Goal: Task Accomplishment & Management: Manage account settings

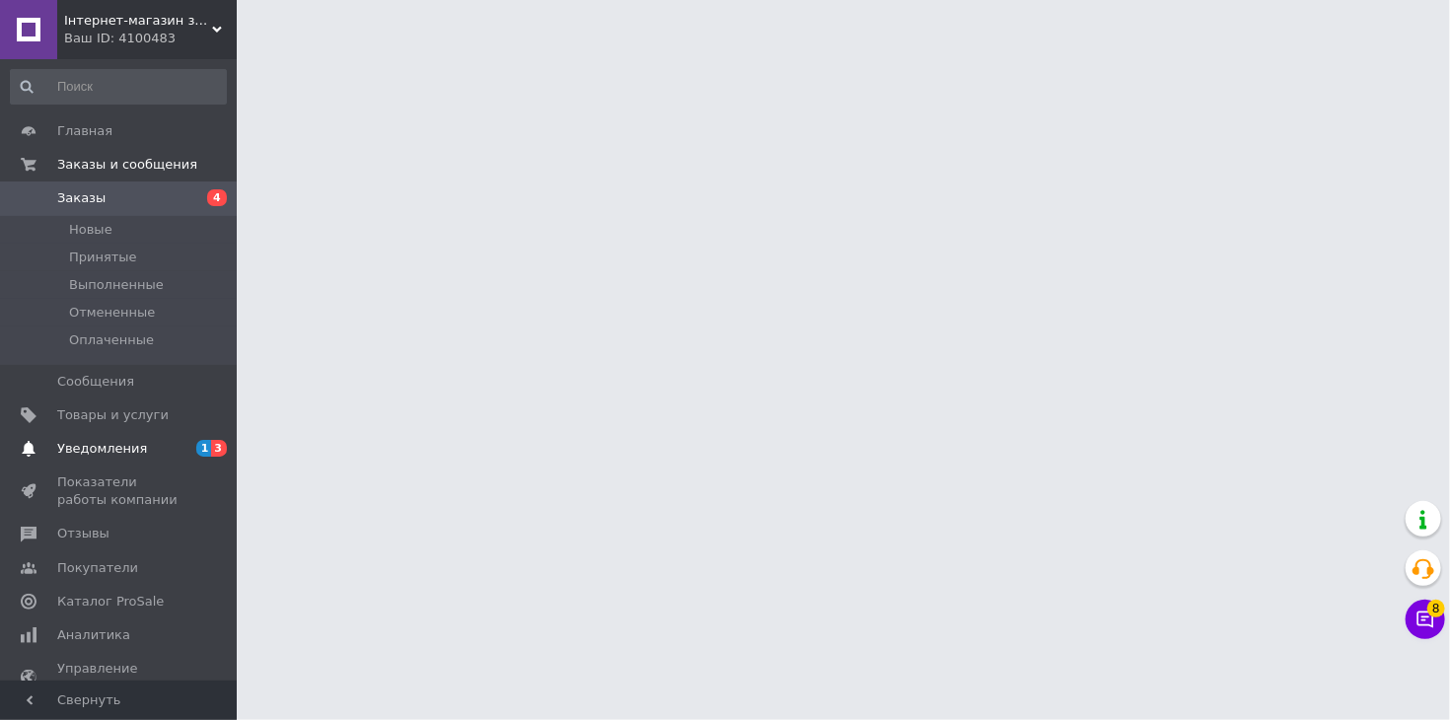
click at [193, 454] on span "1 3" at bounding box center [210, 449] width 54 height 18
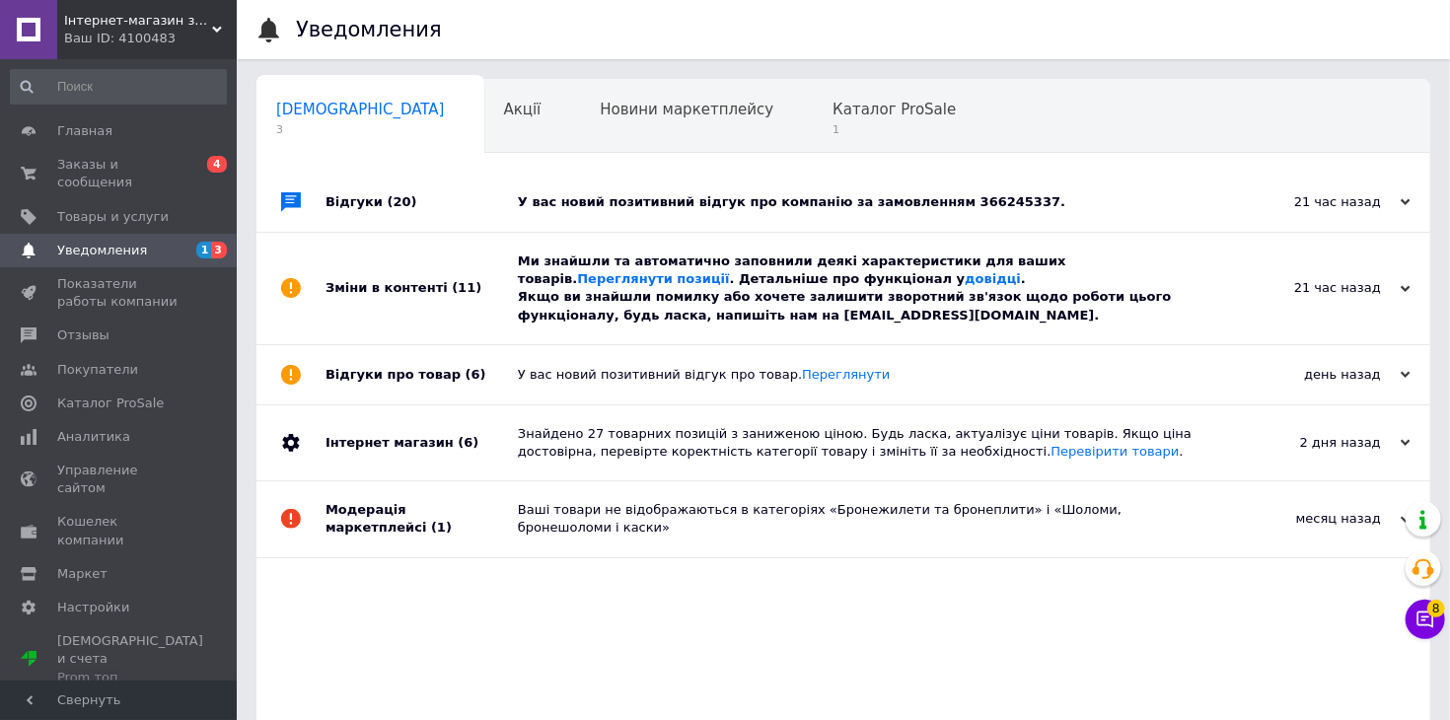
click at [487, 217] on div "Відгуки (20)" at bounding box center [422, 202] width 192 height 59
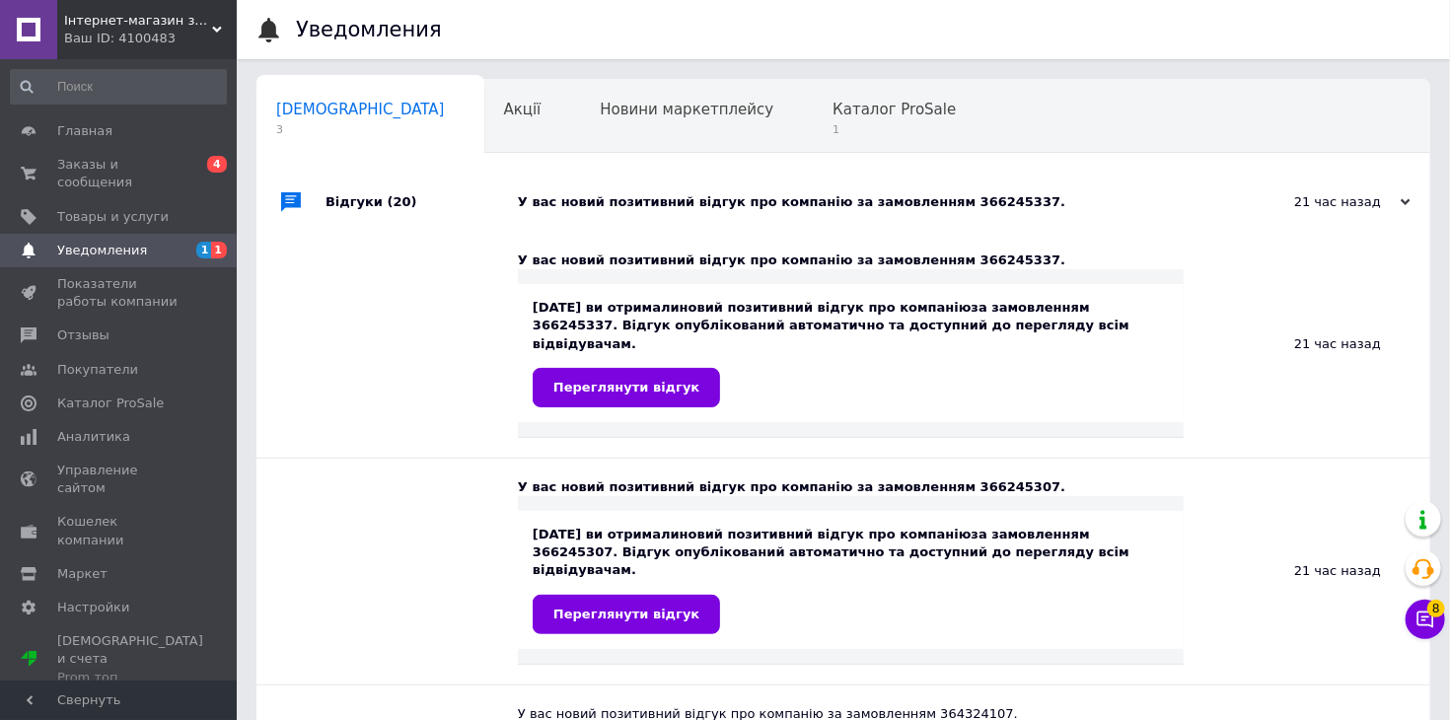
click at [487, 217] on div "Відгуки (20)" at bounding box center [422, 202] width 192 height 59
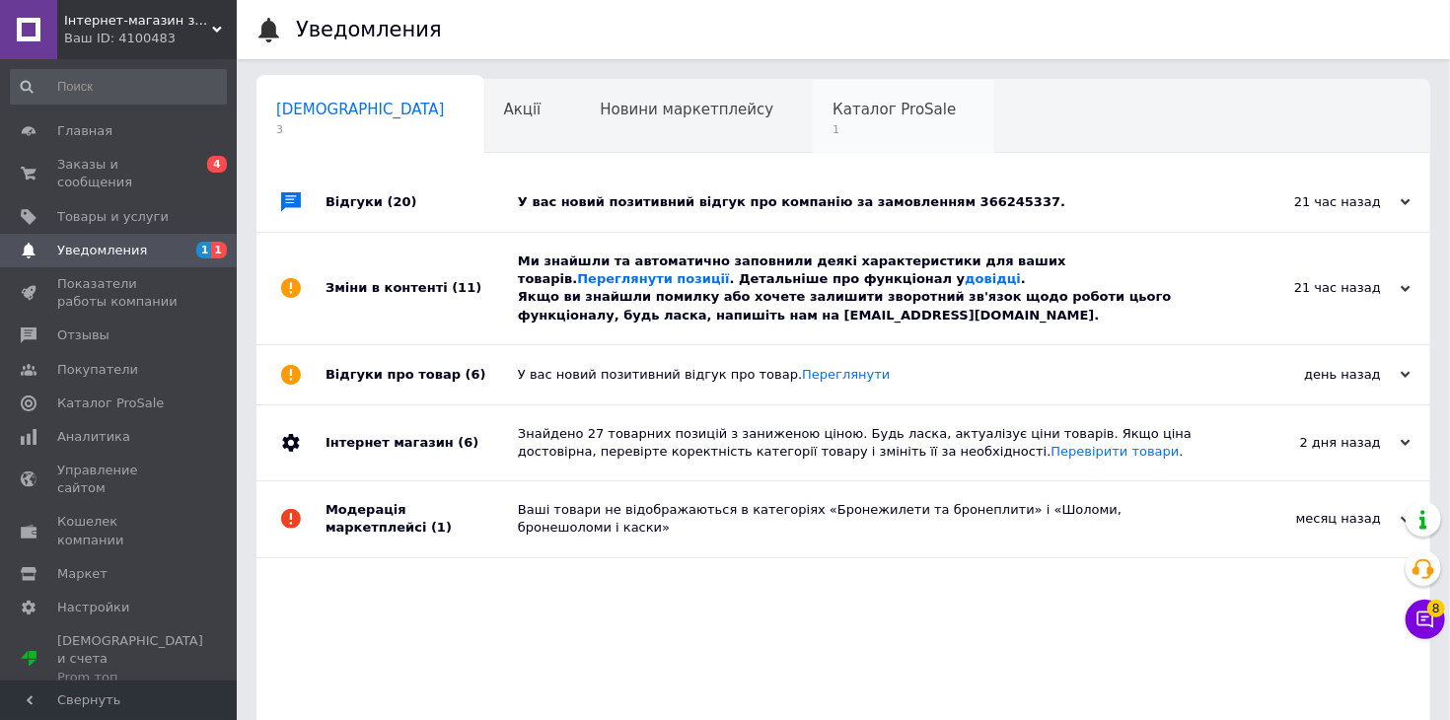
click at [833, 118] on span "Каталог ProSale" at bounding box center [894, 110] width 123 height 18
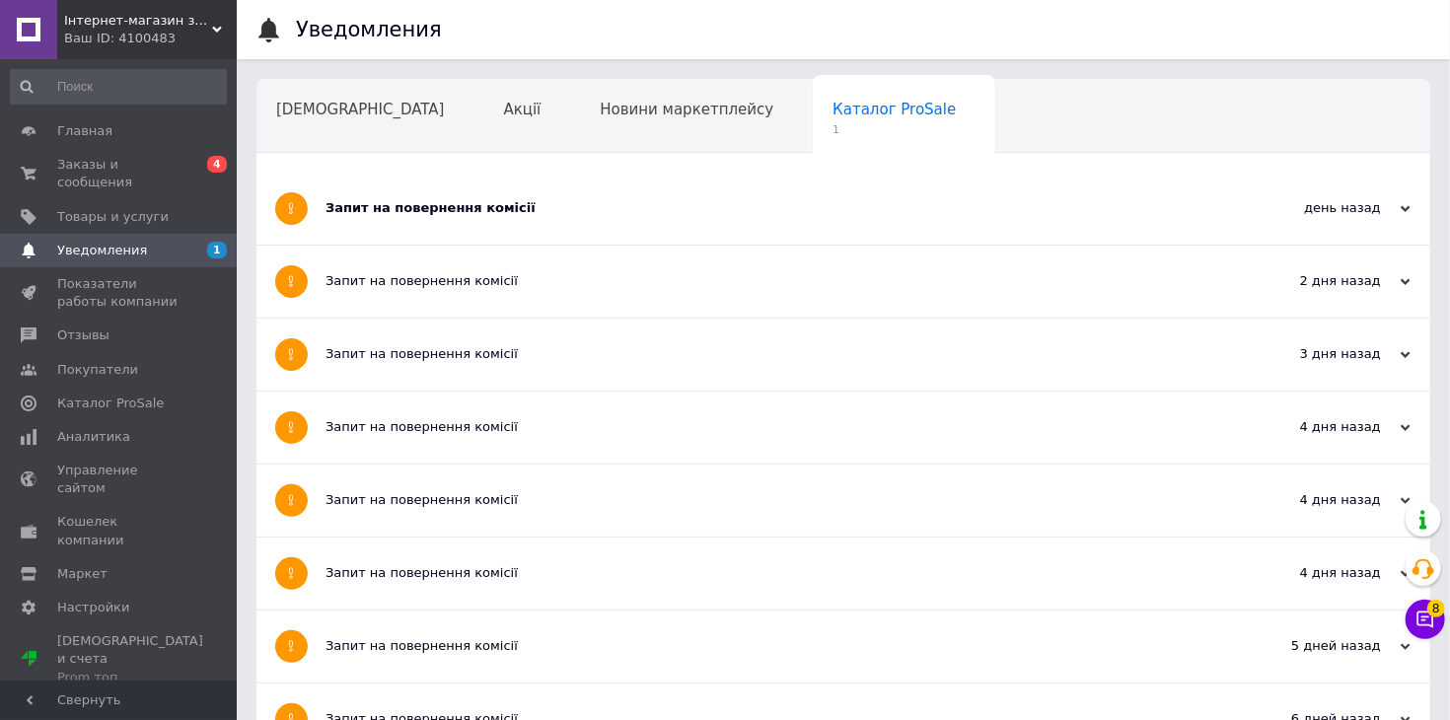
click at [642, 203] on div "Запит на повернення комісії" at bounding box center [770, 208] width 888 height 18
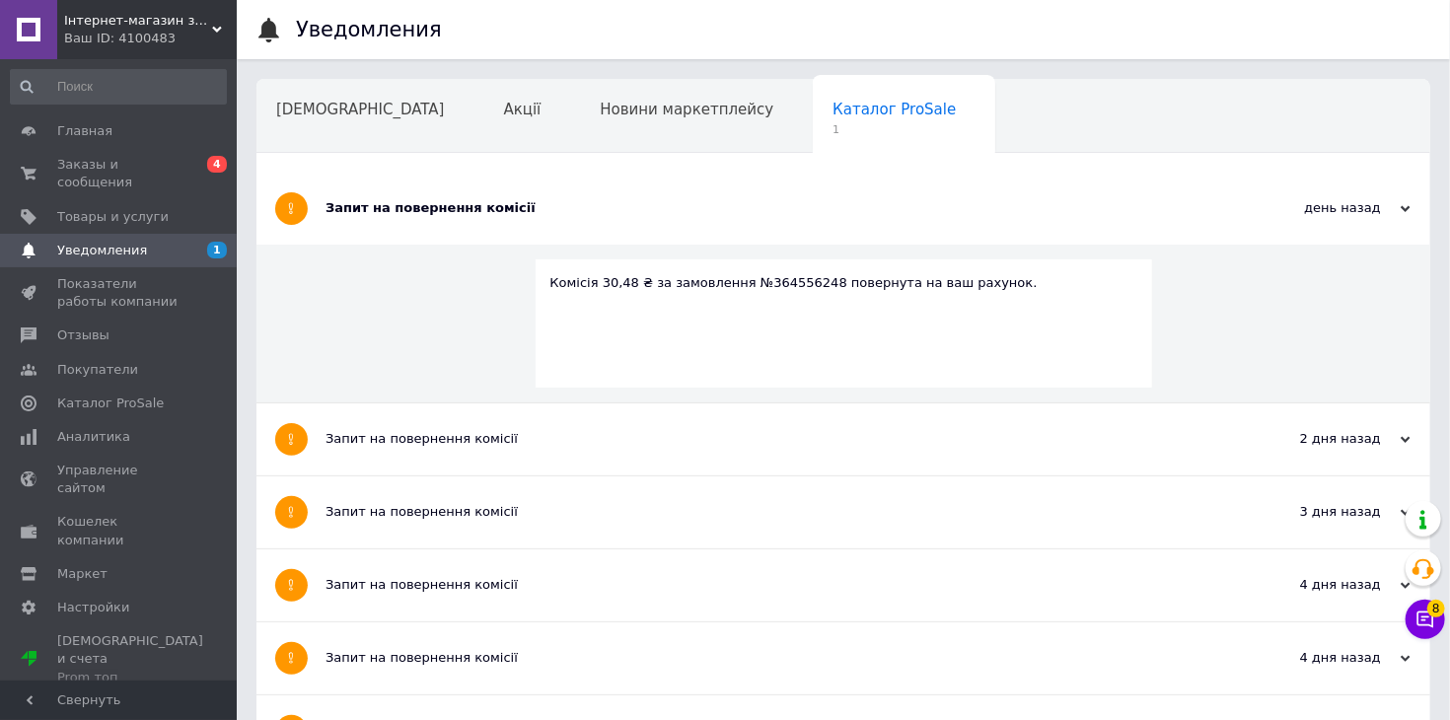
click at [642, 203] on div "Запит на повернення комісії" at bounding box center [770, 208] width 888 height 18
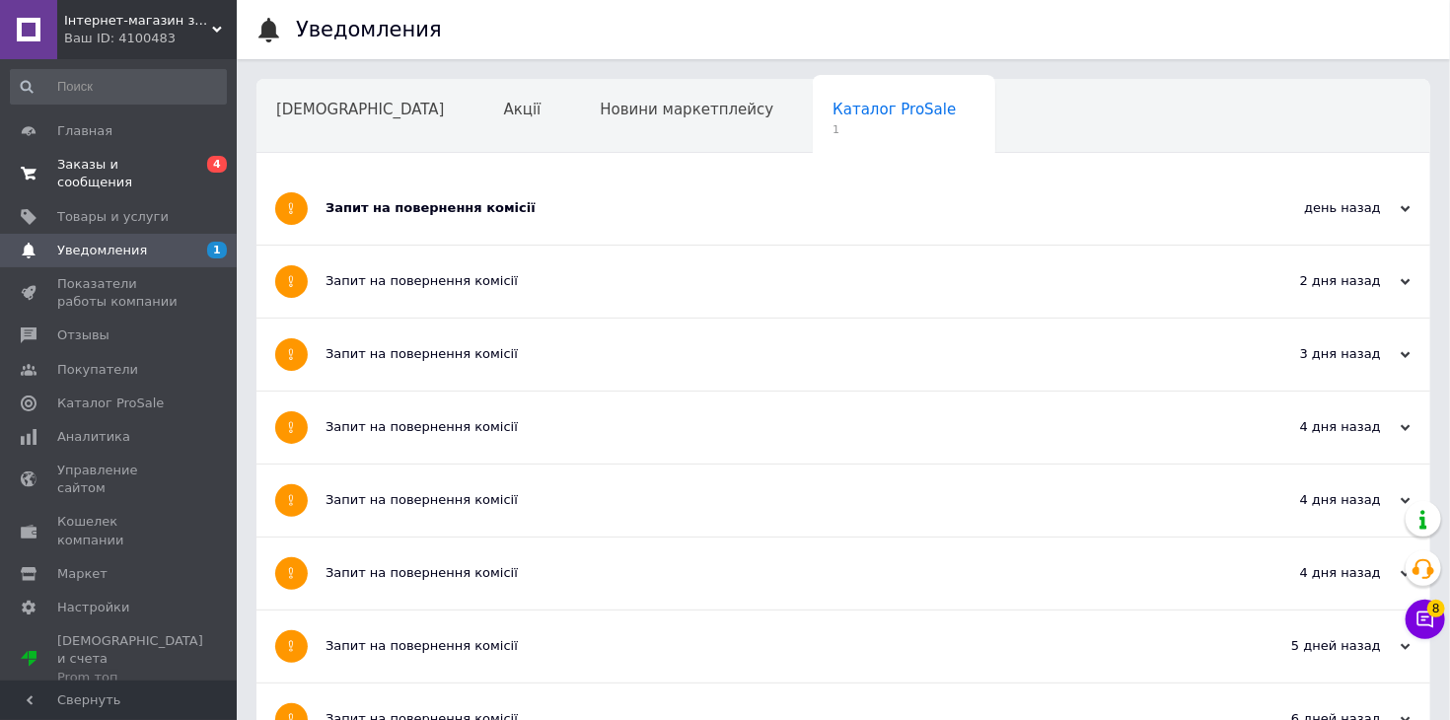
click at [109, 152] on link "Заказы и сообщения 0 4" at bounding box center [118, 173] width 237 height 51
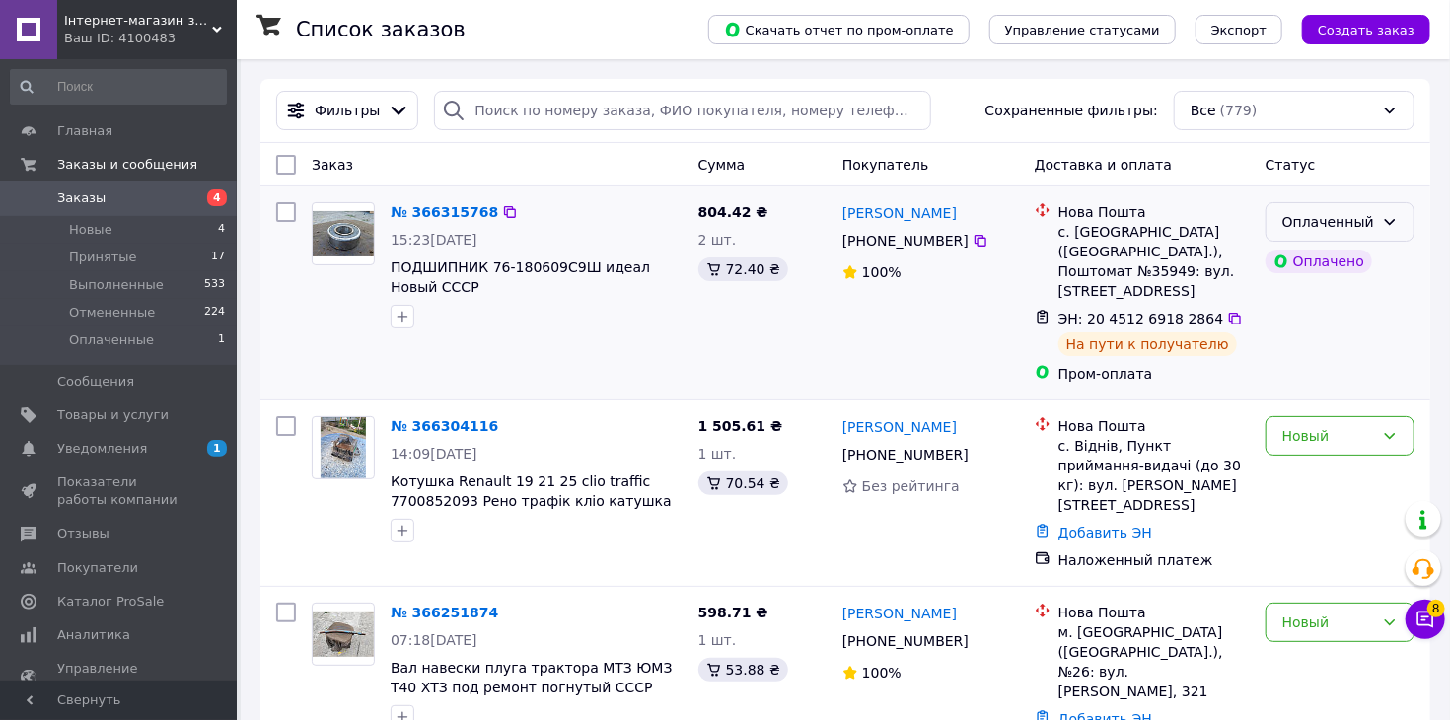
click at [1395, 223] on icon at bounding box center [1390, 222] width 16 height 16
click at [1377, 256] on li "Принят" at bounding box center [1340, 266] width 147 height 36
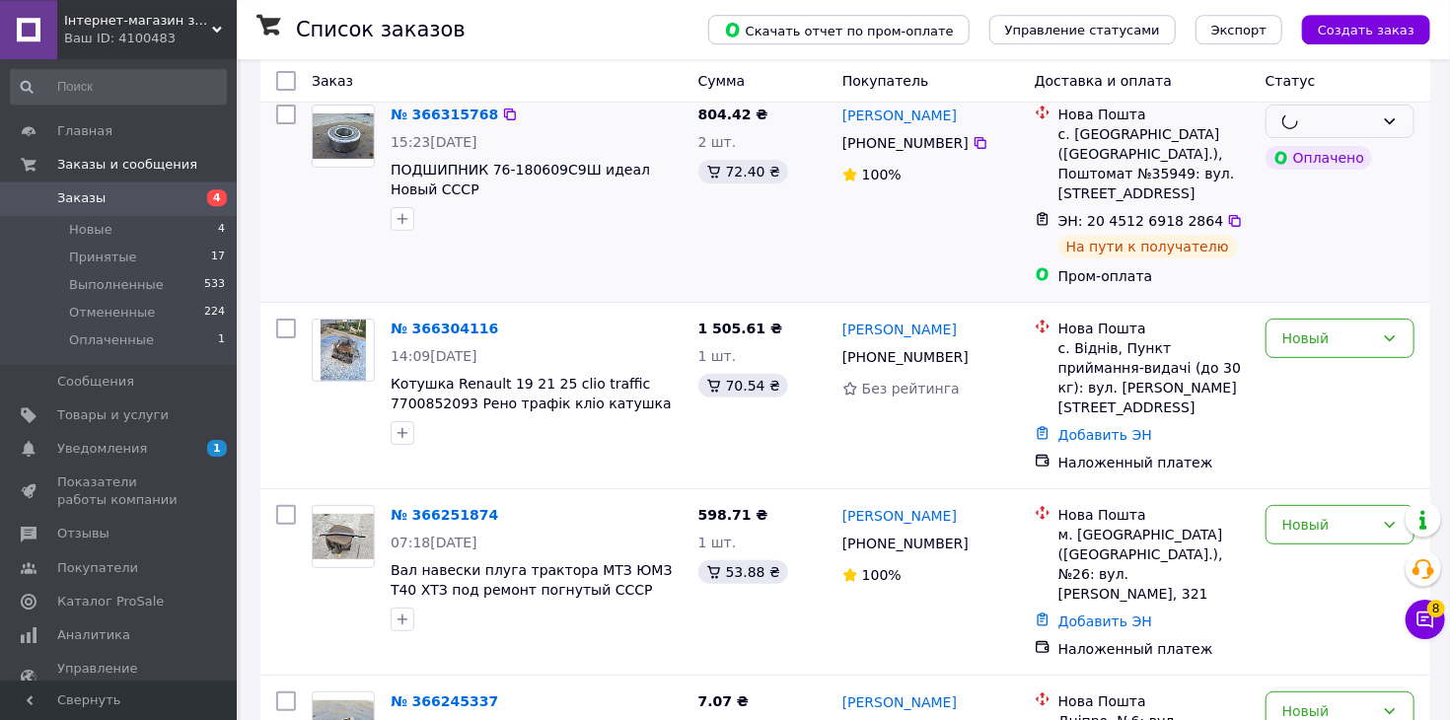
scroll to position [104, 0]
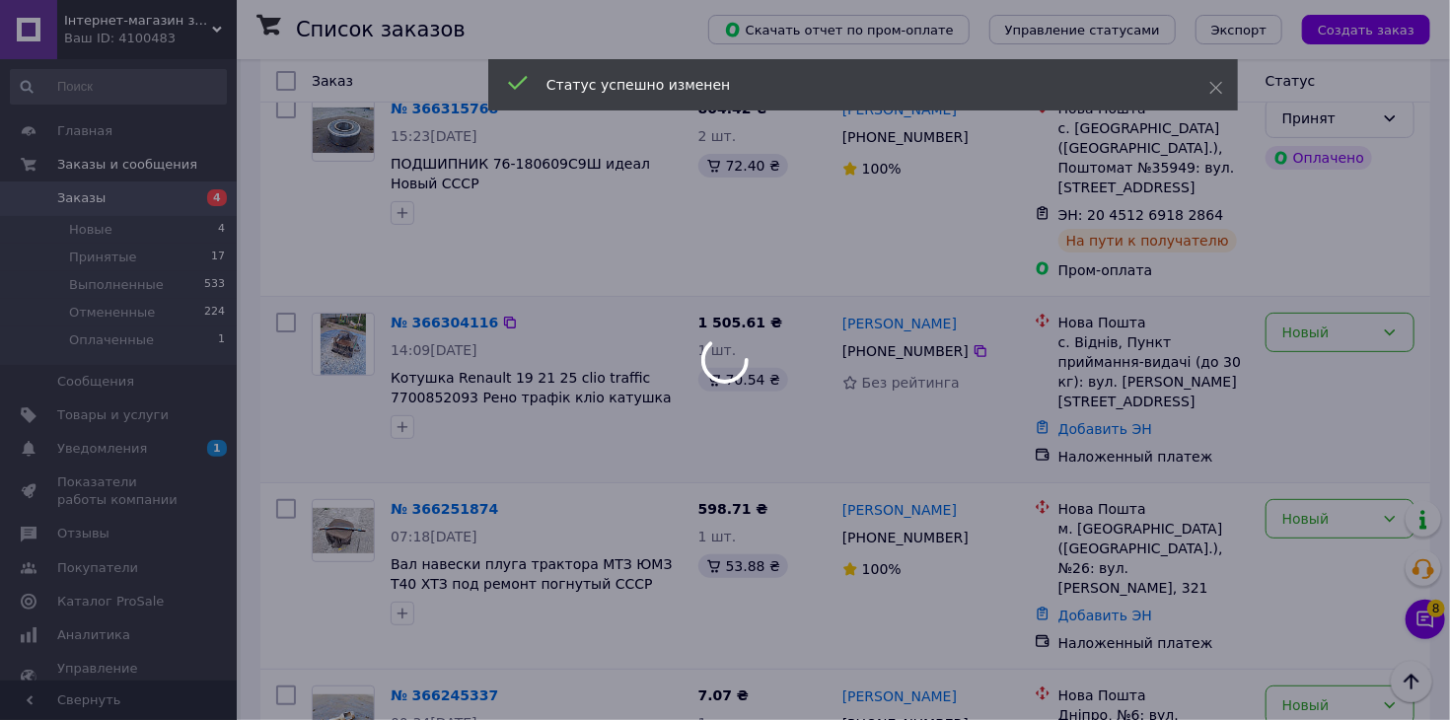
click at [1308, 335] on div "Новый" at bounding box center [1329, 333] width 92 height 22
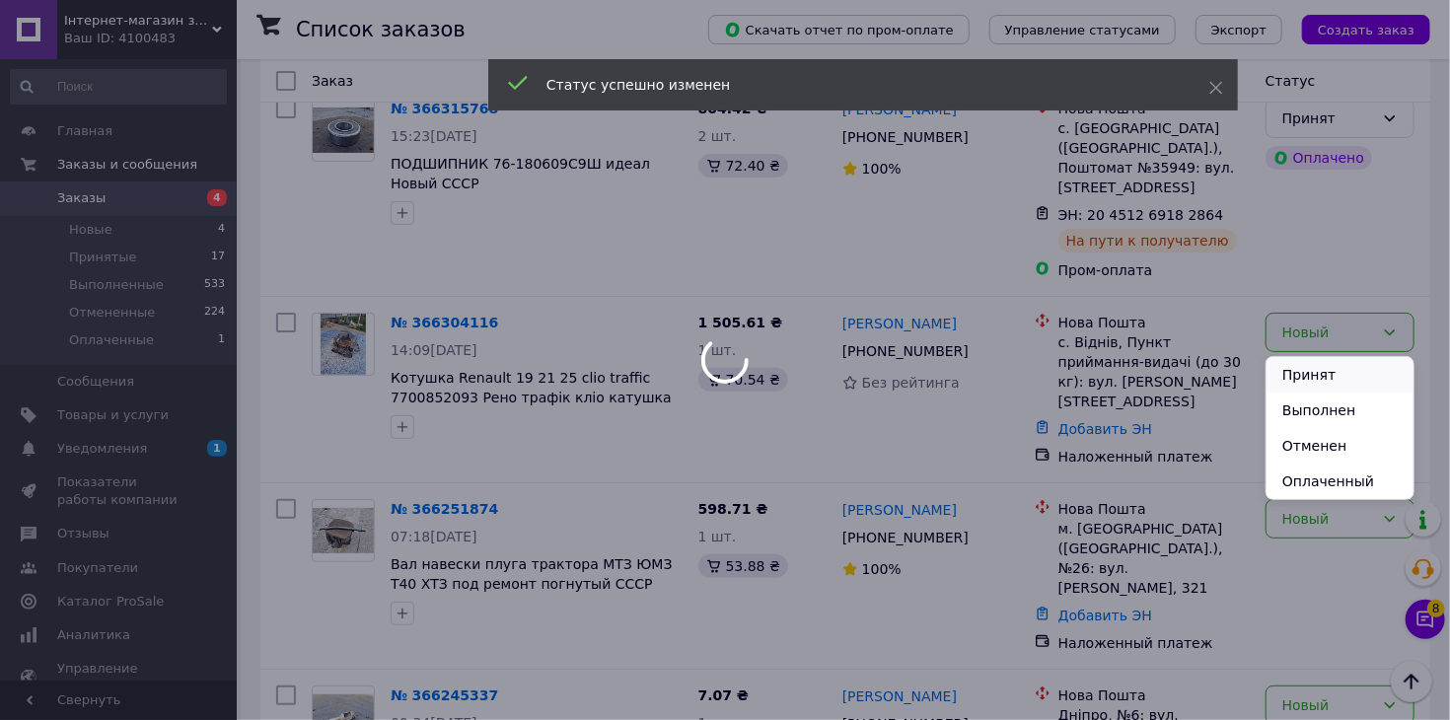
click at [1307, 369] on li "Принят" at bounding box center [1340, 375] width 147 height 36
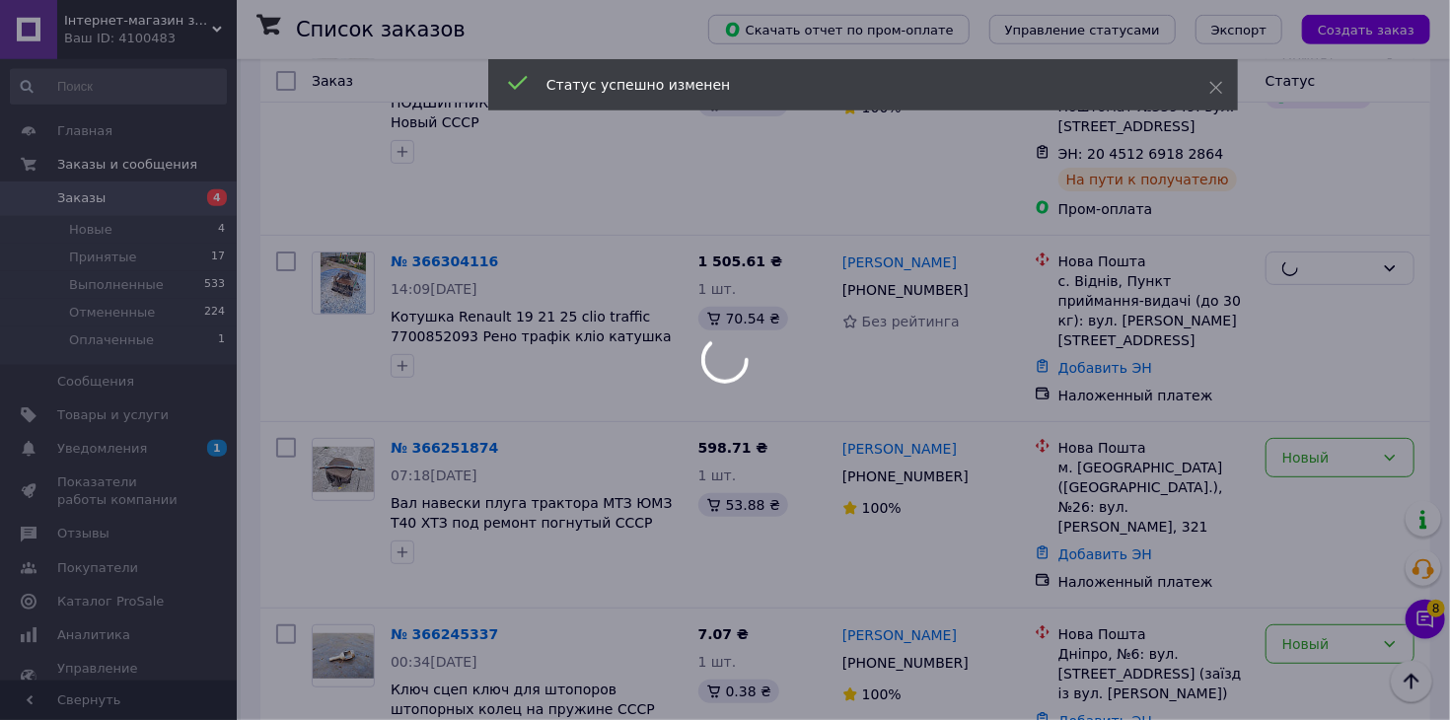
scroll to position [208, 0]
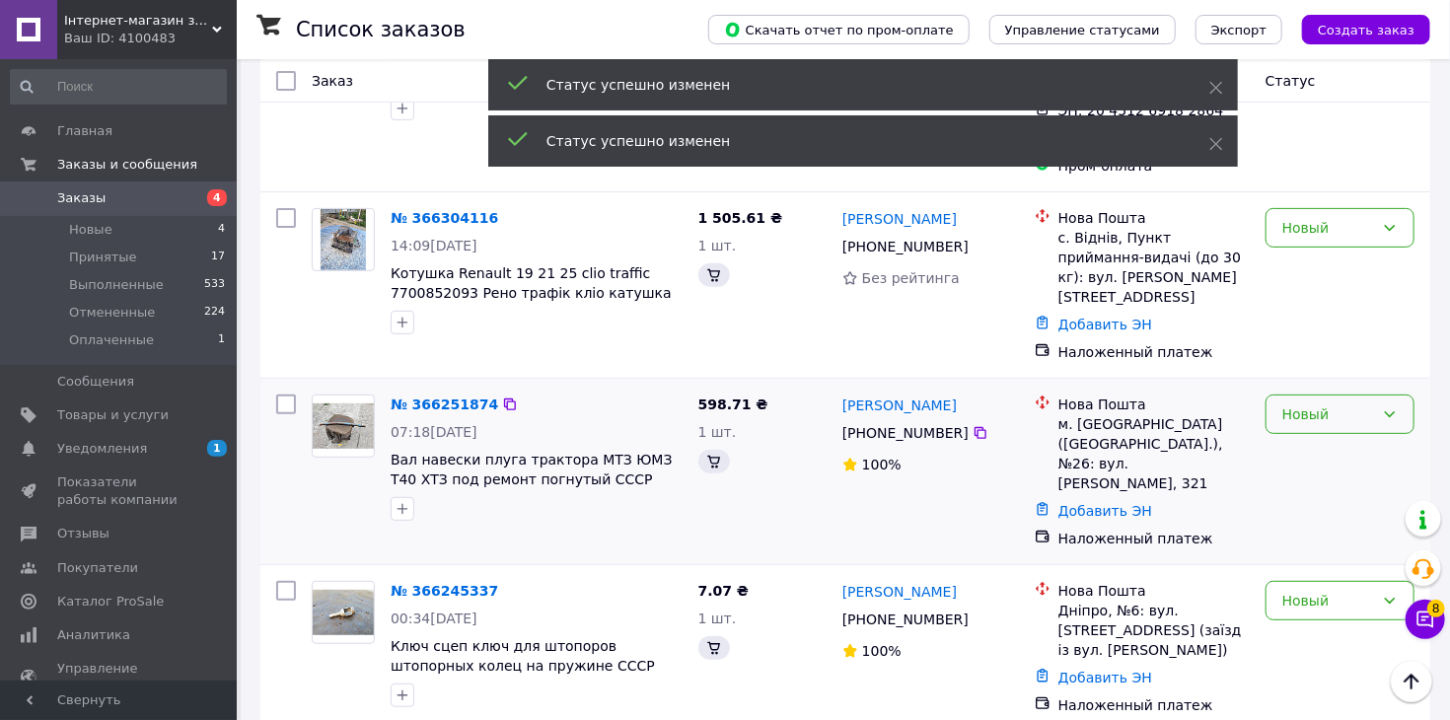
click at [1306, 405] on div "Новый" at bounding box center [1329, 415] width 92 height 22
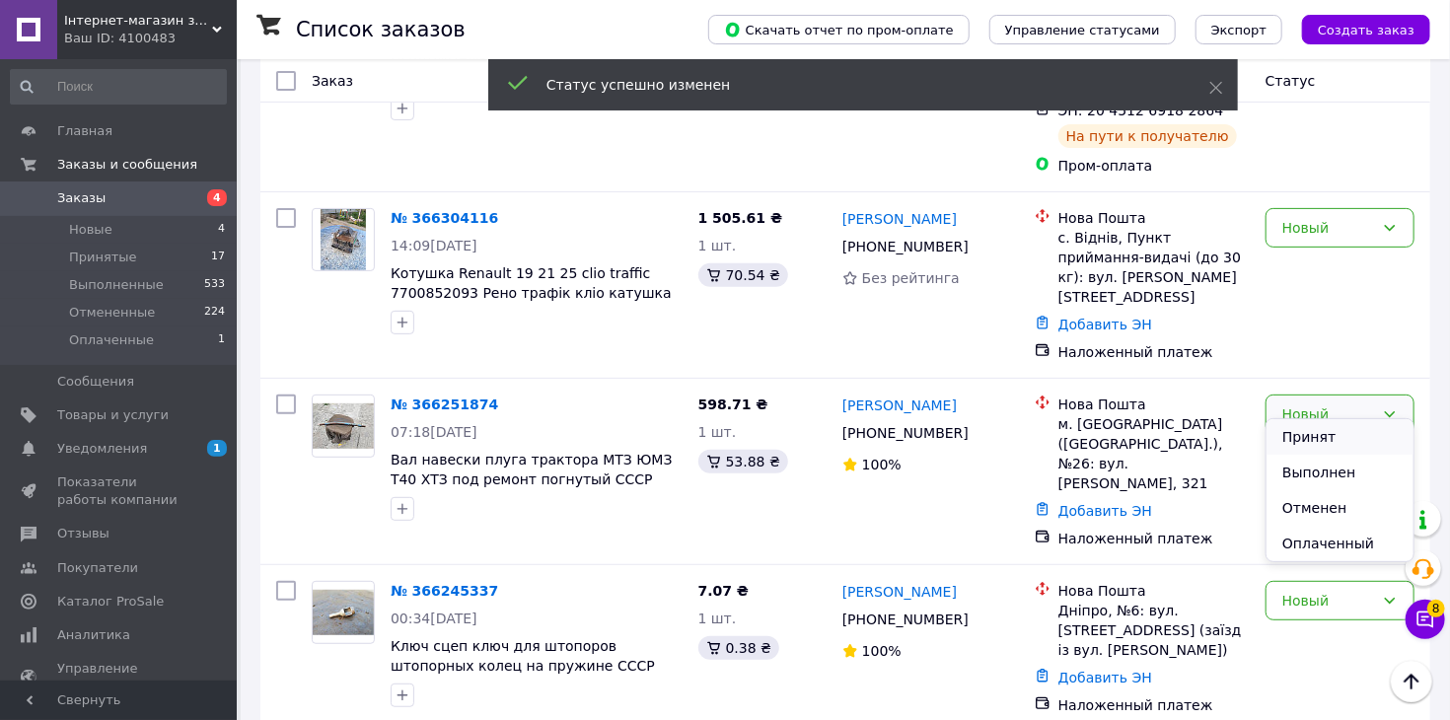
click at [1294, 440] on li "Принят" at bounding box center [1340, 437] width 147 height 36
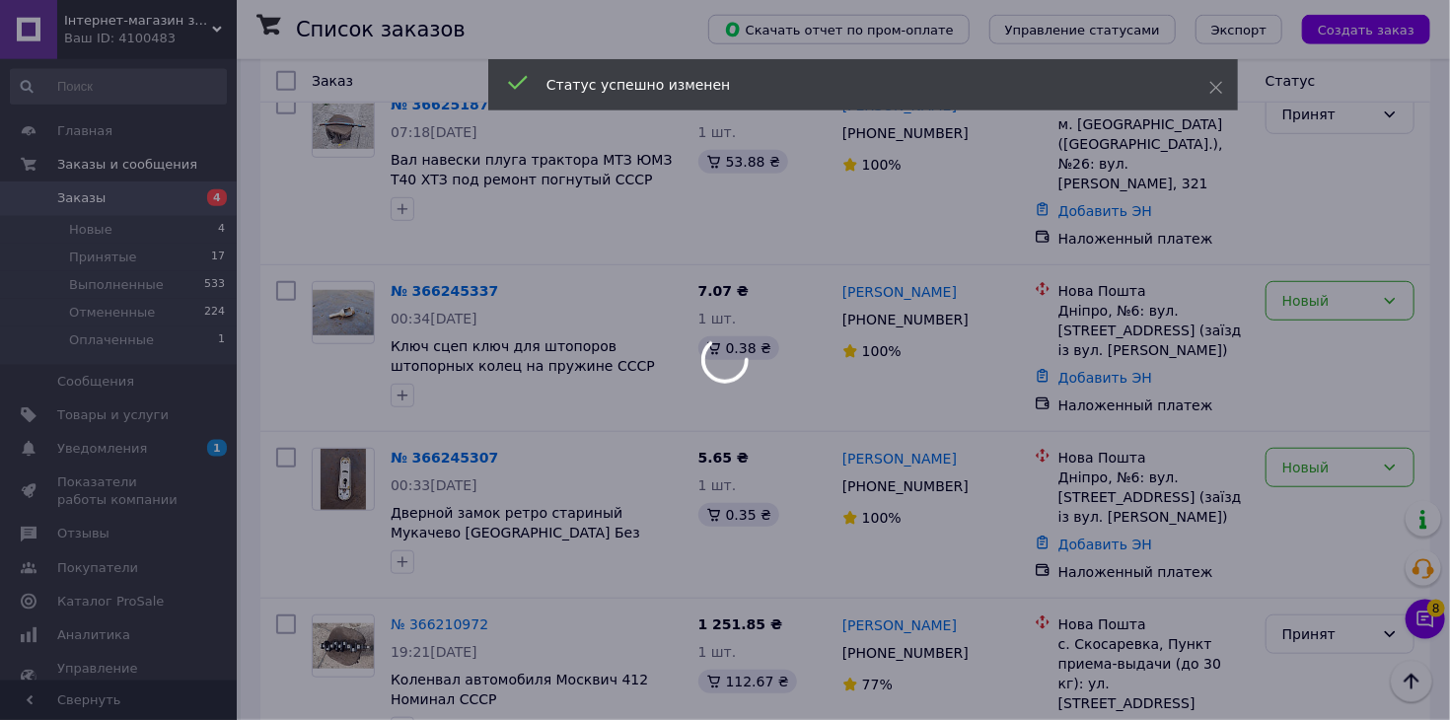
scroll to position [521, 0]
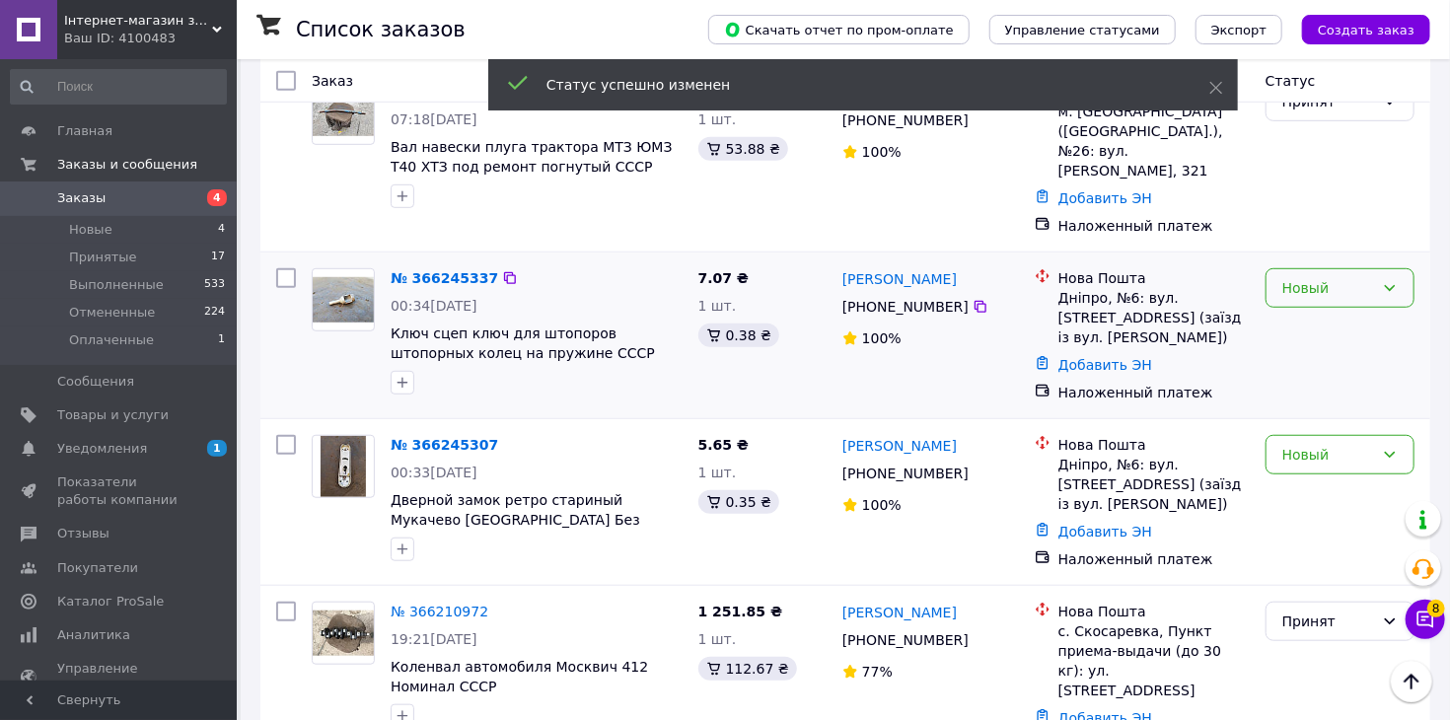
click at [1345, 277] on div "Новый" at bounding box center [1329, 288] width 92 height 22
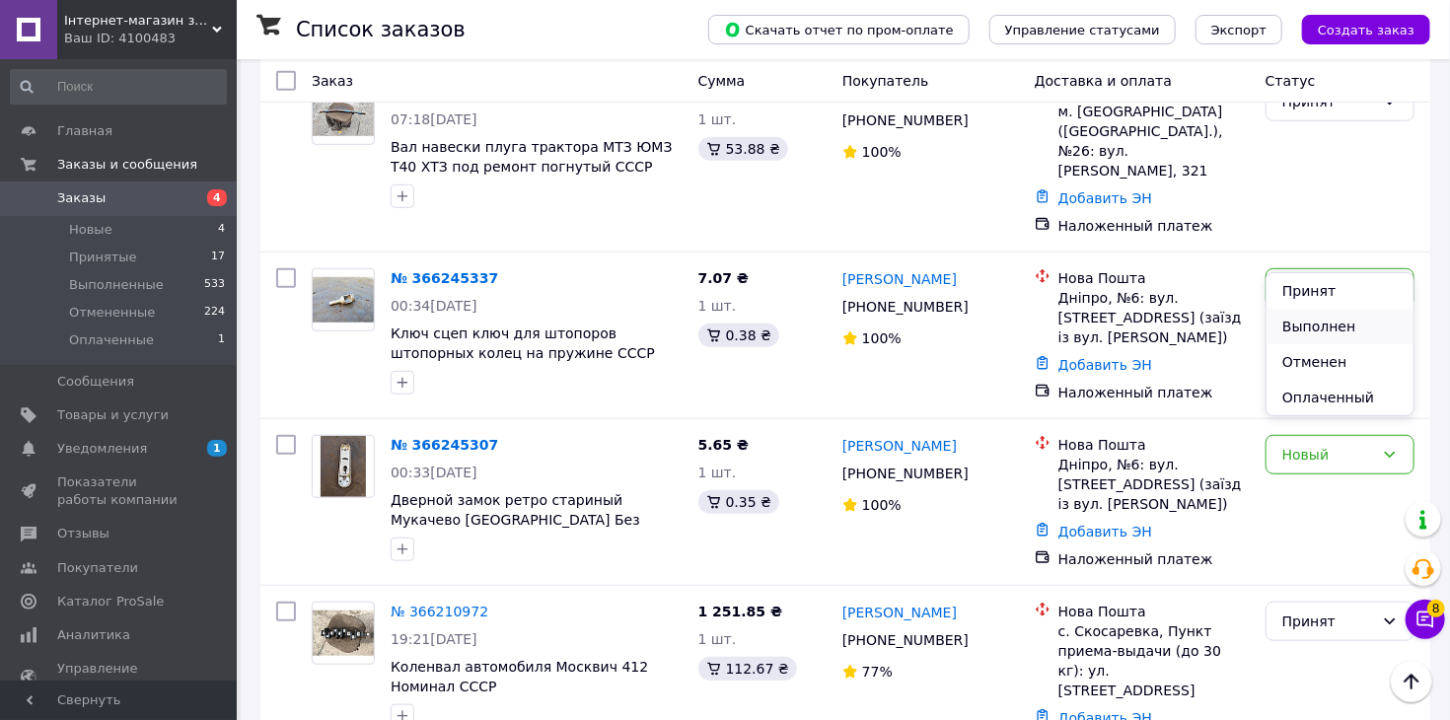
click at [1335, 322] on li "Выполнен" at bounding box center [1340, 327] width 147 height 36
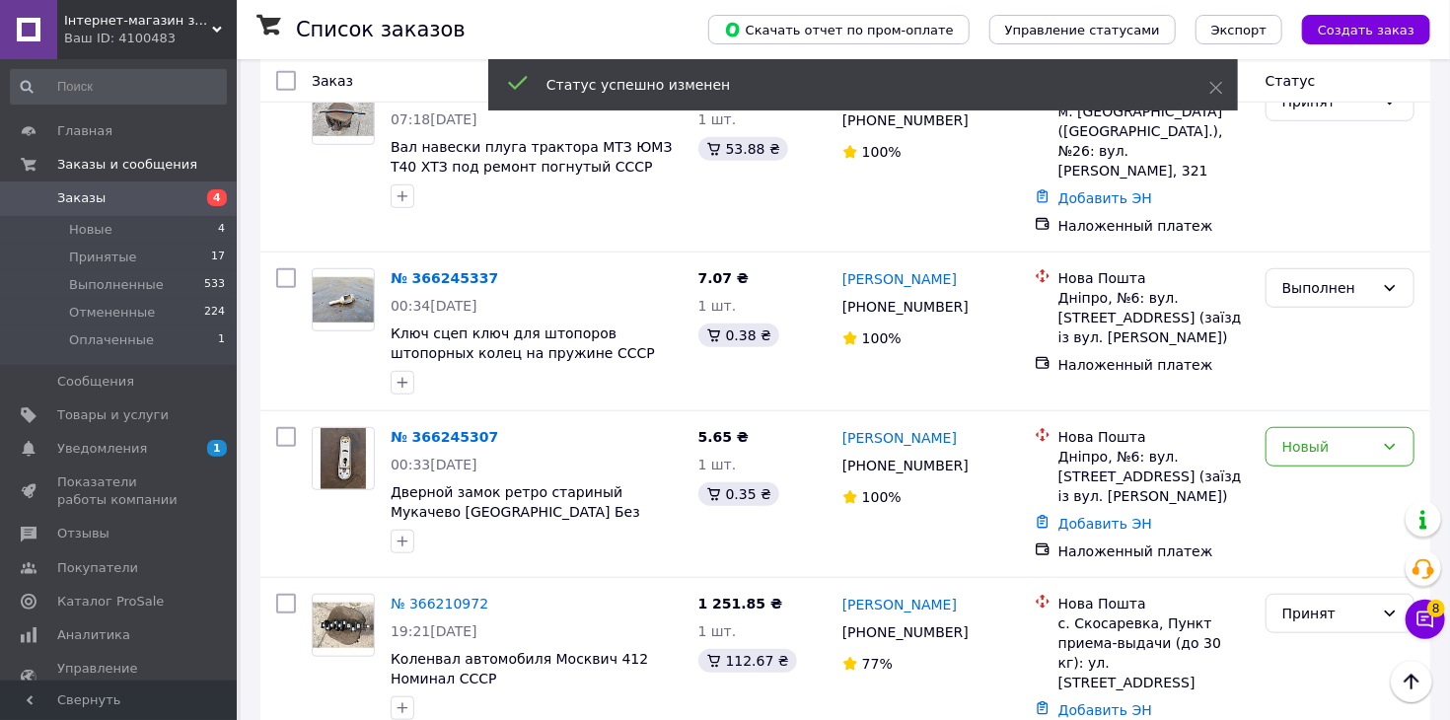
click at [1337, 436] on div "Новый" at bounding box center [1329, 447] width 92 height 22
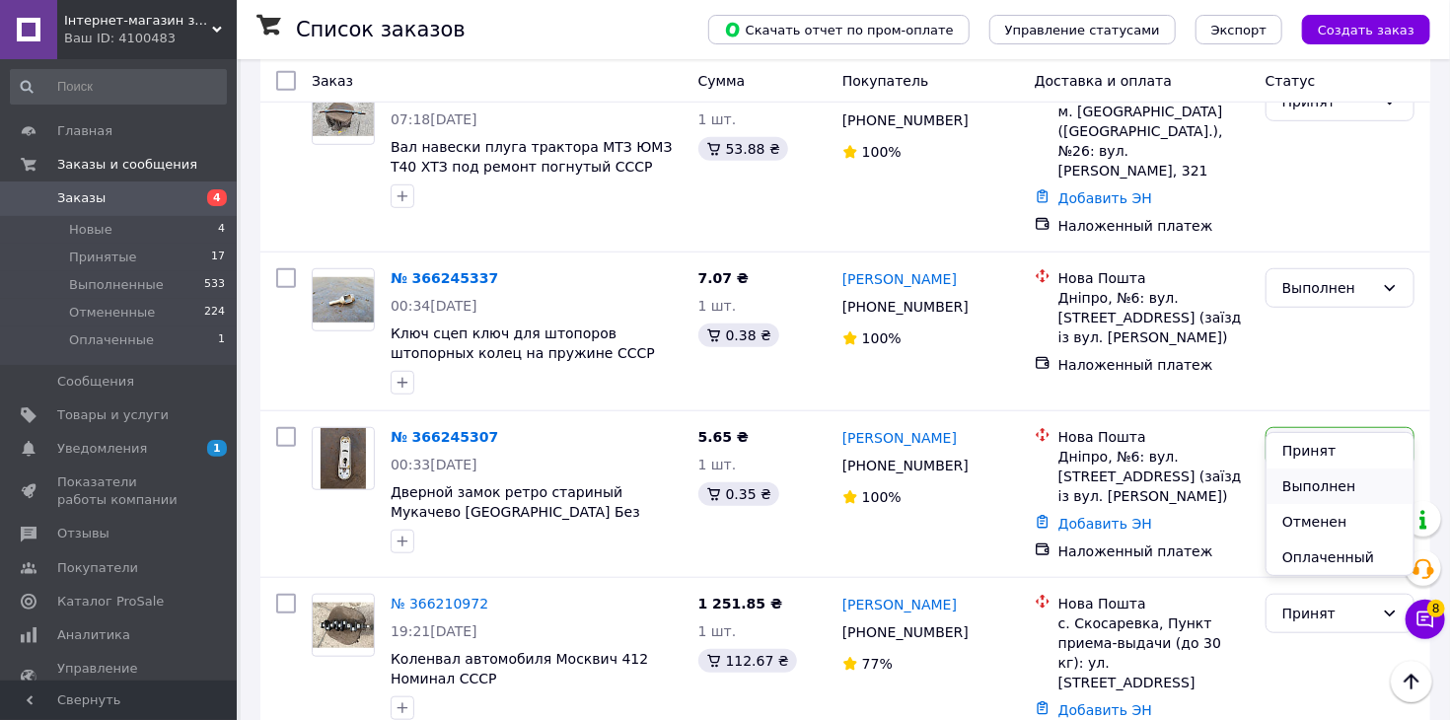
click at [1316, 486] on li "Выполнен" at bounding box center [1340, 487] width 147 height 36
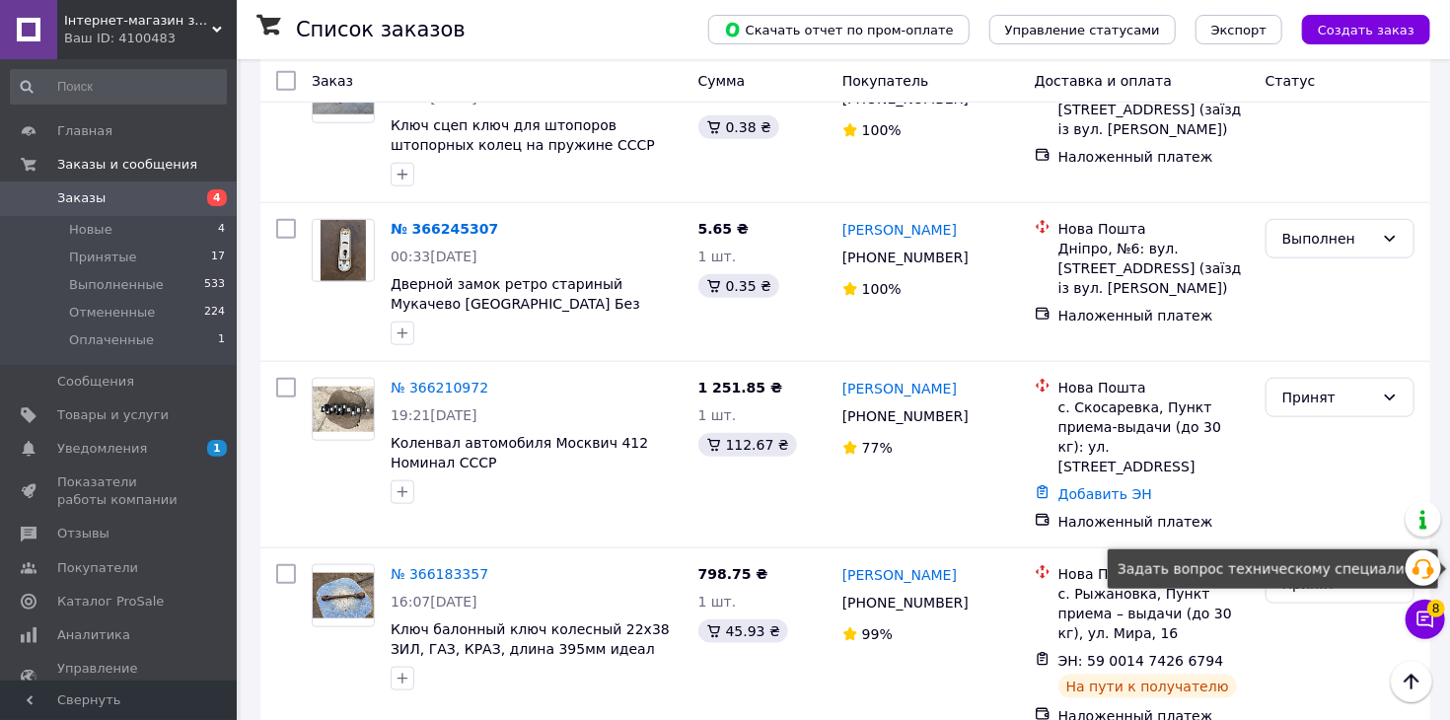
scroll to position [104, 0]
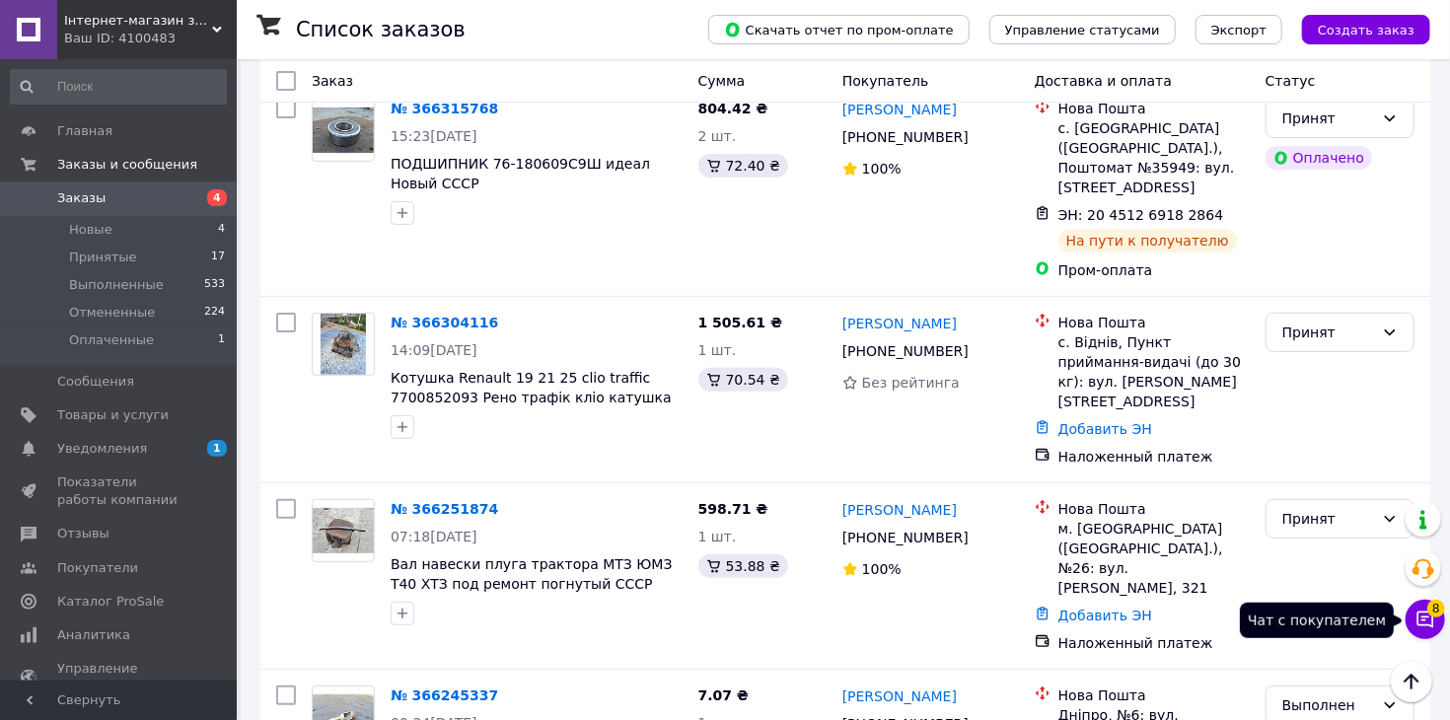
click at [1422, 619] on icon at bounding box center [1426, 620] width 20 height 20
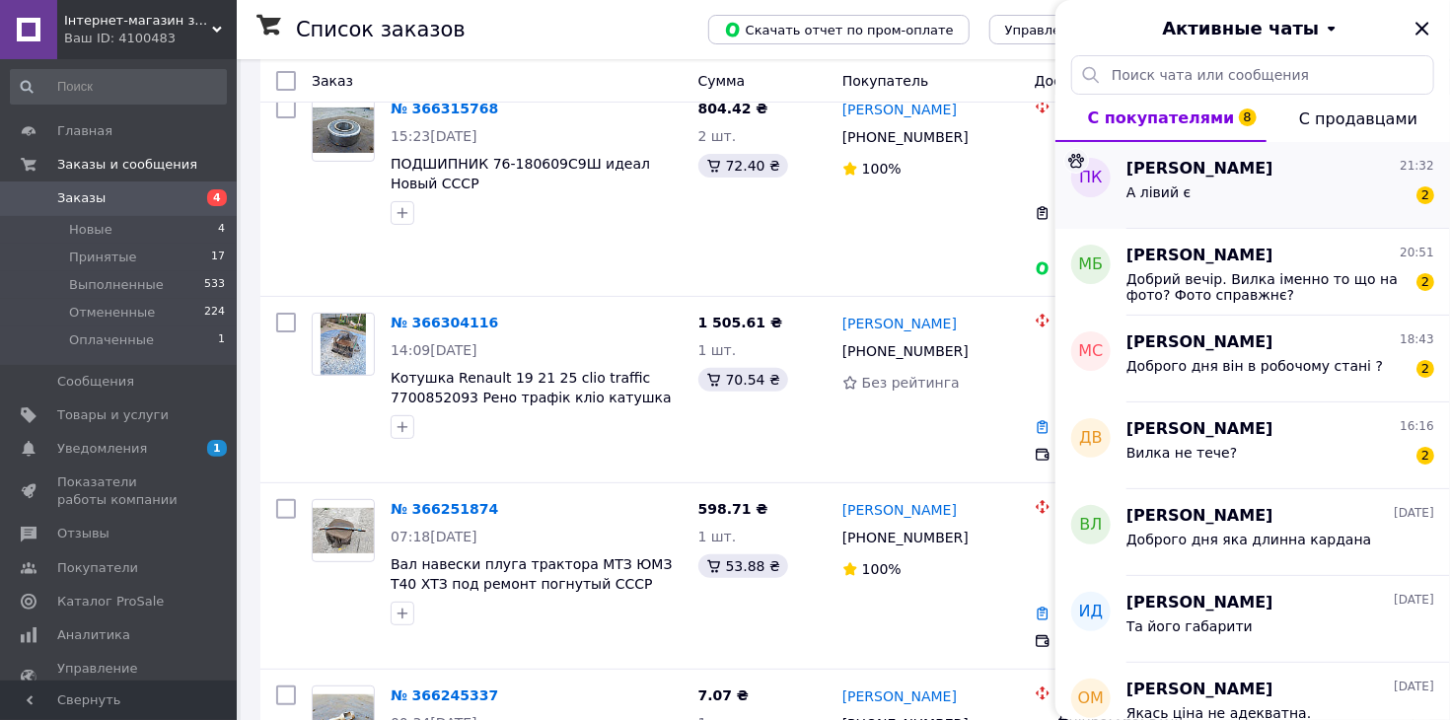
click at [1221, 192] on div "А лівий є 2" at bounding box center [1281, 197] width 308 height 32
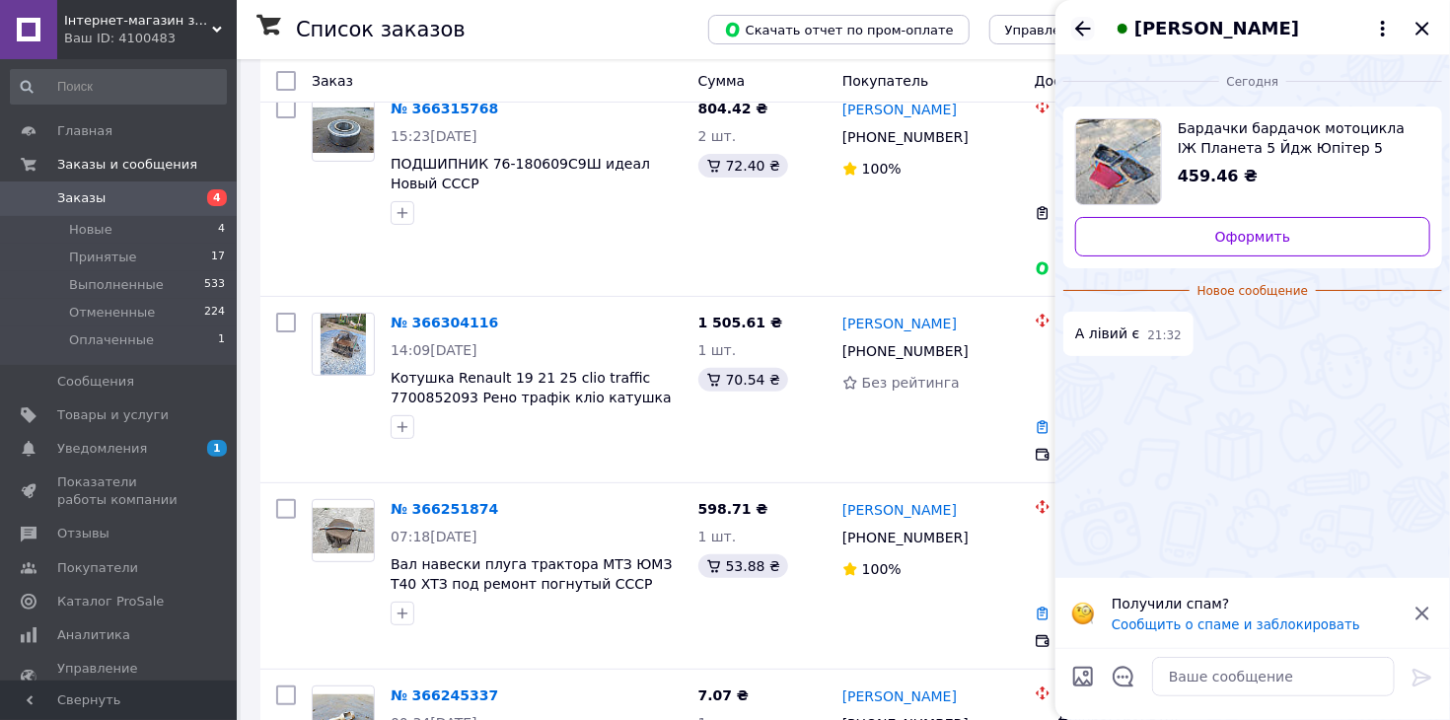
click at [1086, 27] on icon "Назад" at bounding box center [1083, 29] width 24 height 24
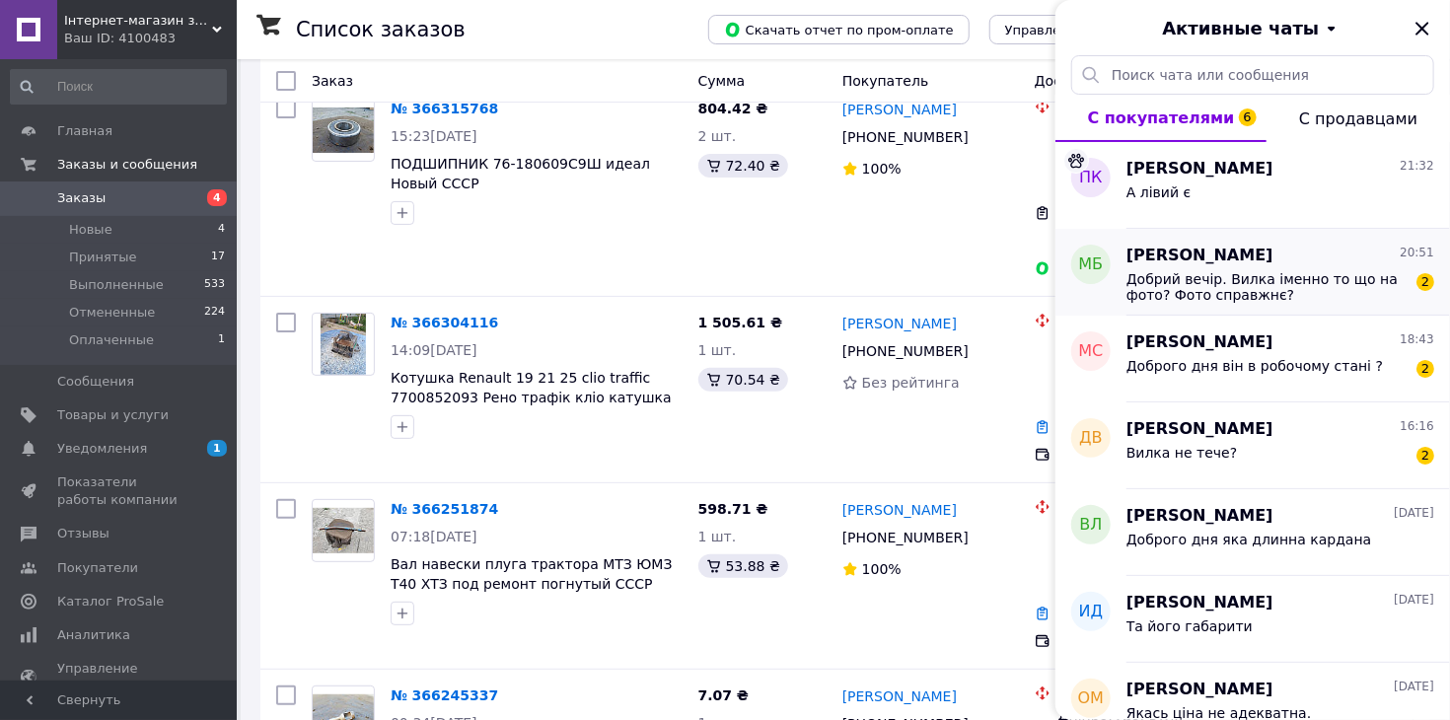
click at [1230, 267] on div "Добрий вечір. Вилка іменно то що на фото? Фото справжнє? 2" at bounding box center [1281, 285] width 308 height 36
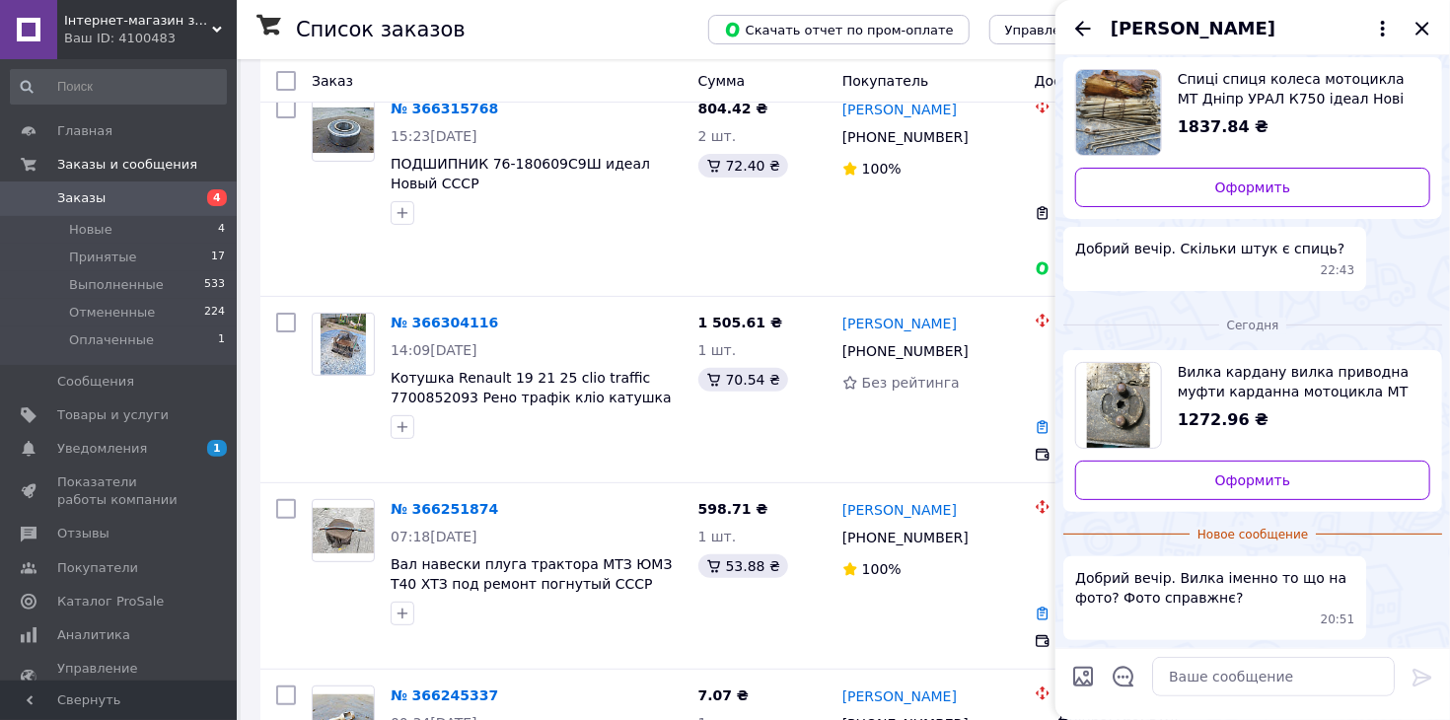
scroll to position [49, 0]
click at [1103, 389] on img "Посмотреть товар" at bounding box center [1119, 405] width 64 height 85
click at [1250, 677] on textarea at bounding box center [1273, 676] width 243 height 39
type textarea "да"
click at [1419, 670] on icon at bounding box center [1423, 678] width 24 height 24
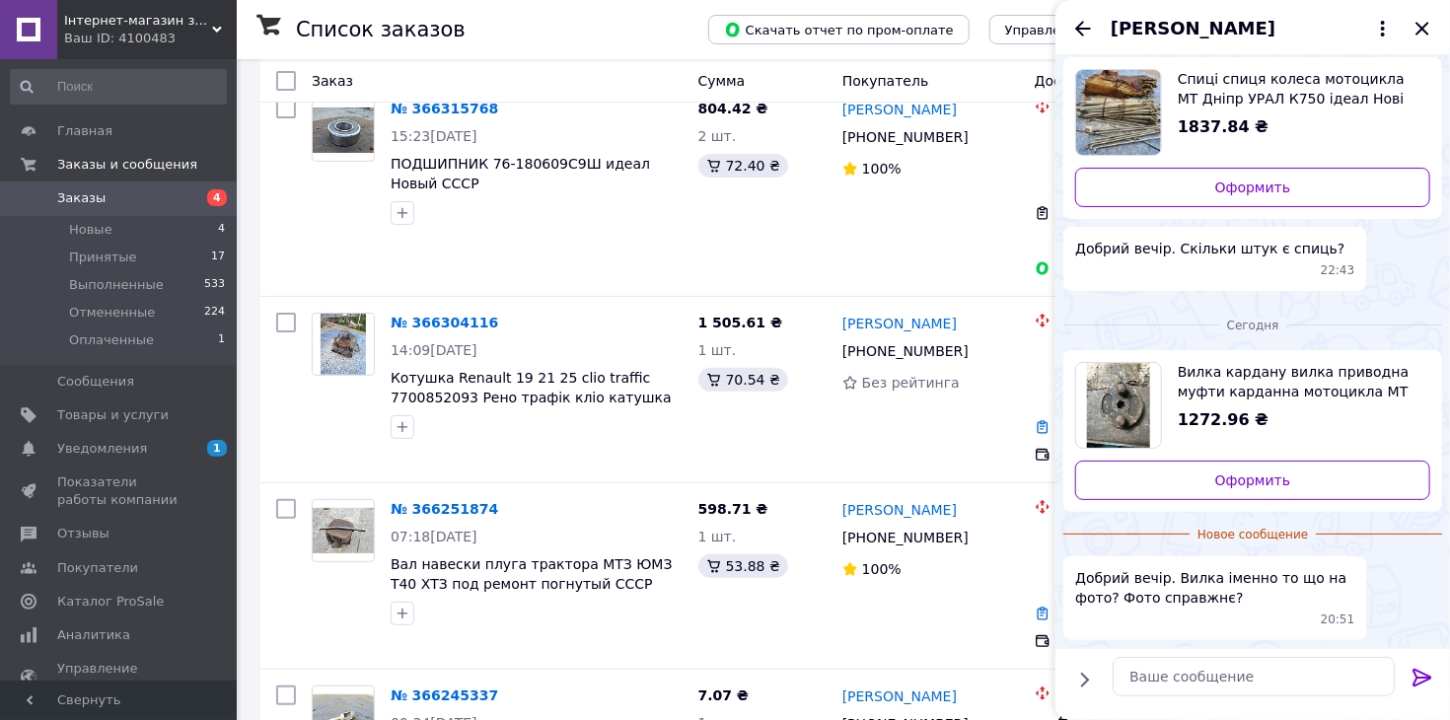
scroll to position [43, 0]
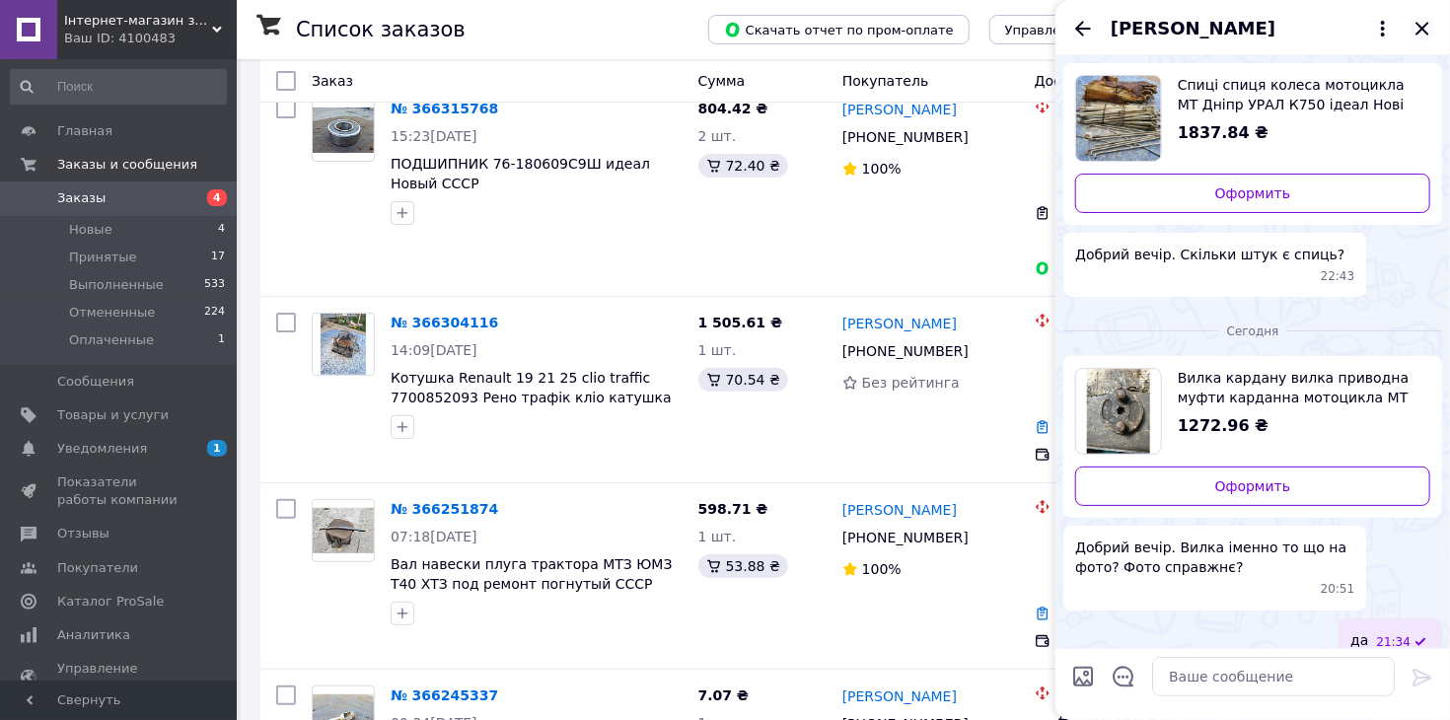
click at [1424, 31] on icon "Закрыть" at bounding box center [1423, 29] width 24 height 24
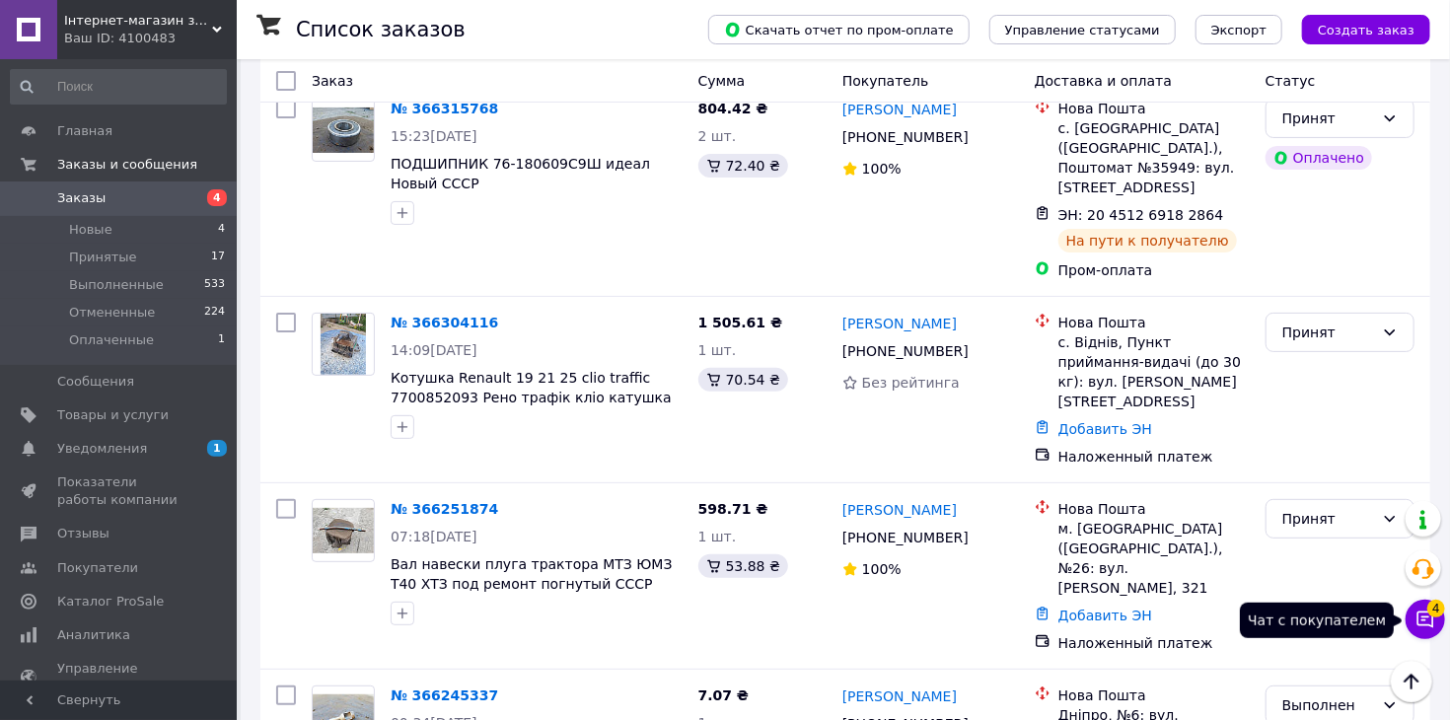
click at [1435, 616] on span "4" at bounding box center [1437, 609] width 18 height 18
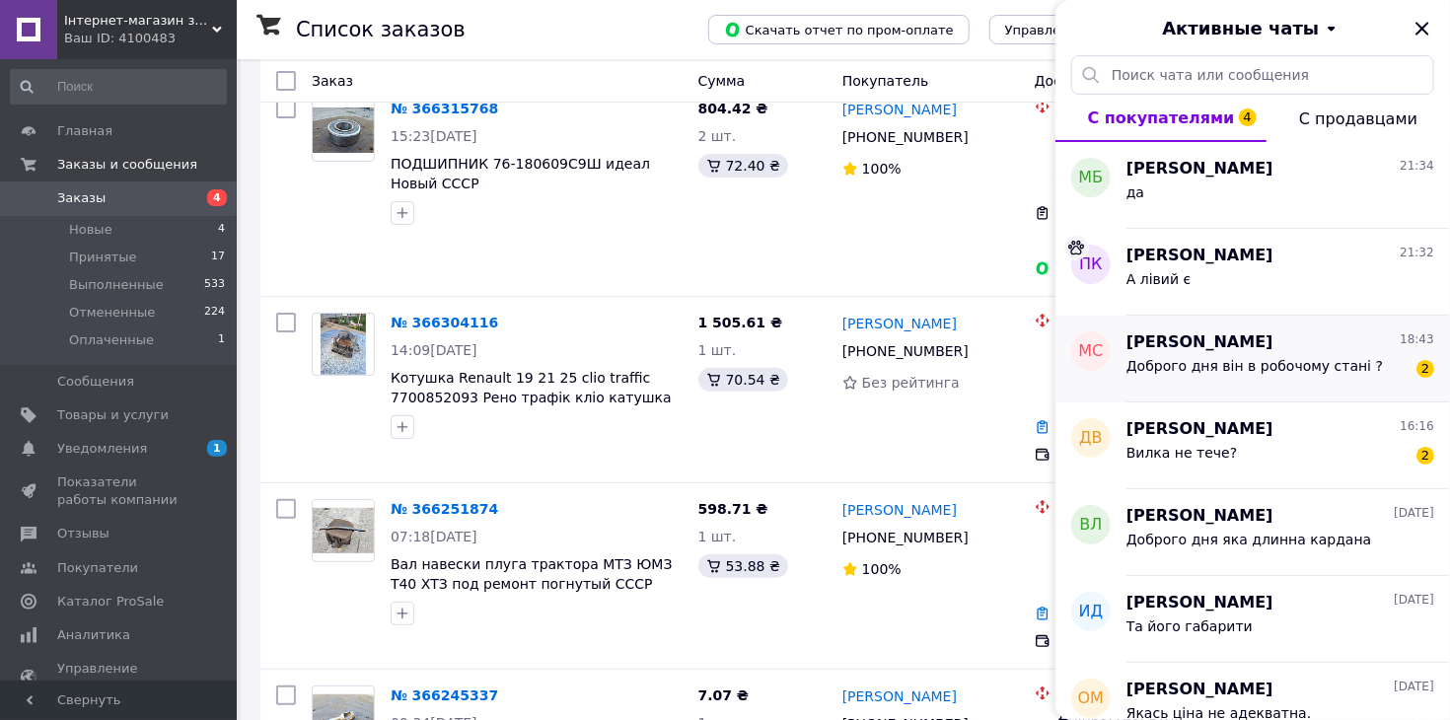
click at [1370, 365] on div "Доброго дня він в робочому стані ? 2" at bounding box center [1281, 370] width 308 height 32
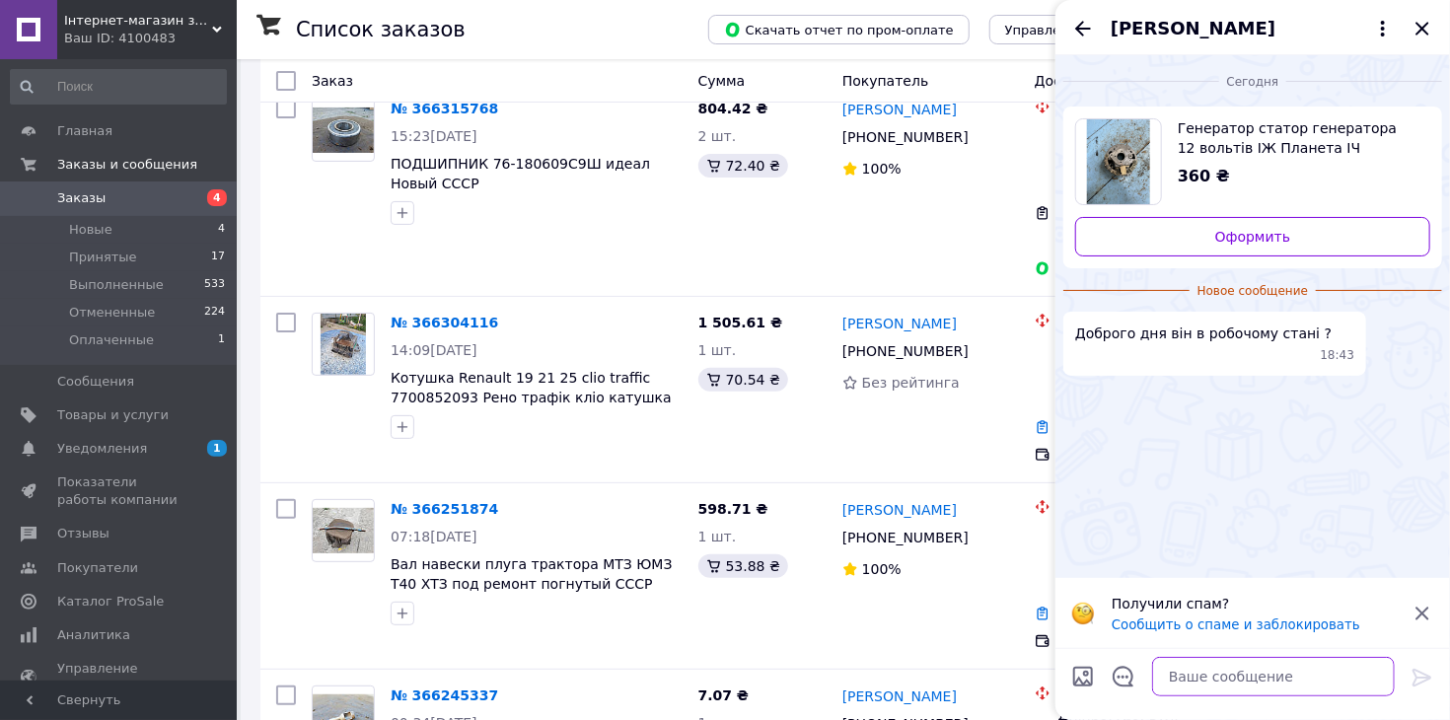
click at [1214, 665] on textarea at bounding box center [1273, 676] width 243 height 39
type textarea "так"
click at [1436, 664] on div at bounding box center [1422, 681] width 39 height 46
click at [1427, 674] on icon at bounding box center [1423, 678] width 24 height 24
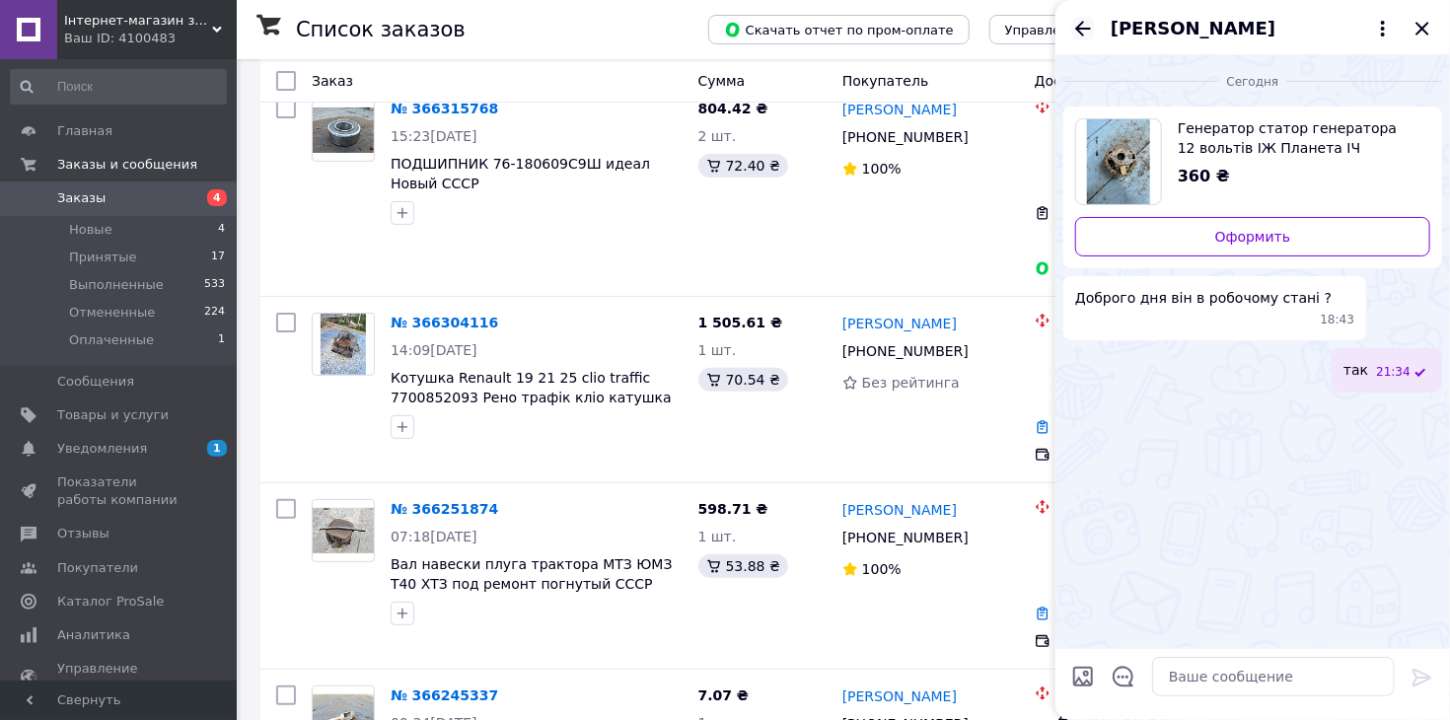
click at [1074, 27] on icon "Назад" at bounding box center [1083, 29] width 24 height 24
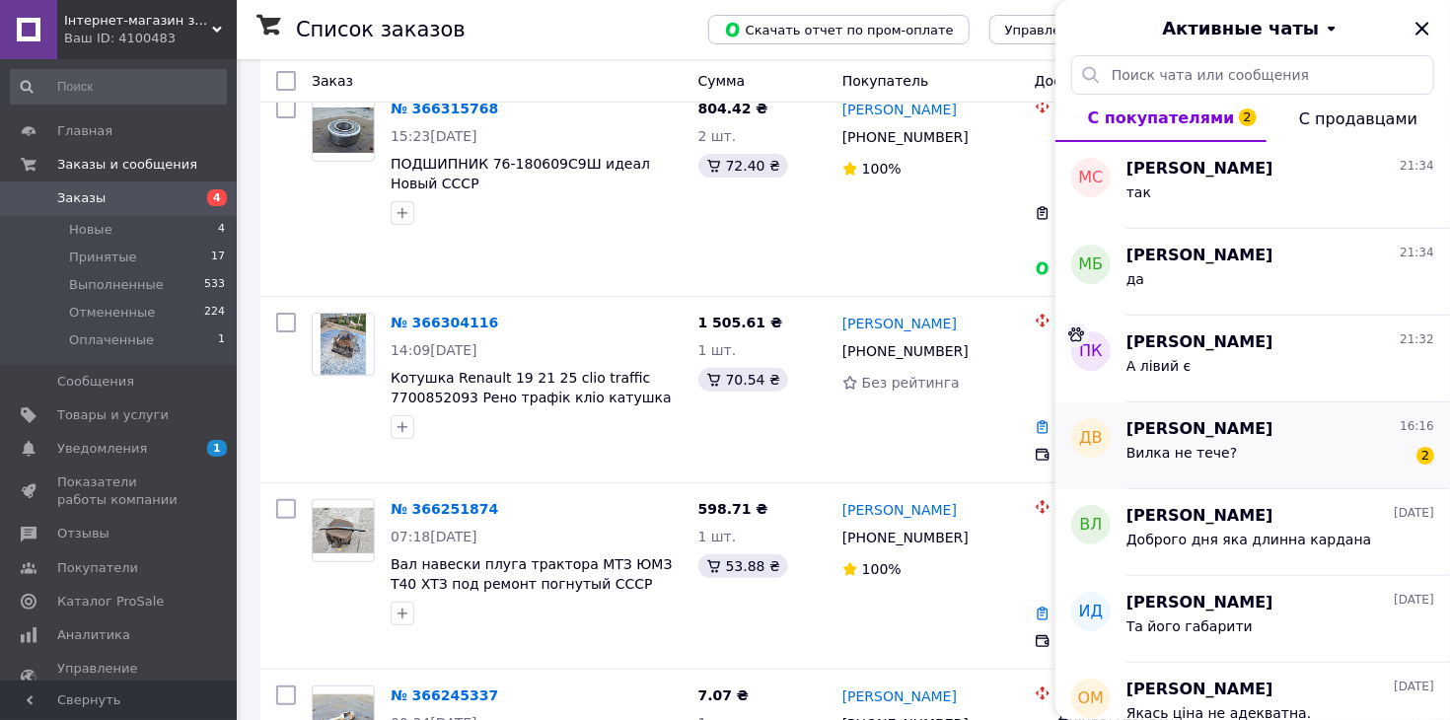
click at [1255, 457] on div "Вилка не тече? 2" at bounding box center [1281, 457] width 308 height 32
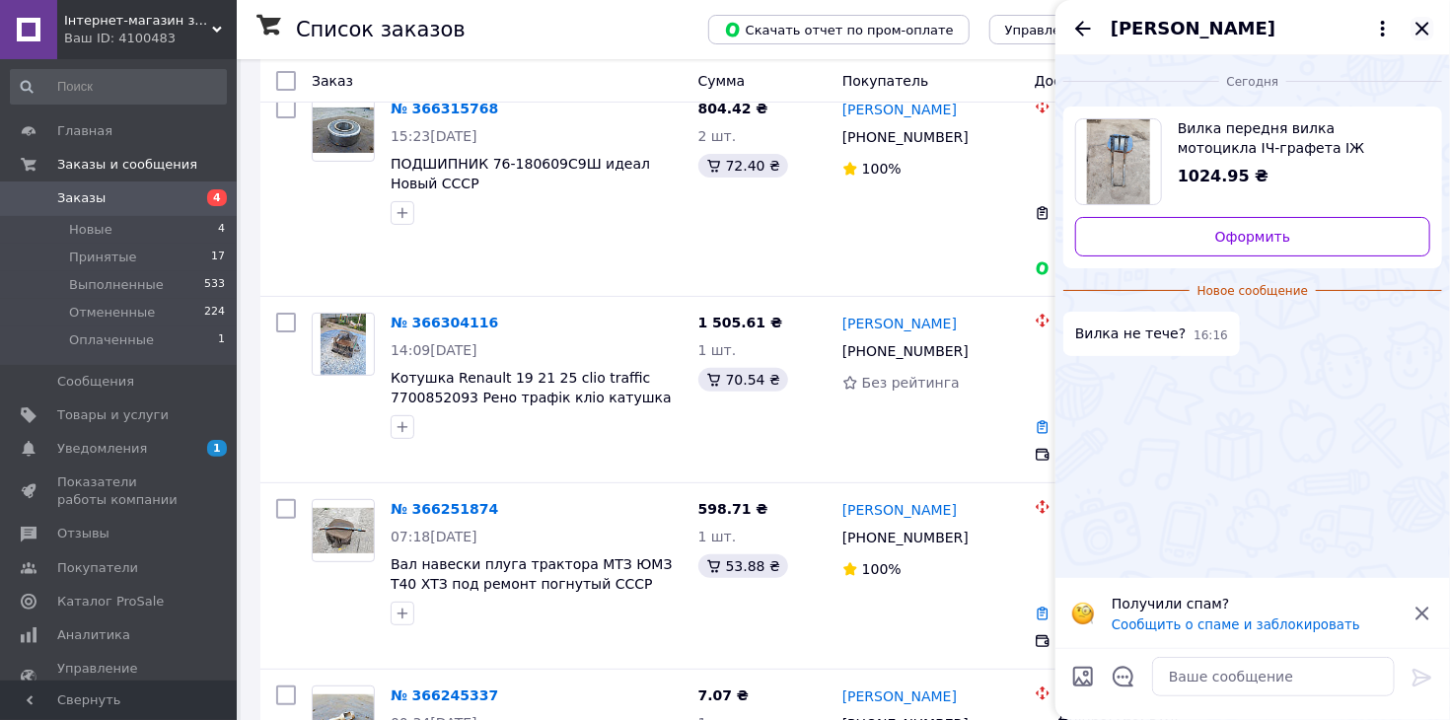
click at [1428, 38] on icon "Закрыть" at bounding box center [1423, 29] width 24 height 24
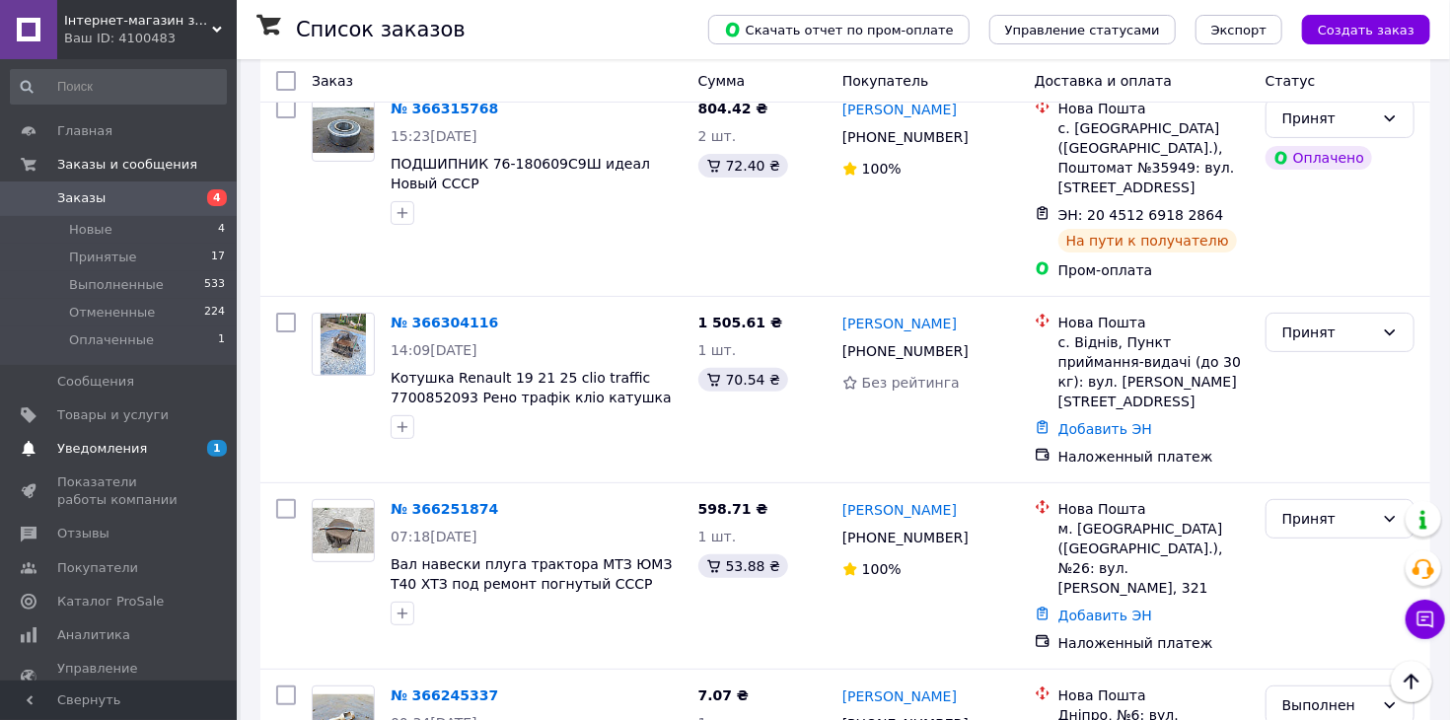
click at [199, 438] on link "Уведомления 1" at bounding box center [118, 449] width 237 height 34
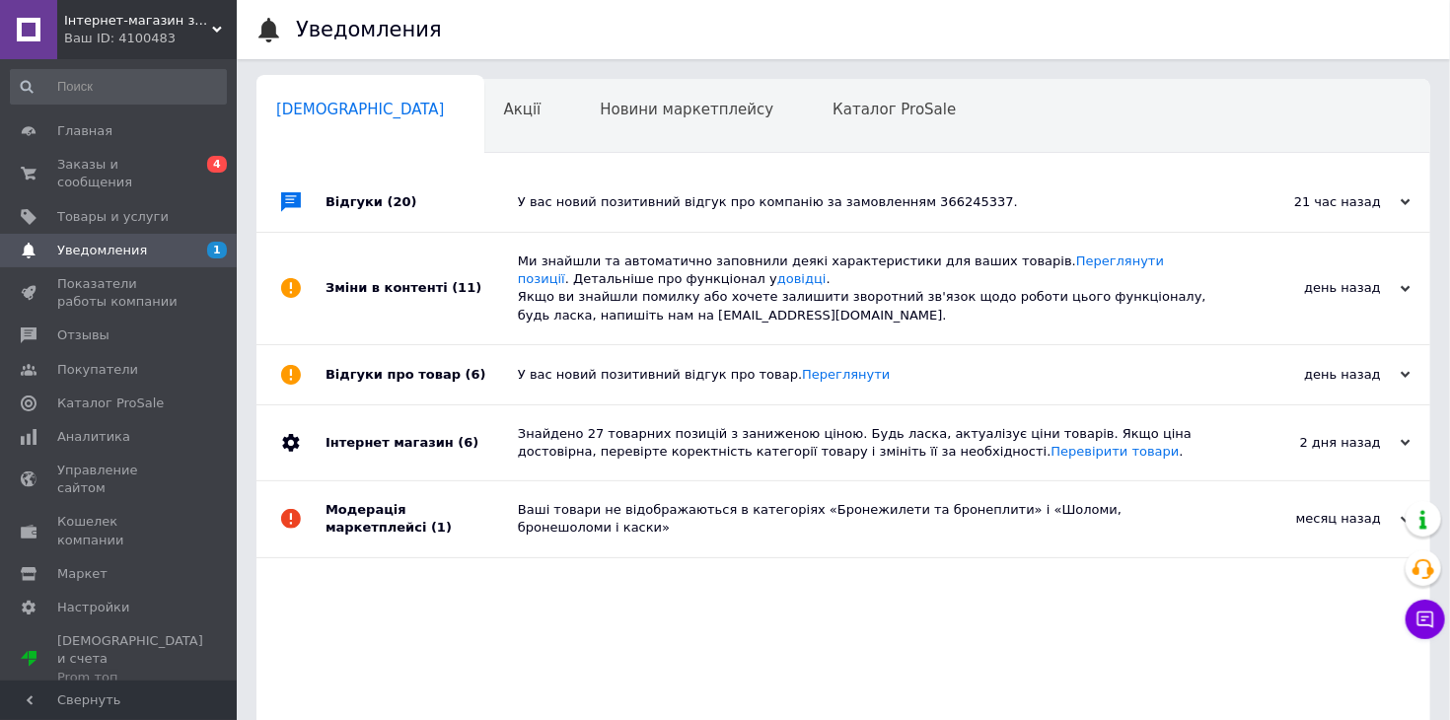
click at [570, 203] on div "У вас новий позитивний відгук про компанію за замовленням 366245337." at bounding box center [866, 202] width 696 height 18
click at [198, 166] on span "0 4" at bounding box center [210, 174] width 54 height 36
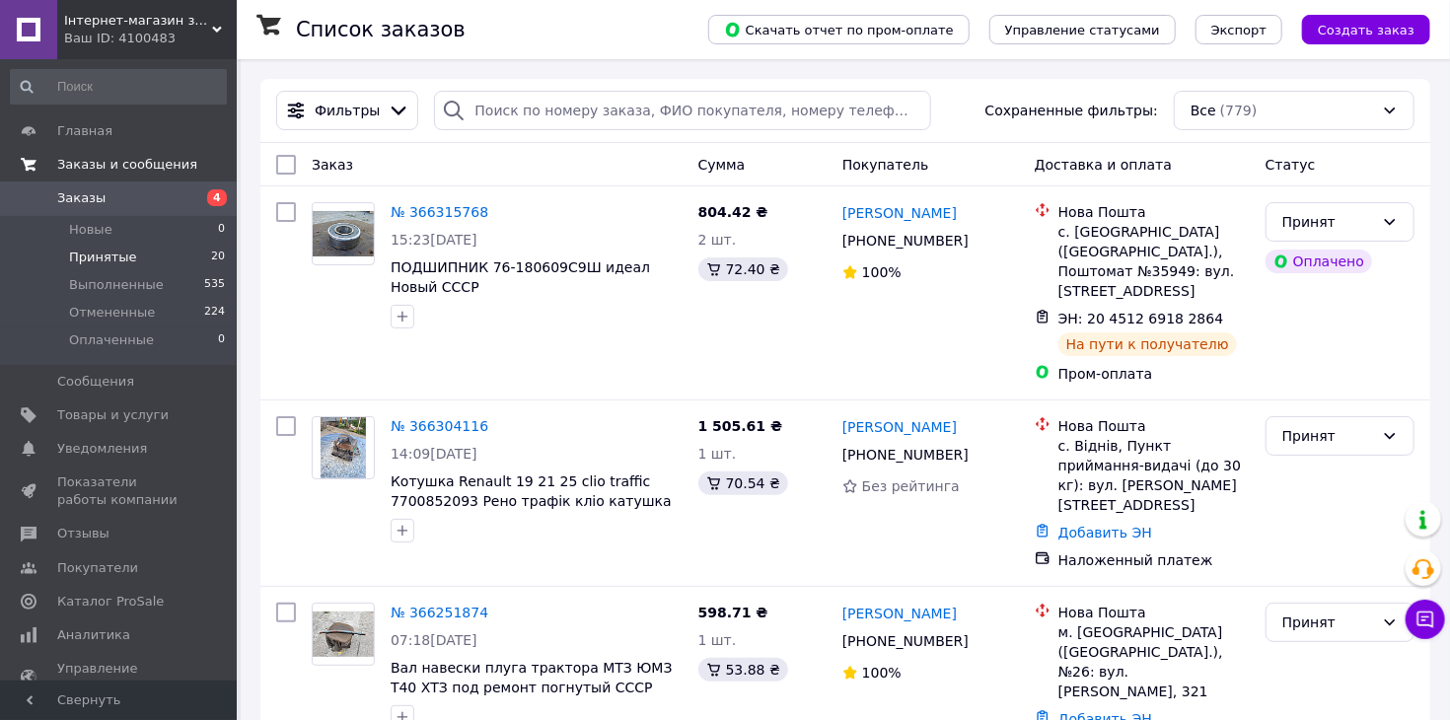
click at [175, 248] on li "Принятые 20" at bounding box center [118, 258] width 237 height 28
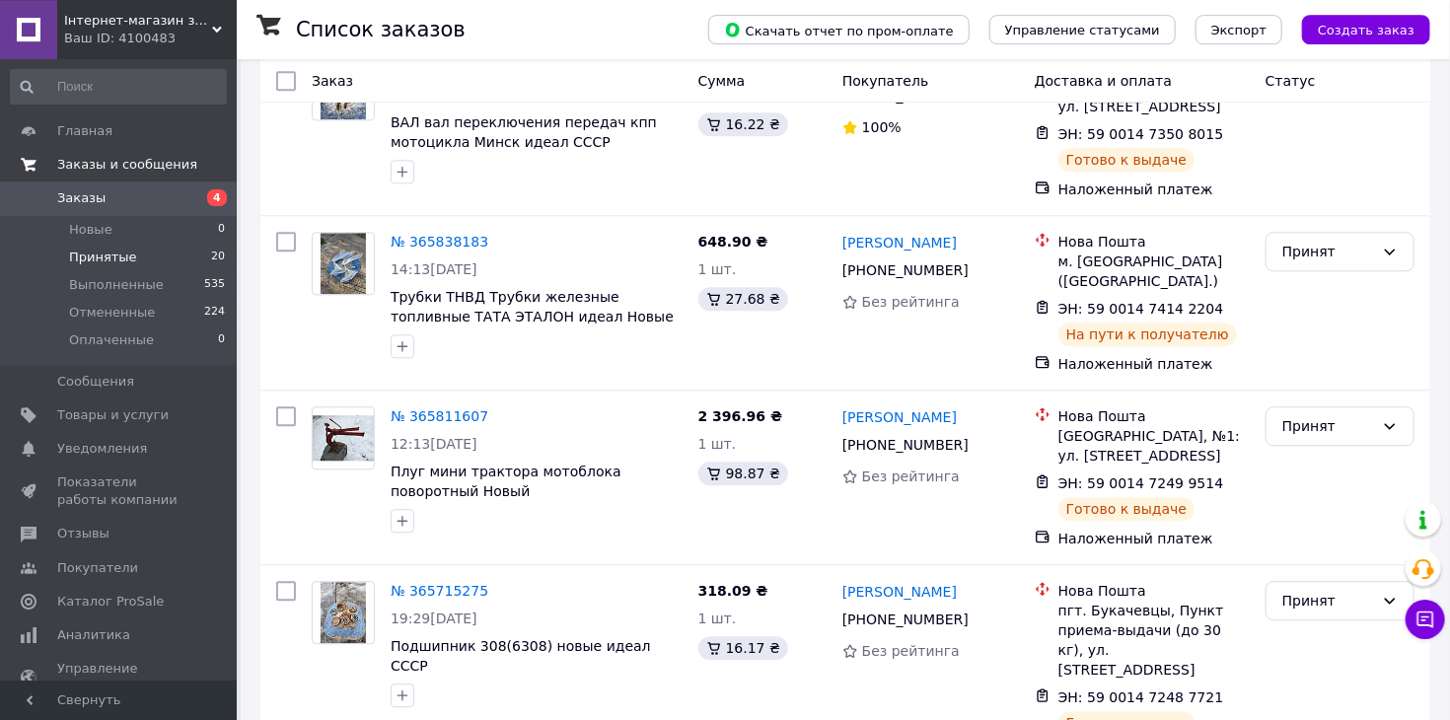
scroll to position [3243, 0]
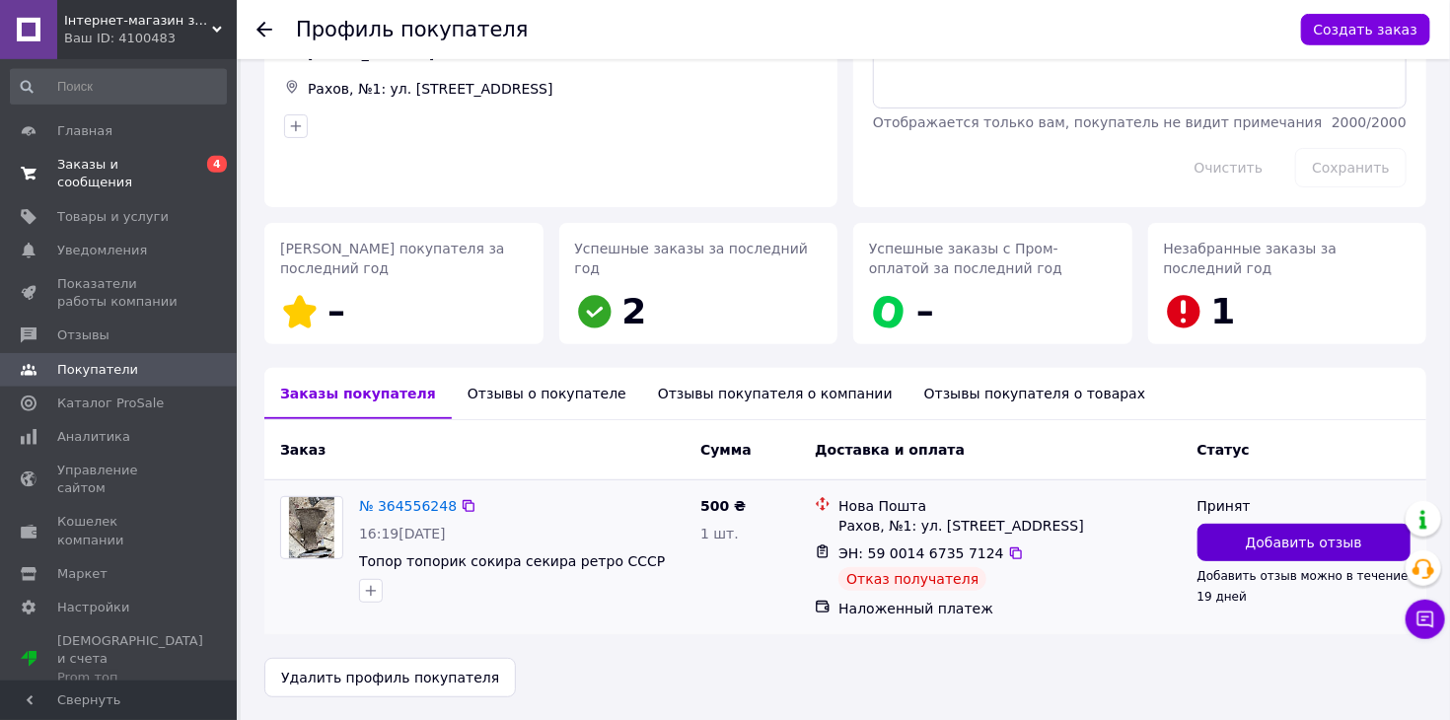
scroll to position [138, 0]
click at [1283, 542] on span "Добавить отзыв" at bounding box center [1304, 542] width 116 height 20
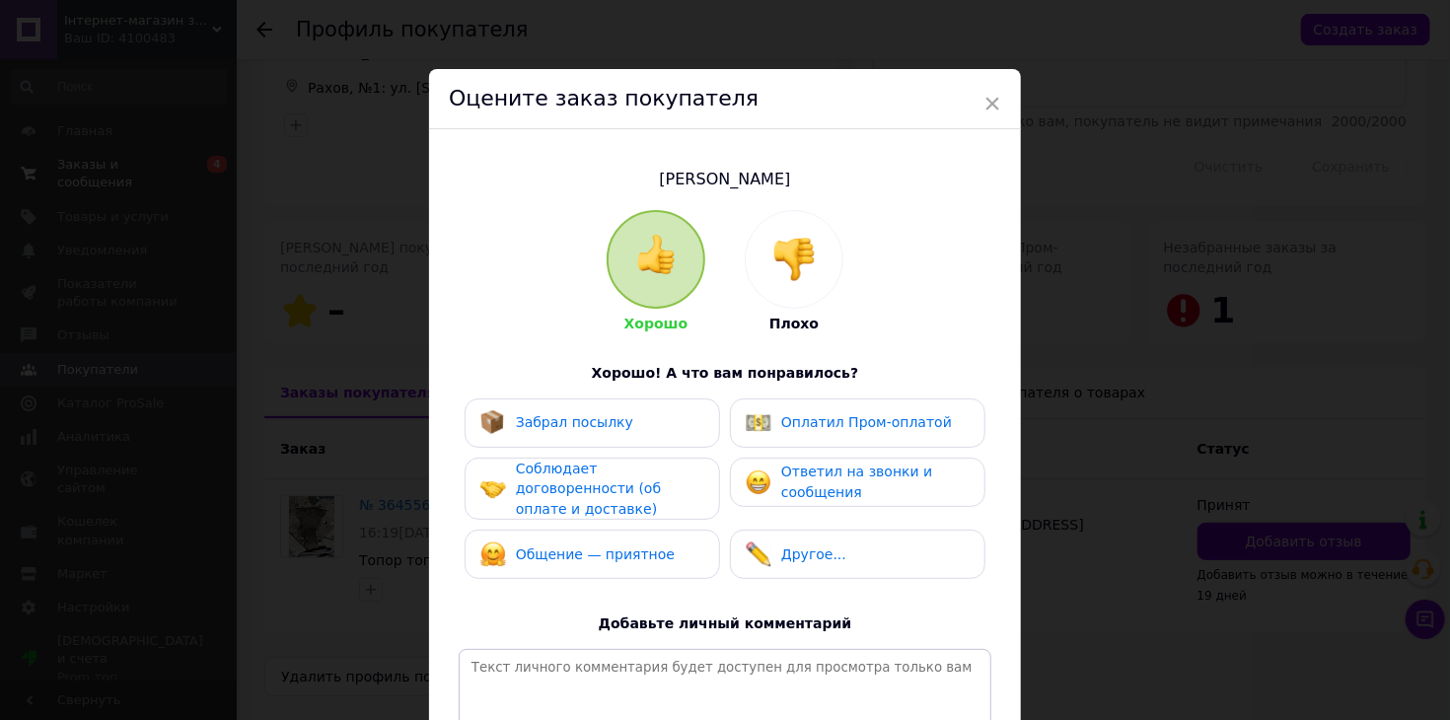
click at [832, 288] on div at bounding box center [794, 259] width 97 height 97
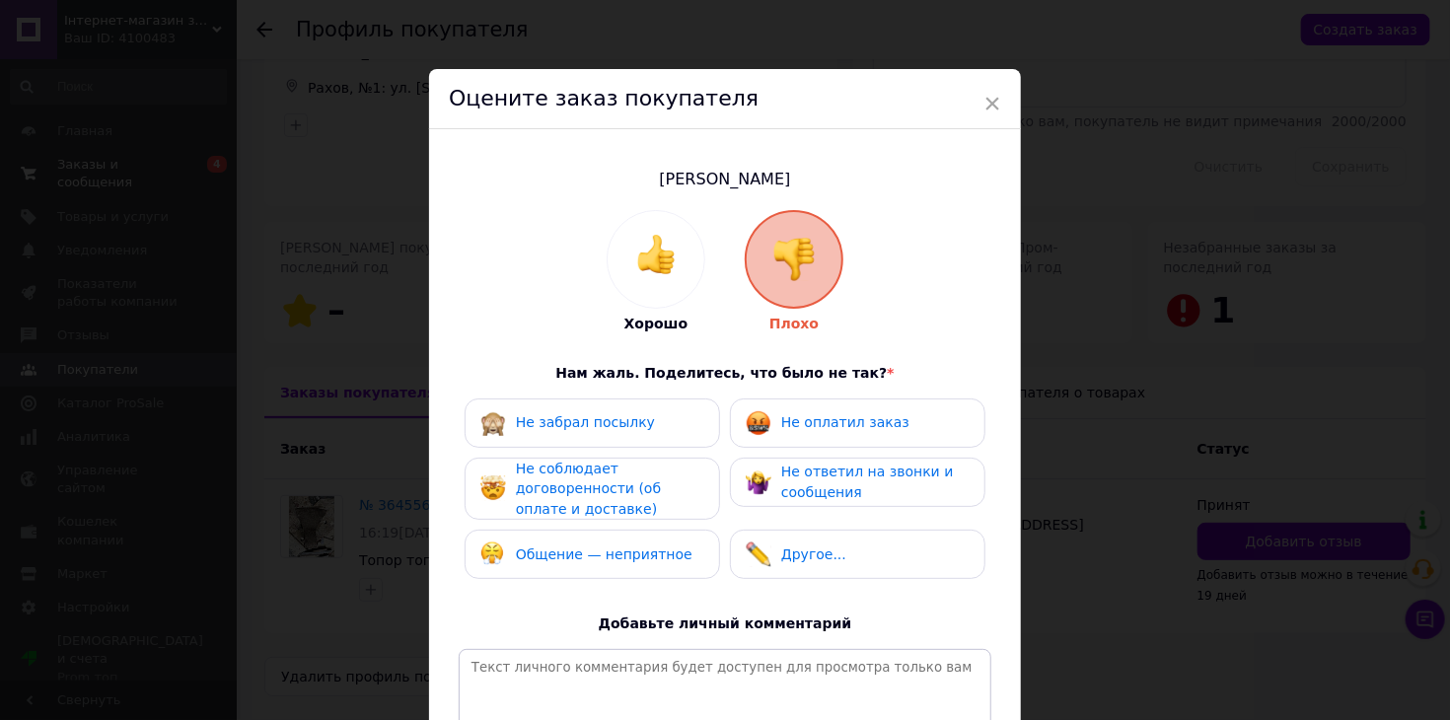
click at [702, 401] on div "Не забрал посылку" at bounding box center [593, 423] width 256 height 49
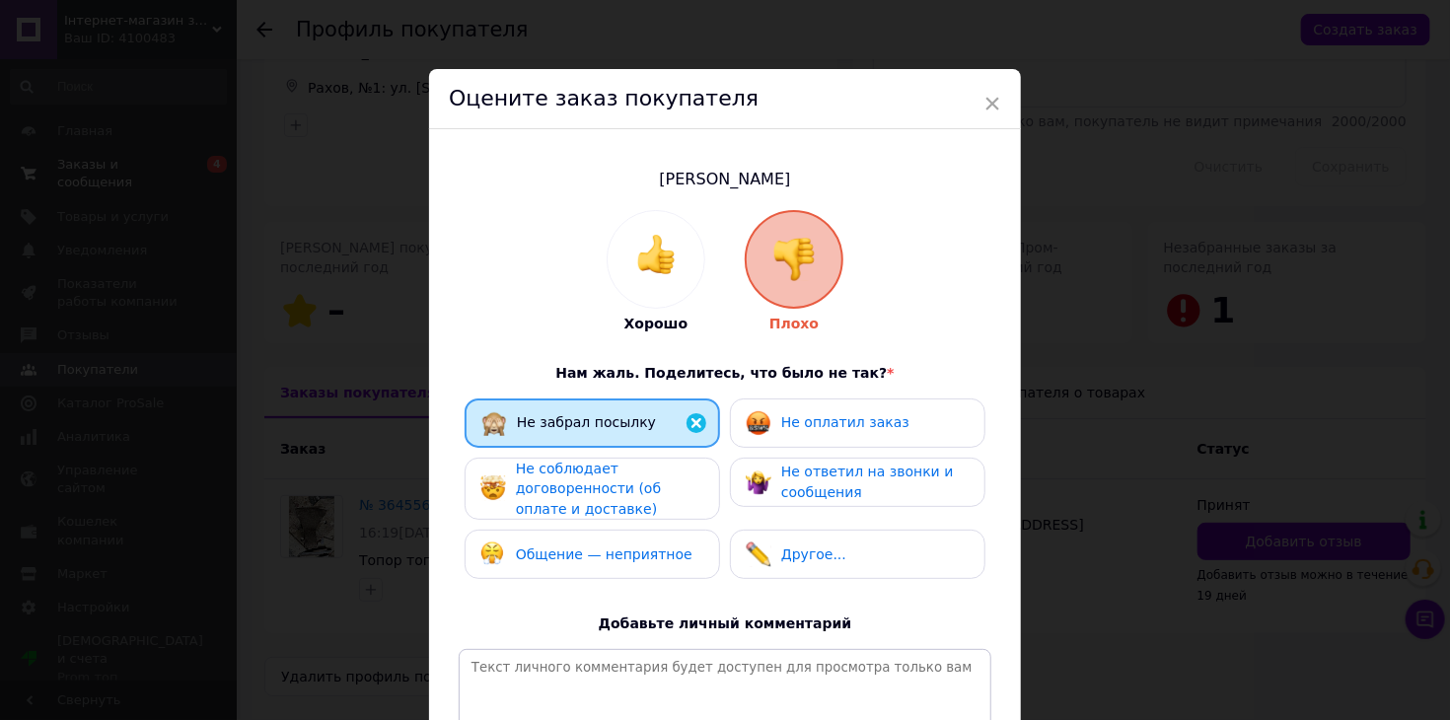
click at [664, 461] on div "Не соблюдает договоренности (об оплате и доставке)" at bounding box center [609, 489] width 187 height 61
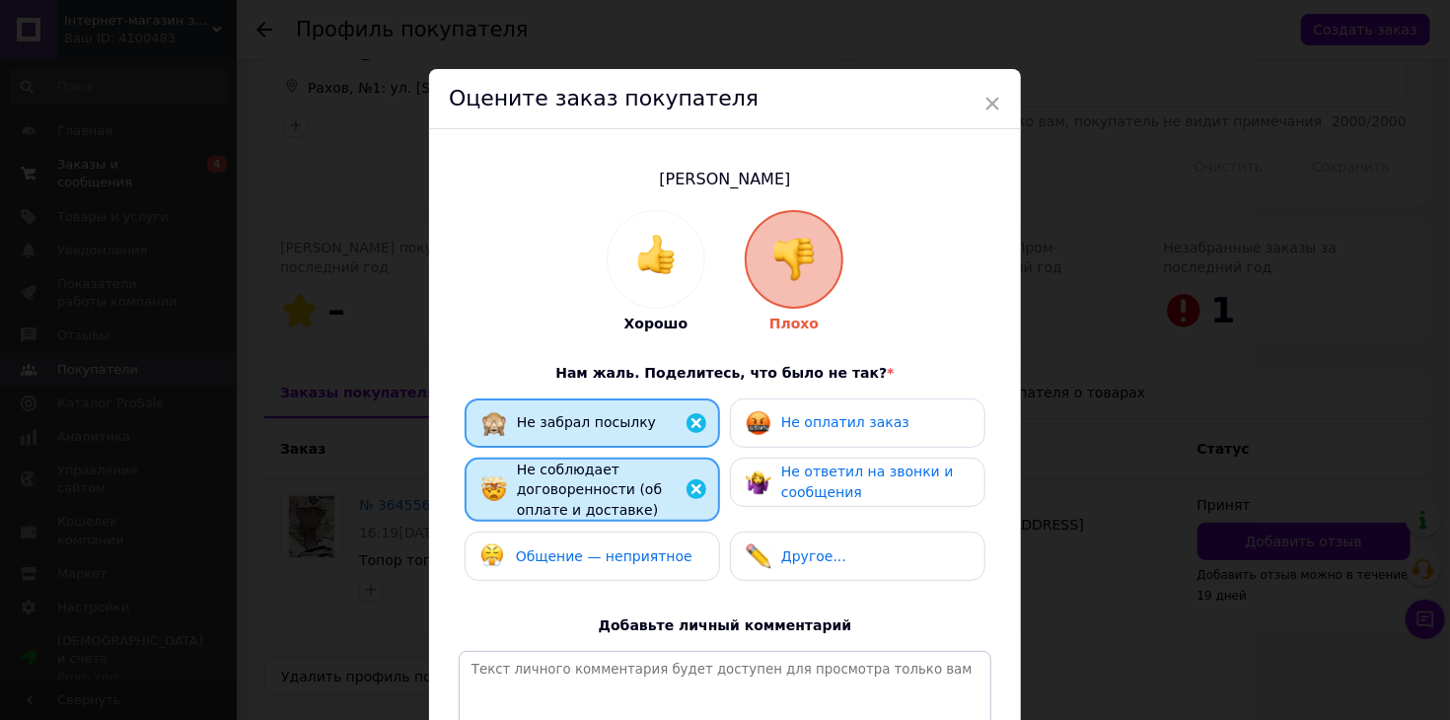
click at [649, 544] on div "Общение — неприятное" at bounding box center [586, 557] width 212 height 26
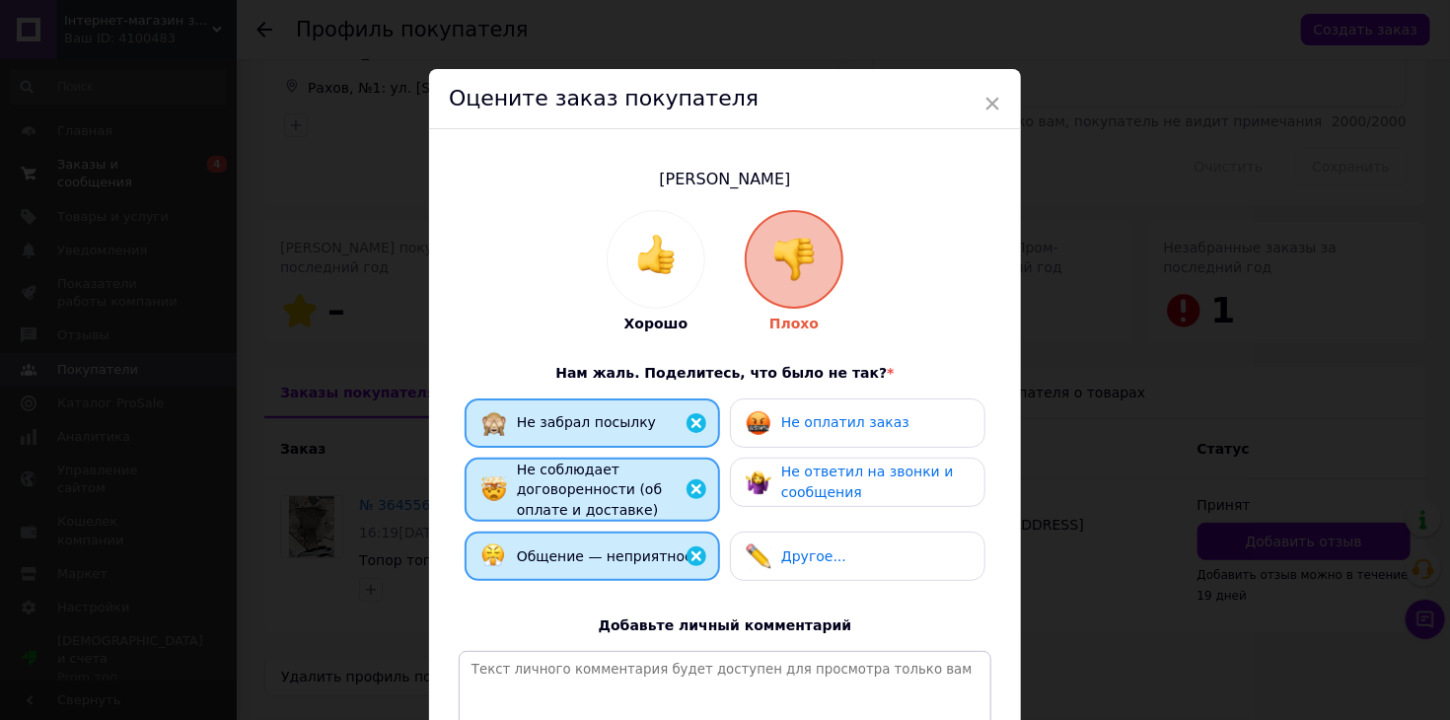
click at [803, 441] on div "Не оплатил заказ" at bounding box center [858, 423] width 256 height 49
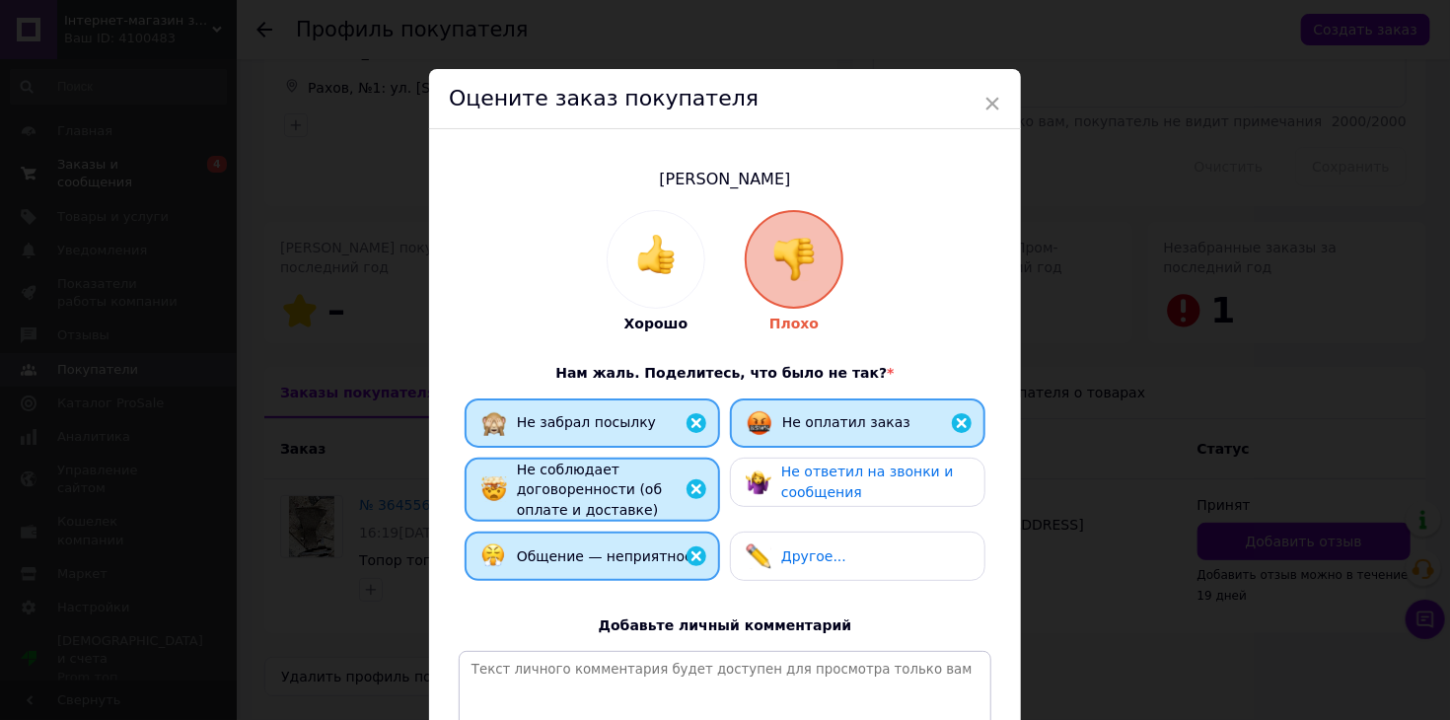
click at [803, 479] on span "Не ответил на звонки и сообщения" at bounding box center [867, 482] width 173 height 37
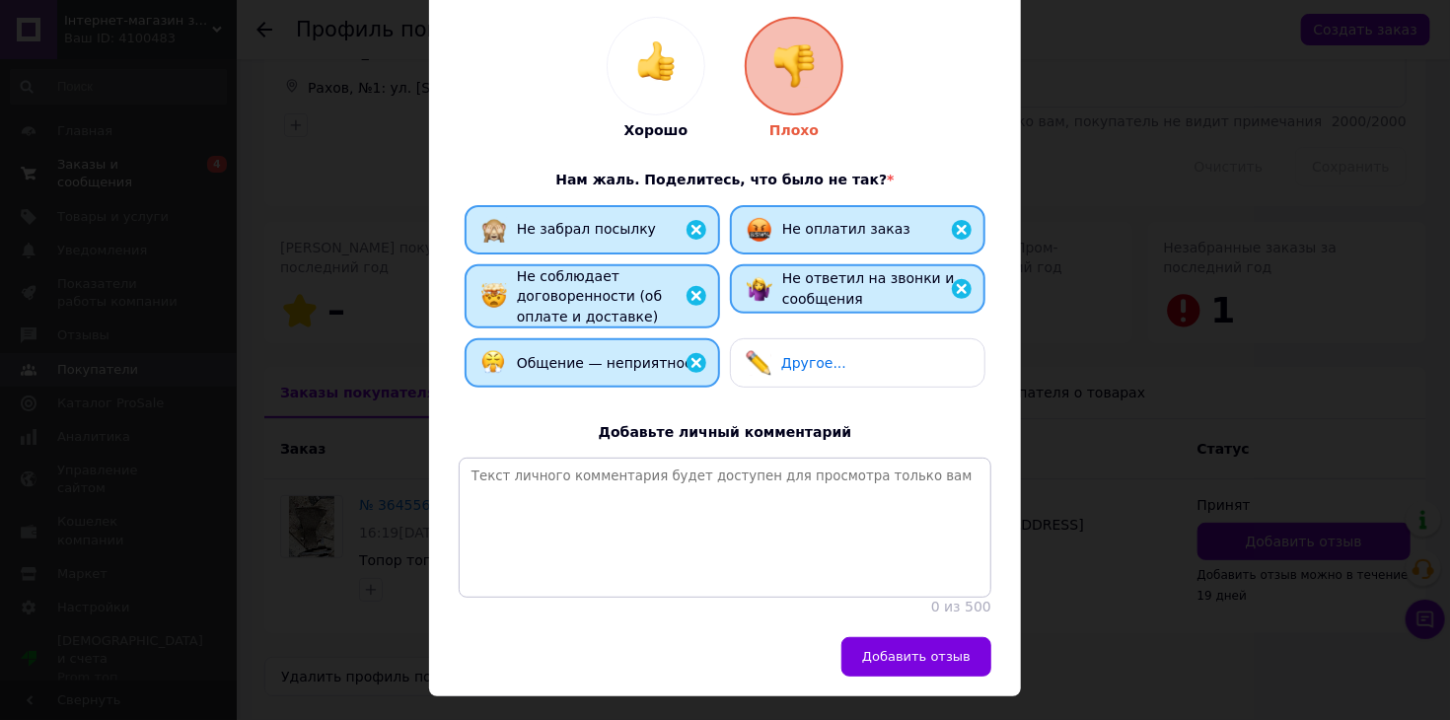
scroll to position [285, 0]
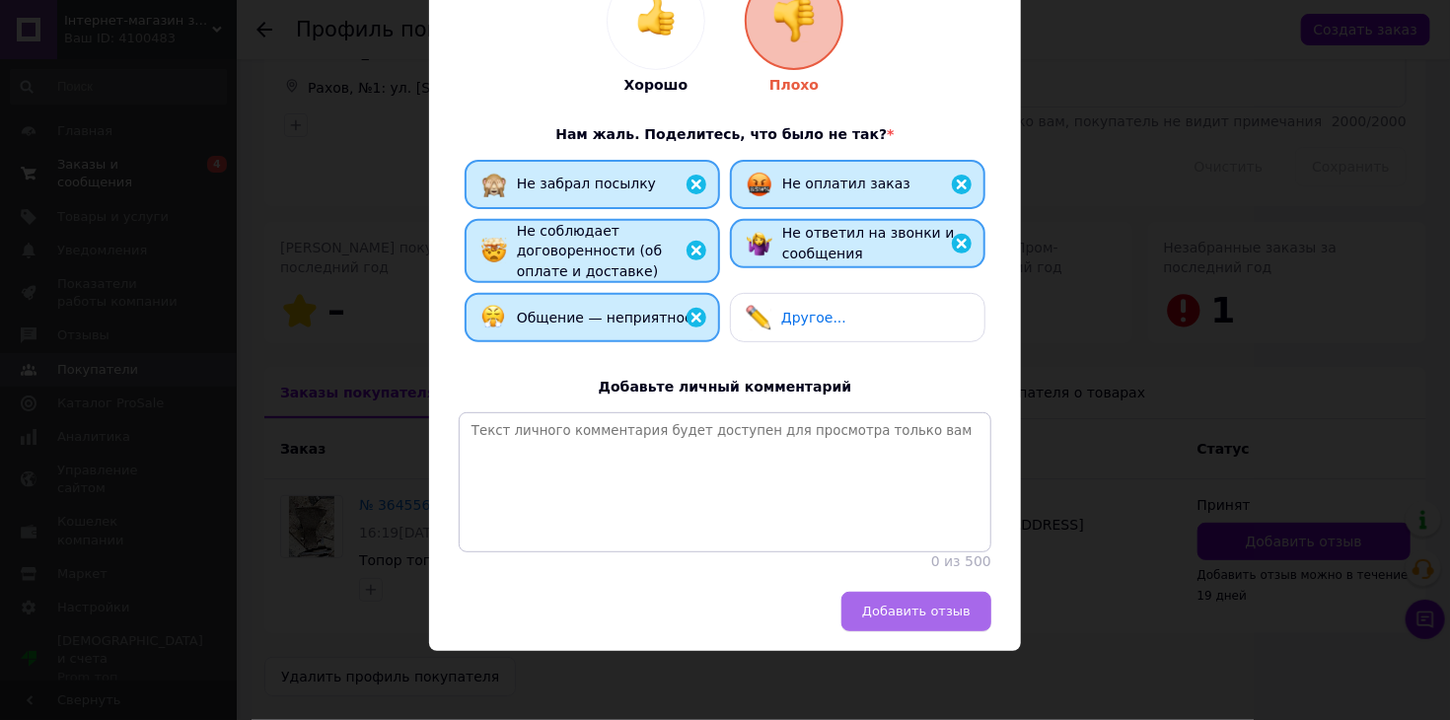
click at [929, 629] on button "Добавить отзыв" at bounding box center [917, 611] width 150 height 39
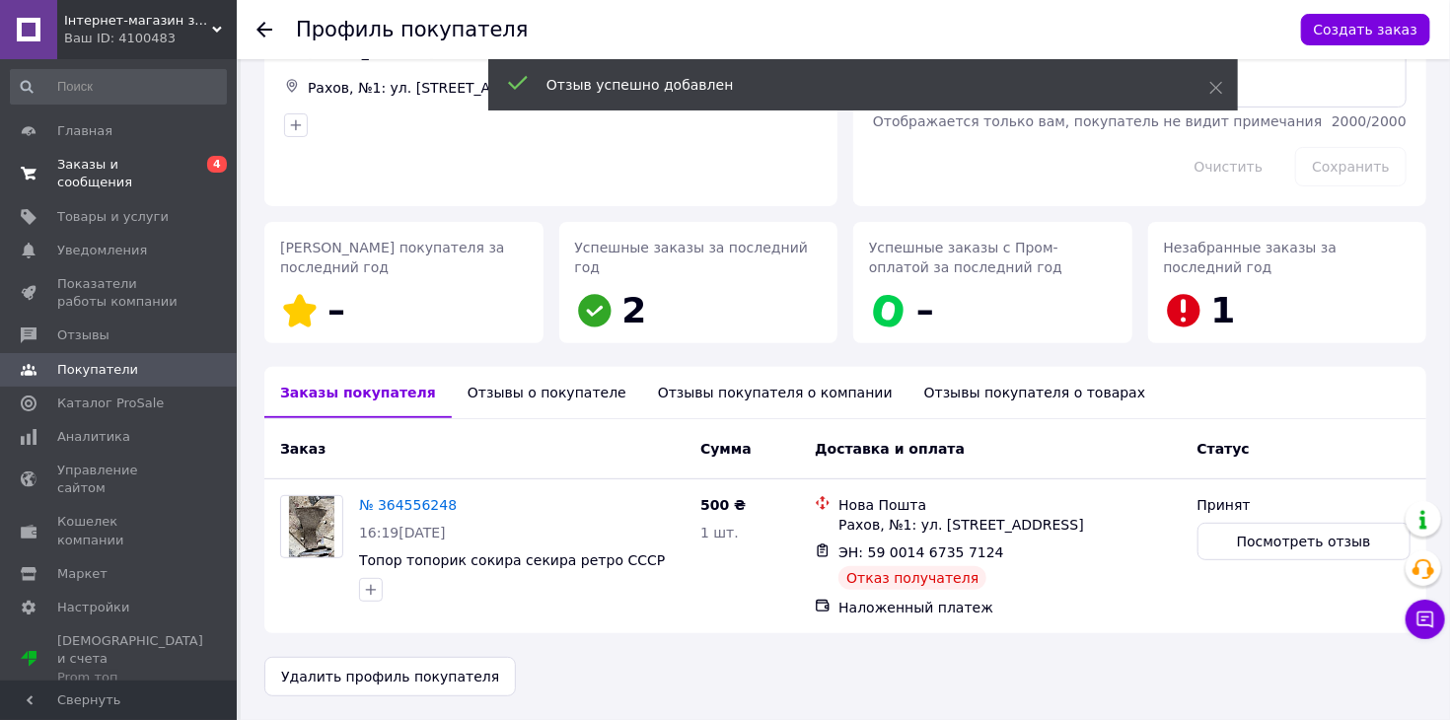
click at [120, 172] on span "Заказы и сообщения" at bounding box center [119, 174] width 125 height 36
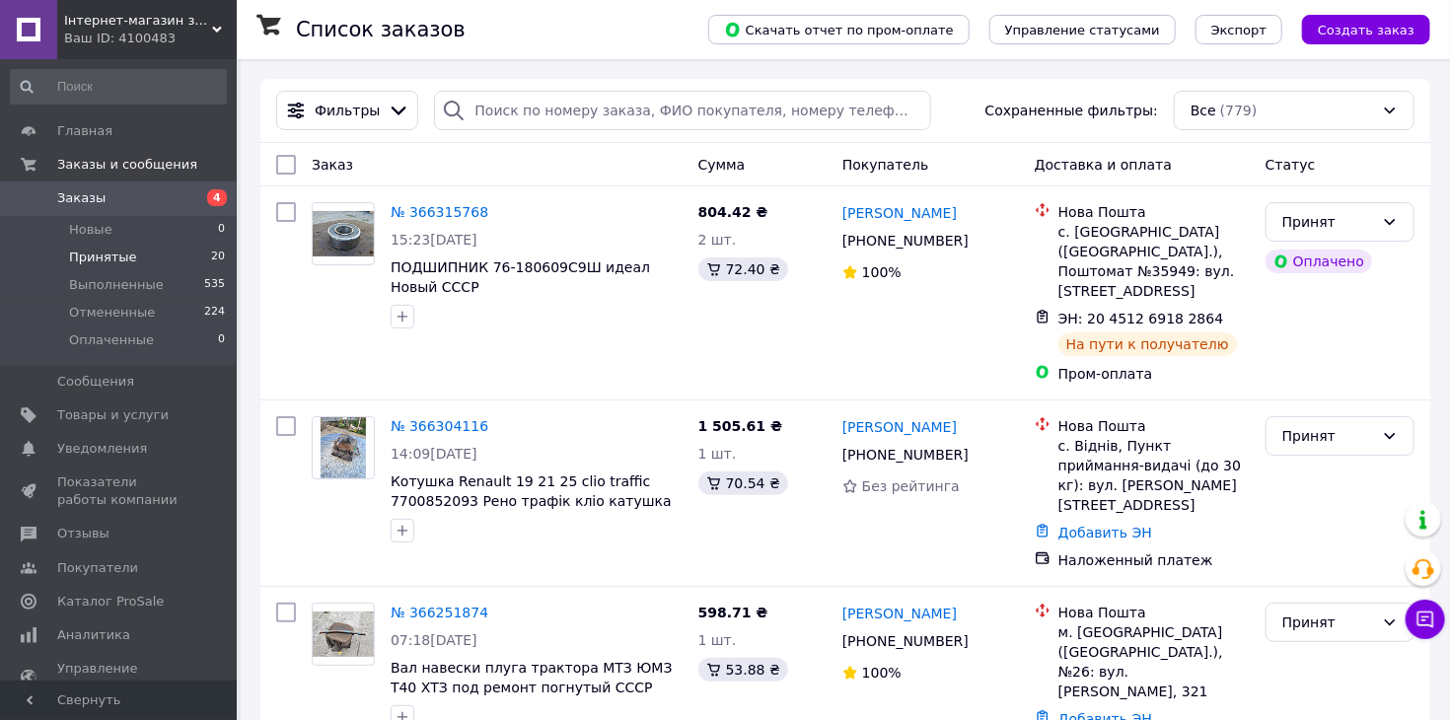
click at [164, 263] on li "Принятые 20" at bounding box center [118, 258] width 237 height 28
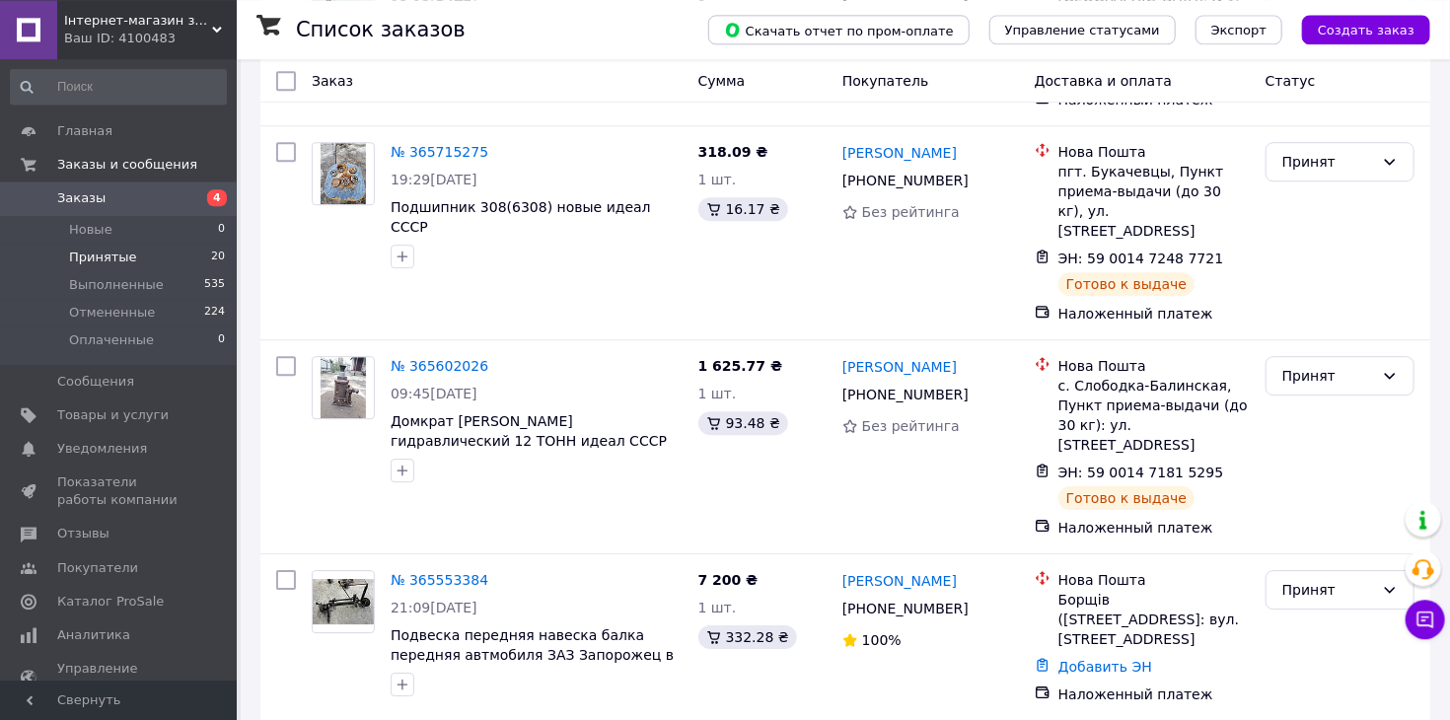
scroll to position [3243, 0]
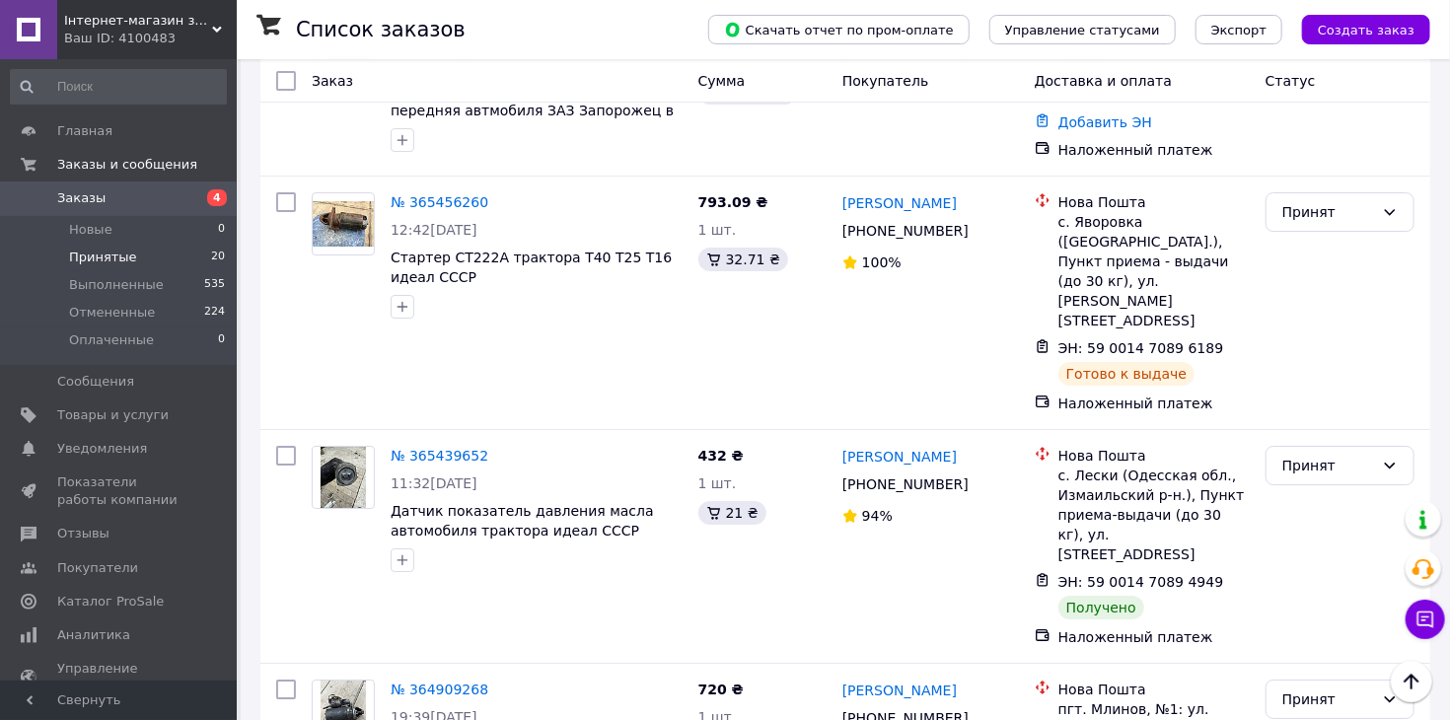
click at [1304, 663] on li "Отменен" at bounding box center [1340, 659] width 147 height 36
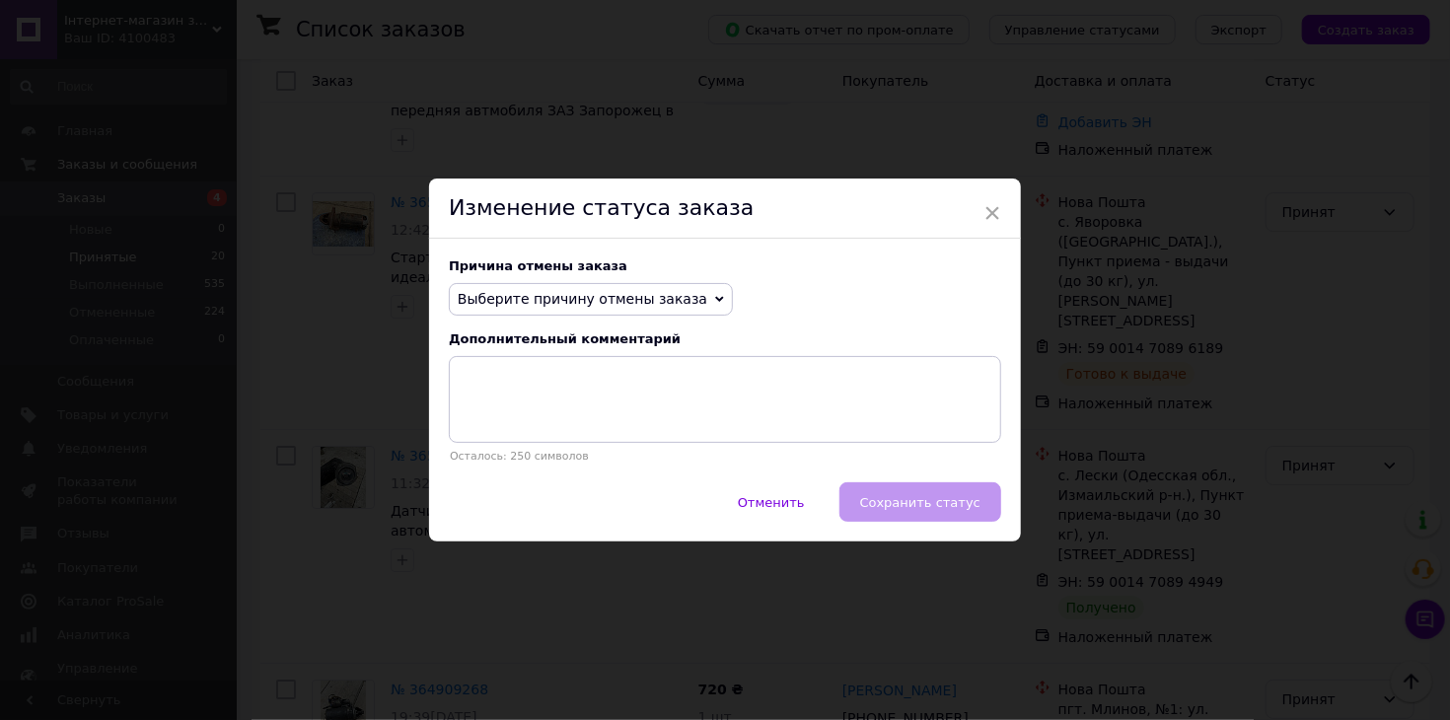
click at [574, 302] on span "Выберите причину отмены заказа" at bounding box center [583, 299] width 250 height 16
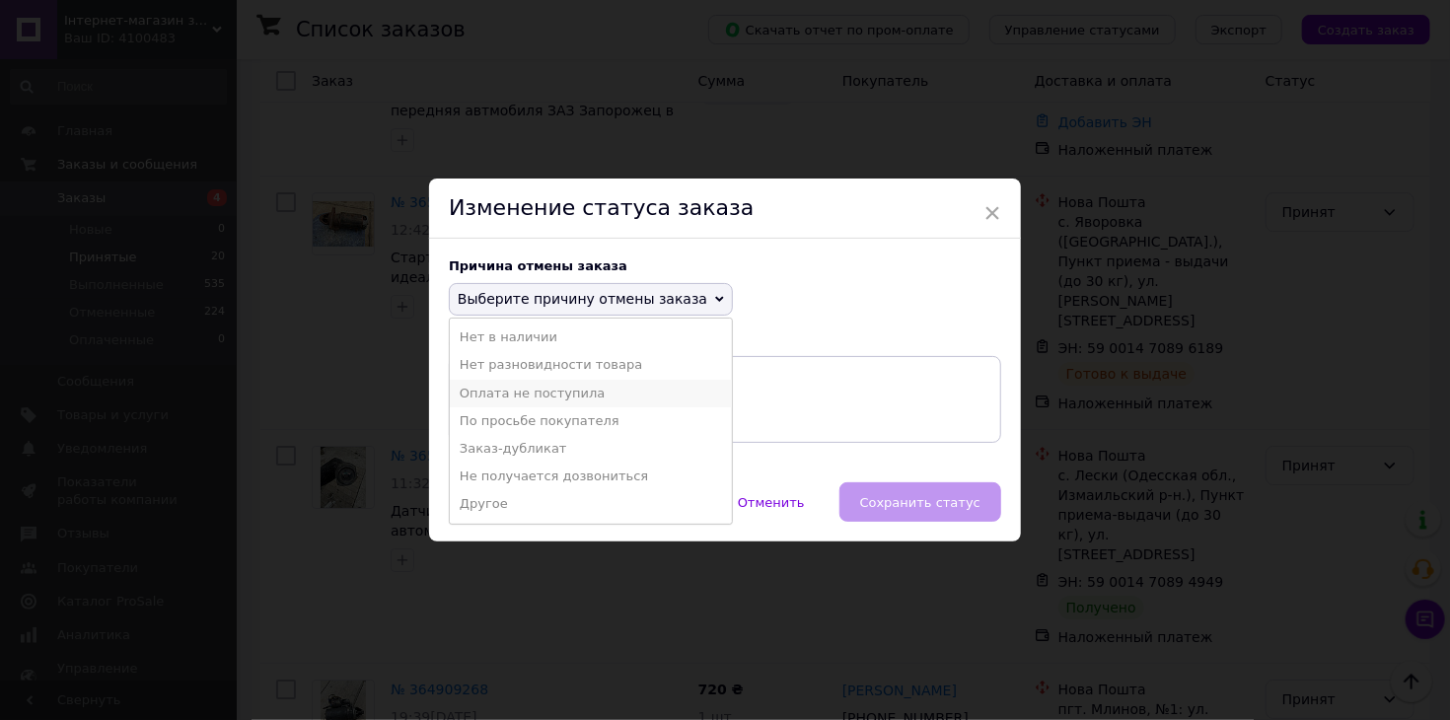
click at [573, 391] on li "Оплата не поступила" at bounding box center [591, 394] width 282 height 28
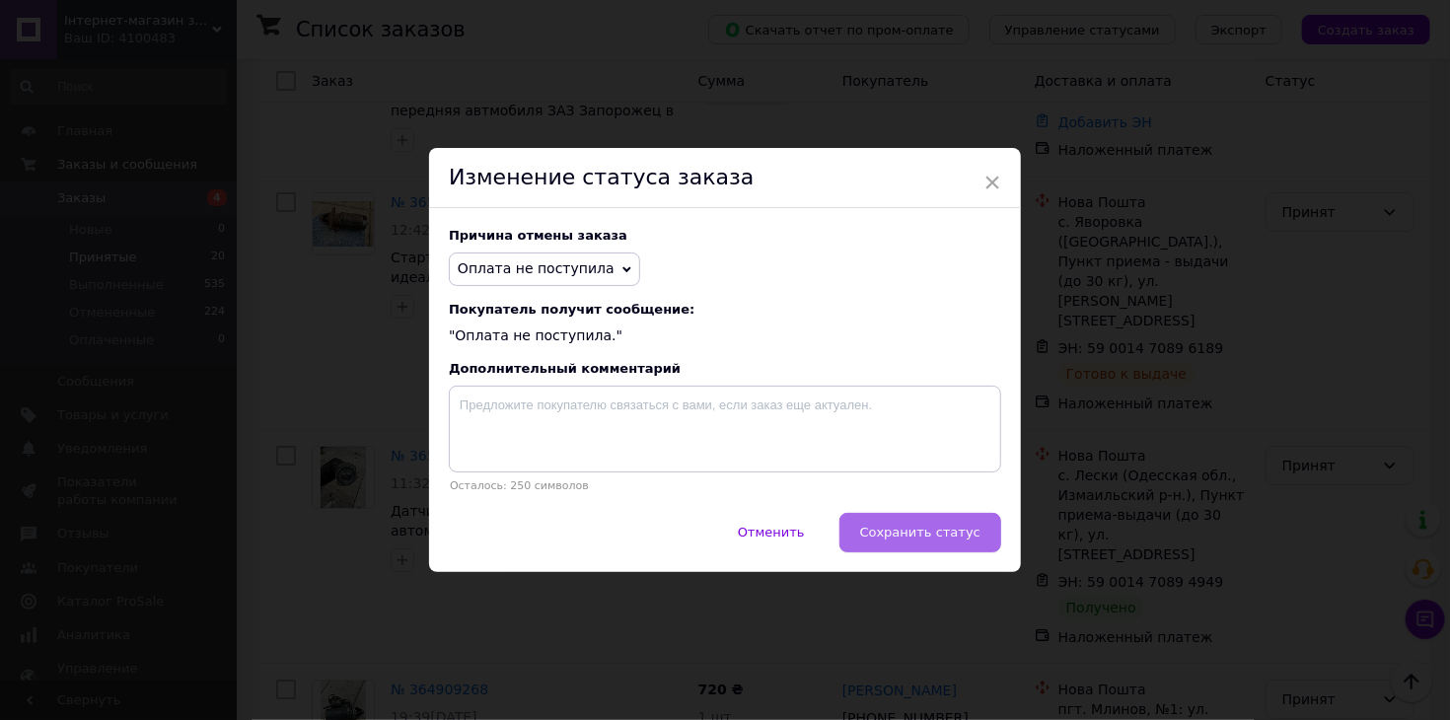
click at [932, 525] on button "Сохранить статус" at bounding box center [921, 532] width 162 height 39
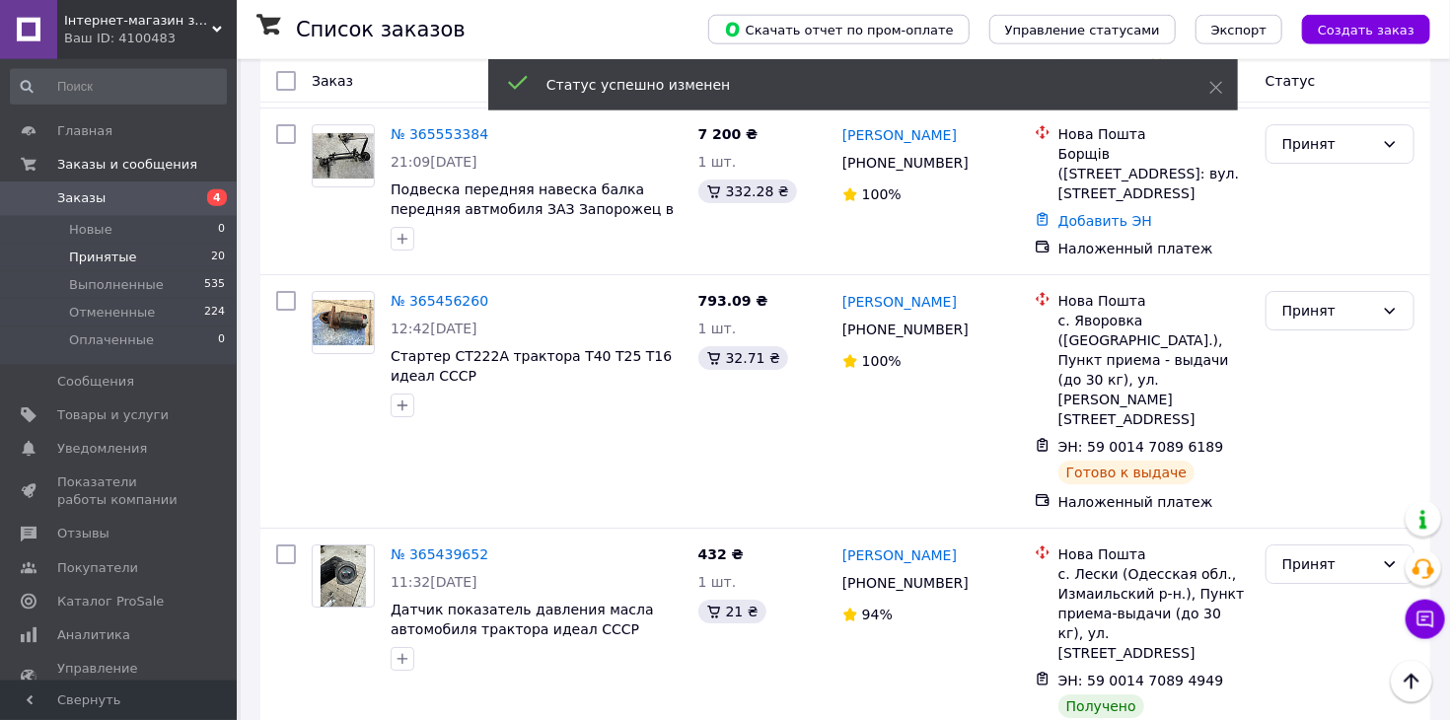
scroll to position [3138, 0]
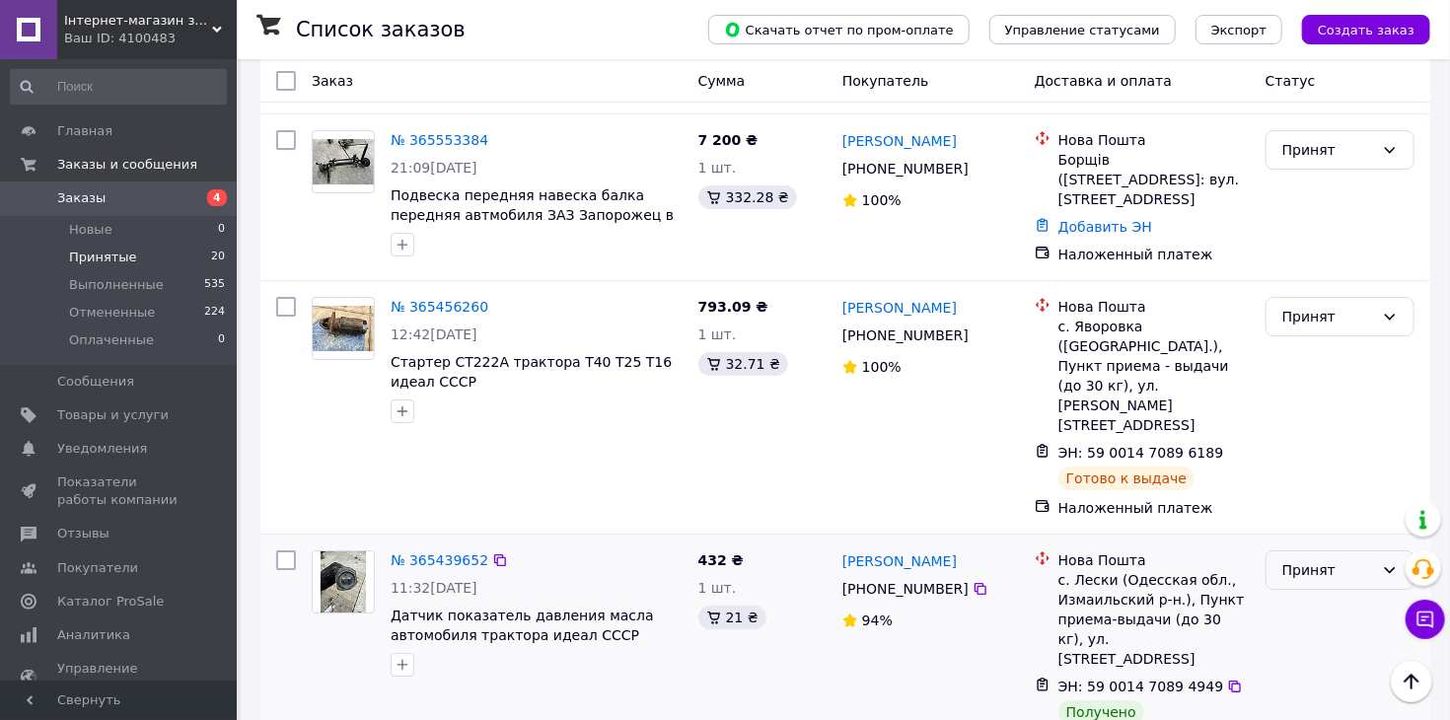
click at [1344, 559] on div "Принят" at bounding box center [1329, 570] width 92 height 22
click at [1332, 345] on li "Выполнен" at bounding box center [1340, 339] width 147 height 36
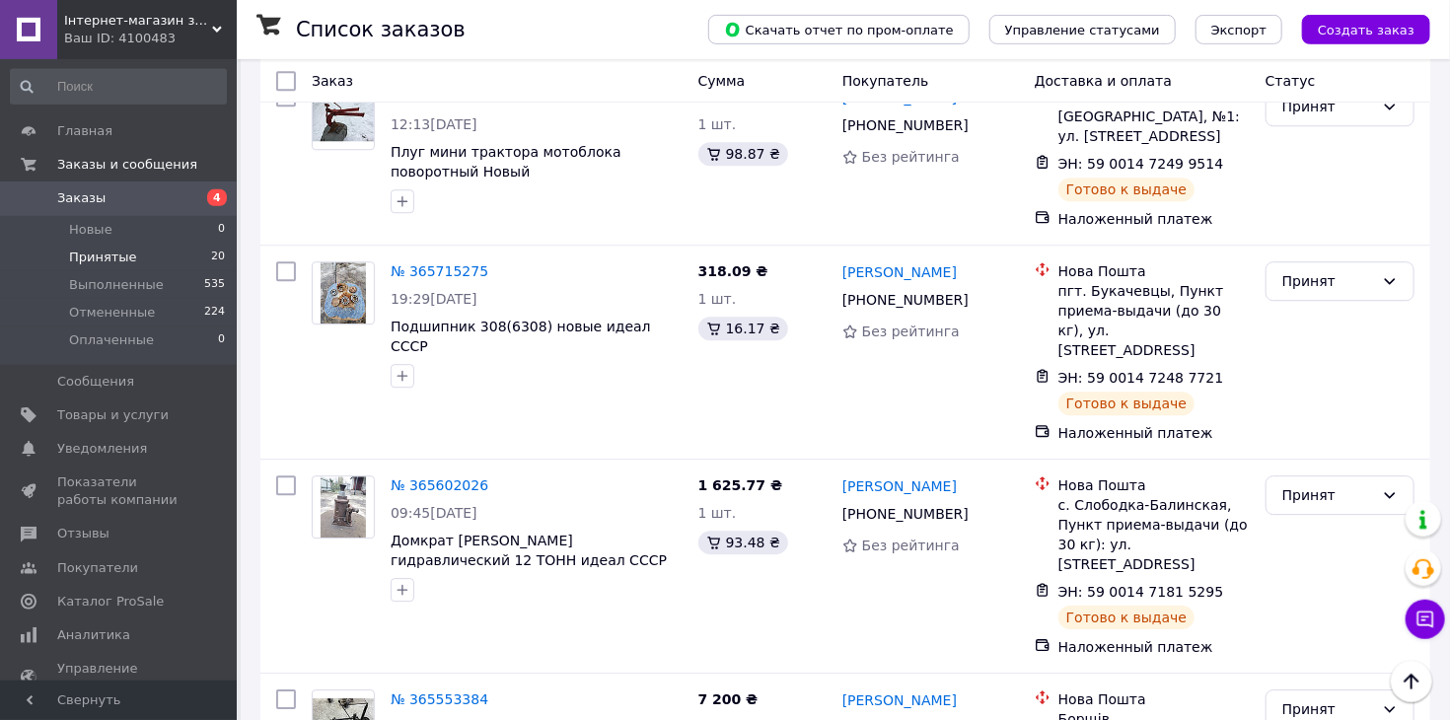
scroll to position [2617, 0]
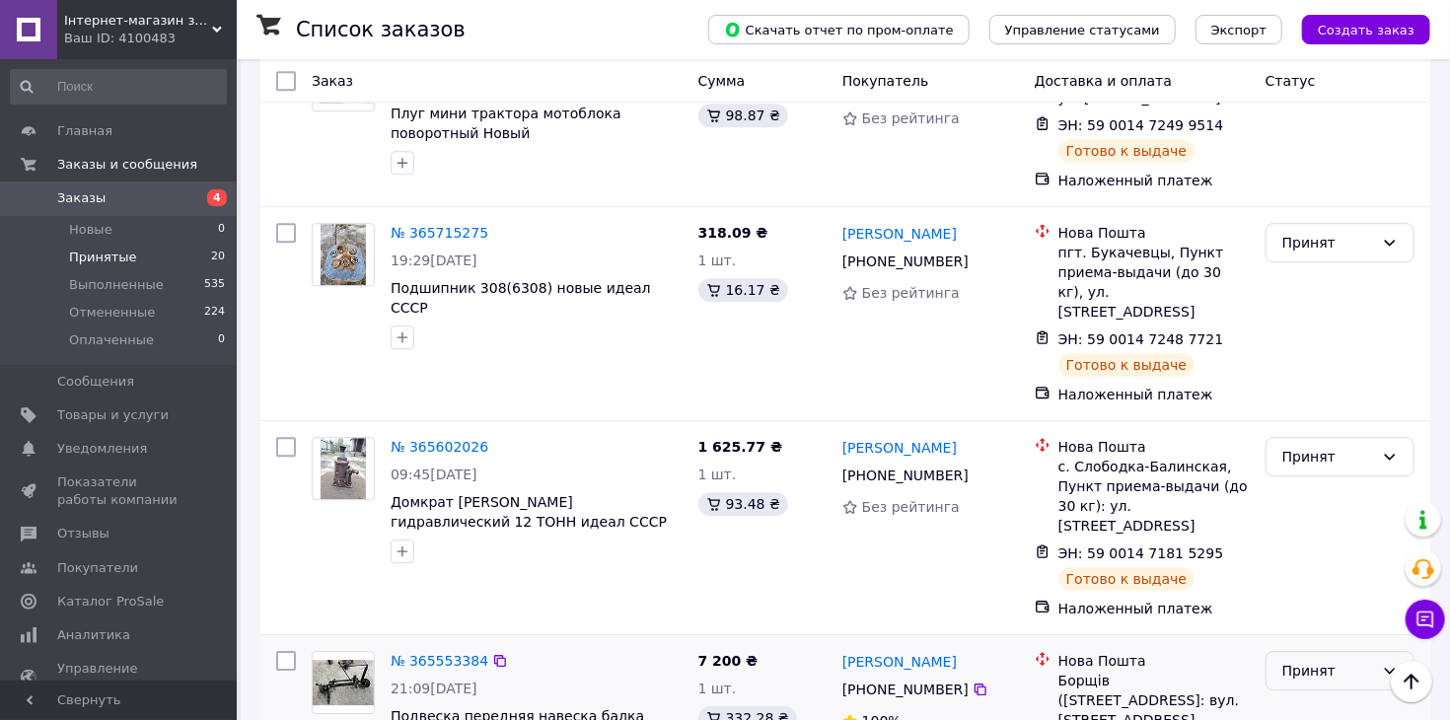
click at [1313, 660] on div "Принят" at bounding box center [1329, 671] width 92 height 22
click at [1317, 491] on li "Выполнен" at bounding box center [1340, 487] width 147 height 36
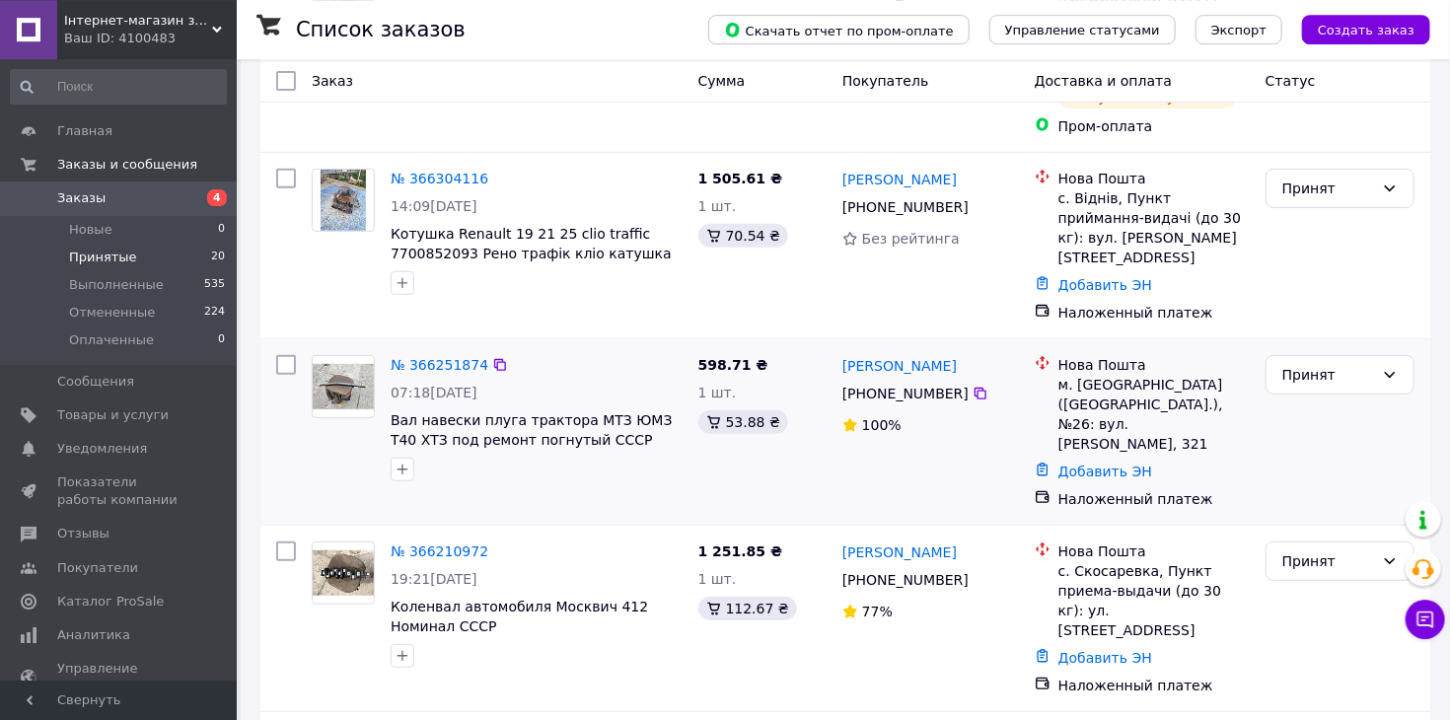
scroll to position [312, 0]
click at [1097, 277] on link "Добавить ЭН" at bounding box center [1106, 285] width 94 height 16
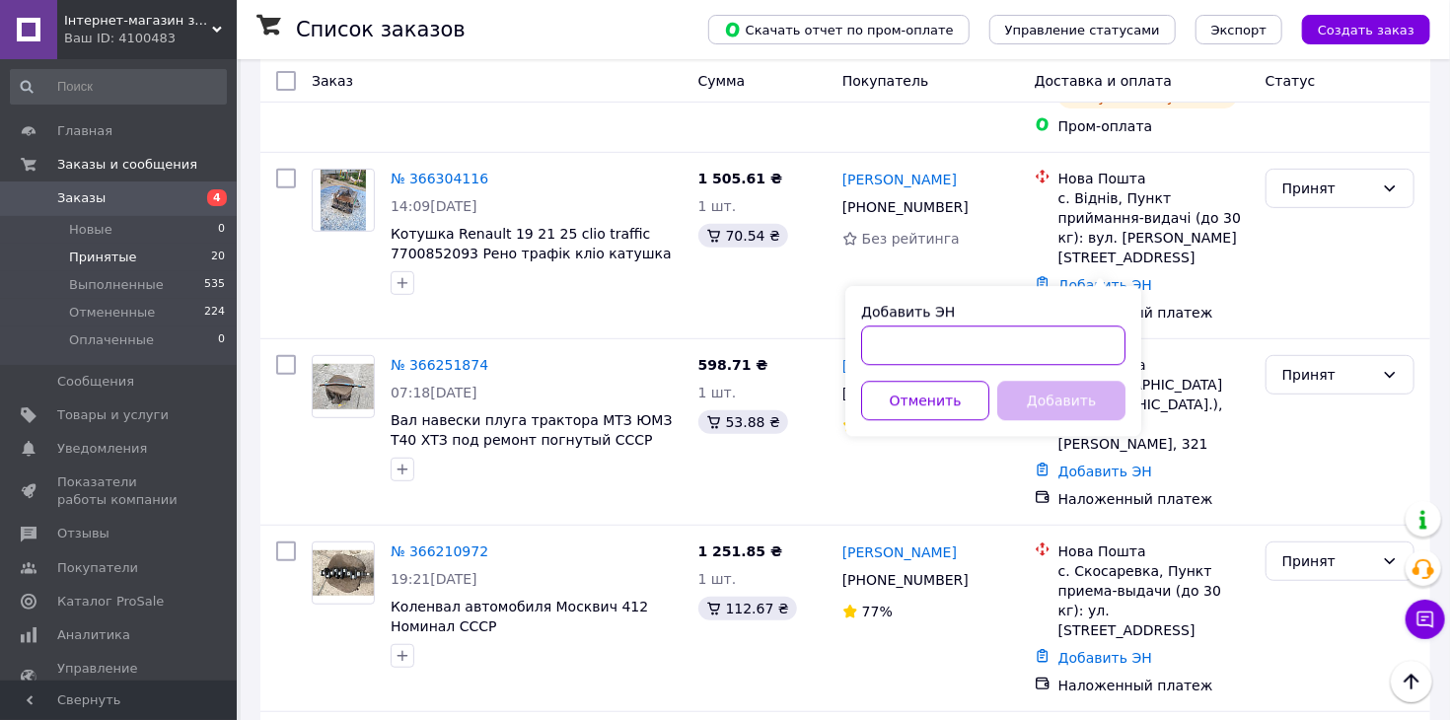
click at [991, 349] on input "Добавить ЭН" at bounding box center [993, 345] width 264 height 39
type input "59001474809657"
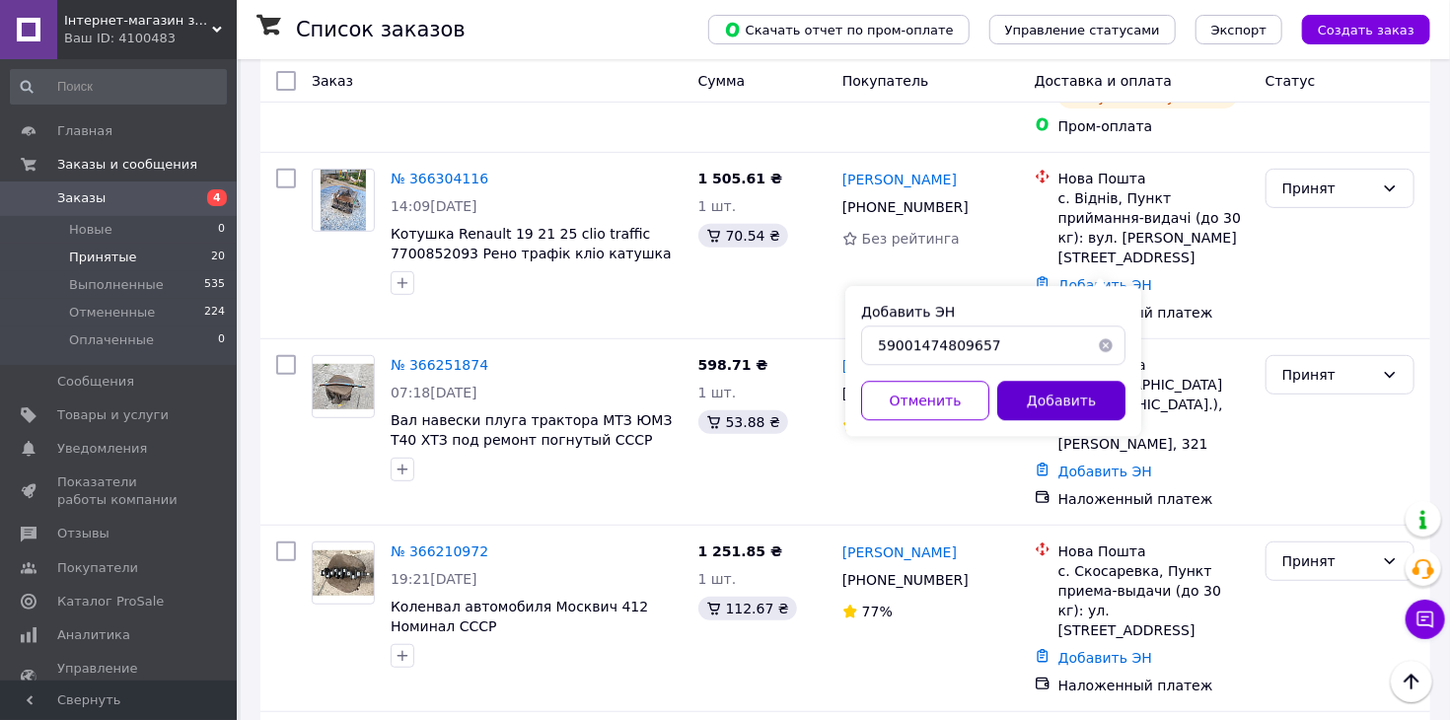
click at [1076, 406] on button "Добавить" at bounding box center [1061, 400] width 128 height 39
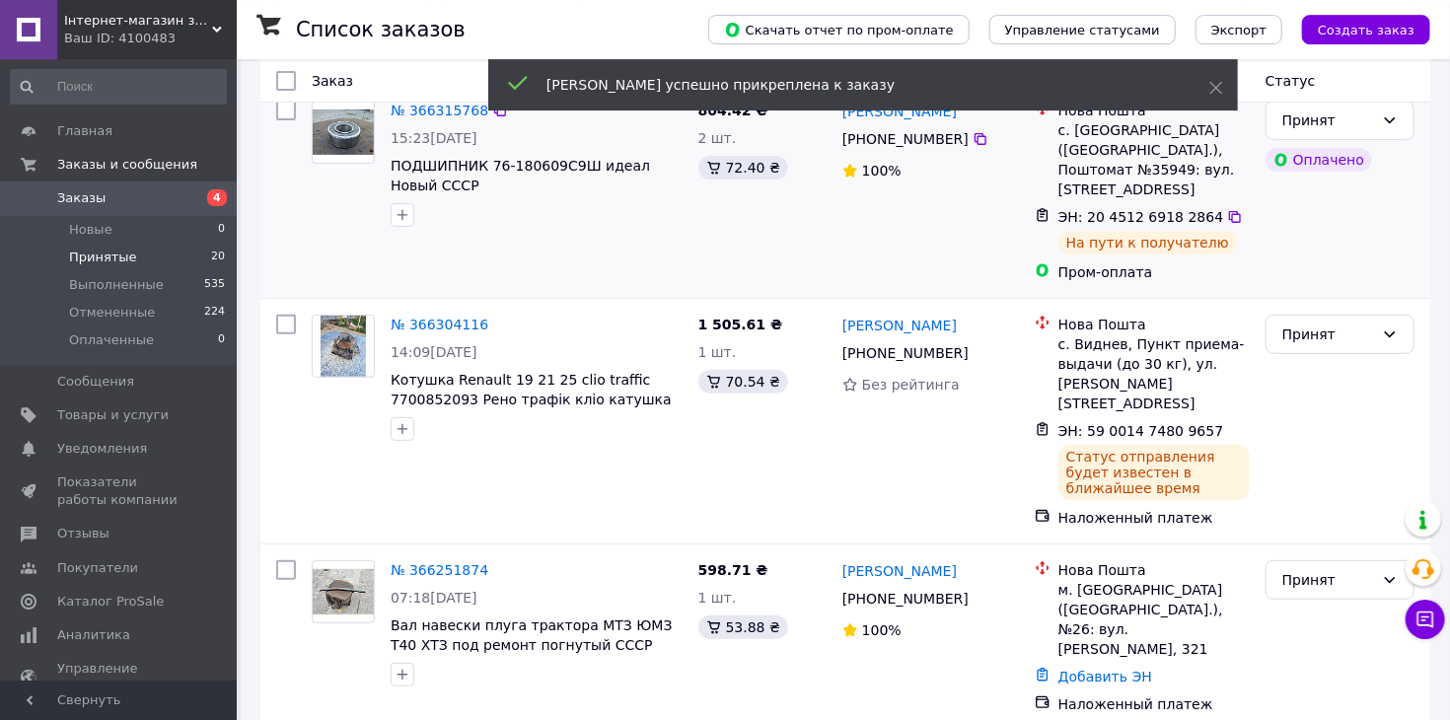
scroll to position [208, 0]
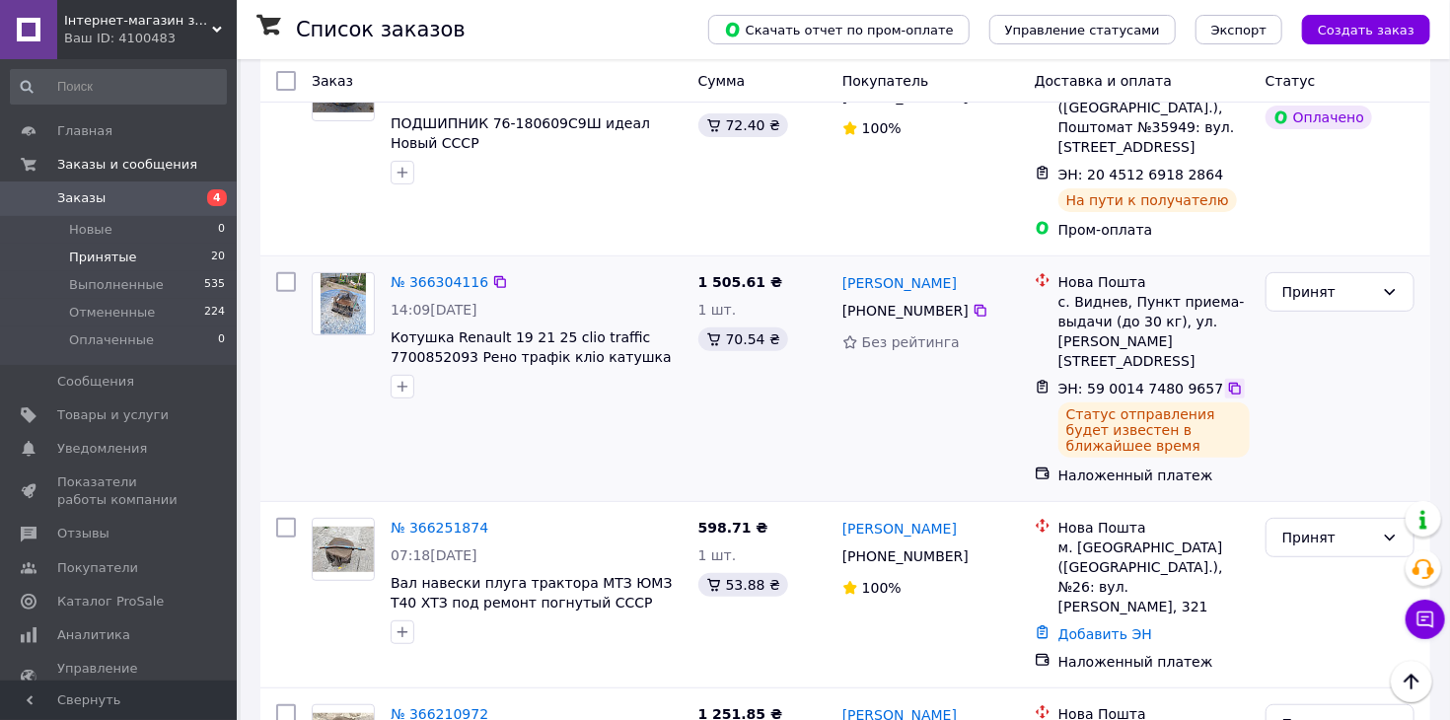
click at [1229, 383] on icon at bounding box center [1235, 389] width 12 height 12
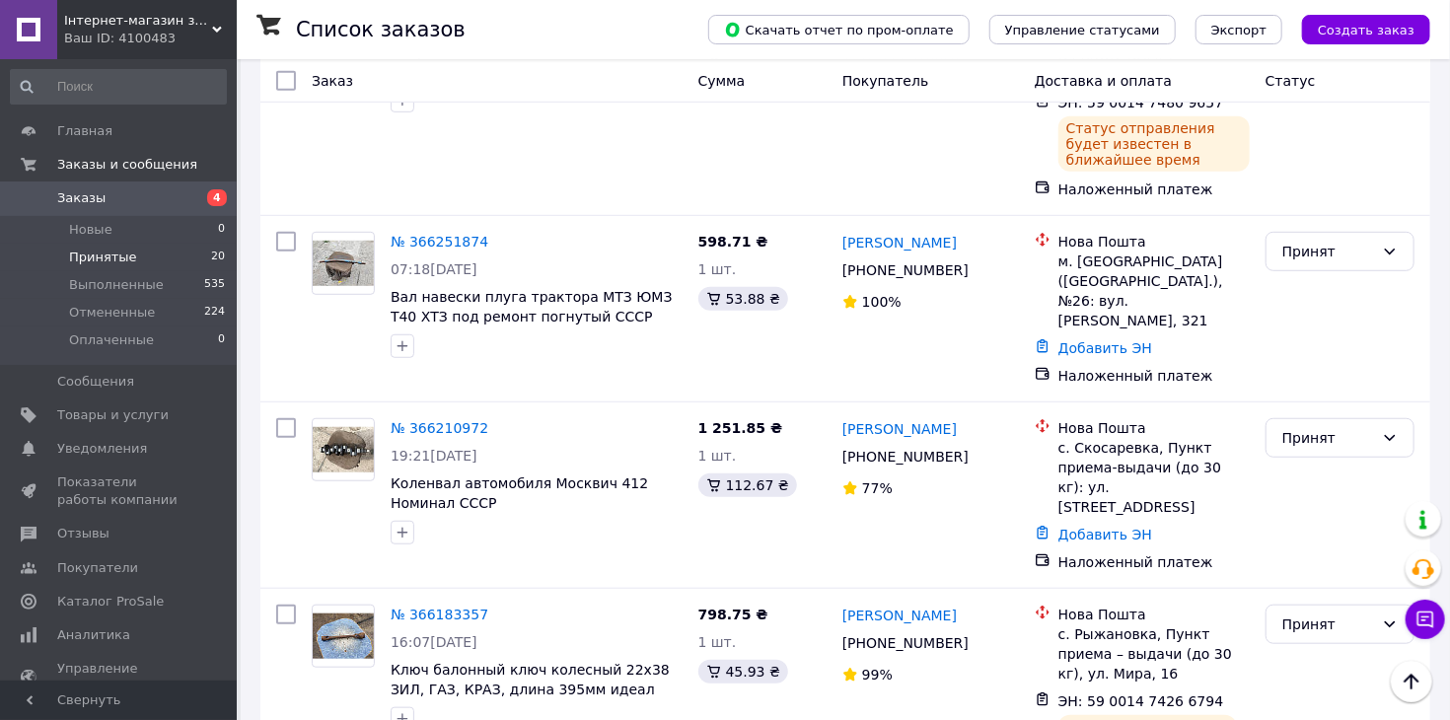
scroll to position [521, 0]
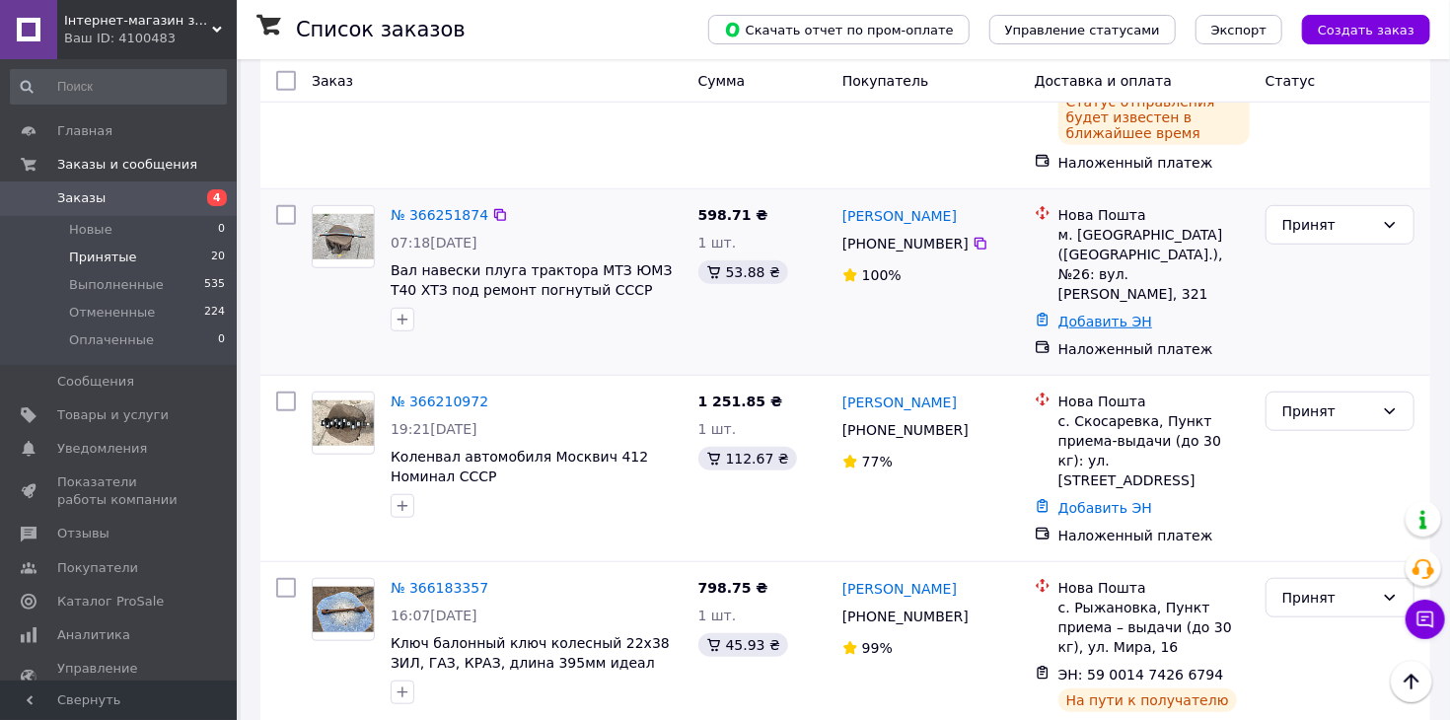
click at [1108, 314] on link "Добавить ЭН" at bounding box center [1106, 322] width 94 height 16
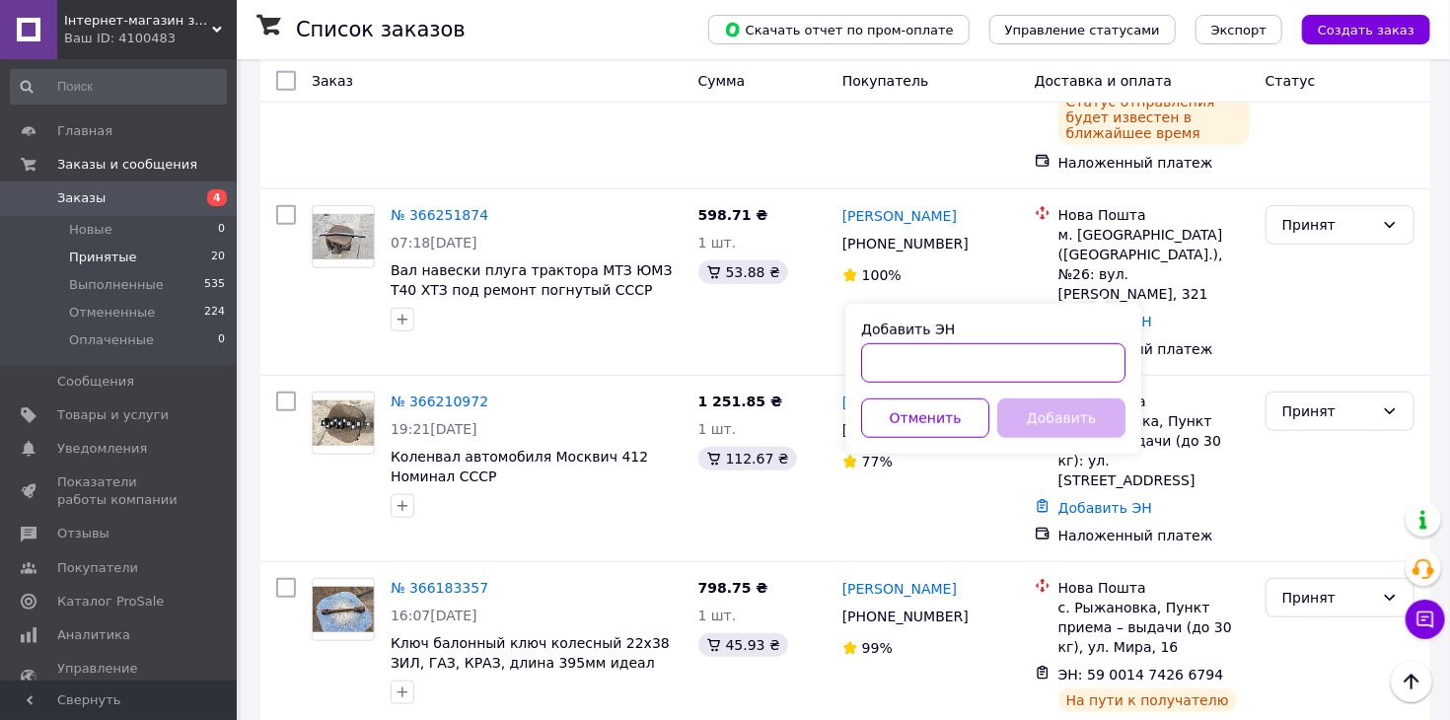
click at [1045, 361] on input "Добавить ЭН" at bounding box center [993, 362] width 264 height 39
type input "59001474813100"
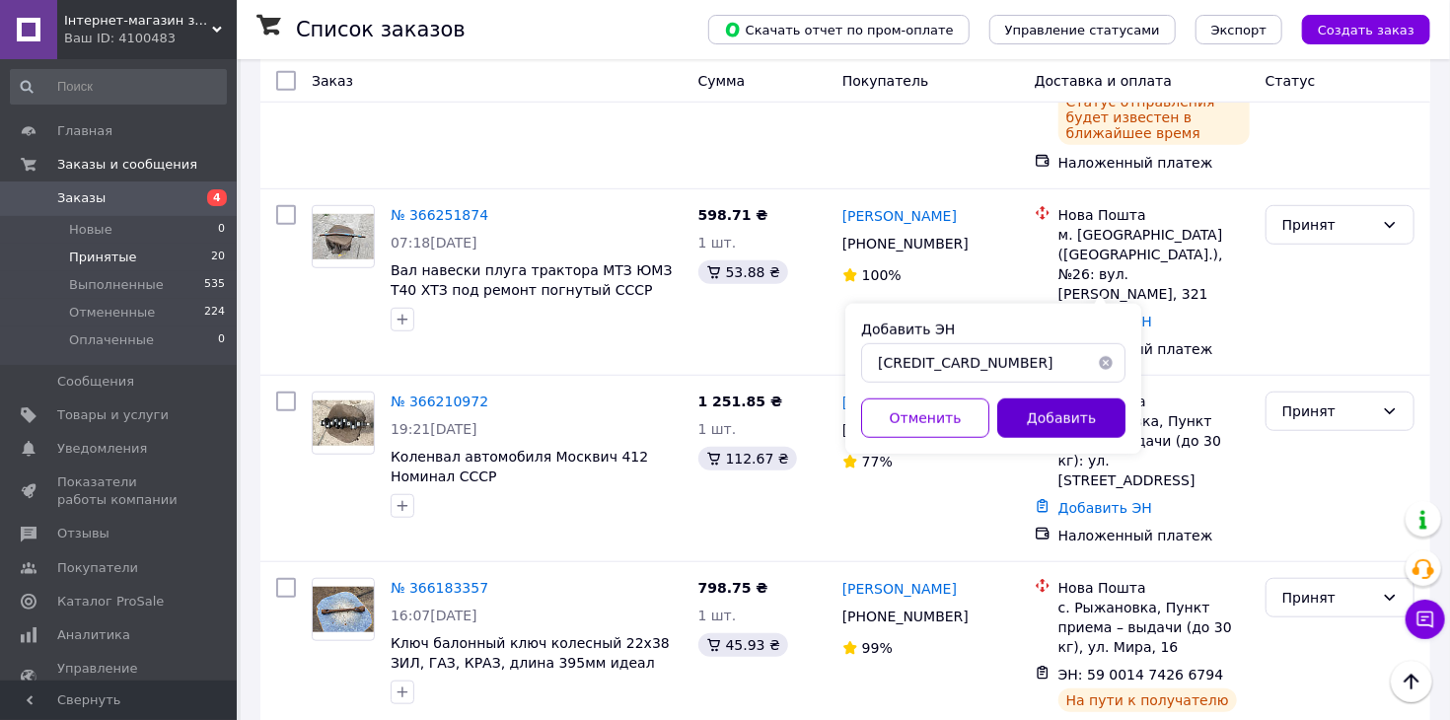
click at [1056, 423] on button "Добавить" at bounding box center [1061, 418] width 128 height 39
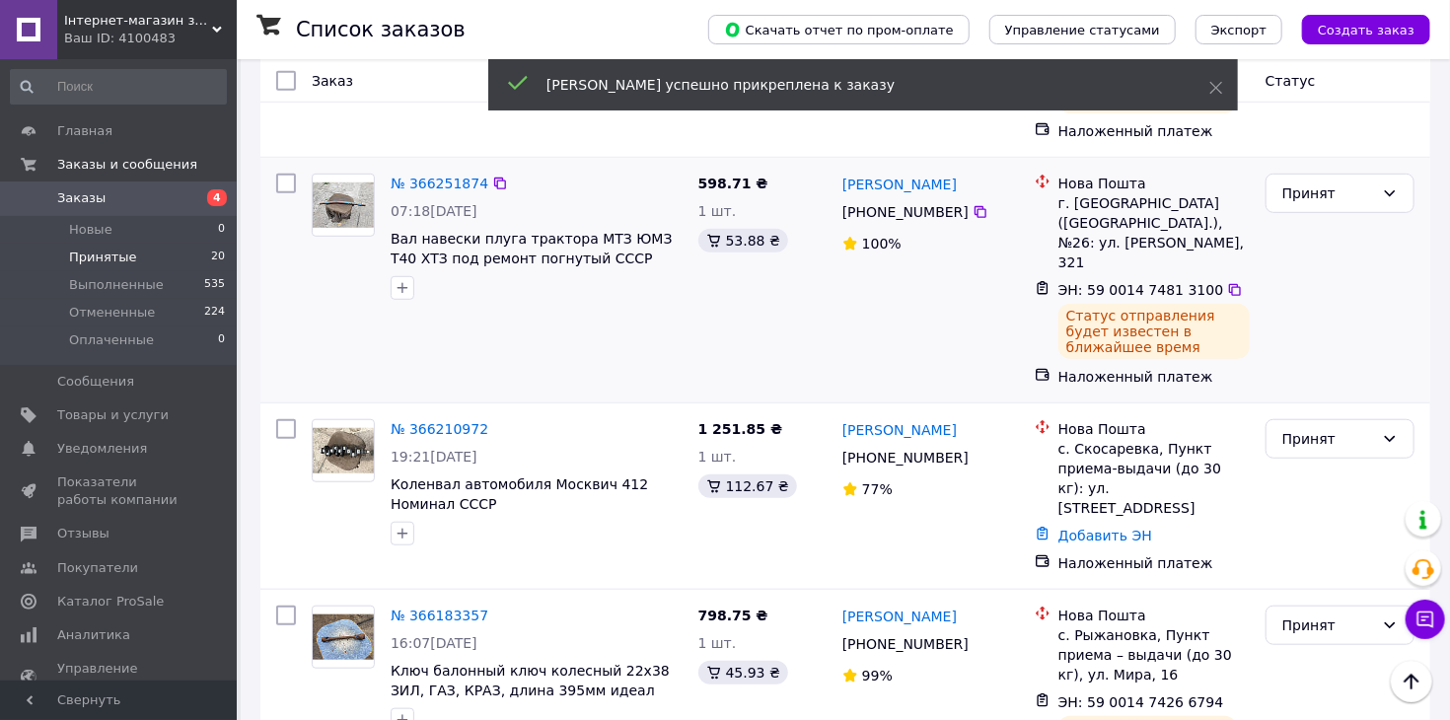
click at [1222, 278] on div "ЭН: 59 0014 7481 3100" at bounding box center [1154, 290] width 195 height 24
click at [1229, 284] on icon at bounding box center [1235, 290] width 12 height 12
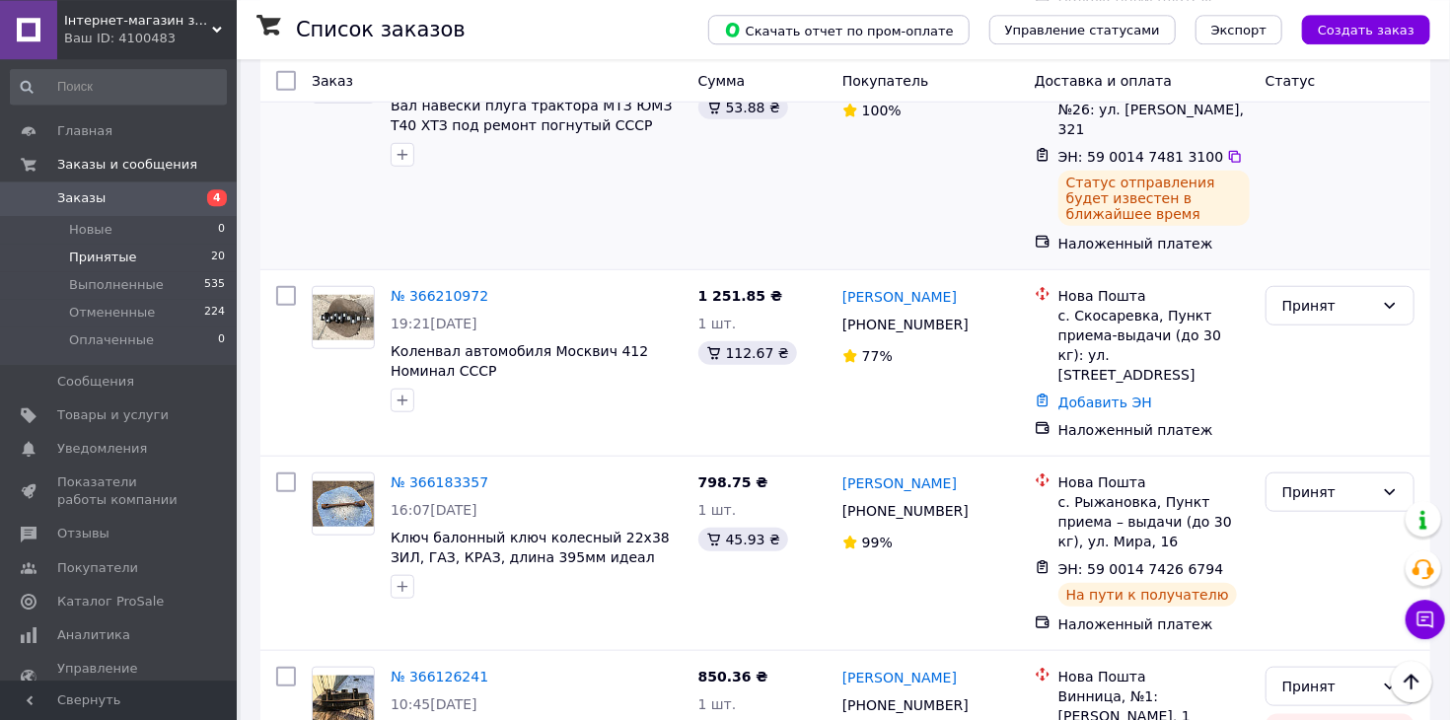
scroll to position [729, 0]
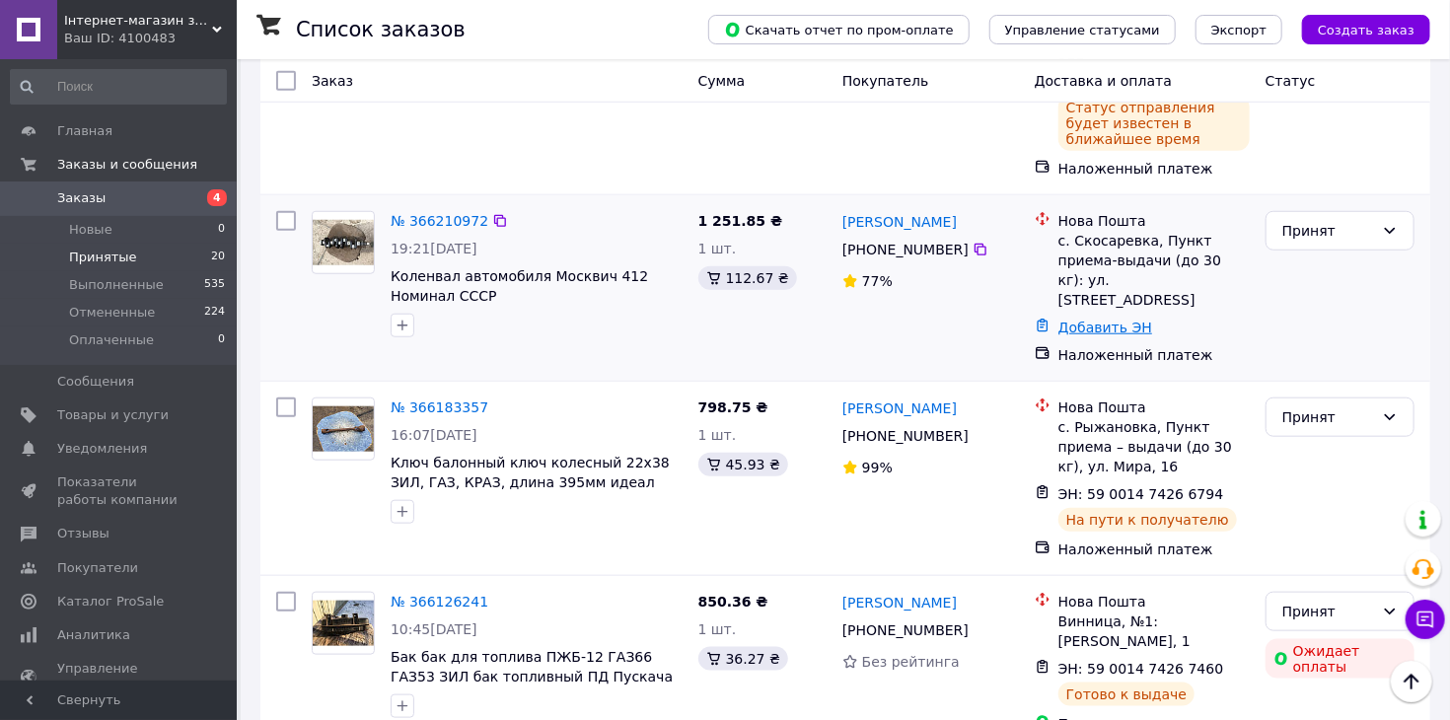
click at [1116, 320] on link "Добавить ЭН" at bounding box center [1106, 328] width 94 height 16
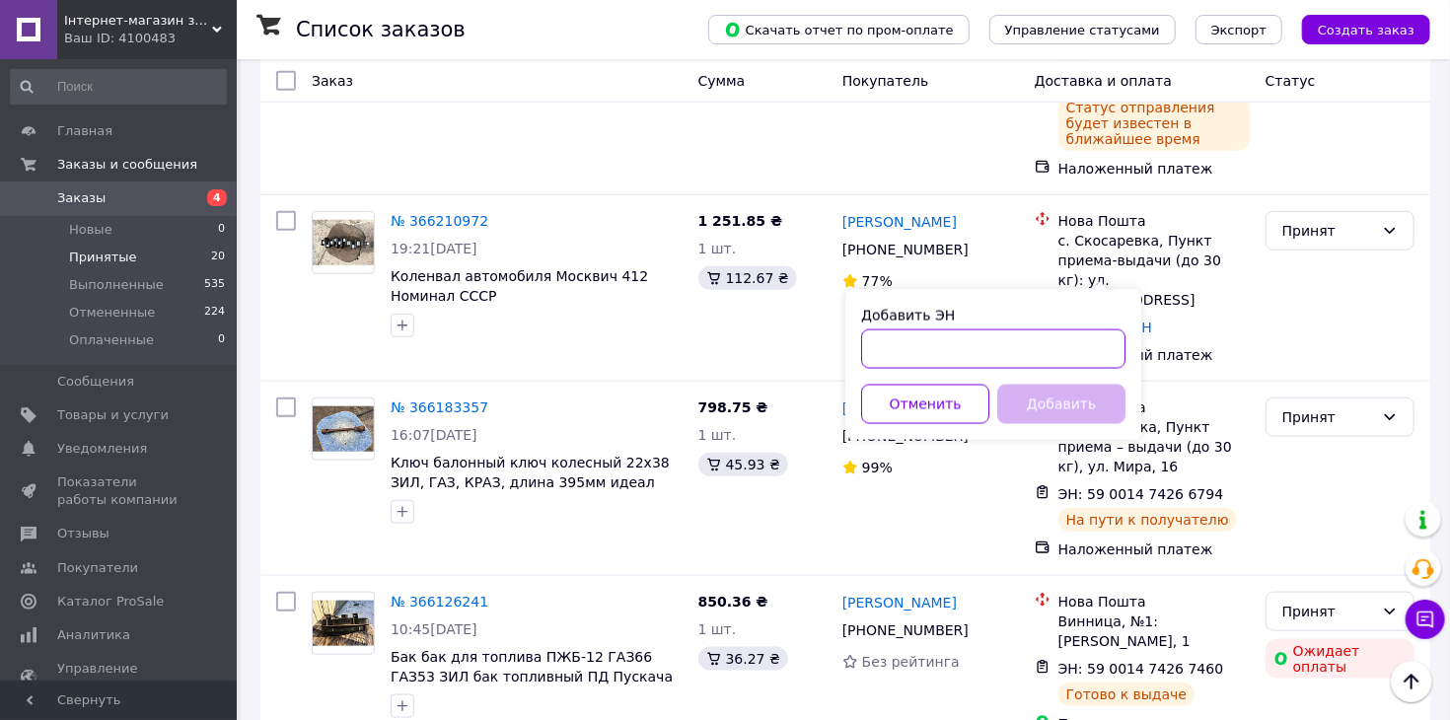
click at [1040, 359] on input "Добавить ЭН" at bounding box center [993, 349] width 264 height 39
type input "59001474811546"
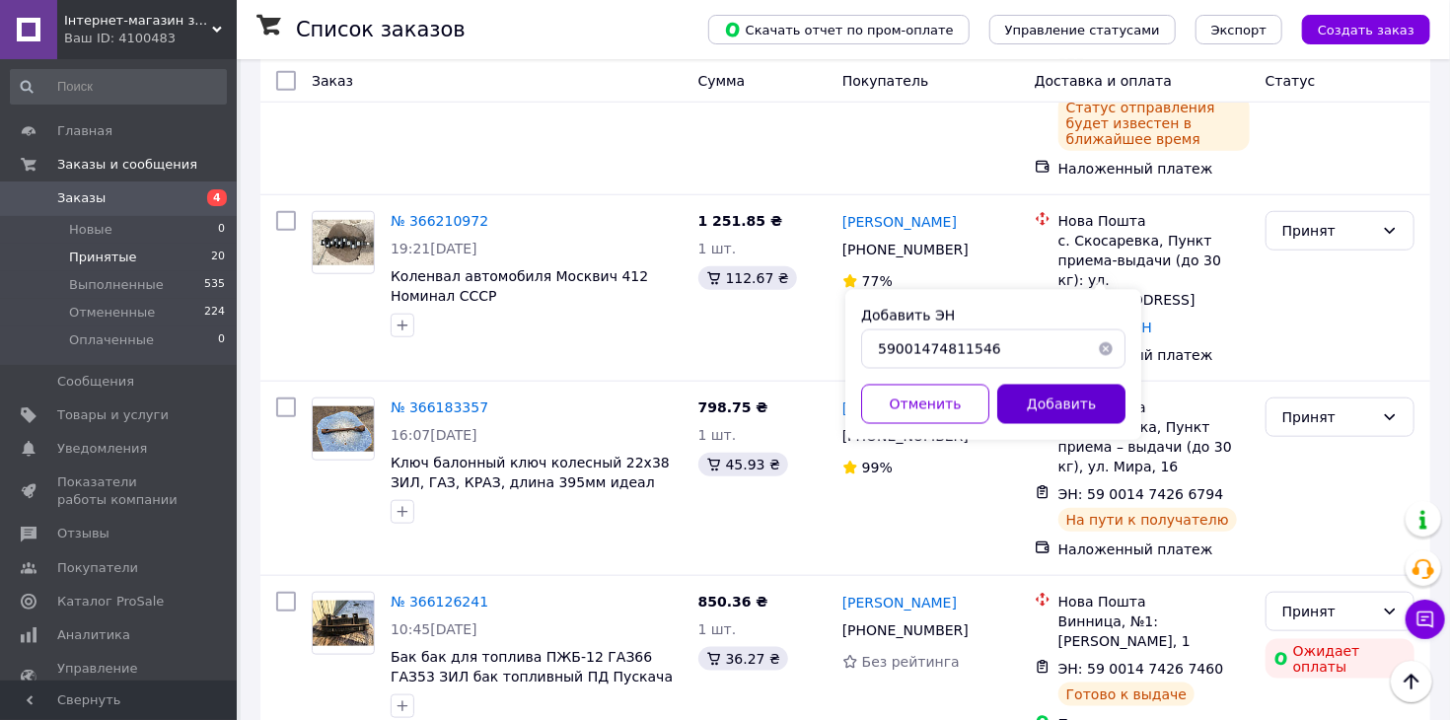
click at [1085, 404] on button "Добавить" at bounding box center [1061, 404] width 128 height 39
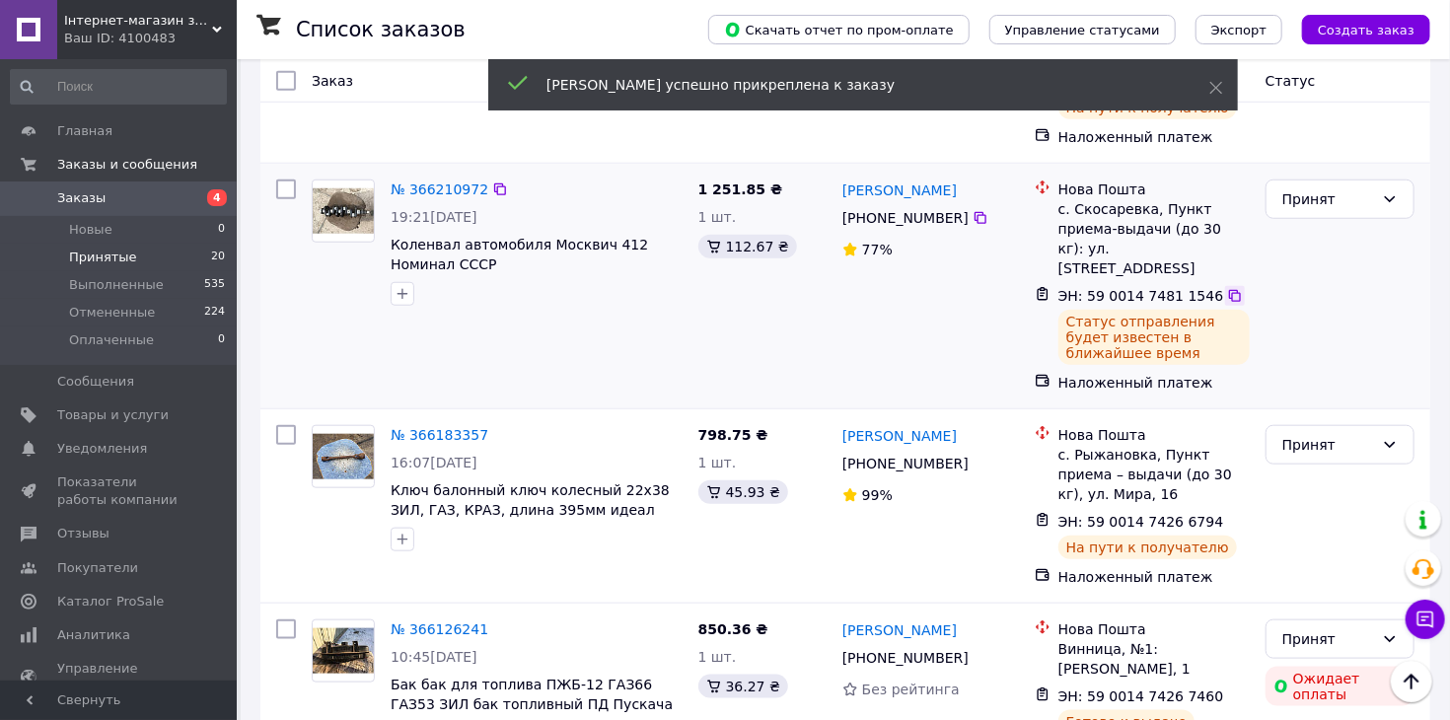
click at [1229, 290] on icon at bounding box center [1235, 296] width 12 height 12
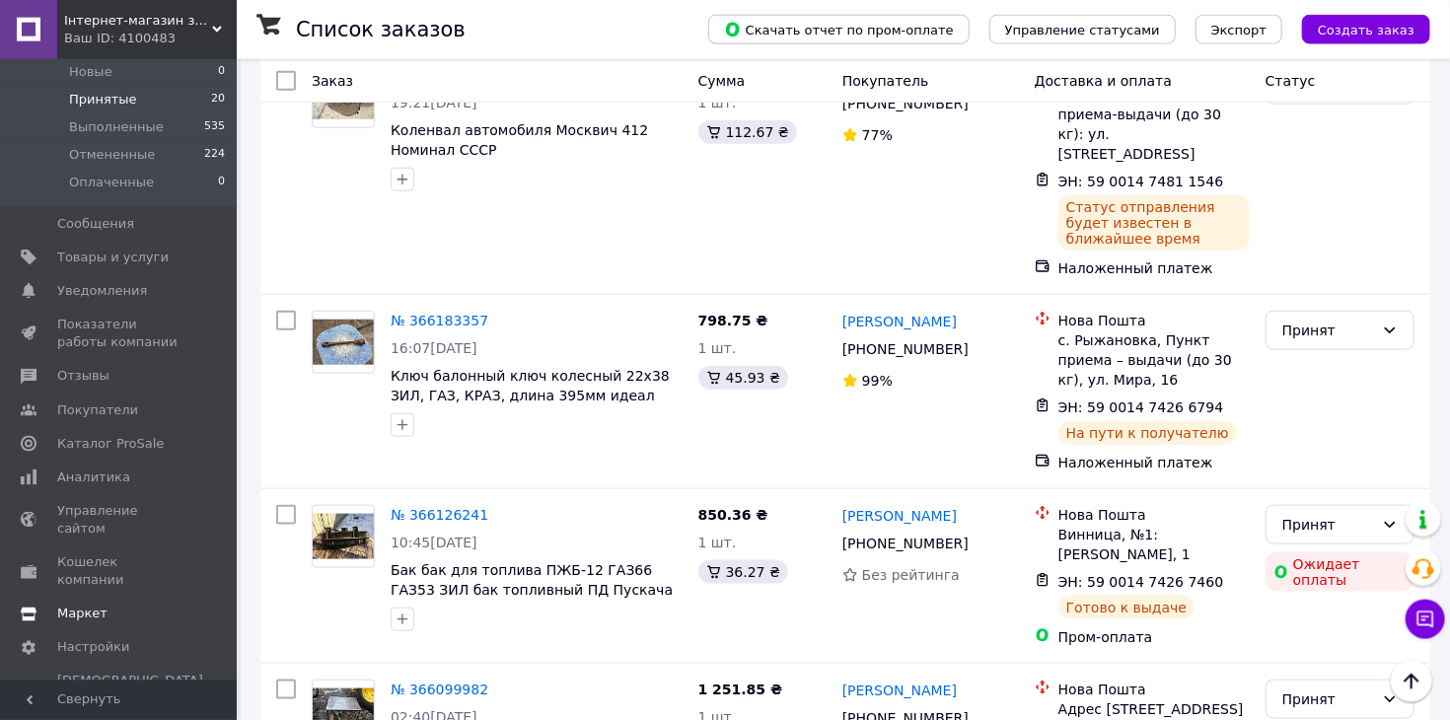
scroll to position [1042, 0]
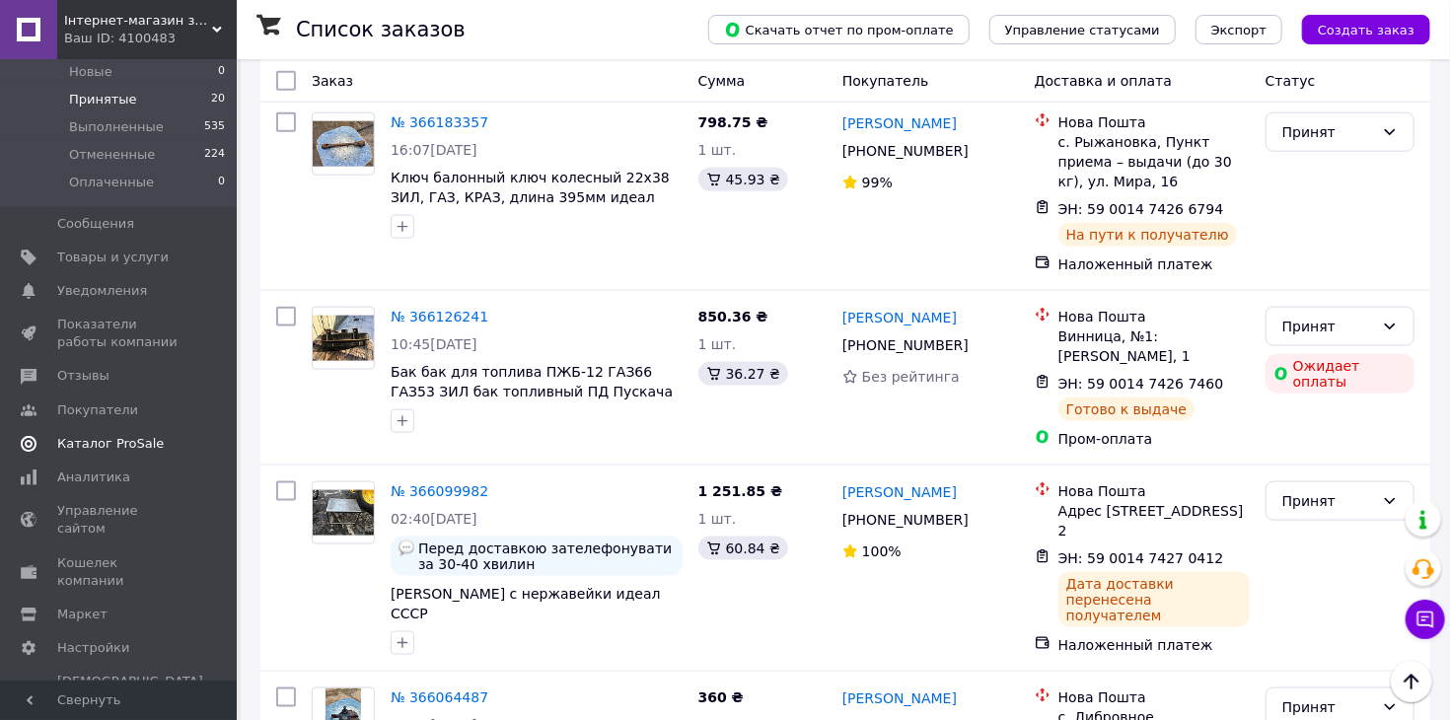
click at [108, 449] on span "Каталог ProSale" at bounding box center [110, 444] width 107 height 18
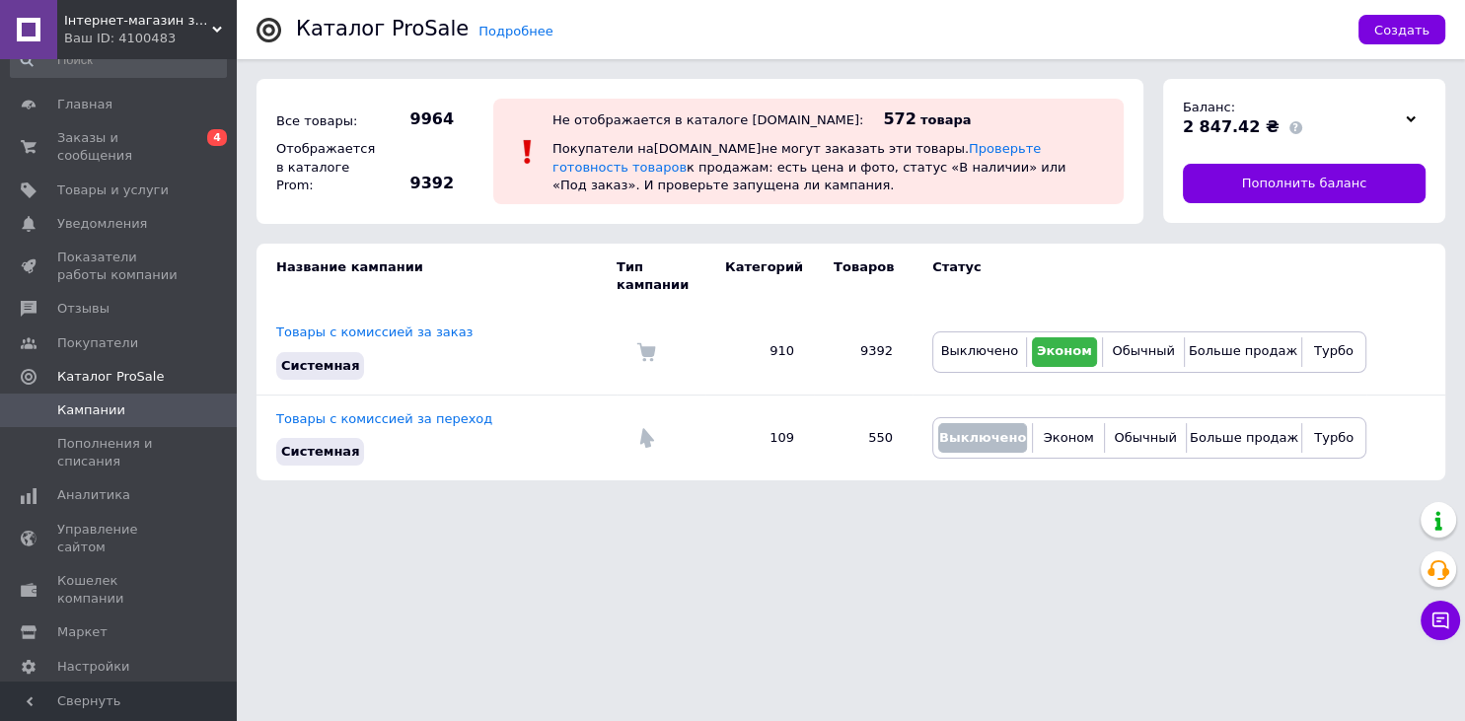
scroll to position [26, 0]
click at [1406, 117] on icon at bounding box center [1411, 119] width 10 height 10
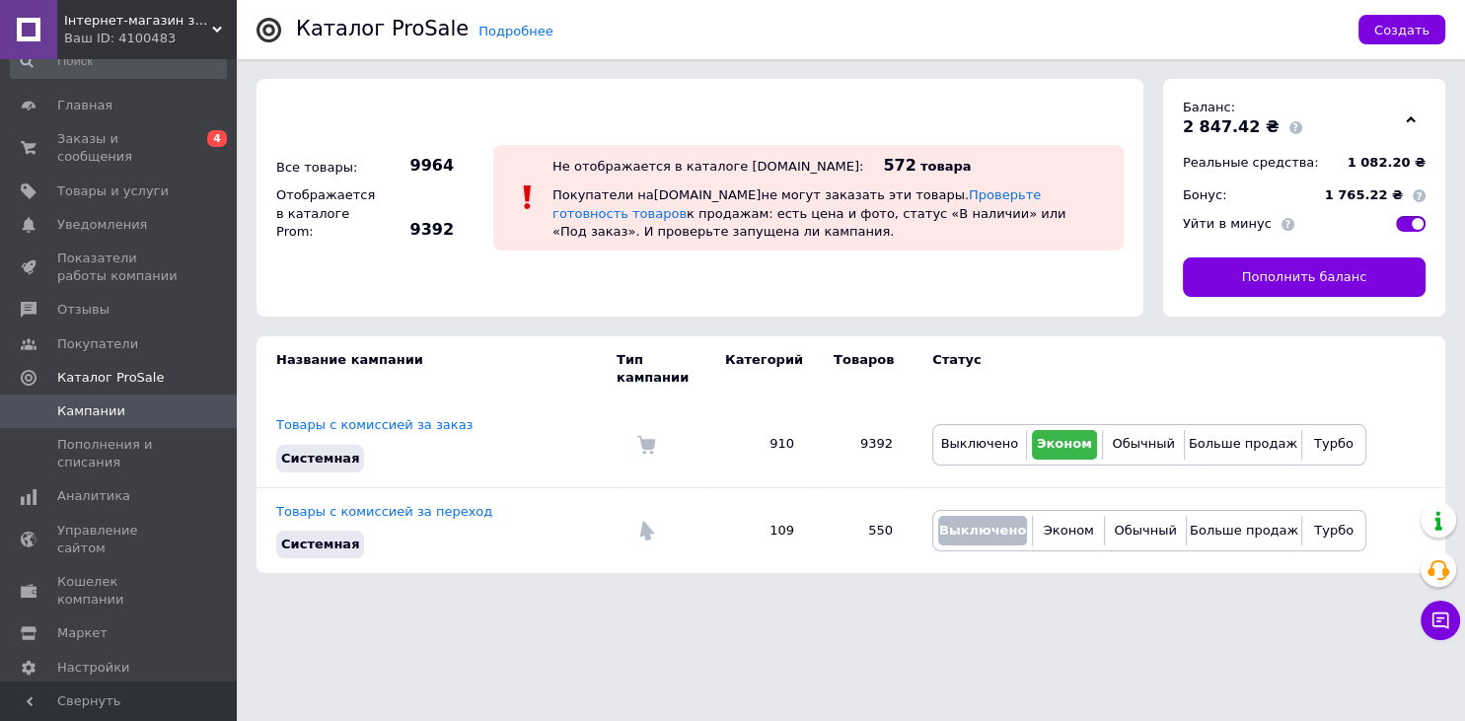
click at [1406, 116] on icon at bounding box center [1411, 119] width 10 height 10
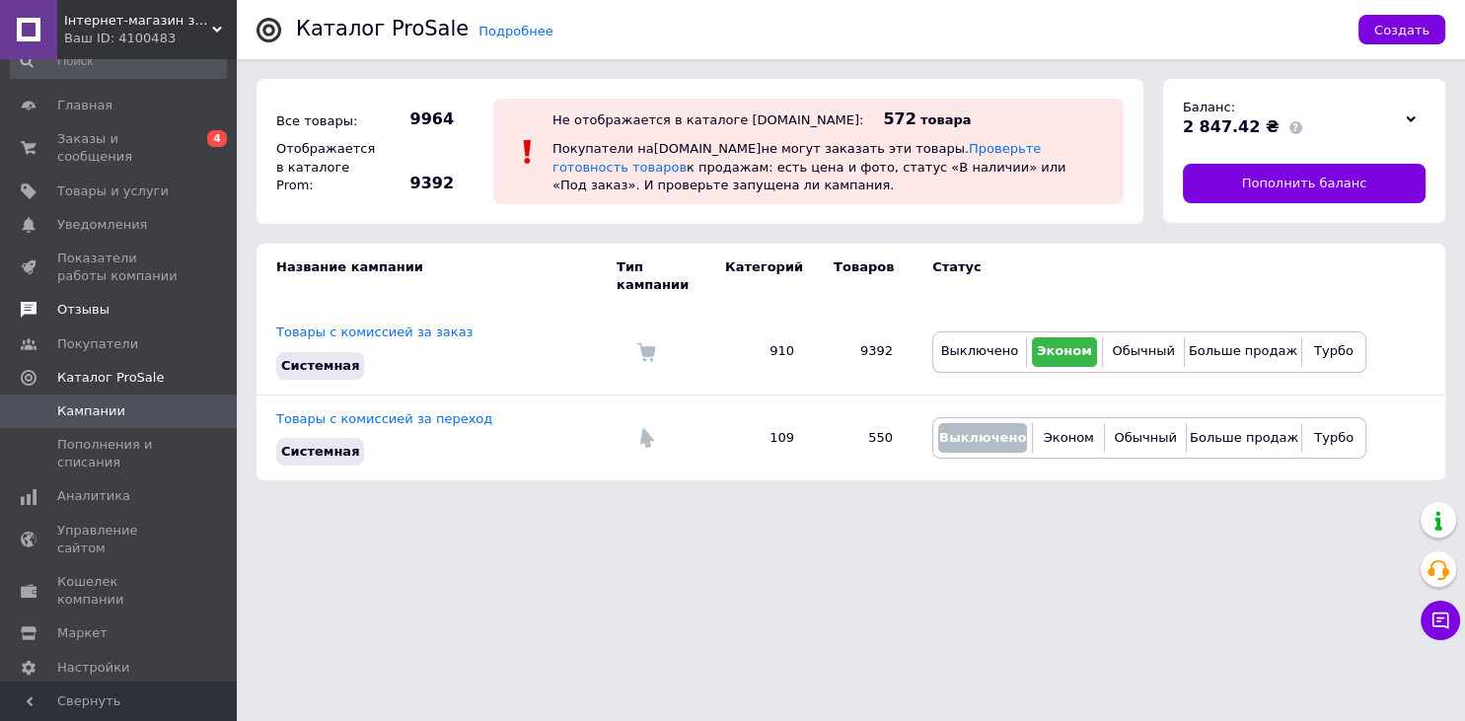
click at [97, 301] on span "Отзывы" at bounding box center [83, 310] width 52 height 18
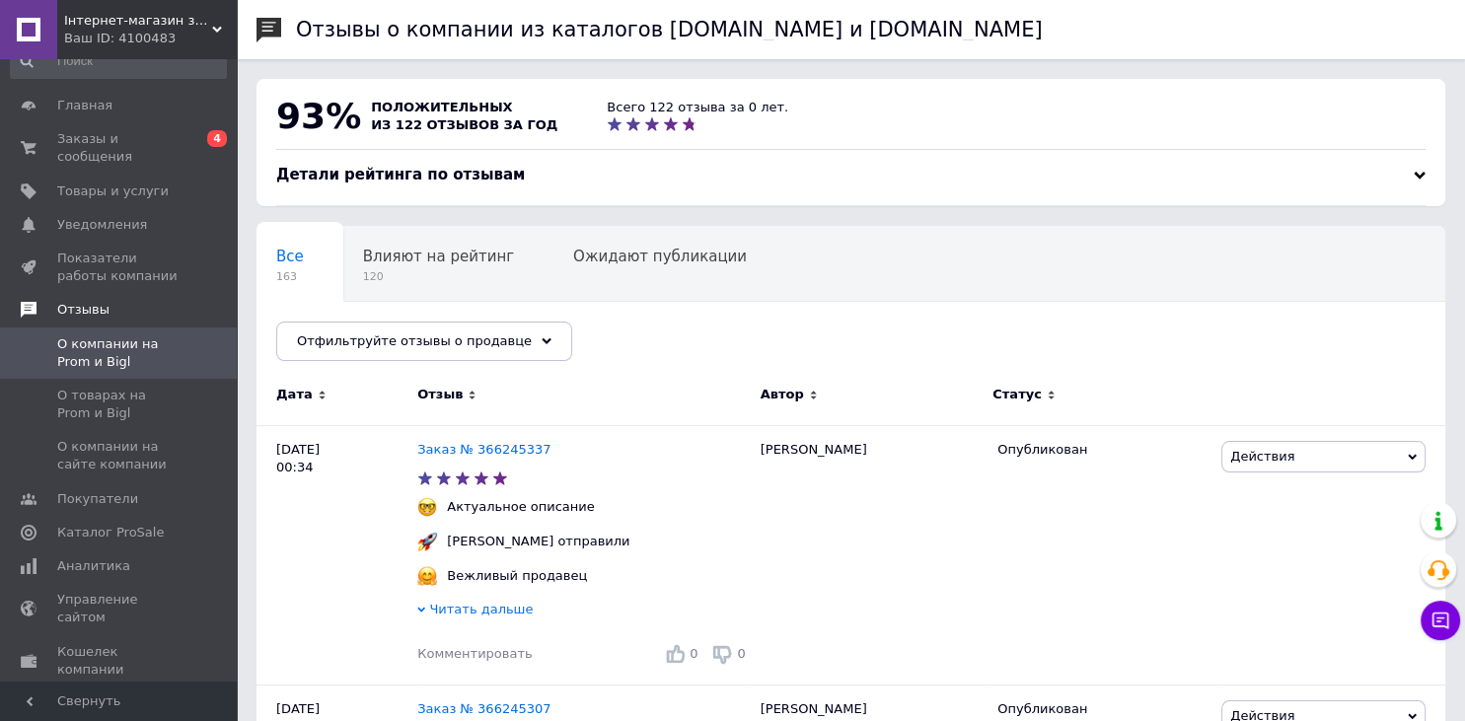
click at [97, 301] on span "Отзывы" at bounding box center [83, 310] width 52 height 18
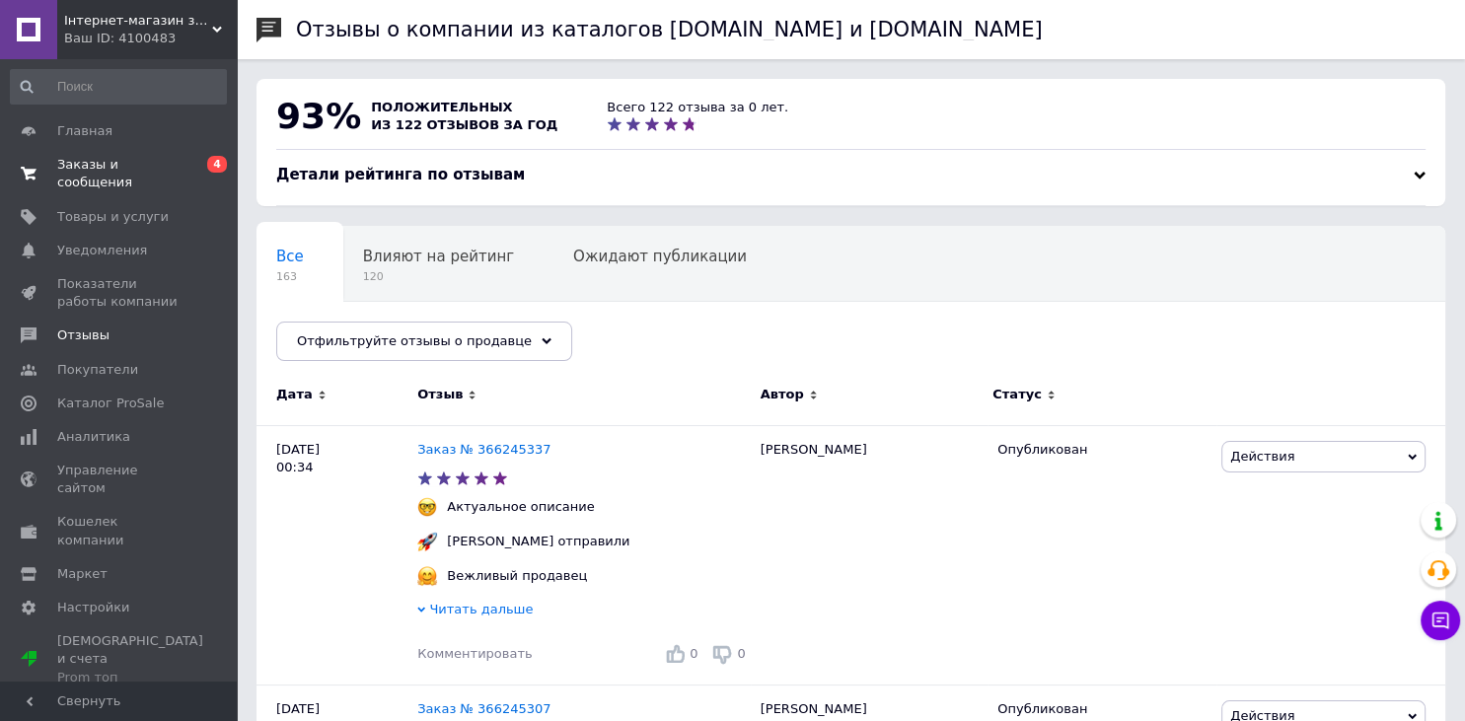
click at [132, 152] on link "Заказы и сообщения 0 4" at bounding box center [118, 173] width 237 height 51
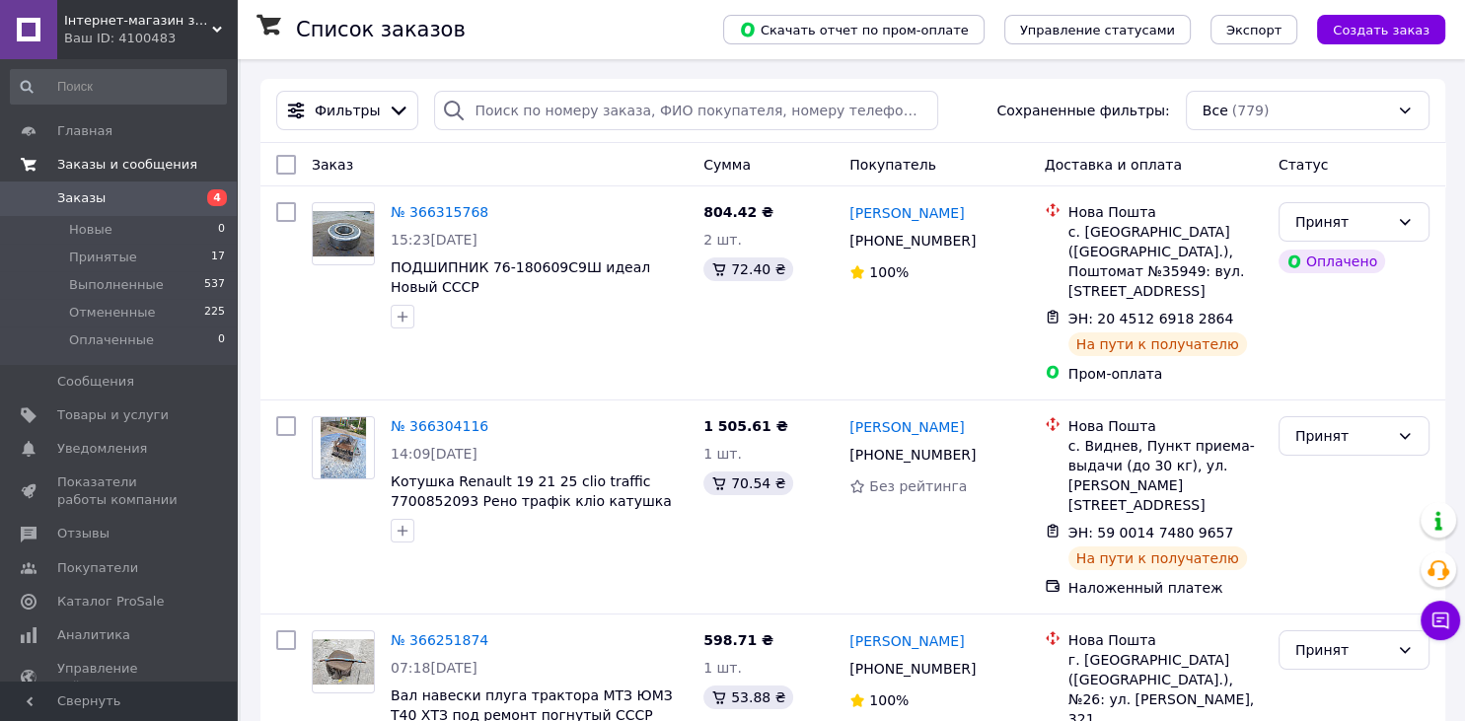
click at [165, 166] on span "Заказы и сообщения" at bounding box center [127, 165] width 140 height 18
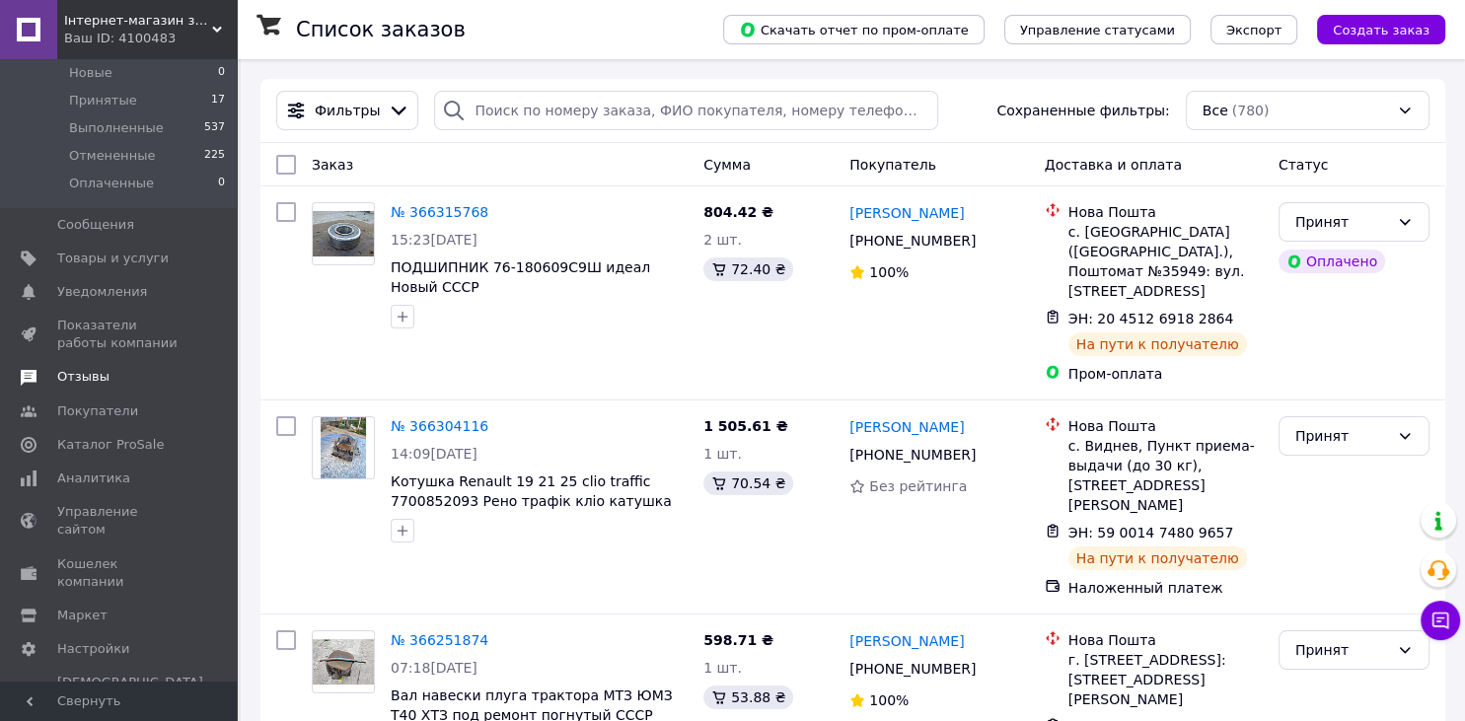
click at [101, 361] on link "Отзывы" at bounding box center [118, 377] width 237 height 34
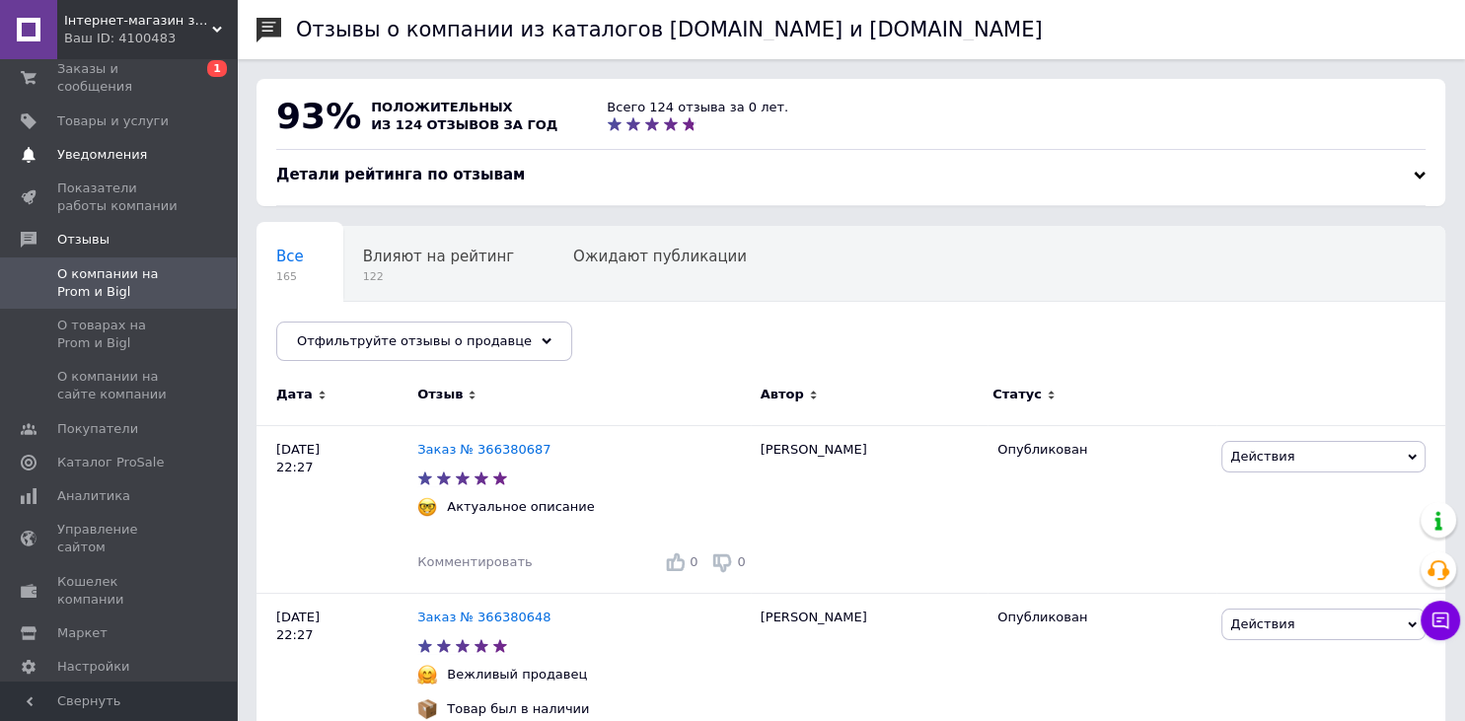
click at [133, 146] on span "Уведомления" at bounding box center [102, 155] width 90 height 18
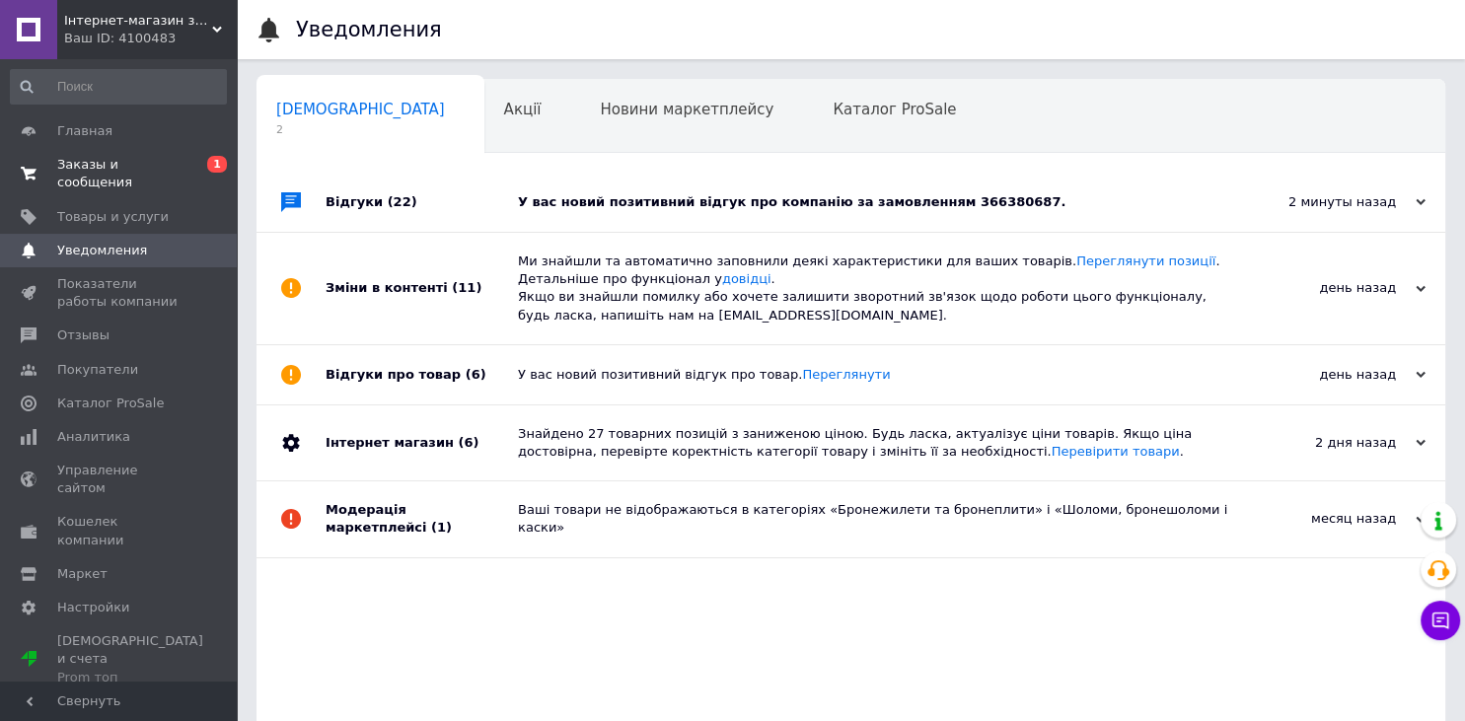
click at [150, 160] on span "Заказы и сообщения" at bounding box center [119, 174] width 125 height 36
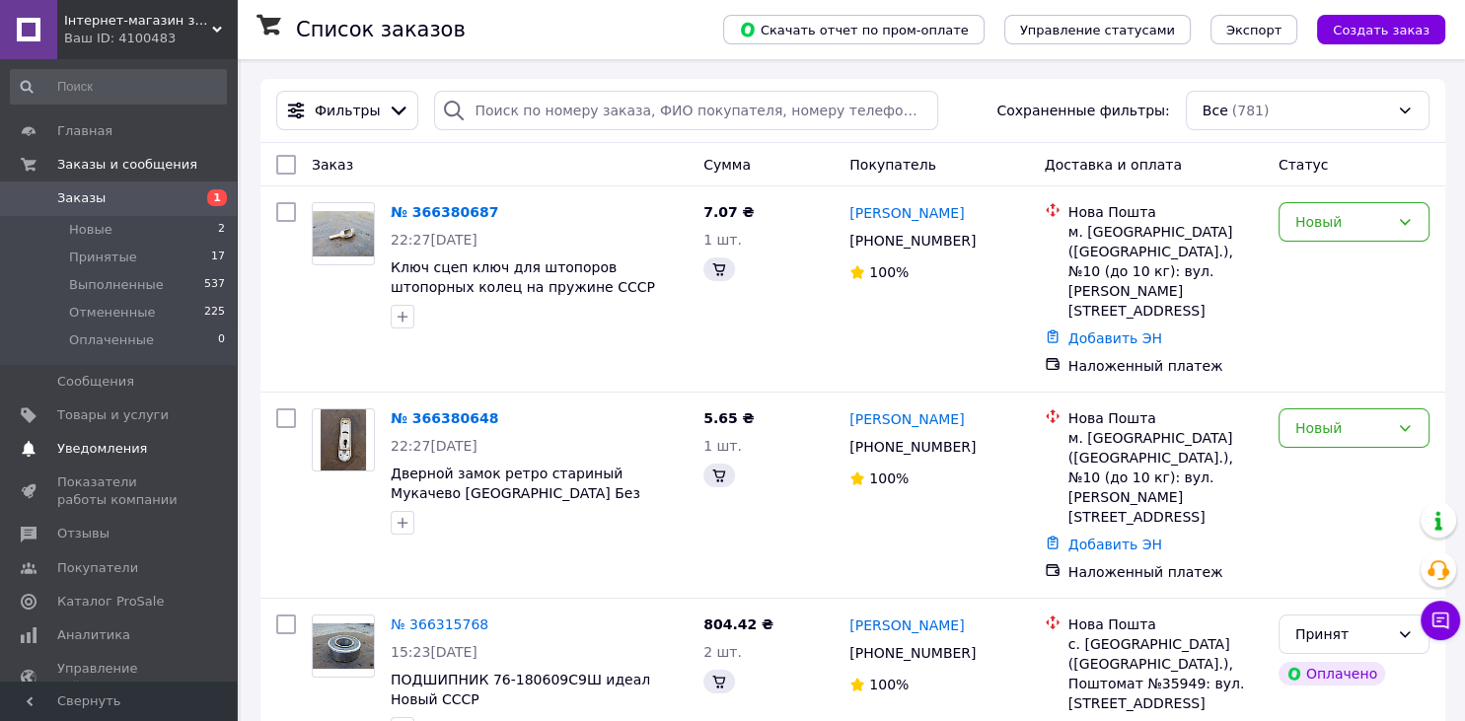
click at [100, 445] on span "Уведомления" at bounding box center [102, 449] width 90 height 18
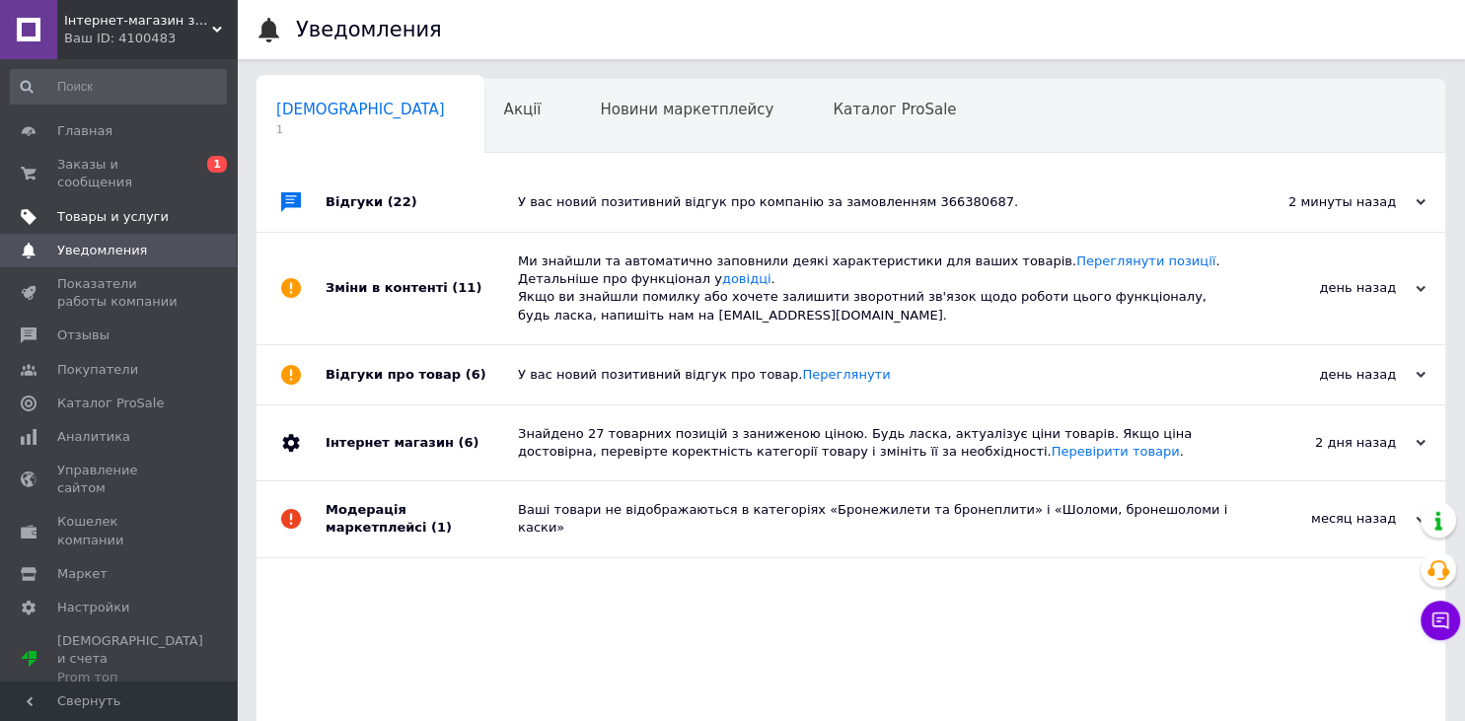
click at [109, 208] on span "Товары и услуги" at bounding box center [112, 217] width 111 height 18
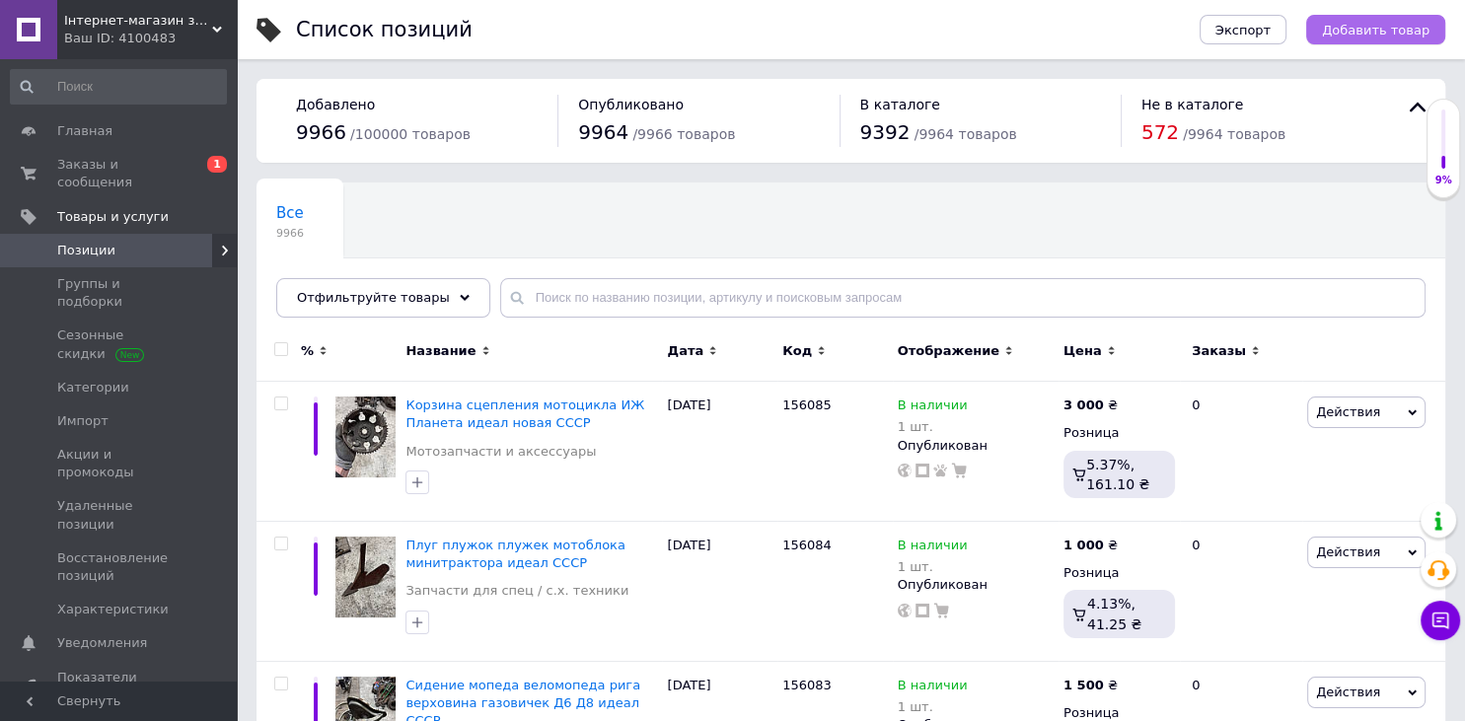
click at [1362, 23] on span "Добавить товар" at bounding box center [1376, 30] width 108 height 15
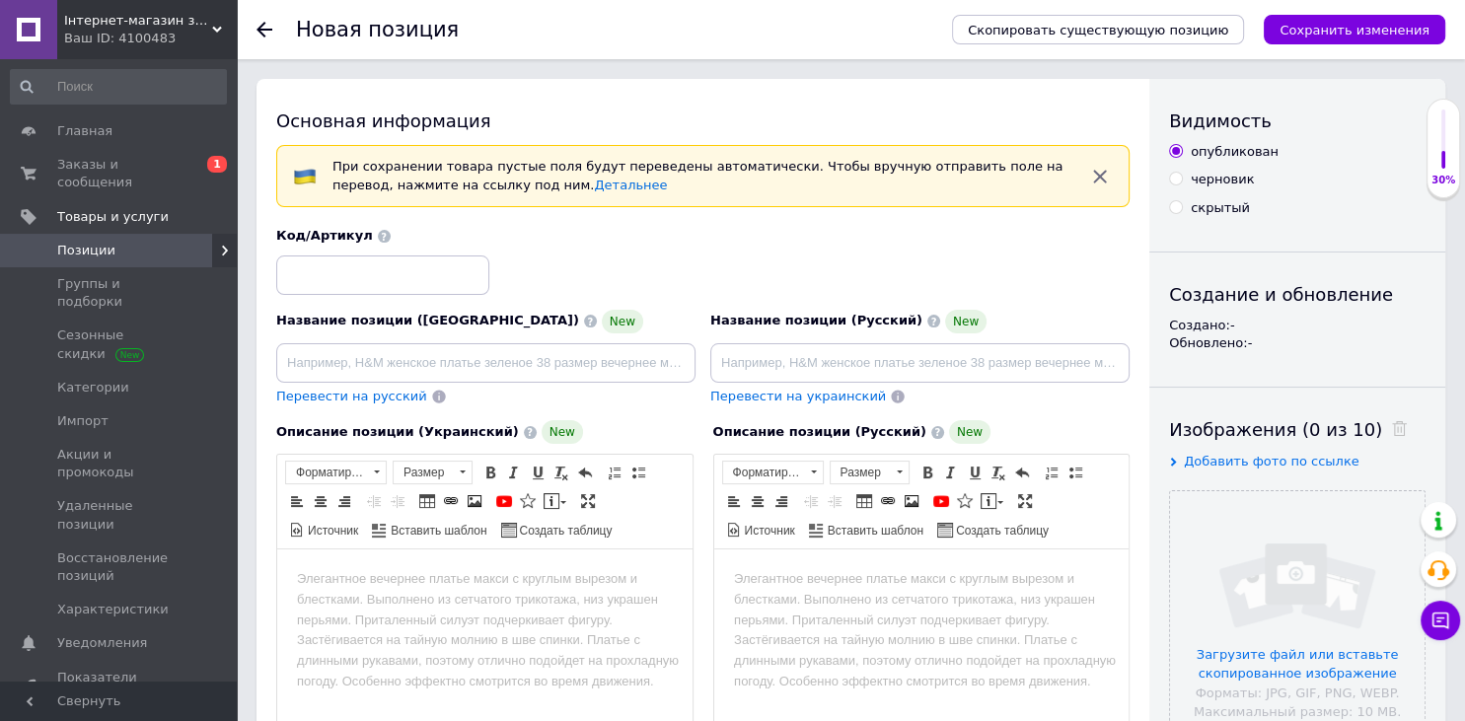
drag, startPoint x: 361, startPoint y: 243, endPoint x: 354, endPoint y: 262, distance: 20.9
click at [357, 253] on div "Код/Артикул" at bounding box center [382, 260] width 213 height 67
click at [354, 262] on input at bounding box center [382, 275] width 213 height 39
type input "156086"
click at [989, 645] on html at bounding box center [920, 673] width 415 height 247
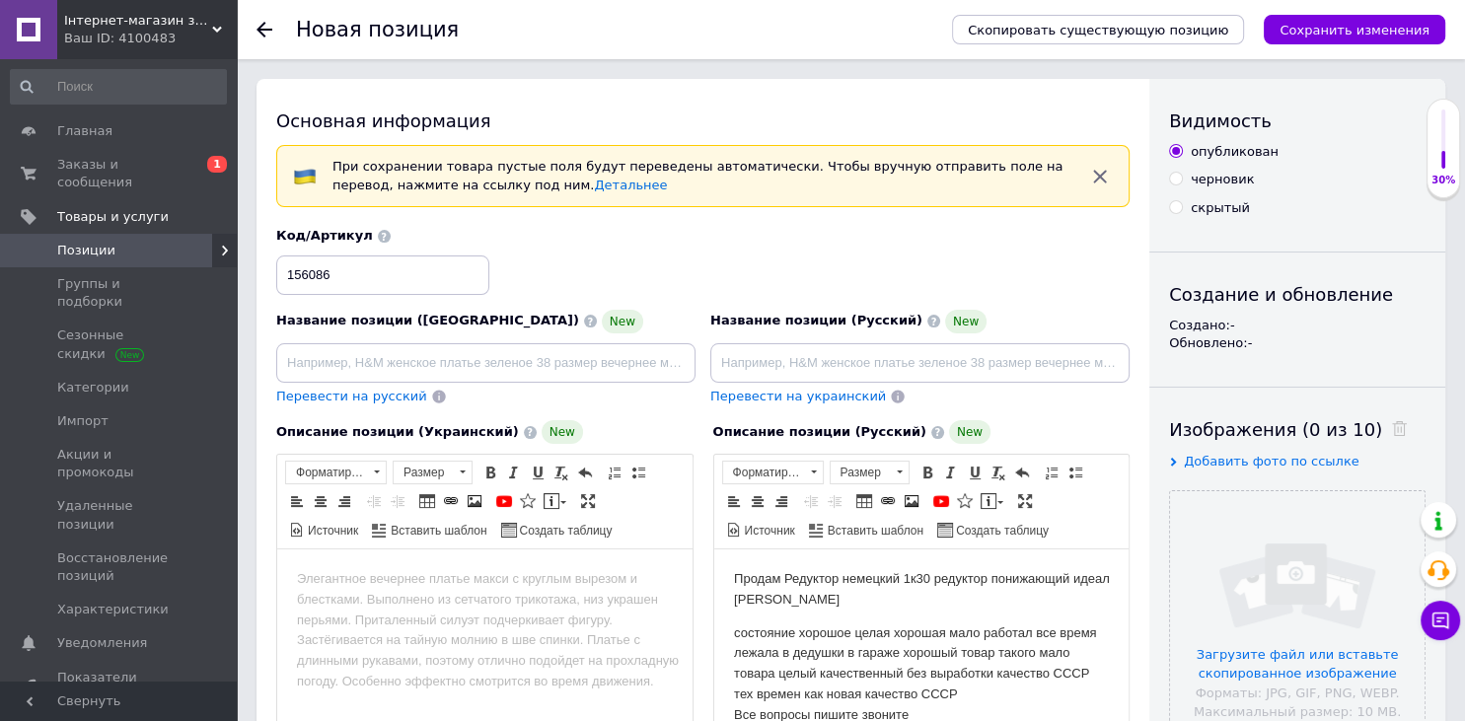
scroll to position [32, 0]
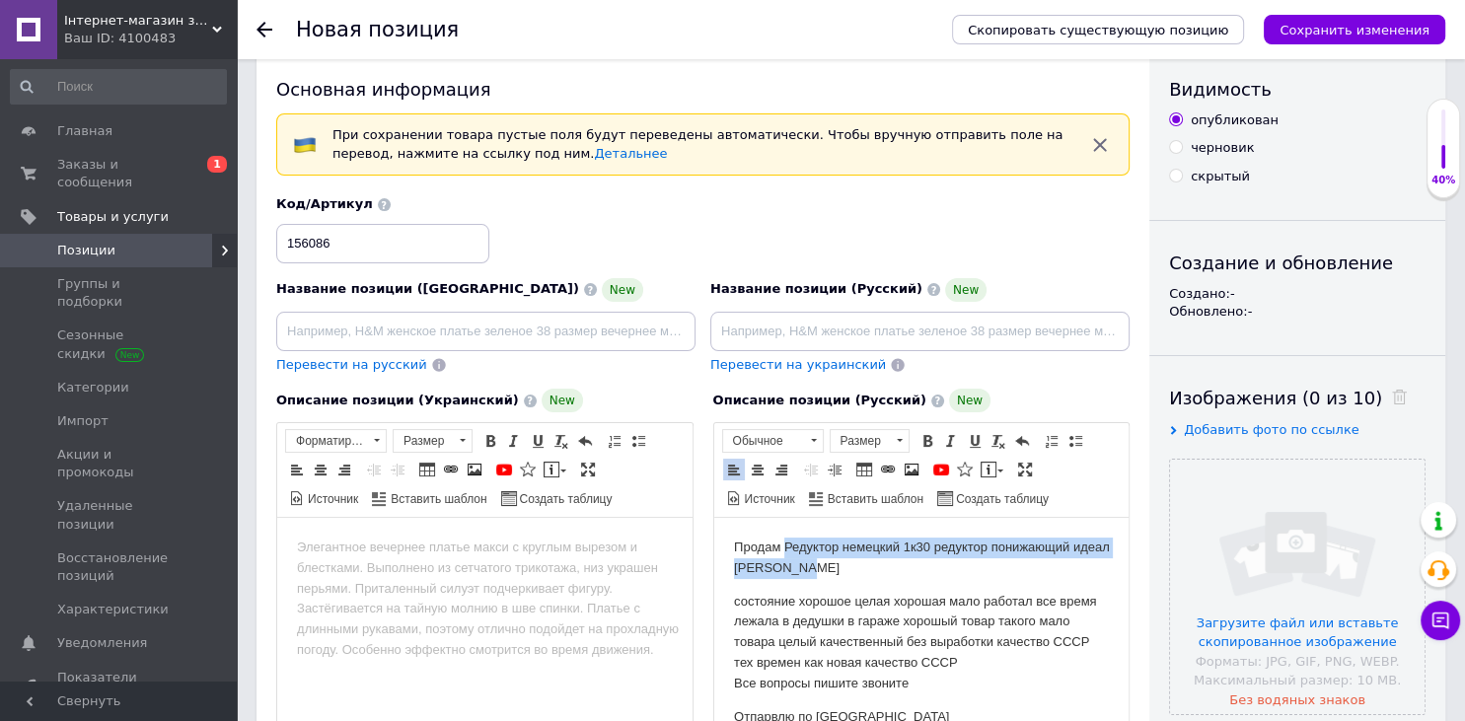
drag, startPoint x: 934, startPoint y: 574, endPoint x: 786, endPoint y: 548, distance: 150.4
click at [786, 548] on body "Продам Редуктор немецкий 1к30 редуктор понижающий идеал Немецкий состояние хоро…" at bounding box center [921, 632] width 376 height 189
copy body "Редуктор немецкий 1к30 редуктор понижающий идеал [PERSON_NAME]"
click at [779, 331] on input at bounding box center [919, 331] width 419 height 39
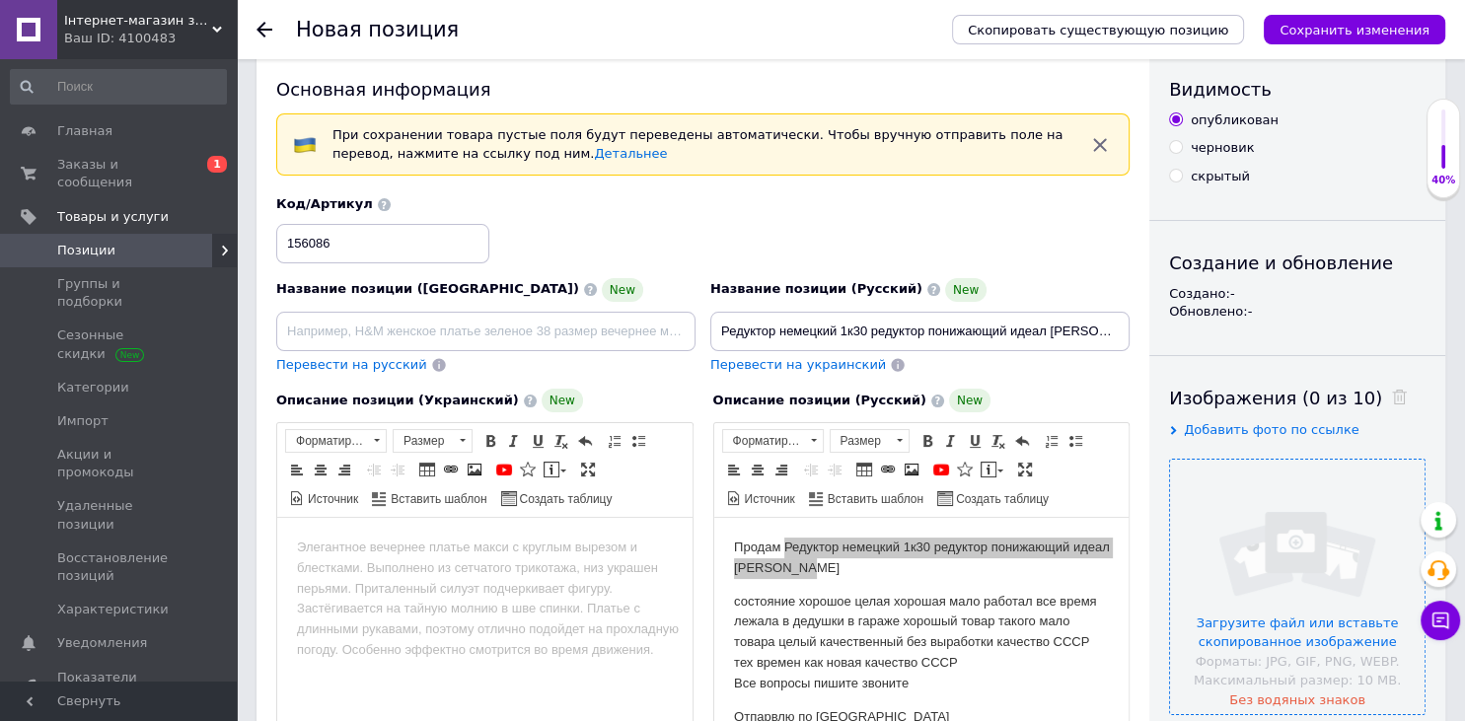
type input "Редуктор немецкий 1к30 редуктор понижающий идеал [PERSON_NAME]"
click at [1315, 592] on input "file" at bounding box center [1297, 587] width 255 height 255
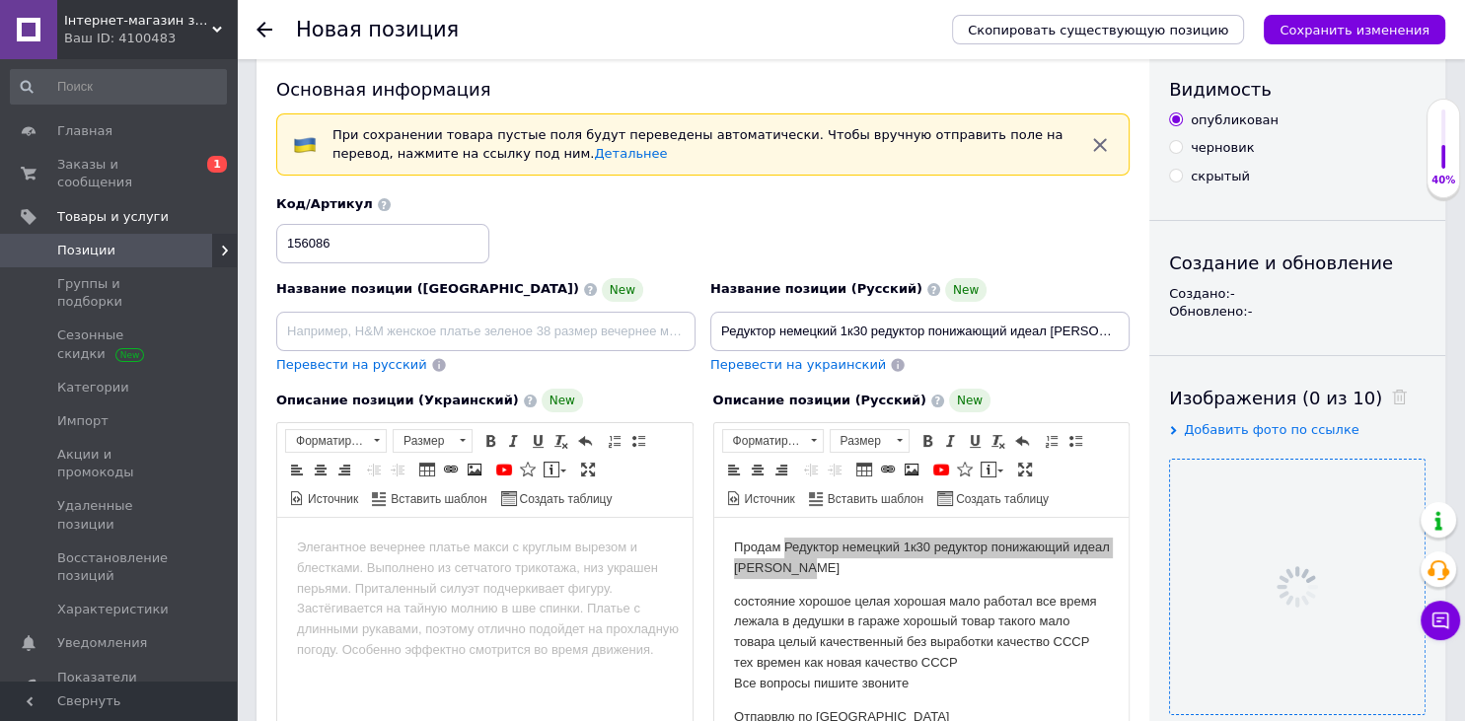
scroll to position [552, 0]
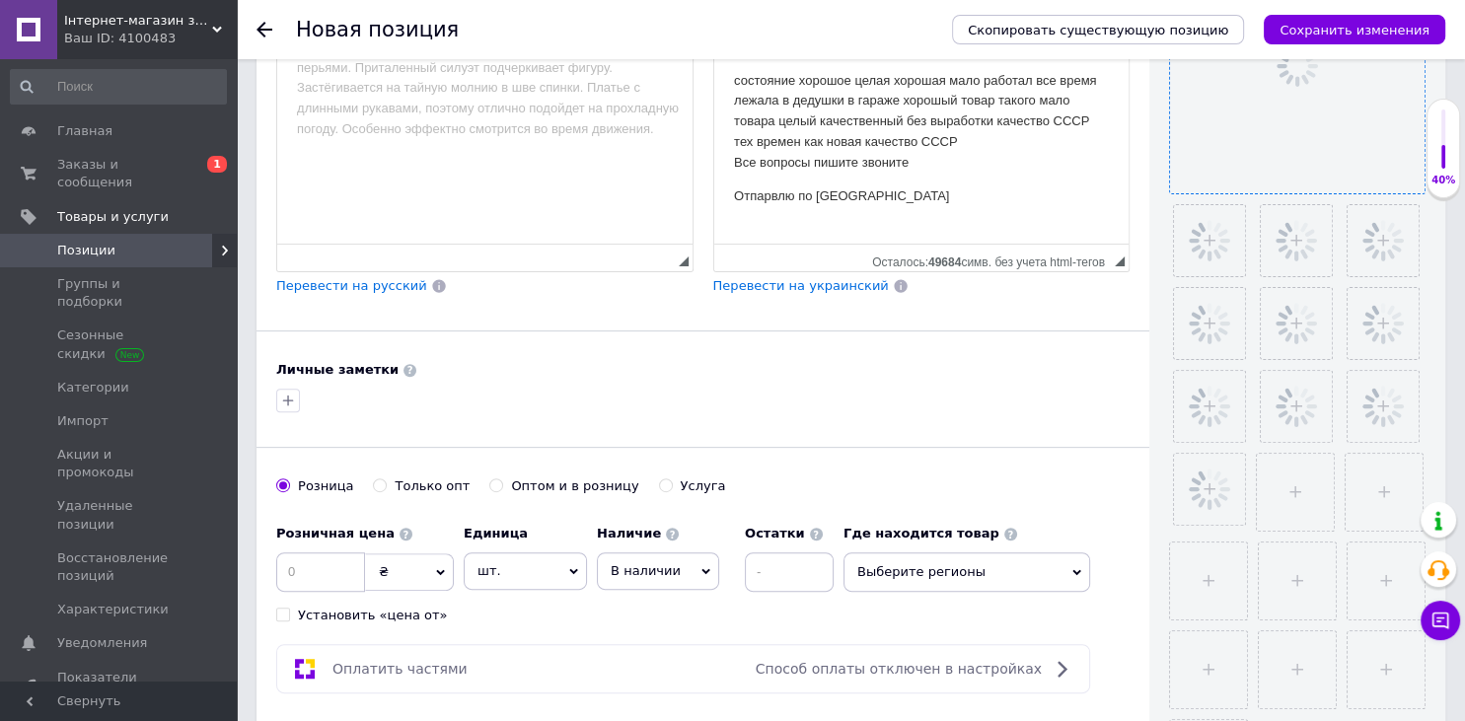
click at [775, 596] on div "Розничная цена ₴ $ € CHF £ ¥ PLN ₸ MDL HUF KGS CN¥ TRY ₩ lei Установить «цена о…" at bounding box center [559, 570] width 567 height 110
click at [779, 584] on input at bounding box center [789, 571] width 89 height 39
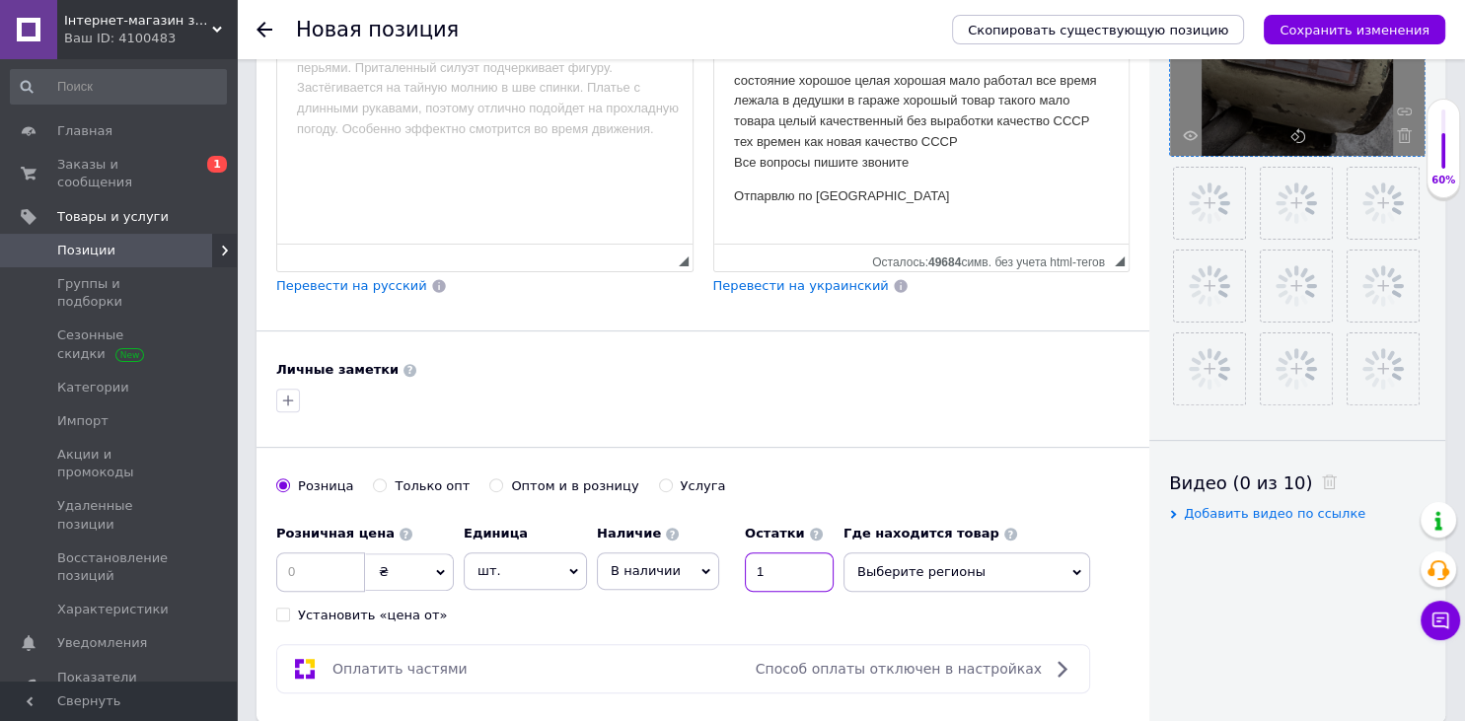
type input "1"
click at [317, 552] on input at bounding box center [320, 571] width 89 height 39
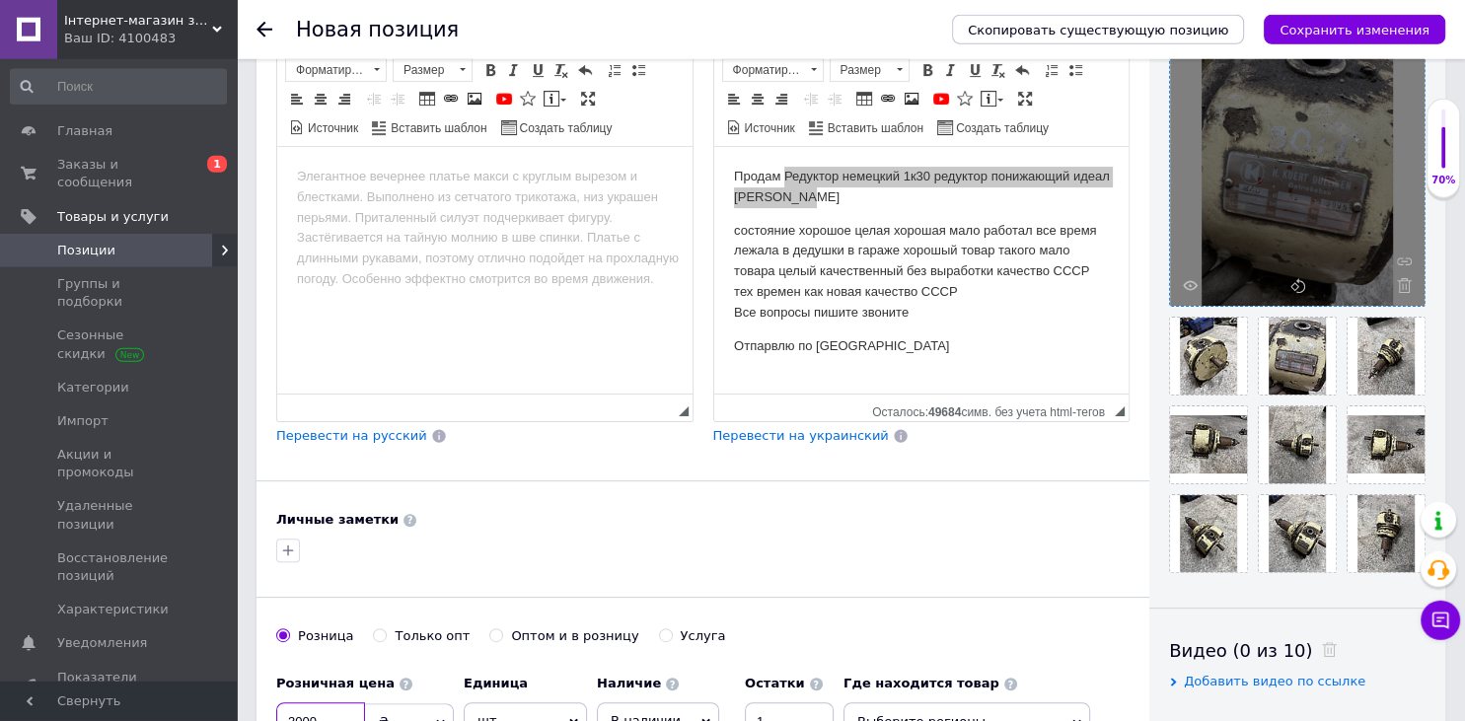
scroll to position [343, 0]
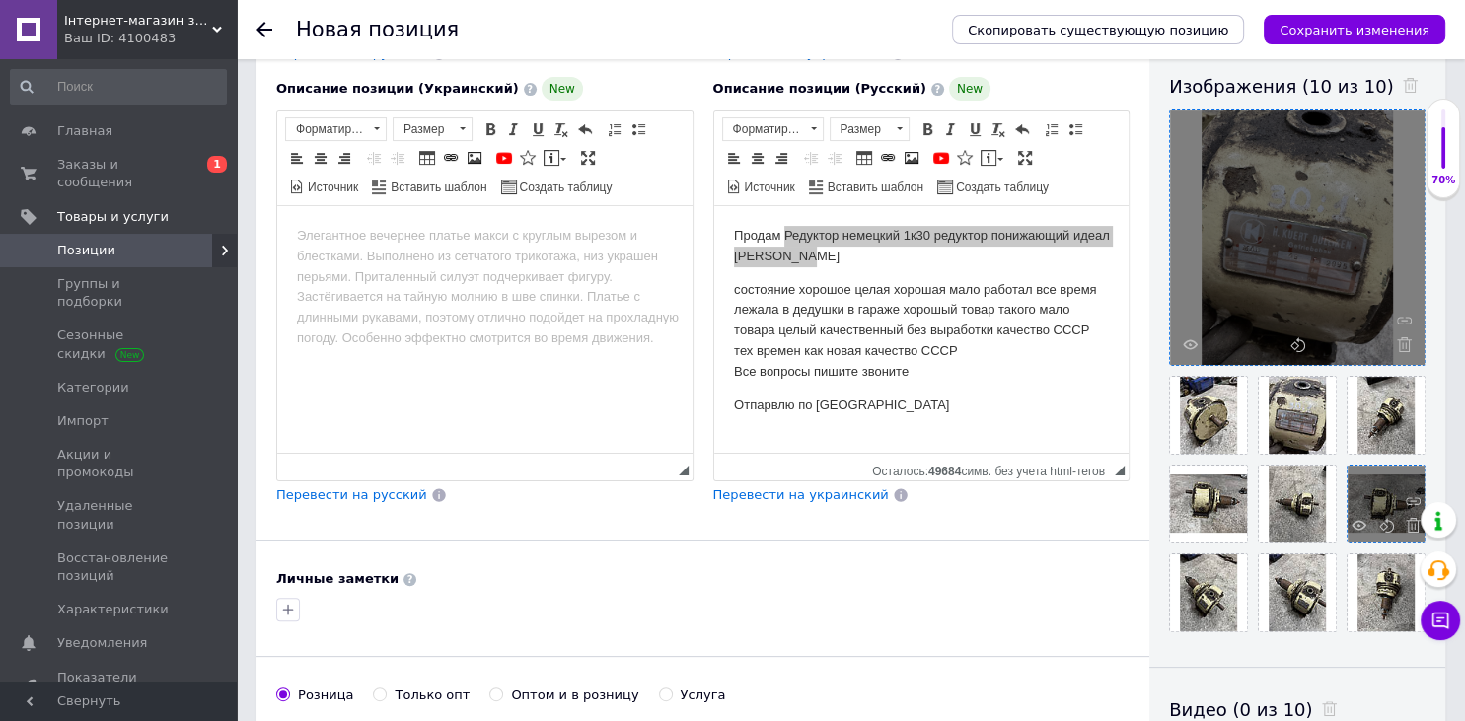
type input "3000"
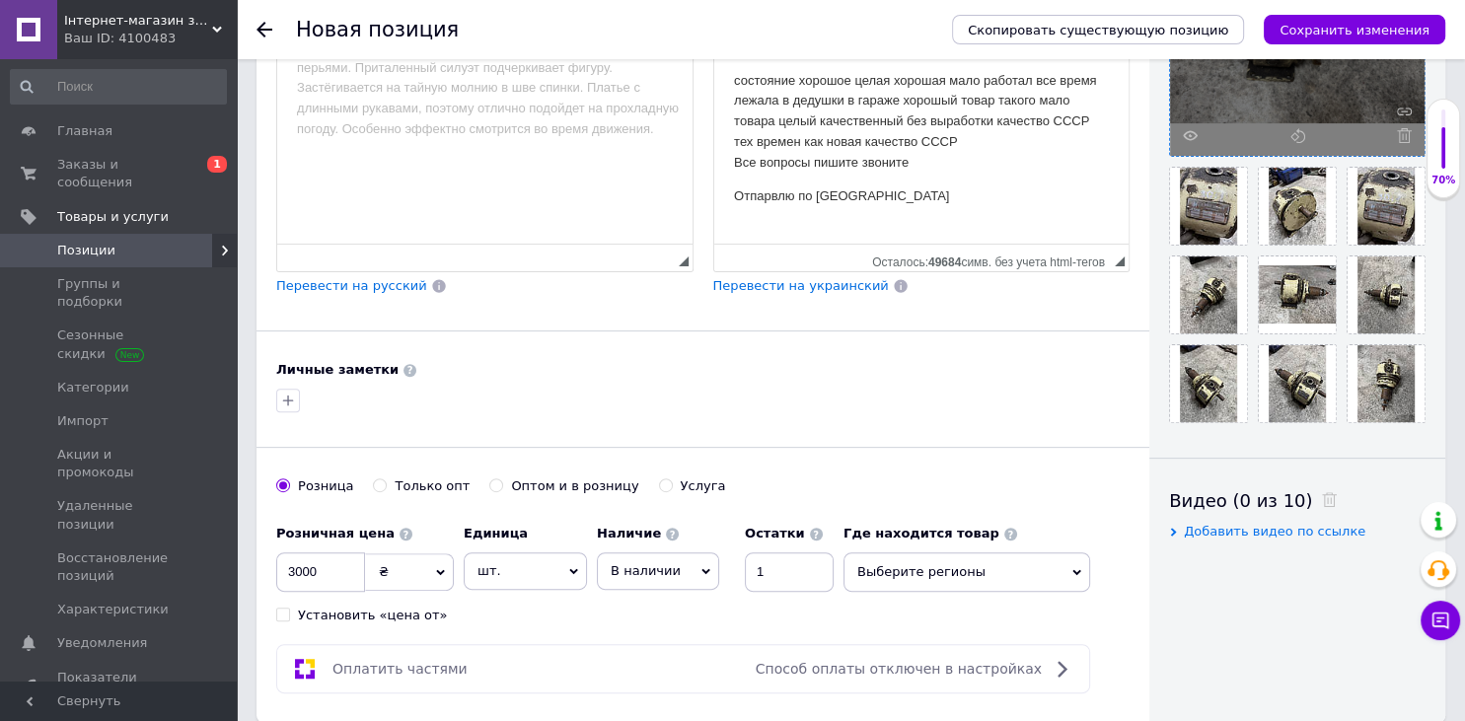
scroll to position [969, 0]
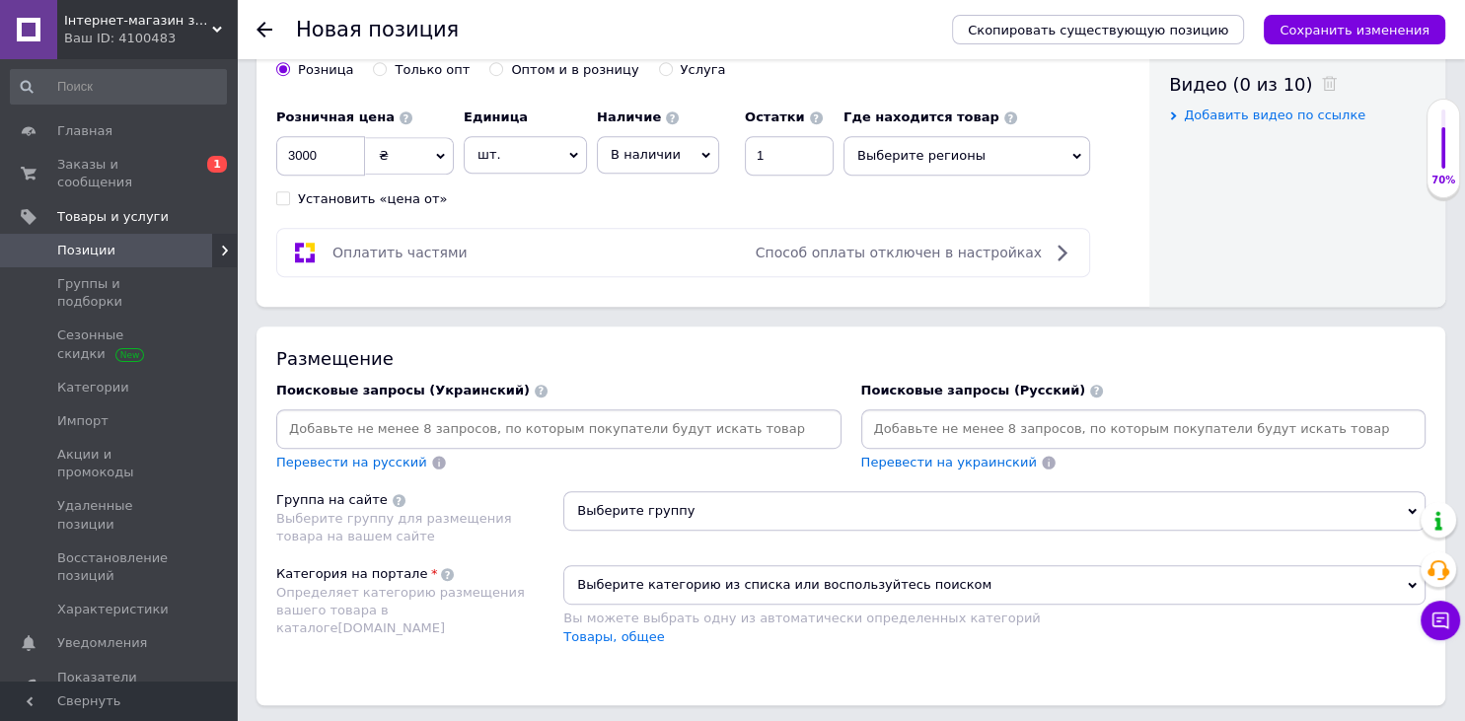
click at [906, 431] on input at bounding box center [1143, 429] width 557 height 30
paste input "Редуктор немецкий 1к30 редуктор понижающий идеал [PERSON_NAME]"
type input "Редуктор немецкий 1к30 редуктор понижающий идеал [PERSON_NAME]"
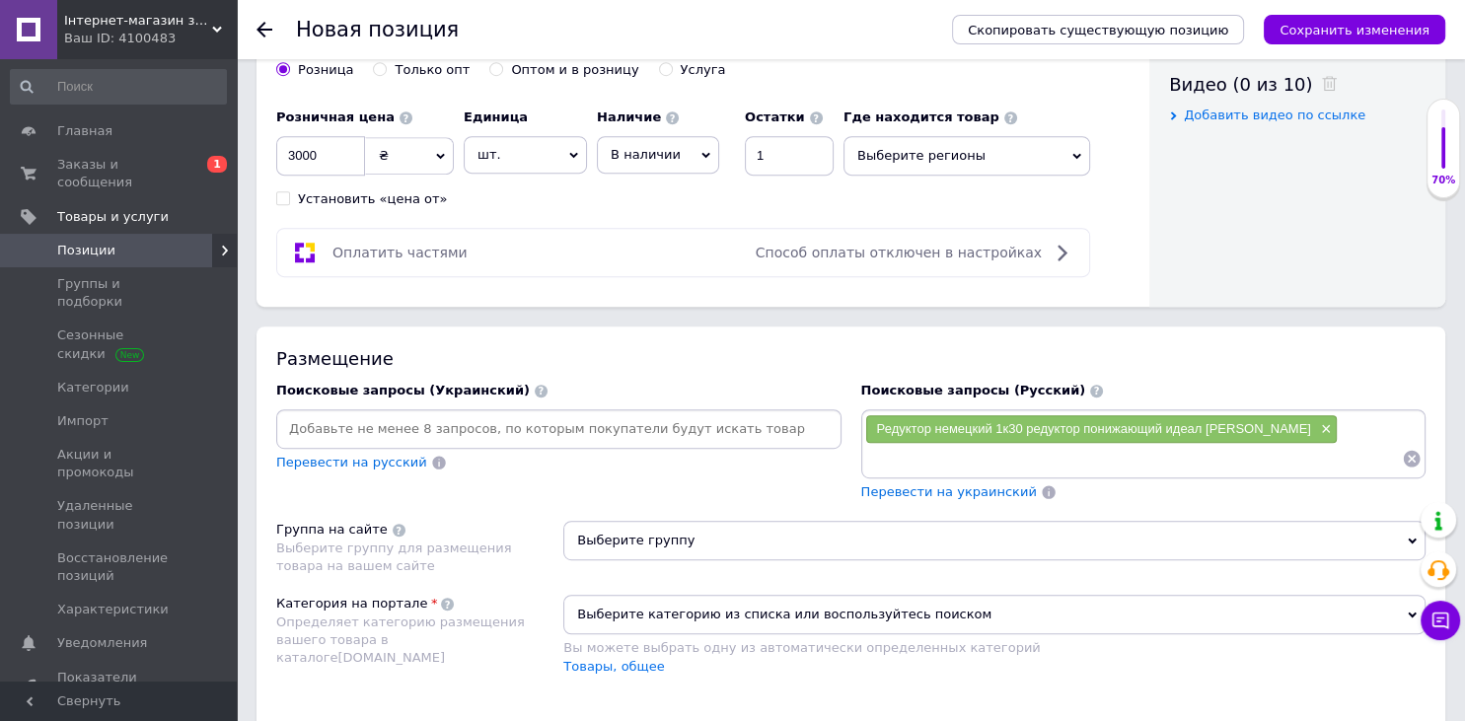
paste input "Редуктор немецкий 1к30 редуктор понижающий идеал [PERSON_NAME]"
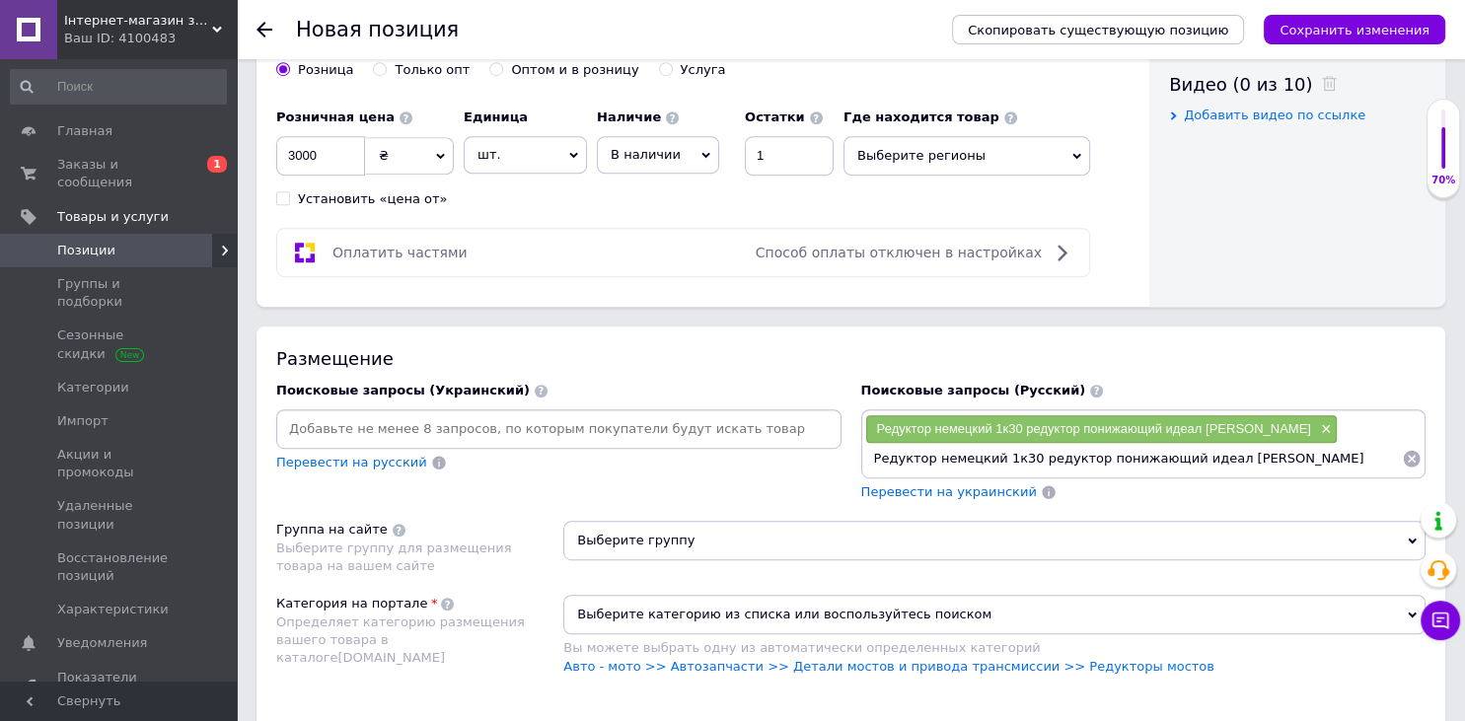
drag, startPoint x: 1170, startPoint y: 459, endPoint x: 1464, endPoint y: 476, distance: 294.5
click at [1403, 474] on input "Редуктор немецкий 1к30 редуктор понижающий идеал [PERSON_NAME]" at bounding box center [1134, 459] width 538 height 30
type input "Редуктор немецкий 1к30 редуктор понижающий"
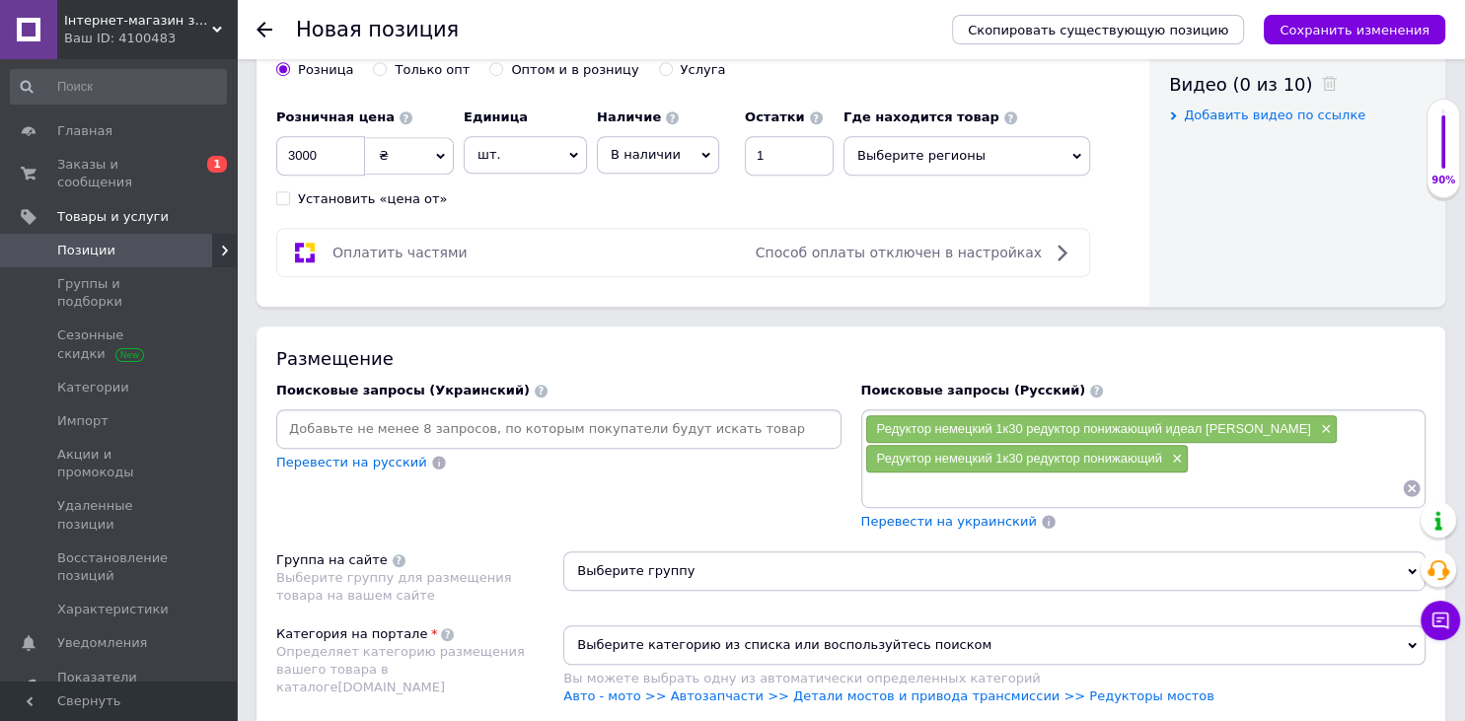
click at [867, 560] on span "Выберите группу" at bounding box center [994, 571] width 862 height 39
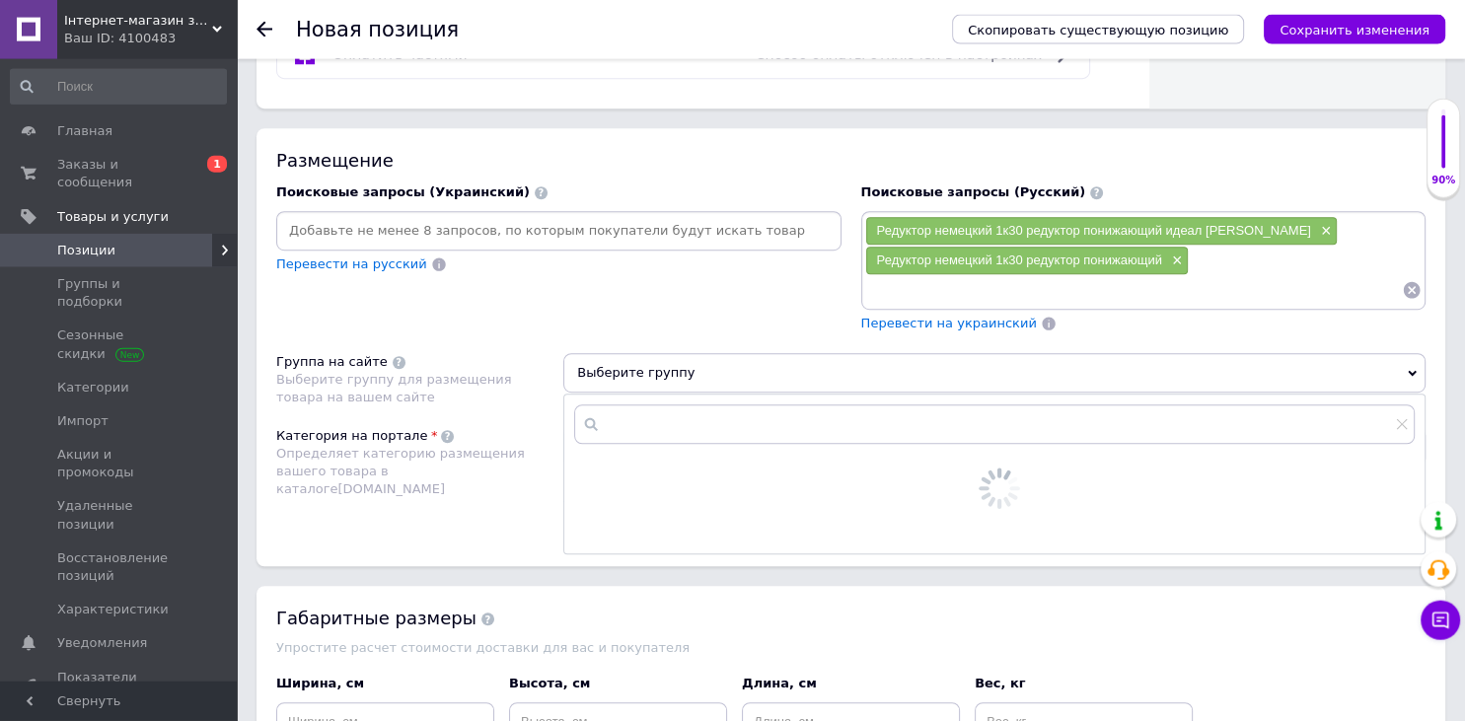
scroll to position [1282, 0]
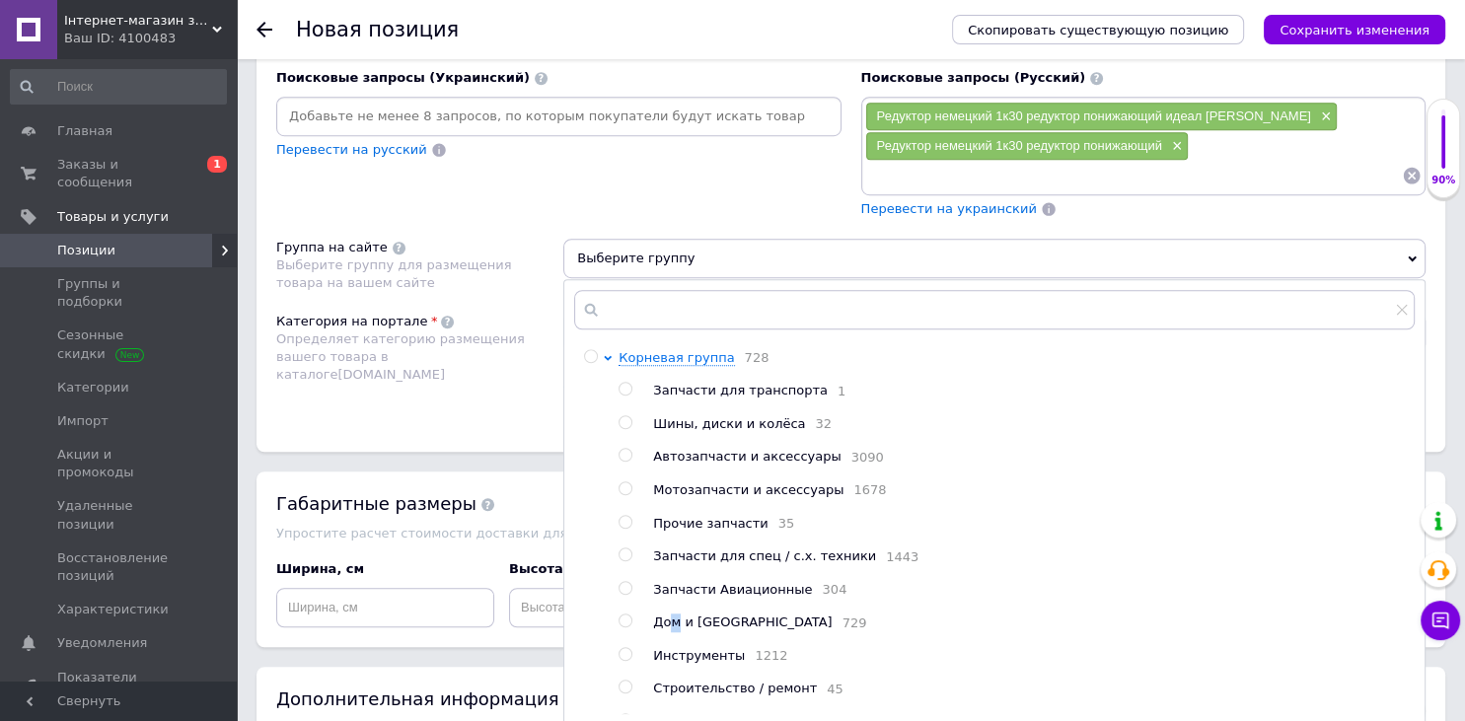
drag, startPoint x: 674, startPoint y: 631, endPoint x: 665, endPoint y: 620, distance: 14.8
click at [675, 629] on span "Дом и [GEOGRAPHIC_DATA]" at bounding box center [742, 622] width 179 height 15
radio input "true"
click at [469, 381] on div "Категория на портале Определяет категорию размещения вашего товара в каталоге […" at bounding box center [419, 363] width 287 height 100
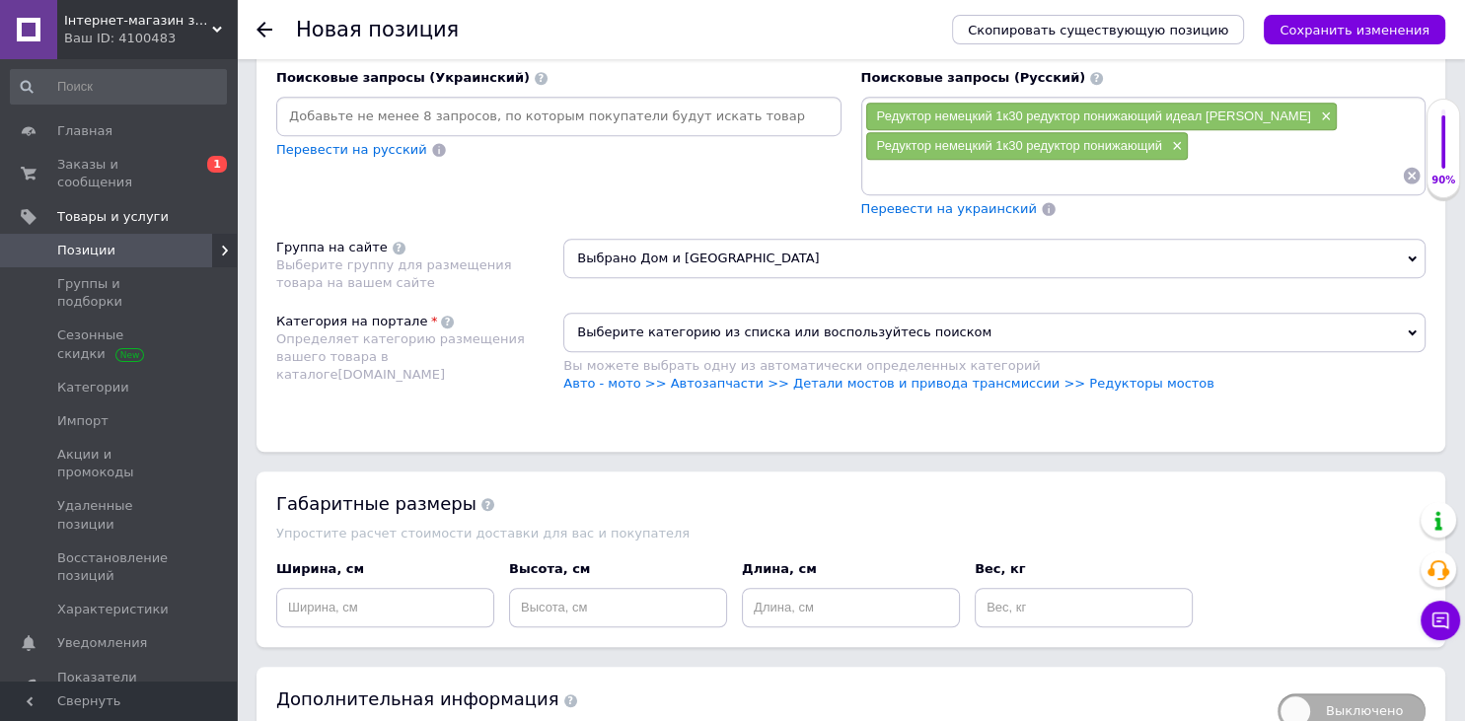
click at [732, 337] on span "Выберите категорию из списка или воспользуйтесь поиском" at bounding box center [994, 332] width 862 height 39
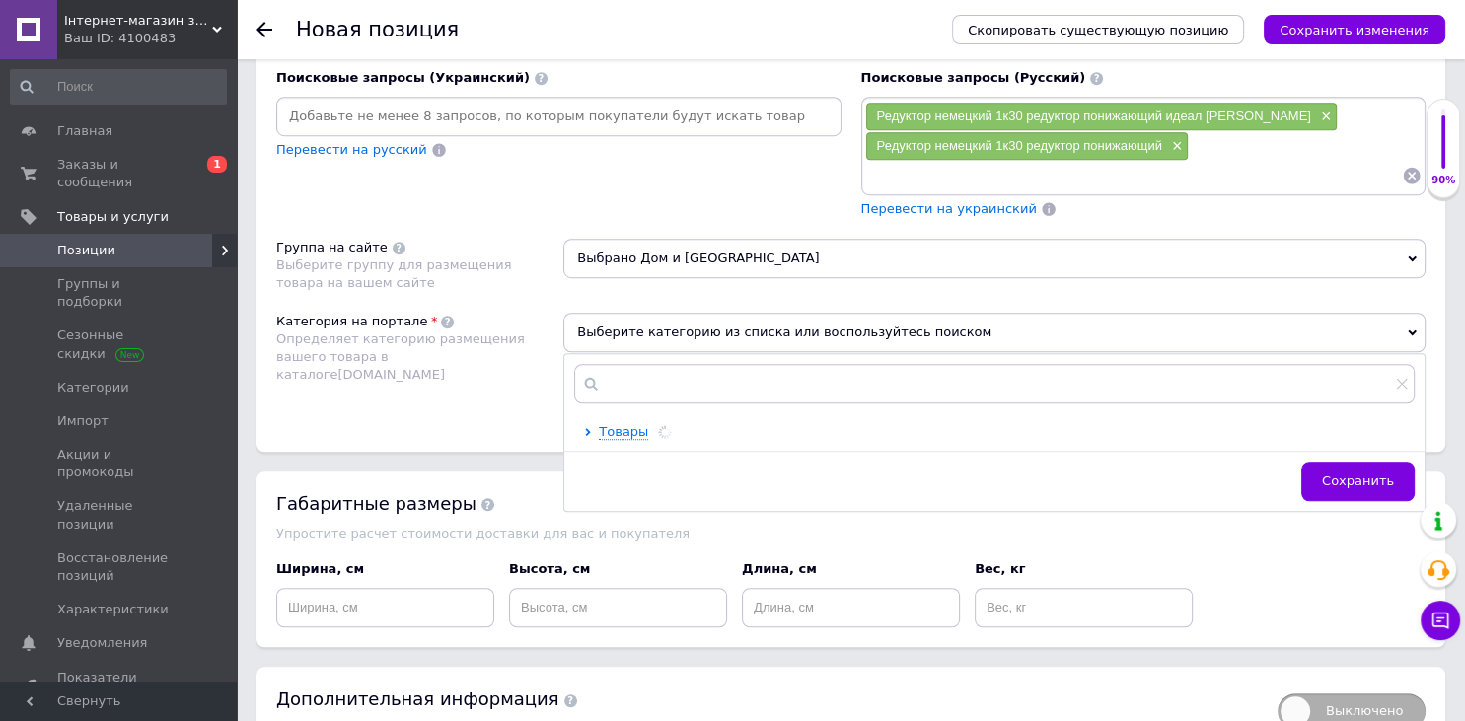
click at [700, 379] on input "text" at bounding box center [994, 383] width 841 height 39
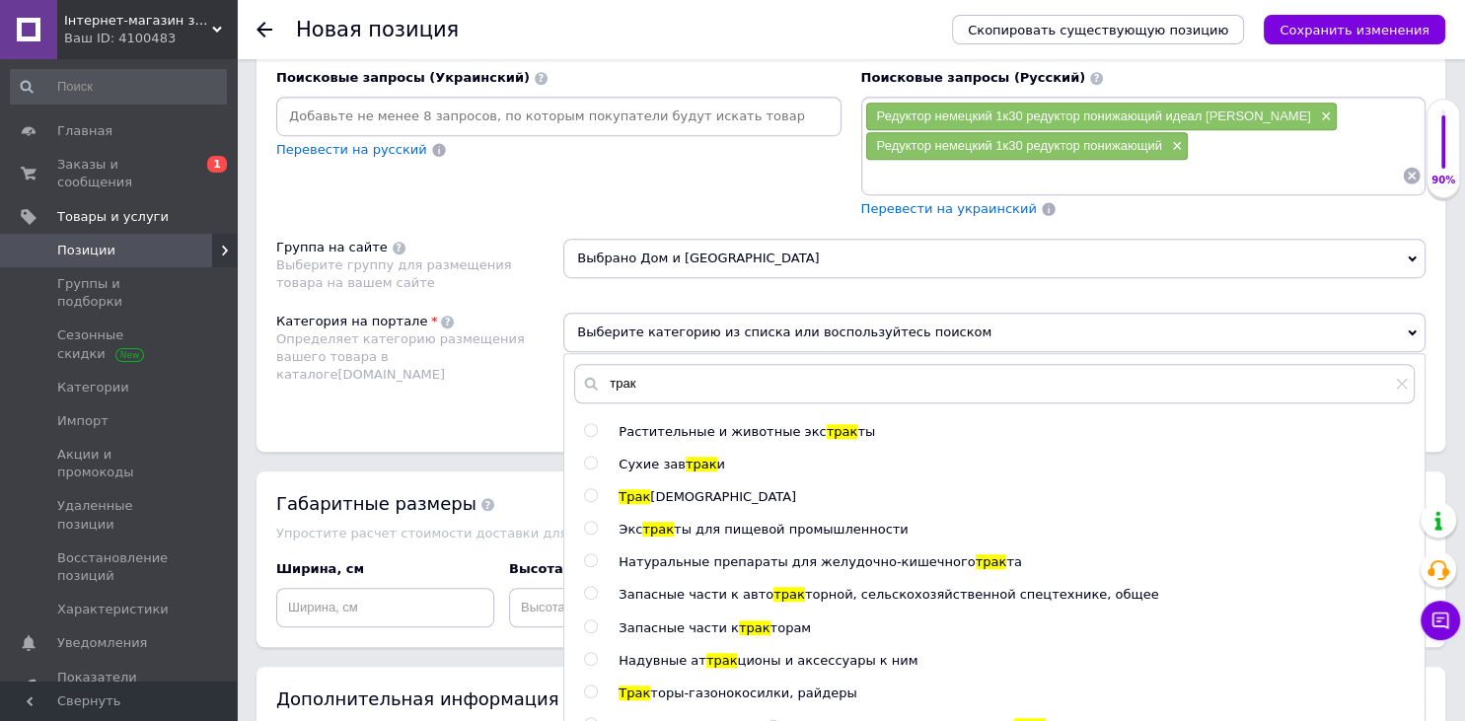
type input "трак"
click at [710, 622] on span "Запасные части к" at bounding box center [679, 628] width 120 height 15
radio input "true"
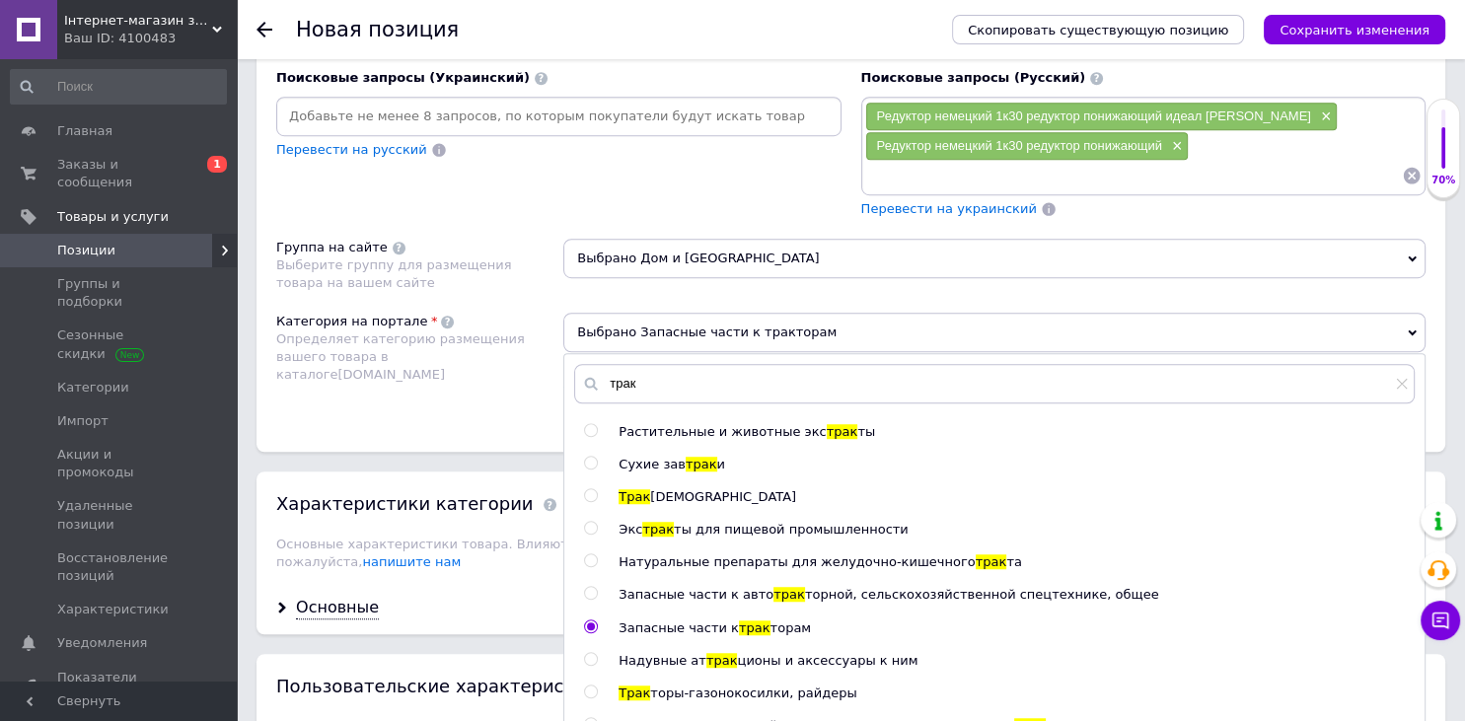
click at [506, 324] on div "Категория на портале Определяет категорию размещения вашего товара в каталоге […" at bounding box center [419, 363] width 287 height 100
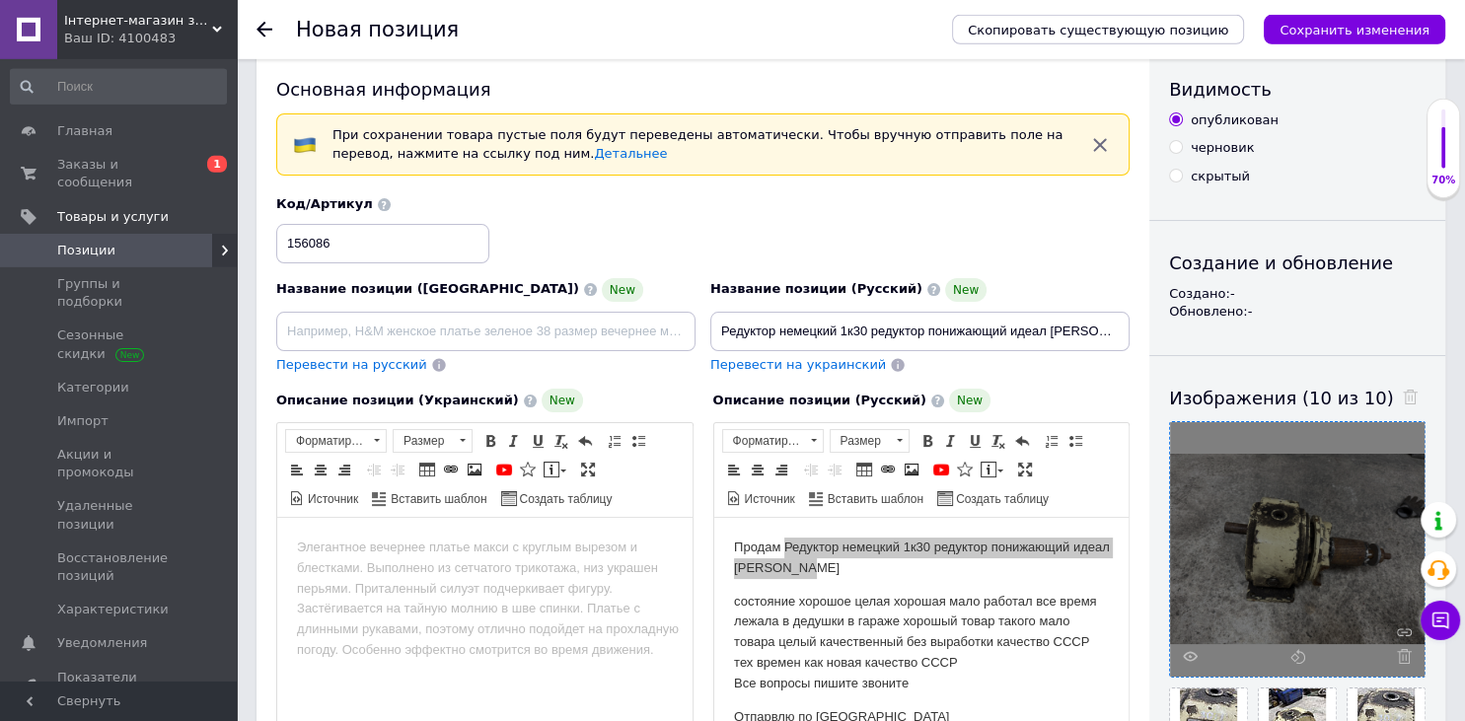
scroll to position [448, 0]
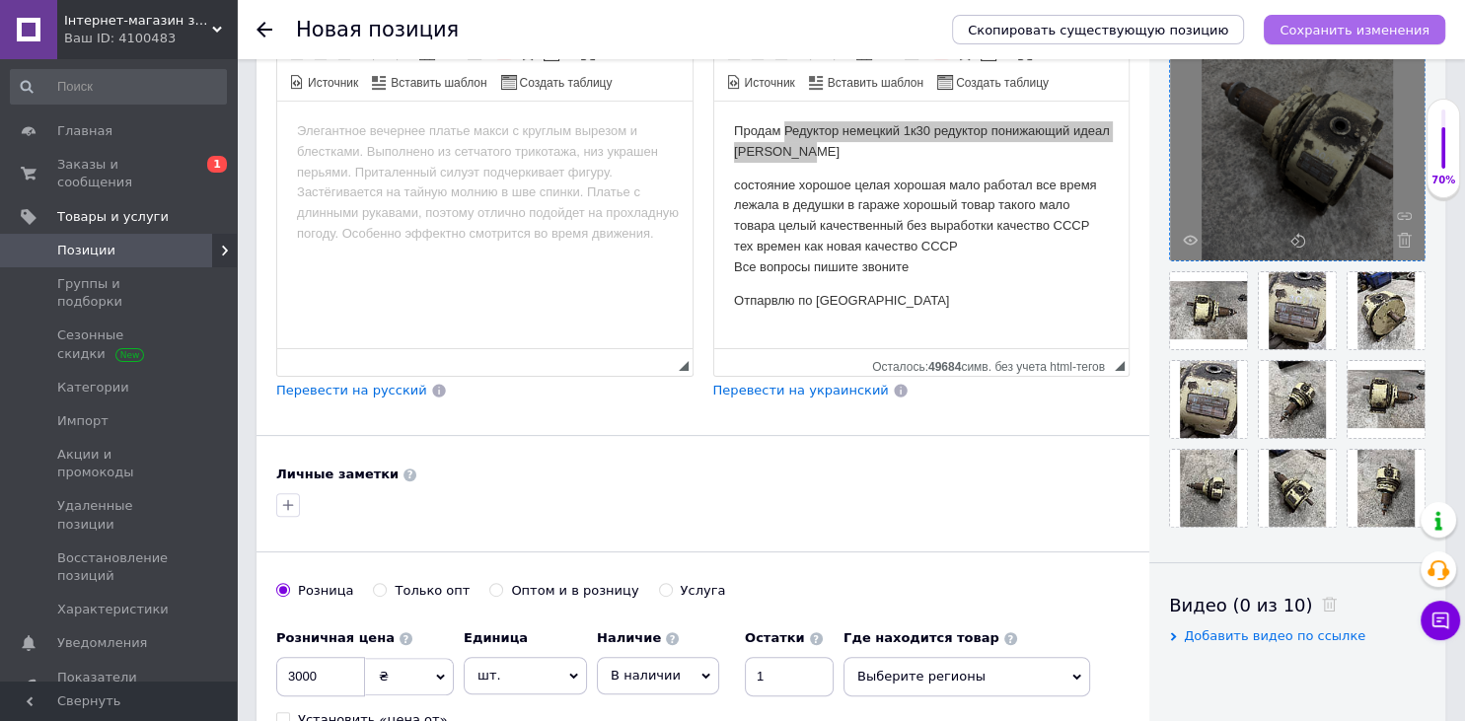
click at [1365, 32] on icon "Сохранить изменения" at bounding box center [1355, 30] width 150 height 15
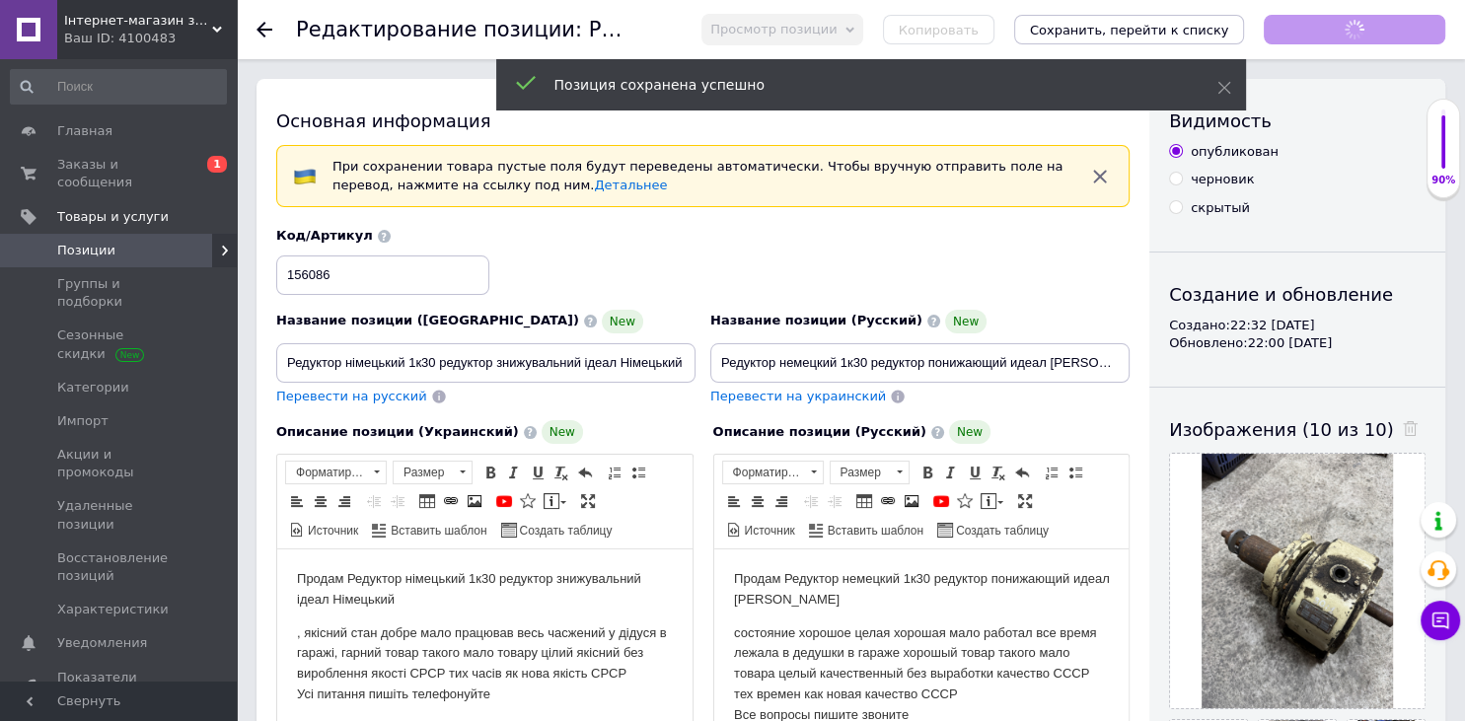
click at [1225, 21] on button "Сохранить, перейти к списку" at bounding box center [1129, 30] width 231 height 30
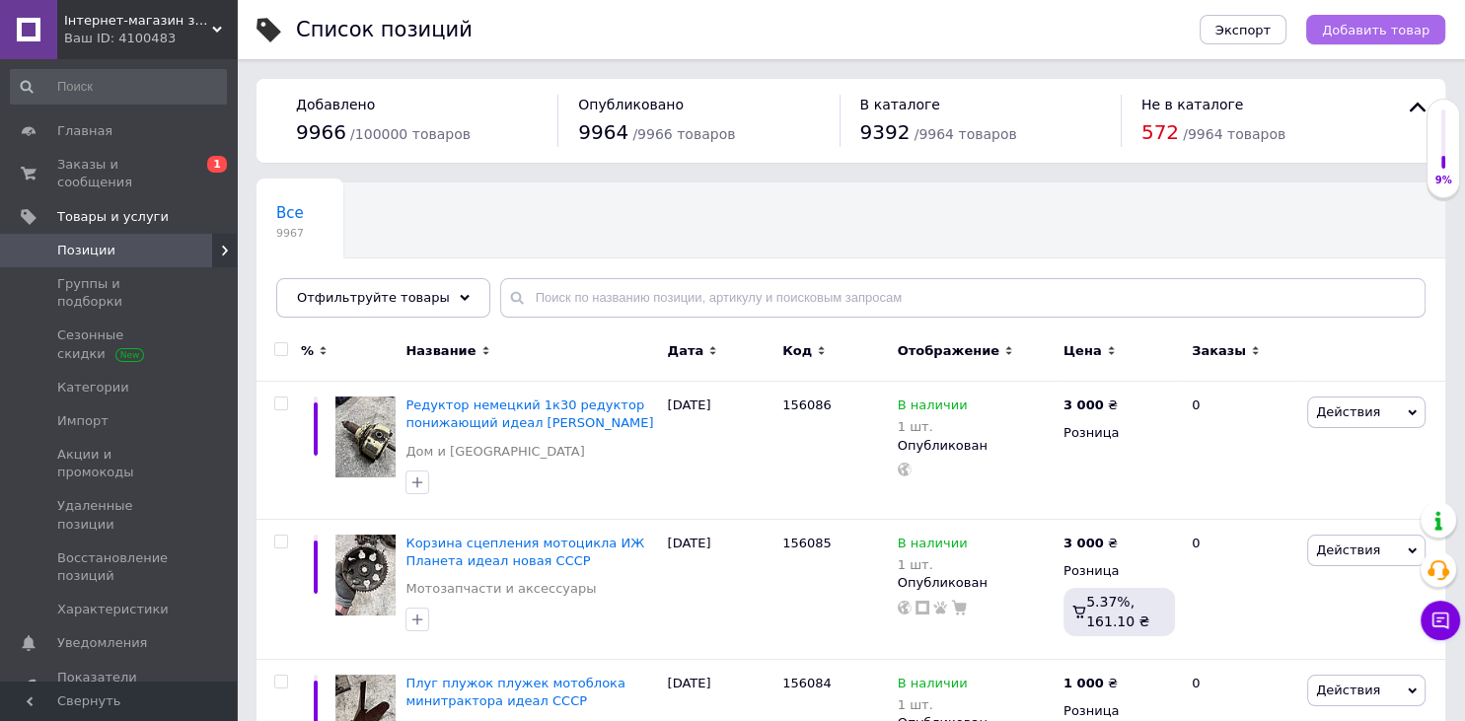
click at [1354, 23] on span "Добавить товар" at bounding box center [1376, 30] width 108 height 15
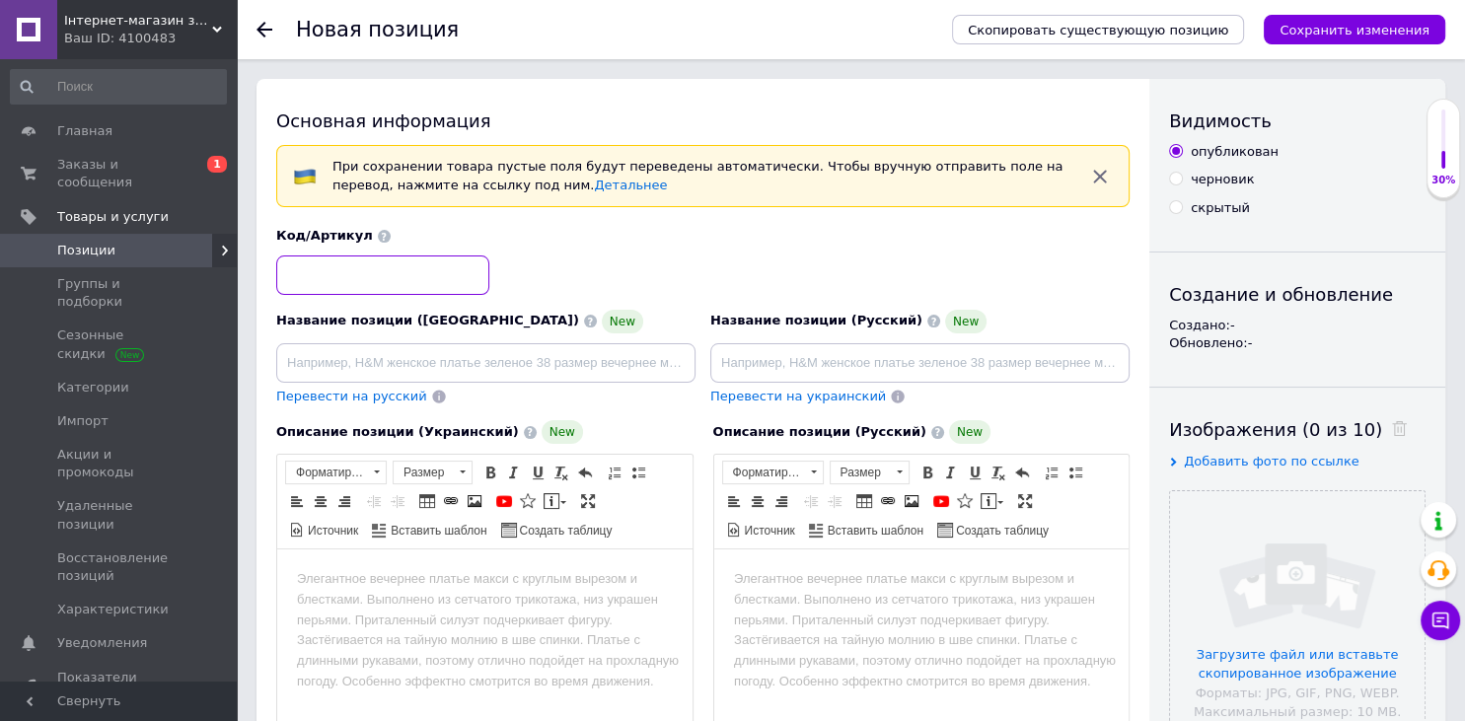
click at [400, 286] on input at bounding box center [382, 275] width 213 height 39
type input "156087"
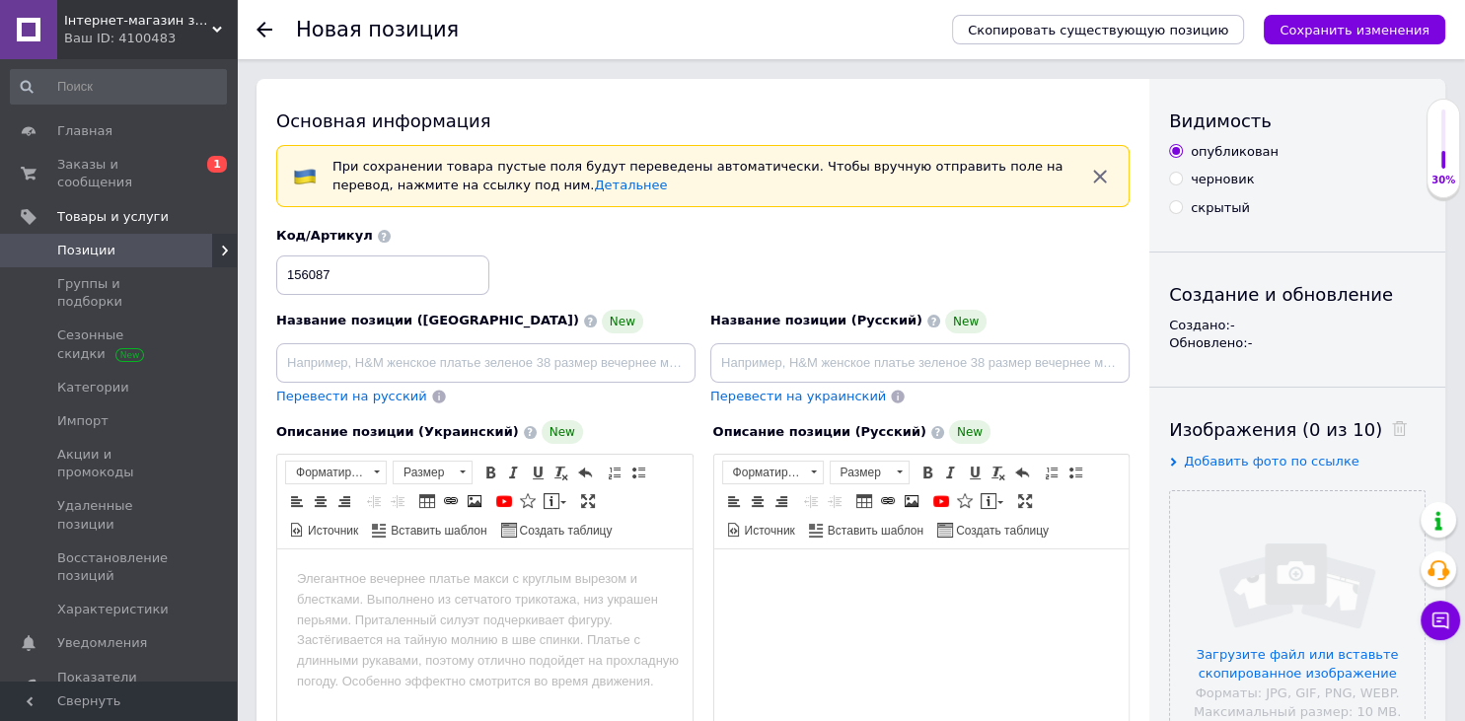
click at [873, 632] on html at bounding box center [920, 673] width 415 height 247
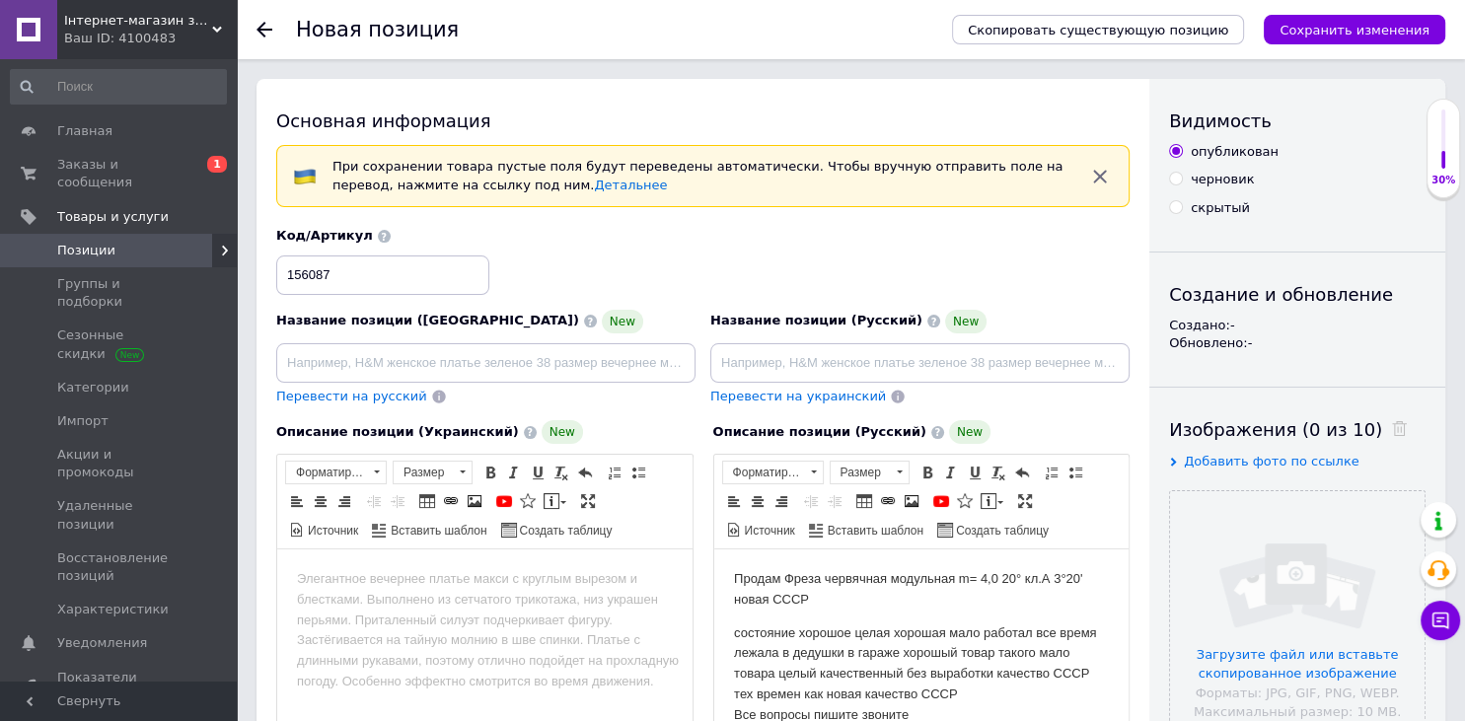
scroll to position [32, 0]
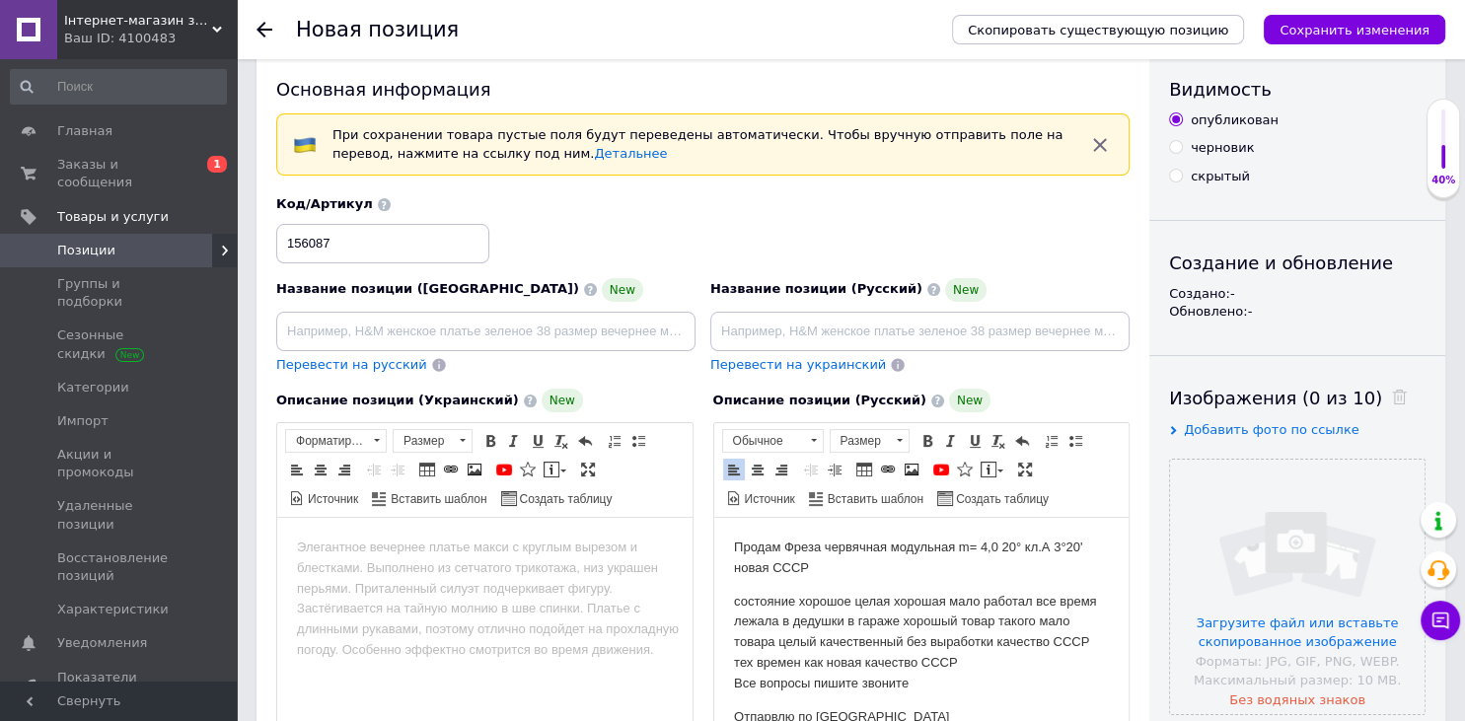
drag, startPoint x: 831, startPoint y: 572, endPoint x: 786, endPoint y: 551, distance: 49.4
click at [786, 551] on body "Продам Фреза червячная модульная m= 4,0 20° кл.А 3°20' новая СССР состояние хор…" at bounding box center [921, 632] width 376 height 189
copy body "Фреза червячная модульная m= 4,0 20° кл.А 3°20' новая СССР"
click at [754, 333] on input at bounding box center [919, 331] width 419 height 39
type input "Фреза червячная модульная m= 4,0 20° кл.А 3°20' новая СССР"
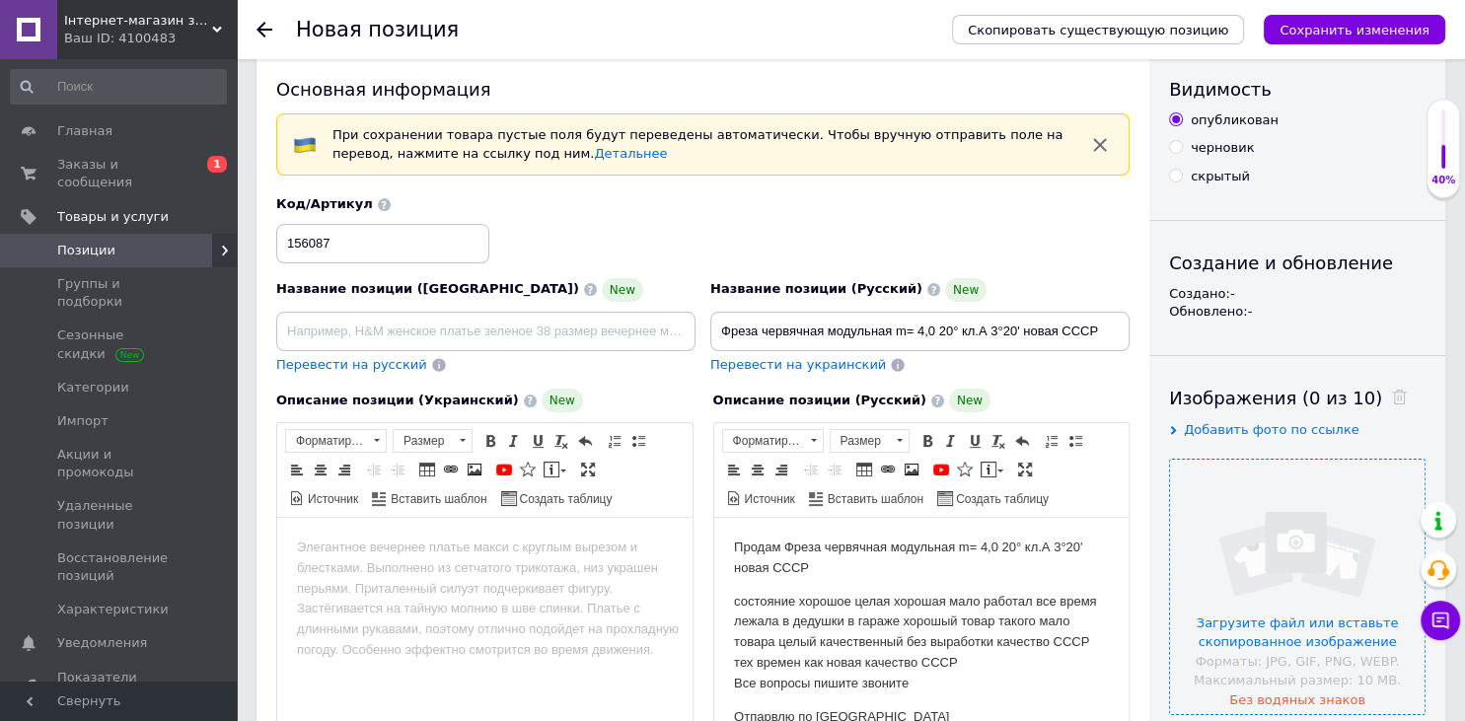
click at [1249, 625] on input "file" at bounding box center [1297, 587] width 255 height 255
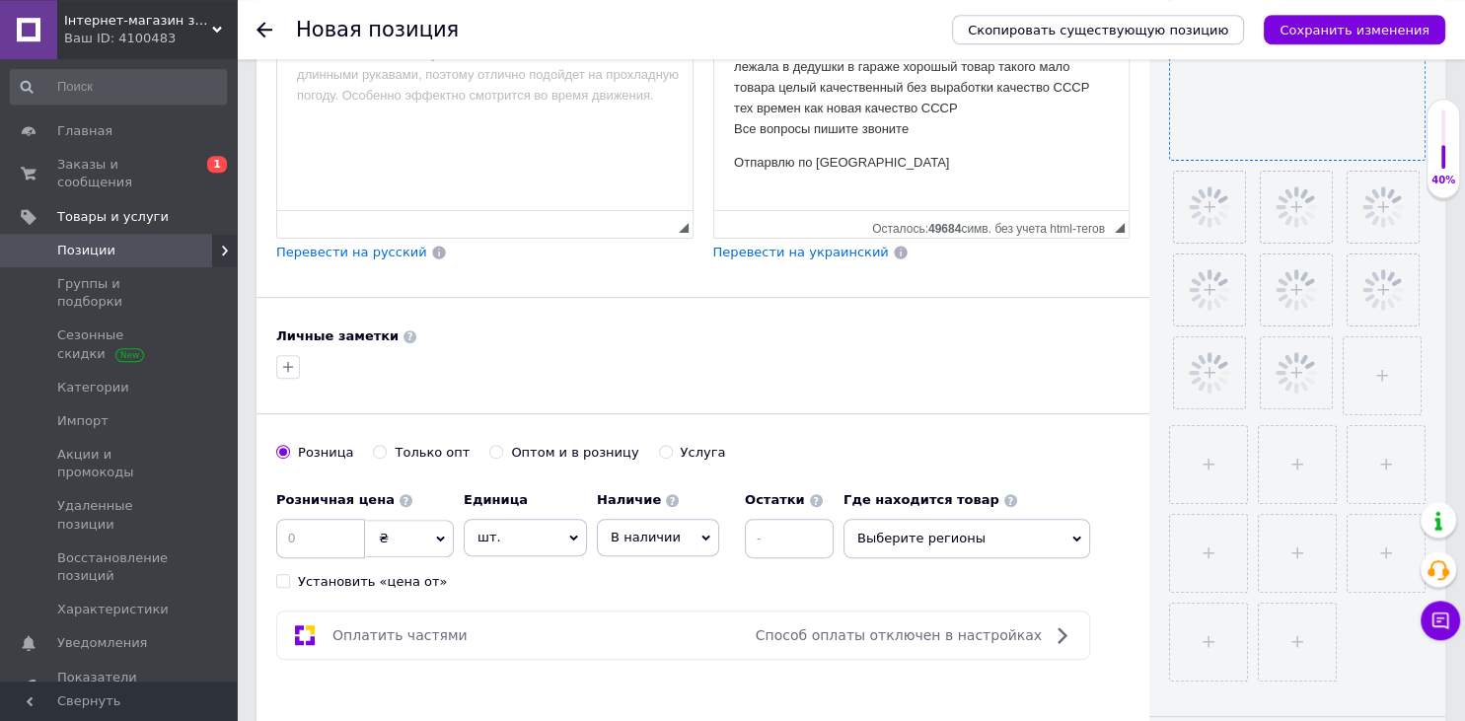
scroll to position [864, 0]
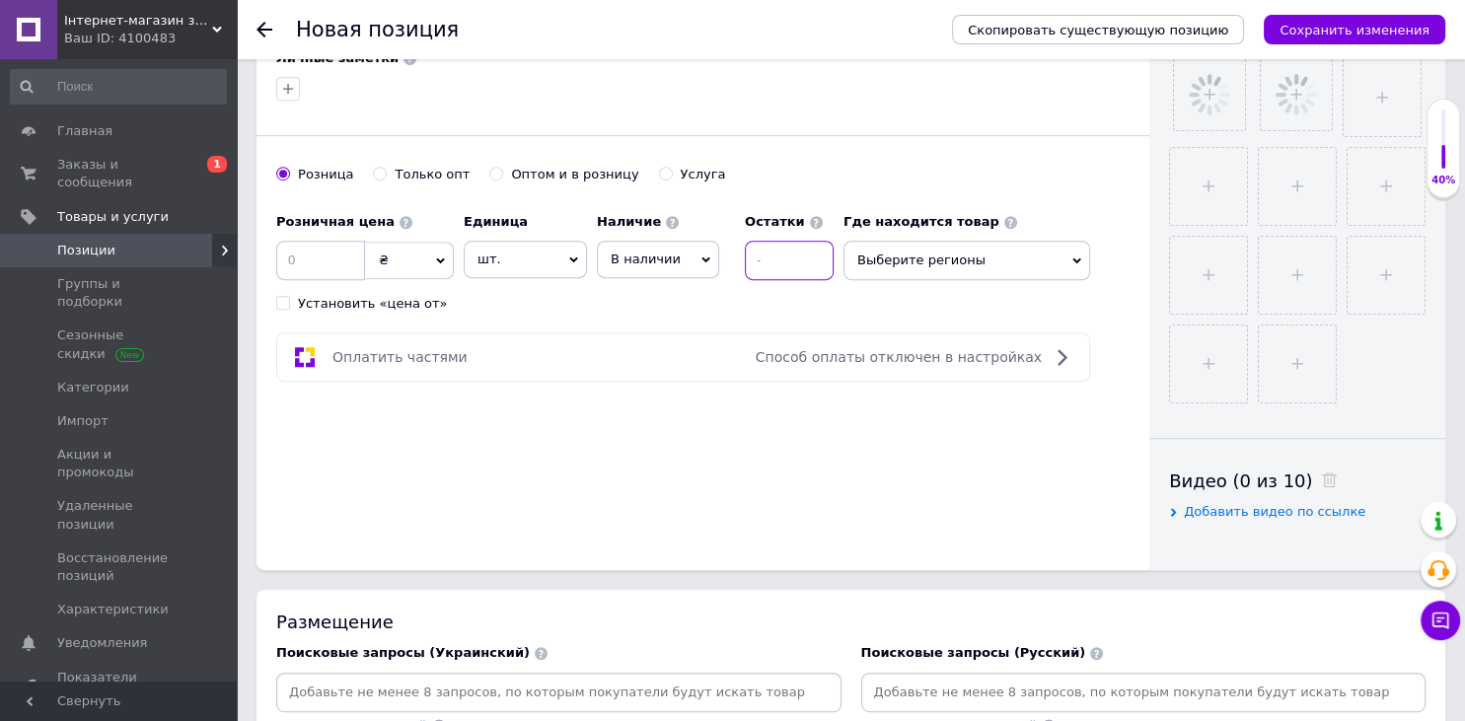
click at [800, 255] on input at bounding box center [789, 260] width 89 height 39
type input "1"
click at [341, 264] on input at bounding box center [320, 260] width 89 height 39
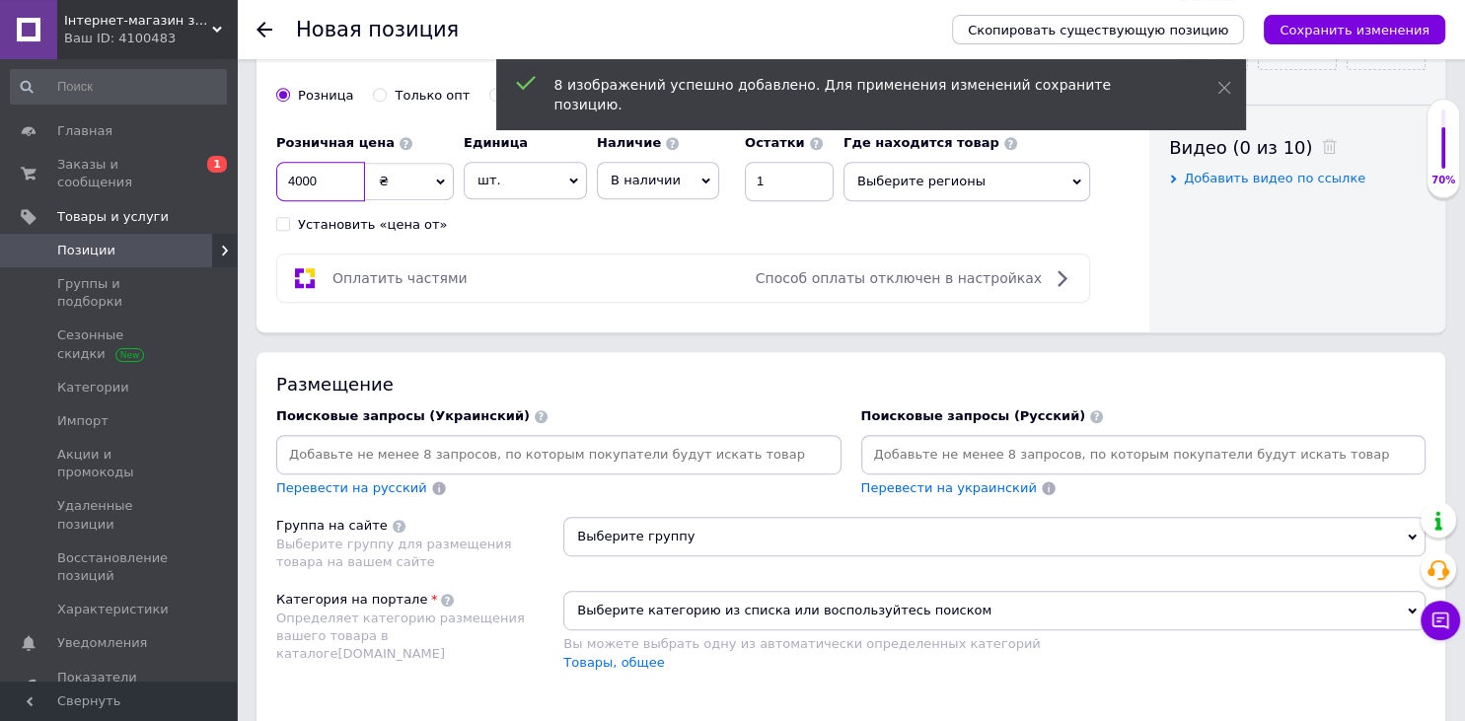
scroll to position [1073, 0]
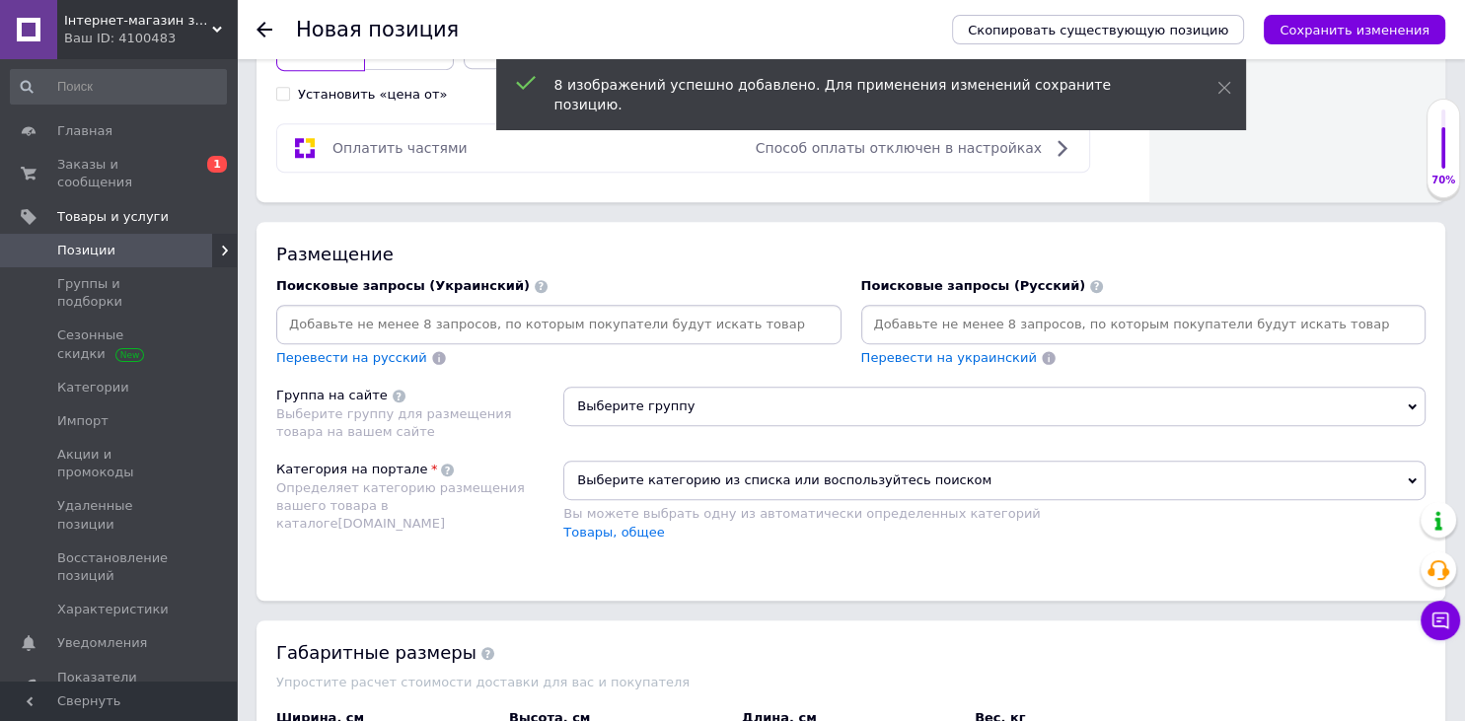
type input "4000"
click at [943, 327] on input at bounding box center [1143, 325] width 557 height 30
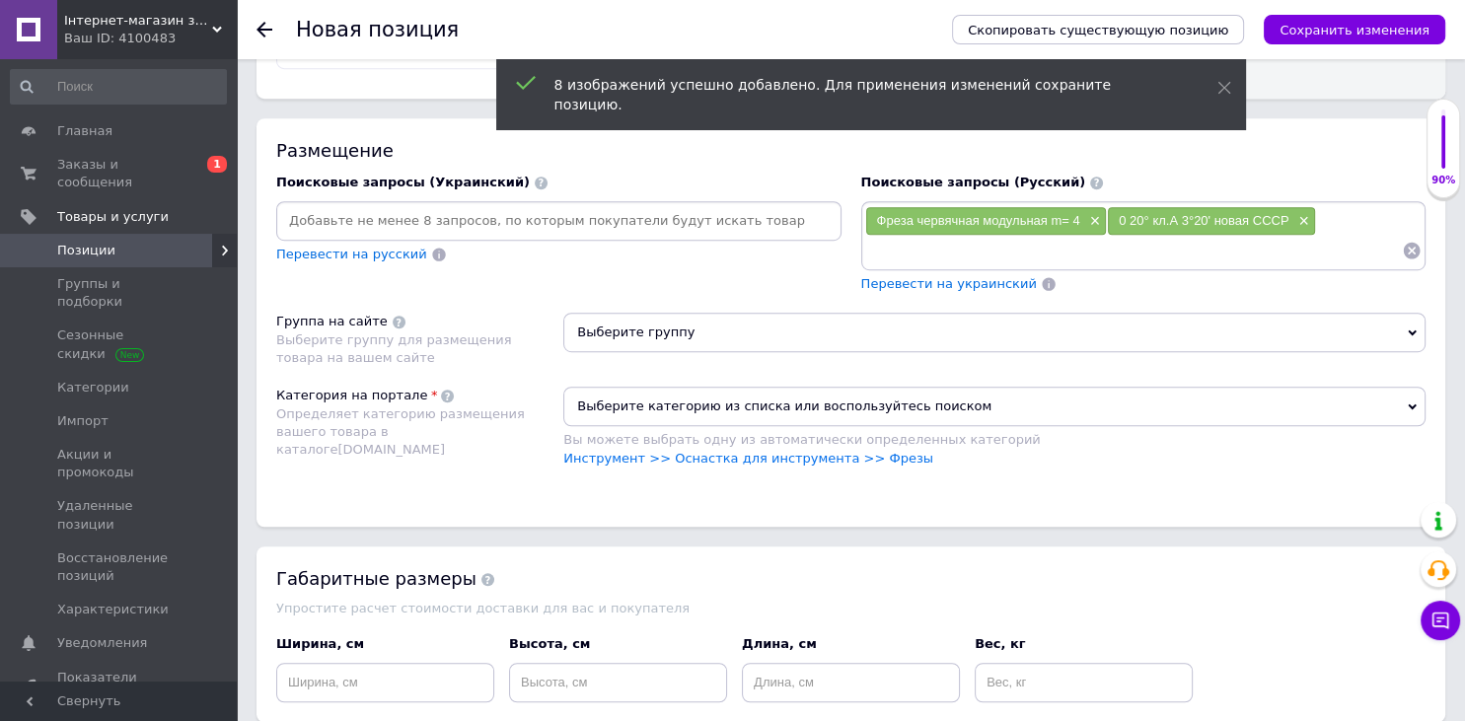
click at [685, 337] on span "Выберите группу" at bounding box center [994, 332] width 862 height 39
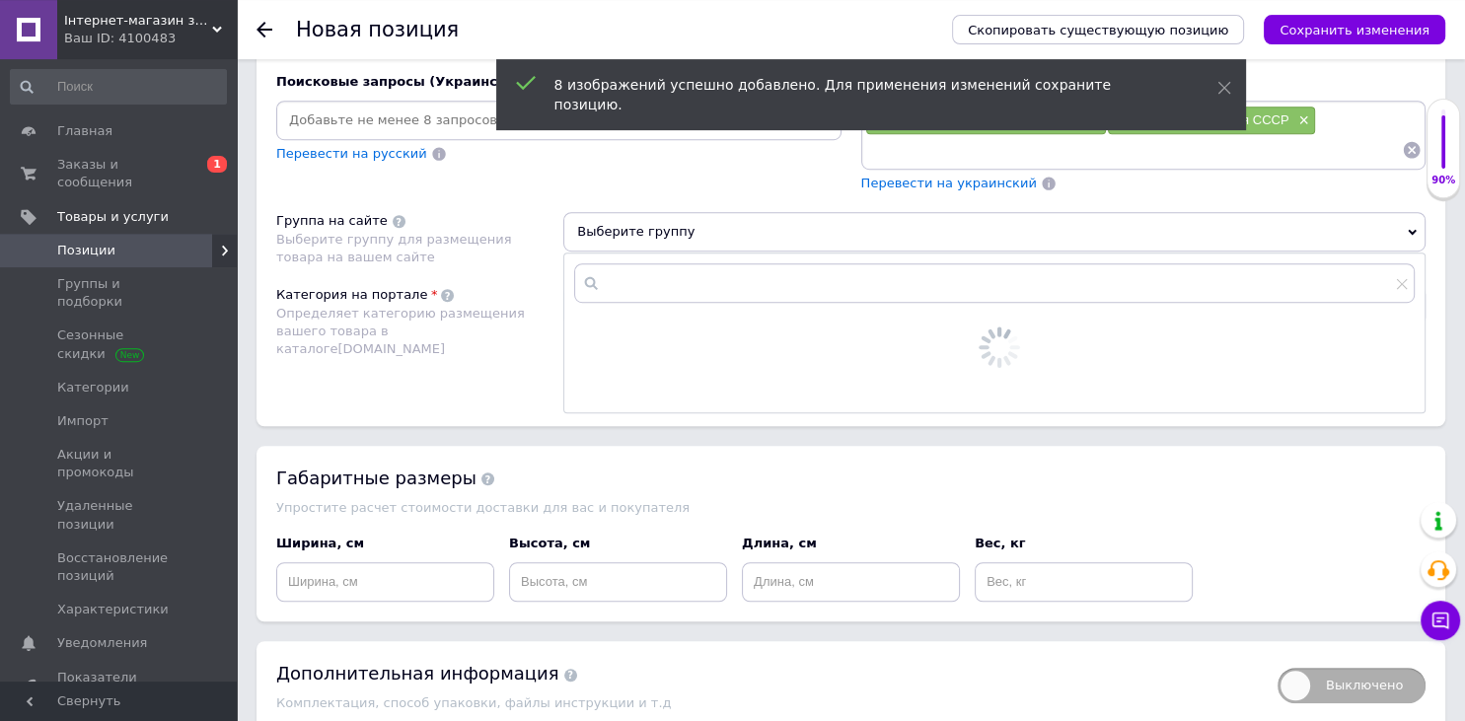
scroll to position [1366, 0]
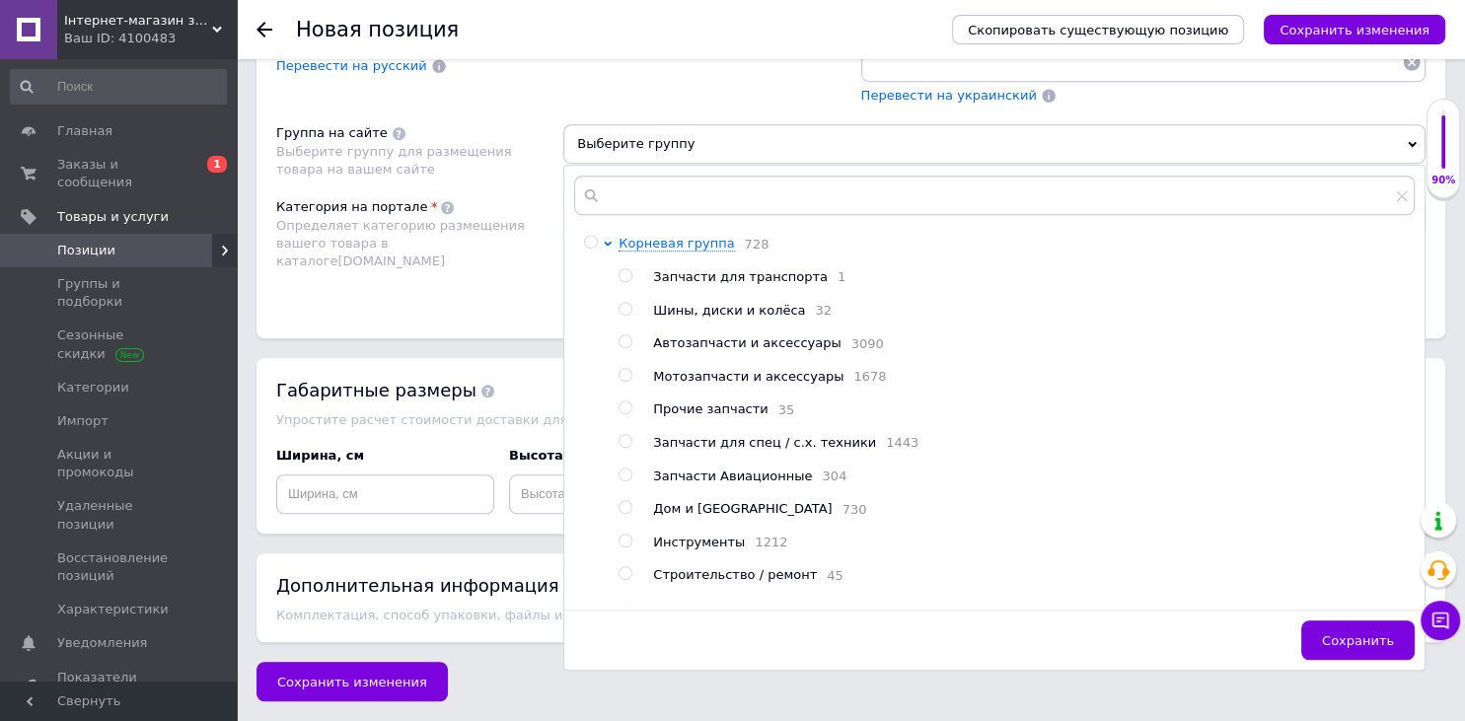
click at [689, 550] on span "Инструменты" at bounding box center [699, 542] width 92 height 15
radio input "true"
click at [527, 378] on div "Габаритные размеры" at bounding box center [850, 390] width 1149 height 25
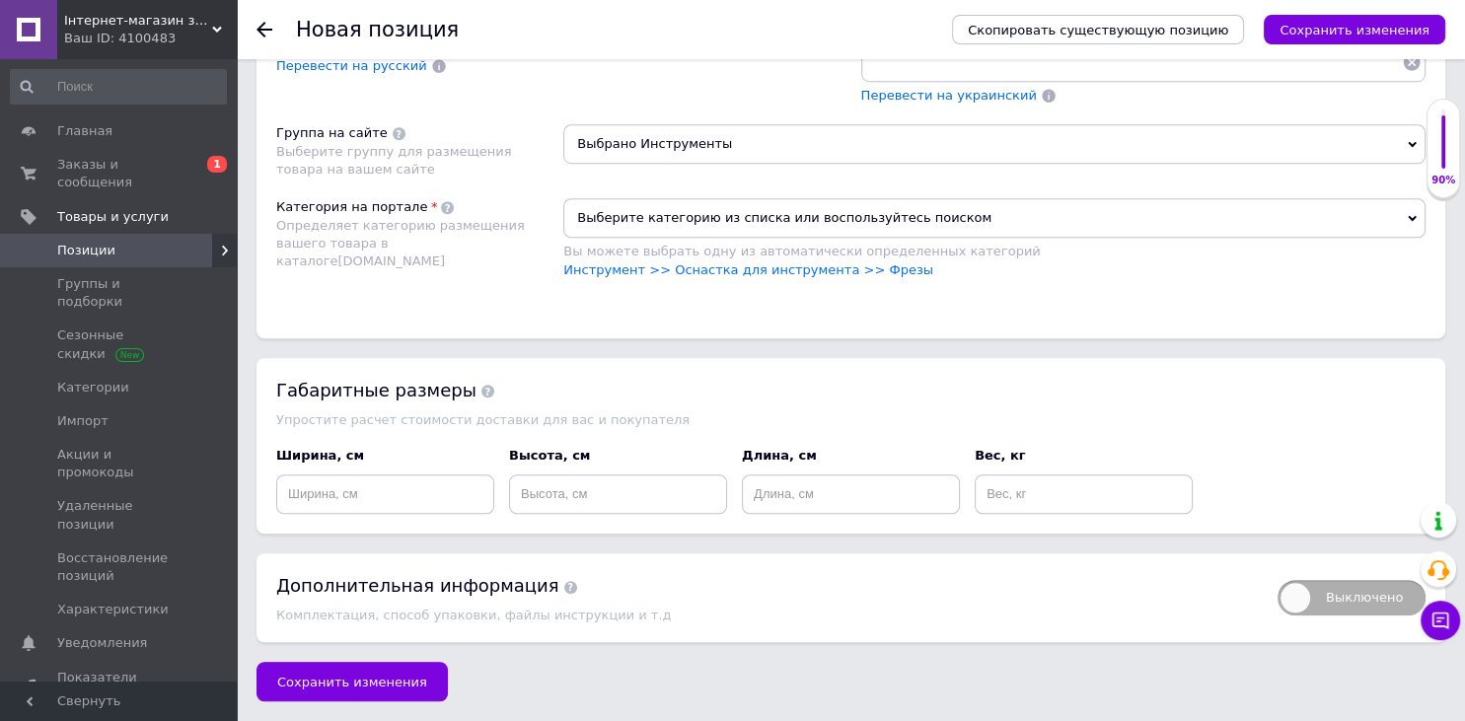
click at [700, 217] on span "Выберите категорию из списка или воспользуйтесь поиском" at bounding box center [994, 217] width 862 height 39
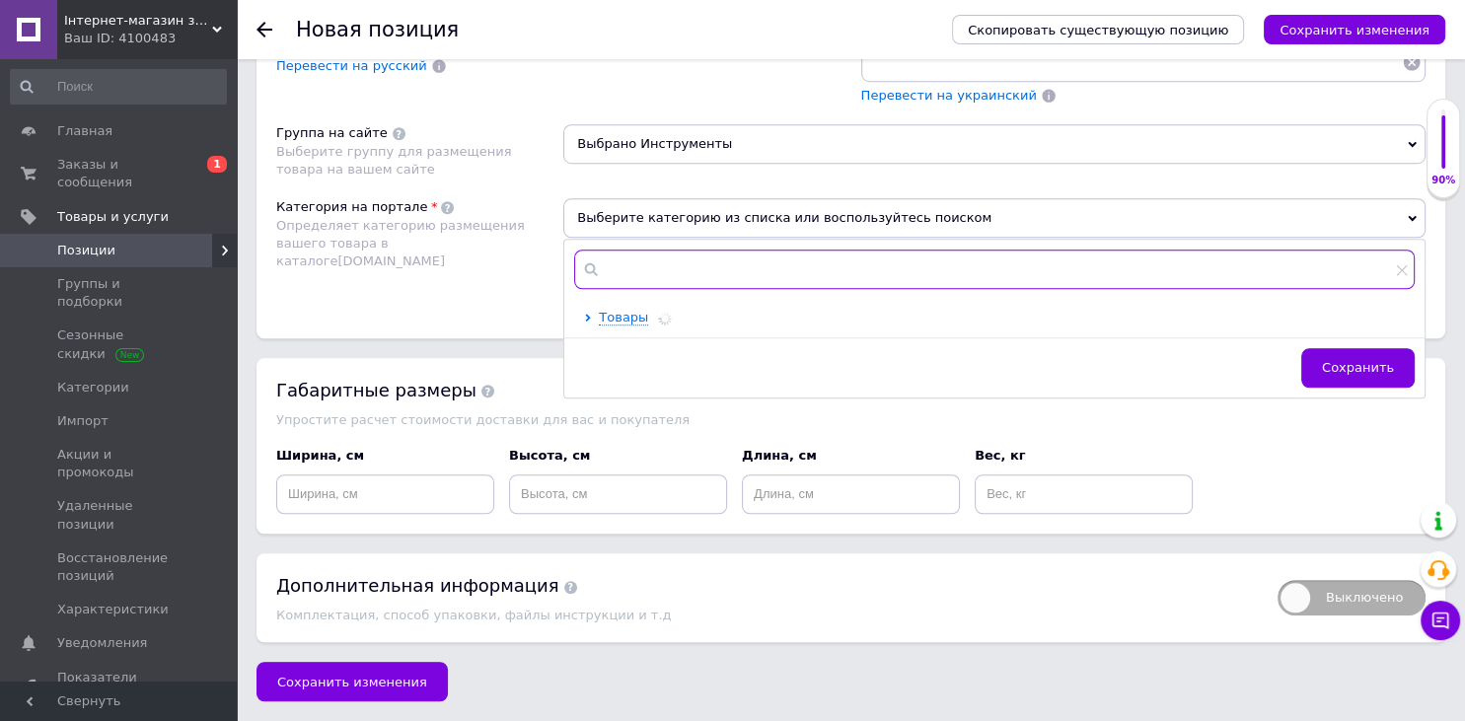
click at [689, 261] on input "text" at bounding box center [994, 269] width 841 height 39
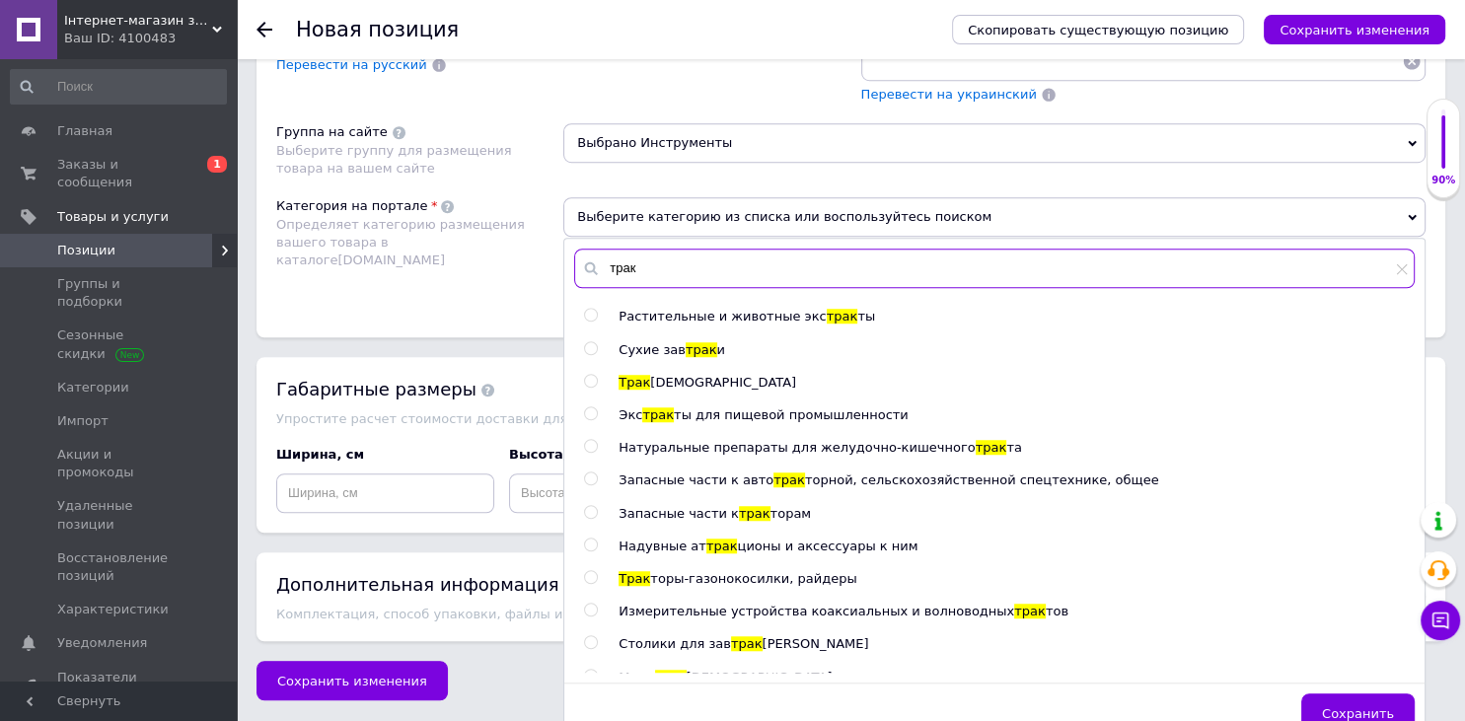
type input "трак"
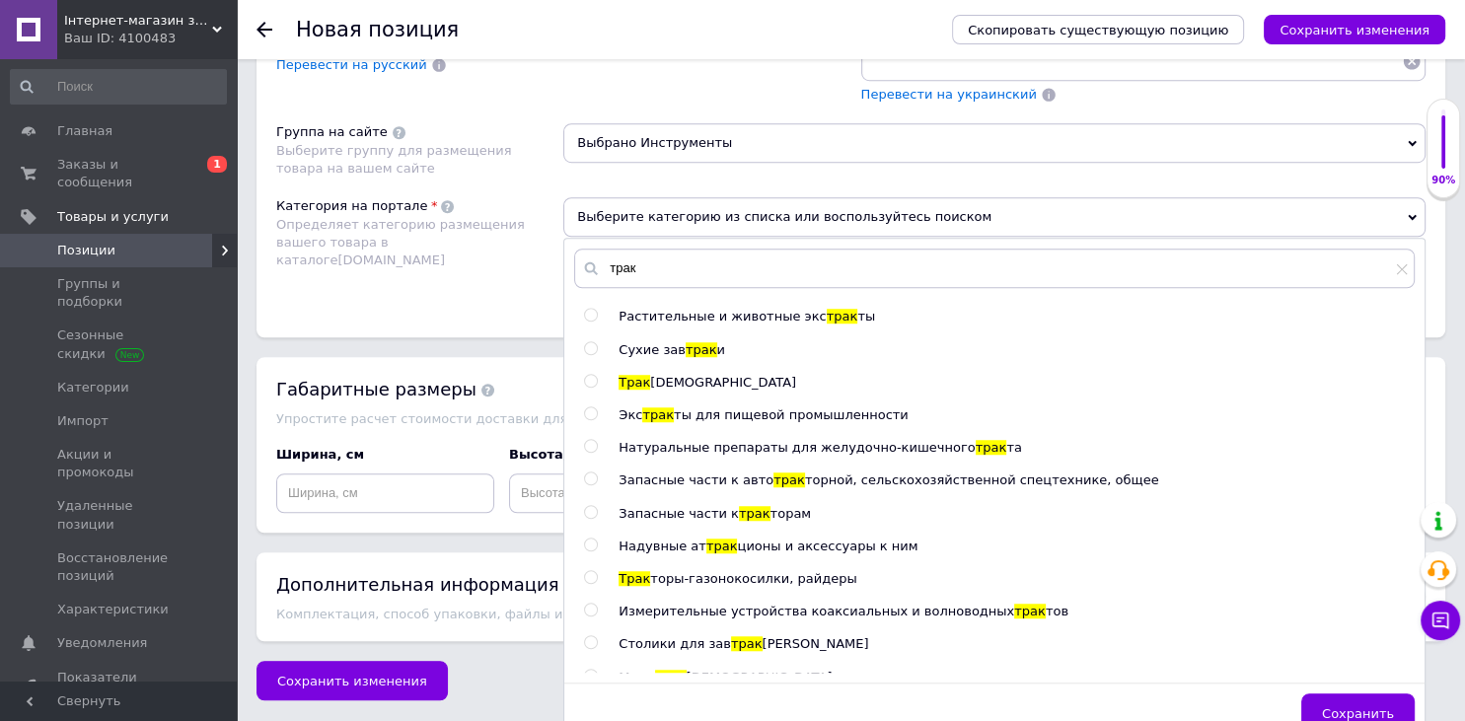
click at [739, 513] on span "трак" at bounding box center [755, 513] width 32 height 15
radio input "true"
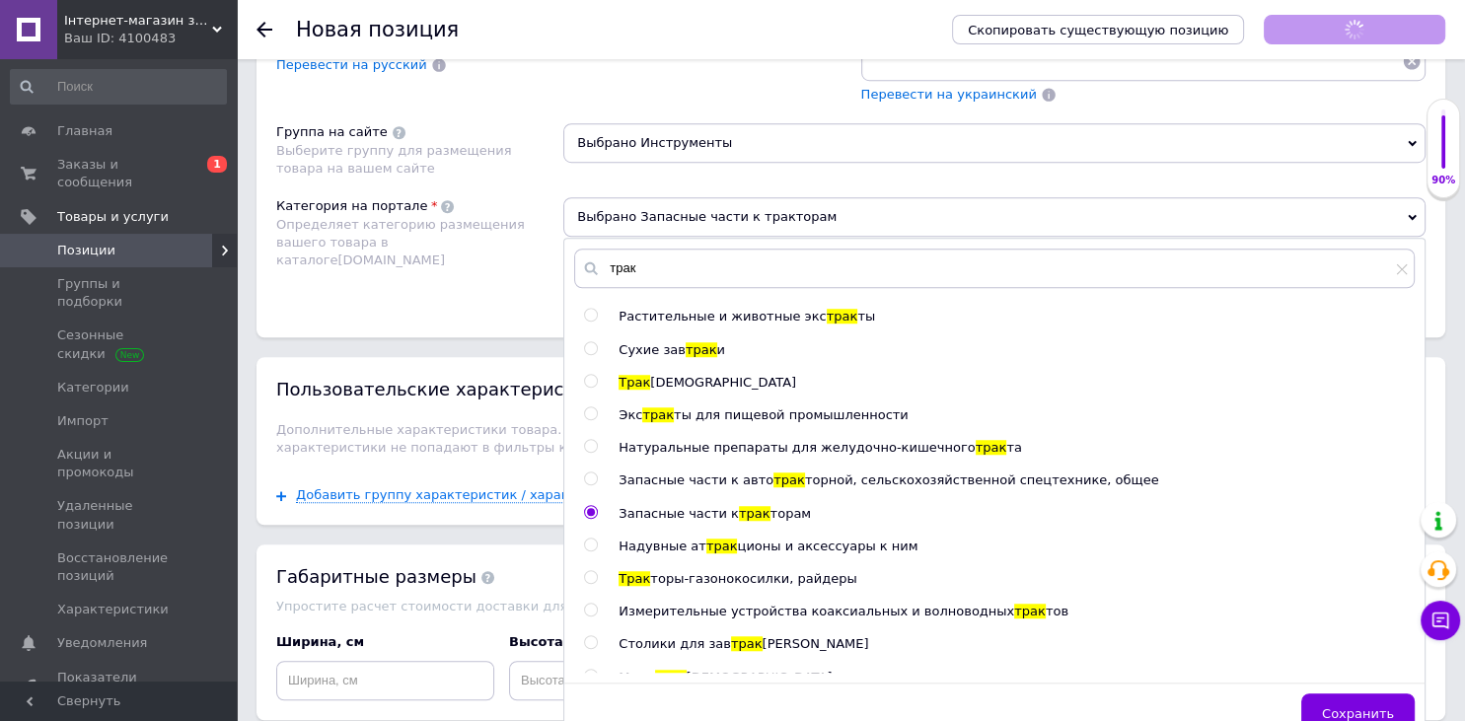
click at [370, 274] on div "Категория на портале Определяет категорию размещения вашего товара в каталоге […" at bounding box center [419, 247] width 287 height 100
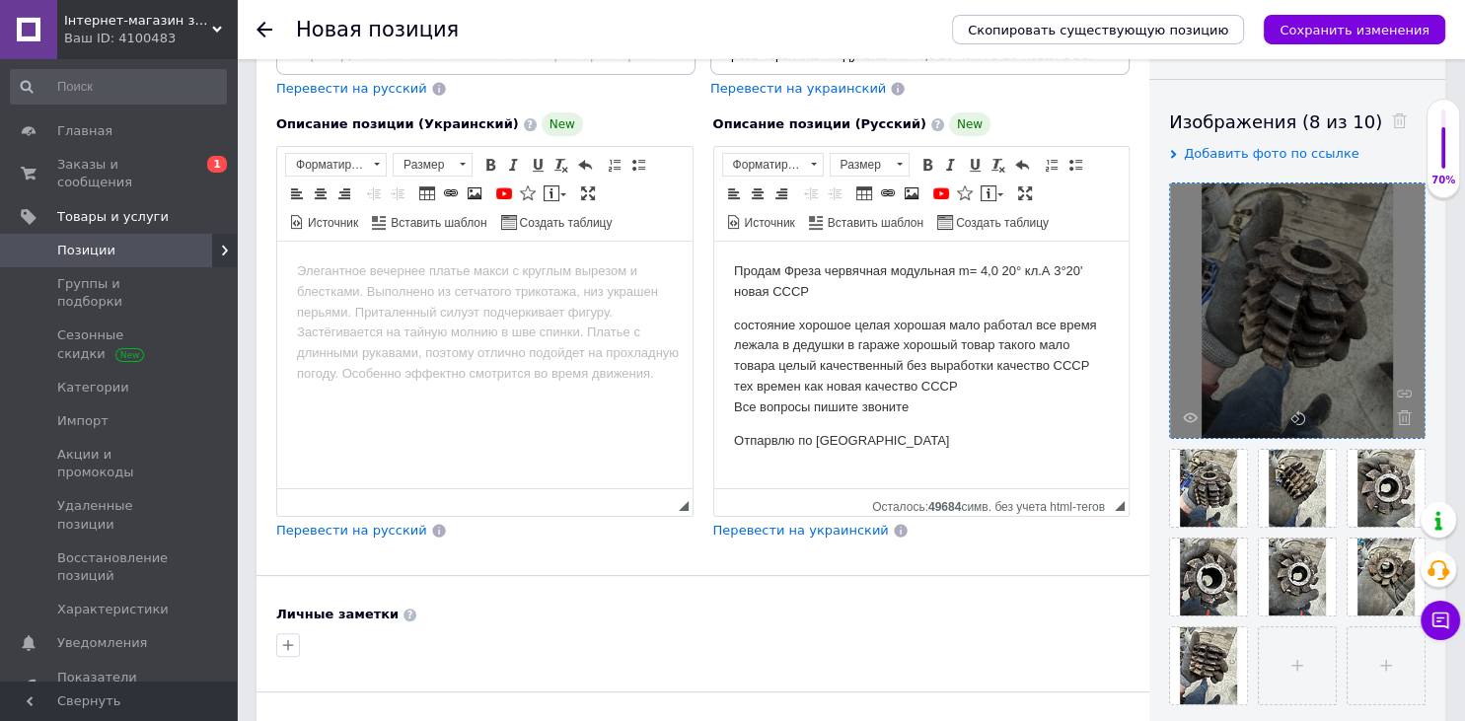
scroll to position [116, 0]
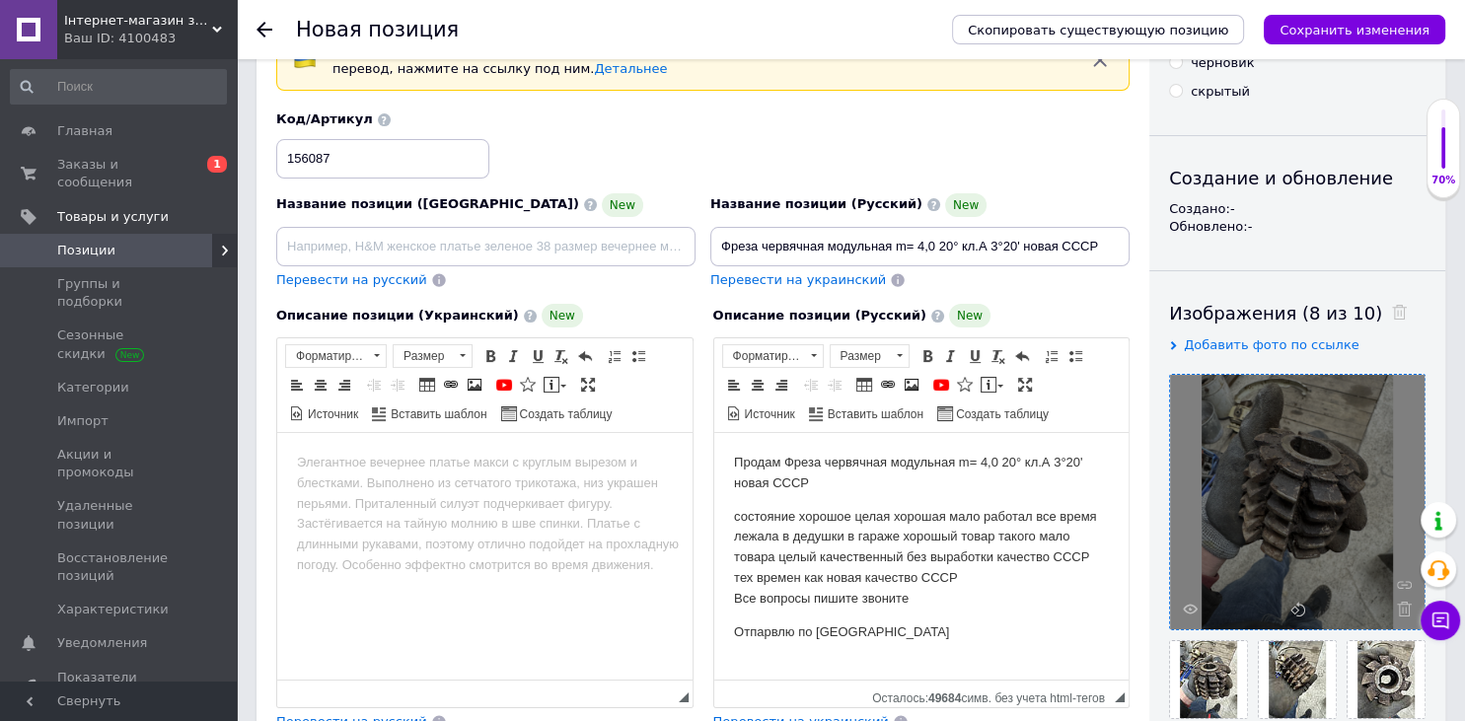
click at [1334, 29] on icon "Сохранить изменения" at bounding box center [1355, 30] width 150 height 15
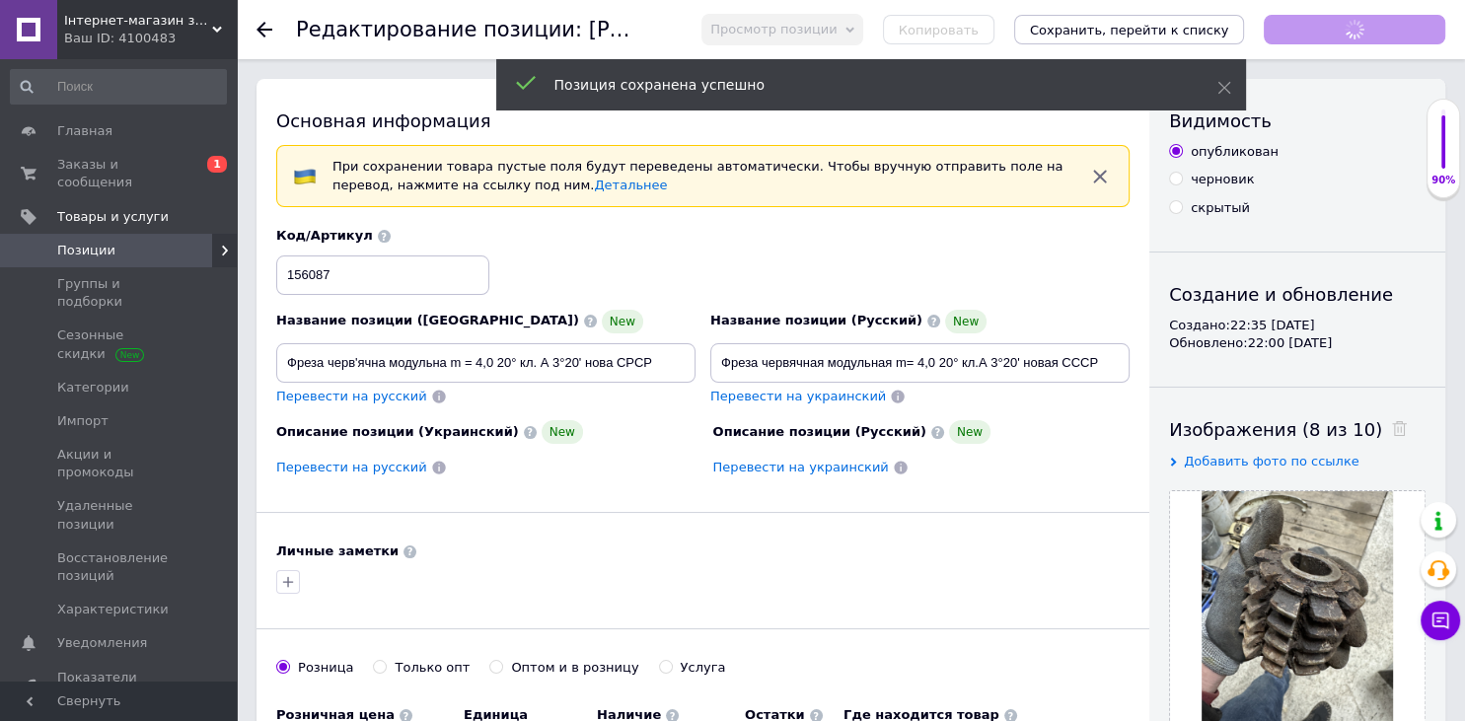
click at [1140, 26] on icon "Сохранить, перейти к списку" at bounding box center [1129, 30] width 199 height 15
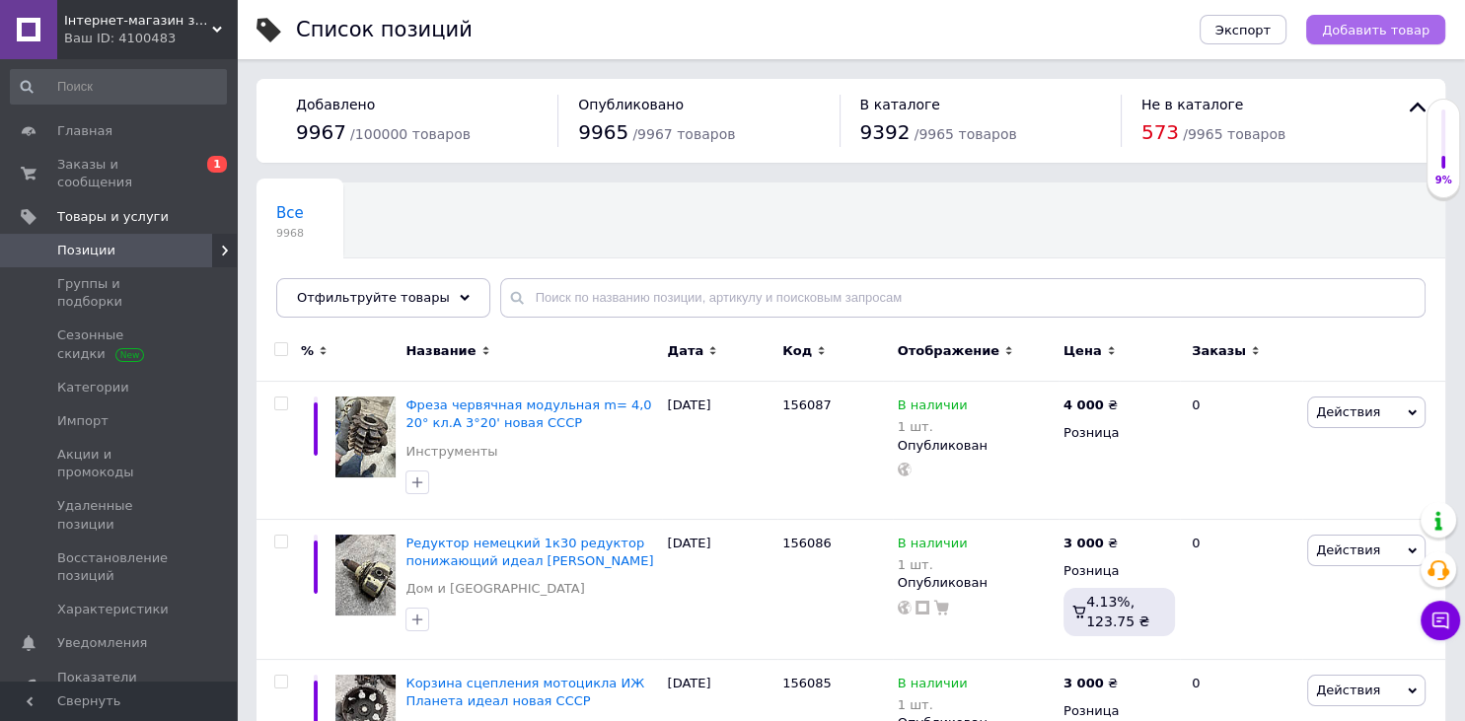
click at [1345, 20] on button "Добавить товар" at bounding box center [1375, 30] width 139 height 30
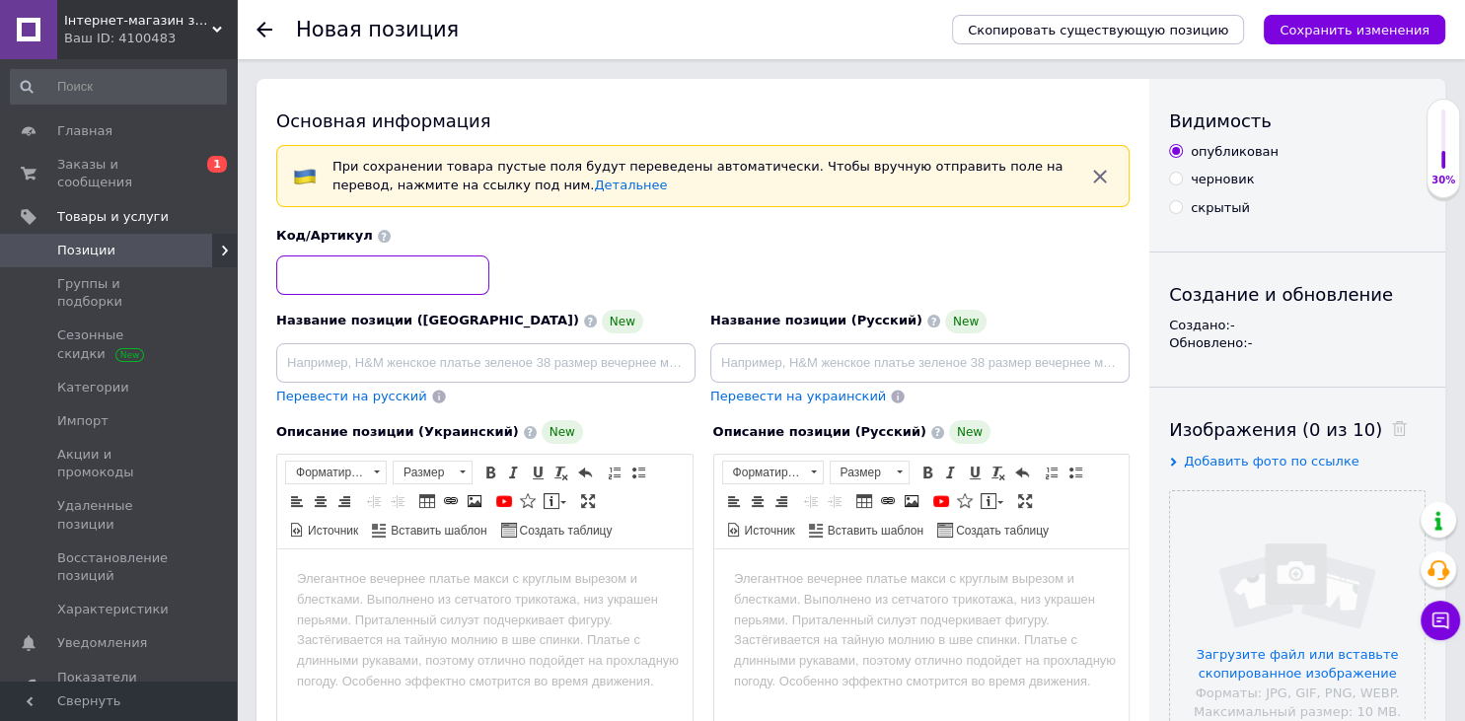
click at [464, 283] on input at bounding box center [382, 275] width 213 height 39
type input "156088"
click at [897, 615] on html at bounding box center [920, 673] width 415 height 247
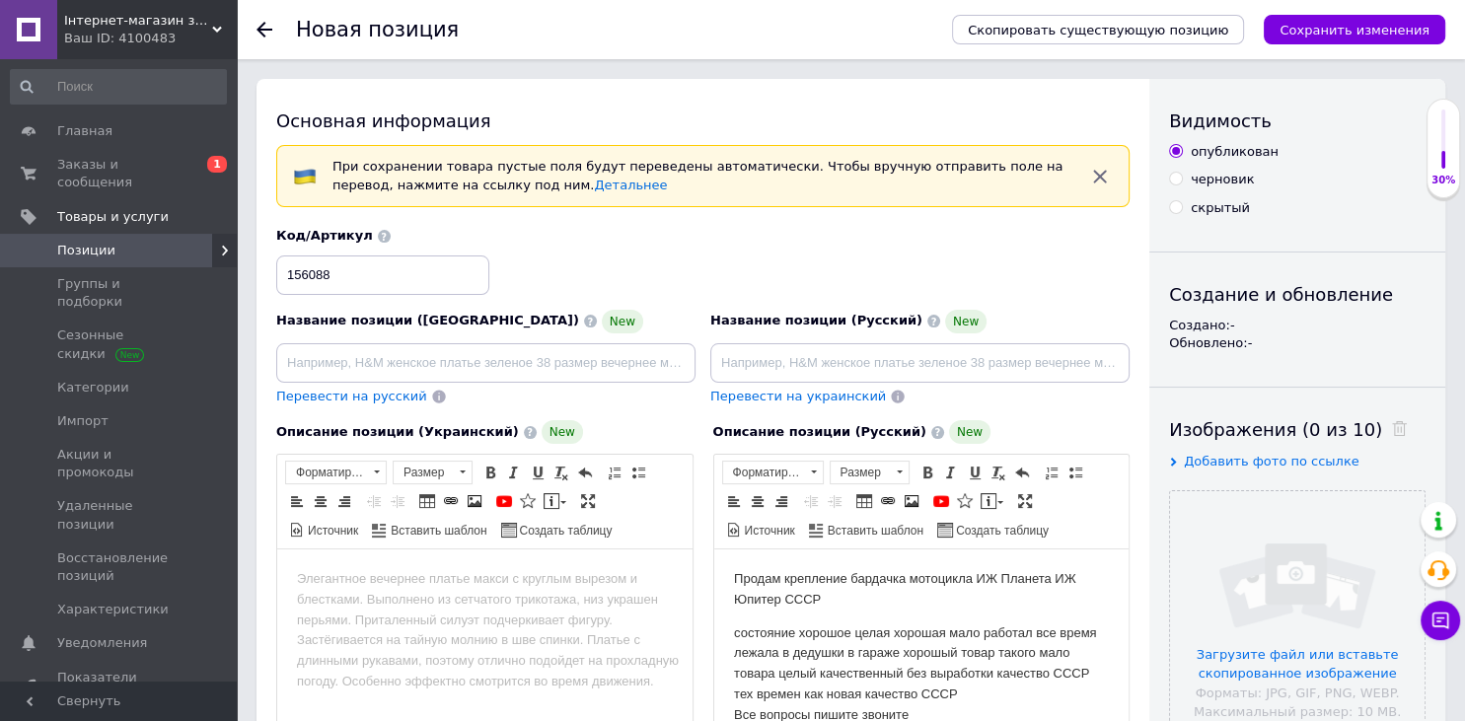
scroll to position [32, 0]
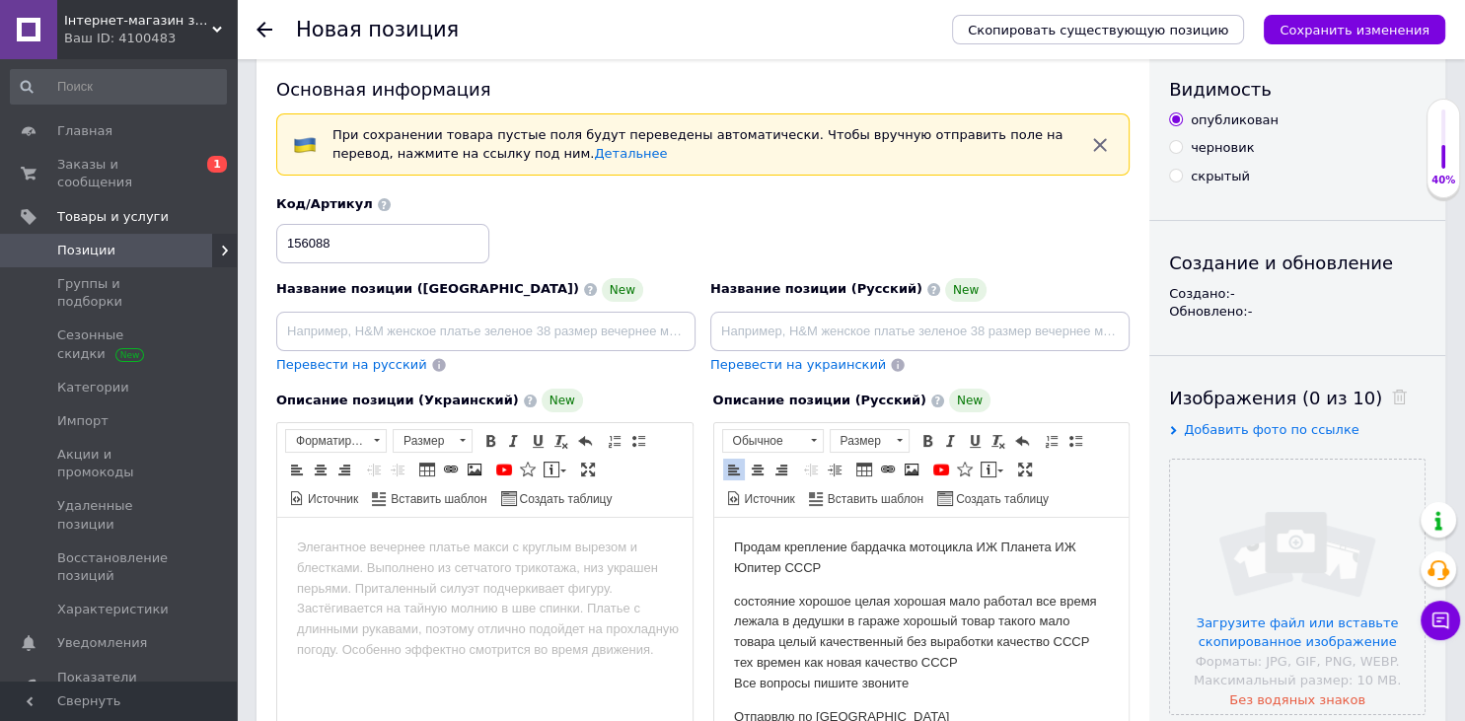
drag, startPoint x: 820, startPoint y: 563, endPoint x: 784, endPoint y: 548, distance: 38.9
click at [784, 548] on body "Продам крепление бардачка мотоцикла ИЖ Планета ИЖ Юпитер СССР состояние хорошое…" at bounding box center [921, 632] width 376 height 189
copy body "крепление бардачка мотоцикла ИЖ Планета ИЖ Юпитер СССР"
paste input "крепление бардачка мотоцикла ИЖ Планета ИЖ Юпитер СССР"
click at [773, 339] on input at bounding box center [919, 331] width 419 height 39
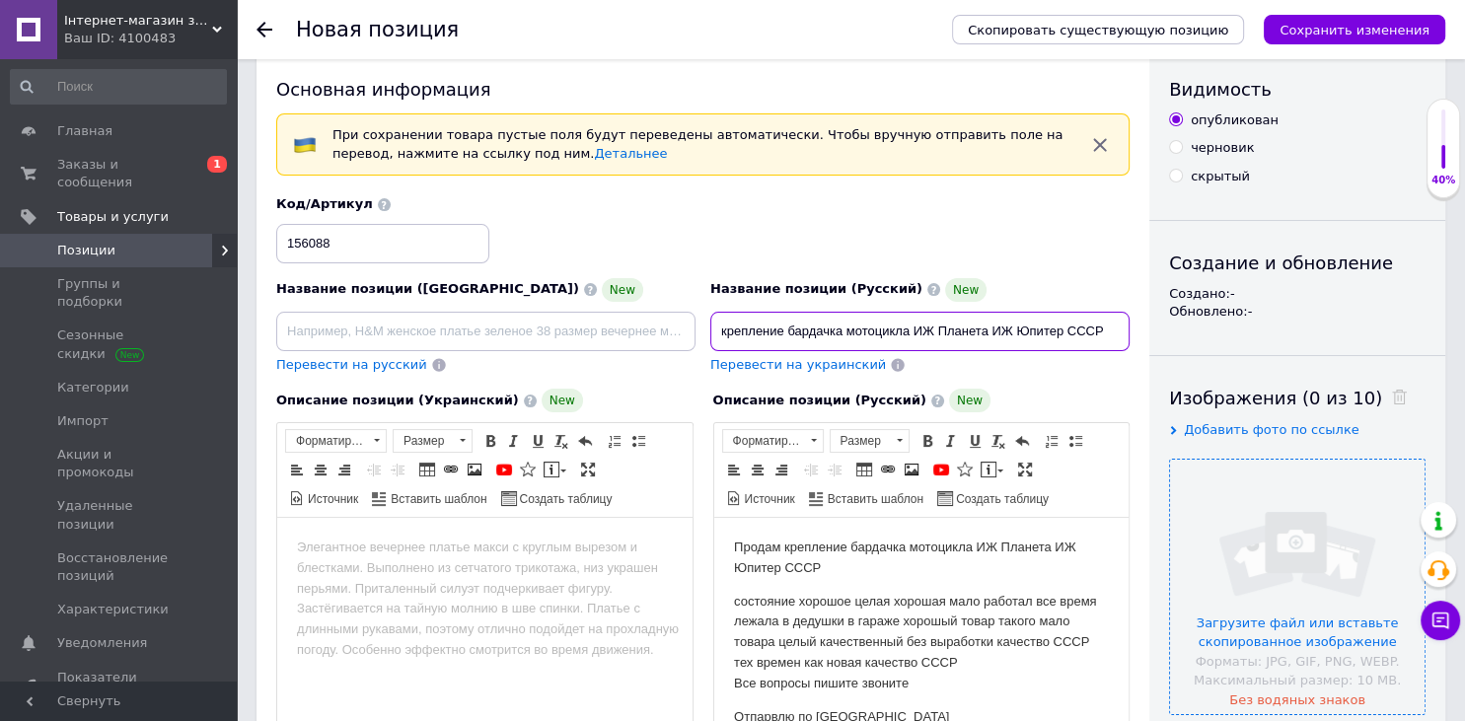
type input "крепление бардачка мотоцикла ИЖ Планета ИЖ Юпитер СССР"
click at [1340, 578] on input "file" at bounding box center [1297, 587] width 255 height 255
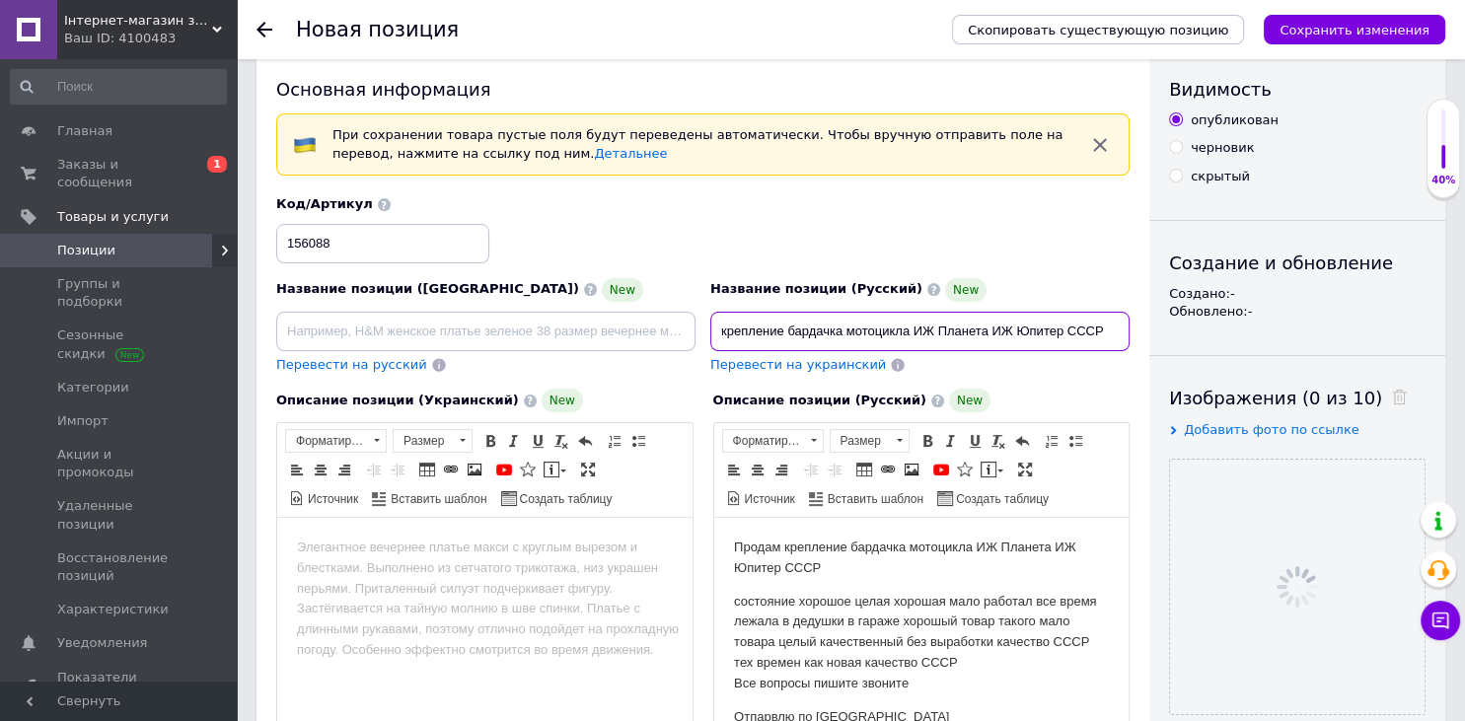
drag, startPoint x: 716, startPoint y: 331, endPoint x: 1464, endPoint y: 348, distance: 748.0
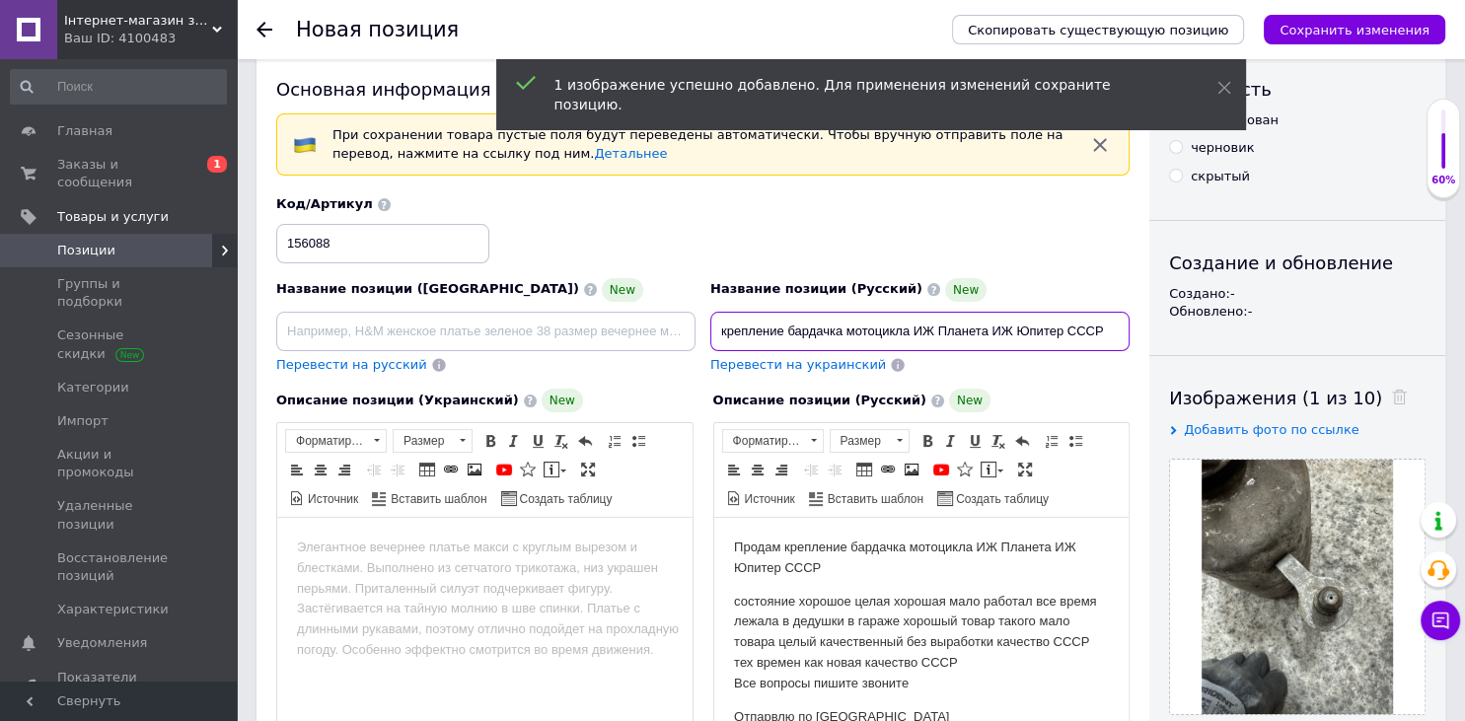
drag, startPoint x: 1119, startPoint y: 331, endPoint x: 716, endPoint y: 337, distance: 402.6
click at [716, 337] on input "крепление бардачка мотоцикла ИЖ Планета ИЖ Юпитер СССР" at bounding box center [919, 331] width 419 height 39
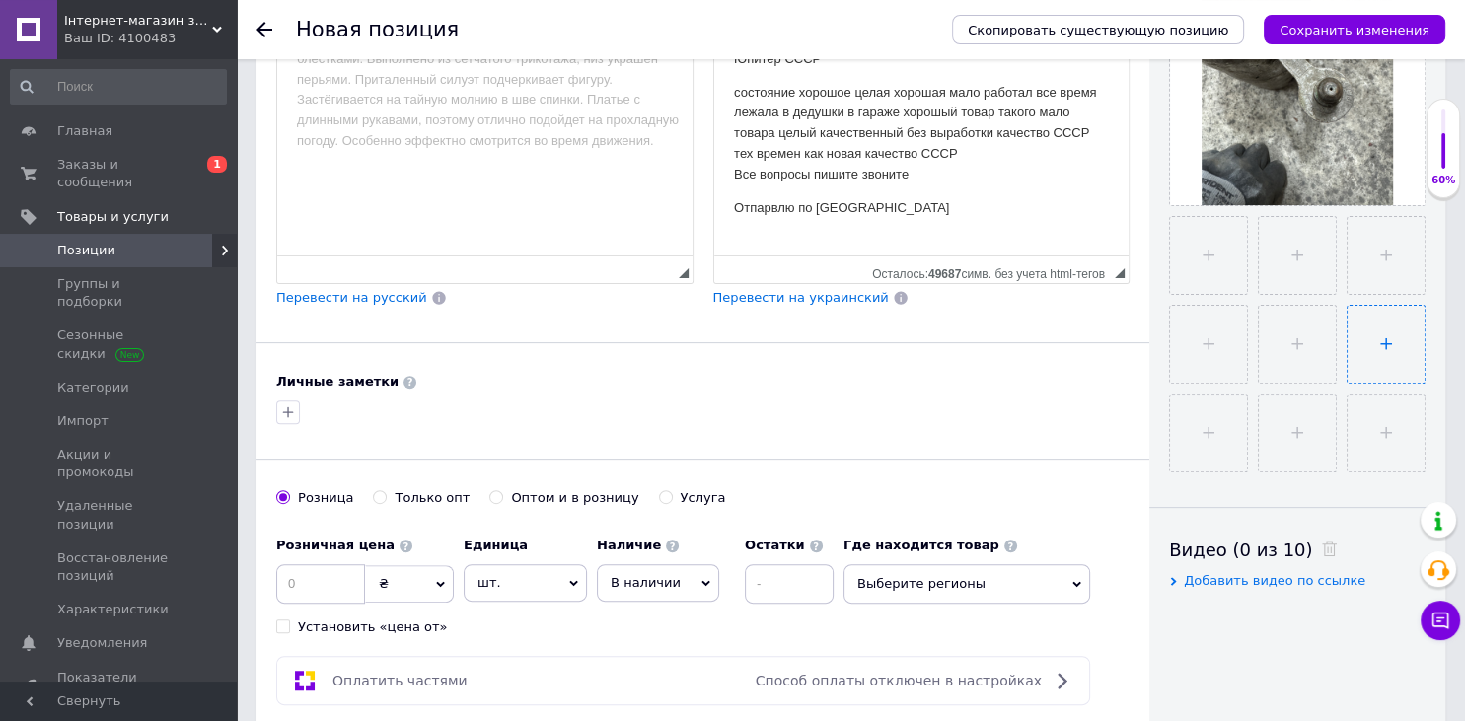
scroll to position [552, 0]
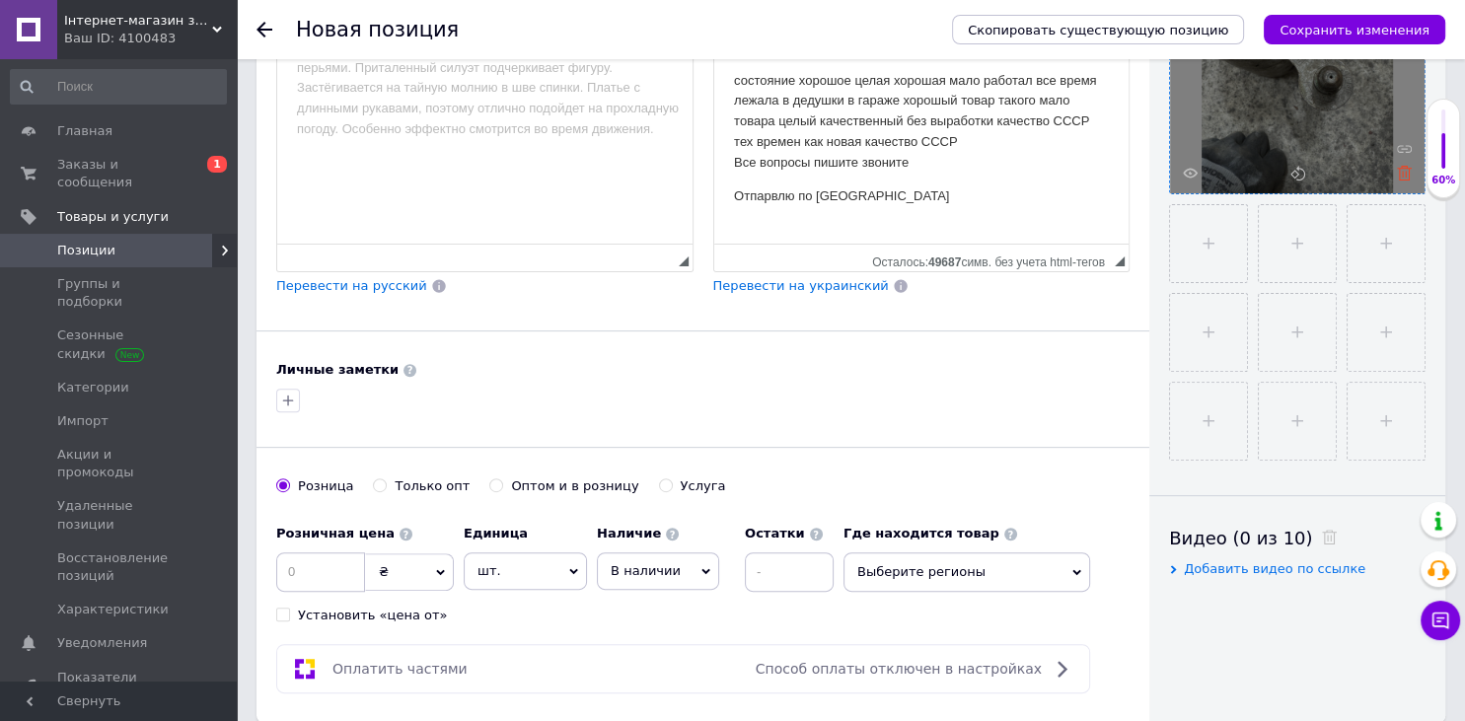
click at [1404, 175] on icon at bounding box center [1404, 173] width 15 height 15
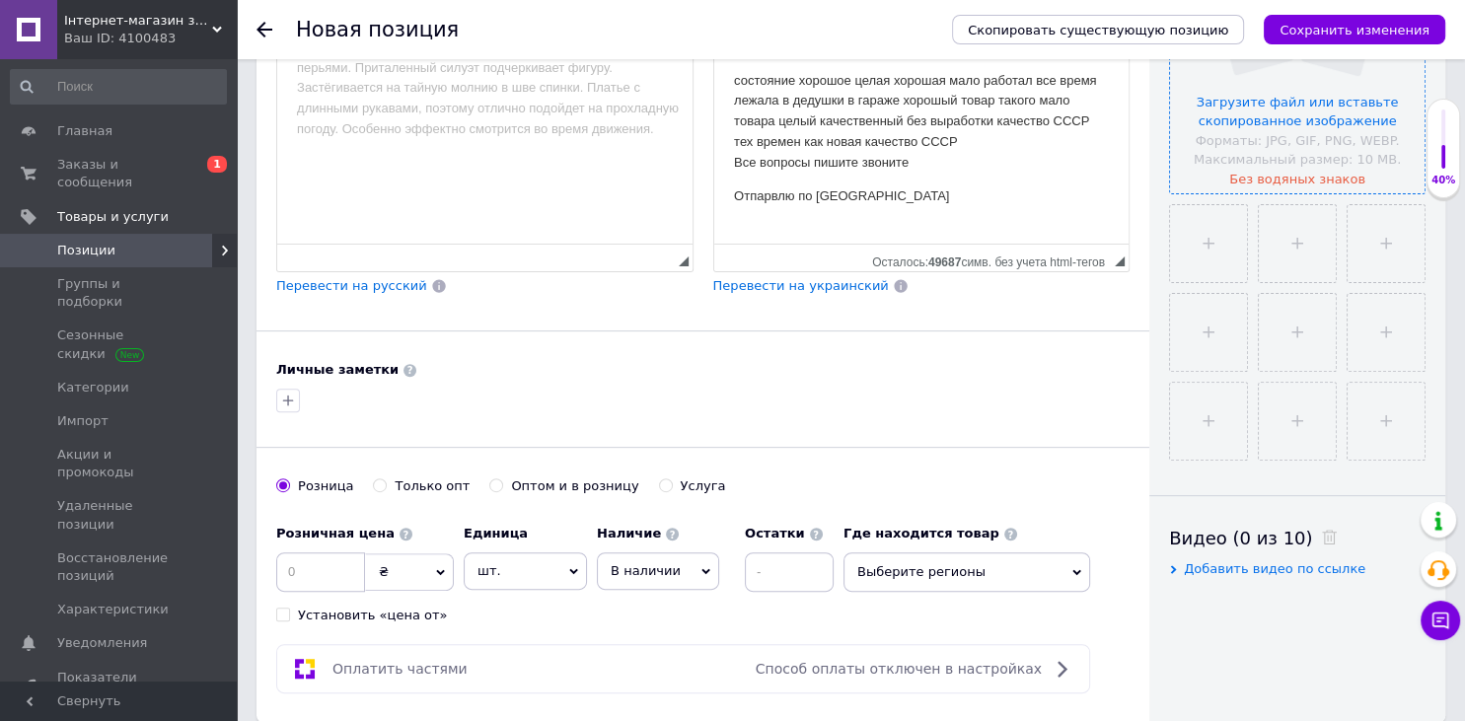
click at [1253, 110] on input "file" at bounding box center [1297, 66] width 255 height 255
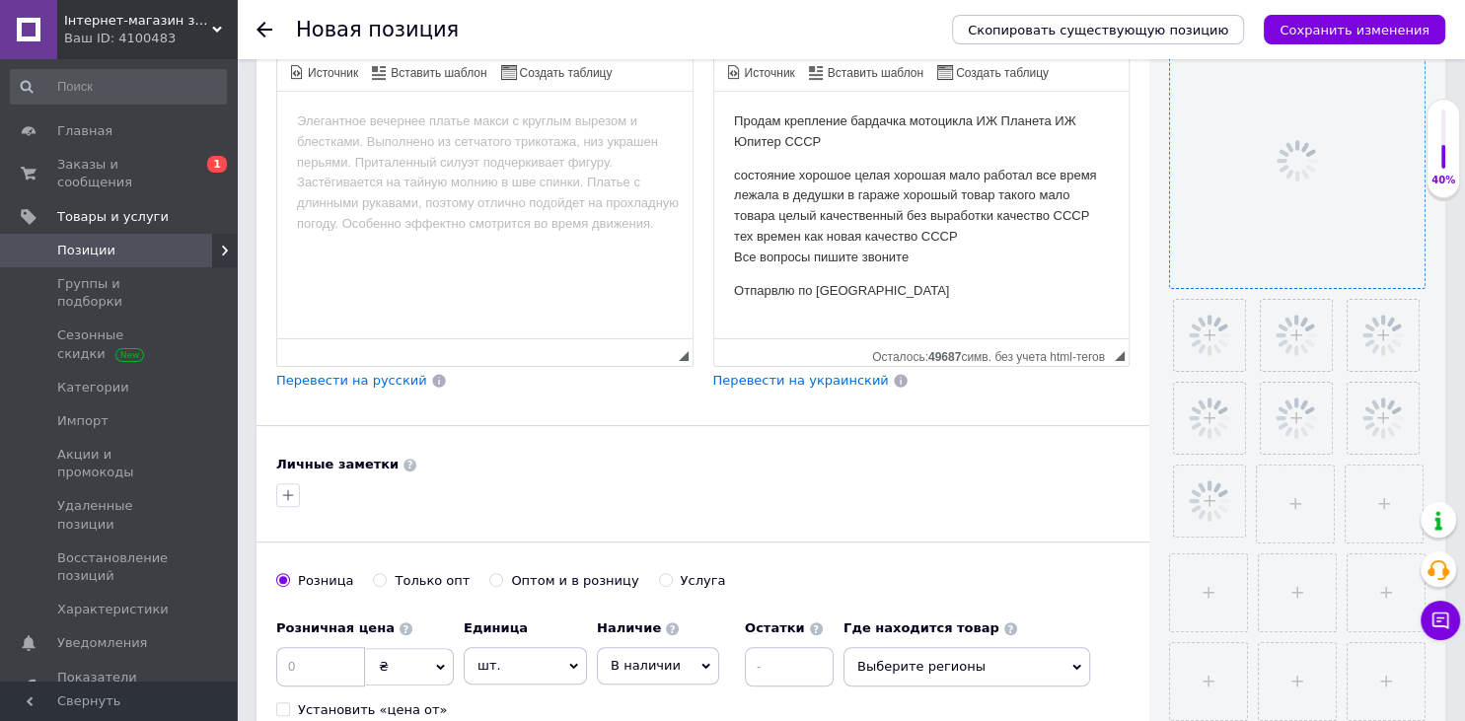
scroll to position [448, 0]
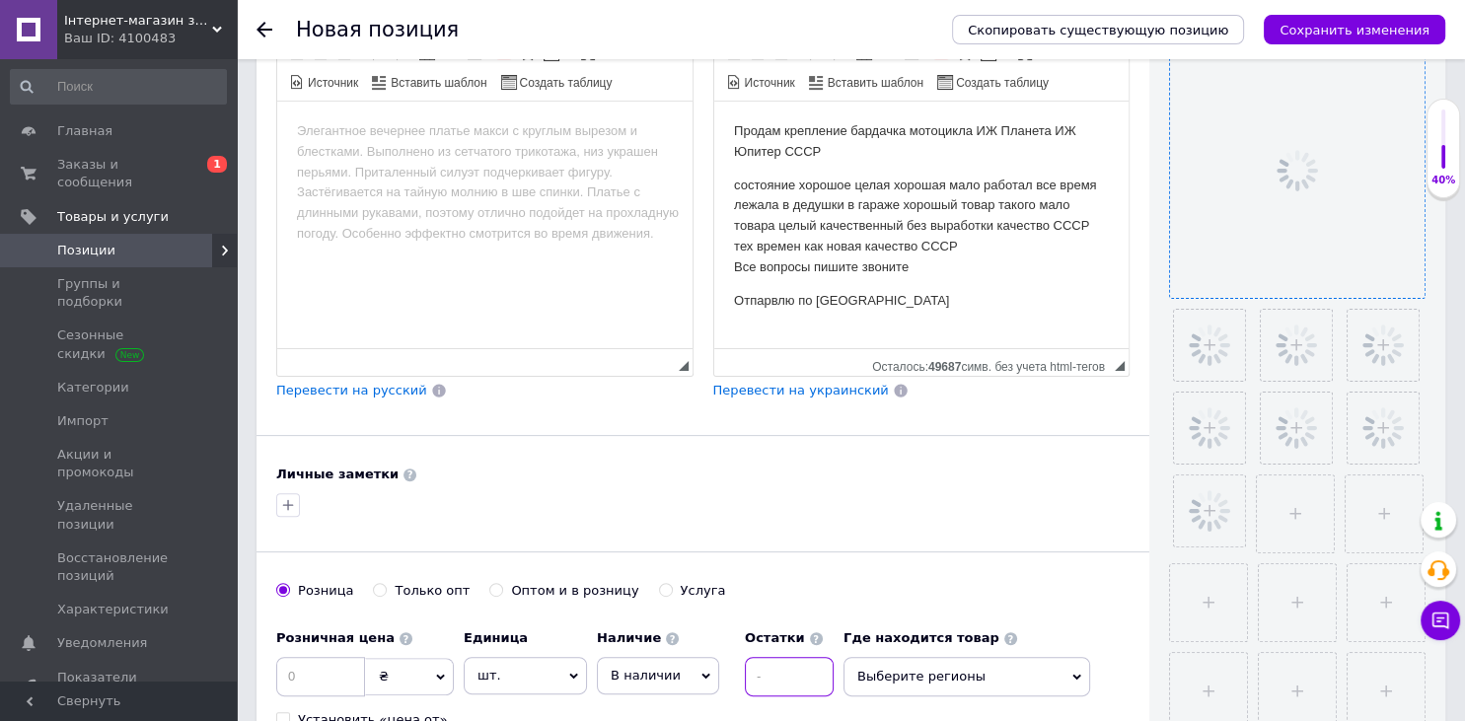
click at [765, 657] on input at bounding box center [789, 676] width 89 height 39
type input "1"
click at [334, 677] on input at bounding box center [320, 676] width 89 height 39
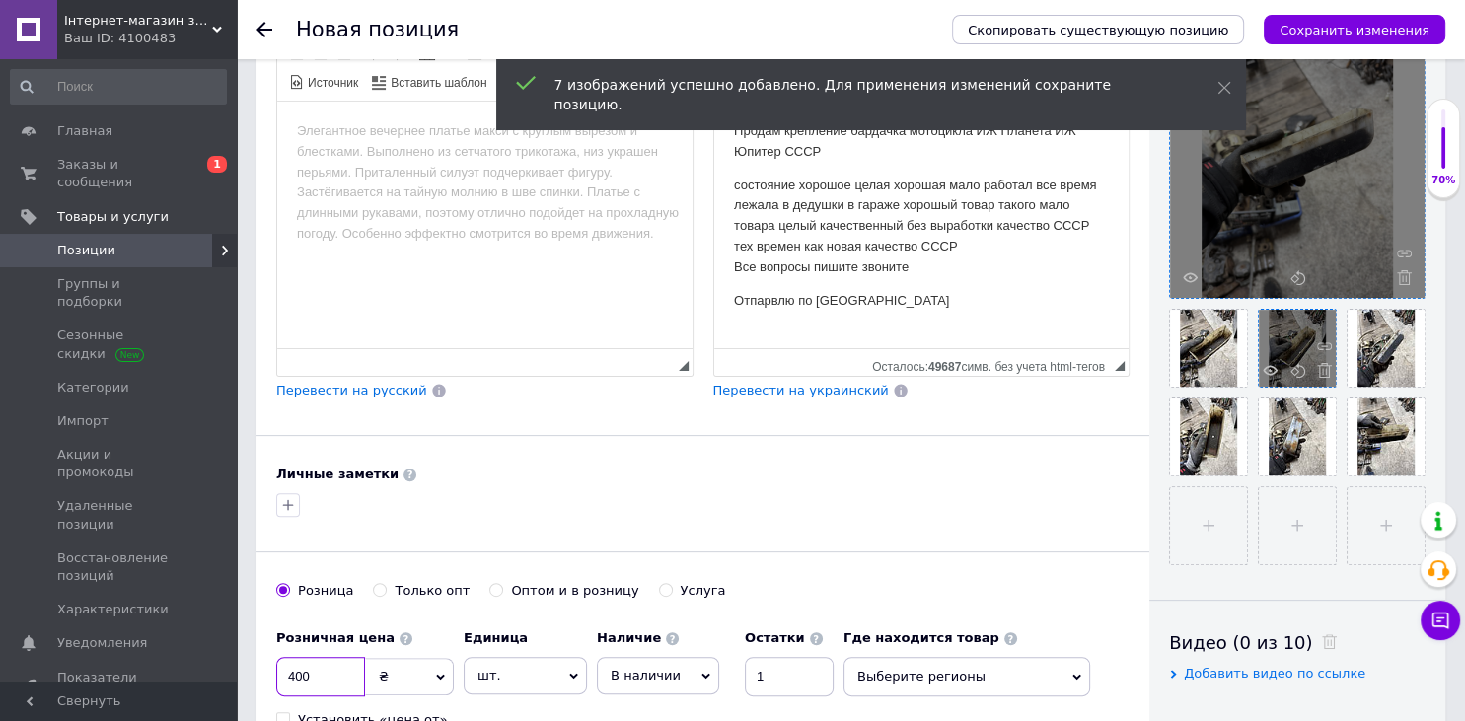
type input "400"
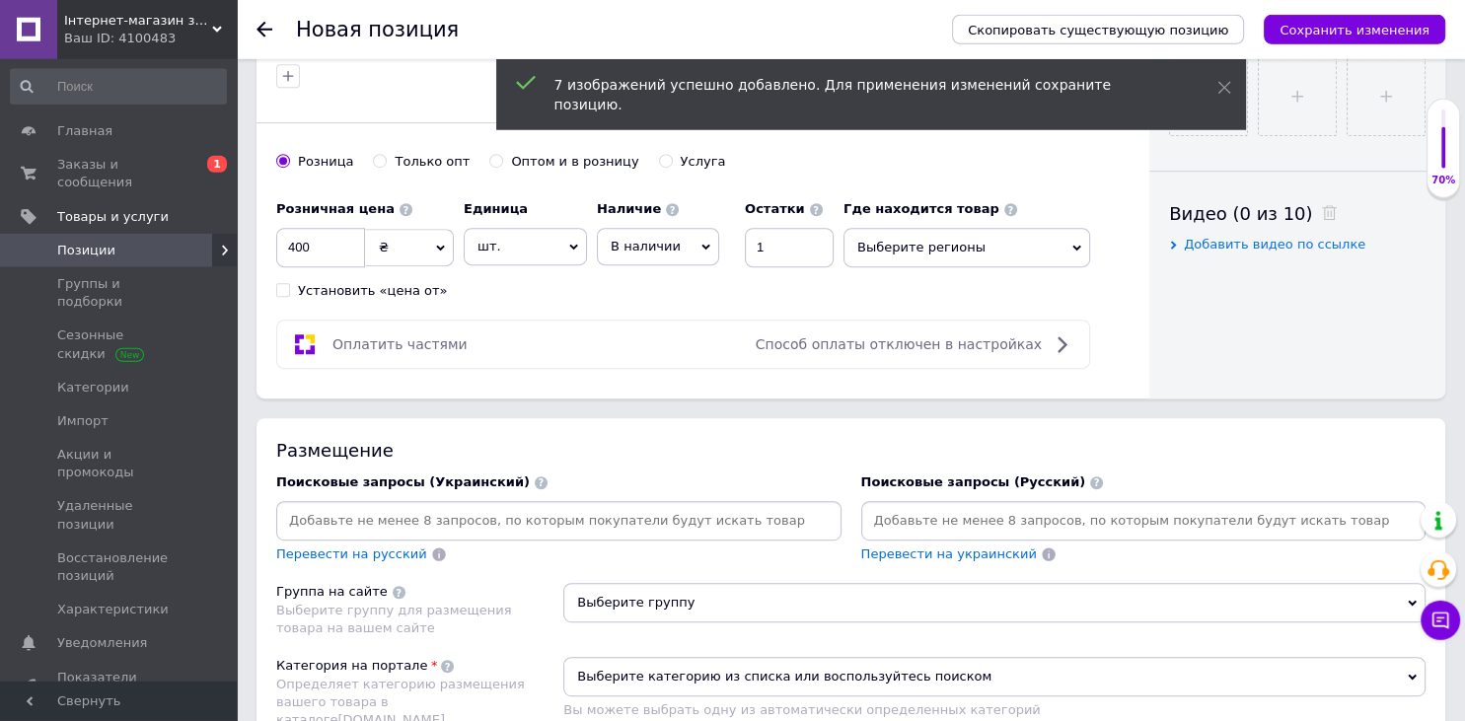
scroll to position [1073, 0]
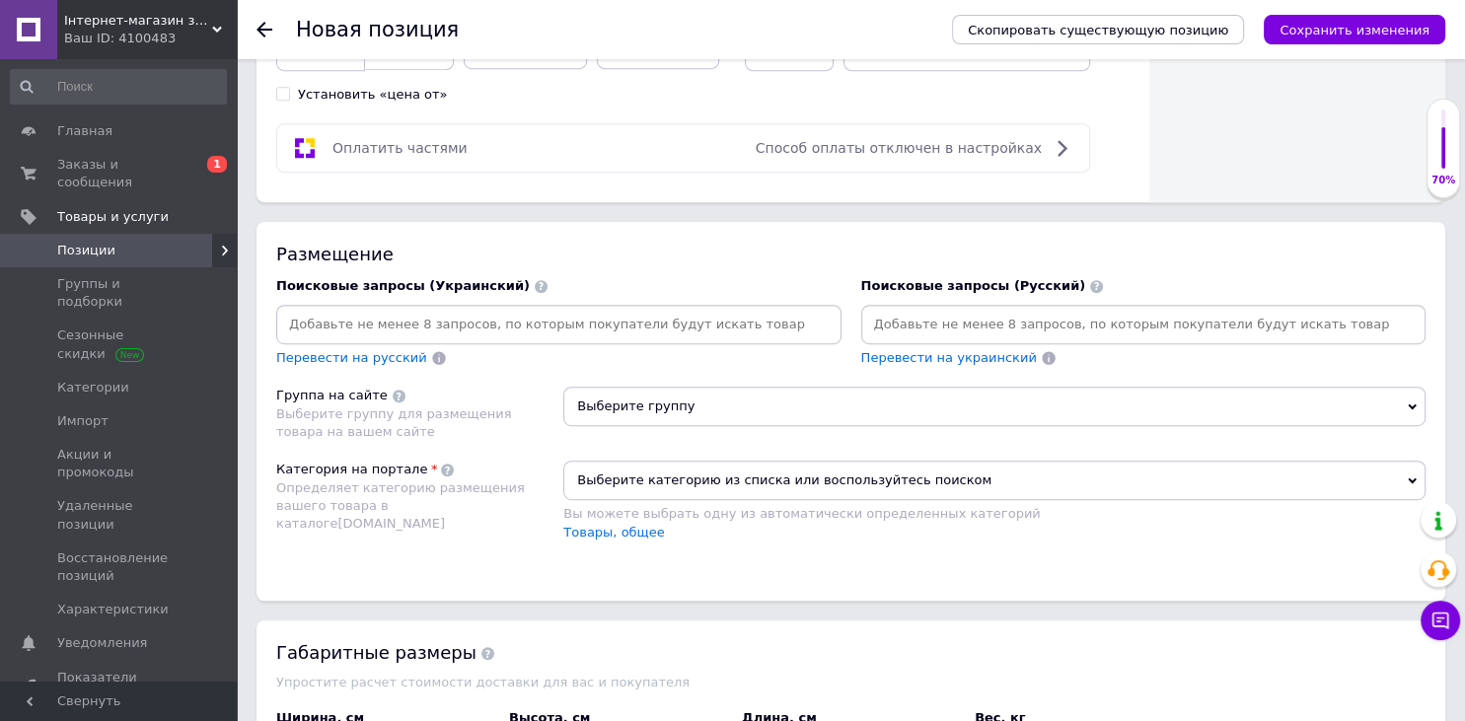
click at [963, 322] on input at bounding box center [1143, 325] width 557 height 30
paste input "крепление бардачка мотоцикла ИЖ Планета ИЖ Юпитер СССР"
type input "крепление бардачка мотоцикла ИЖ Планета ИЖ Юпитер СССР"
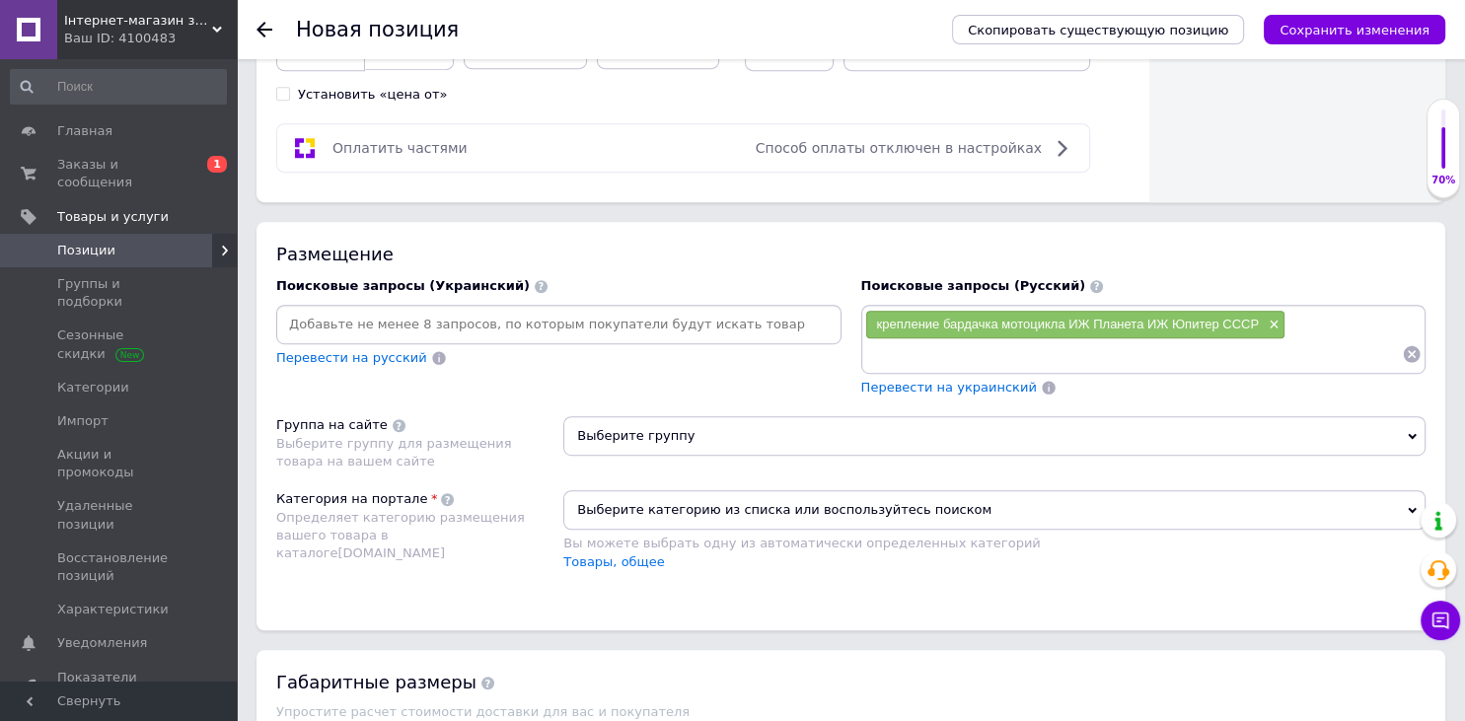
paste input "крепление бардачка мотоцикла ИЖ Планета ИЖ Юпитер СССР"
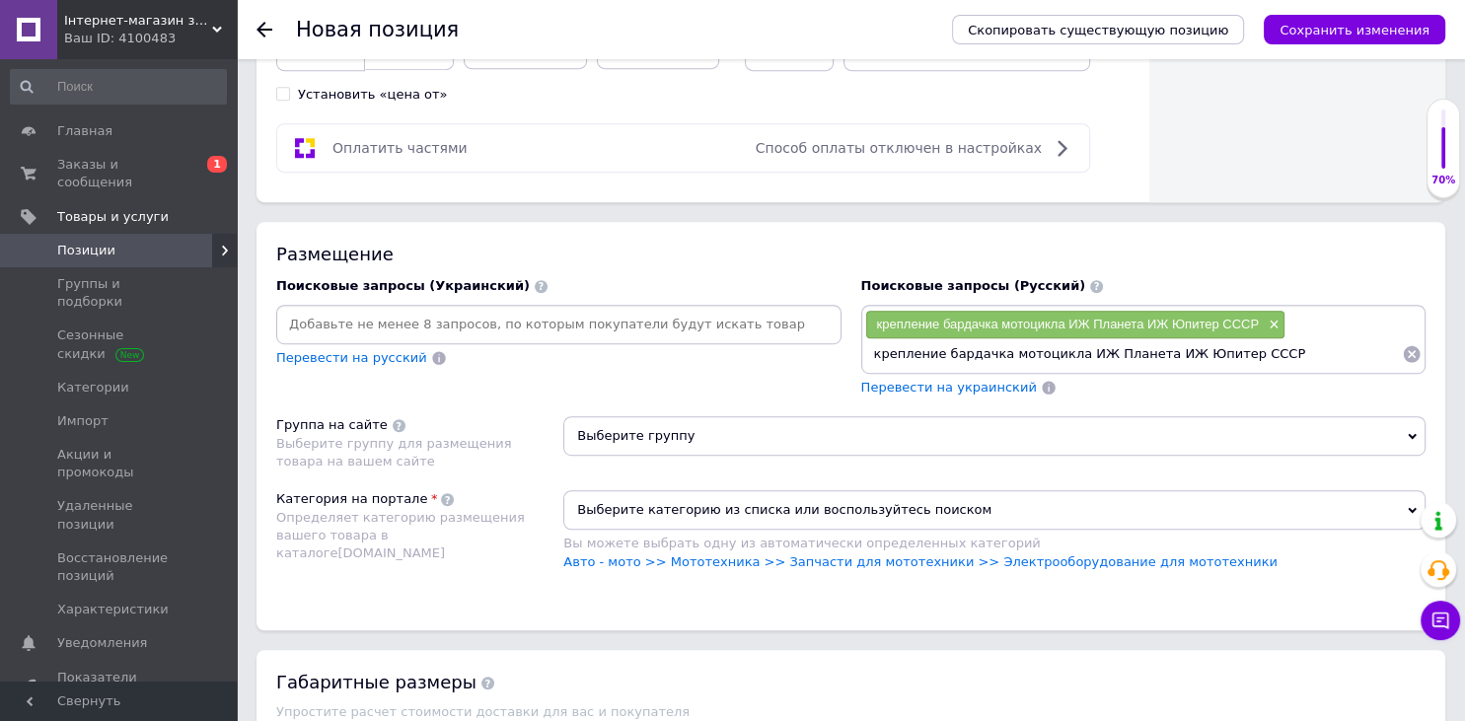
drag, startPoint x: 1221, startPoint y: 350, endPoint x: 1464, endPoint y: 394, distance: 246.6
click at [1403, 369] on input "крепление бардачка мотоцикла ИЖ Планета ИЖ Юпитер СССР" at bounding box center [1134, 354] width 538 height 30
type input "крепление бардачка мотоцикла ИЖ Планета ИЖ Юпитер"
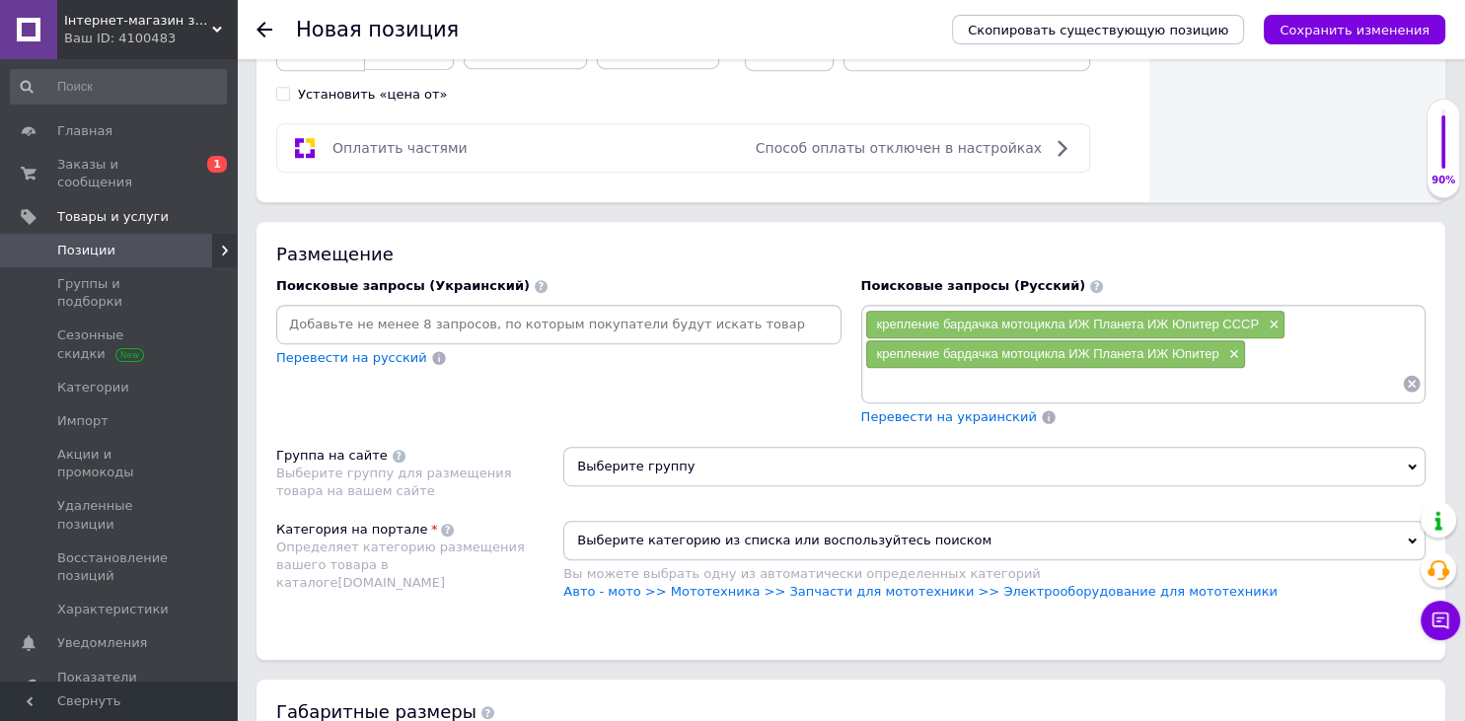
paste input "крепление бардачка мотоцикла ИЖ Планета ИЖ Юпитер СССР"
drag, startPoint x: 1092, startPoint y: 384, endPoint x: 1464, endPoint y: 422, distance: 373.9
click at [1403, 399] on input "крепление бардачка мотоцикла ИЖ Планета ИЖ Юпитер СССР" at bounding box center [1134, 384] width 538 height 30
type input "крепление бардачка мотоцикла ИЖ"
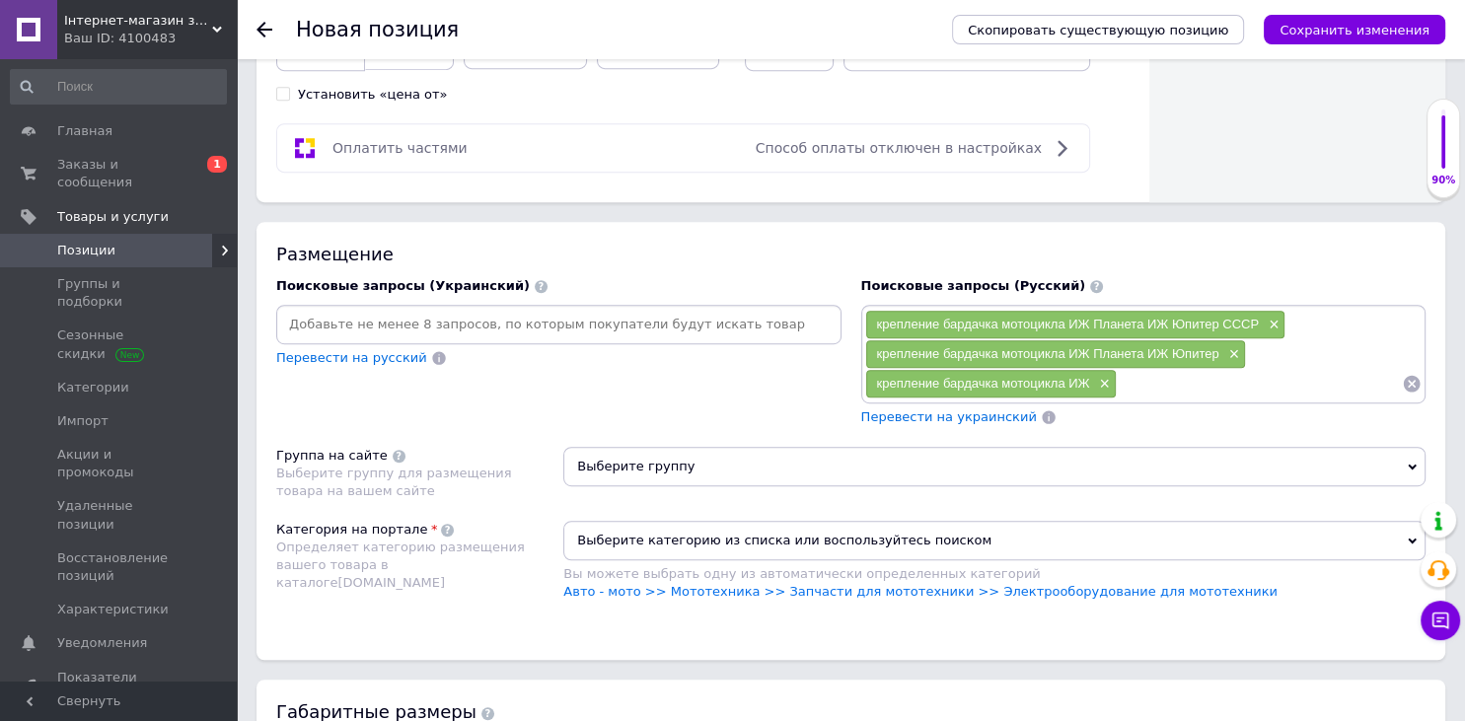
click at [850, 462] on span "Выберите группу" at bounding box center [994, 466] width 862 height 39
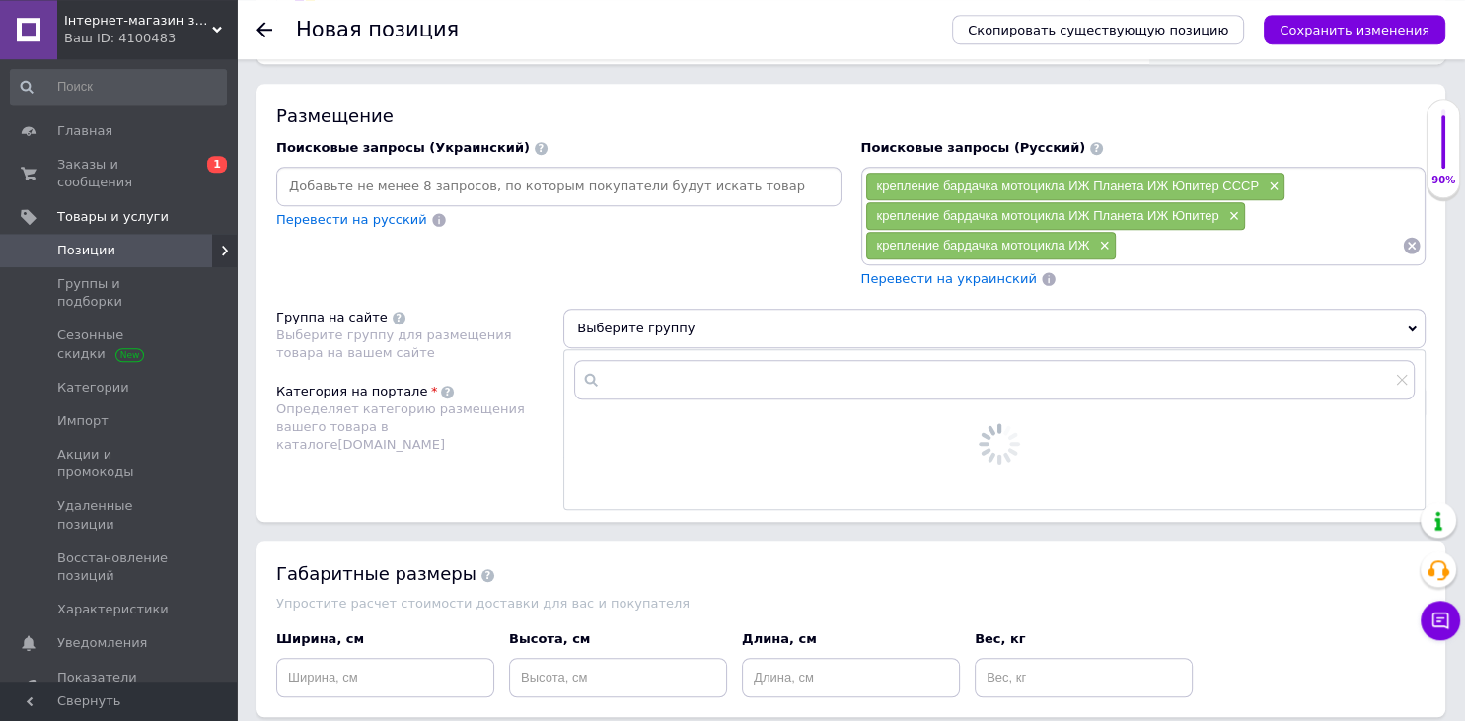
scroll to position [1385, 0]
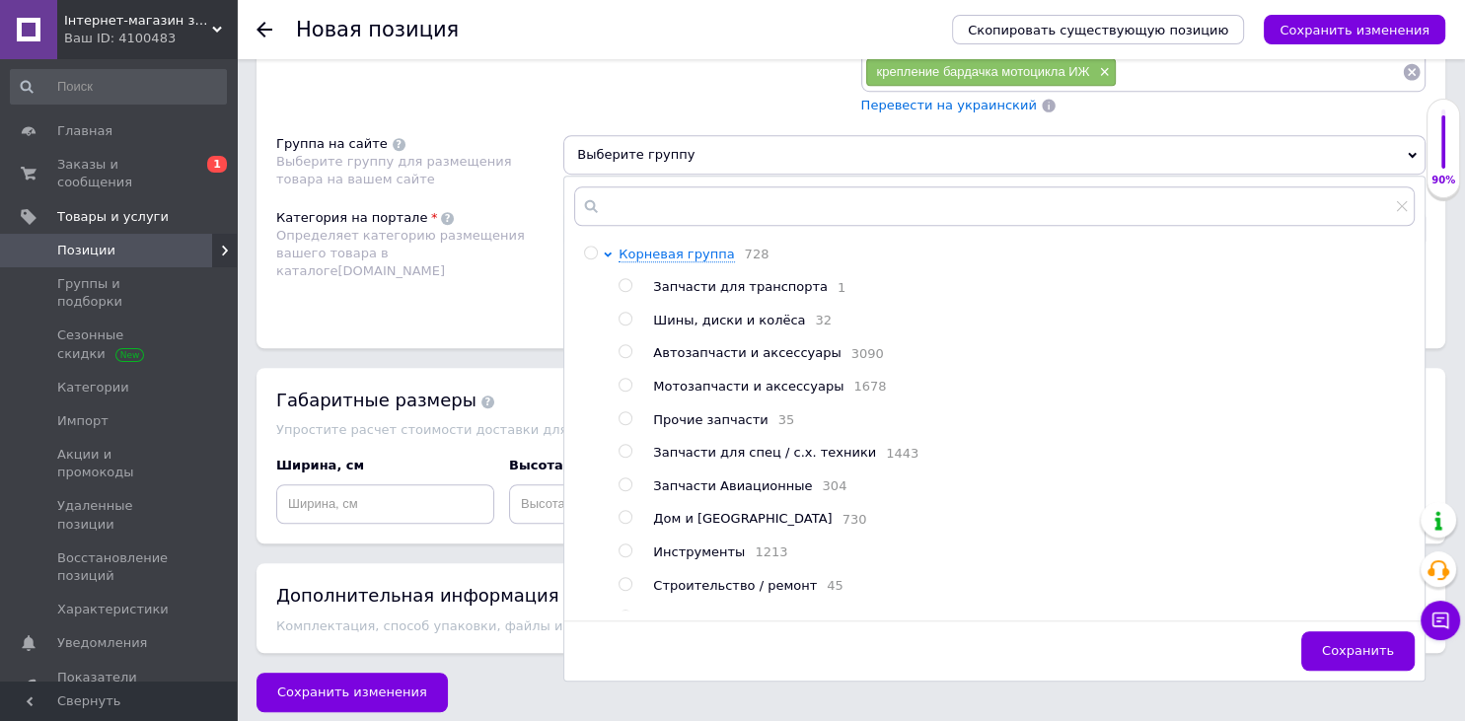
click at [685, 387] on span "Мотозапчасти и аксессуары" at bounding box center [748, 386] width 190 height 15
radio input "true"
click at [464, 251] on div "Определяет категорию размещения вашего товара в каталоге [DOMAIN_NAME]" at bounding box center [414, 254] width 277 height 54
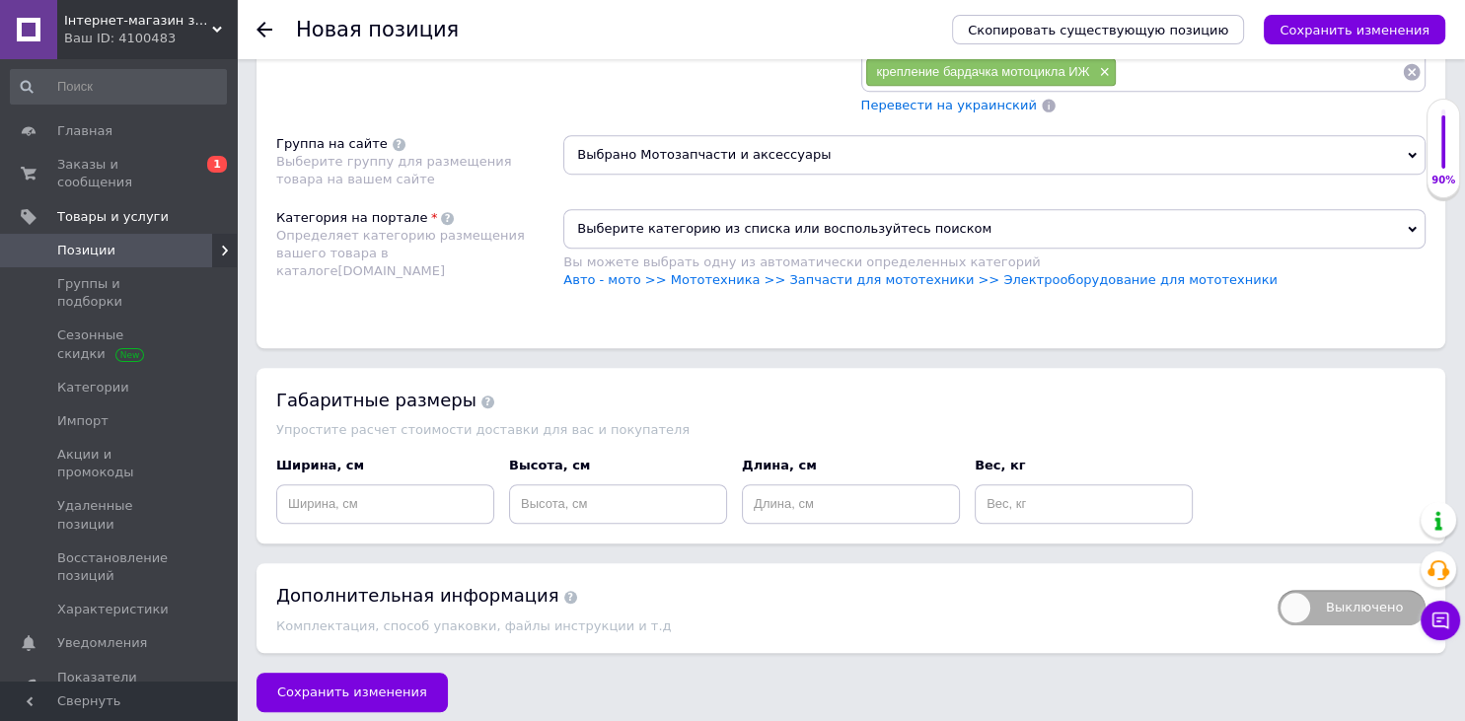
click at [697, 286] on div "Выберите категорию из списка или воспользуйтесь поиском Вы можете выбрать одну …" at bounding box center [994, 259] width 862 height 100
click at [712, 273] on link "Авто - мото >> Мототехника >> Запчасти для мототехники >> Электрооборудование д…" at bounding box center [920, 279] width 714 height 15
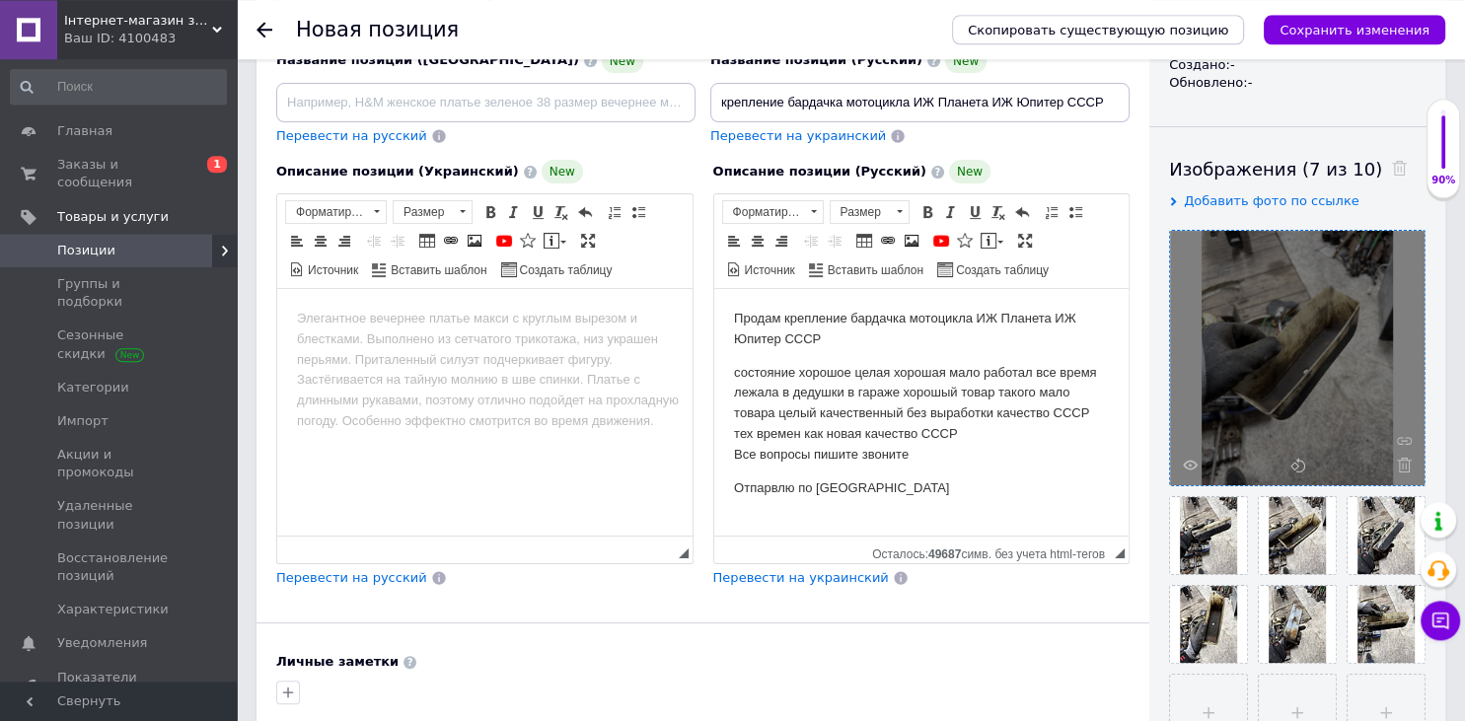
scroll to position [32, 0]
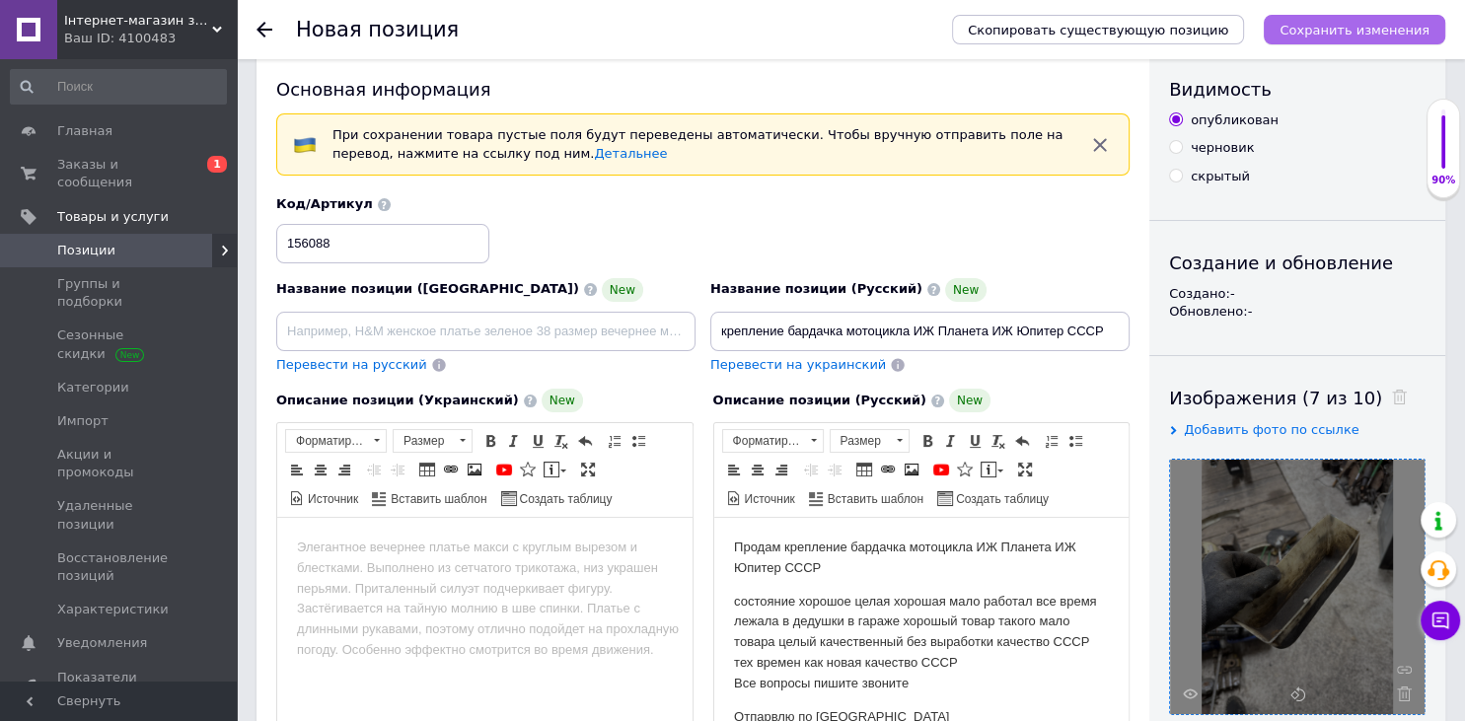
click at [1328, 30] on icon "Сохранить изменения" at bounding box center [1355, 30] width 150 height 15
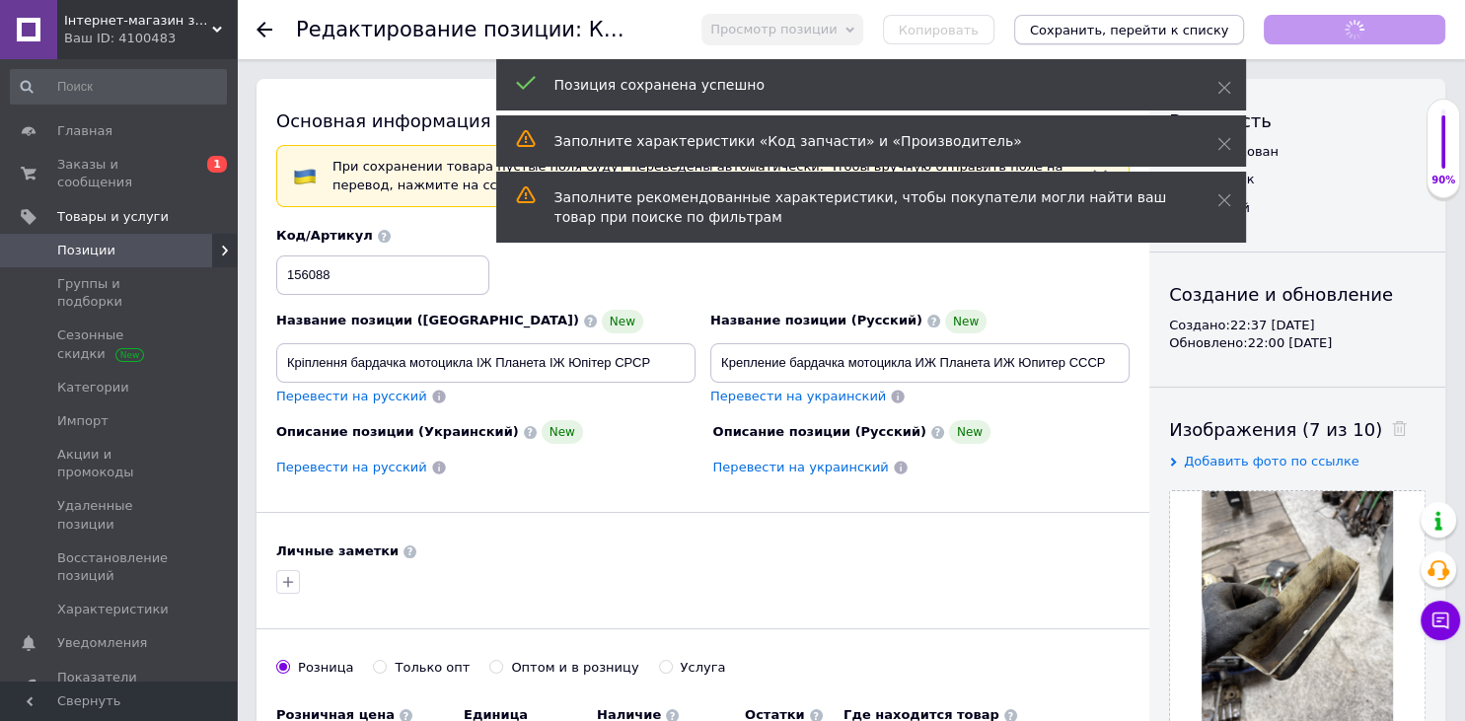
click at [1228, 35] on icon "Сохранить, перейти к списку" at bounding box center [1129, 30] width 199 height 15
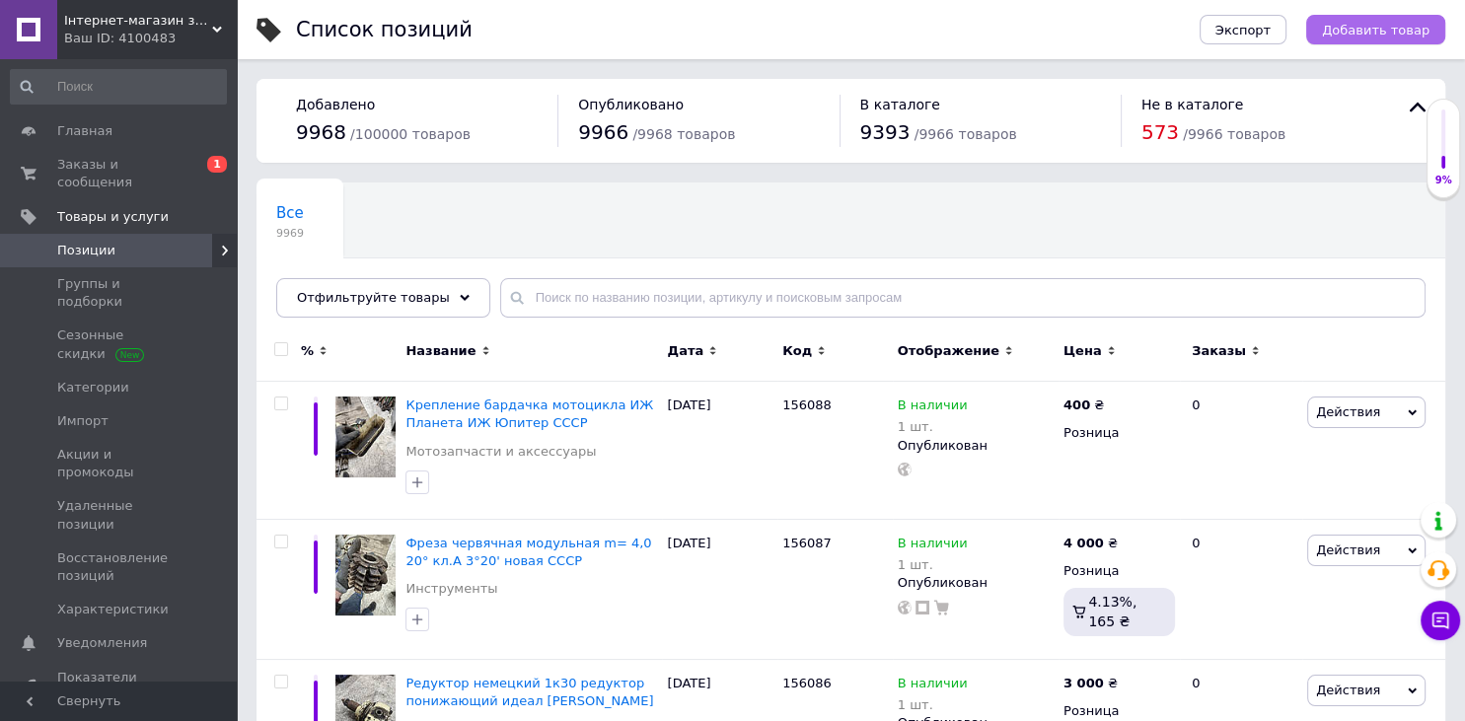
click at [1361, 36] on span "Добавить товар" at bounding box center [1376, 30] width 108 height 15
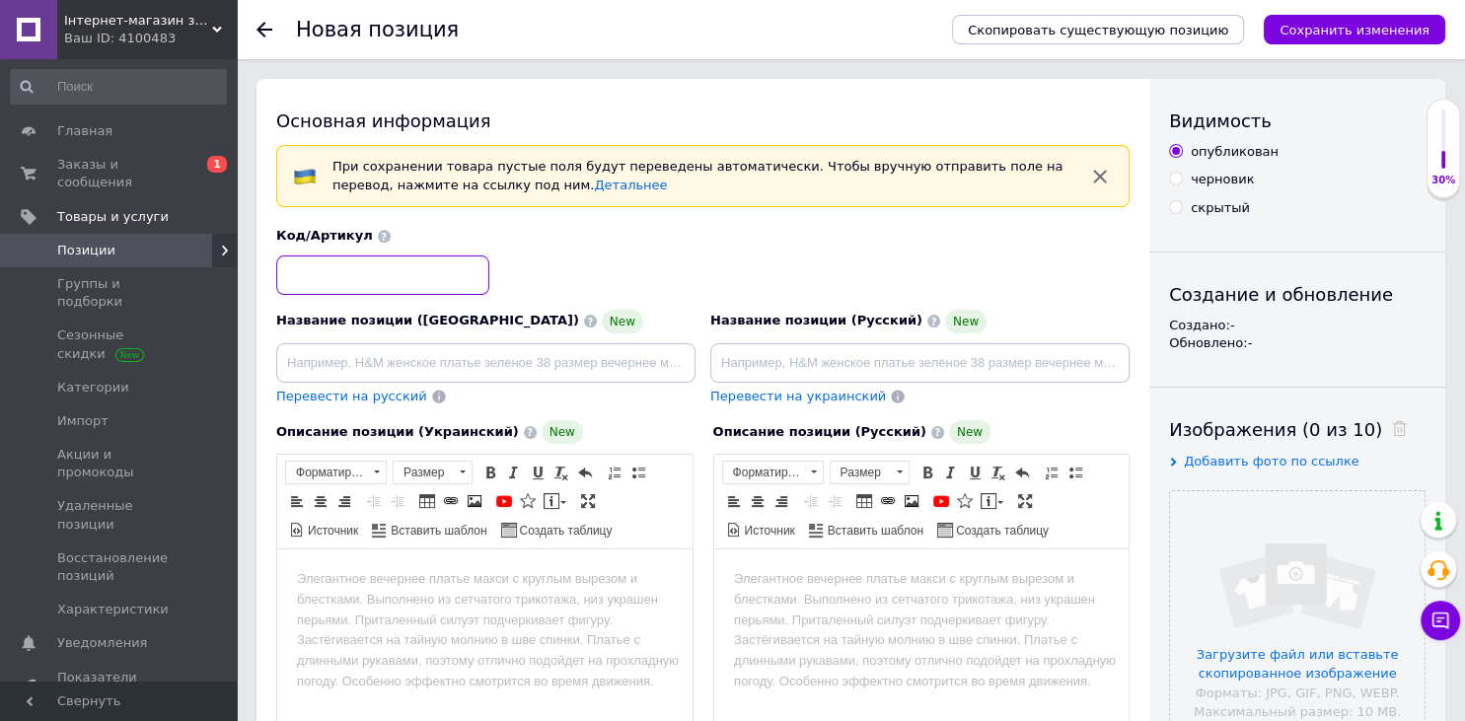
click at [412, 263] on input at bounding box center [382, 275] width 213 height 39
type input "156089"
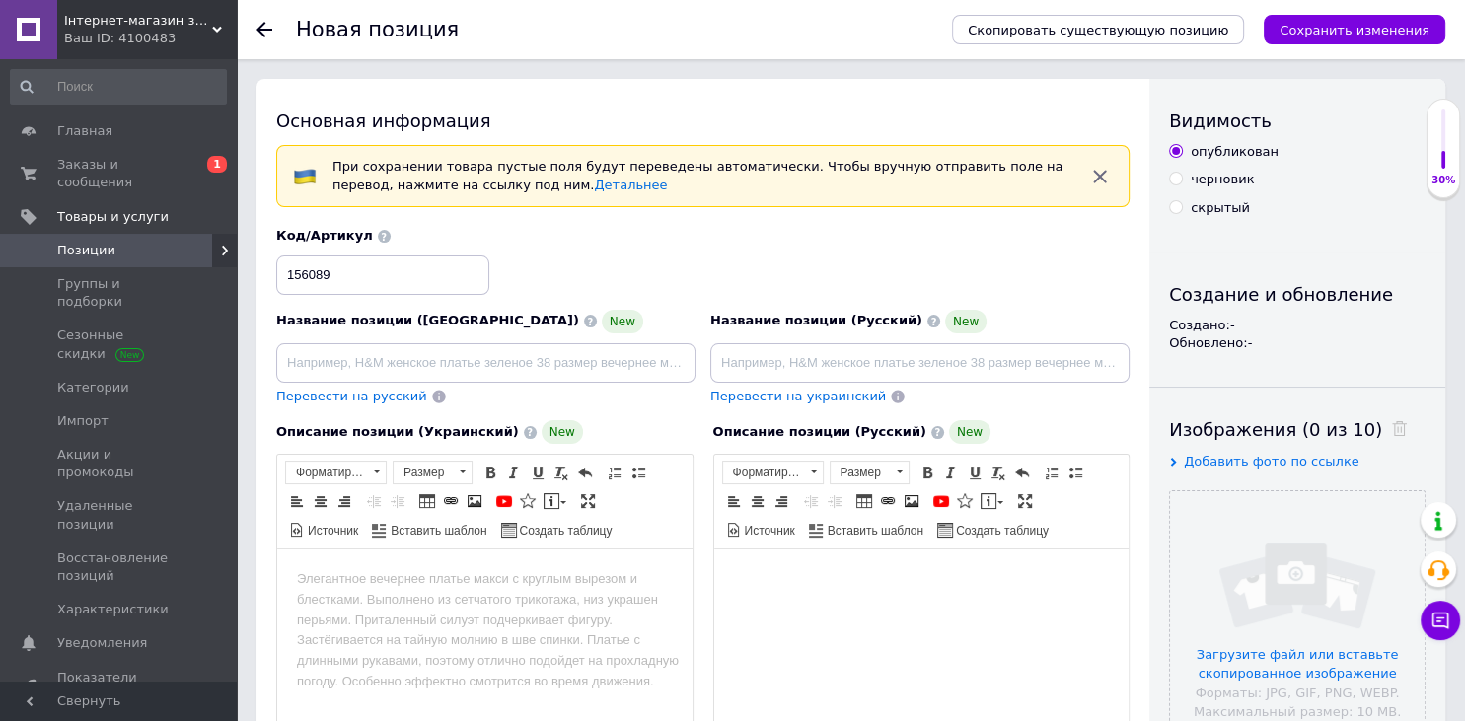
click at [865, 642] on html at bounding box center [920, 673] width 415 height 247
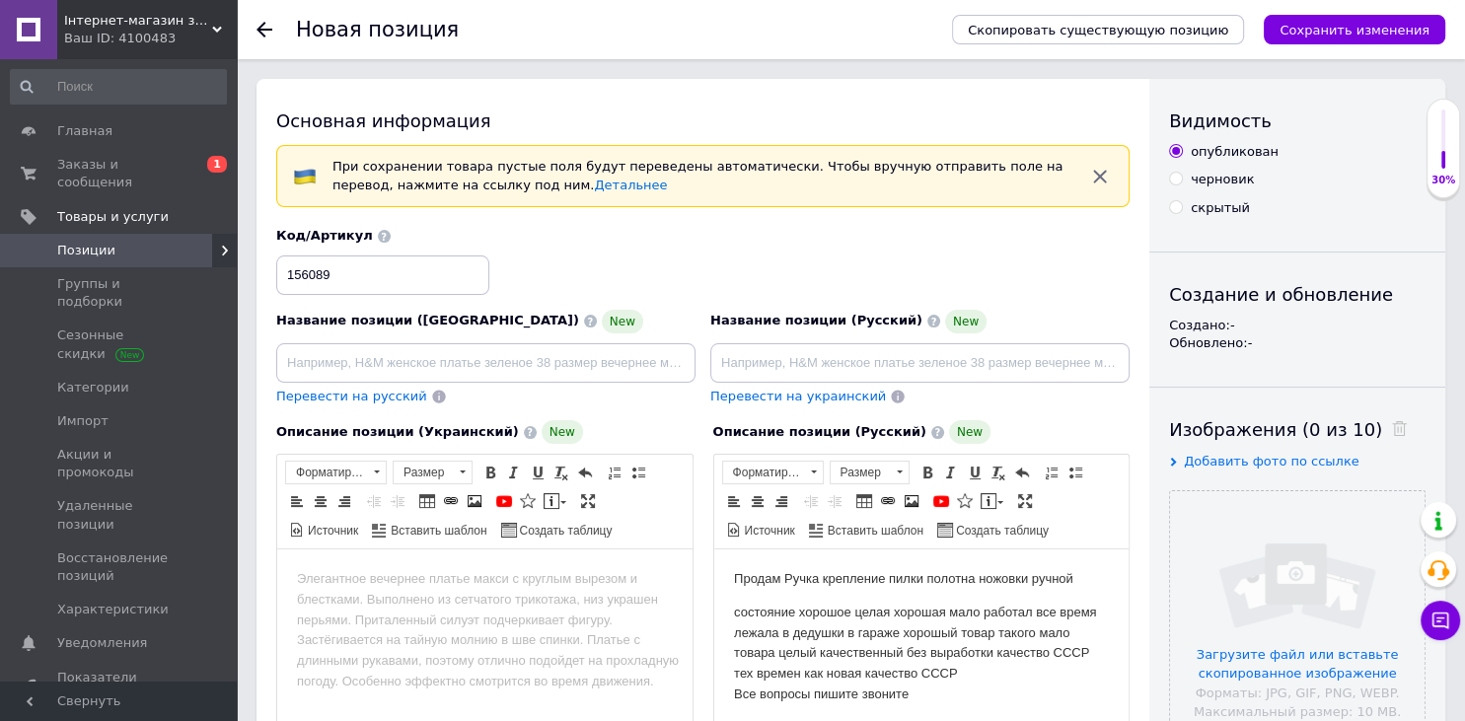
scroll to position [11, 0]
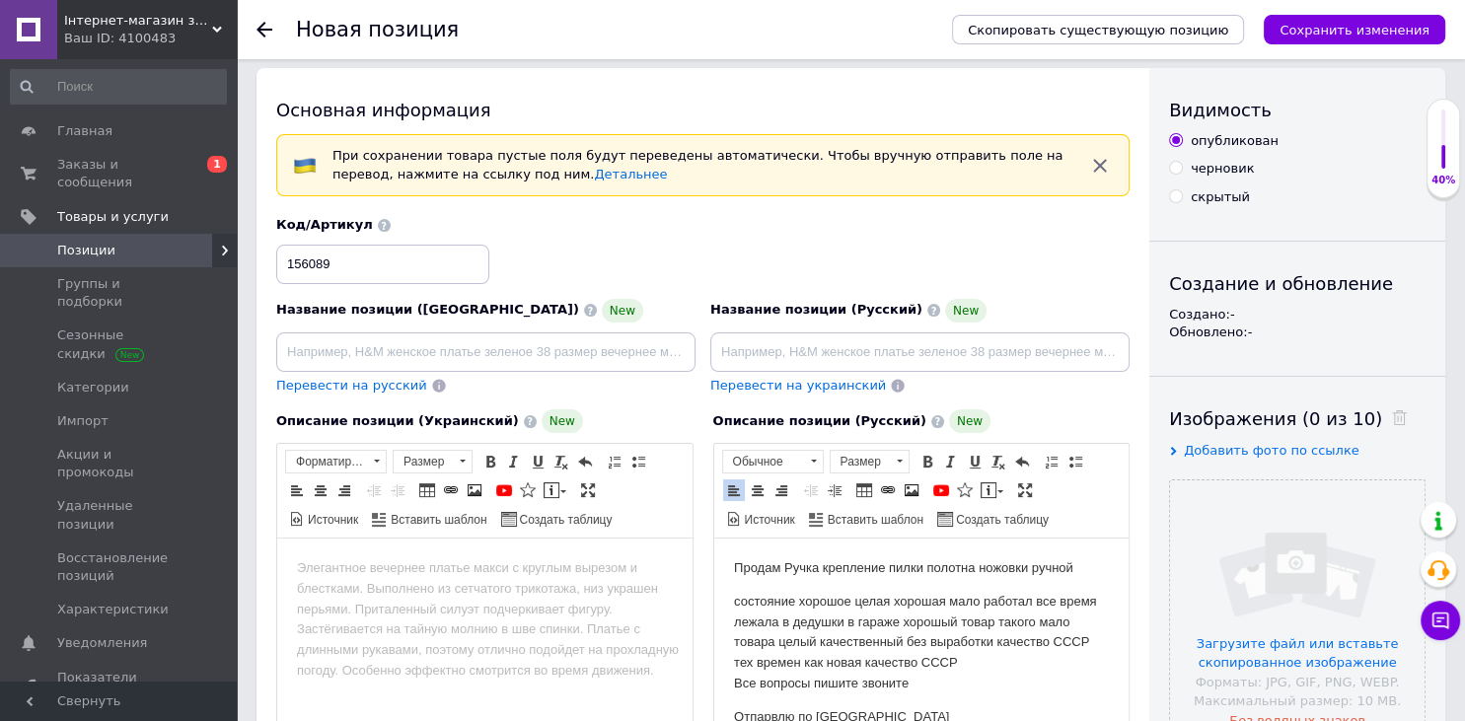
drag, startPoint x: 1083, startPoint y: 567, endPoint x: 783, endPoint y: 560, distance: 300.0
click at [783, 560] on body "Продам Ручка крепление пилки полотна ножовки ручной состояние хорошое целая хор…" at bounding box center [921, 643] width 376 height 170
copy body "Ручка крепление пилки полотна ножовки ручной"
click at [813, 341] on input at bounding box center [919, 351] width 419 height 39
paste input "Ручка крепление пилки полотна ножовки ручной"
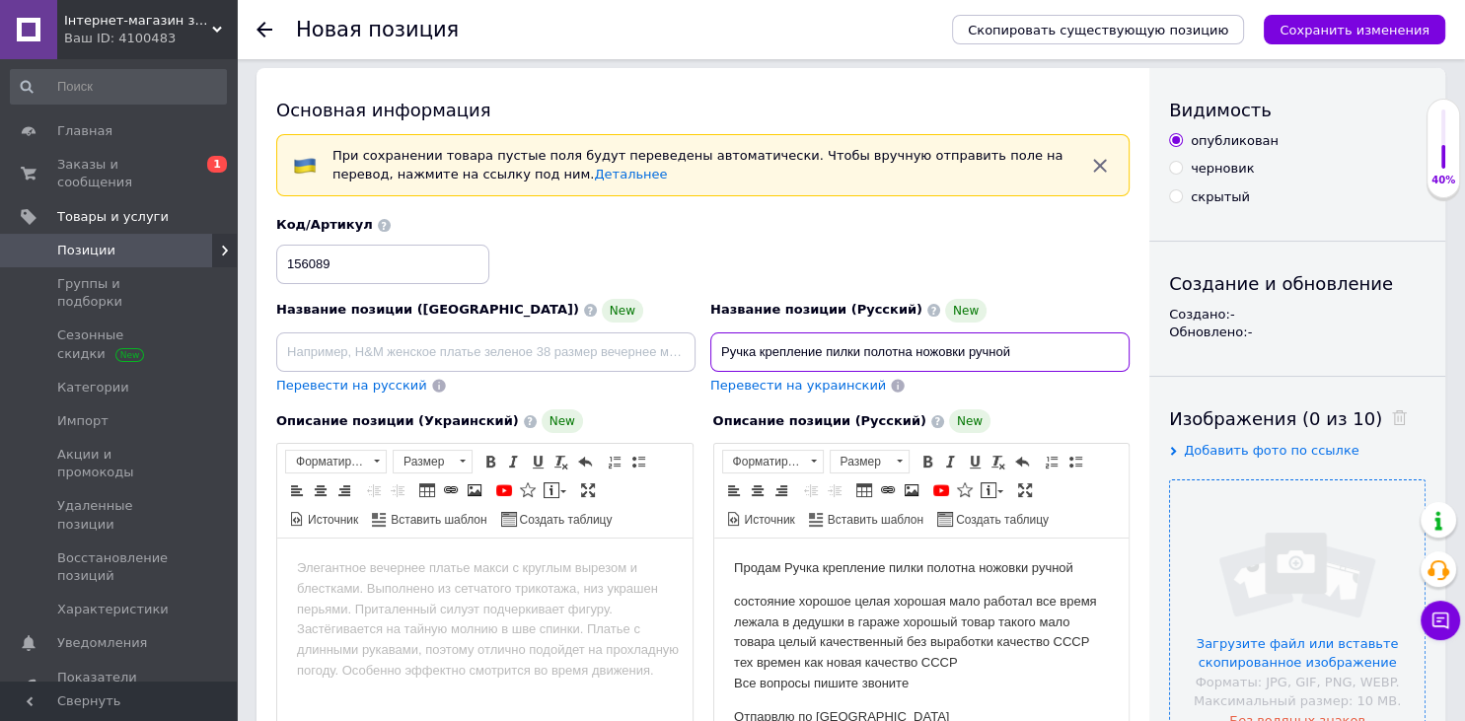
type input "Ручка крепление пилки полотна ножовки ручной"
click at [1253, 604] on input "file" at bounding box center [1297, 607] width 255 height 255
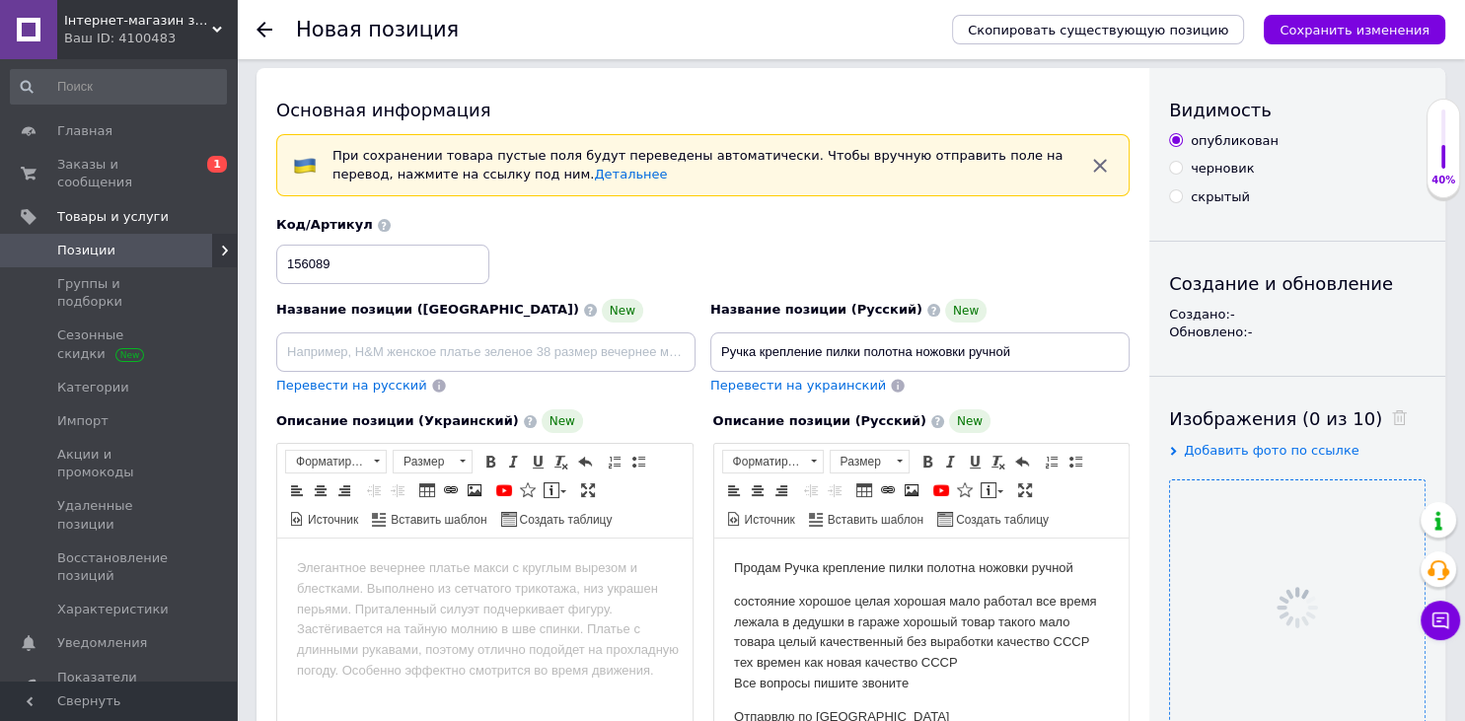
scroll to position [532, 0]
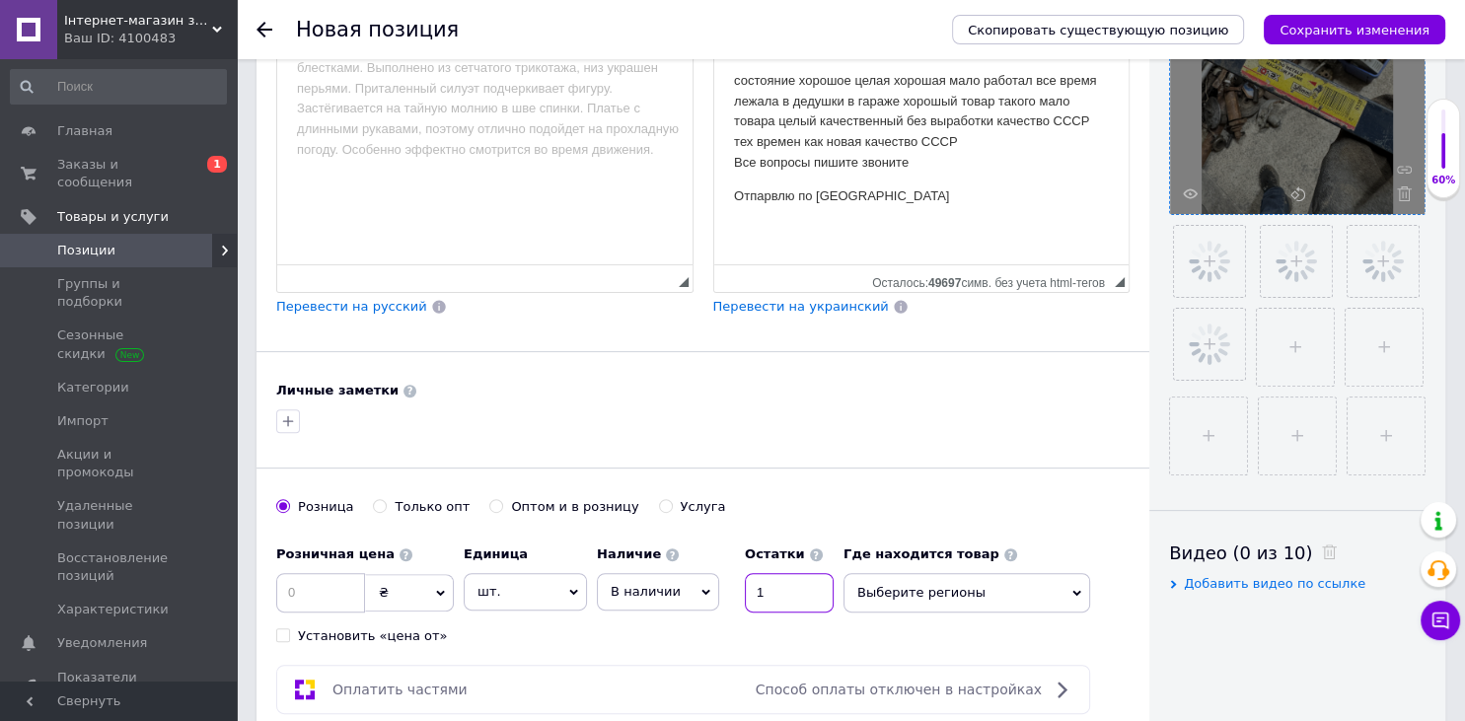
click at [799, 601] on input "1" at bounding box center [789, 592] width 89 height 39
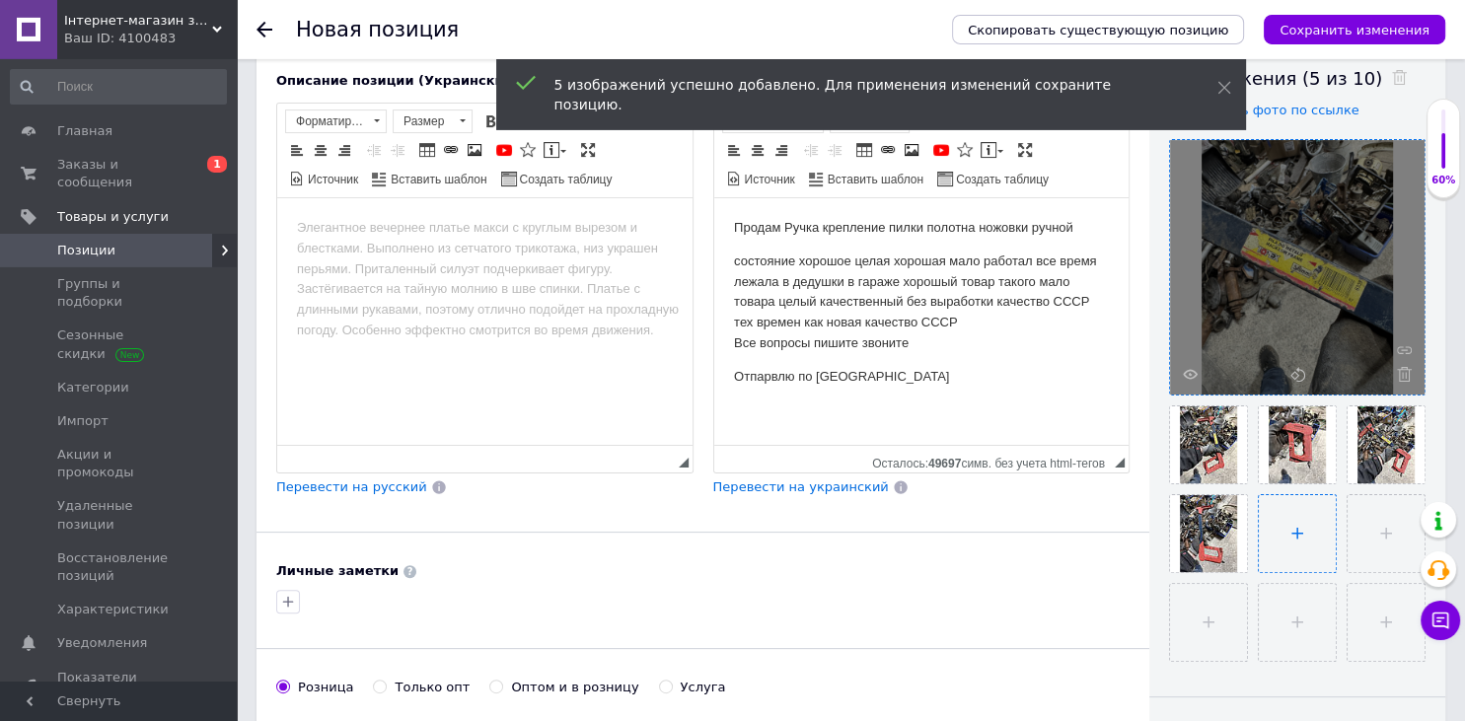
scroll to position [324, 0]
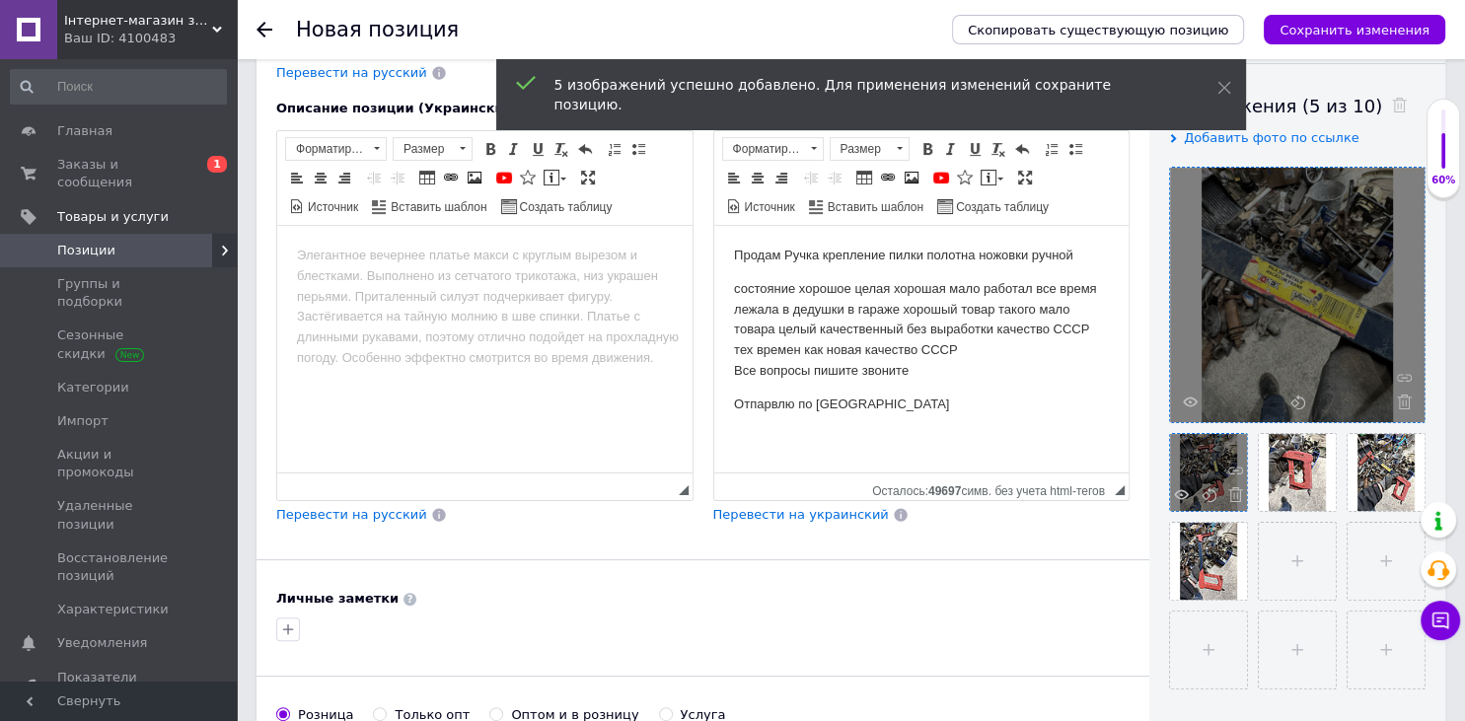
type input "1"
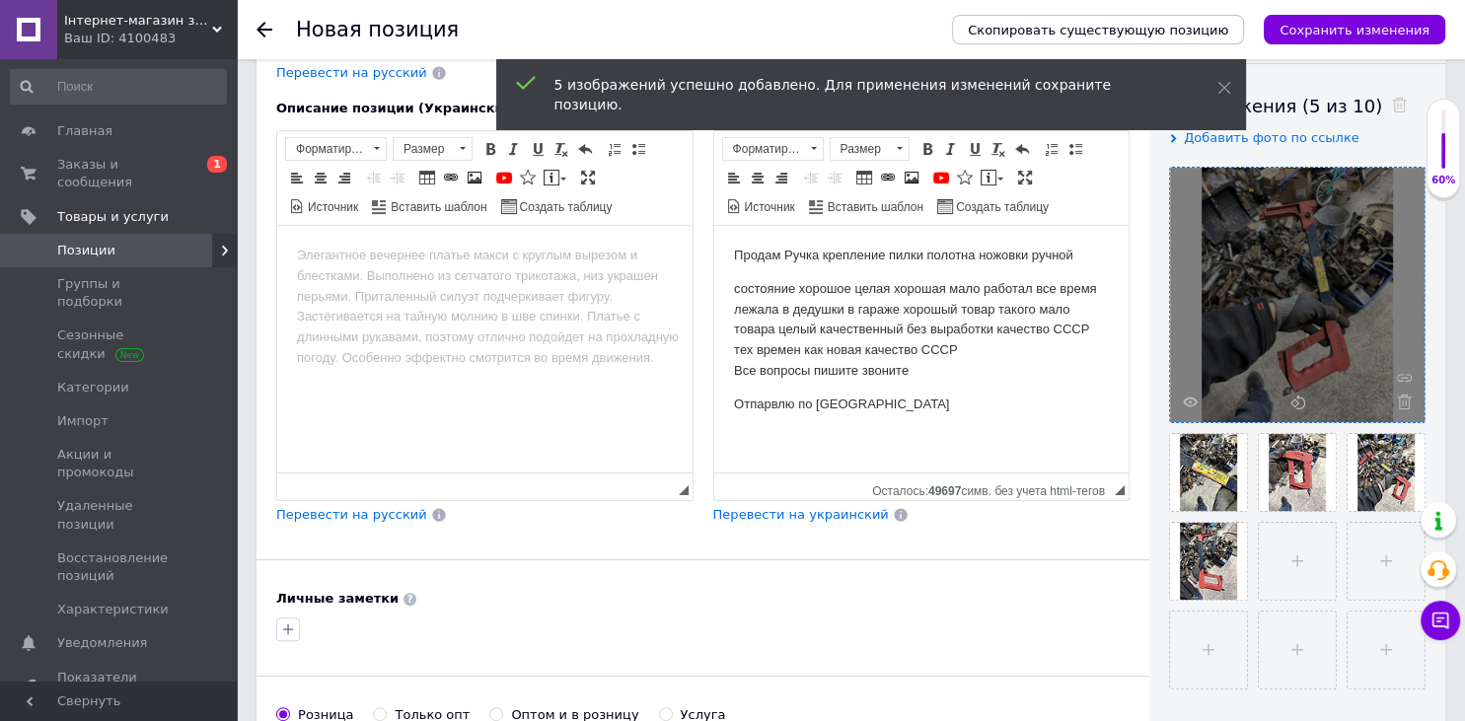
scroll to position [740, 0]
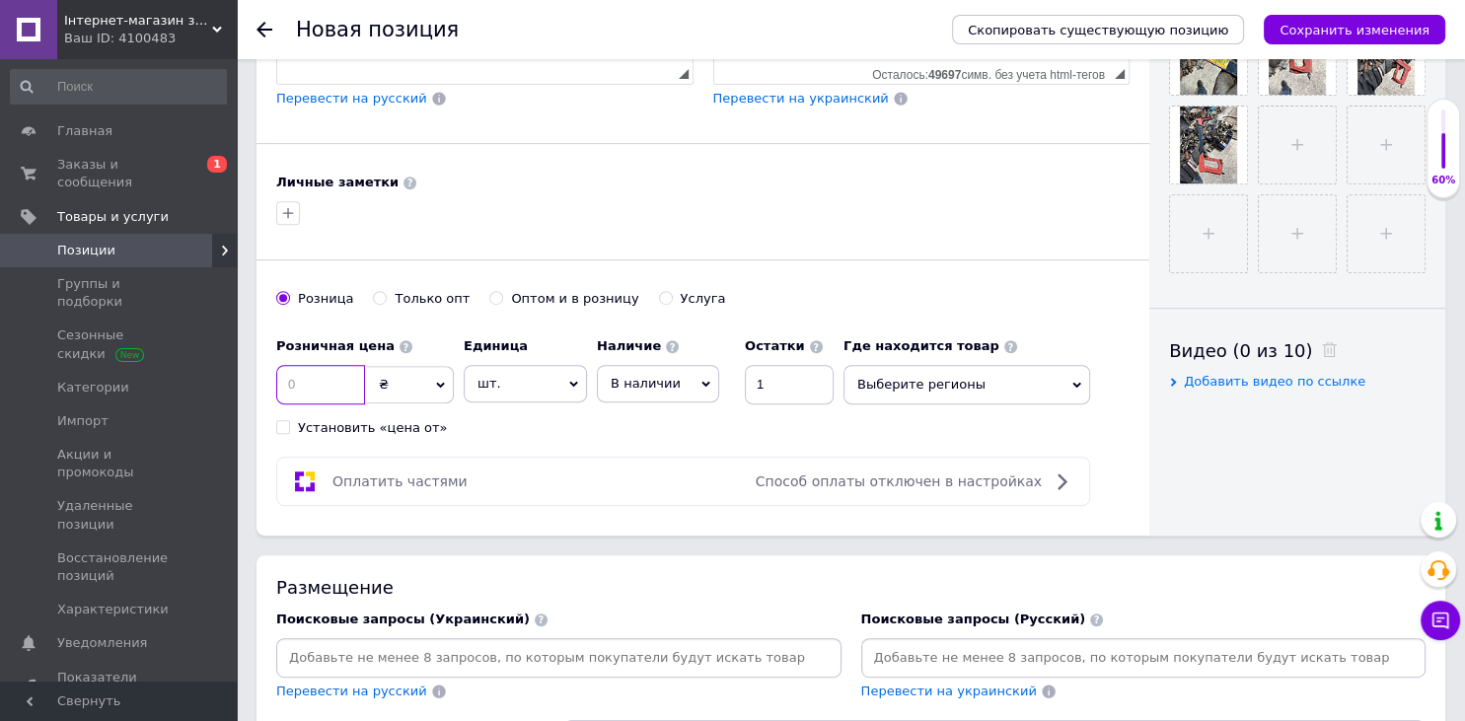
click at [341, 393] on input at bounding box center [320, 384] width 89 height 39
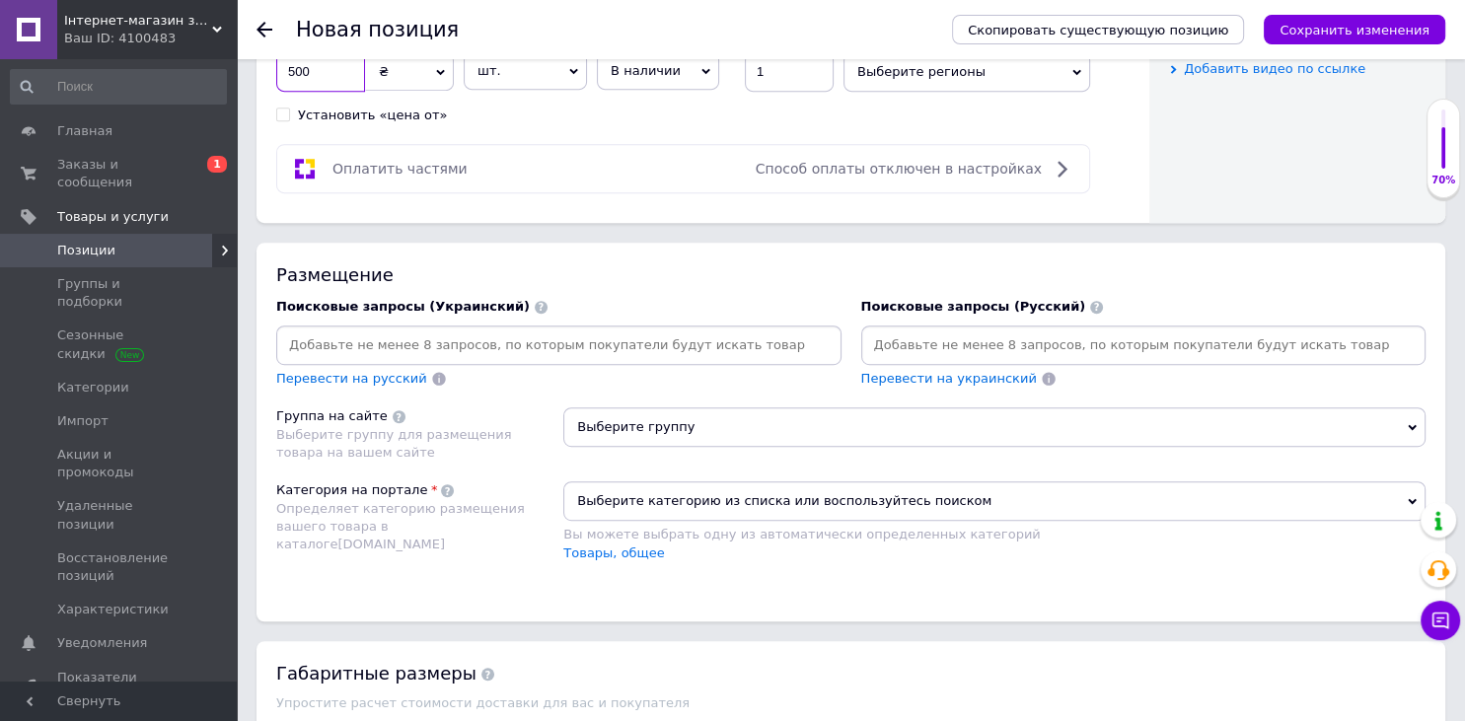
type input "500"
click at [911, 319] on div "Поисковые запросы (Русский) Перевести на украинский" at bounding box center [1143, 343] width 565 height 91
click at [896, 348] on input at bounding box center [1143, 346] width 557 height 30
paste input "Ручка крепление пилки полотна ножовки ручной"
type input "Ручка крепление пилки полотна ножовки ручной"
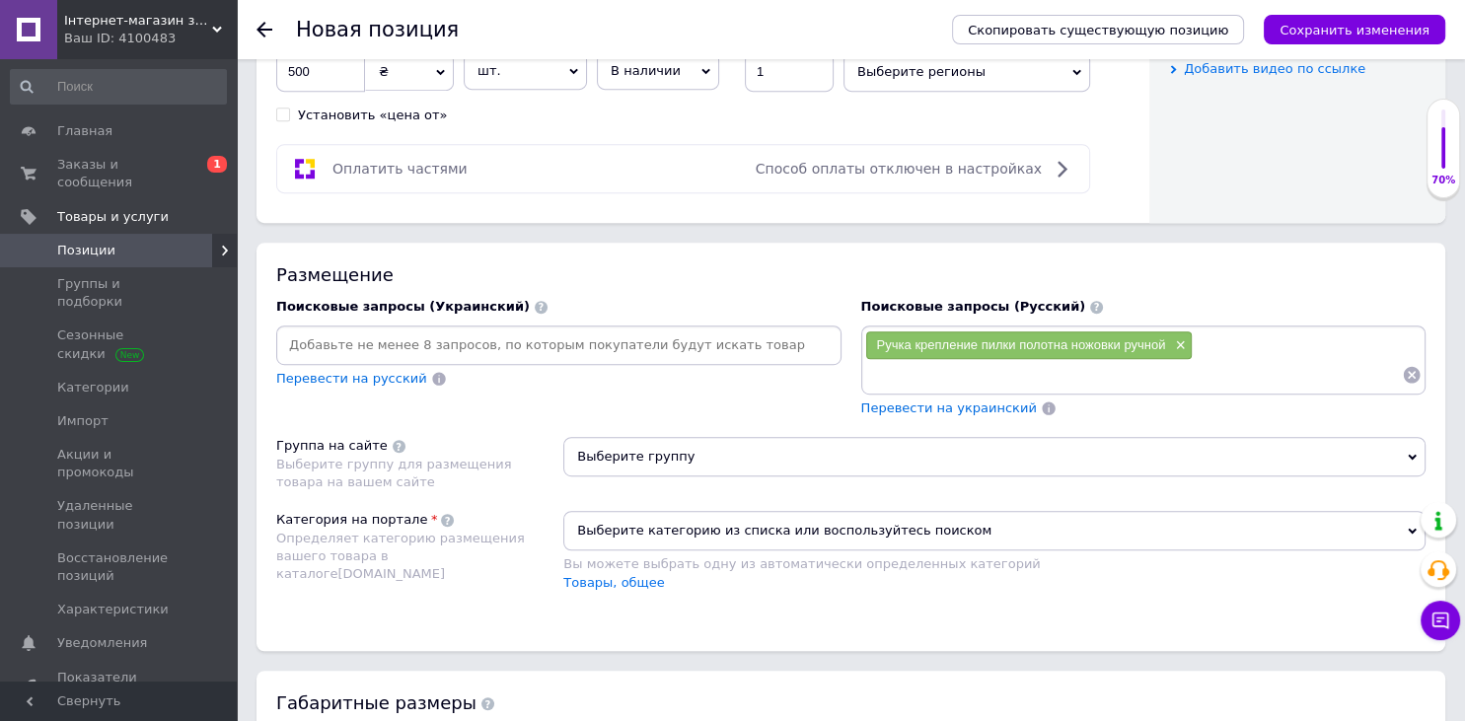
paste input "Ручка крепление пилки полотна ножовки ручной"
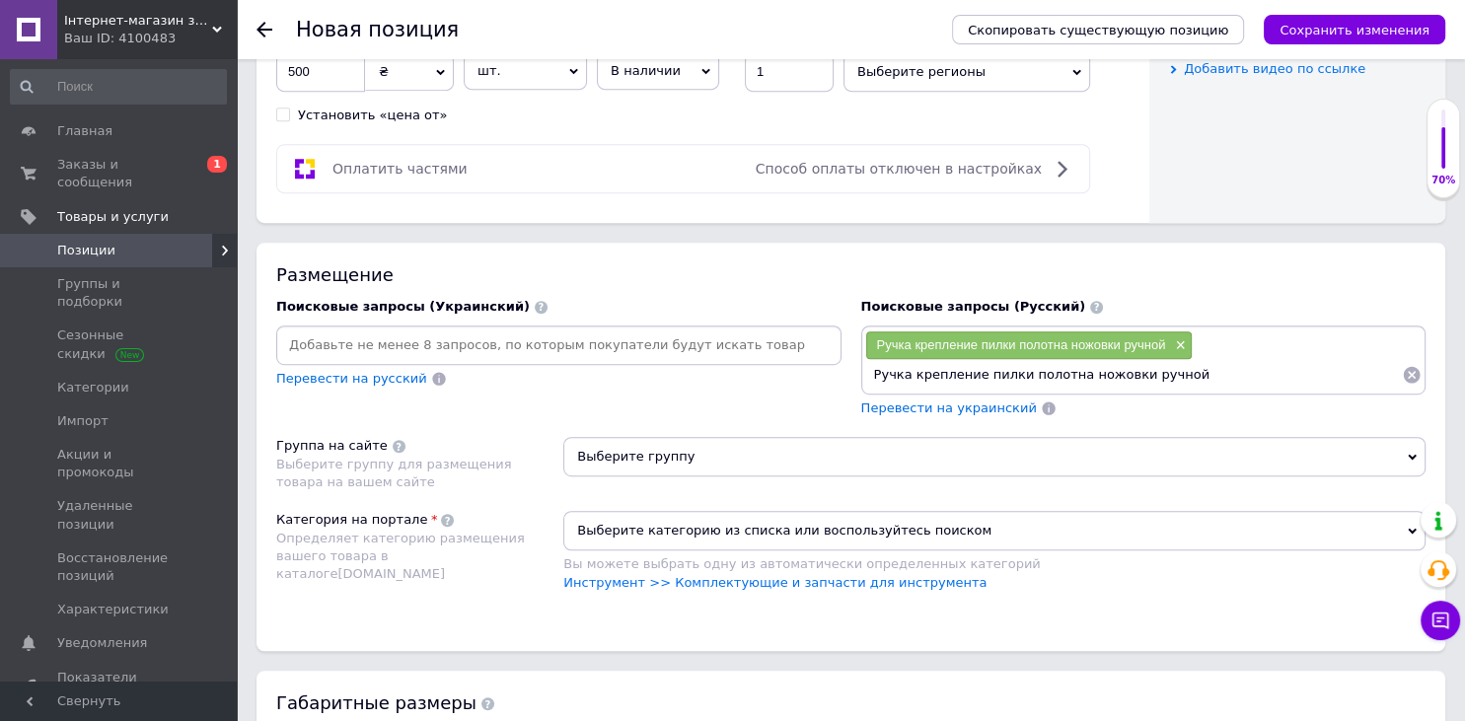
drag, startPoint x: 1118, startPoint y: 373, endPoint x: 1464, endPoint y: 349, distance: 347.1
click at [1403, 360] on input "Ручка крепление пилки полотна ножовки ручной" at bounding box center [1134, 375] width 538 height 30
type input "Ручка крепление пилки полотна ножовки"
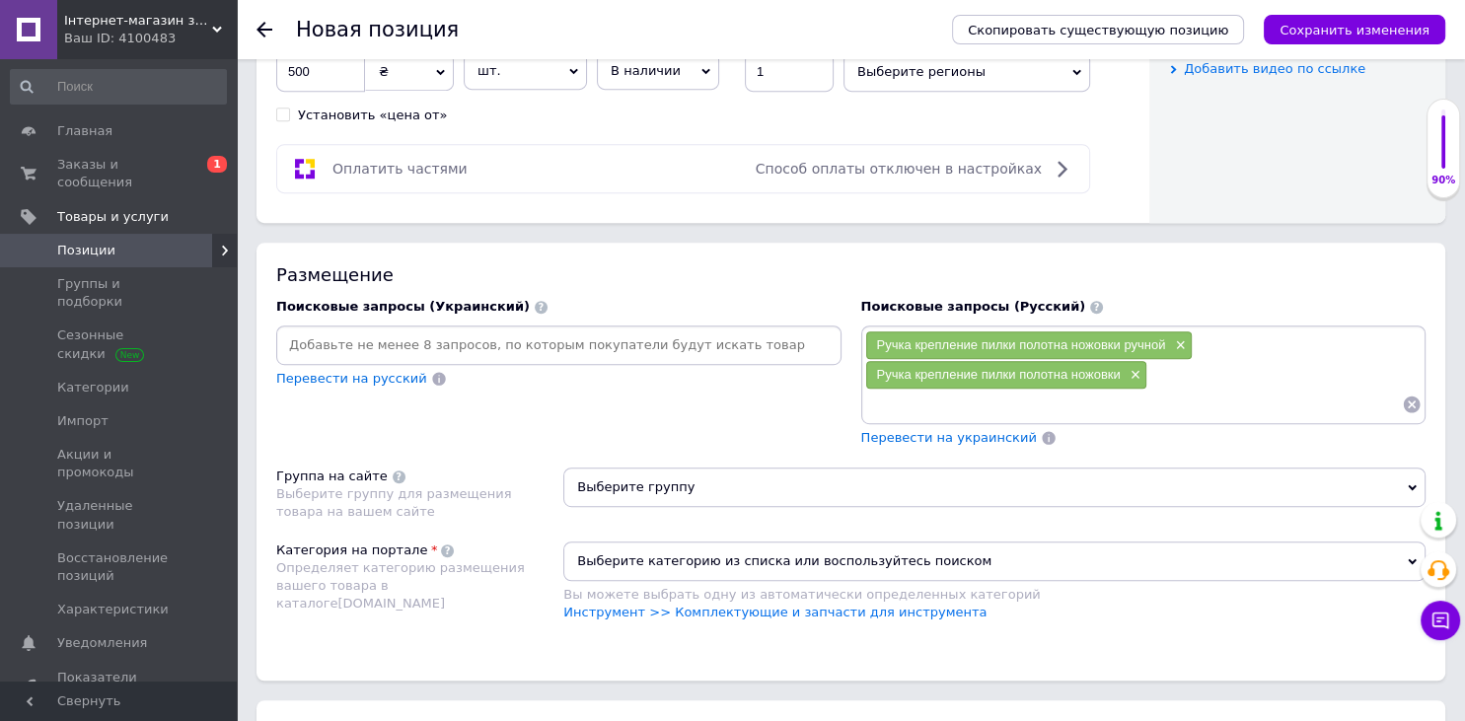
click at [774, 470] on span "Выберите группу" at bounding box center [994, 487] width 862 height 39
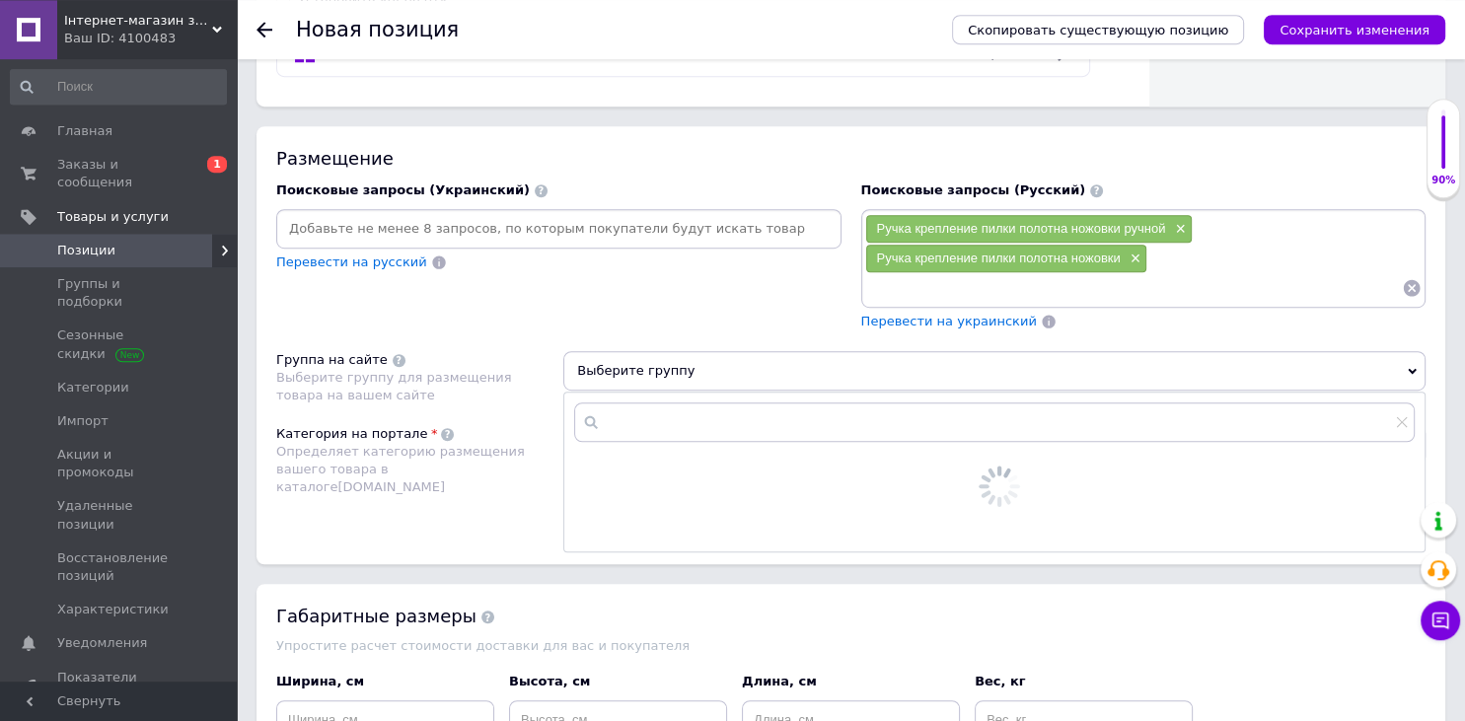
scroll to position [1261, 0]
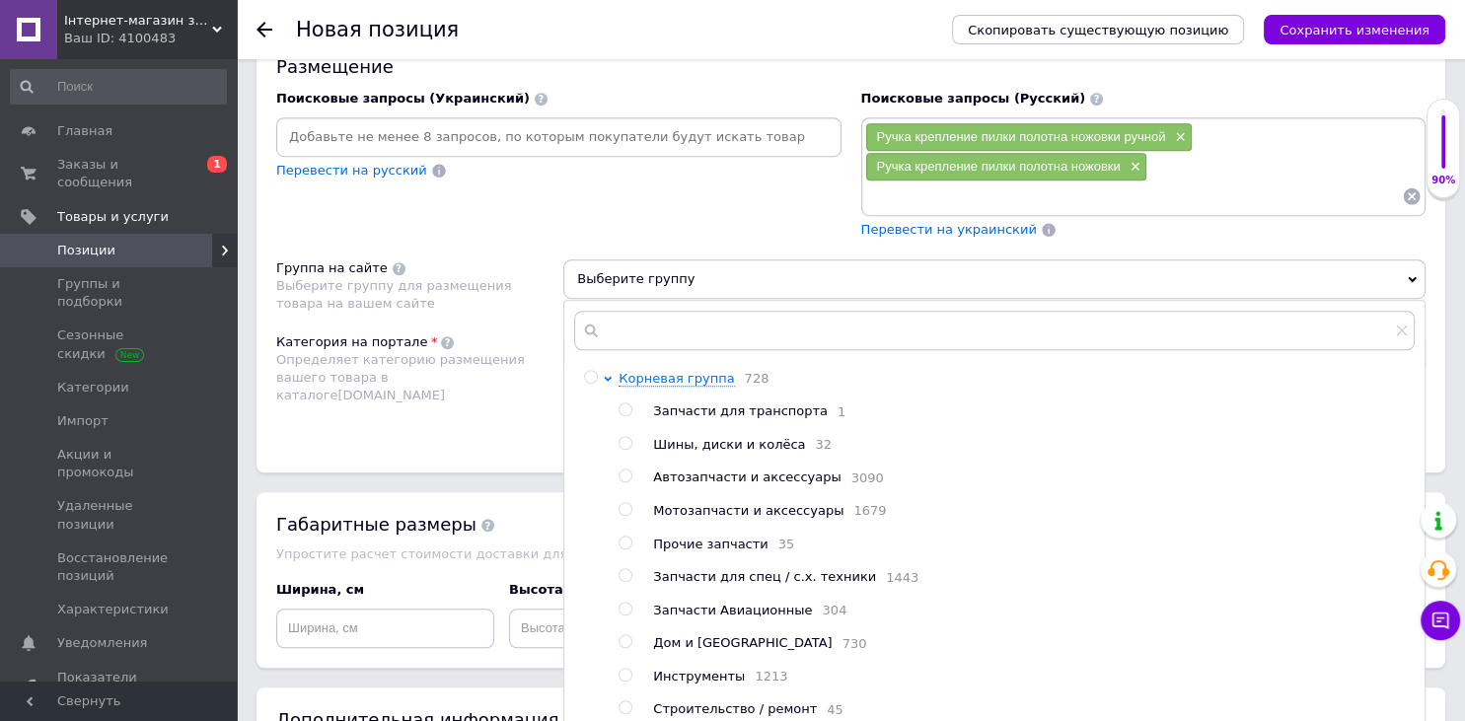
click at [689, 687] on div "Инструменты 1213" at bounding box center [1033, 677] width 761 height 19
click at [674, 679] on ul "Запчасти для транспорта 1 Шины, диски и колёса 32 Автозапчасти и аксессуары 309…" at bounding box center [1016, 710] width 795 height 615
click at [602, 686] on div at bounding box center [594, 694] width 20 height 648
click at [626, 682] on input "radio" at bounding box center [625, 675] width 13 height 13
radio input "true"
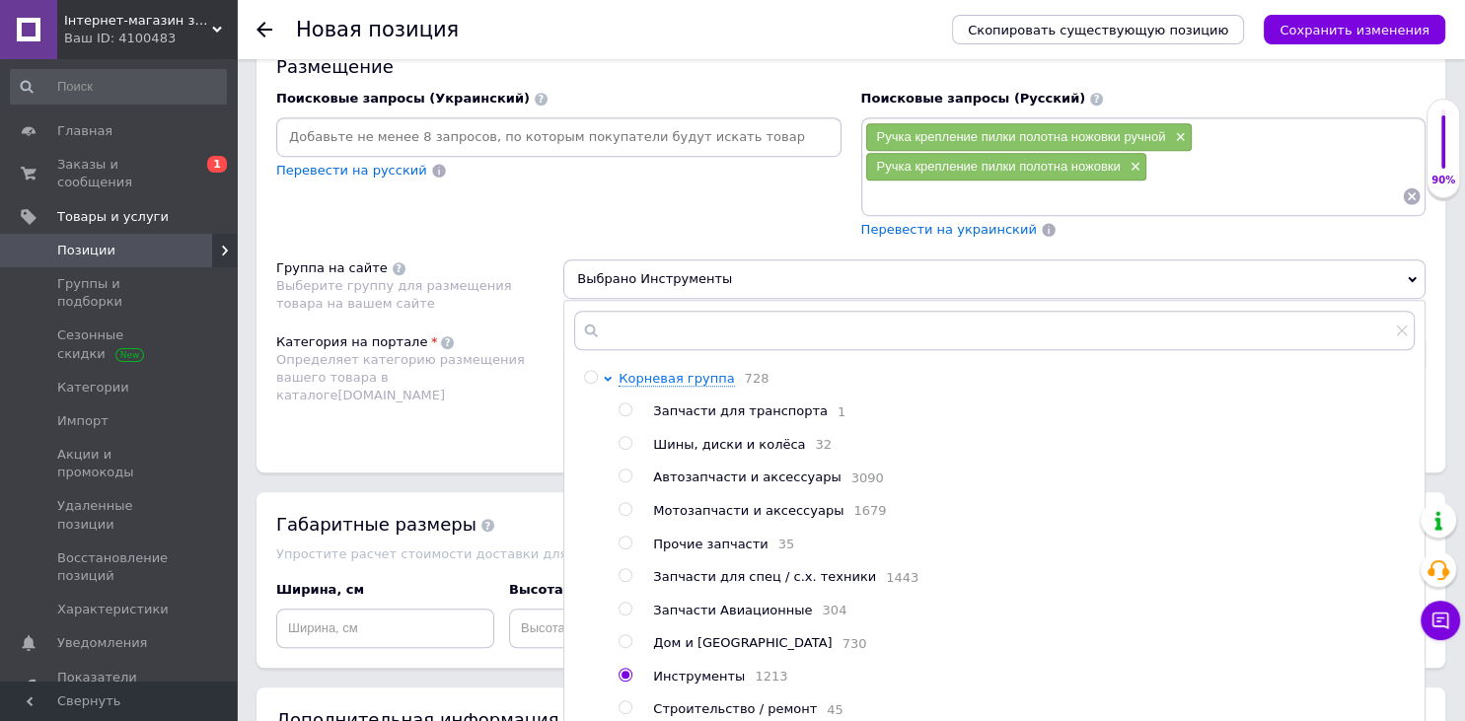
click at [483, 353] on span "Определяет категорию размещения вашего товара в каталоге [DOMAIN_NAME]" at bounding box center [400, 377] width 249 height 50
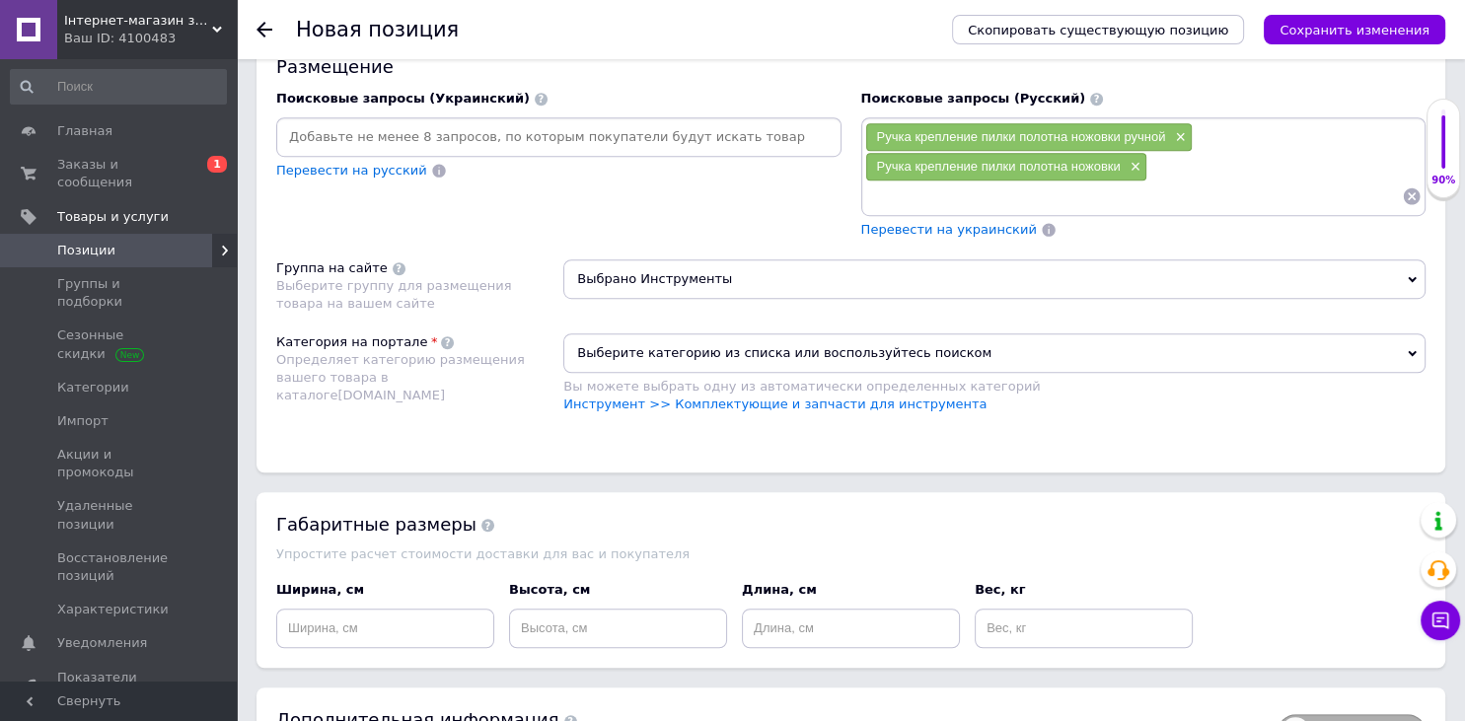
click at [790, 355] on span "Выберите категорию из списка или воспользуйтесь поиском" at bounding box center [994, 352] width 862 height 39
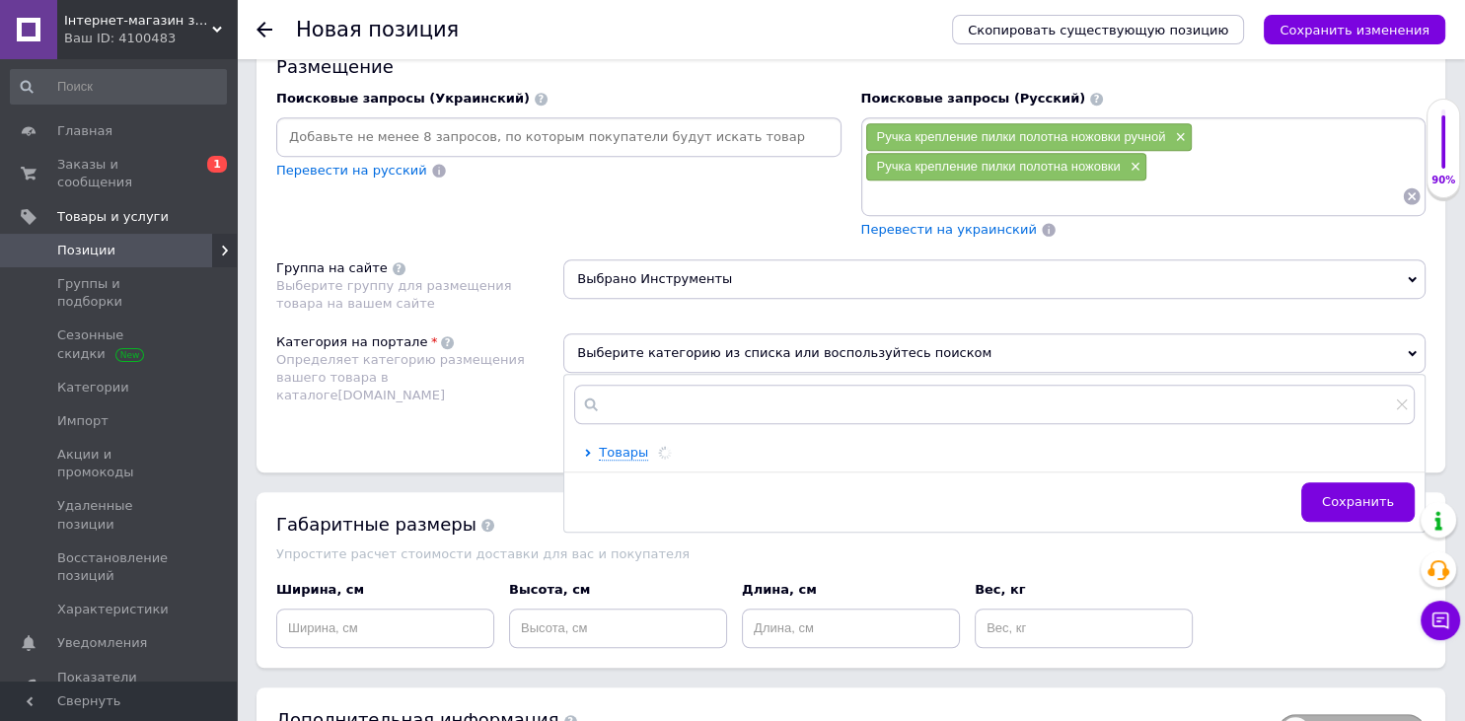
click at [740, 431] on div "Товары Сохранить" at bounding box center [994, 453] width 860 height 157
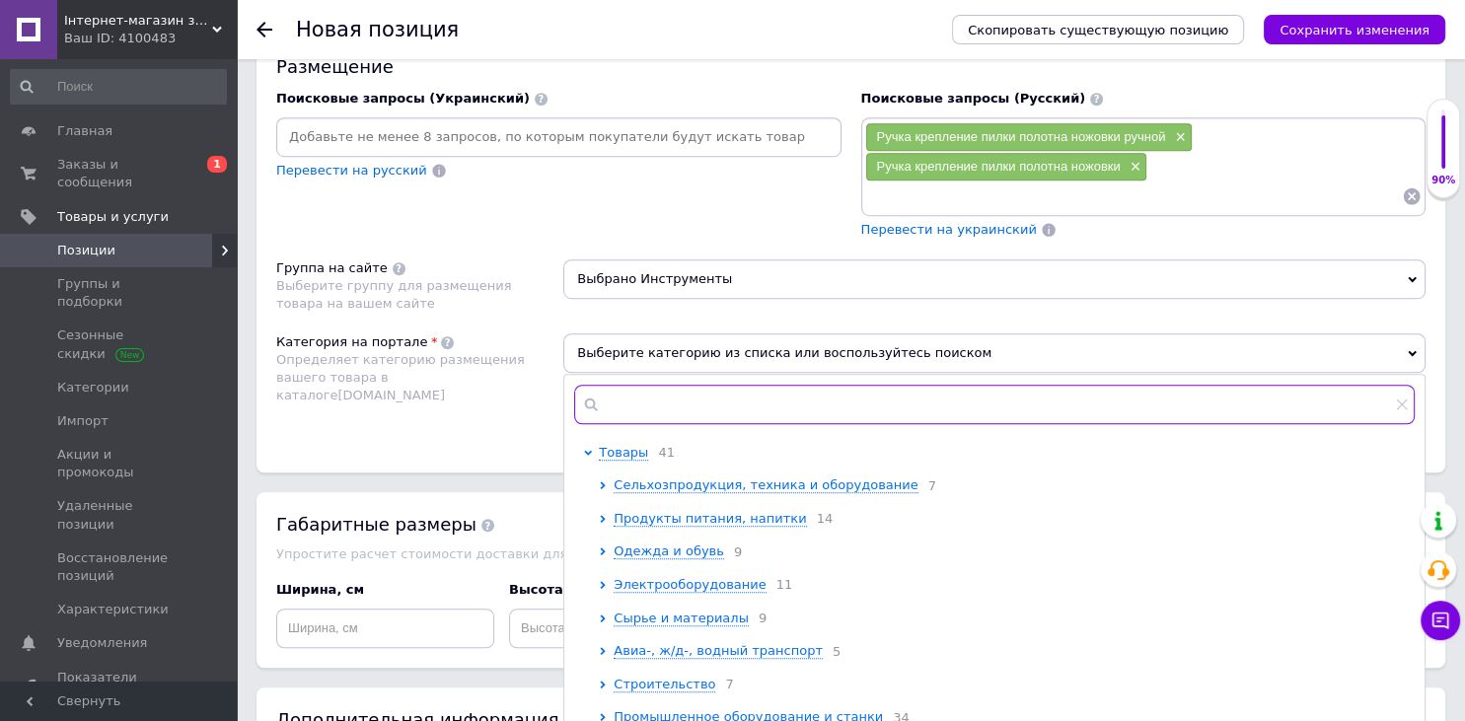
click at [746, 408] on input "text" at bounding box center [994, 404] width 841 height 39
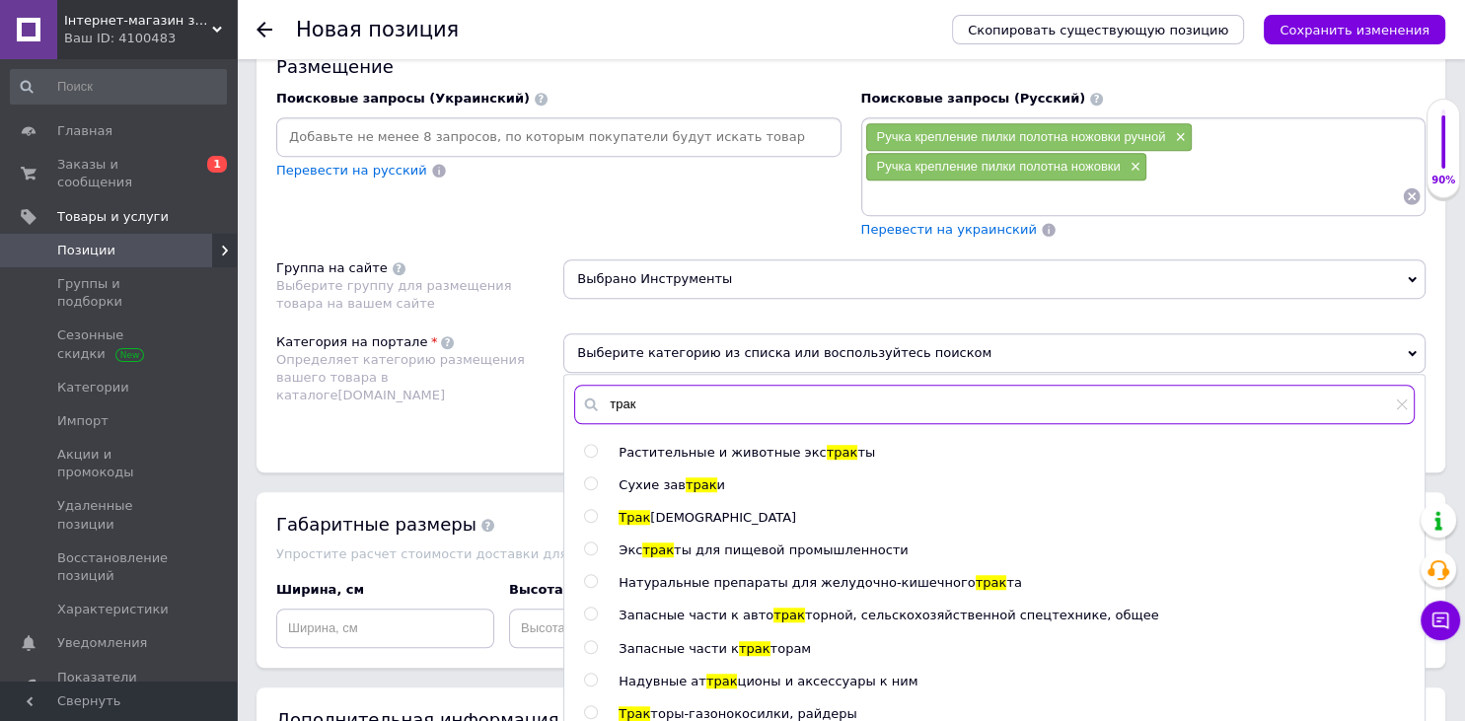
type input "трак"
click at [749, 651] on span "трак" at bounding box center [755, 648] width 32 height 15
radio input "true"
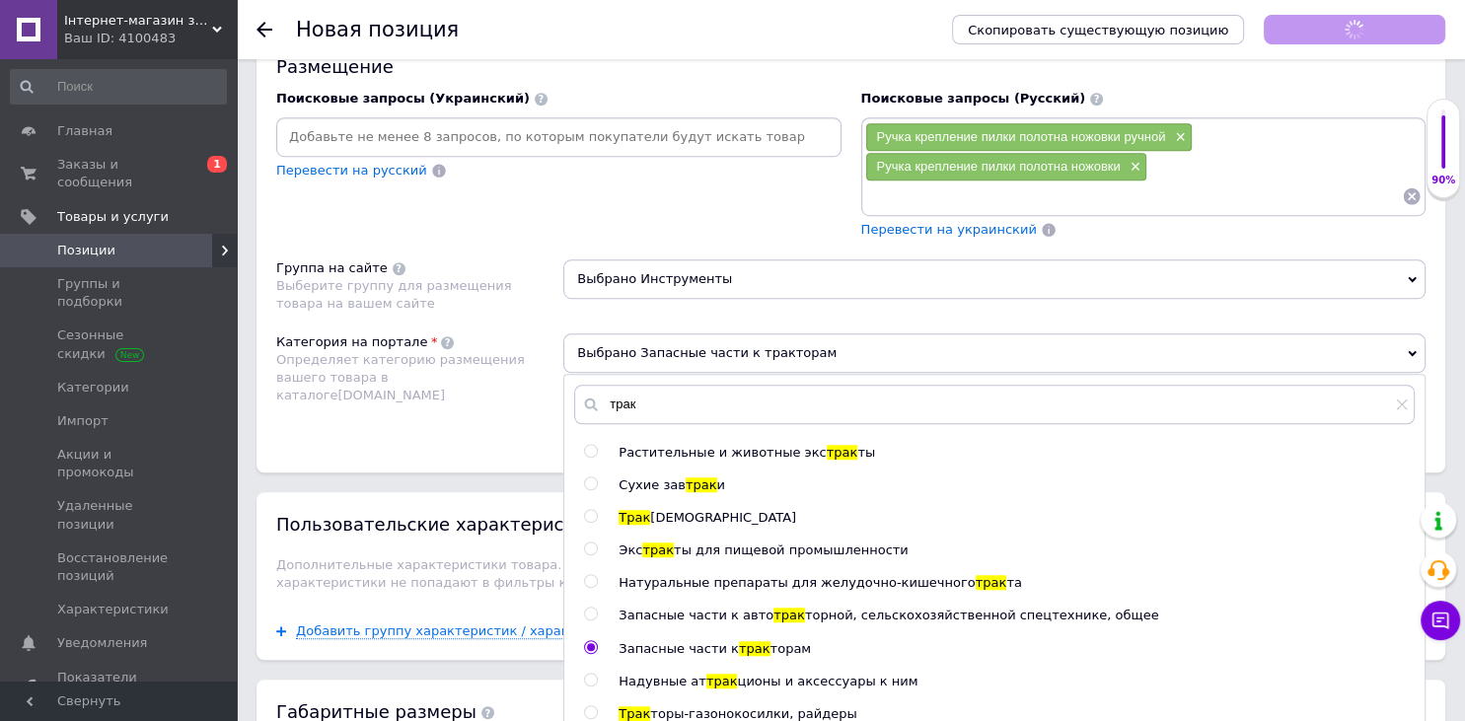
click at [360, 377] on span "Определяет категорию размещения вашего товара в каталоге [DOMAIN_NAME]" at bounding box center [400, 377] width 249 height 50
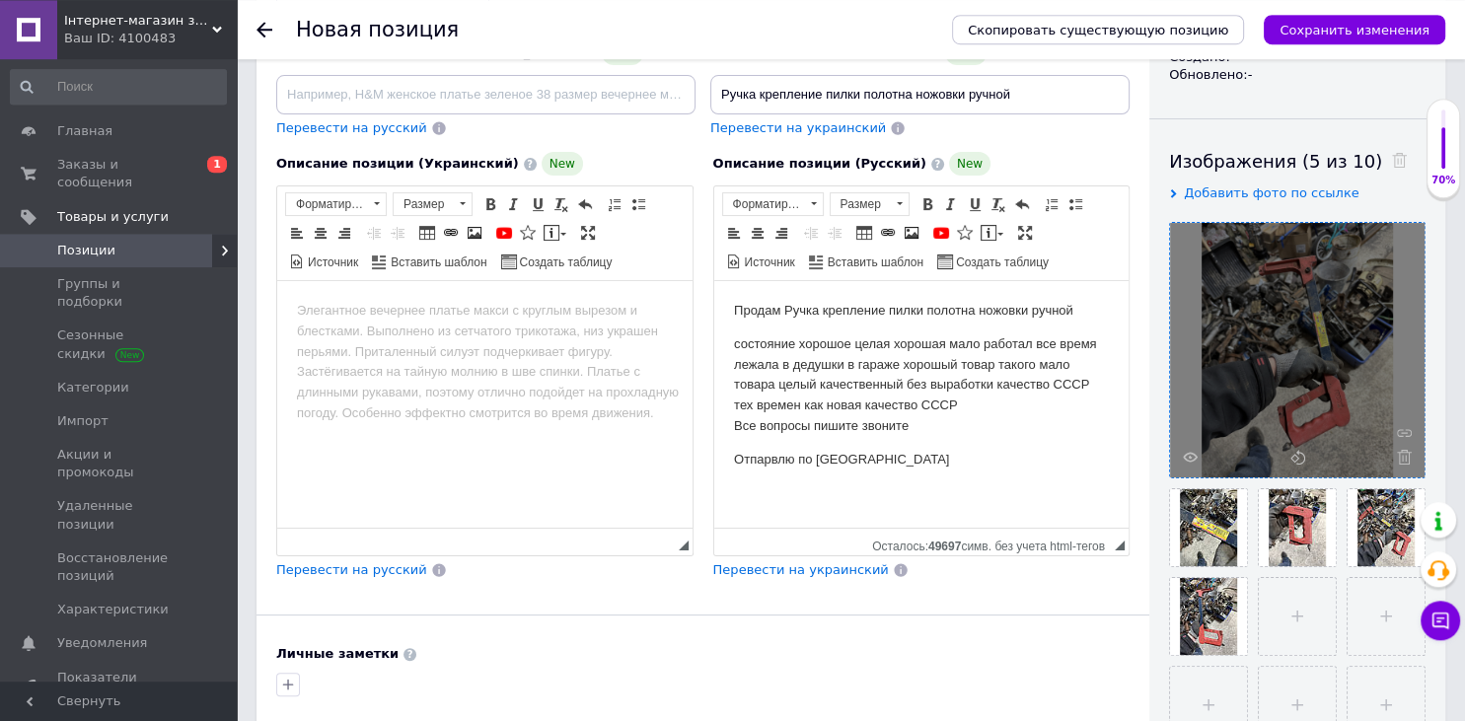
scroll to position [114, 0]
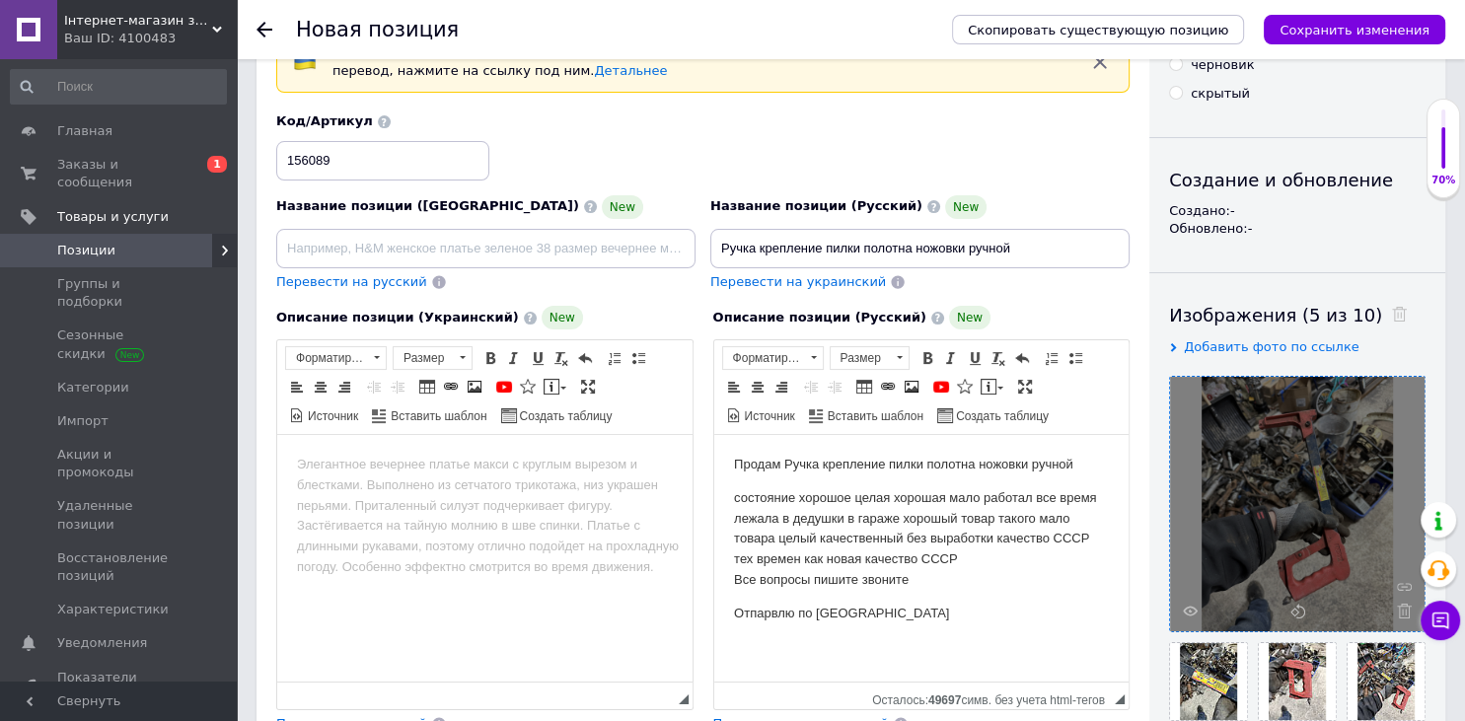
click at [1335, 52] on div "Скопировать существующую позицию Сохранить изменения" at bounding box center [1188, 29] width 513 height 59
click at [1340, 43] on button "Сохранить изменения" at bounding box center [1355, 30] width 182 height 30
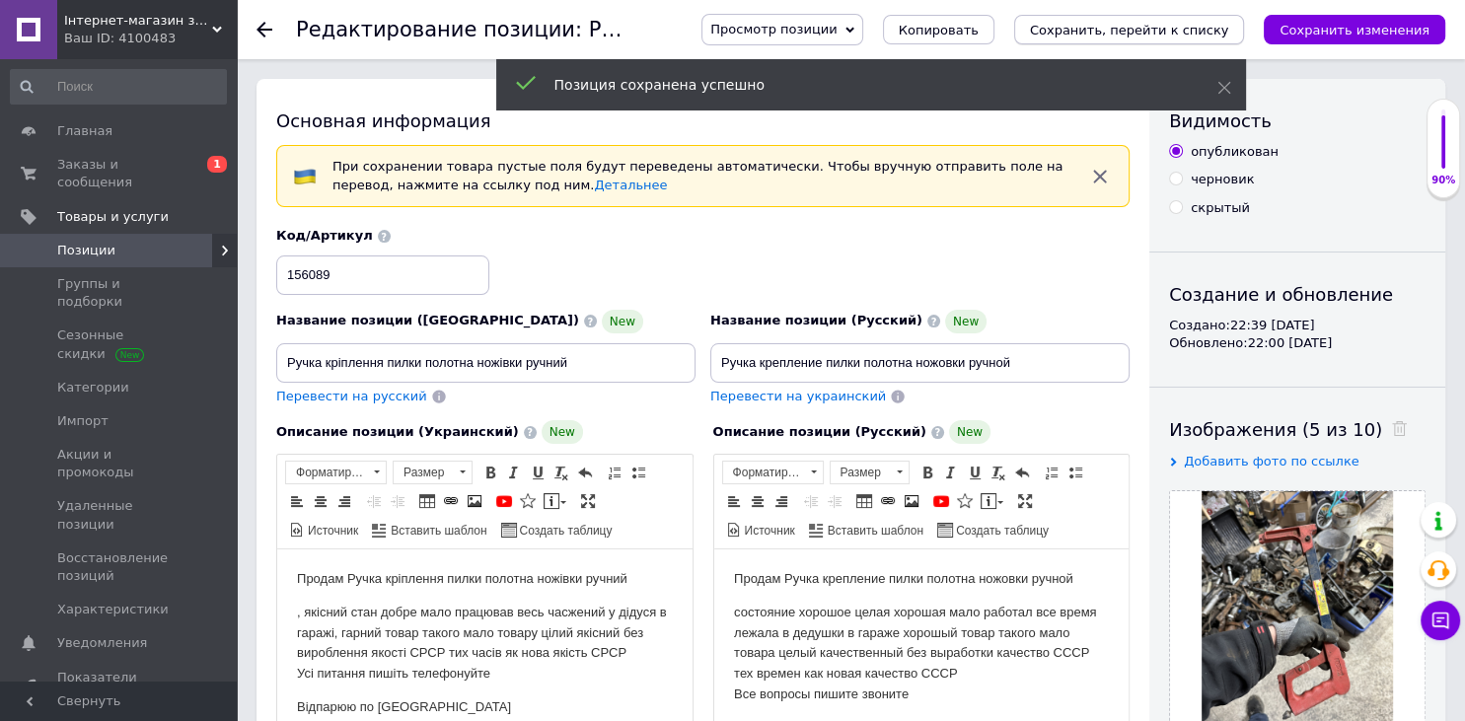
click at [1223, 20] on button "Сохранить, перейти к списку" at bounding box center [1129, 30] width 231 height 30
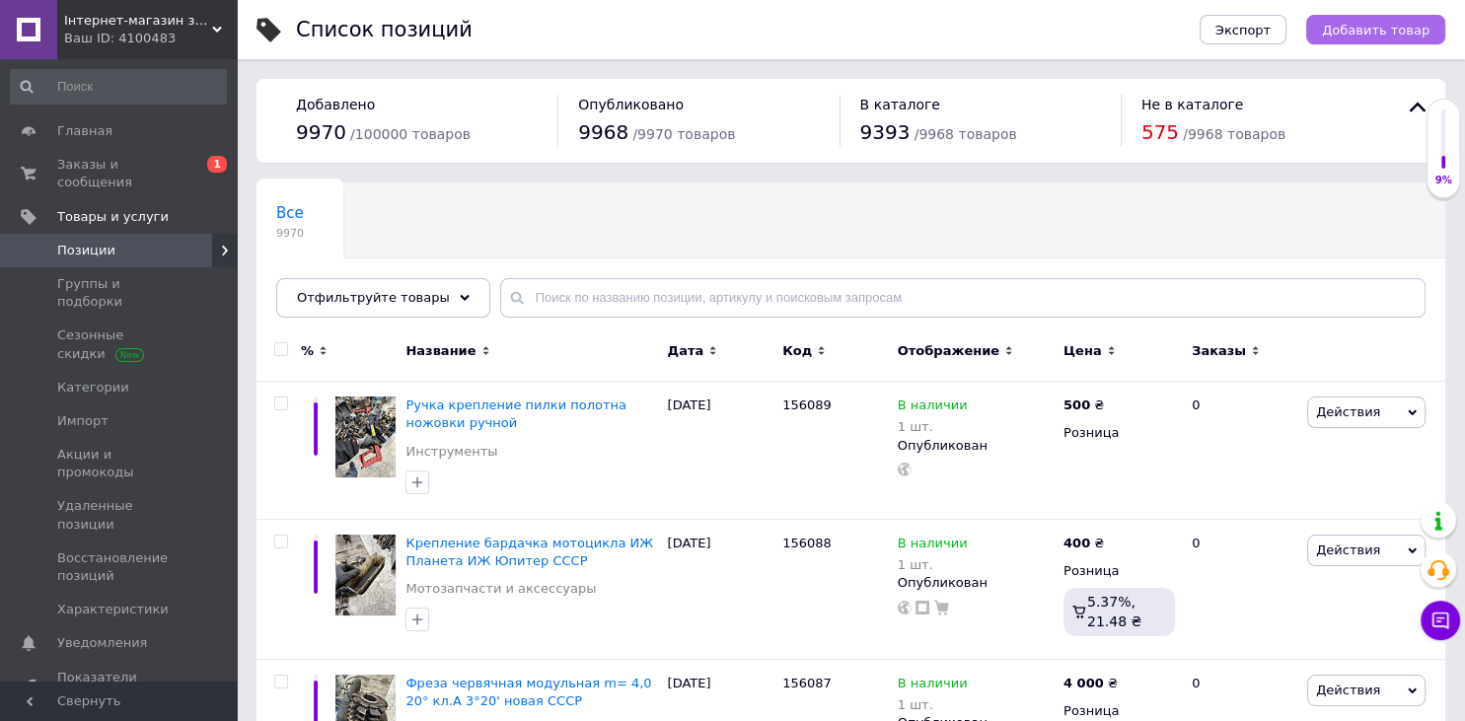
click at [1374, 27] on span "Добавить товар" at bounding box center [1376, 30] width 108 height 15
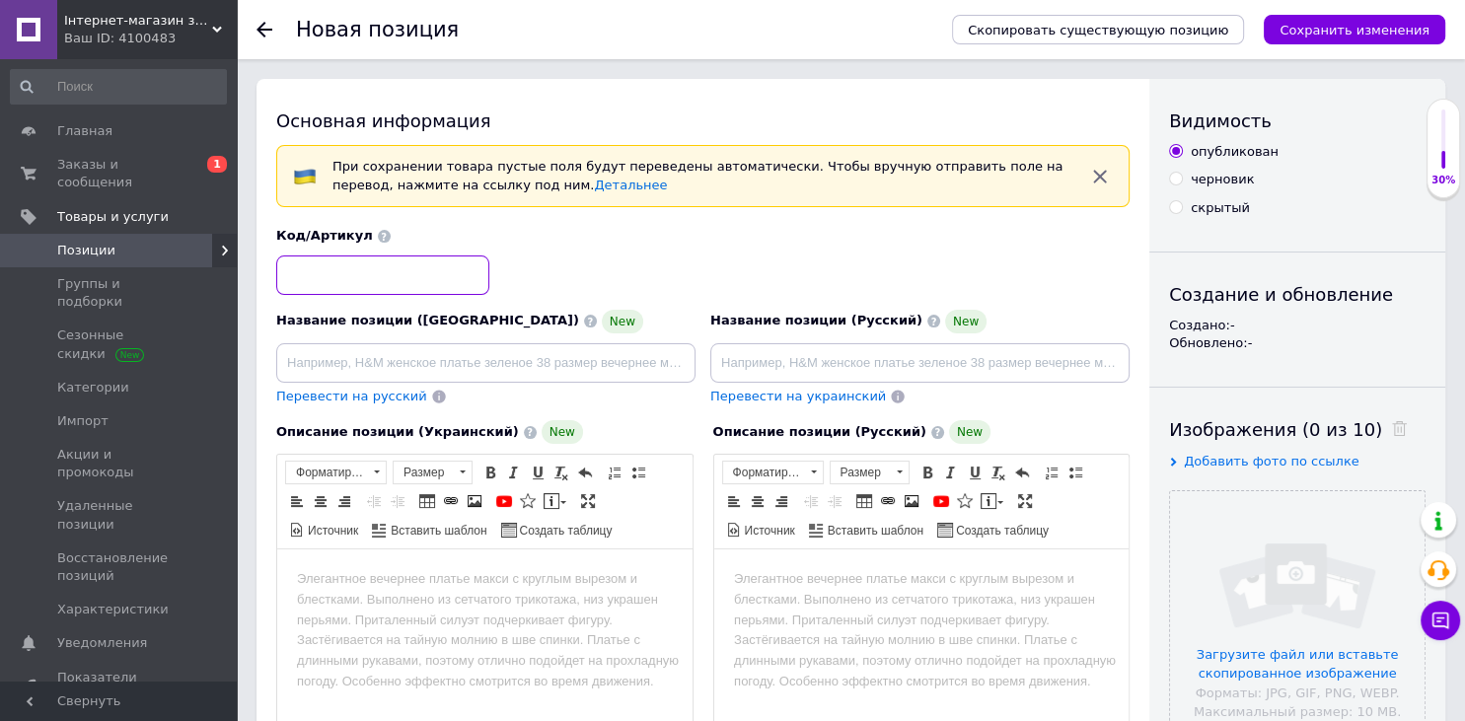
click at [397, 266] on input at bounding box center [382, 275] width 213 height 39
type input "156090"
click at [908, 642] on html at bounding box center [920, 673] width 415 height 247
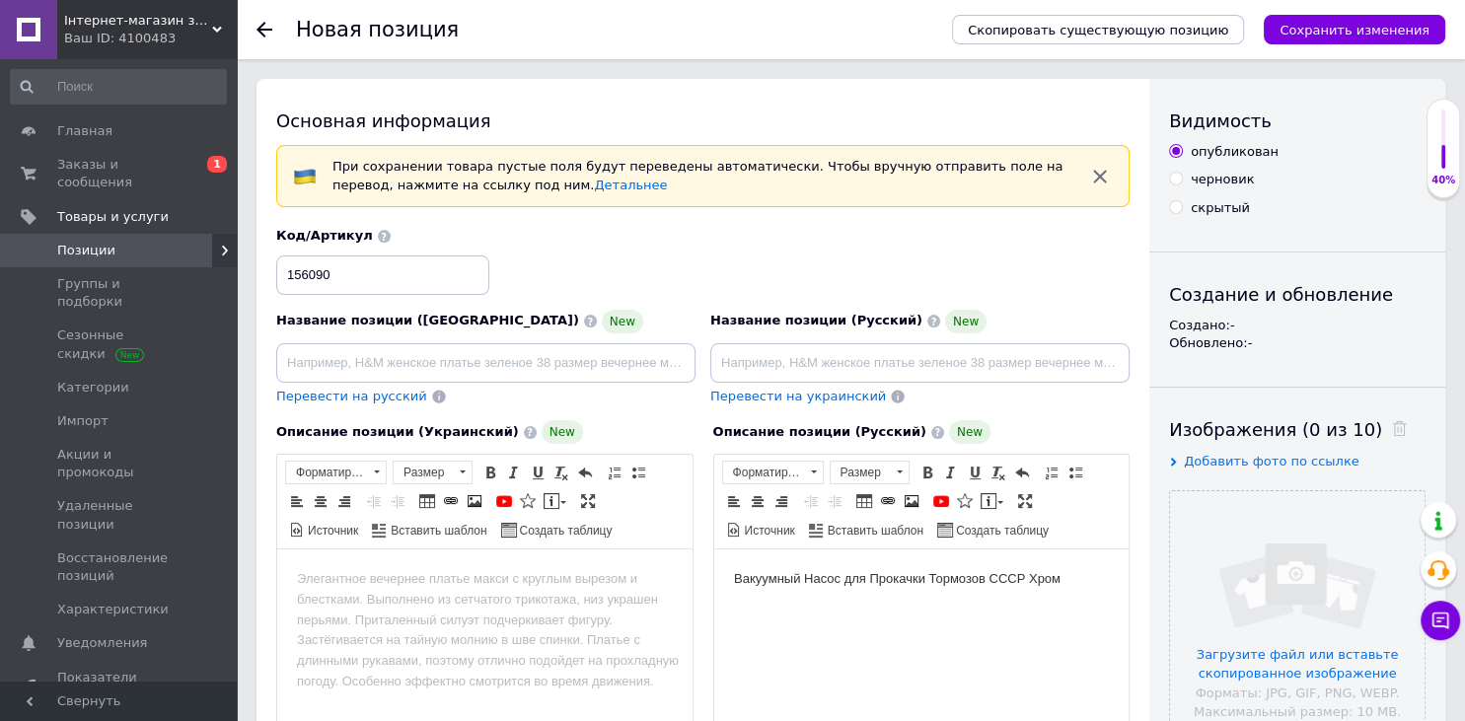
click at [862, 364] on input at bounding box center [919, 362] width 419 height 39
type input "Вакуумный Насос для Прокачки Тормозов СССР Хром"
click at [1317, 570] on input "file" at bounding box center [1297, 618] width 255 height 255
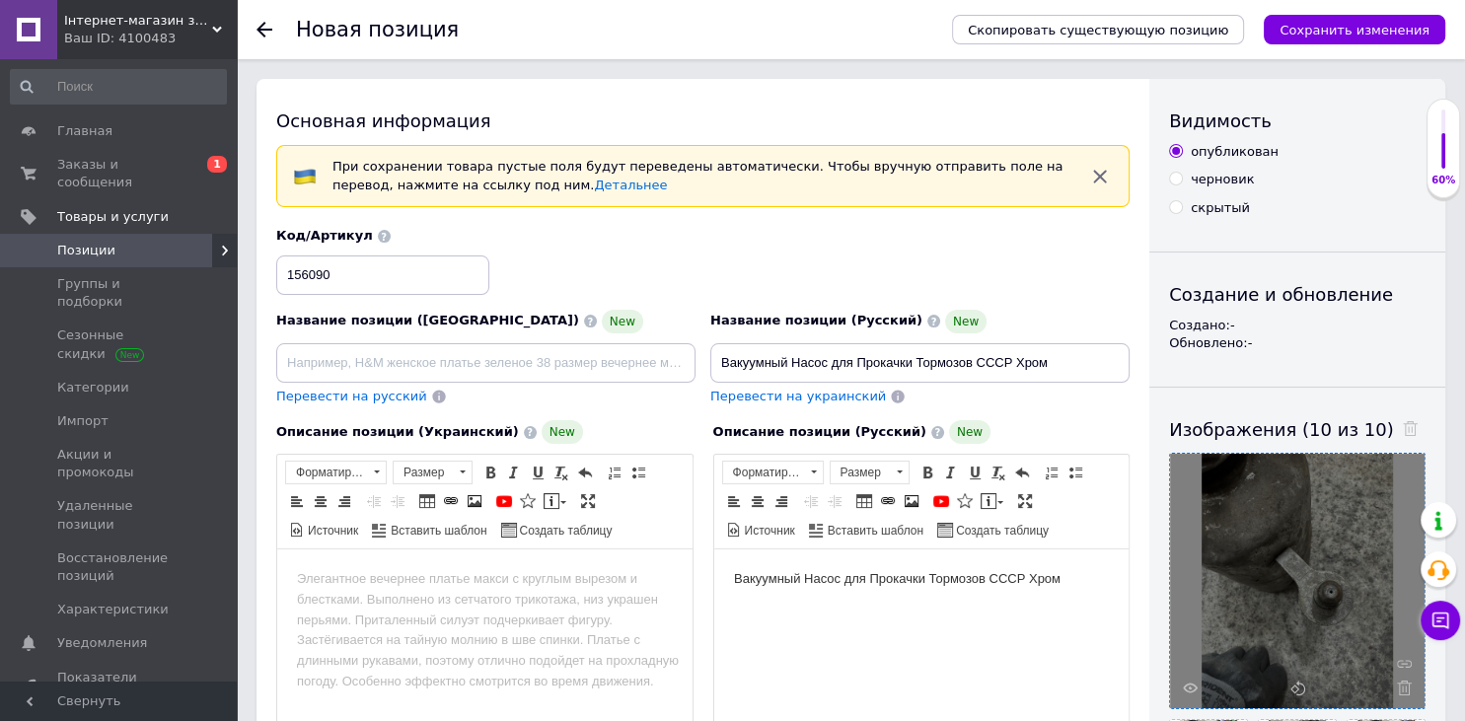
scroll to position [312, 0]
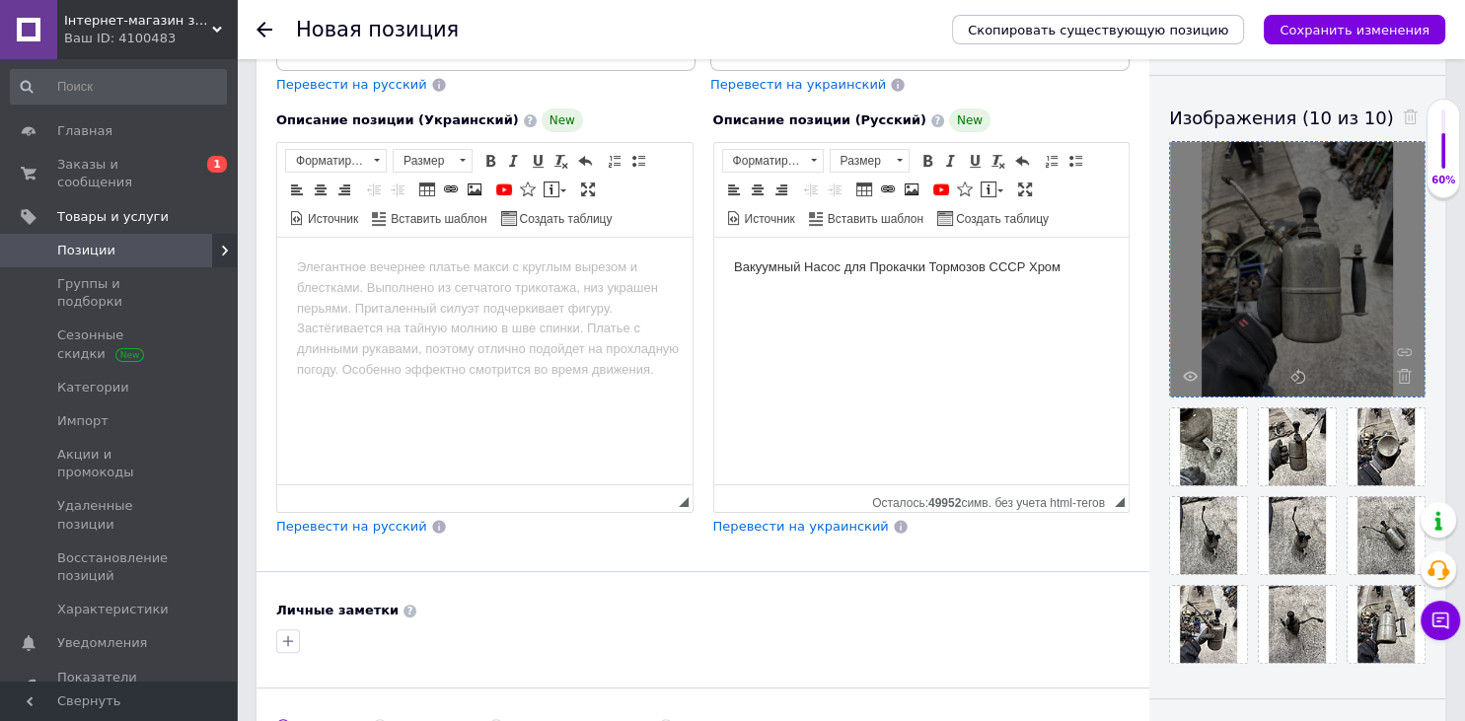
click at [1054, 288] on html "Вакуумный Насос для Прокачки Тормозов СССР Хром" at bounding box center [920, 361] width 415 height 247
click at [1071, 282] on html "Вакуумный Насос для Прокачки Тормозов СССР Хром" at bounding box center [920, 361] width 415 height 247
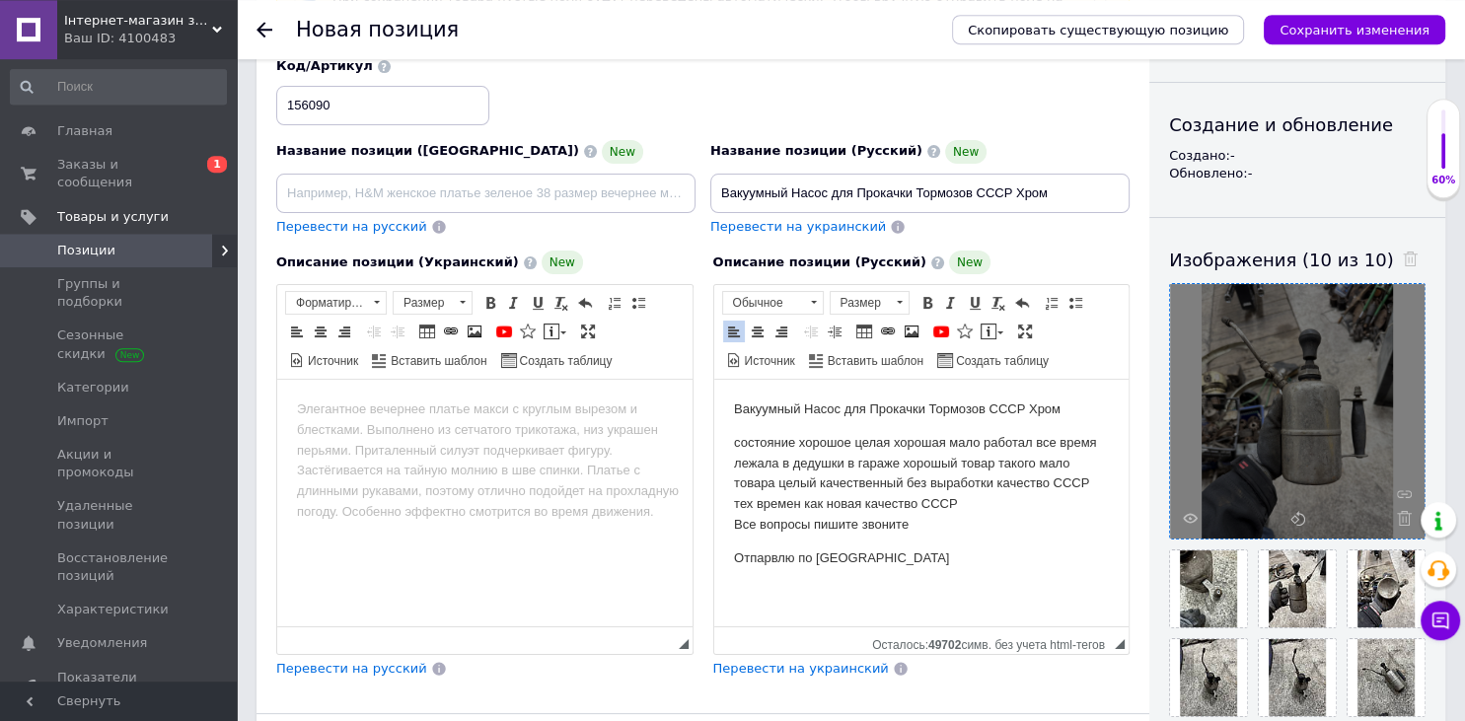
scroll to position [0, 0]
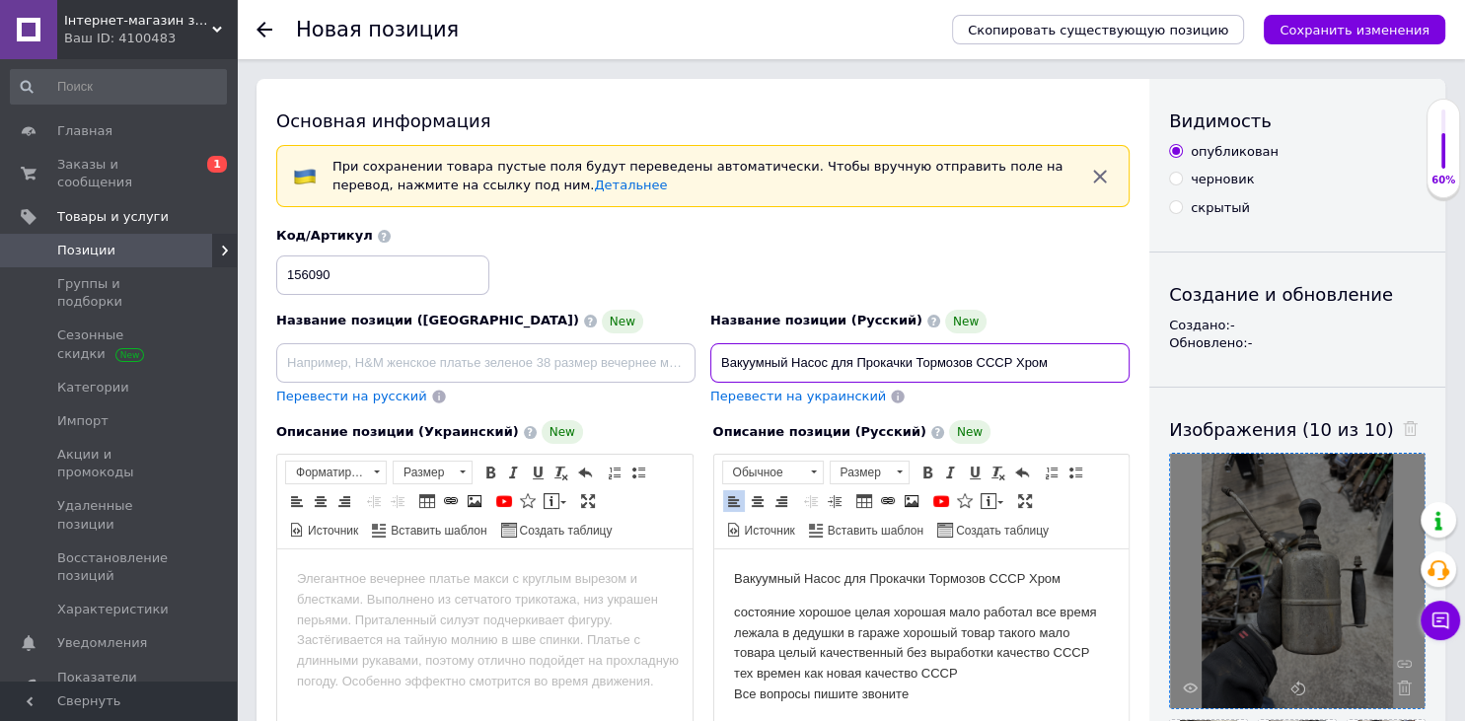
drag, startPoint x: 1061, startPoint y: 357, endPoint x: 556, endPoint y: 258, distance: 513.9
click at [710, 343] on input "Вакуумный Насос для Прокачки Тормозов СССР Хром" at bounding box center [919, 362] width 419 height 39
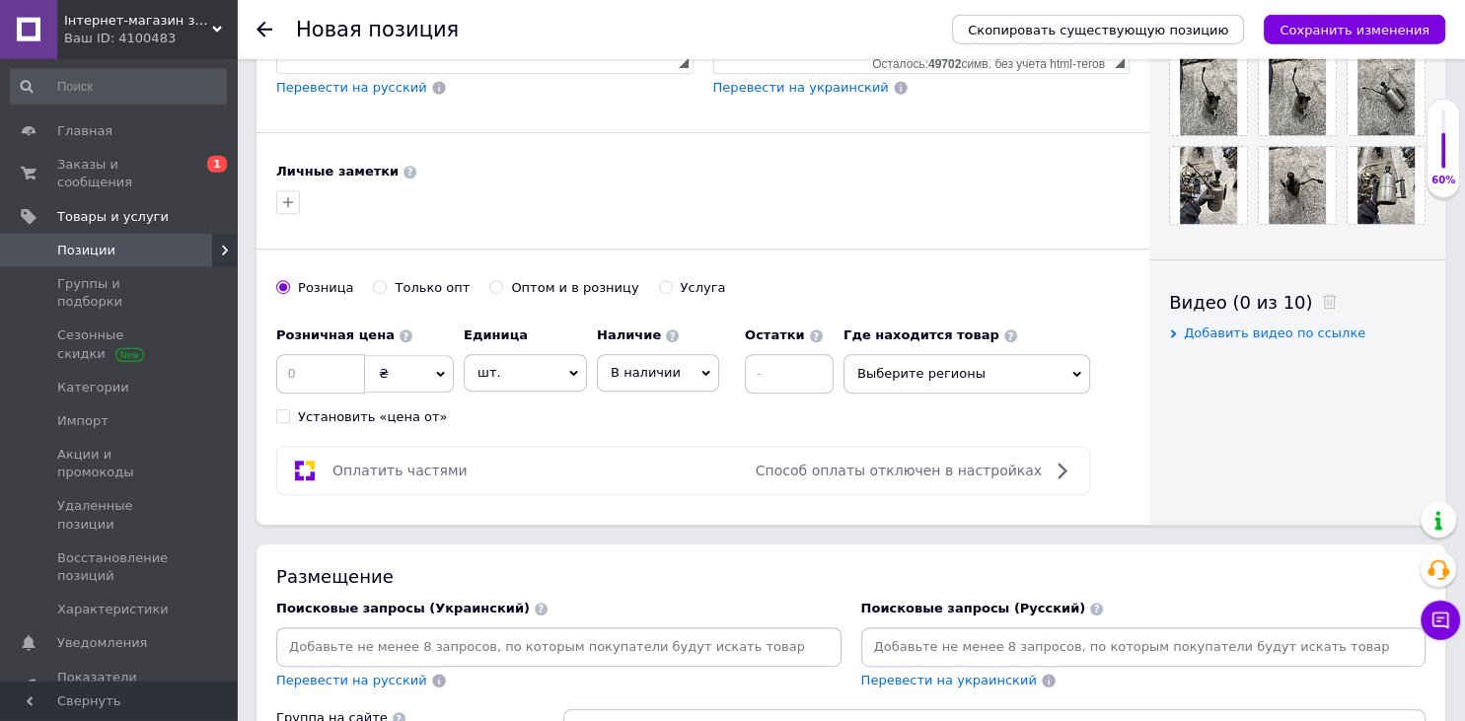
scroll to position [937, 0]
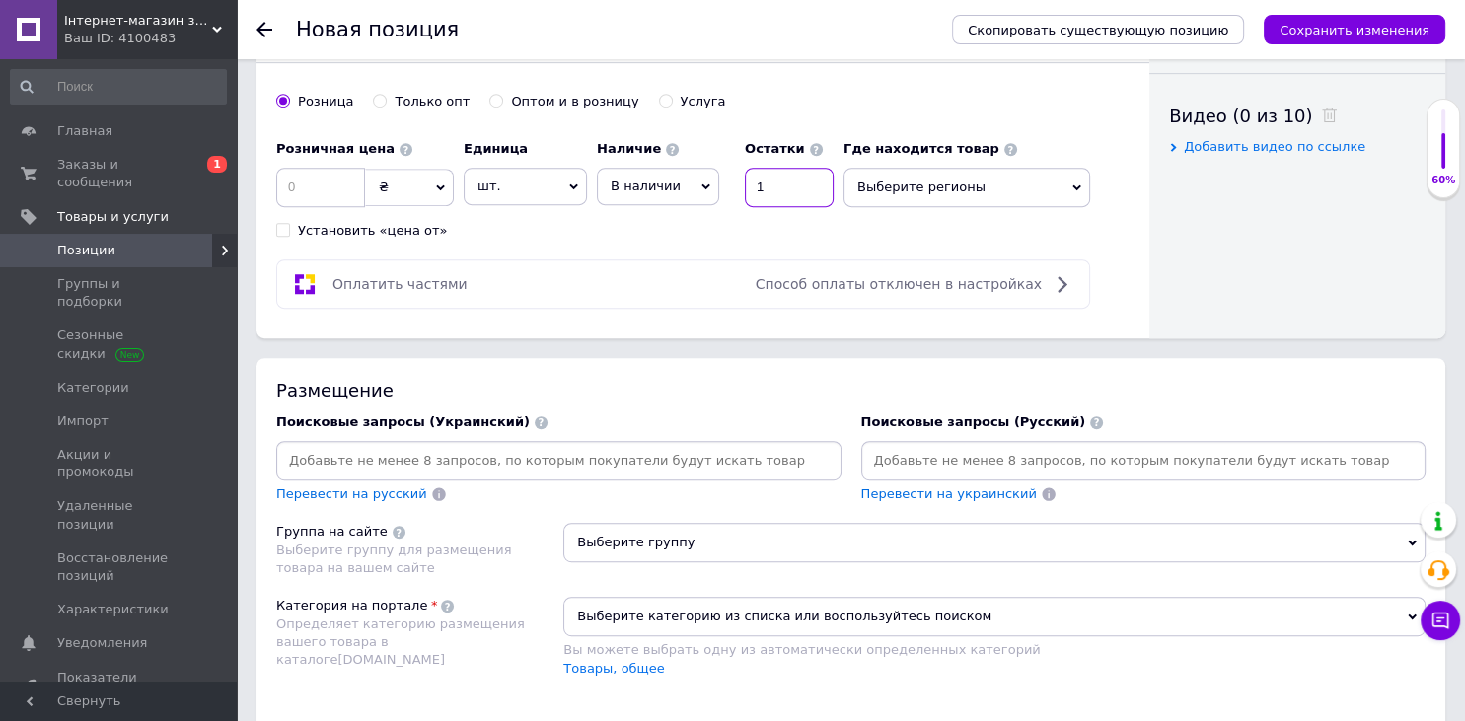
click at [789, 187] on input "1" at bounding box center [789, 187] width 89 height 39
type input "1"
click at [335, 178] on input at bounding box center [320, 187] width 89 height 39
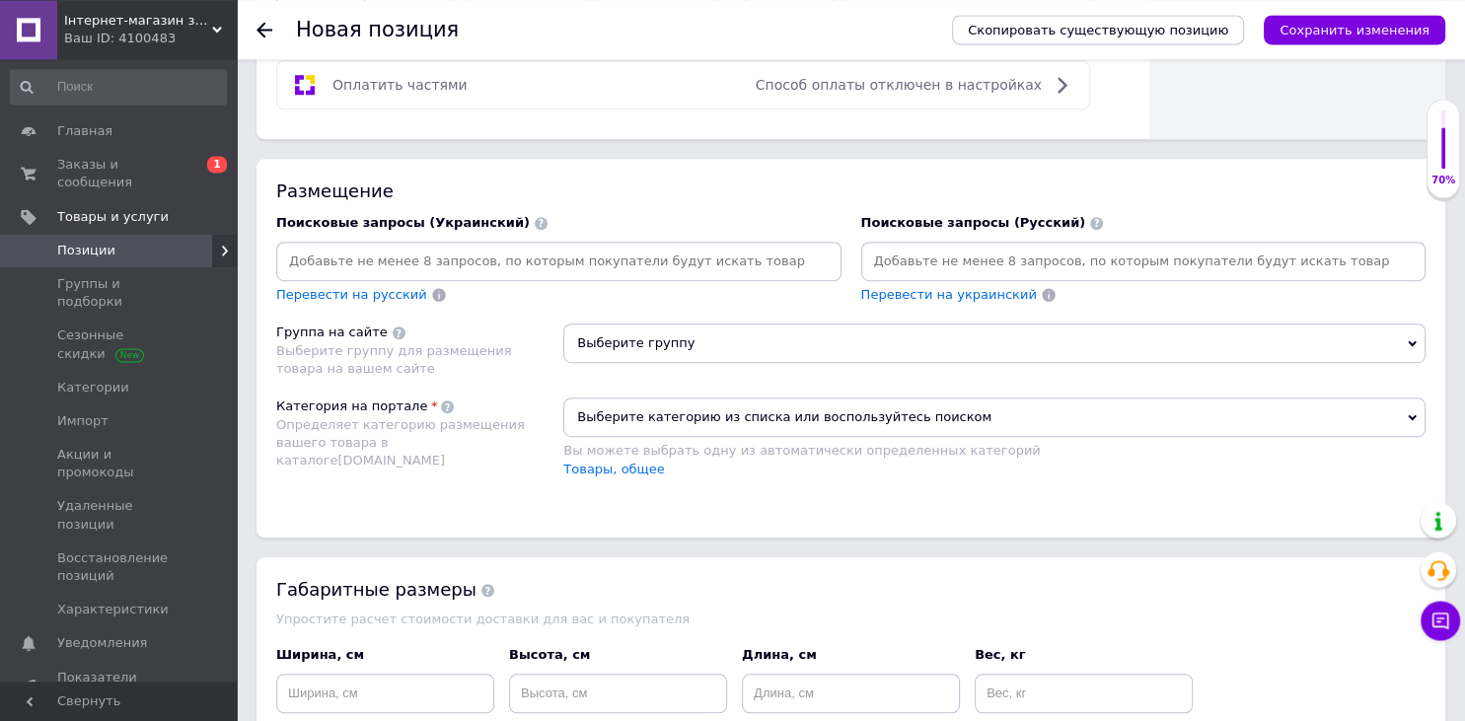
scroll to position [1145, 0]
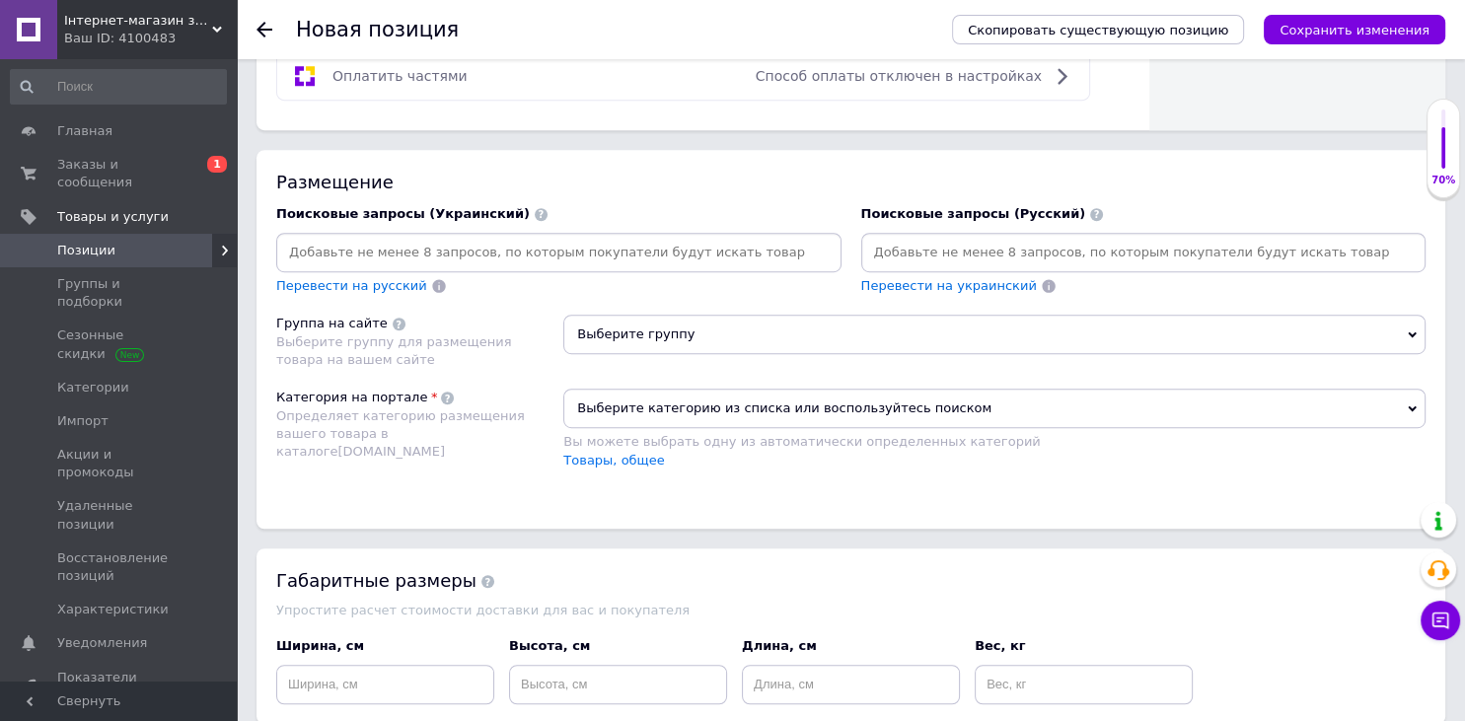
type input "2500"
click at [910, 240] on input at bounding box center [1143, 253] width 557 height 30
paste input "Вакуумный Насос для Прокачки Тормозов СССР Хром"
type input "Вакуумный Насос для Прокачки Тормозов СССР Хром"
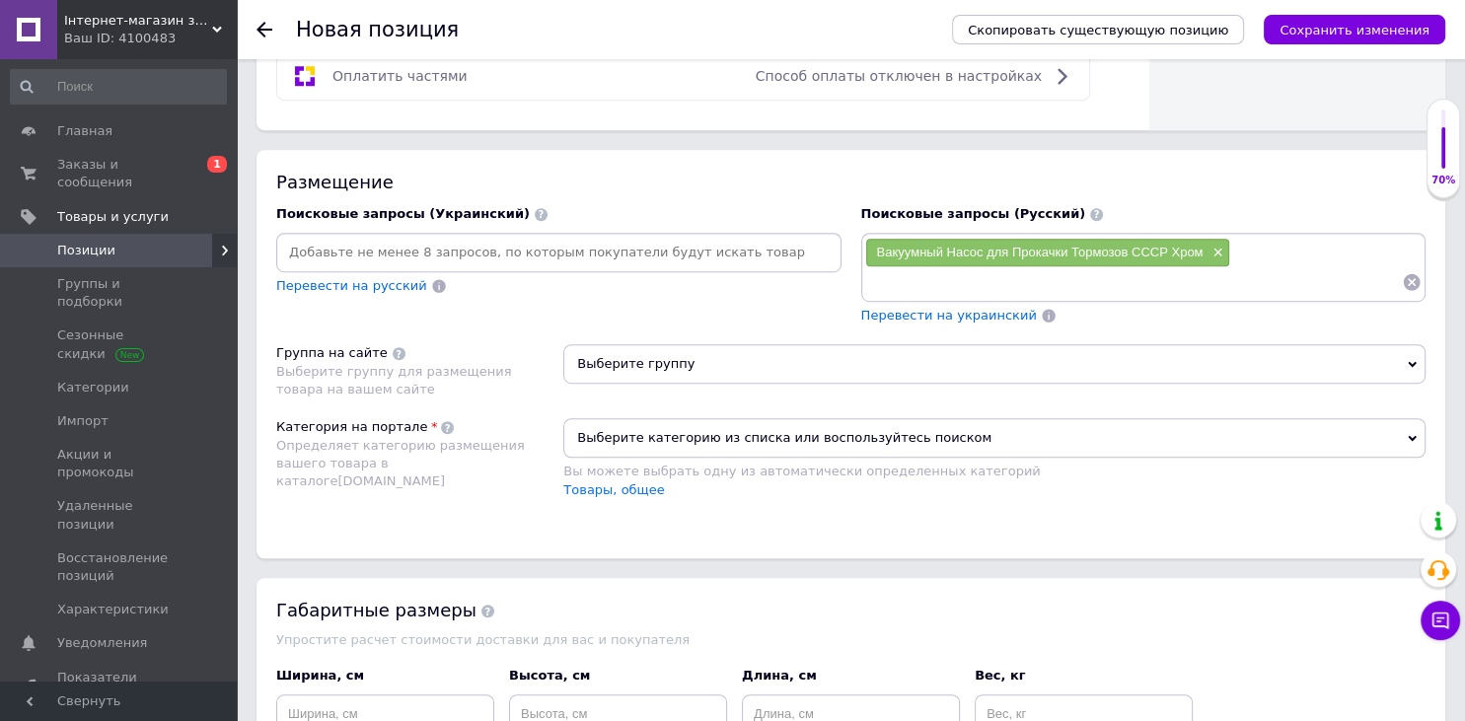
paste input "Вакуумный Насос для Прокачки Тормозов СССР Хром"
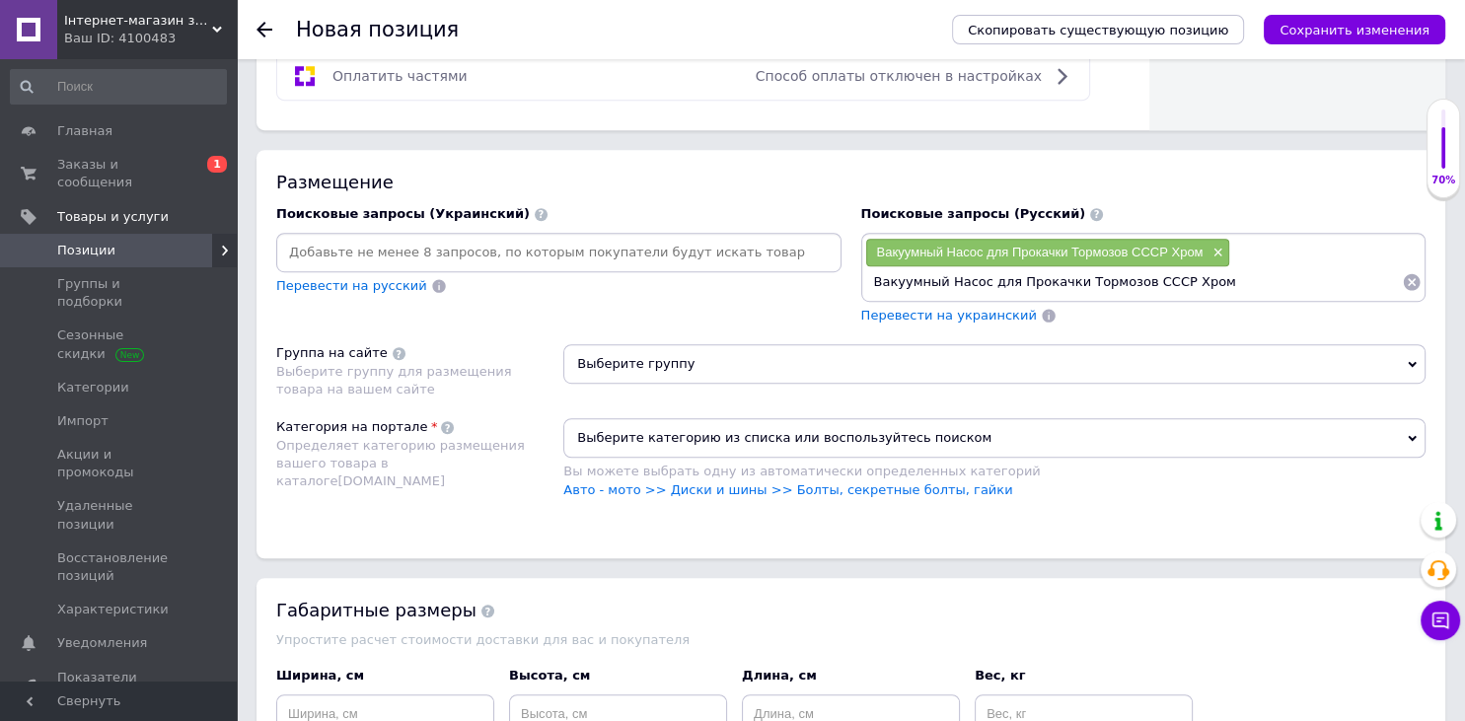
drag, startPoint x: 1128, startPoint y: 278, endPoint x: 1464, endPoint y: 330, distance: 340.3
click at [1403, 297] on input "Вакуумный Насос для Прокачки Тормозов СССР Хром" at bounding box center [1134, 282] width 538 height 30
type input "Вакуумный Насос для Прокачки Тормозов"
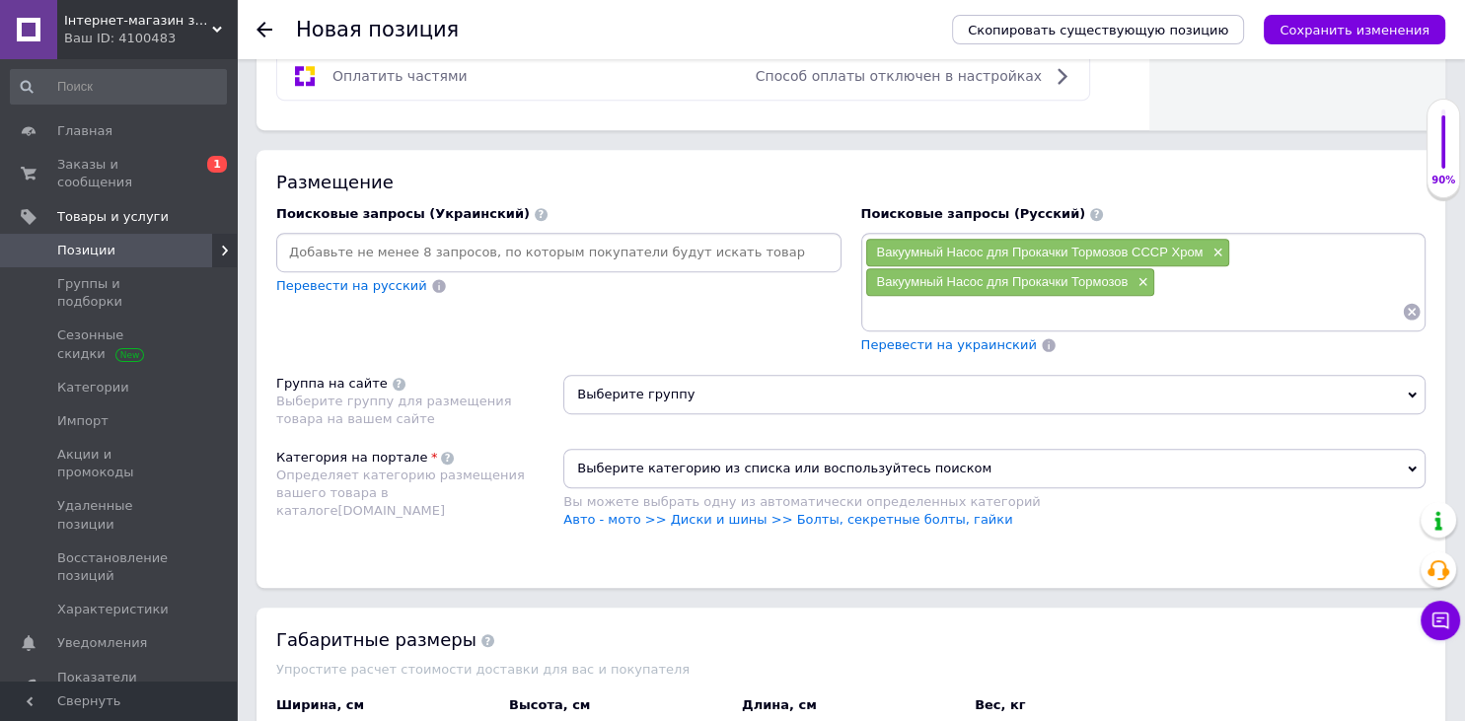
click at [888, 405] on span "Выберите группу" at bounding box center [994, 394] width 862 height 39
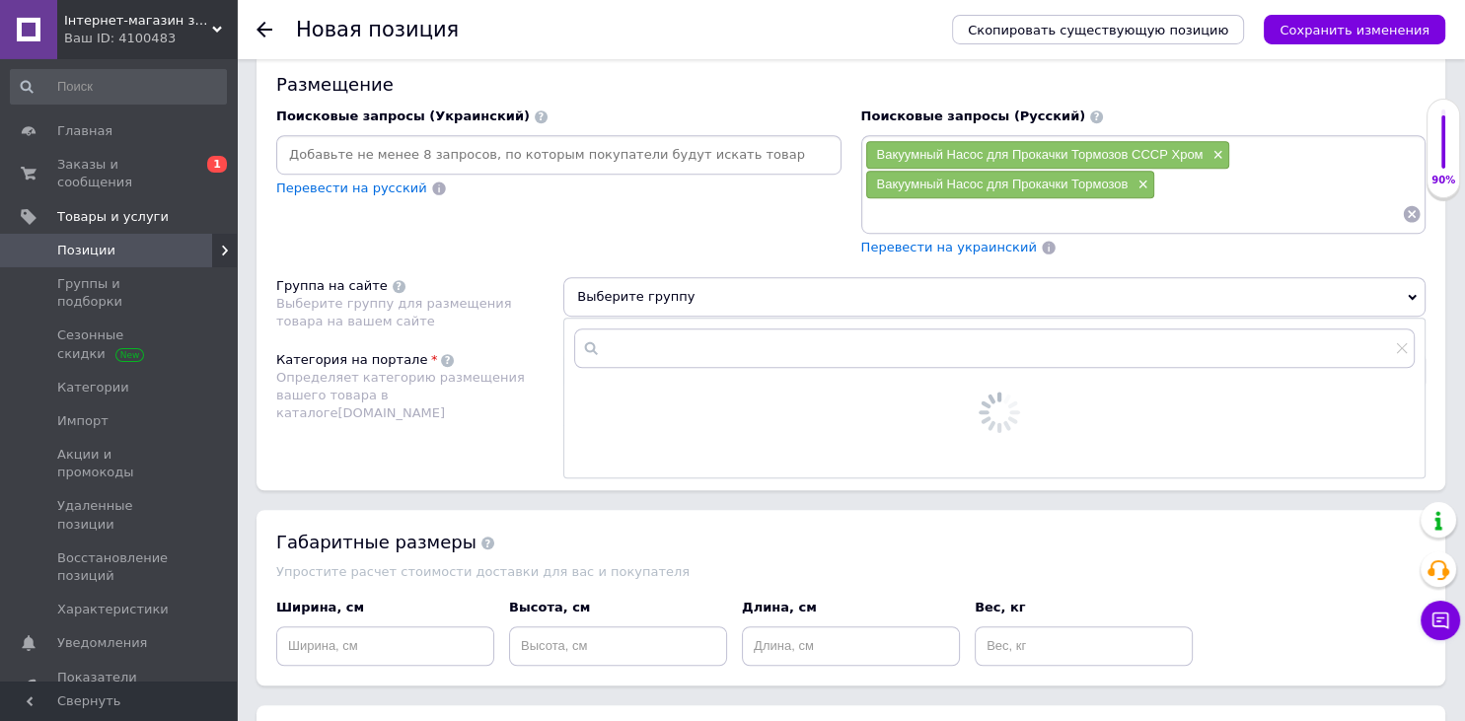
scroll to position [1396, 0]
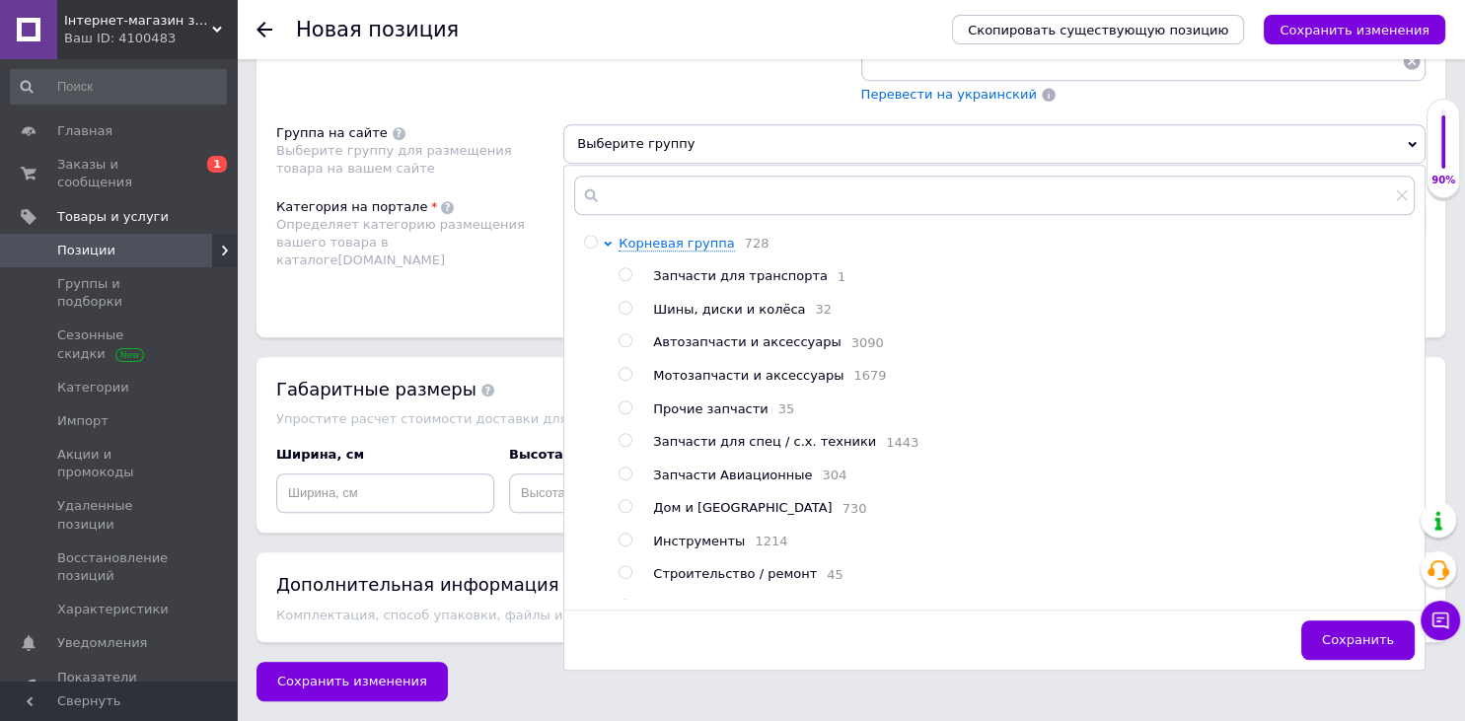
drag, startPoint x: 704, startPoint y: 562, endPoint x: 702, endPoint y: 551, distance: 12.0
click at [705, 549] on span "Инструменты" at bounding box center [699, 541] width 92 height 15
radio input "true"
click at [490, 294] on div "Категория на портале Определяет категорию размещения вашего товара в каталоге […" at bounding box center [419, 248] width 287 height 100
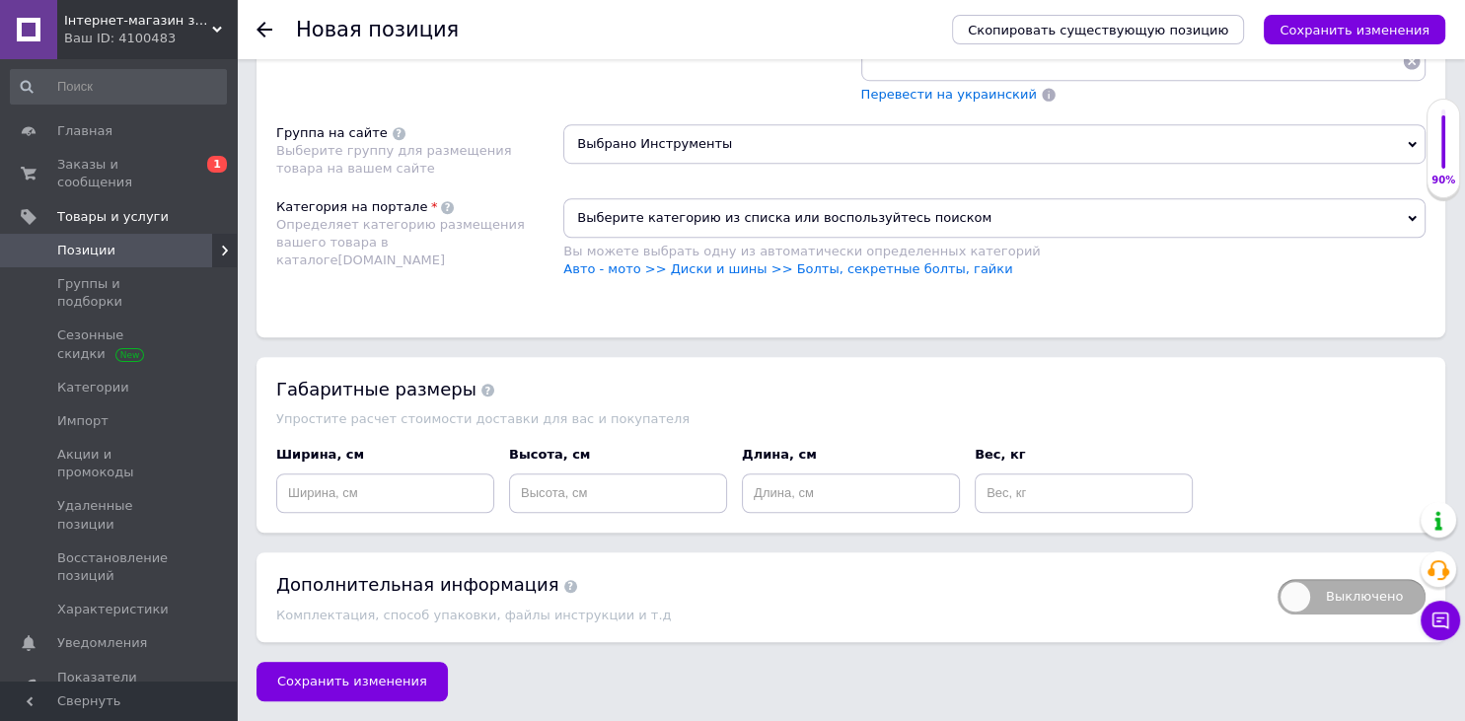
click at [653, 231] on span "Выберите категорию из списка или воспользуйтесь поиском" at bounding box center [994, 217] width 862 height 39
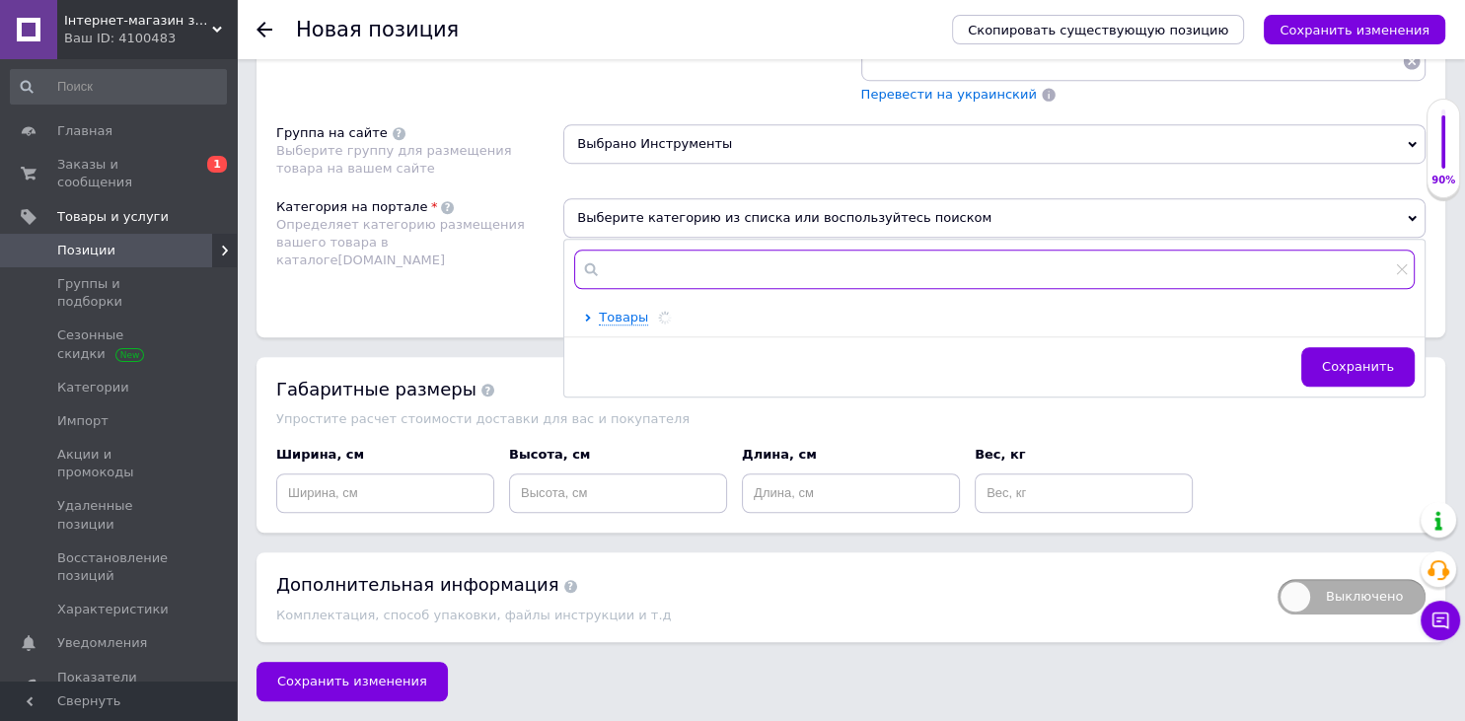
click at [655, 281] on input "text" at bounding box center [994, 269] width 841 height 39
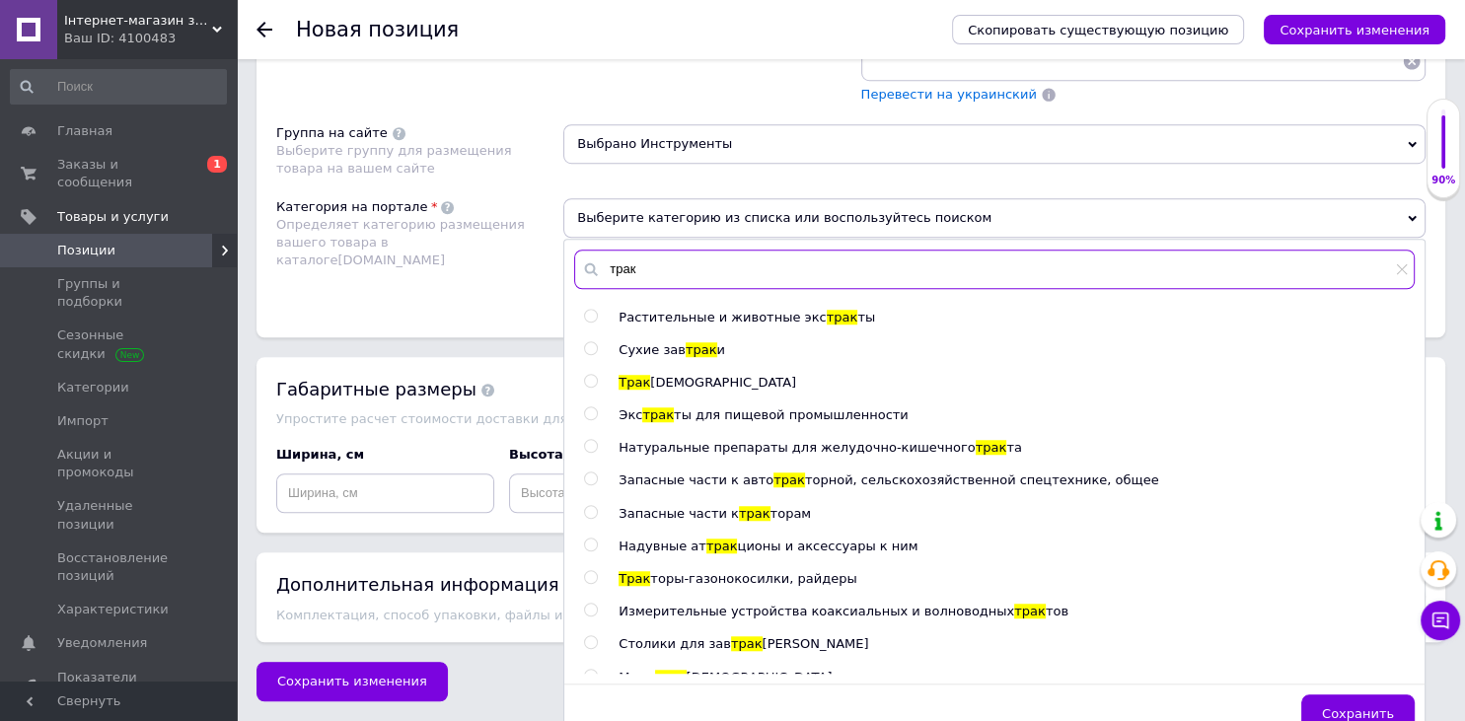
type input "трак"
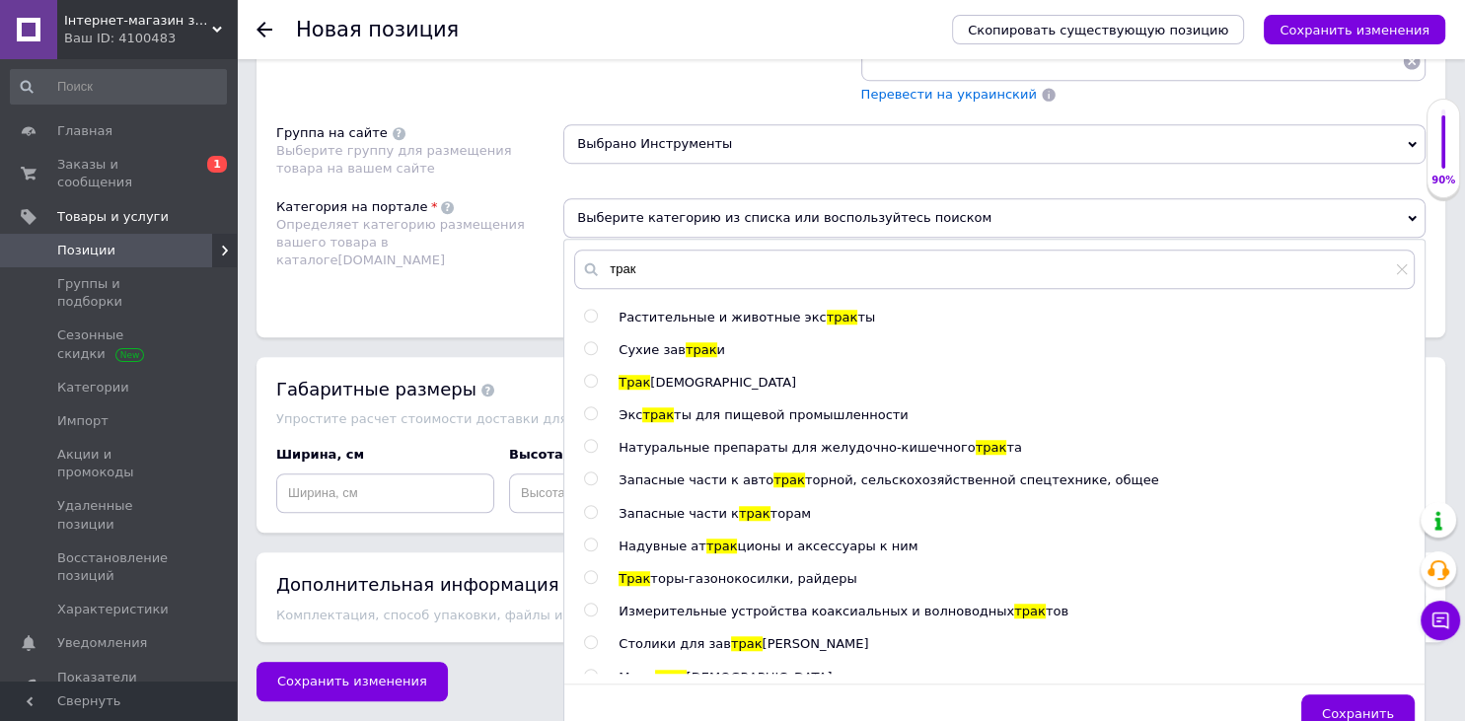
click at [693, 515] on span "Запасные части к" at bounding box center [679, 513] width 120 height 15
radio input "true"
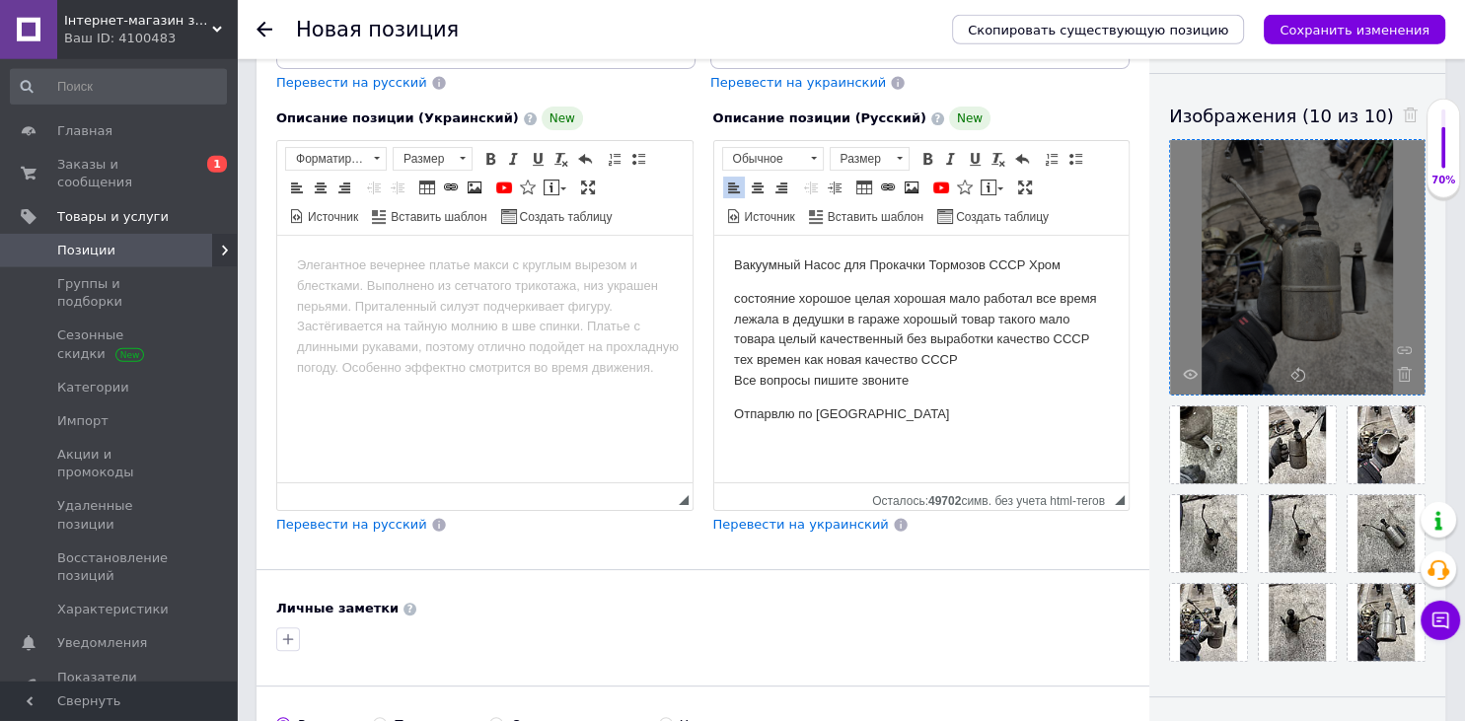
scroll to position [250, 0]
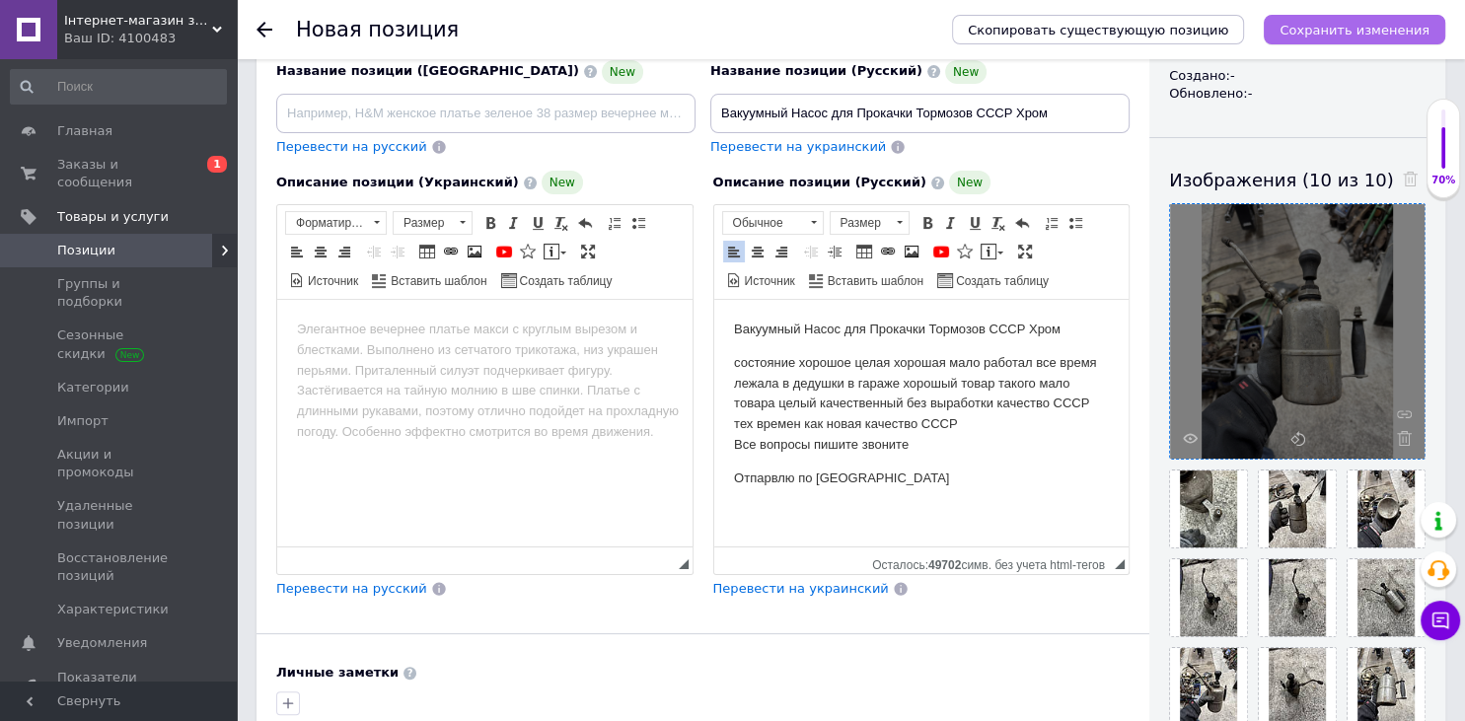
click at [1348, 37] on icon "Сохранить изменения" at bounding box center [1355, 30] width 150 height 15
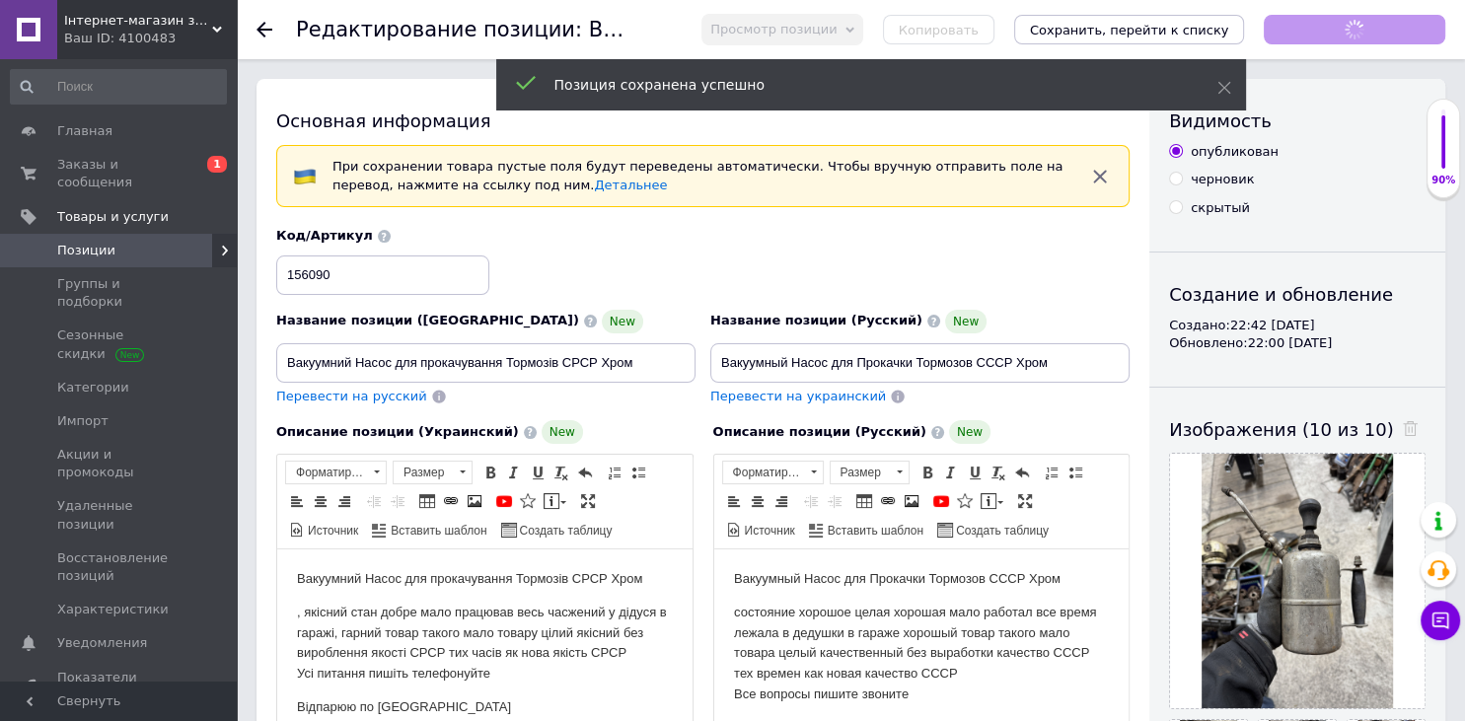
click at [1190, 29] on icon "Сохранить, перейти к списку" at bounding box center [1129, 30] width 199 height 15
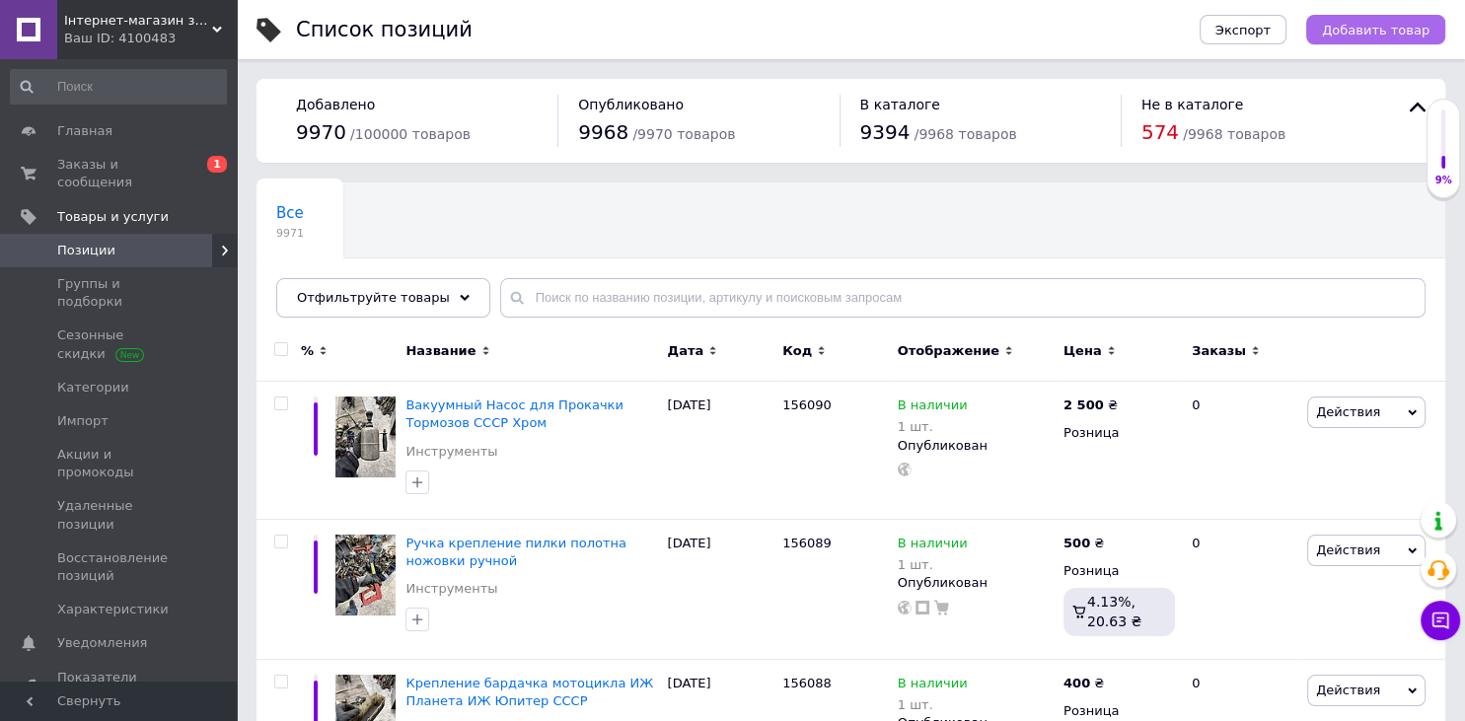
click at [1349, 33] on span "Добавить товар" at bounding box center [1376, 30] width 108 height 15
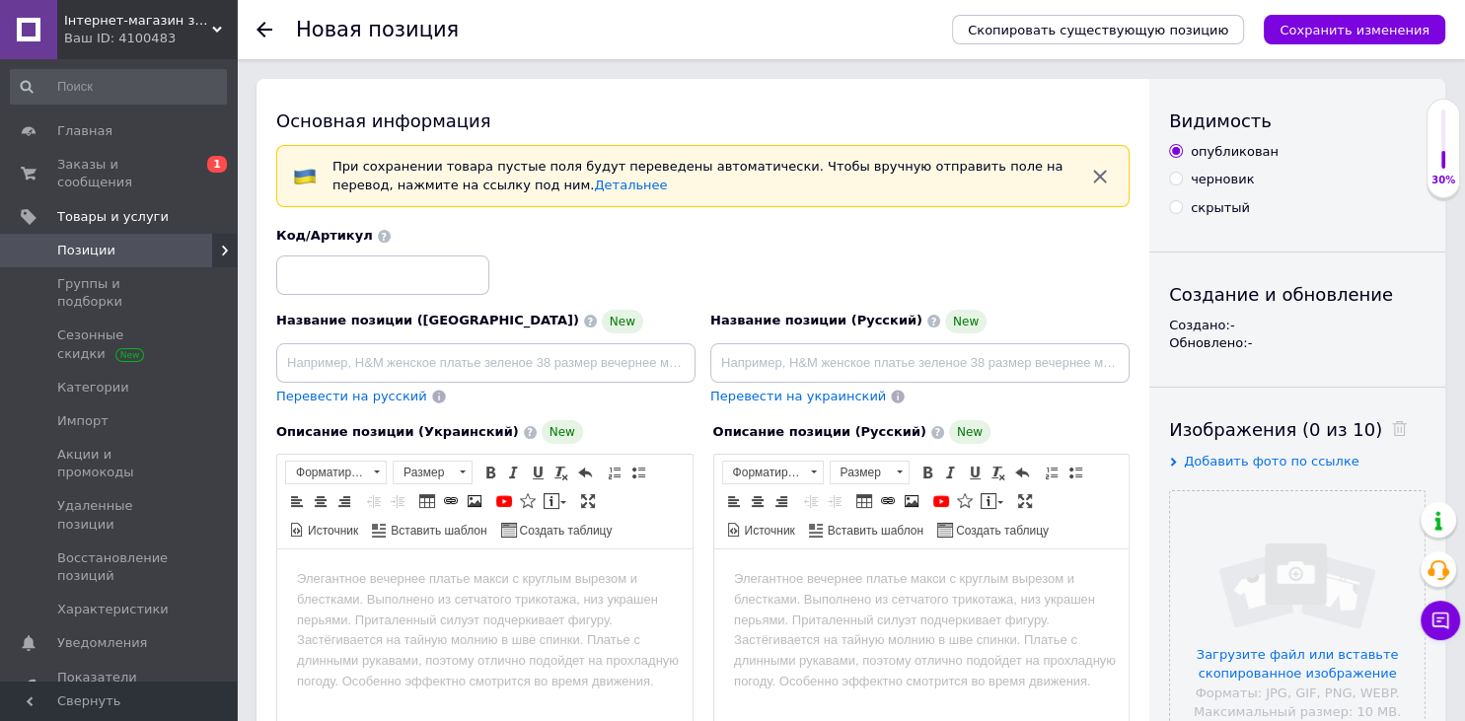
click at [924, 624] on html at bounding box center [920, 673] width 415 height 247
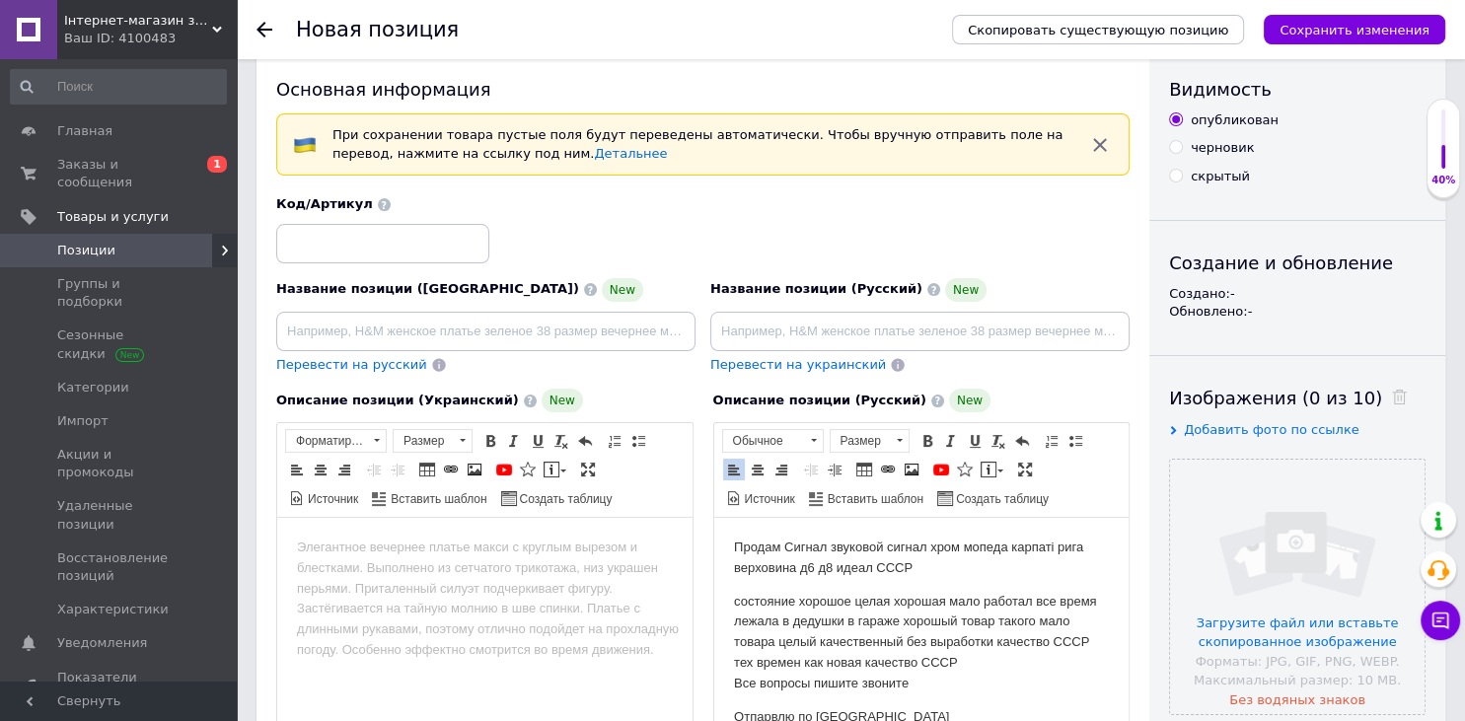
drag, startPoint x: 917, startPoint y: 578, endPoint x: 781, endPoint y: 548, distance: 138.6
click at [781, 548] on body "Продам Сигнал звуковой сигнал хром мопеда карпаті рига верховина д6 д8 идеал СС…" at bounding box center [921, 632] width 376 height 189
copy body "Сигнал звуковой сигнал хром мопеда карпаті рига верховина д6 д8 идеал СССР"
click at [815, 330] on input at bounding box center [919, 331] width 419 height 39
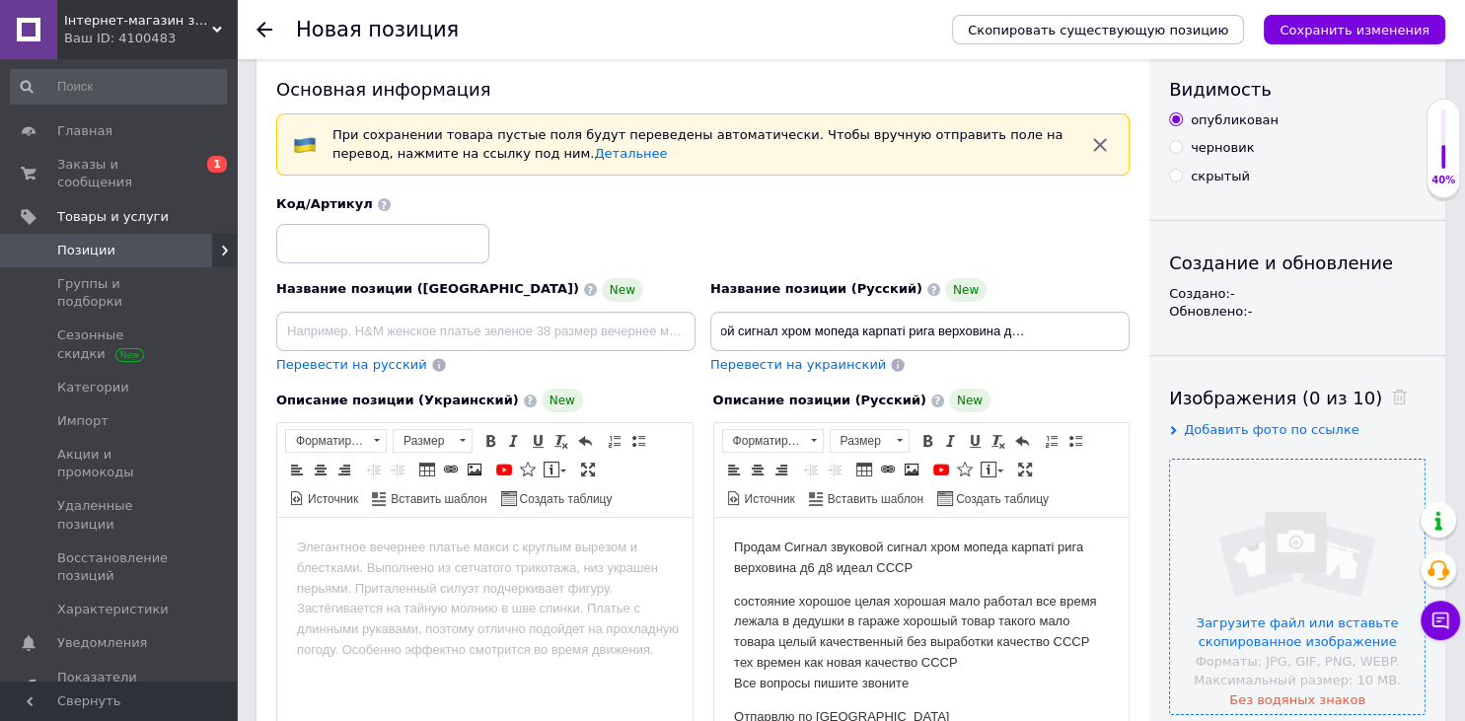
type input "Сигнал звуковой сигнал хром мопеда карпаті рига верховина д6 д8 идеал СССР"
click at [1328, 577] on input "file" at bounding box center [1297, 587] width 255 height 255
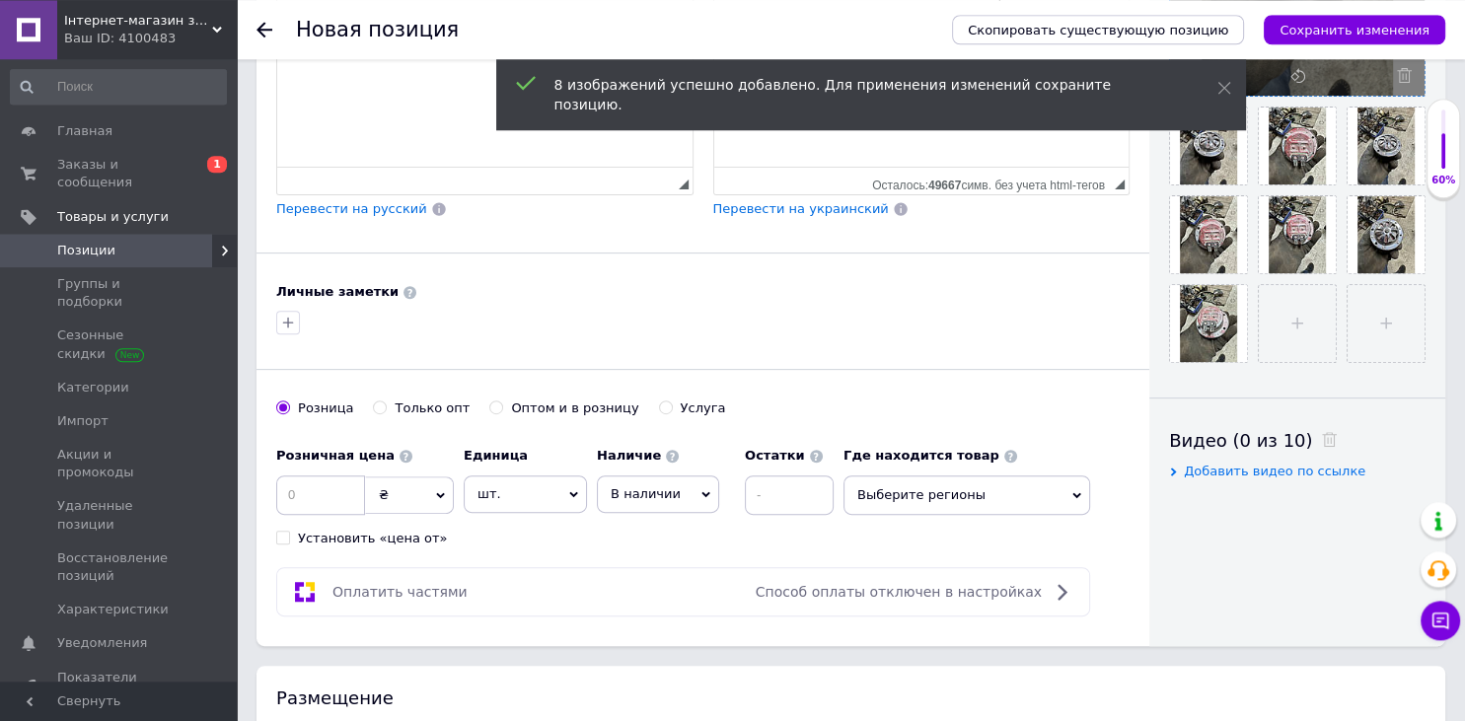
scroll to position [656, 0]
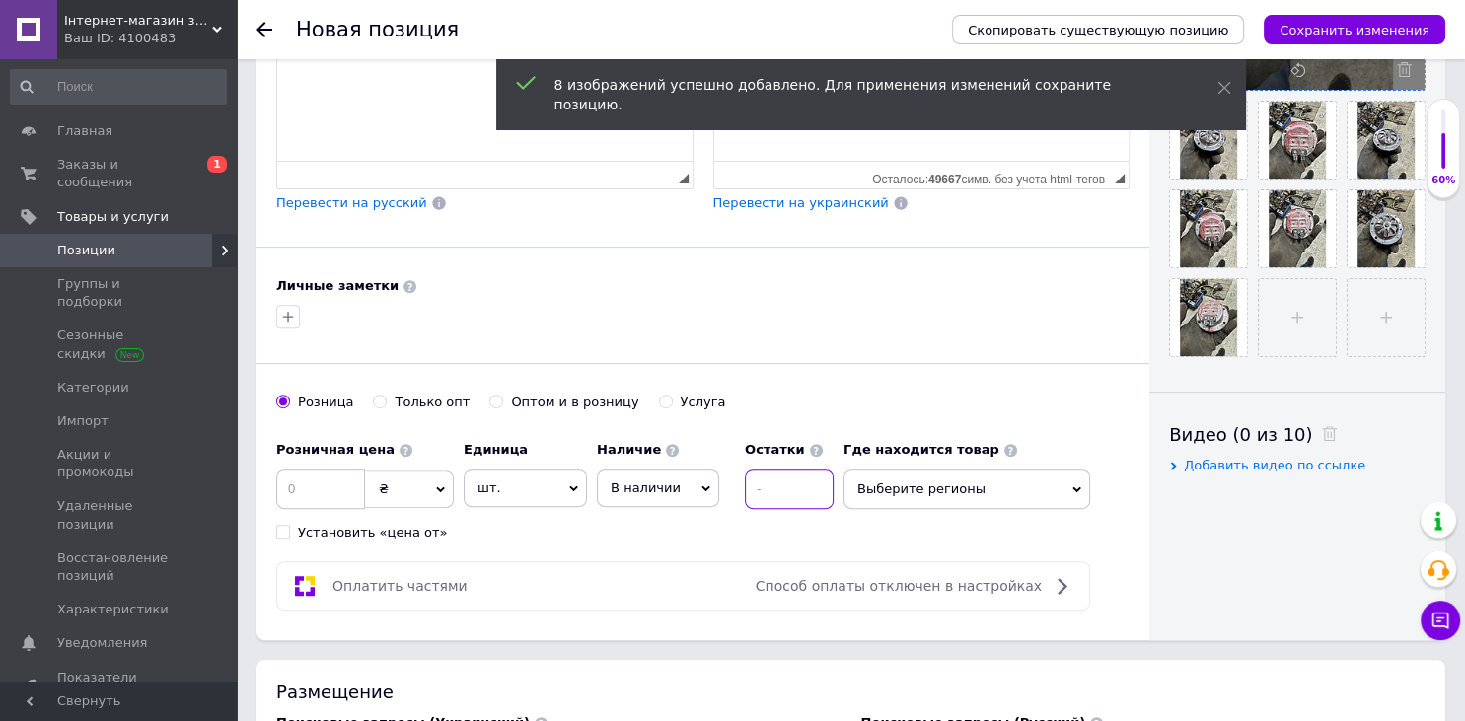
click at [770, 483] on input at bounding box center [789, 489] width 89 height 39
type input "1"
click at [335, 493] on input at bounding box center [320, 489] width 89 height 39
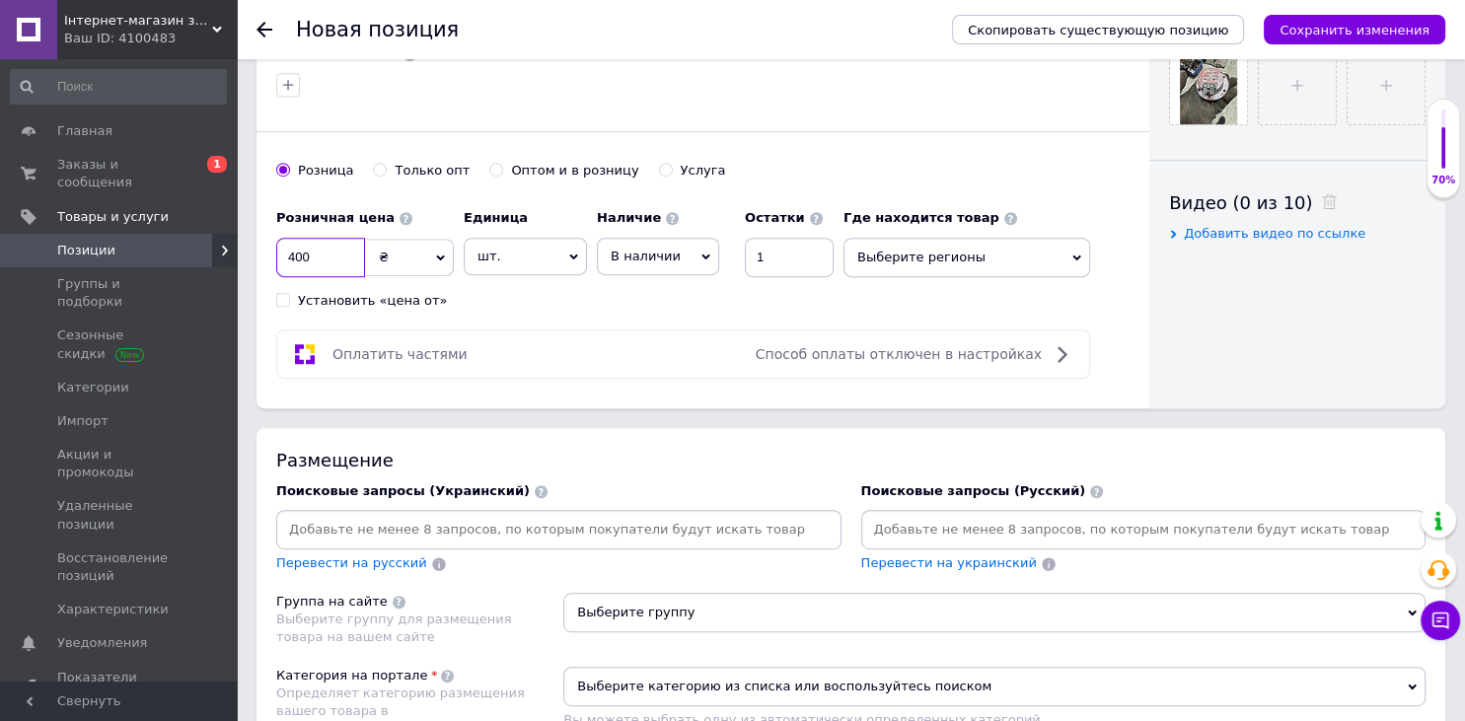
scroll to position [1073, 0]
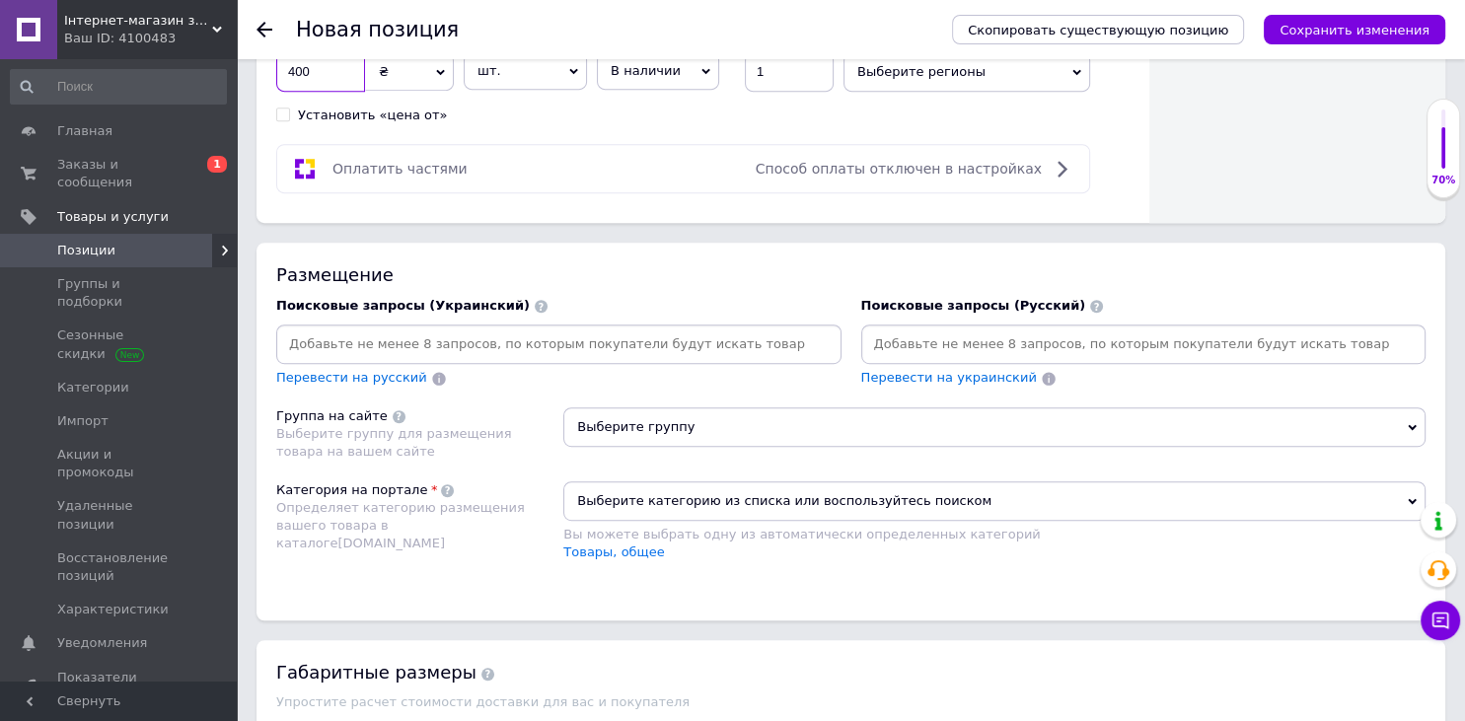
type input "400"
click at [921, 341] on input at bounding box center [1143, 345] width 557 height 30
paste input "Сигнал звуковой сигнал хром мопеда карпаті рига верховина д6 д8 идеал СССР"
type input "Сигнал звуковой сигнал хром мопеда карпаті рига верховина д6 д8 идеал СССР"
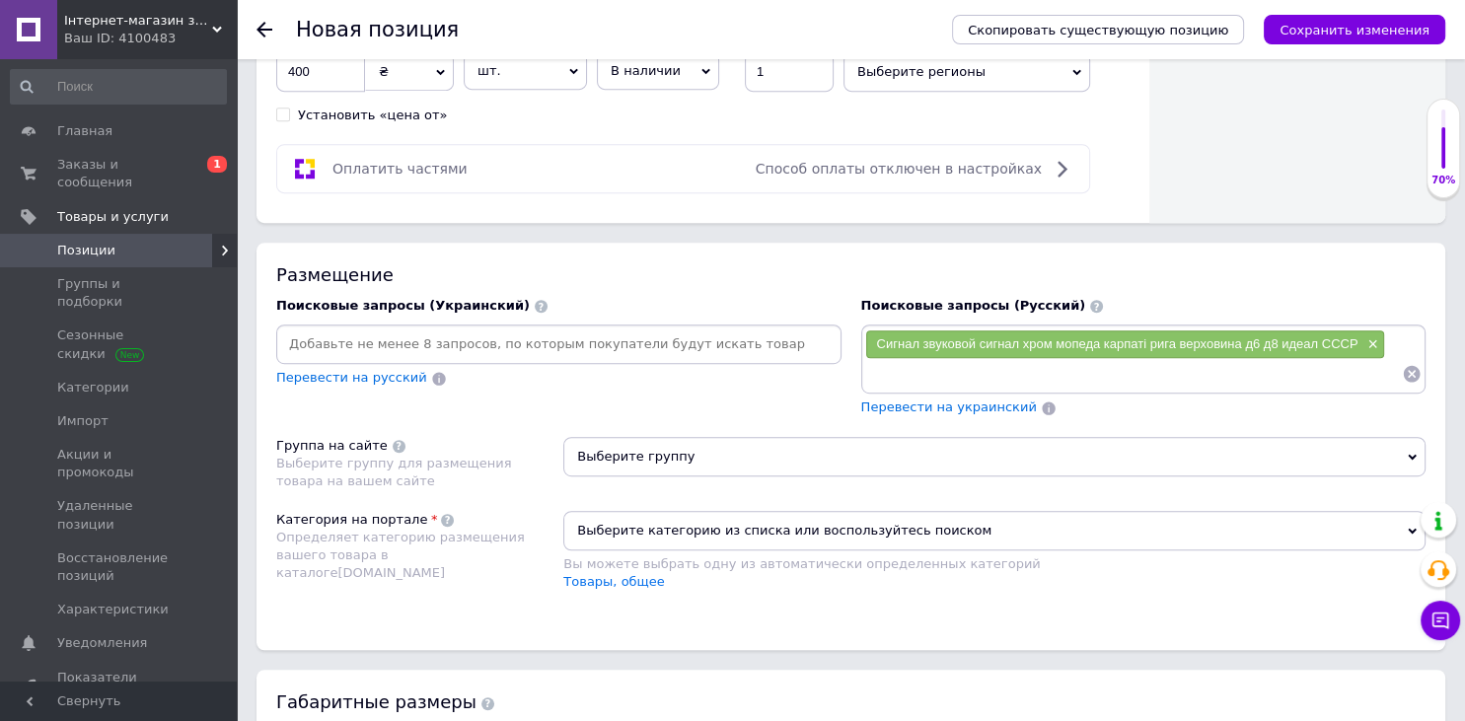
paste input "Сигнал звуковой сигнал хром мопеда карпаті рига верховина д6 д8 идеал СССР"
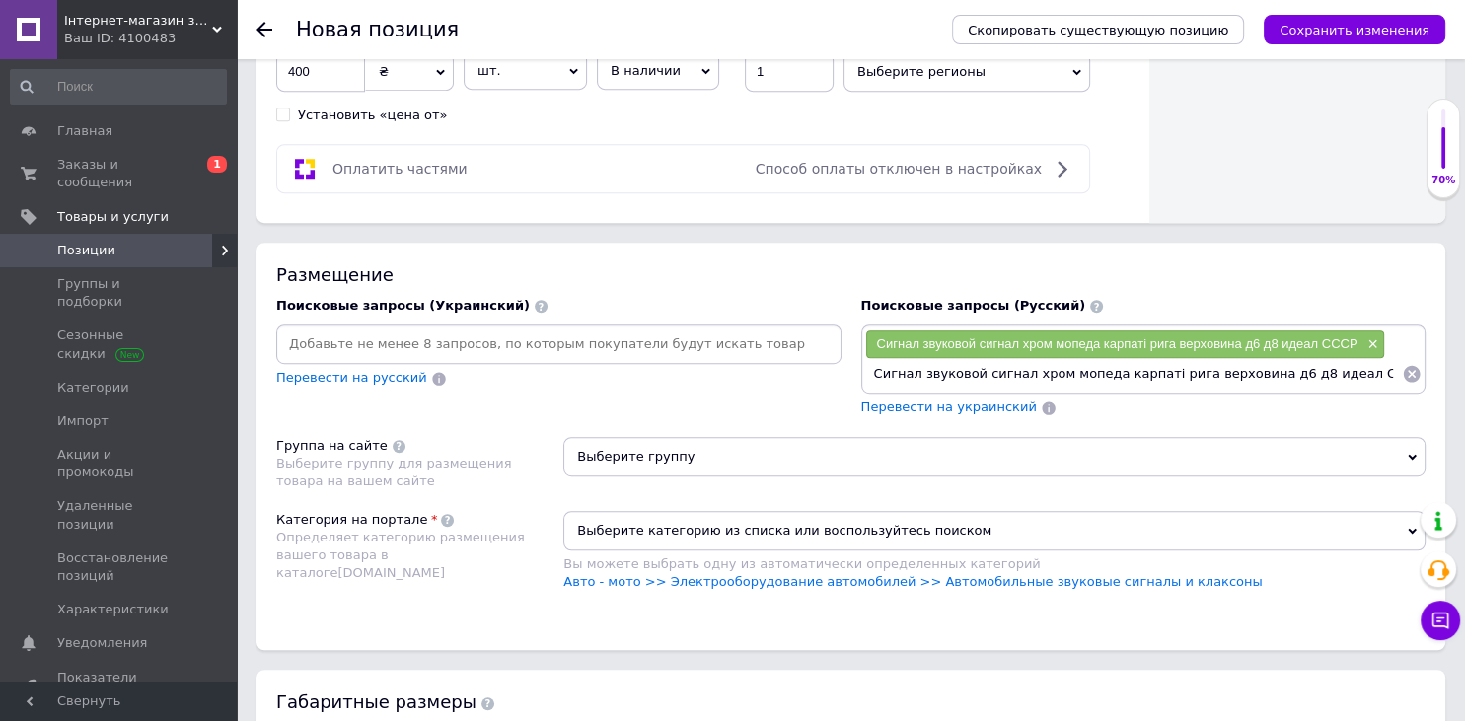
drag, startPoint x: 1282, startPoint y: 370, endPoint x: 1464, endPoint y: 399, distance: 184.7
click at [1403, 389] on input "Сигнал звуковой сигнал хром мопеда карпаті рига верховина д6 д8 идеал СССР" at bounding box center [1134, 374] width 538 height 30
type input "Сигнал звуковой сигнал хром мопеда карпаті рига верховина д6 д8"
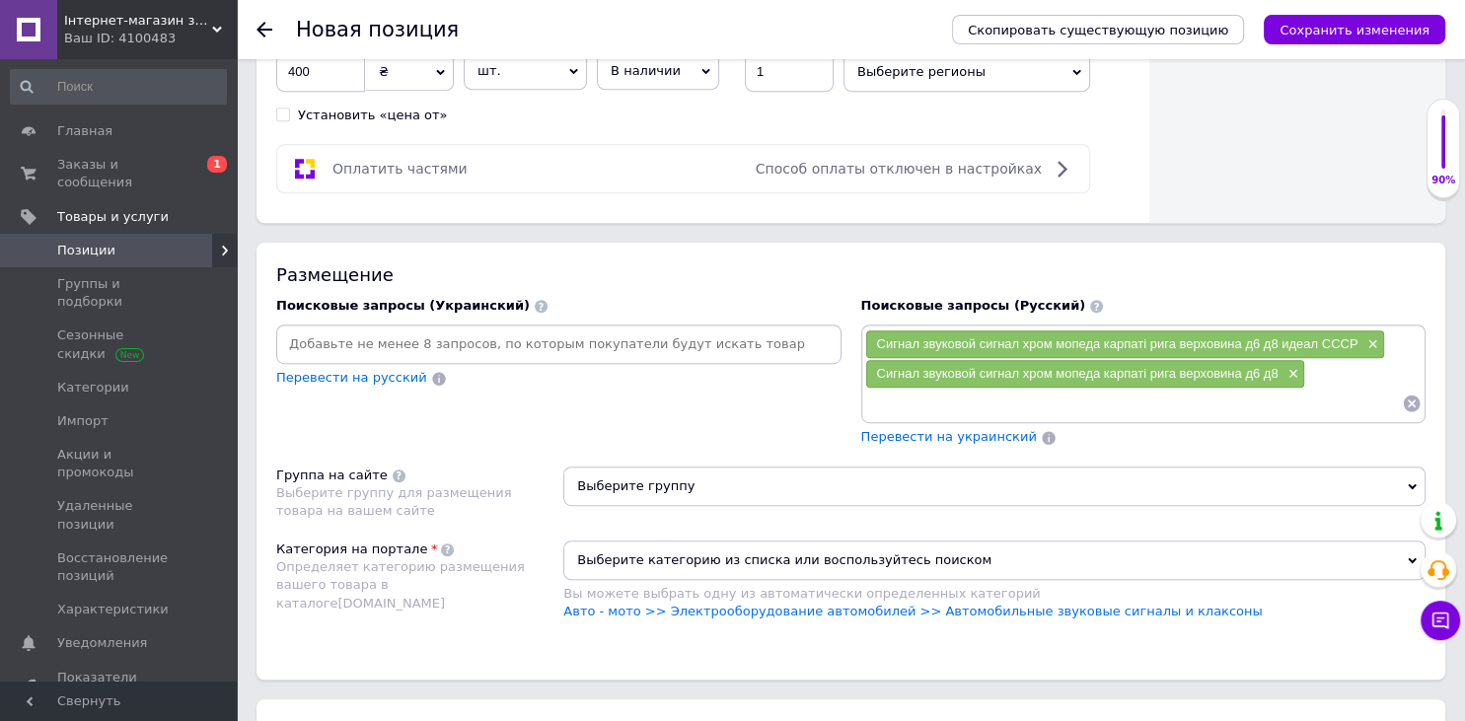
click at [694, 476] on span "Выберите группу" at bounding box center [994, 486] width 862 height 39
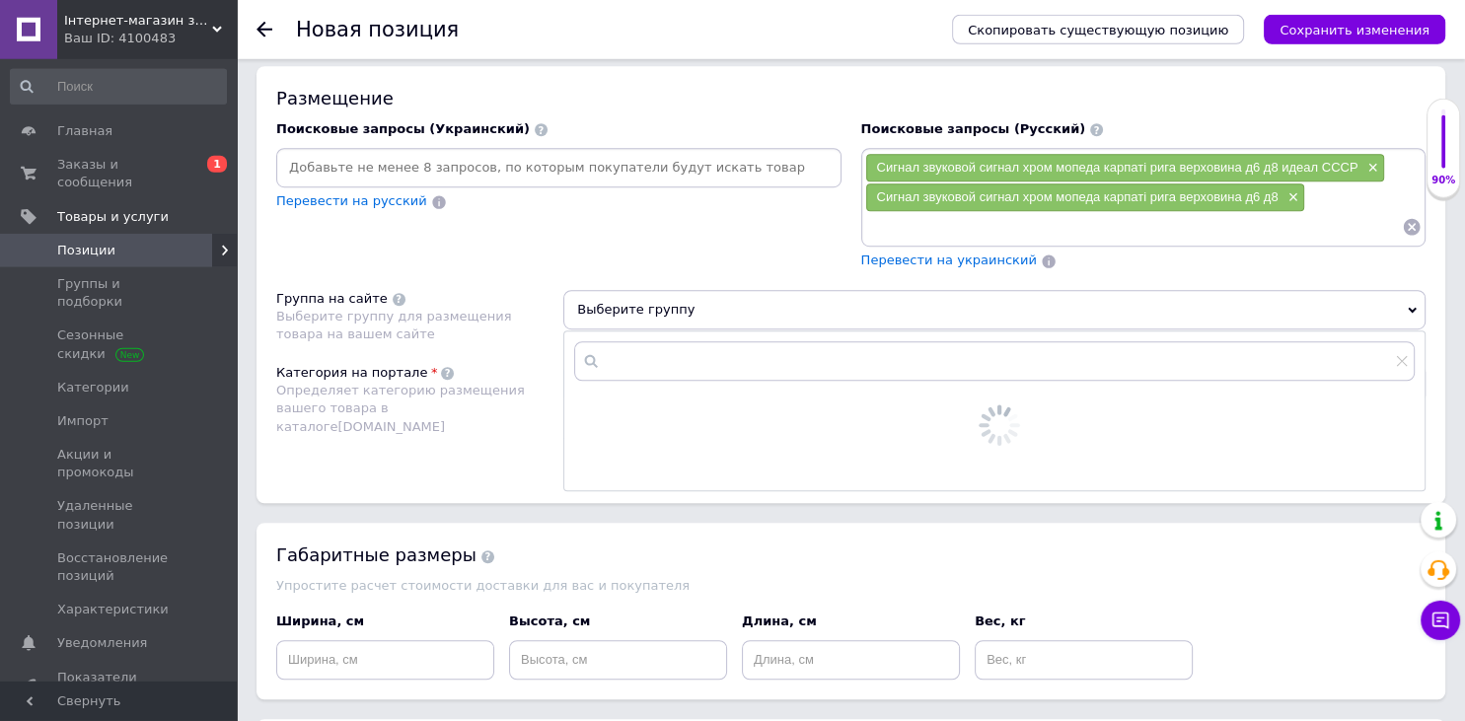
scroll to position [1385, 0]
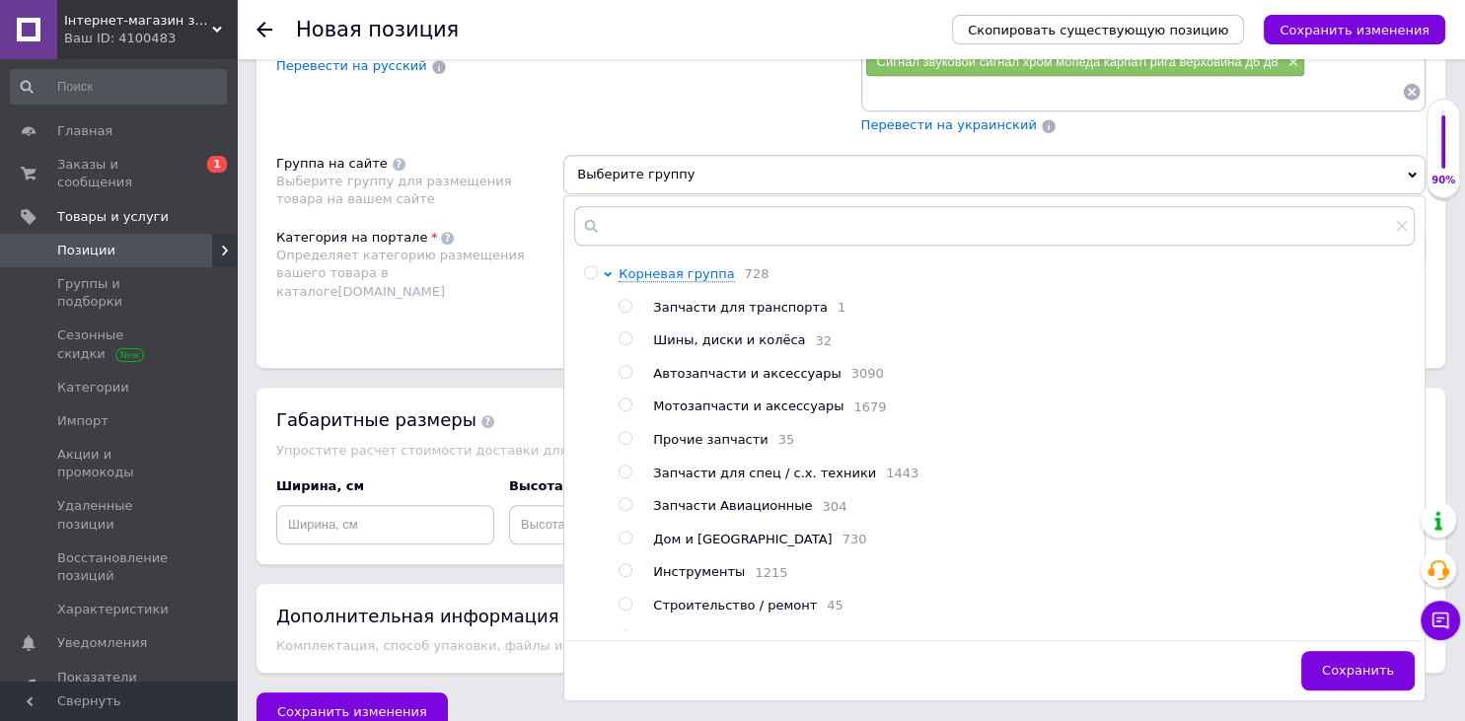
click at [700, 409] on span "Мотозапчасти и аксессуары" at bounding box center [748, 406] width 190 height 15
radio input "true"
click at [347, 306] on div "Категория на портале Определяет категорию размещения вашего товара в каталоге […" at bounding box center [419, 279] width 287 height 100
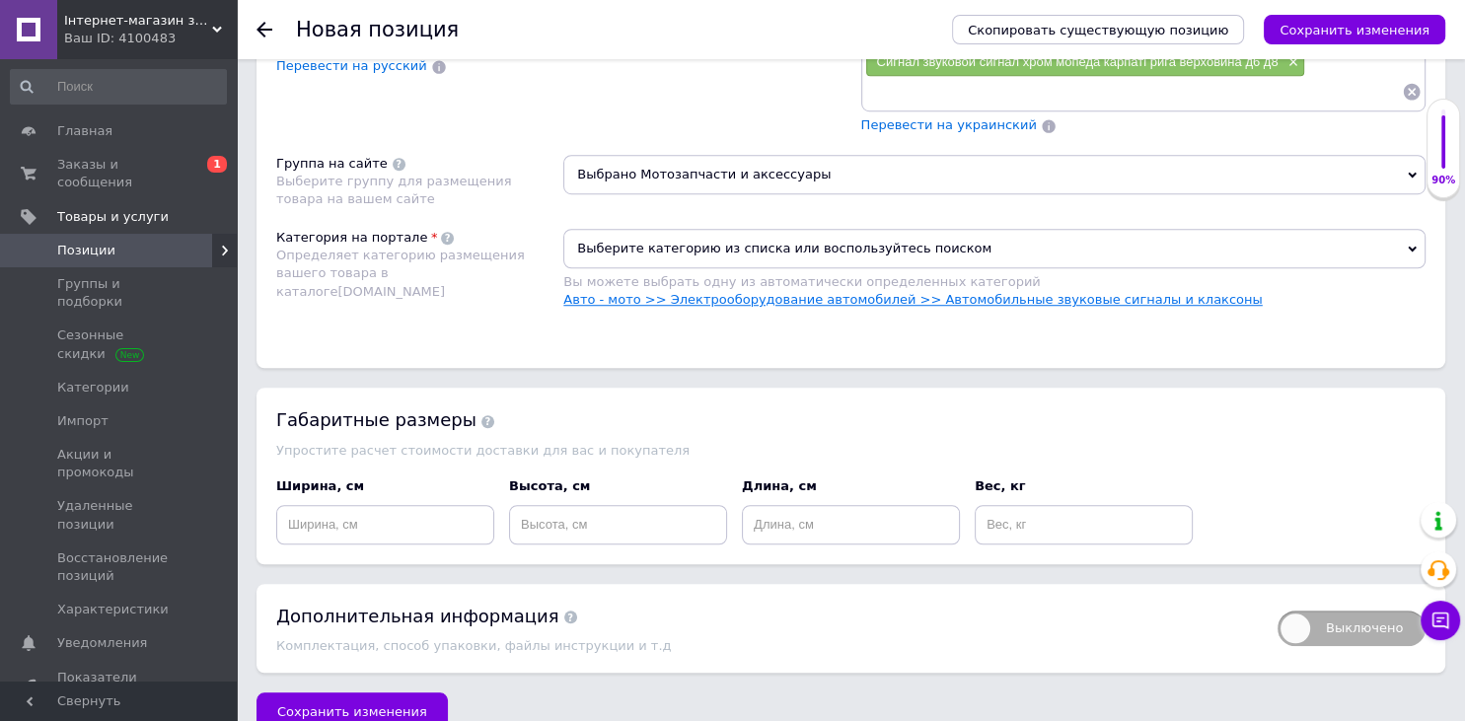
click at [771, 299] on link "Авто - мото >> Электрооборудование автомобилей >> Автомобильные звуковые сигнал…" at bounding box center [912, 299] width 699 height 15
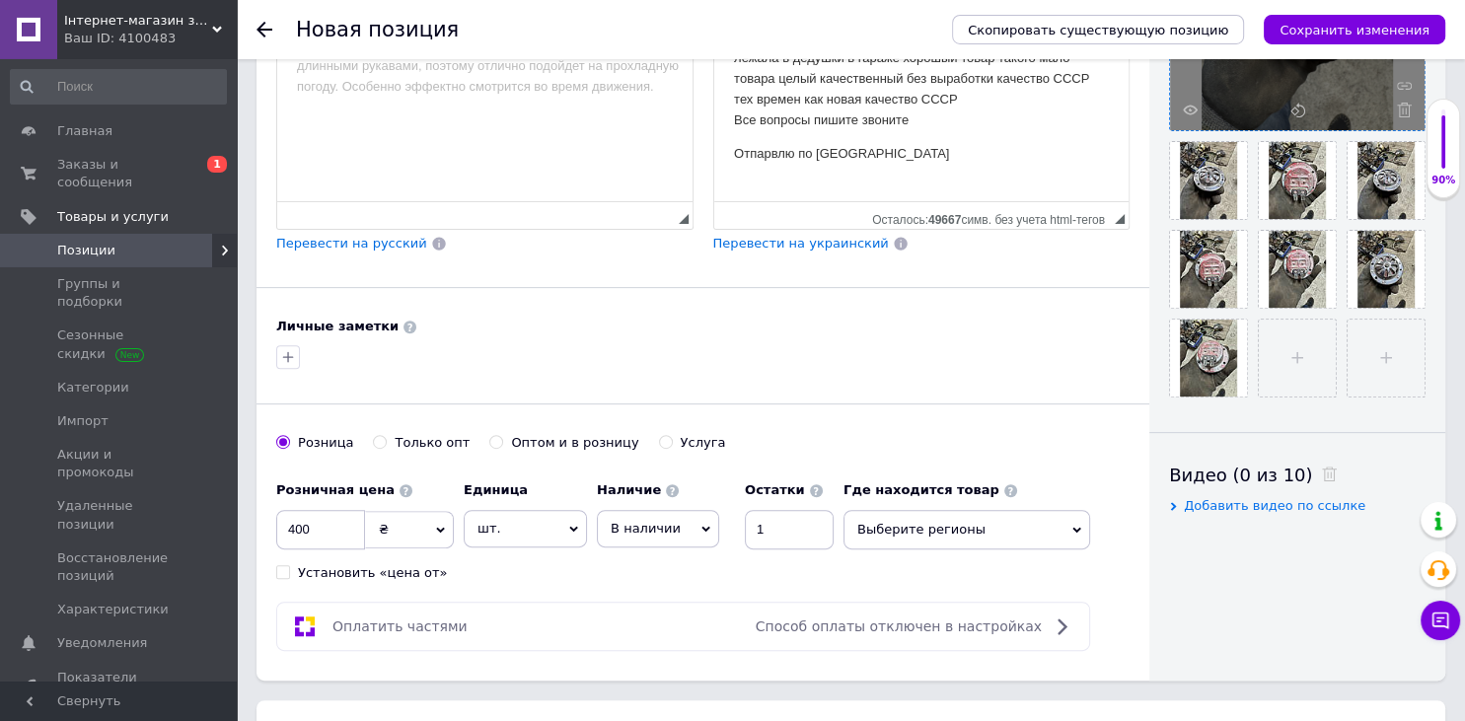
scroll to position [135, 0]
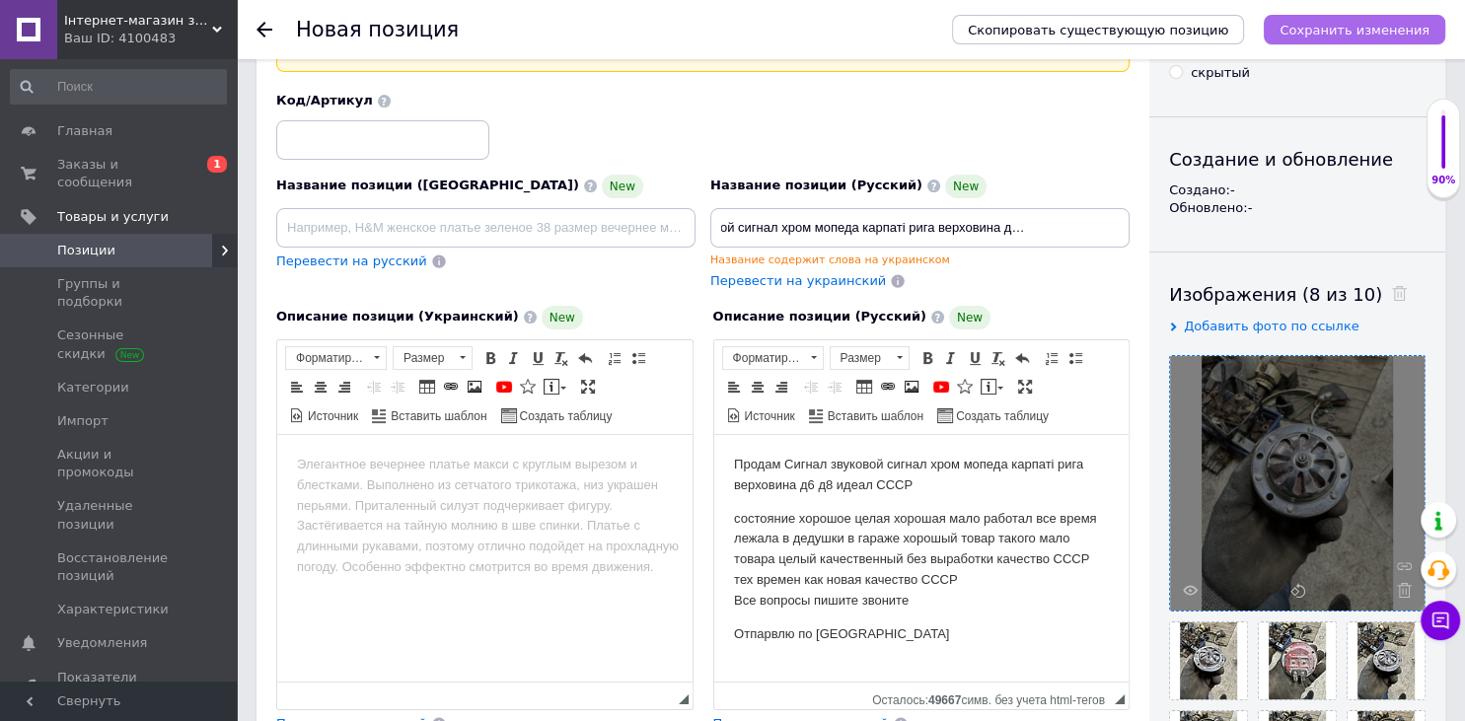
click at [1334, 18] on button "Сохранить изменения" at bounding box center [1355, 30] width 182 height 30
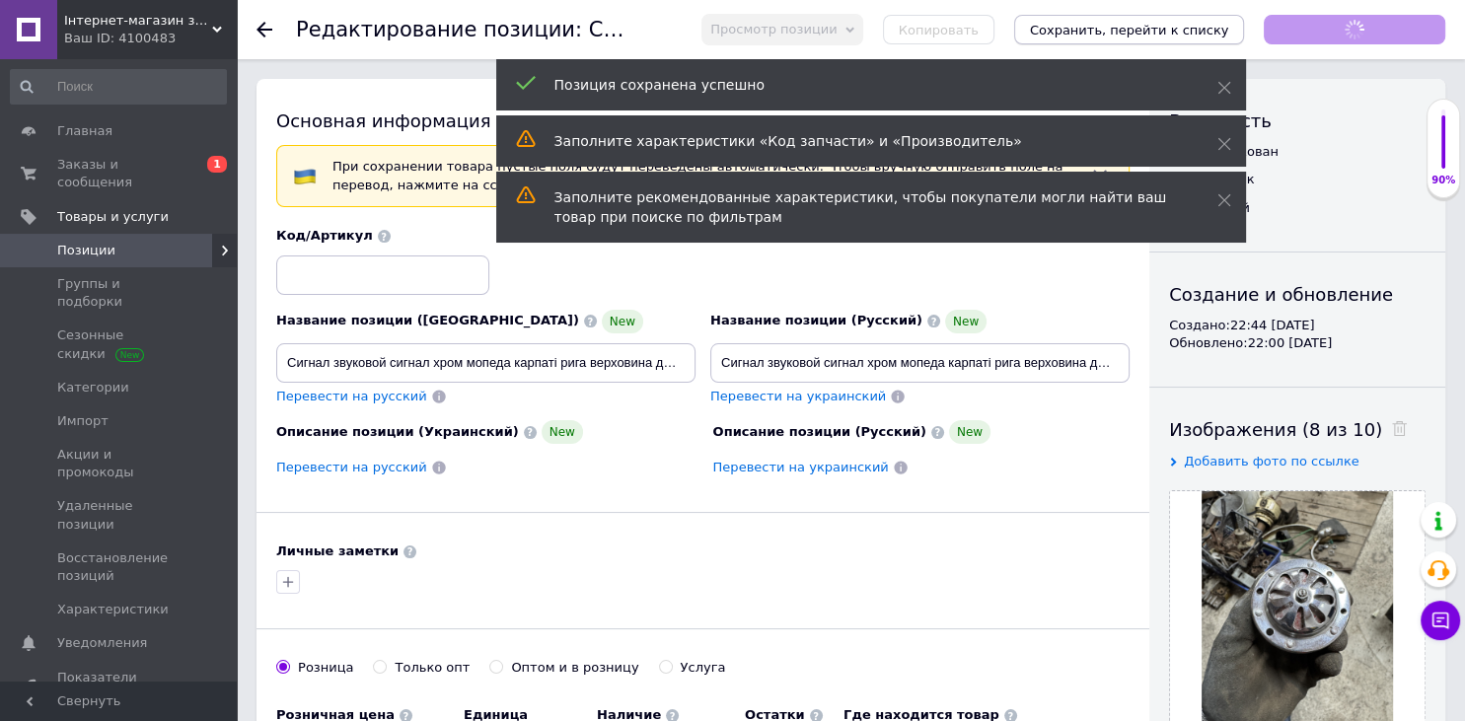
click at [1229, 34] on icon "Сохранить, перейти к списку" at bounding box center [1129, 30] width 199 height 15
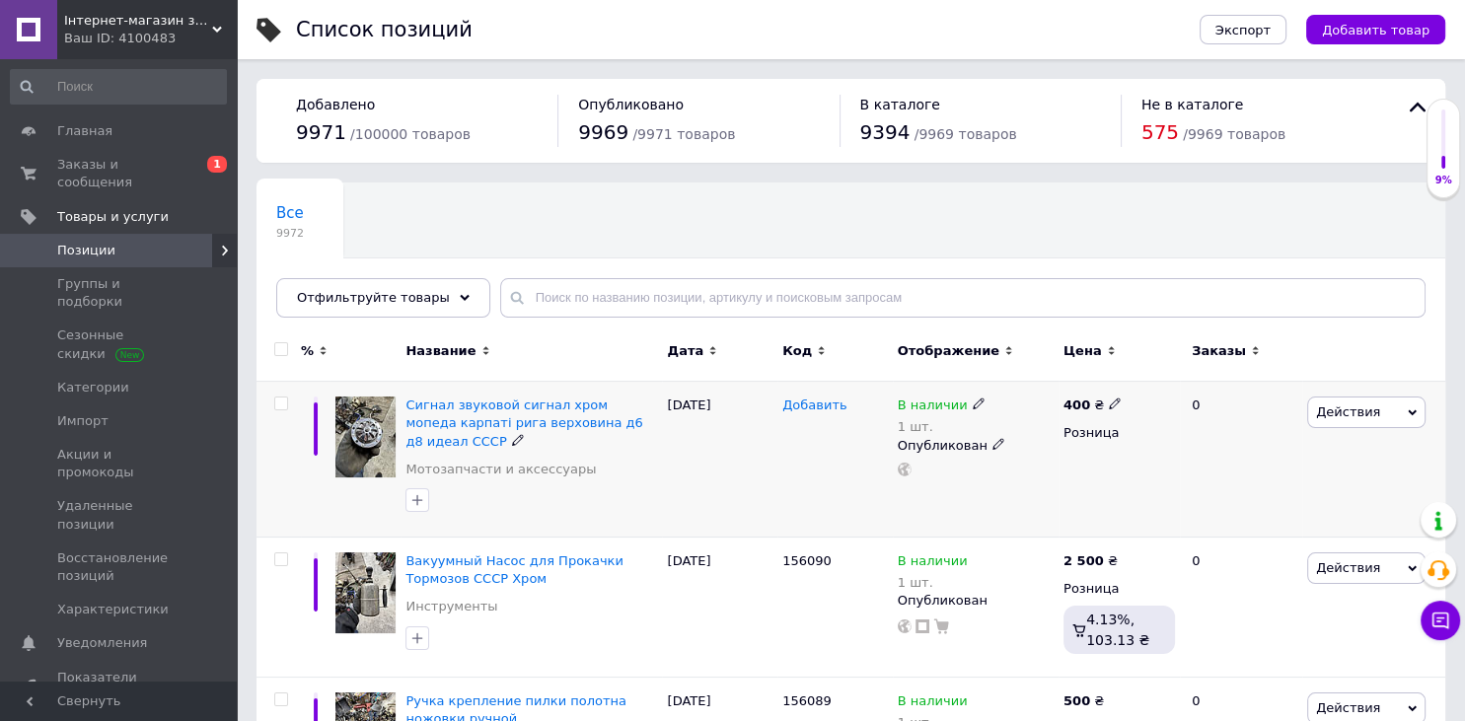
click at [805, 402] on span "Добавить" at bounding box center [814, 406] width 64 height 16
type input "156091"
click at [1363, 29] on span "Добавить товар" at bounding box center [1376, 30] width 108 height 15
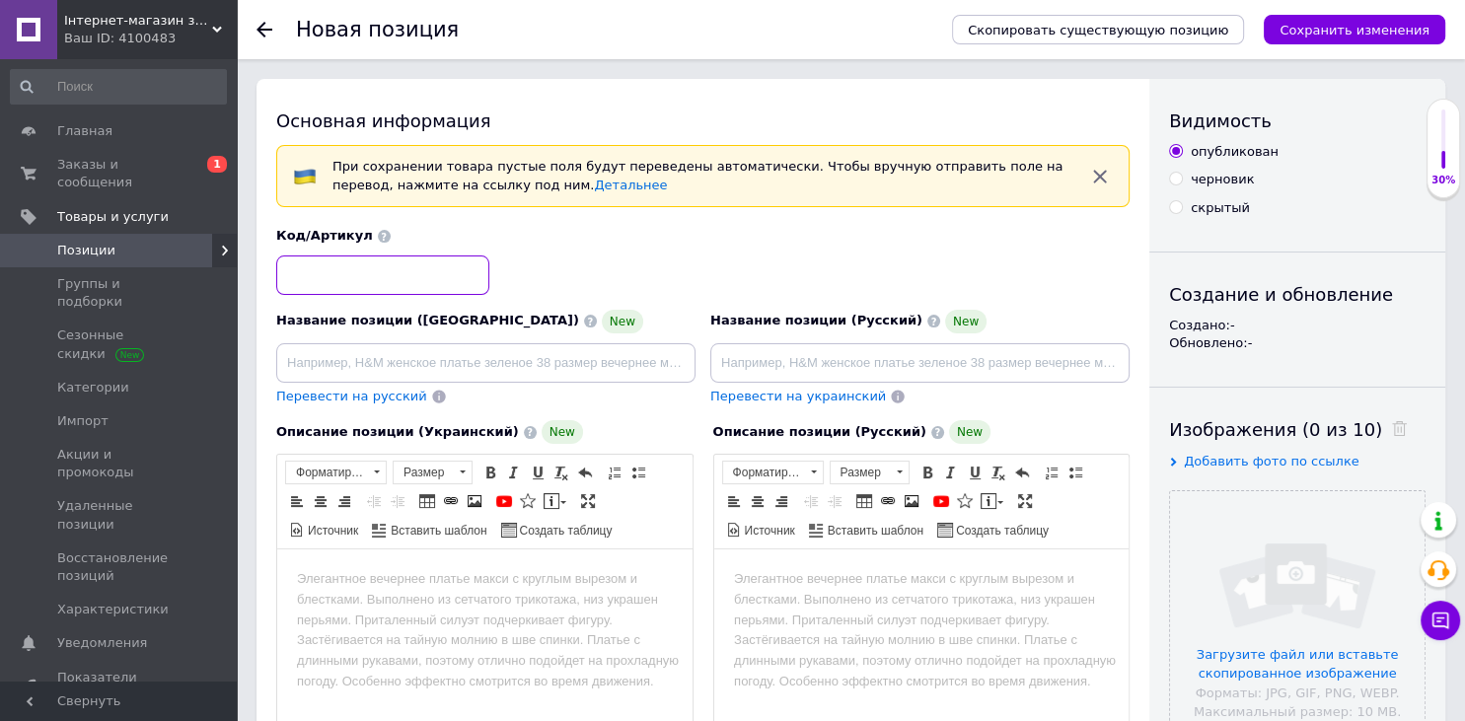
click at [352, 286] on input at bounding box center [382, 275] width 213 height 39
type input "156092"
click at [896, 666] on html at bounding box center [920, 673] width 415 height 247
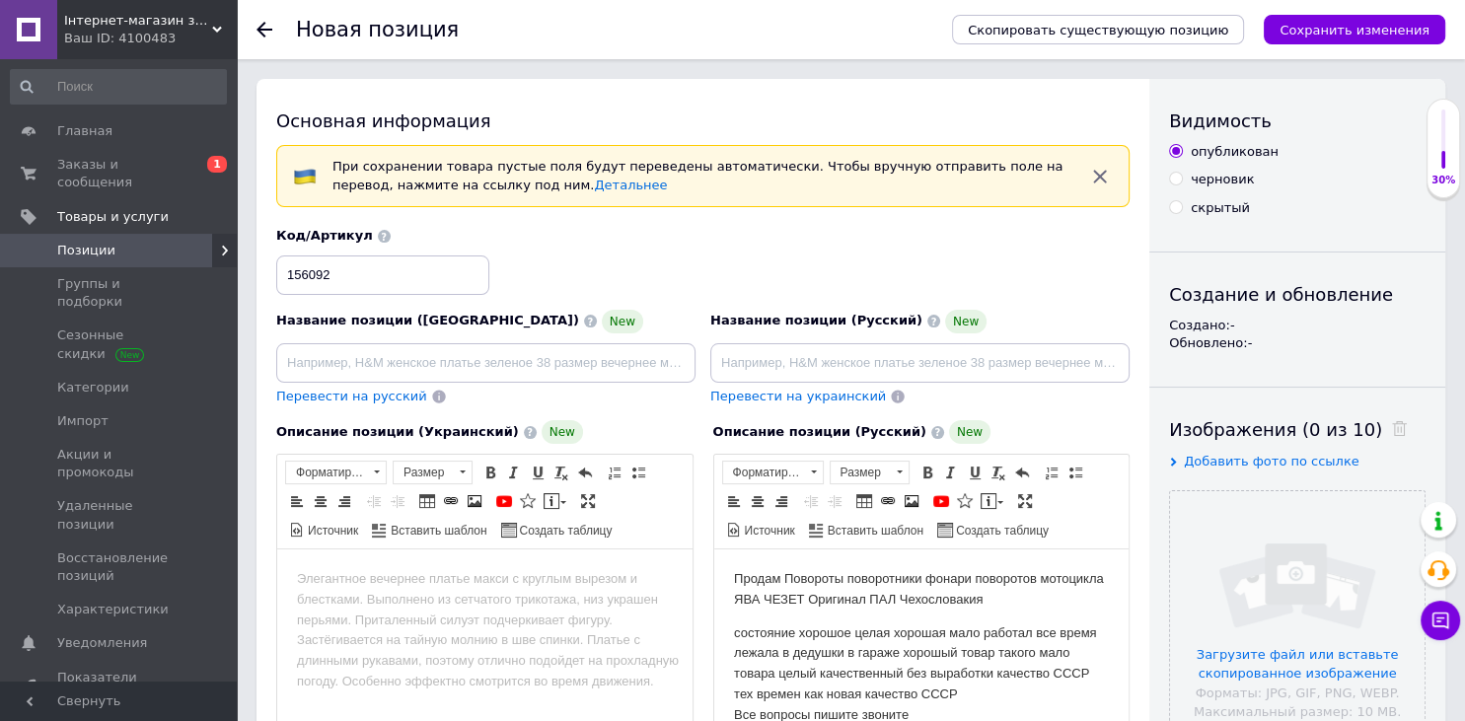
scroll to position [32, 0]
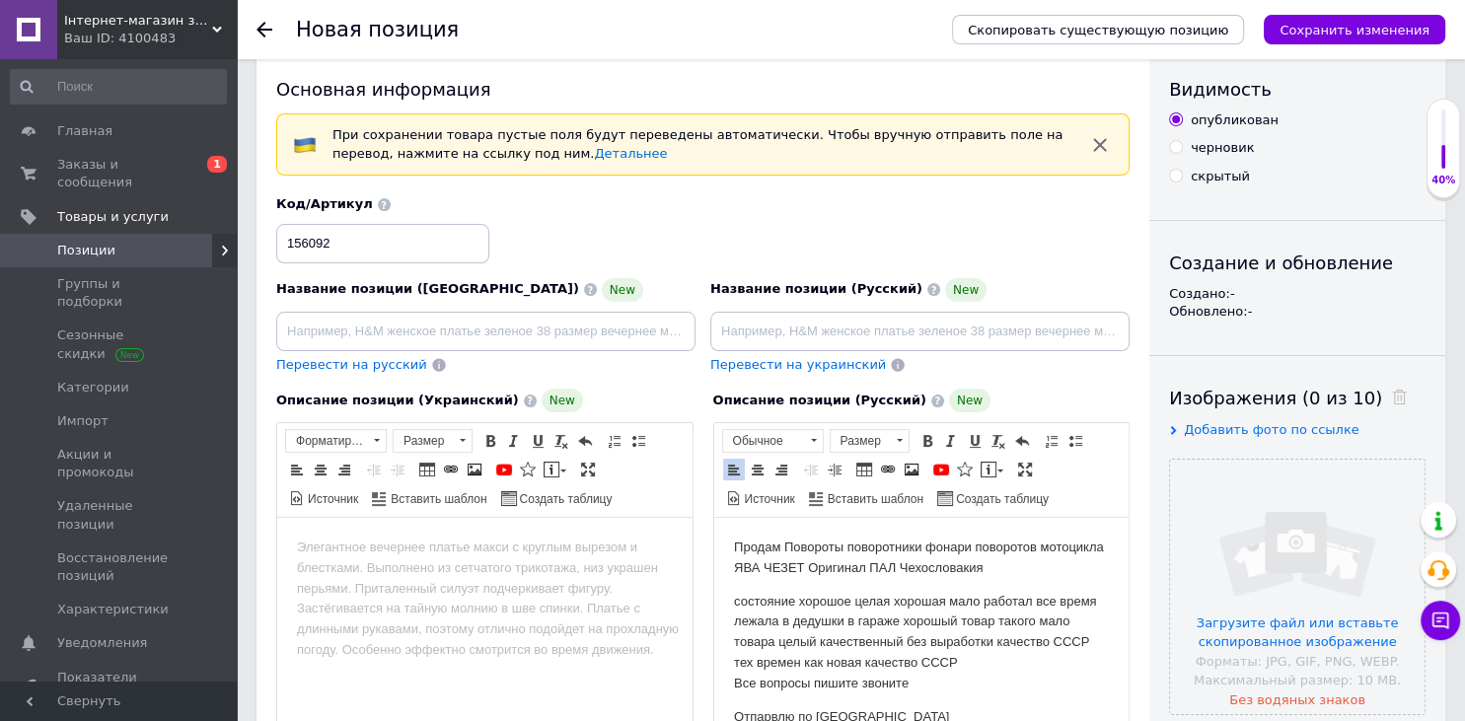
drag, startPoint x: 997, startPoint y: 571, endPoint x: 784, endPoint y: 536, distance: 216.0
click at [784, 536] on html "Продам Повороты поворотники фонари поворотов мотоцикла ЯВА ЧЕЗЕТ Оригинал ПАЛ Ч…" at bounding box center [920, 641] width 415 height 247
copy body "Повороты поворотники фонари поворотов мотоцикла ЯВА ЧЕЗЕТ Оригинал [PERSON_NAME]"
click at [852, 326] on input at bounding box center [919, 331] width 419 height 39
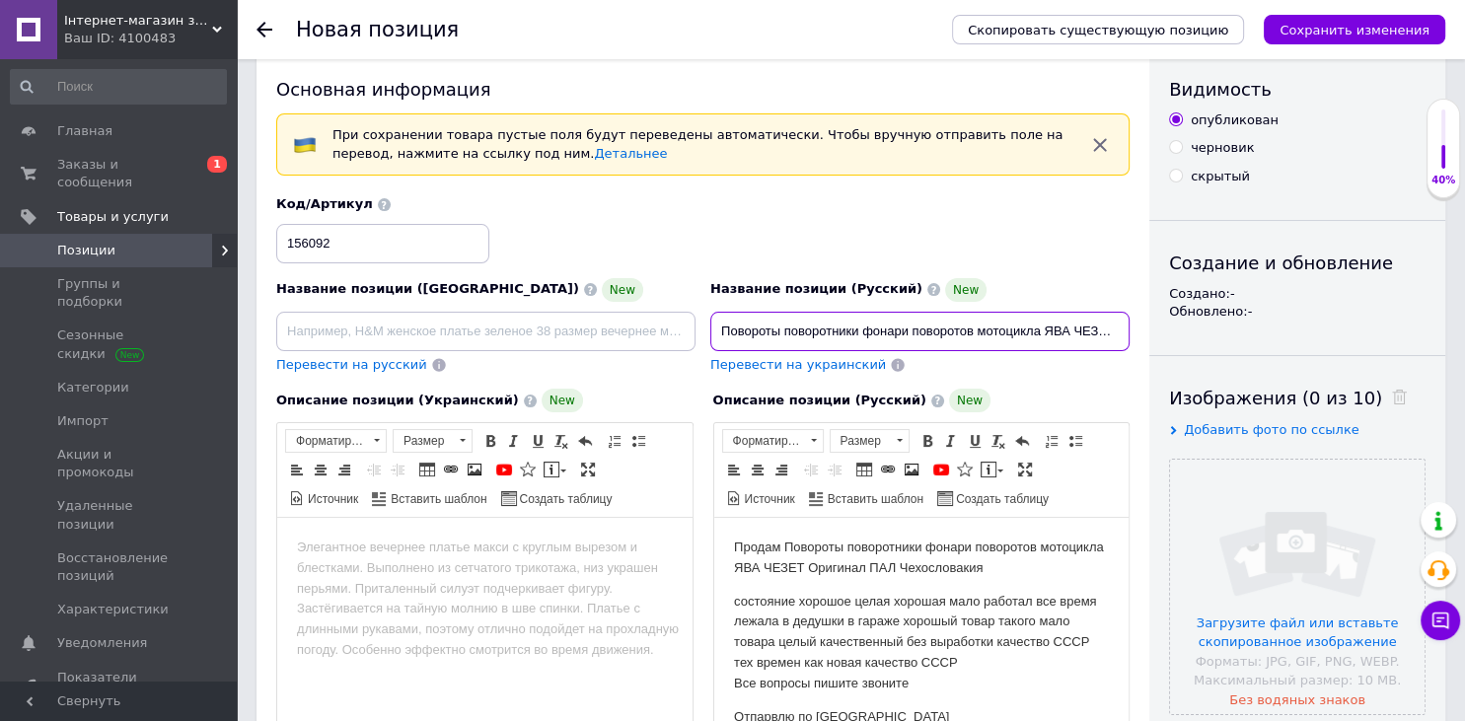
scroll to position [0, 183]
type input "Повороты поворотники фонари поворотов мотоцикла ЯВА ЧЕЗЕТ Оригинал [PERSON_NAME]"
click at [1236, 560] on input "file" at bounding box center [1297, 587] width 255 height 255
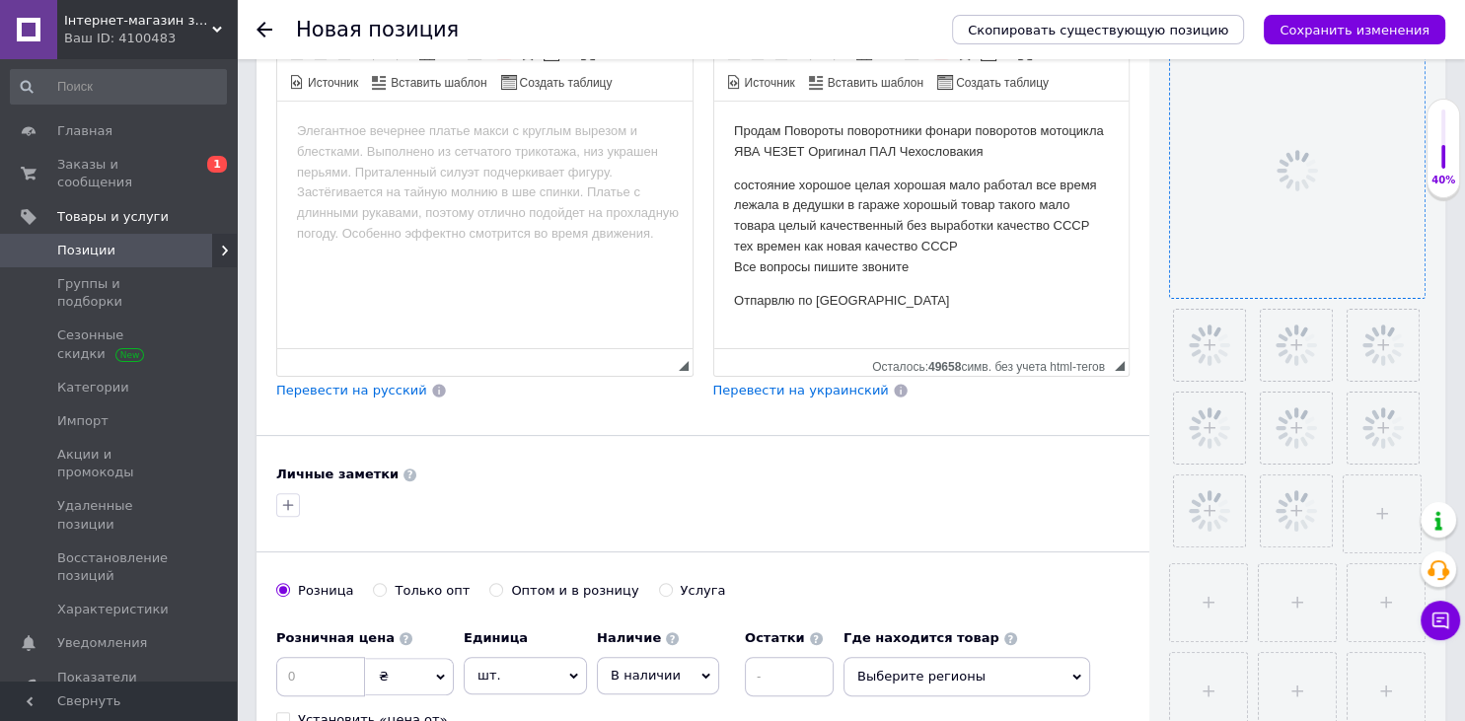
scroll to position [761, 0]
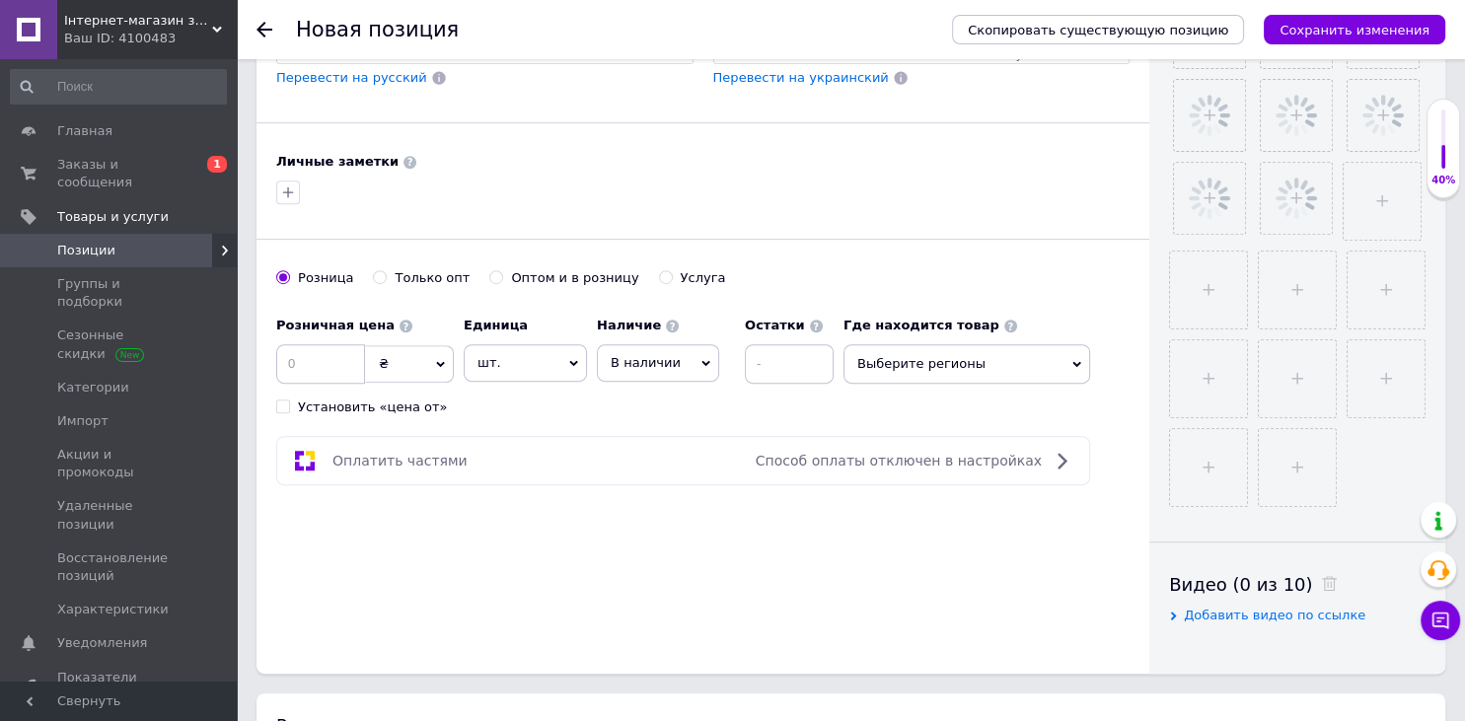
drag, startPoint x: 746, startPoint y: 320, endPoint x: 773, endPoint y: 341, distance: 34.4
click at [746, 322] on b "Остатки" at bounding box center [775, 325] width 60 height 15
click at [773, 341] on div "Остатки" at bounding box center [789, 345] width 89 height 77
click at [755, 377] on input at bounding box center [789, 363] width 89 height 39
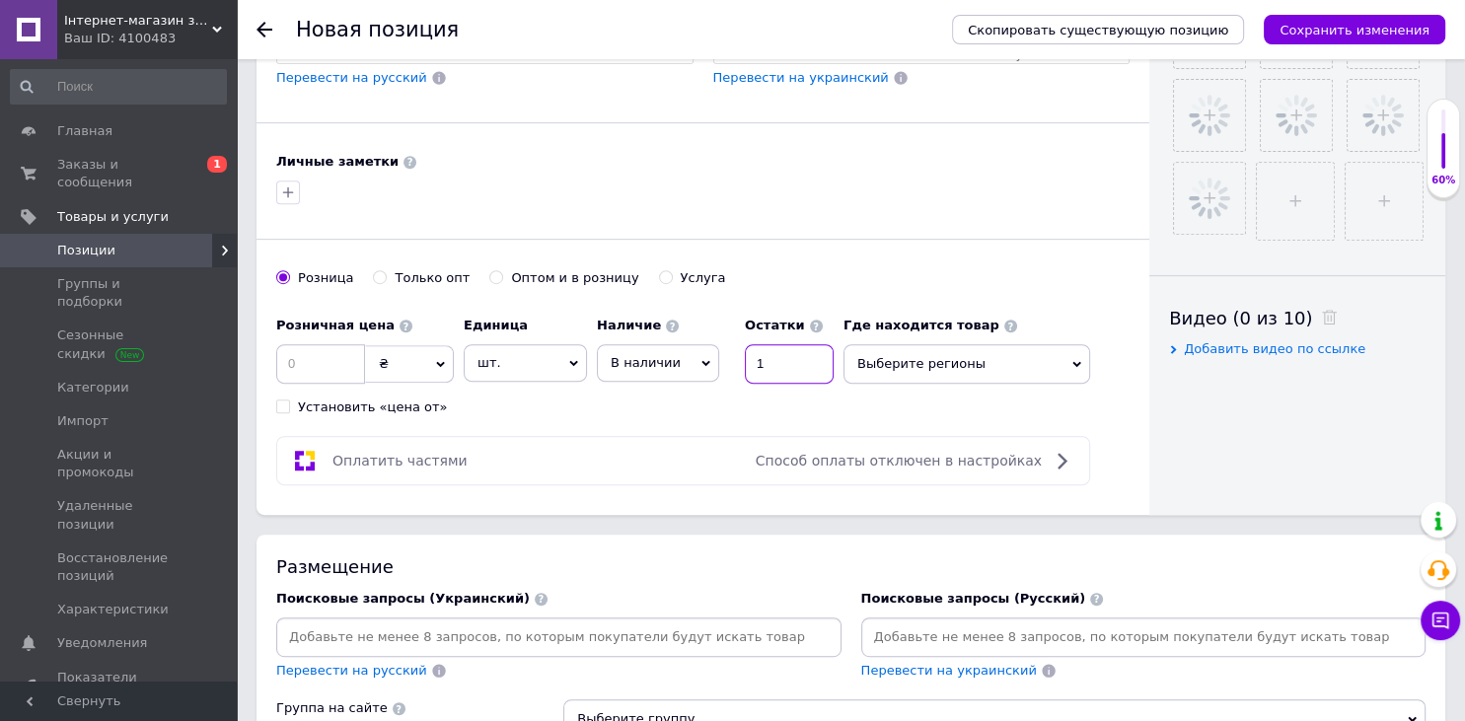
type input "1"
click at [307, 372] on input at bounding box center [320, 363] width 89 height 39
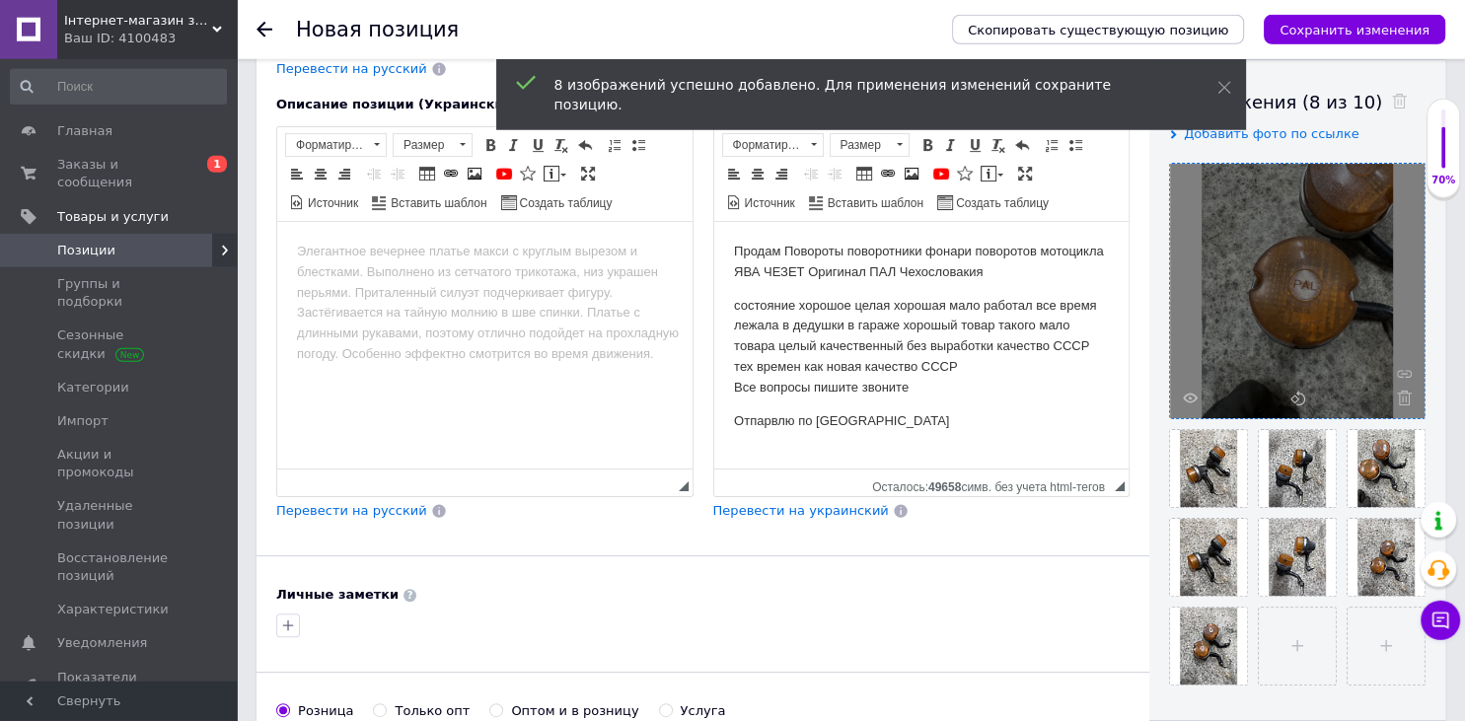
scroll to position [448, 0]
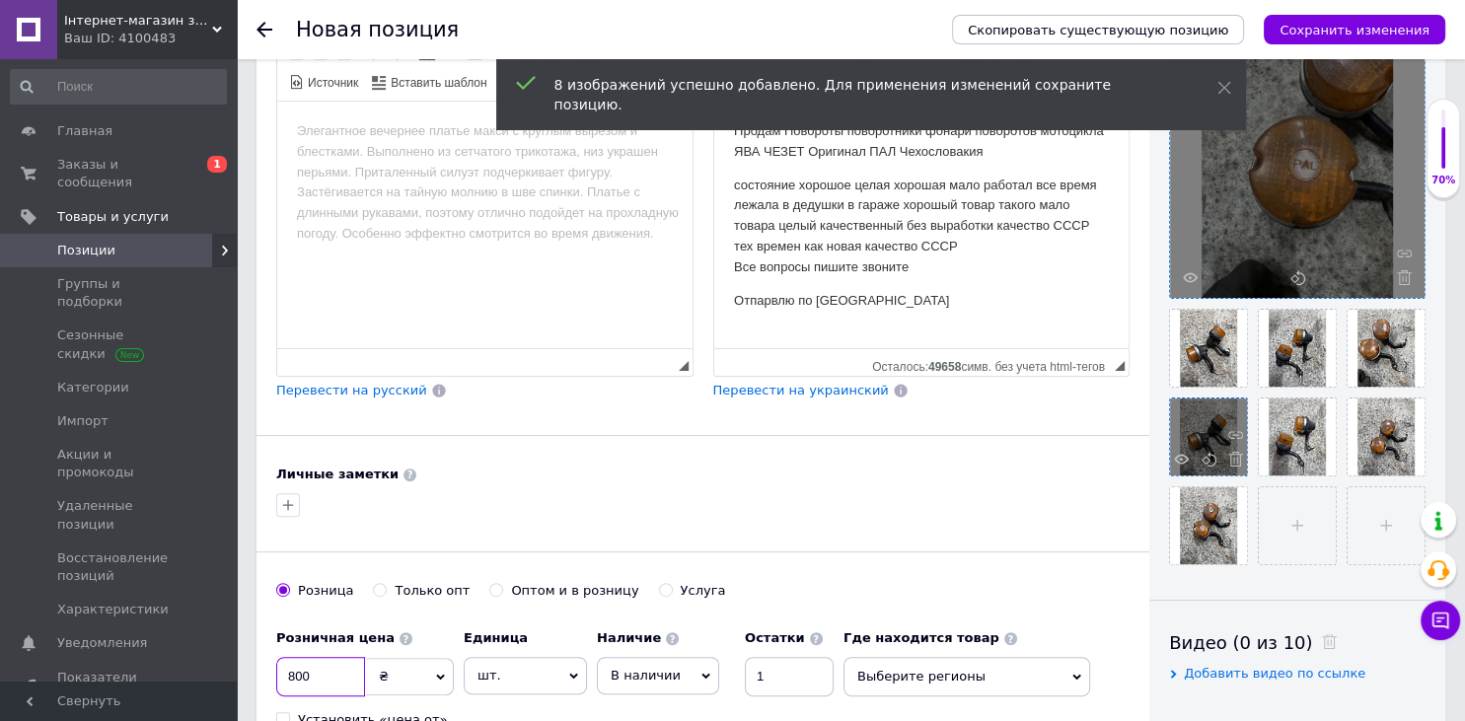
type input "800"
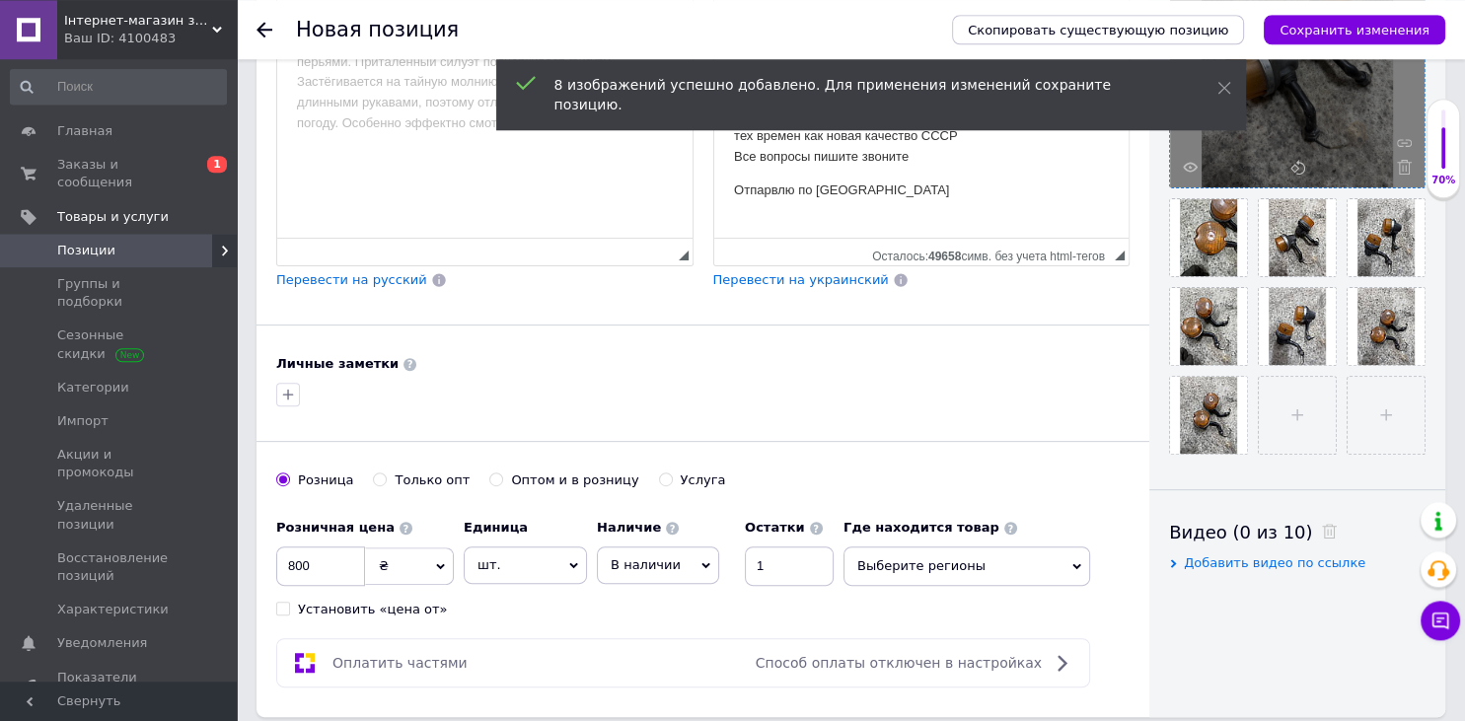
scroll to position [864, 0]
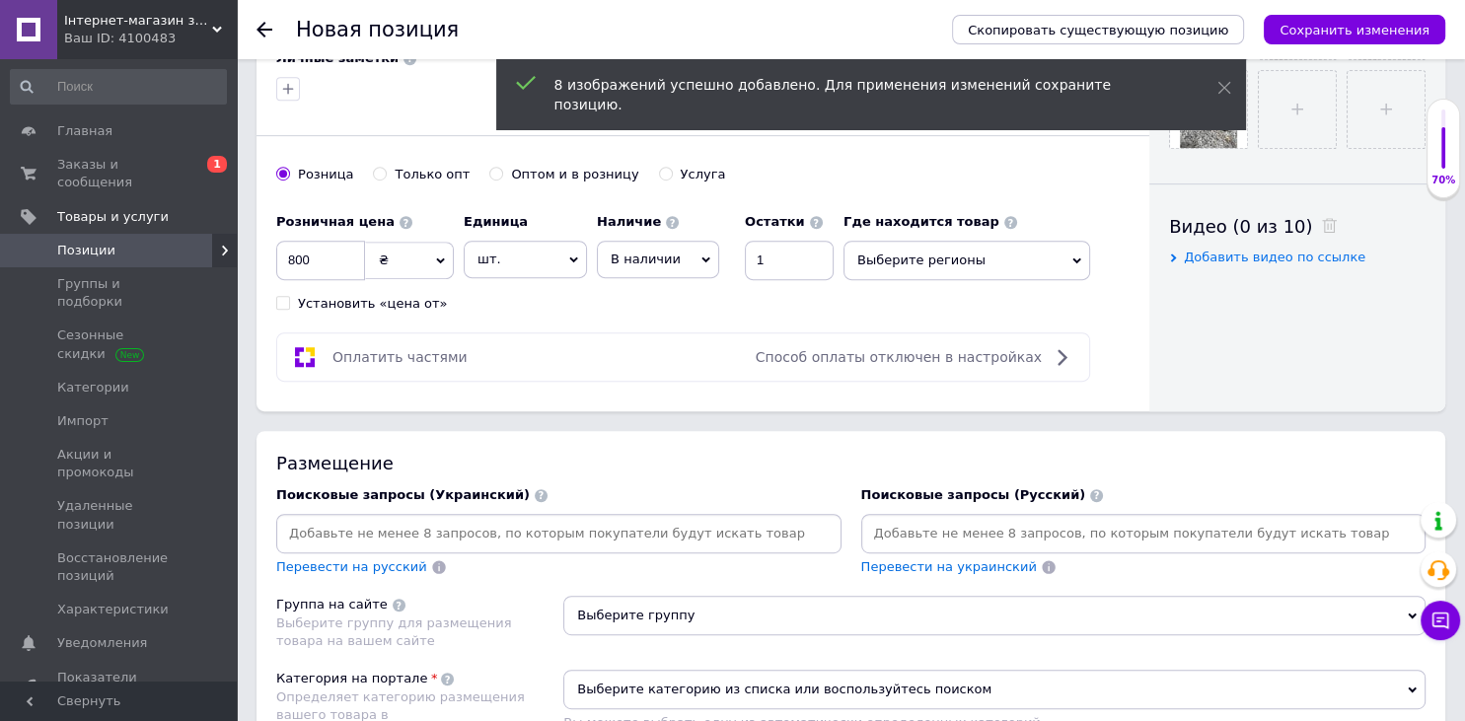
click at [945, 538] on input at bounding box center [1143, 534] width 557 height 30
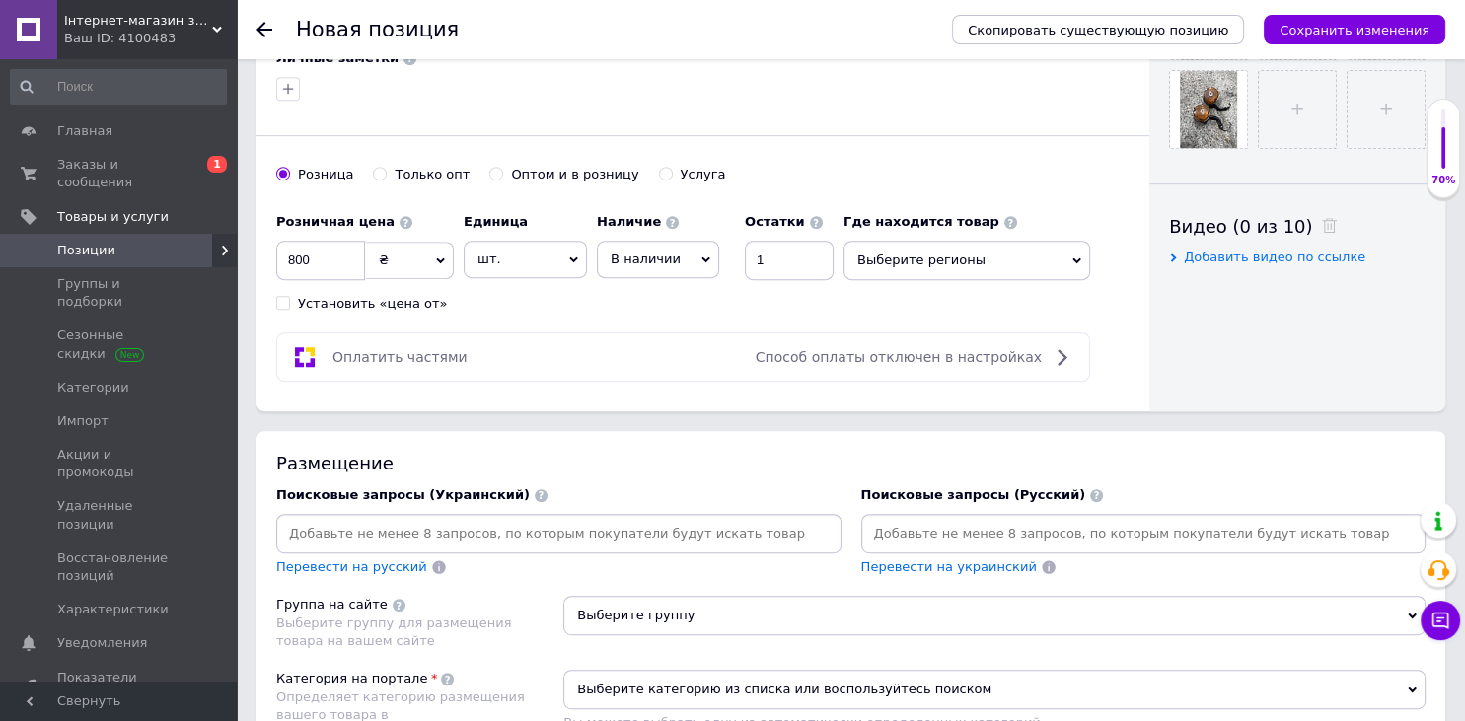
paste input "Повороты поворотники фонари поворотов мотоцикла ЯВА ЧЕЗЕТ Оригинал [PERSON_NAME]"
type input "Повороты поворотники фонари поворотов мотоцикла ЯВА ЧЕЗЕТ Оригинал [PERSON_NAME]"
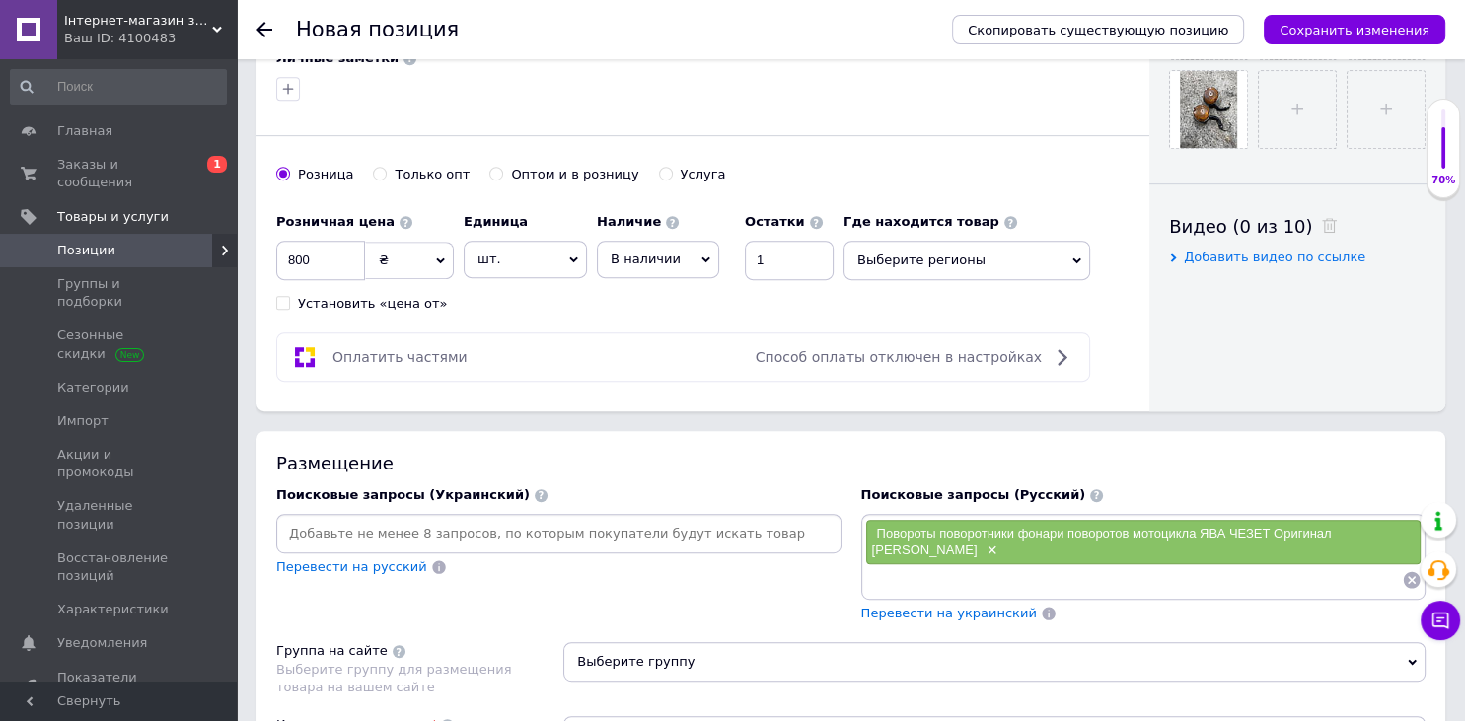
paste input "Повороты поворотники фонари поворотов мотоцикла ЯВА ЧЕЗЕТ Оригинал [PERSON_NAME]"
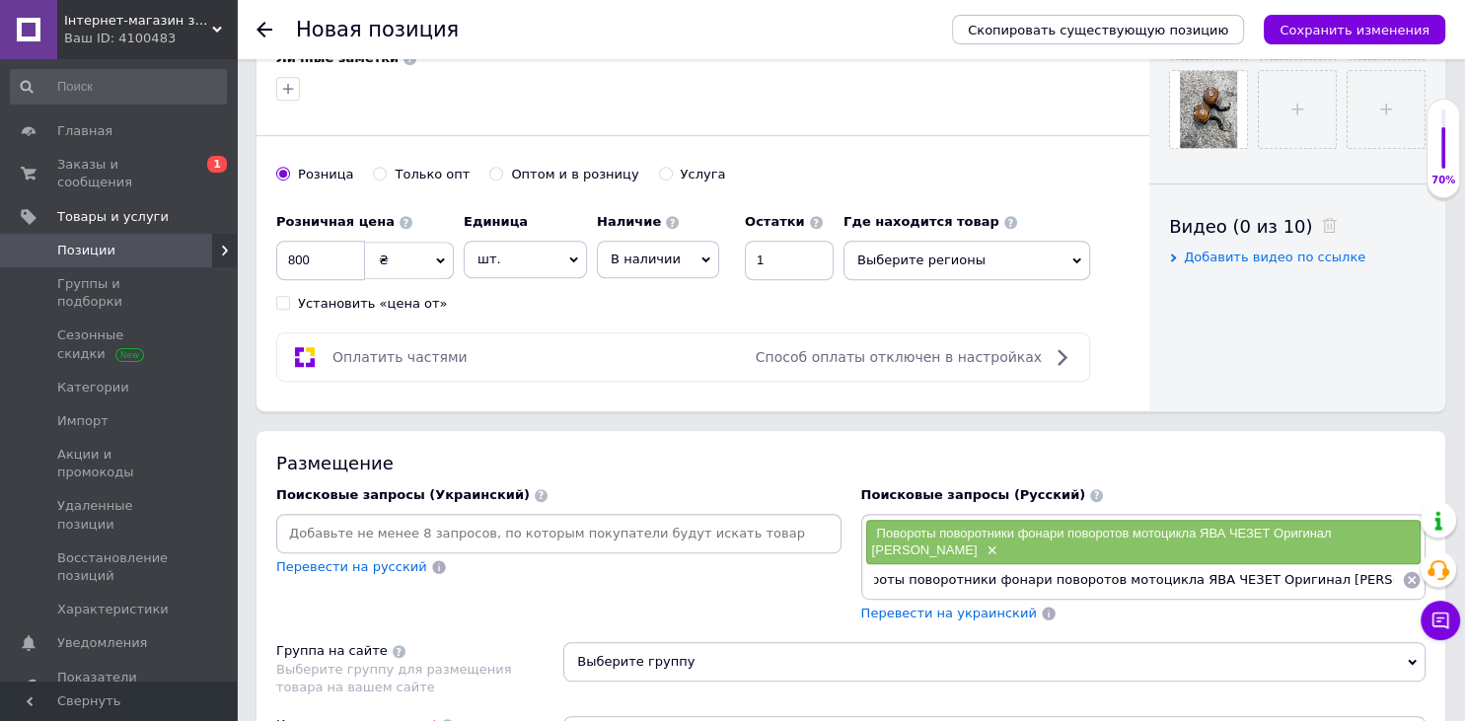
scroll to position [0, 55]
drag, startPoint x: 1214, startPoint y: 573, endPoint x: 1464, endPoint y: 543, distance: 252.5
click at [1403, 565] on input "Повороты поворотники фонари поворотов мотоцикла ЯВА ЧЕЗЕТ Оригинал [PERSON_NAME]" at bounding box center [1134, 580] width 538 height 30
type input "Повороты поворотники фонари поворотов мотоцикла ЯВА ЧЕЗЕТ"
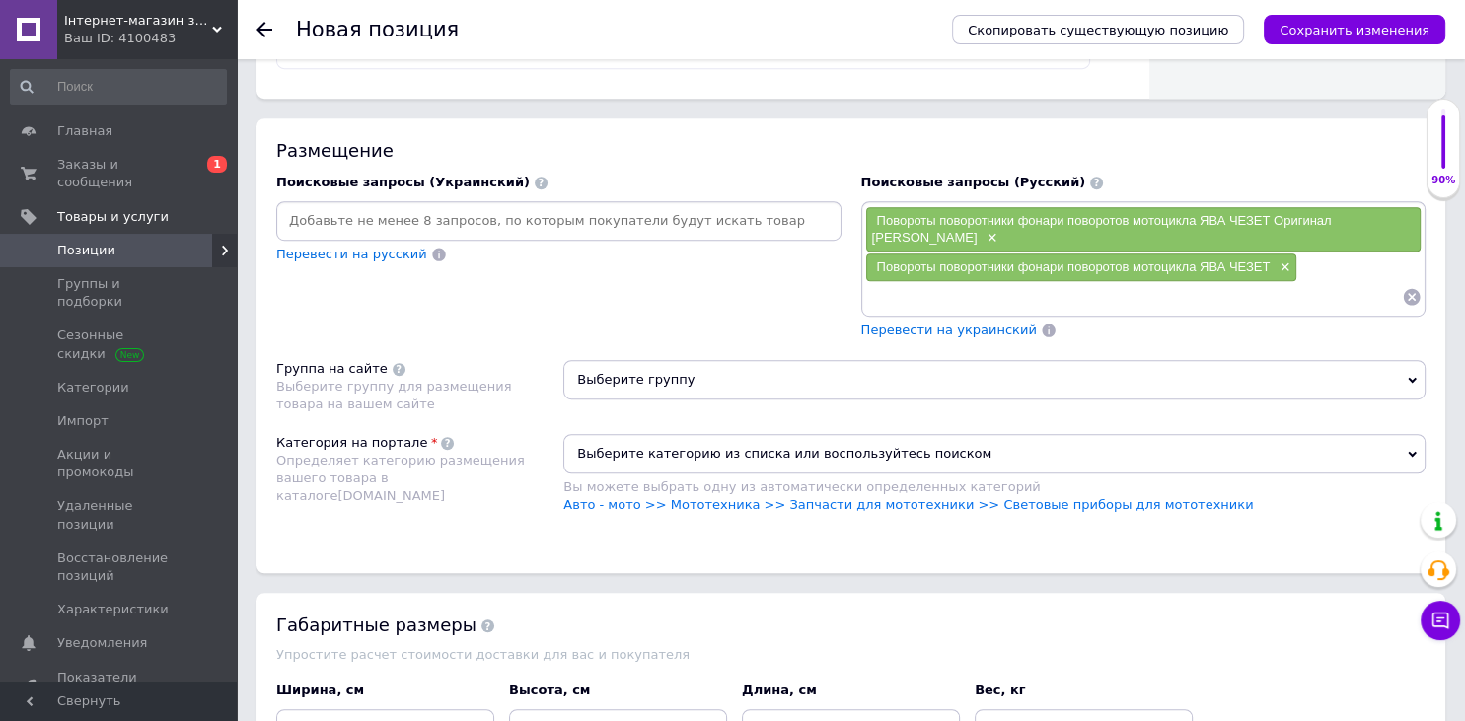
click at [824, 369] on span "Выберите группу" at bounding box center [994, 379] width 862 height 39
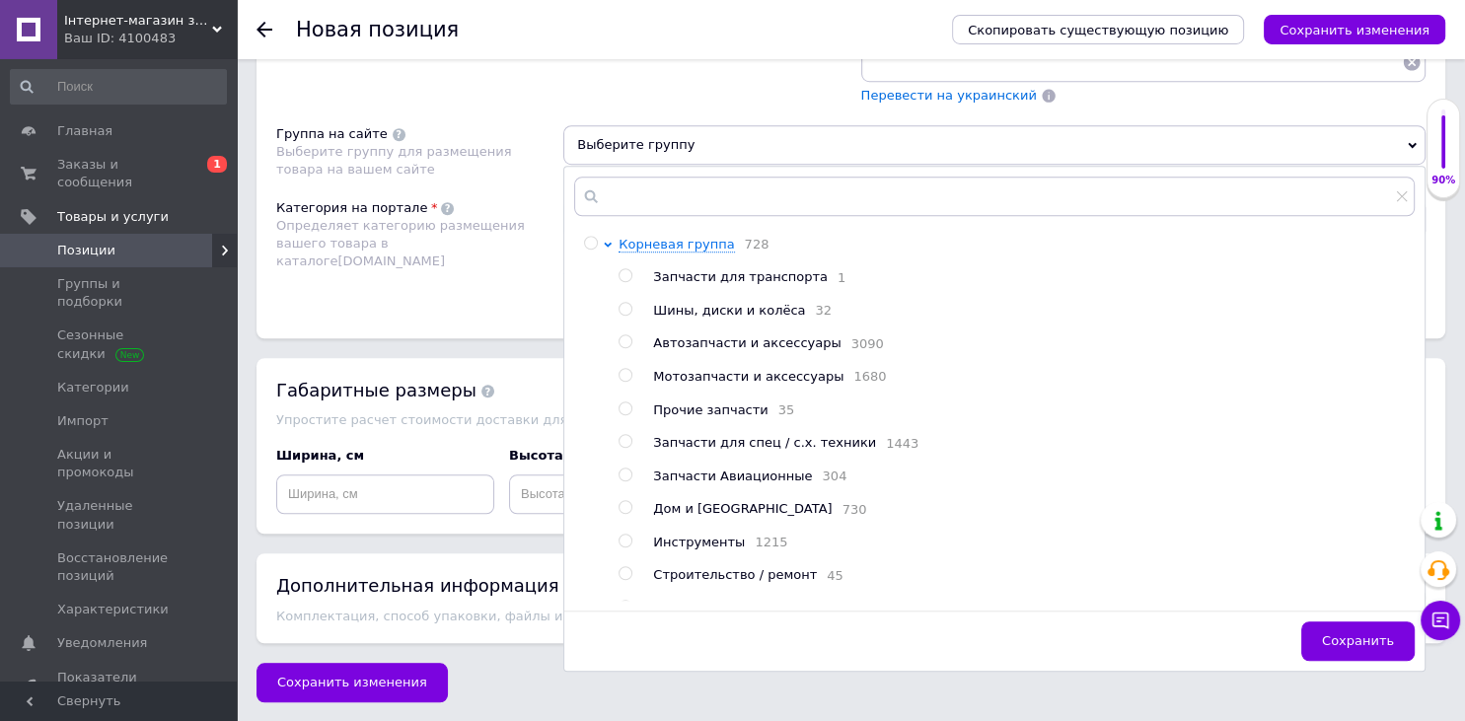
scroll to position [1413, 0]
click at [704, 372] on span "Мотозапчасти и аксессуары" at bounding box center [748, 375] width 190 height 15
radio input "true"
click at [452, 231] on div "Определяет категорию размещения вашего товара в каталоге [DOMAIN_NAME]" at bounding box center [414, 243] width 277 height 54
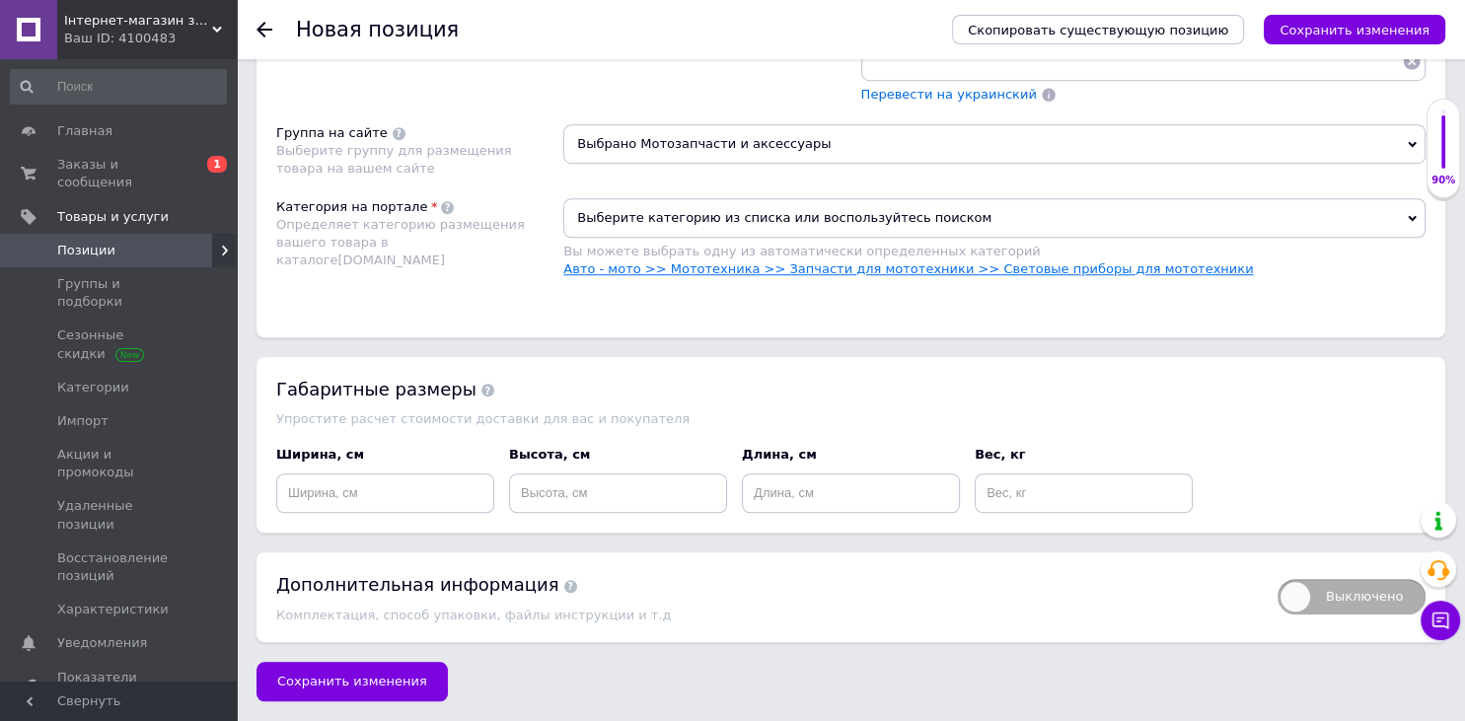
click at [661, 266] on link "Авто - мото >> Мототехника >> Запчасти для мототехники >> Световые приборы для …" at bounding box center [908, 268] width 690 height 15
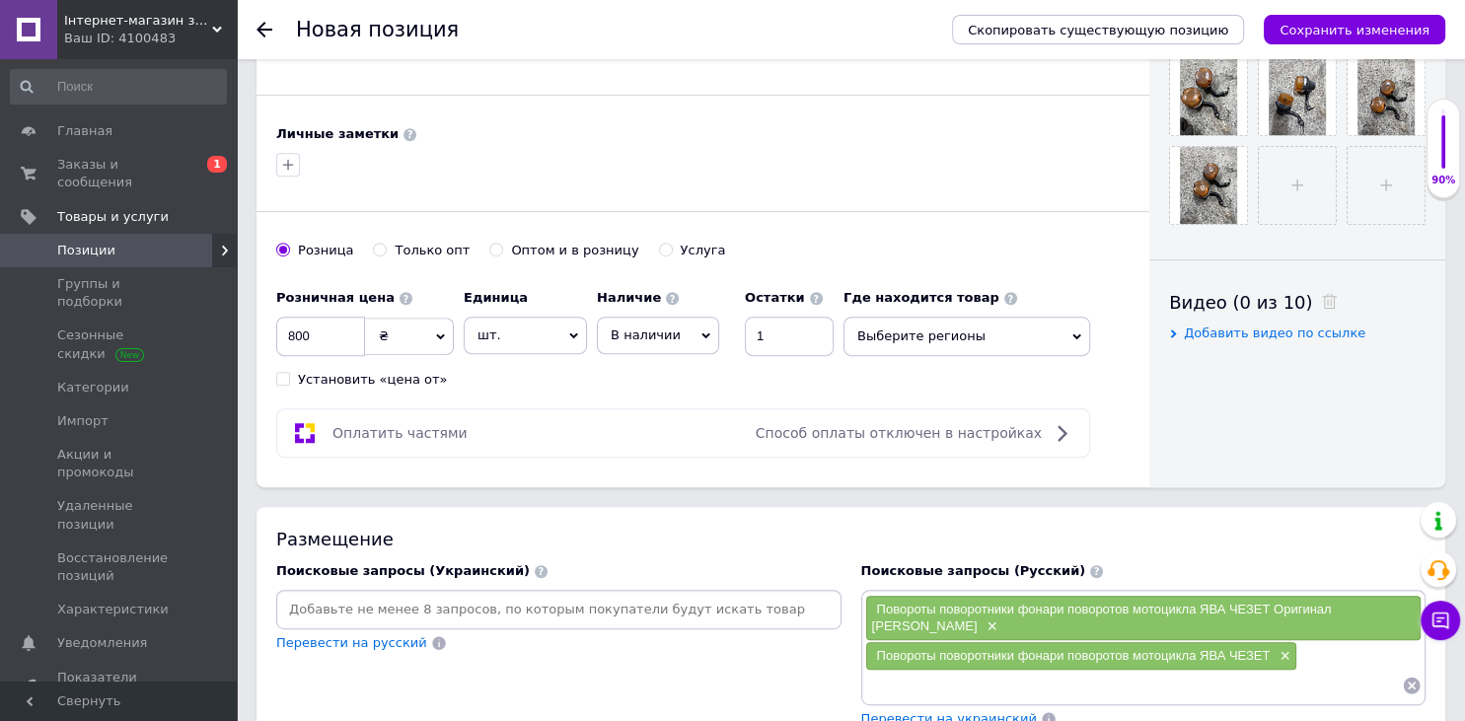
scroll to position [267, 0]
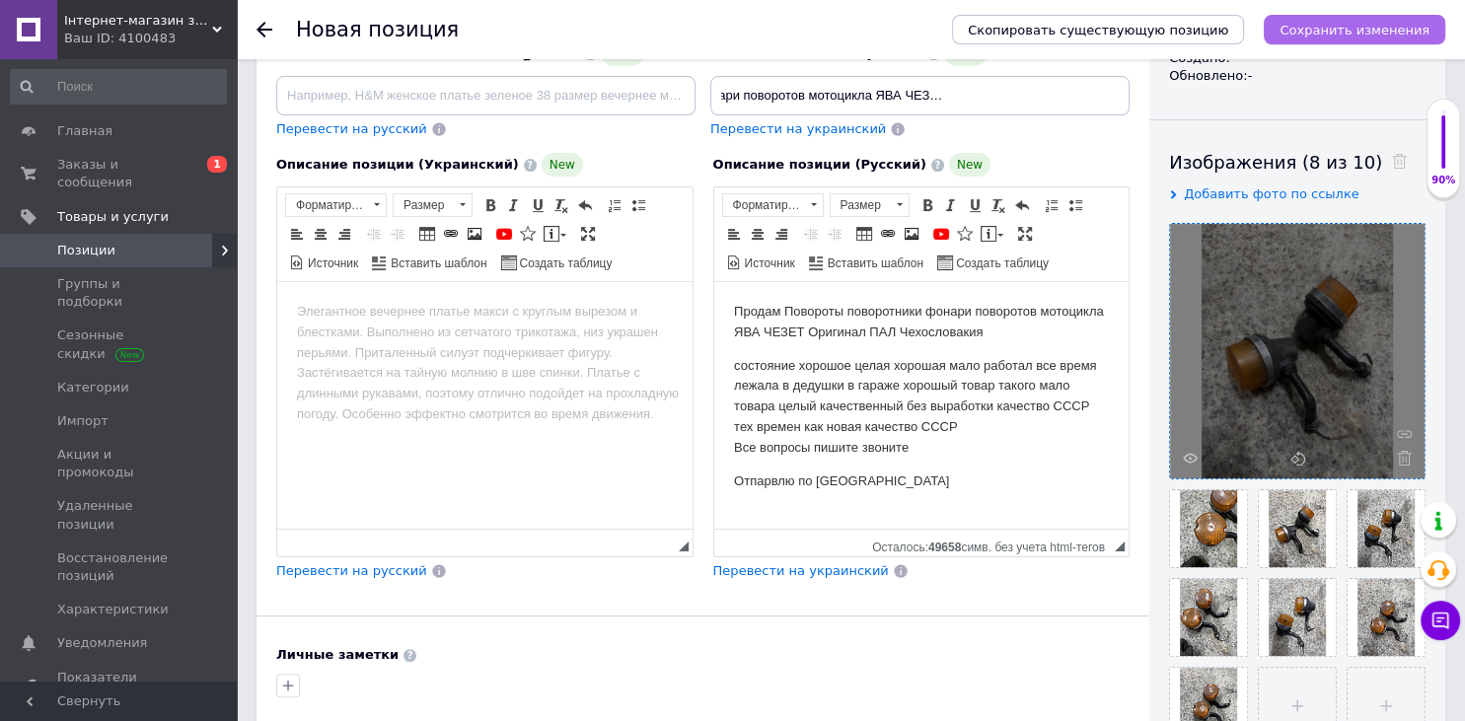
click at [1342, 23] on icon "Сохранить изменения" at bounding box center [1355, 30] width 150 height 15
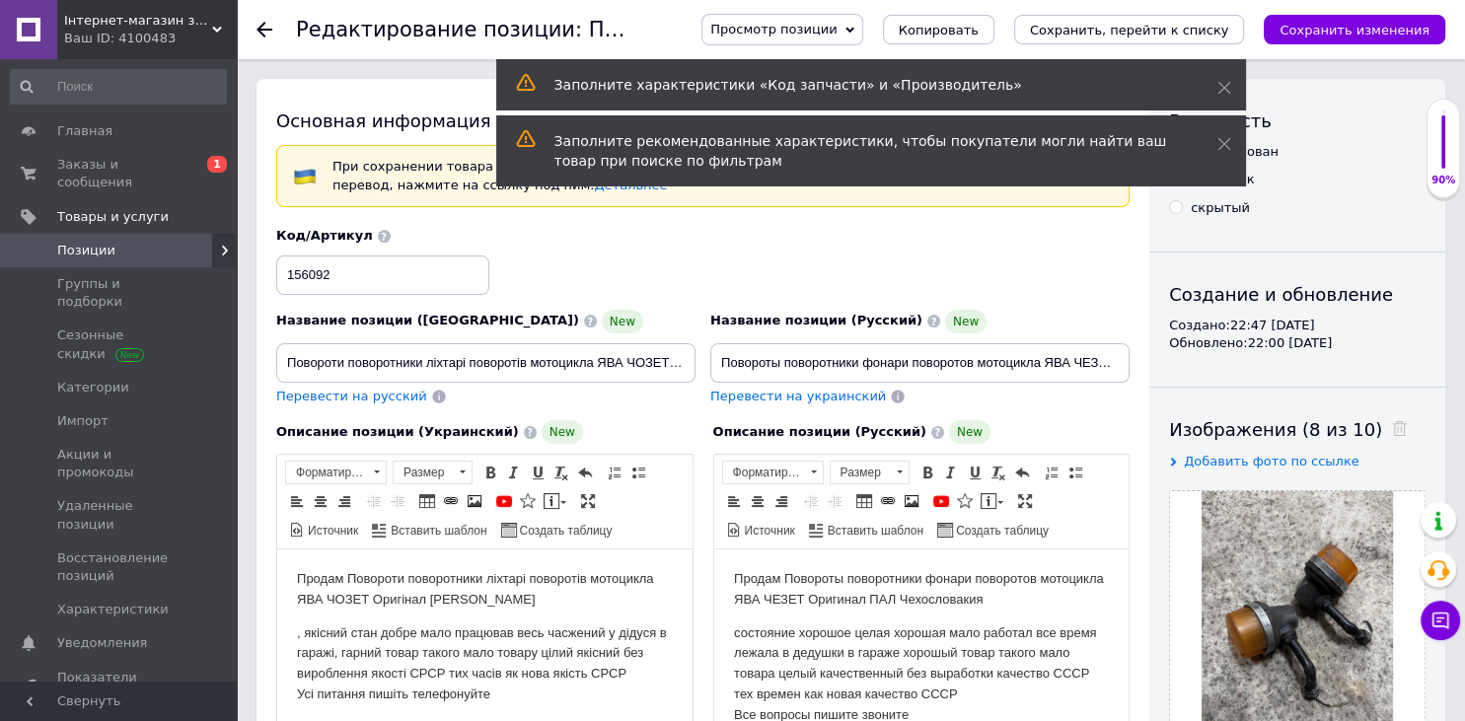
click at [1152, 11] on div "Просмотр позиции Сохранить и посмотреть на сайте Сохранить и посмотреть на порт…" at bounding box center [1053, 29] width 783 height 59
drag, startPoint x: 1144, startPoint y: 19, endPoint x: 1139, endPoint y: 36, distance: 17.8
click at [1141, 25] on button "Сохранить, перейти к списку" at bounding box center [1129, 30] width 231 height 30
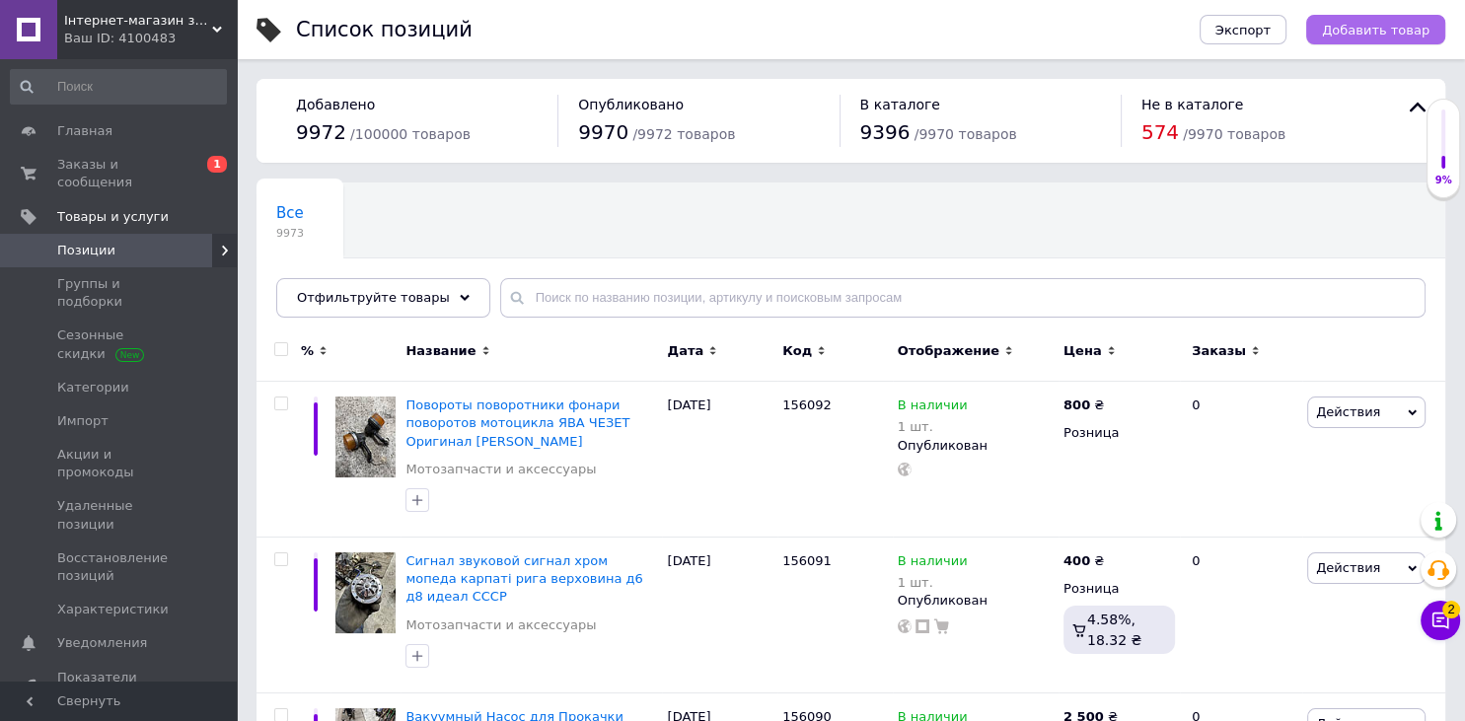
click at [1388, 34] on span "Добавить товар" at bounding box center [1376, 30] width 108 height 15
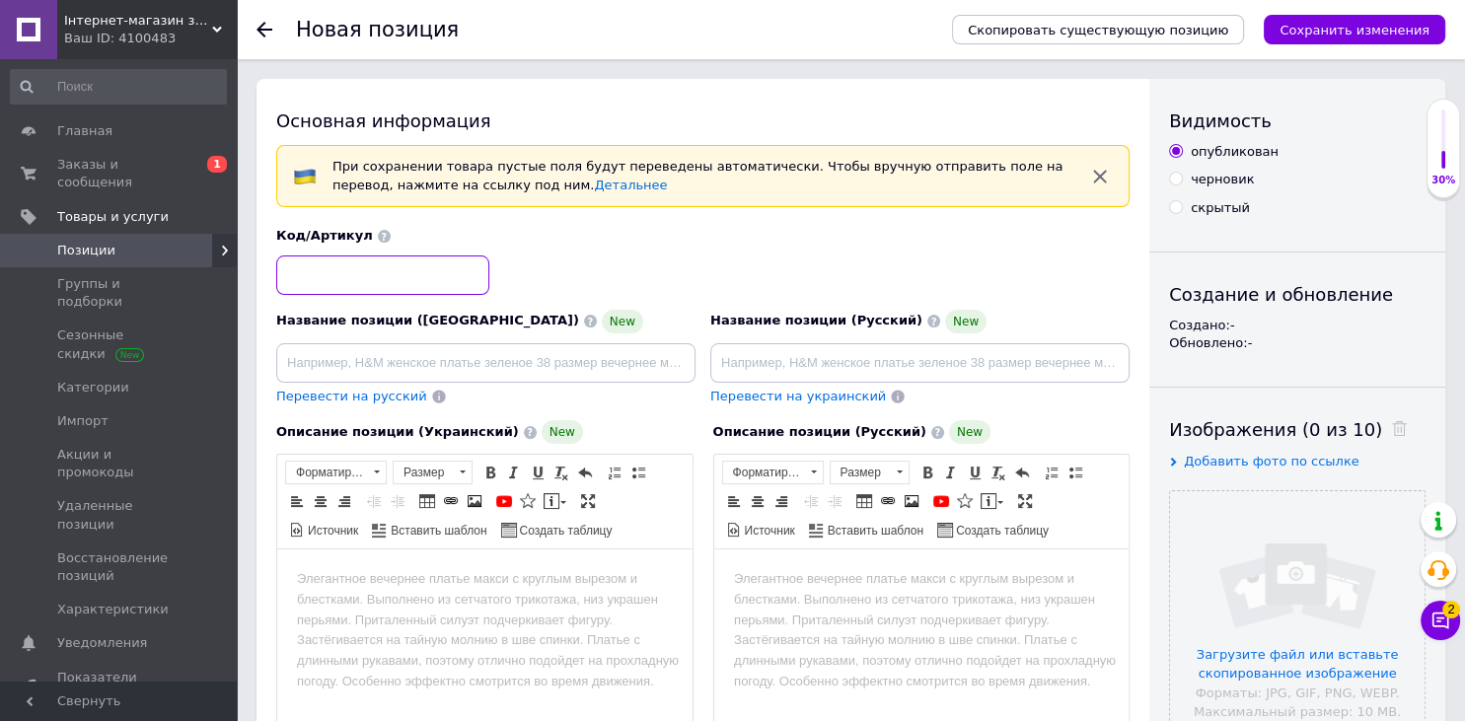
click at [397, 261] on input at bounding box center [382, 275] width 213 height 39
type input "156093"
click at [932, 653] on html at bounding box center [920, 673] width 415 height 247
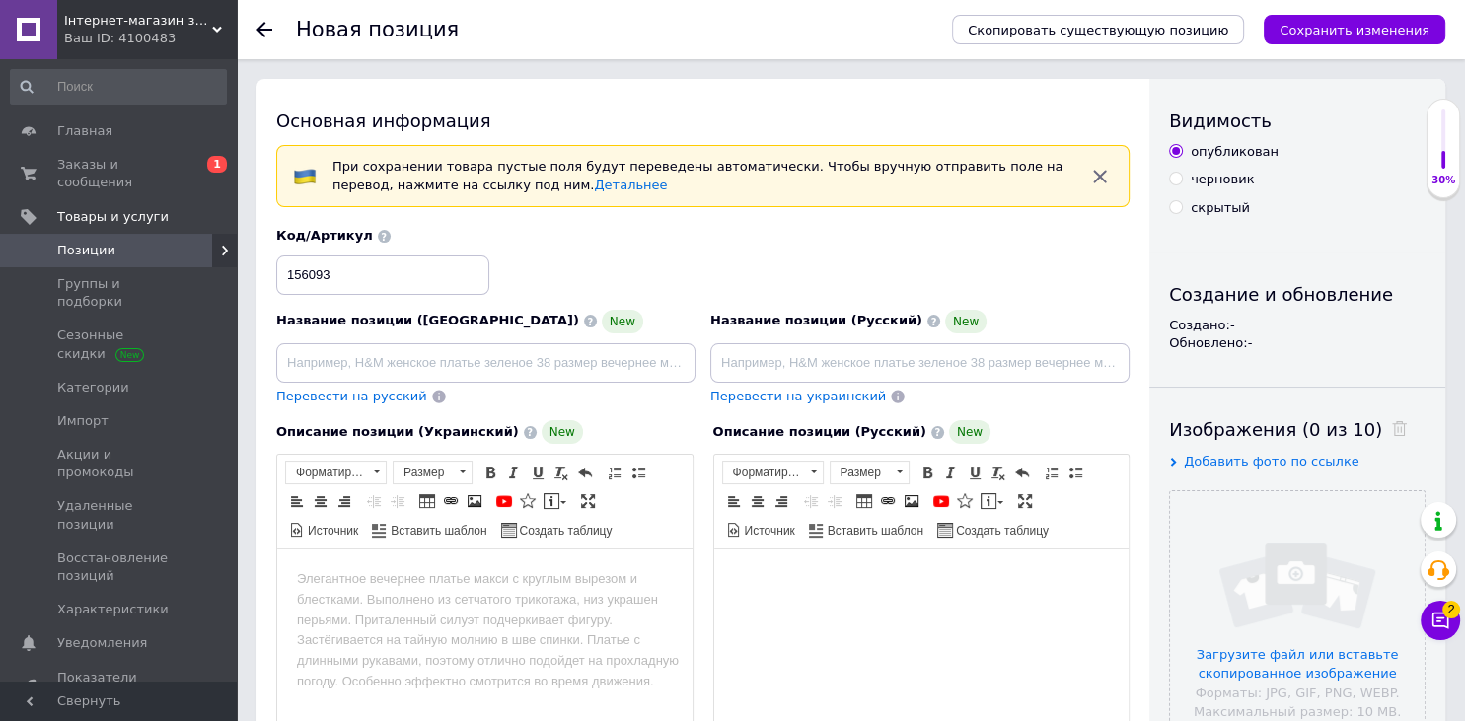
scroll to position [11, 0]
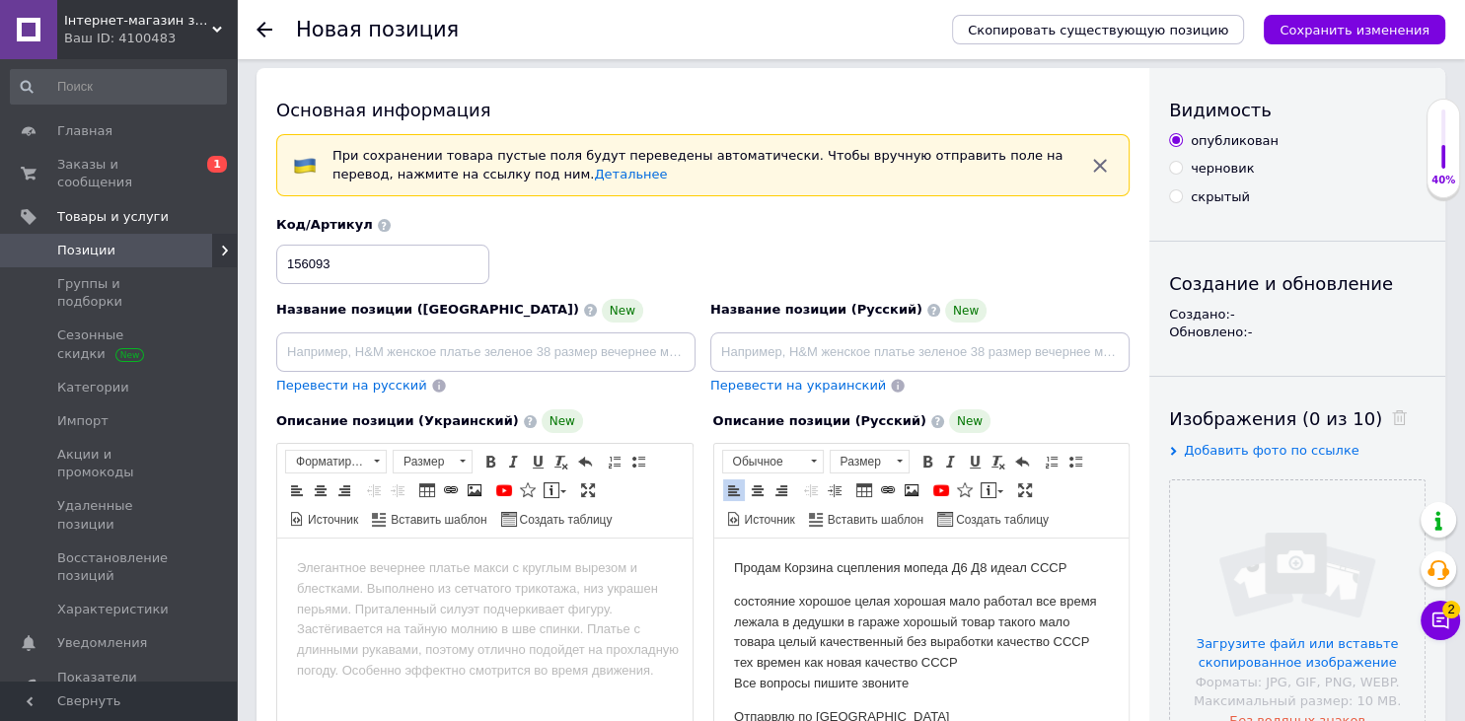
drag, startPoint x: 1078, startPoint y: 561, endPoint x: 786, endPoint y: 554, distance: 292.1
click at [786, 554] on html "Продам [PERSON_NAME] сцепления мопеда Д6 Д8 идеал СССР состояние хорошое целая …" at bounding box center [920, 662] width 415 height 247
copy body "Корзина сцепления мопеда Д6 Д8 идеал СССР"
paste input "Корзина сцепления мопеда Д6 Д8 идеал СССР"
click at [856, 352] on input "Корзина сцепления мопеда Д6 Д8 идеал СССР" at bounding box center [919, 351] width 419 height 39
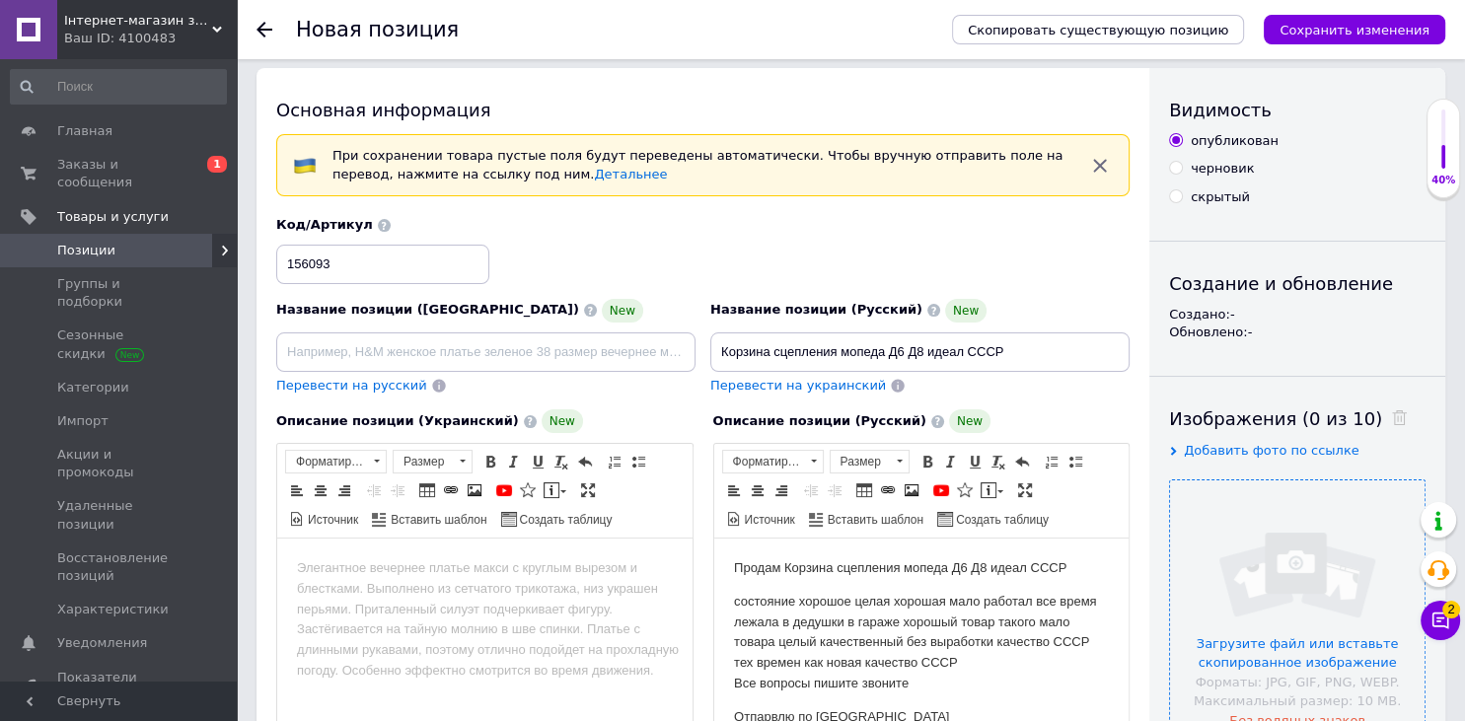
type input "Корзина сцепления мопеда Д6 Д8 идеал СССР"
click at [1320, 598] on input "file" at bounding box center [1297, 607] width 255 height 255
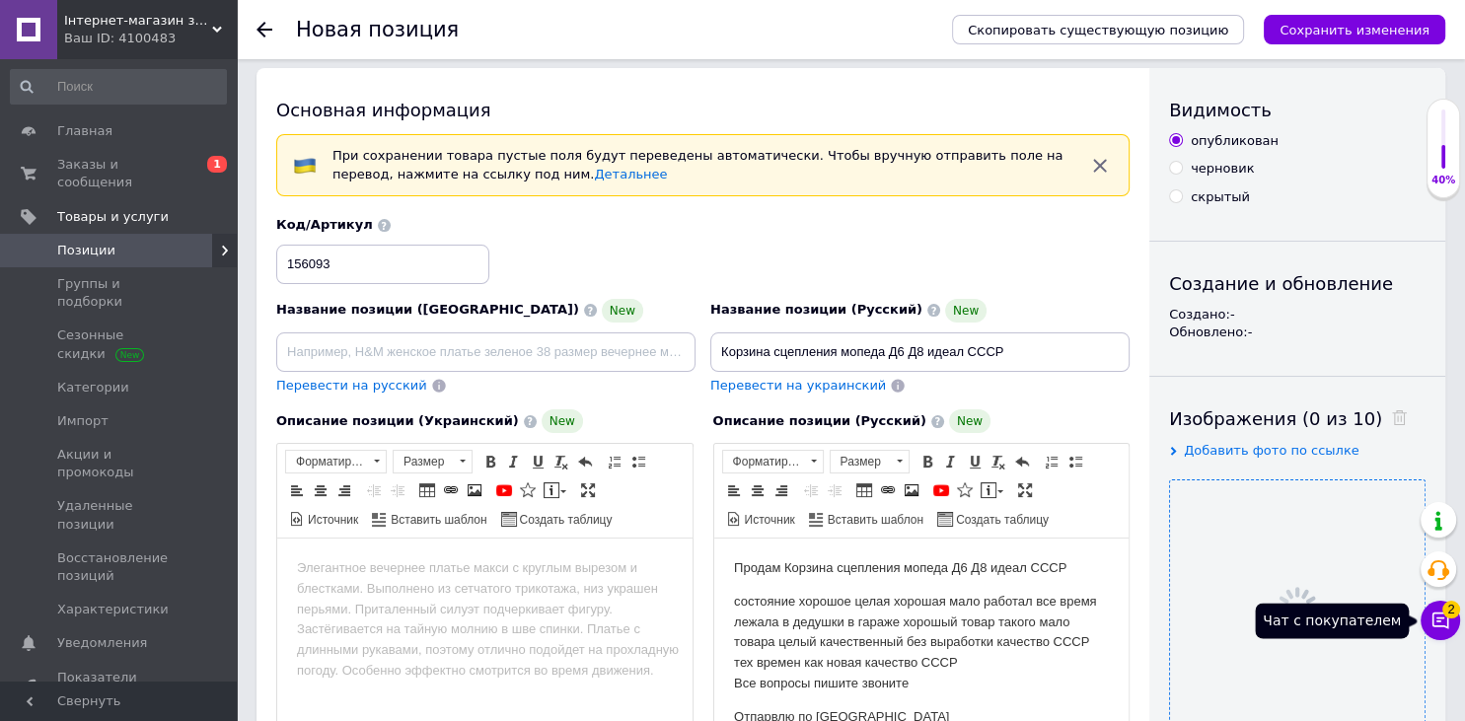
click at [1446, 613] on span "2" at bounding box center [1451, 610] width 18 height 18
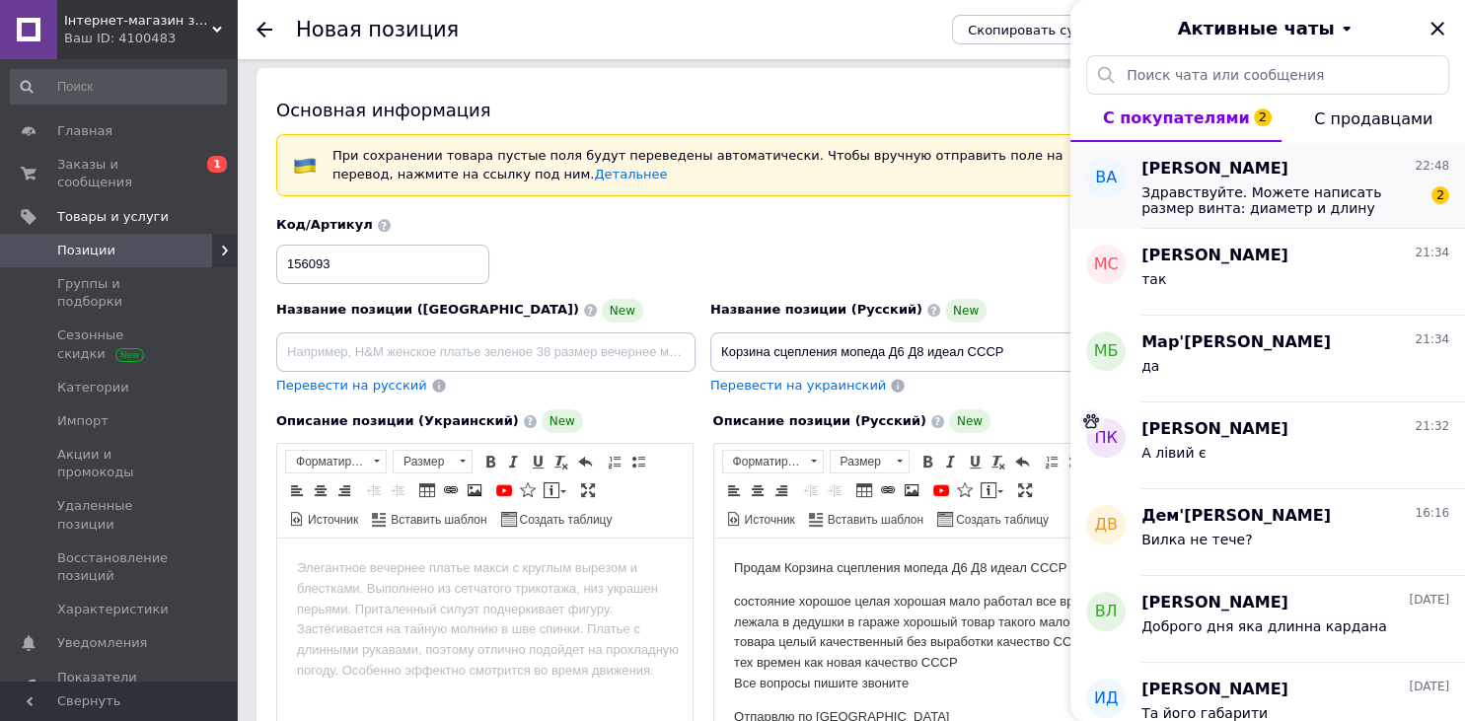
click at [1373, 199] on span "Здравствуйте. Можете написать размер винта: диаметр и длину" at bounding box center [1281, 200] width 280 height 32
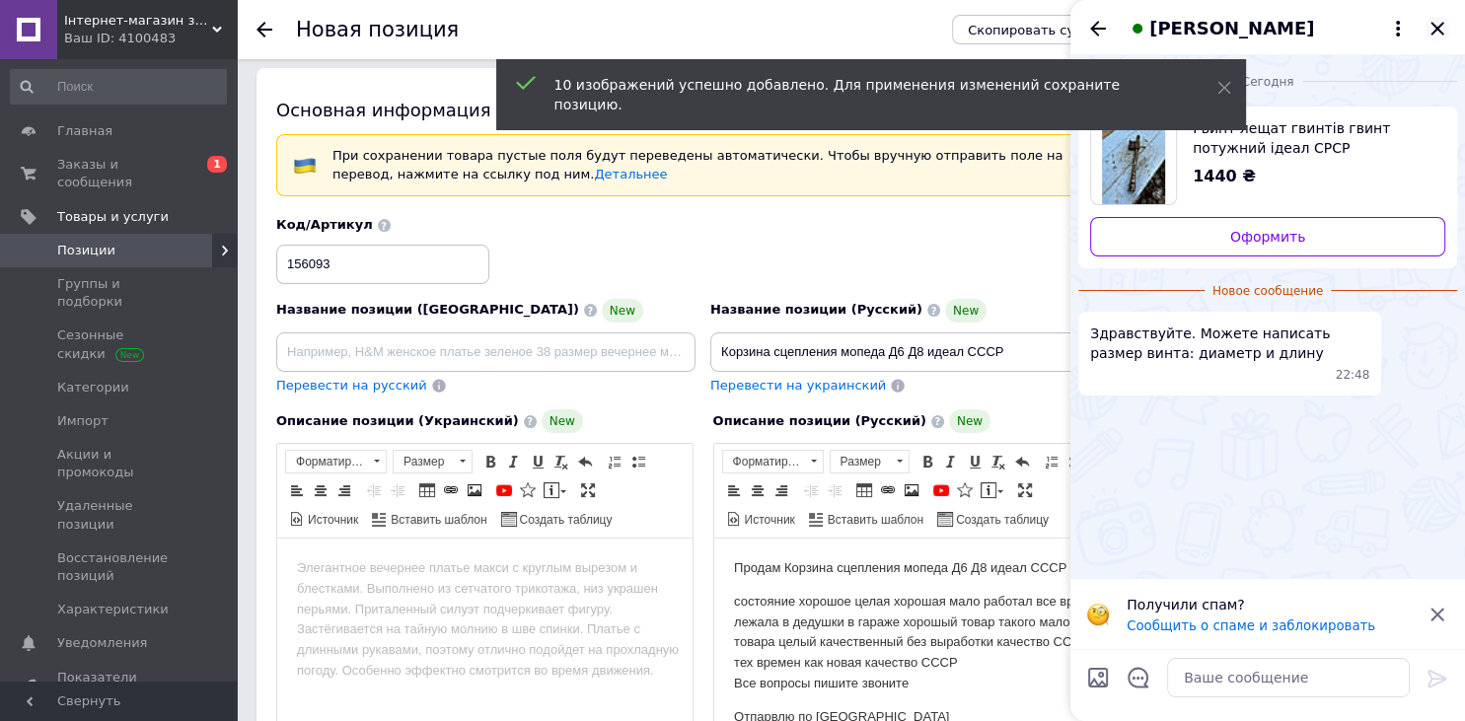
click at [1434, 24] on icon "Закрыть" at bounding box center [1437, 28] width 13 height 13
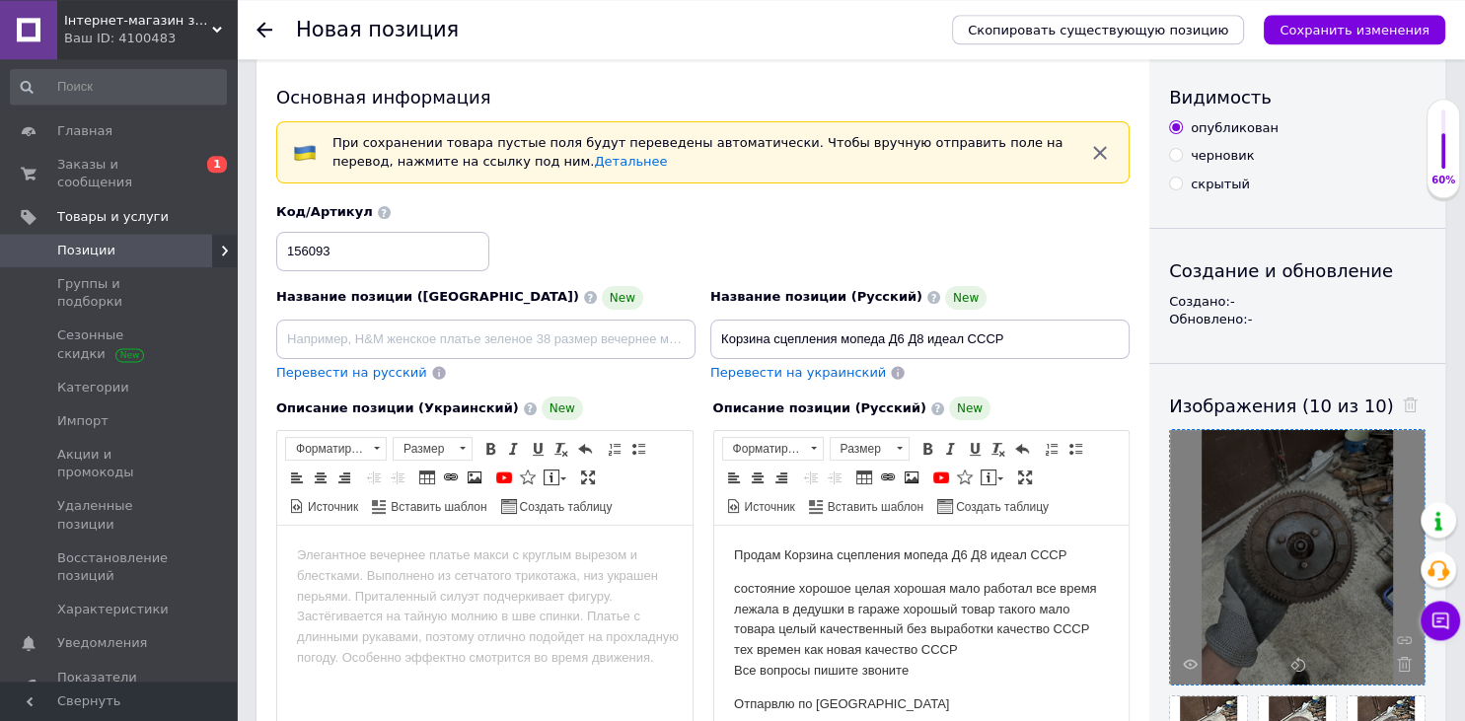
scroll to position [0, 0]
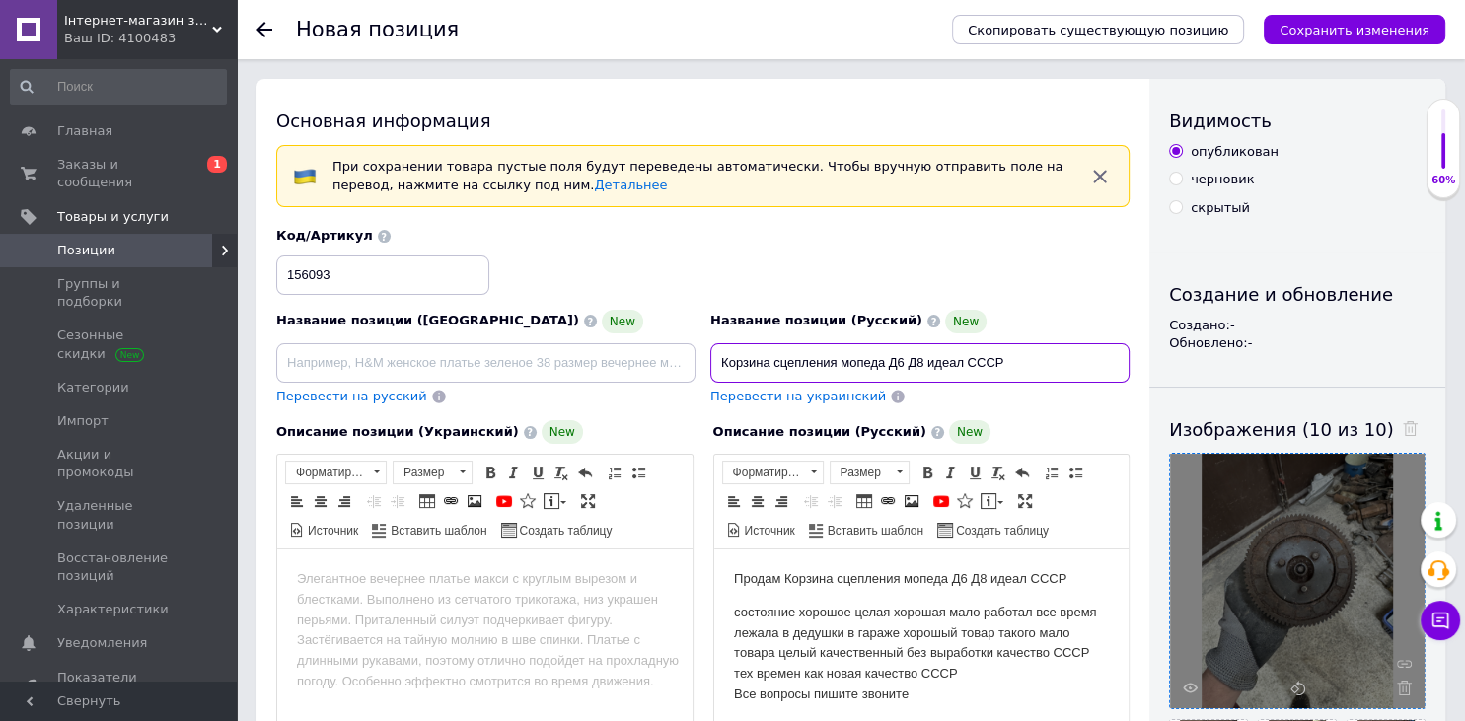
drag, startPoint x: 1026, startPoint y: 360, endPoint x: 677, endPoint y: 332, distance: 350.3
click at [710, 343] on input "Корзина сцепления мопеда Д6 Д8 идеал СССР" at bounding box center [919, 362] width 419 height 39
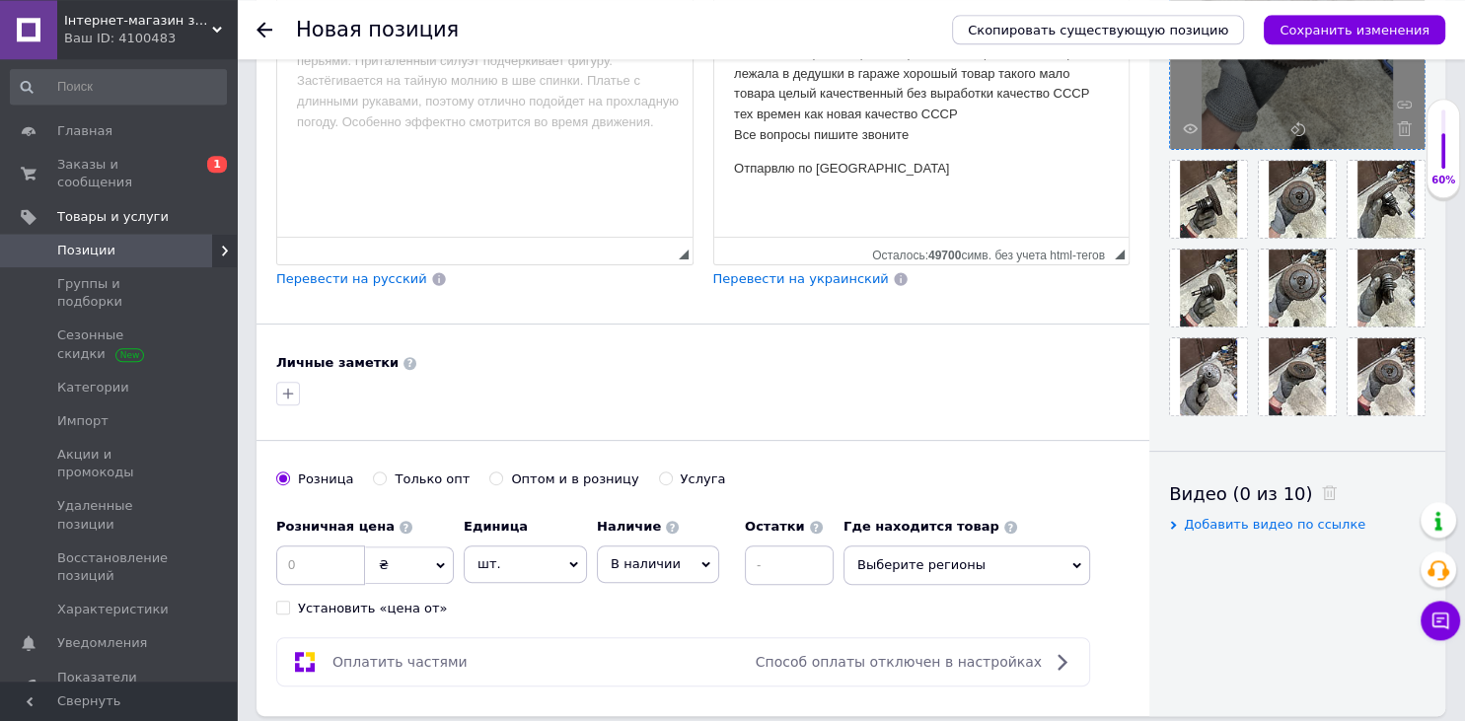
scroll to position [833, 0]
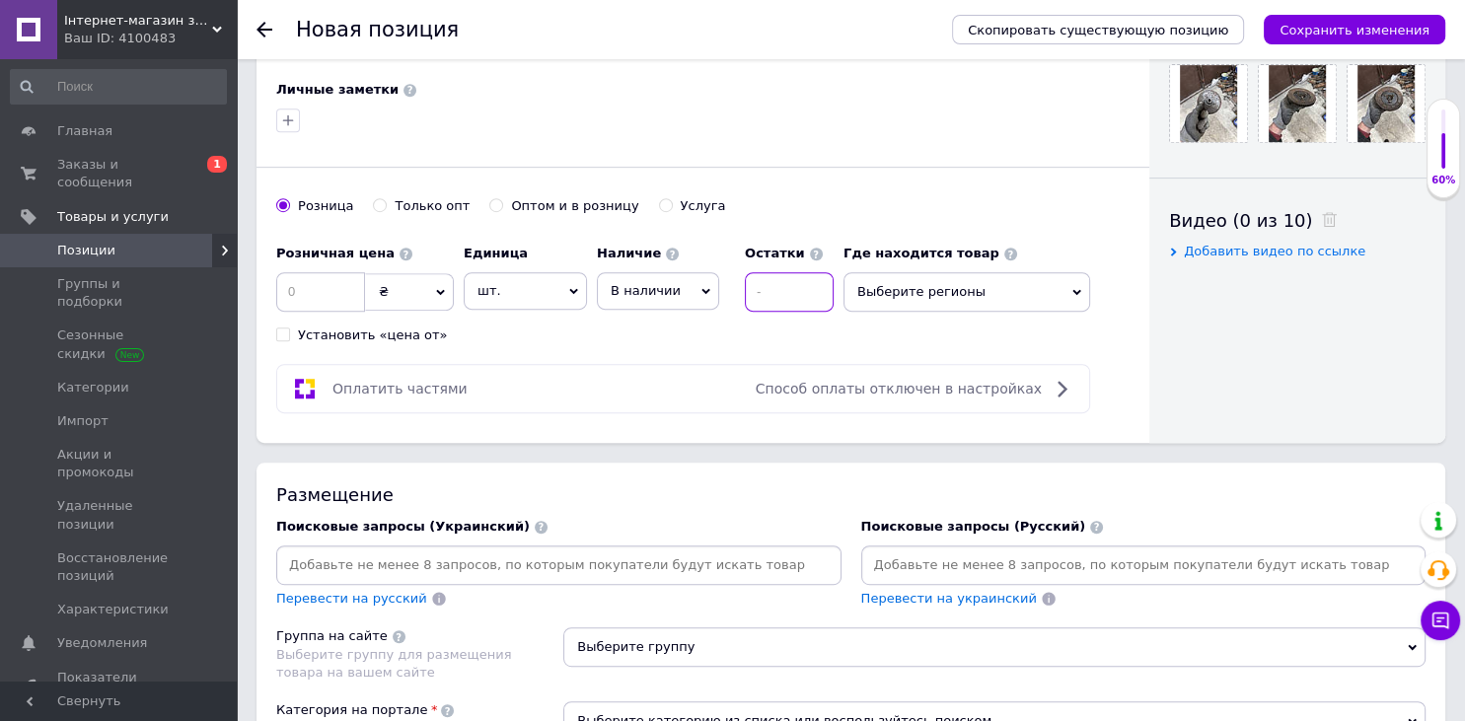
click at [791, 302] on input at bounding box center [789, 291] width 89 height 39
type input "1"
click at [290, 283] on input at bounding box center [320, 291] width 89 height 39
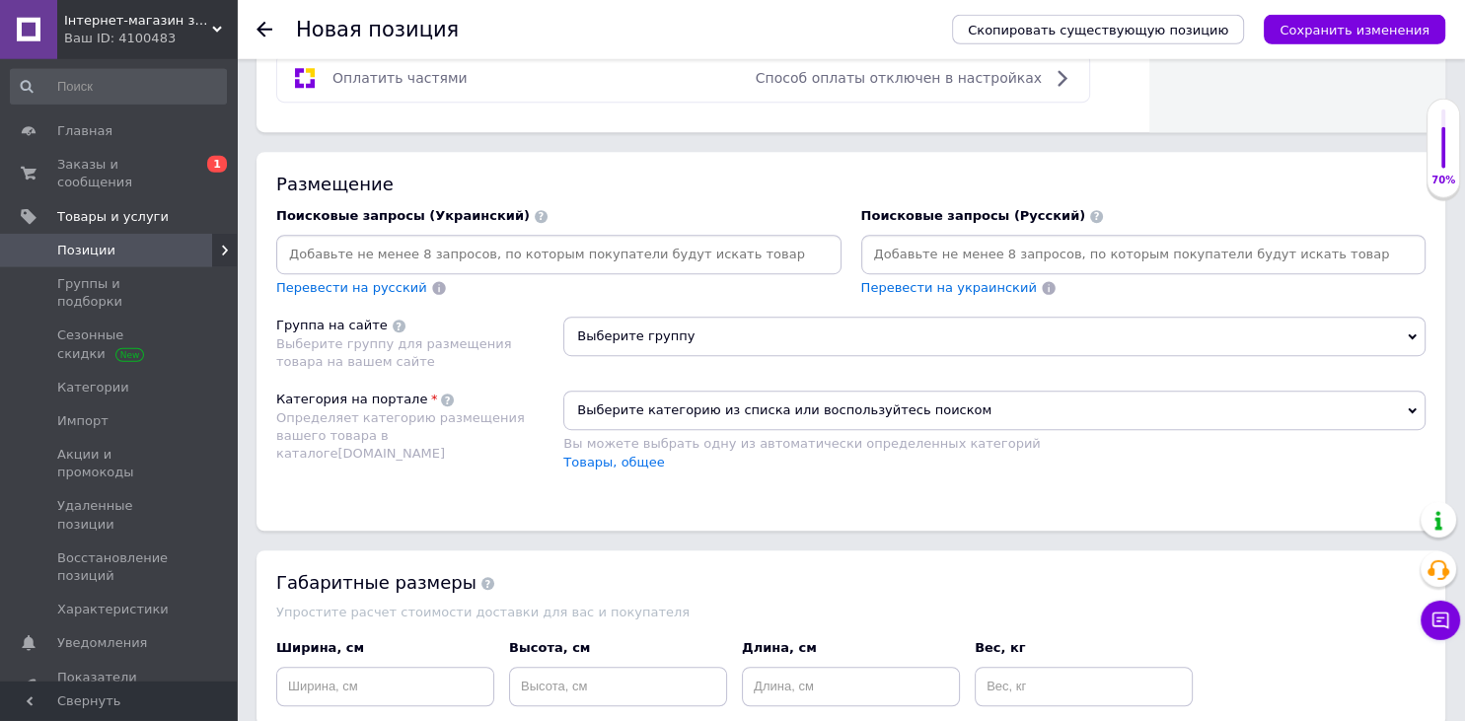
scroll to position [1145, 0]
type input "1000"
click at [1044, 259] on input at bounding box center [1143, 253] width 557 height 30
paste input "Корзина сцепления мопеда Д6 Д8 идеал СССР"
type input "Корзина сцепления мопеда Д6 Д8 идеал СССР"
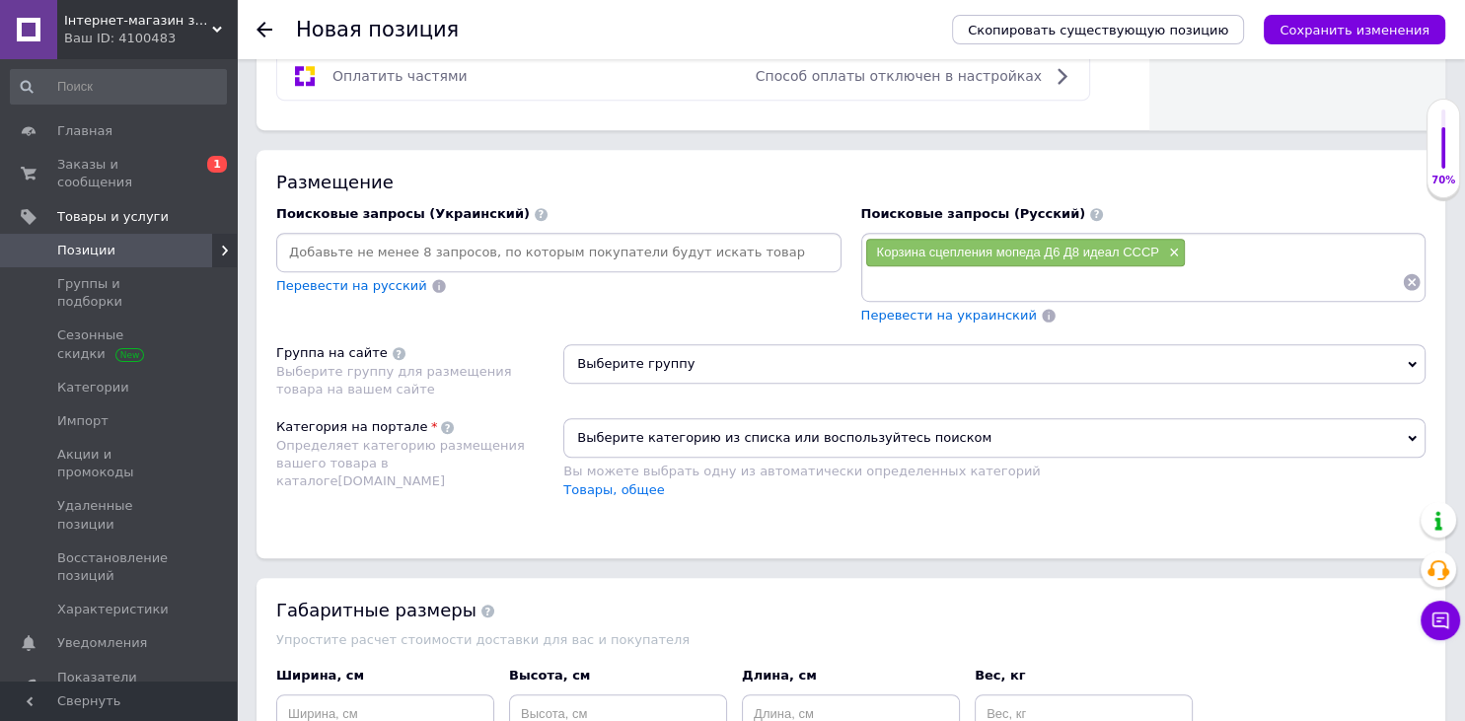
paste input "Корзина сцепления мопеда Д6 Д8 идеал СССР"
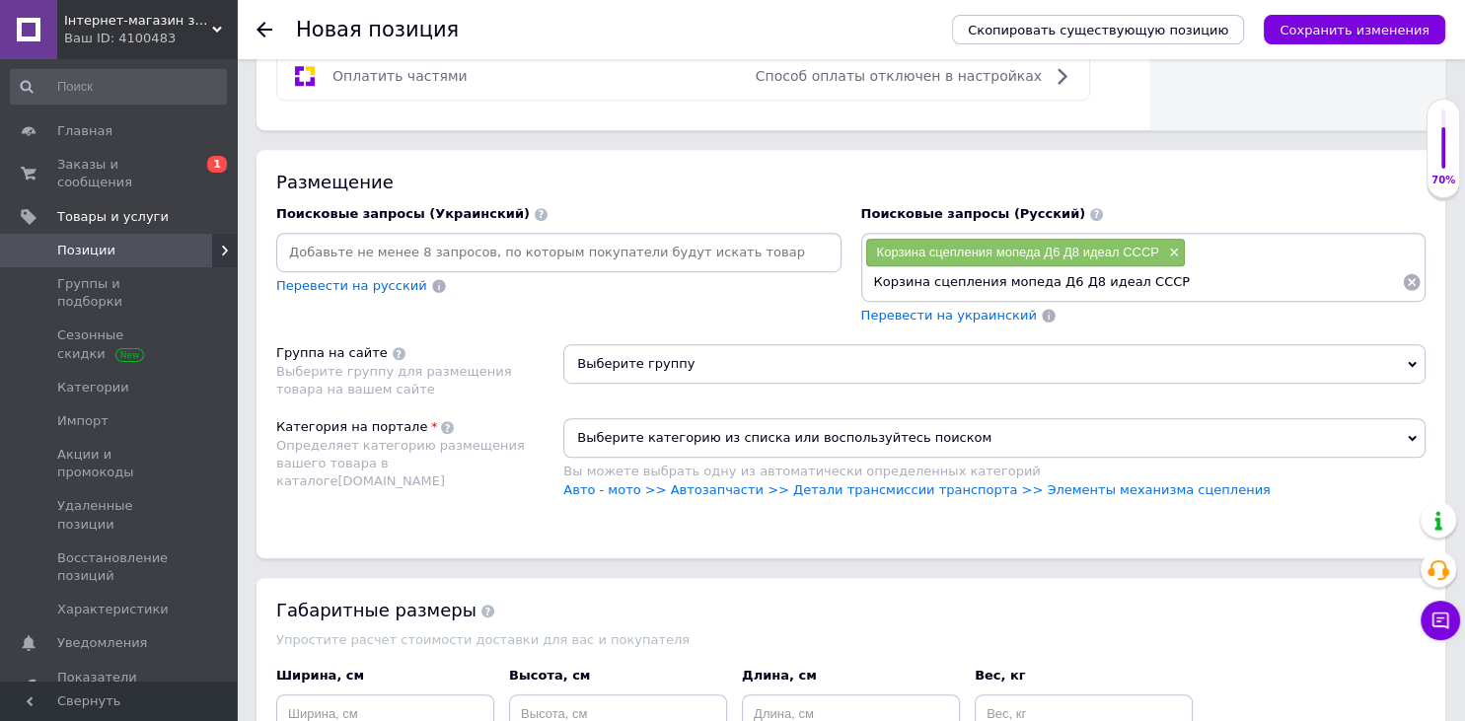
drag, startPoint x: 1077, startPoint y: 281, endPoint x: 1464, endPoint y: 343, distance: 391.7
click at [1403, 297] on input "Корзина сцепления мопеда Д6 Д8 идеал СССР" at bounding box center [1134, 282] width 538 height 30
type input "Корзина сцепления мопеда Д6 Д8"
click at [806, 373] on span "Выберите группу" at bounding box center [994, 364] width 862 height 39
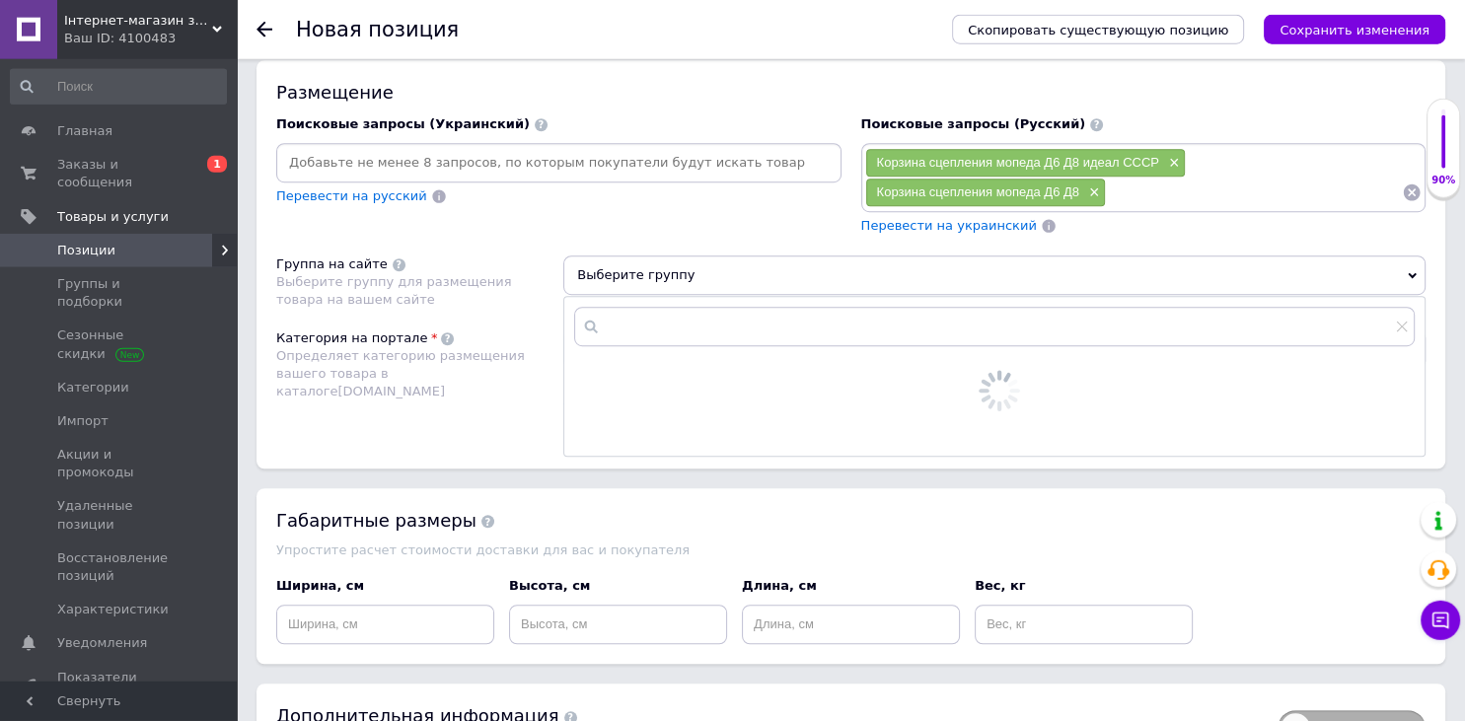
scroll to position [1354, 0]
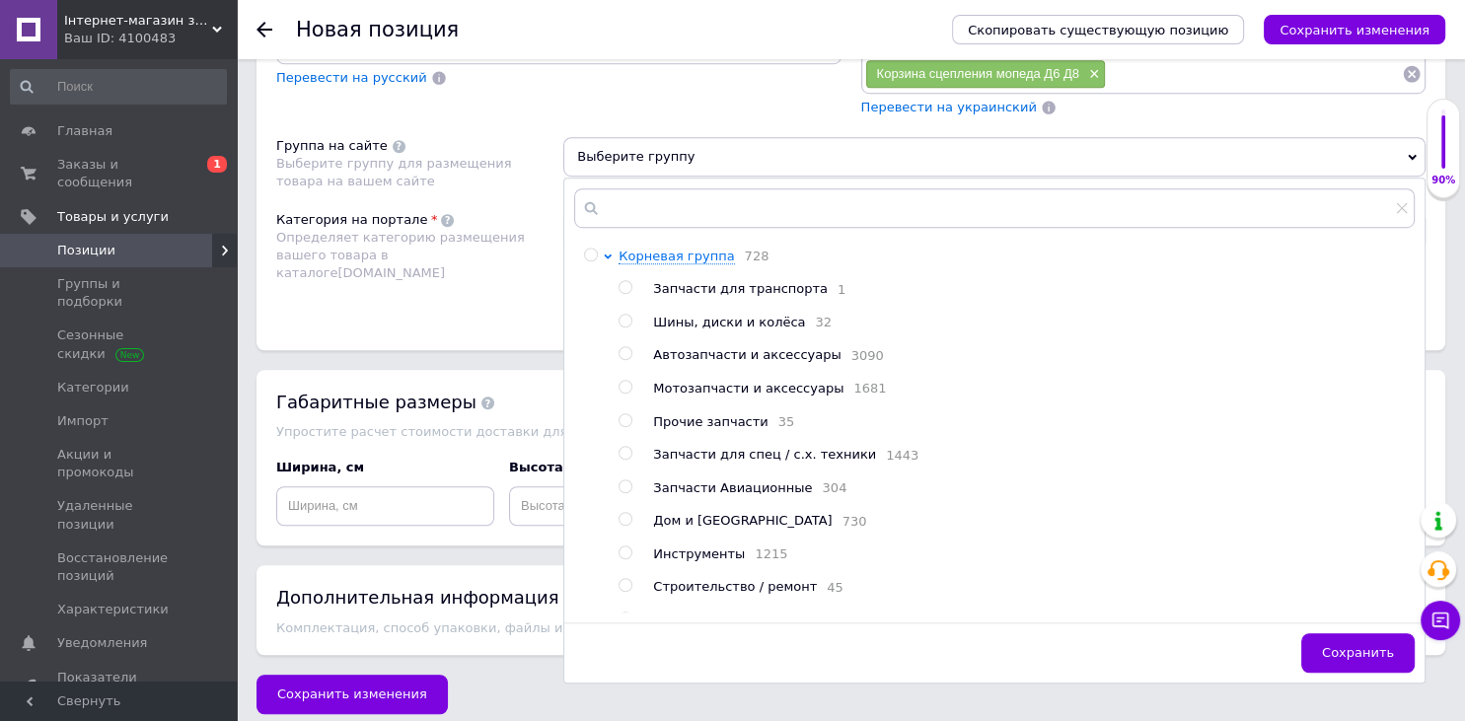
click at [693, 393] on span "Мотозапчасти и аксессуары" at bounding box center [748, 388] width 190 height 15
radio input "true"
click at [408, 263] on div "Категория на портале Определяет категорию размещения вашего товара в каталоге […" at bounding box center [419, 261] width 287 height 100
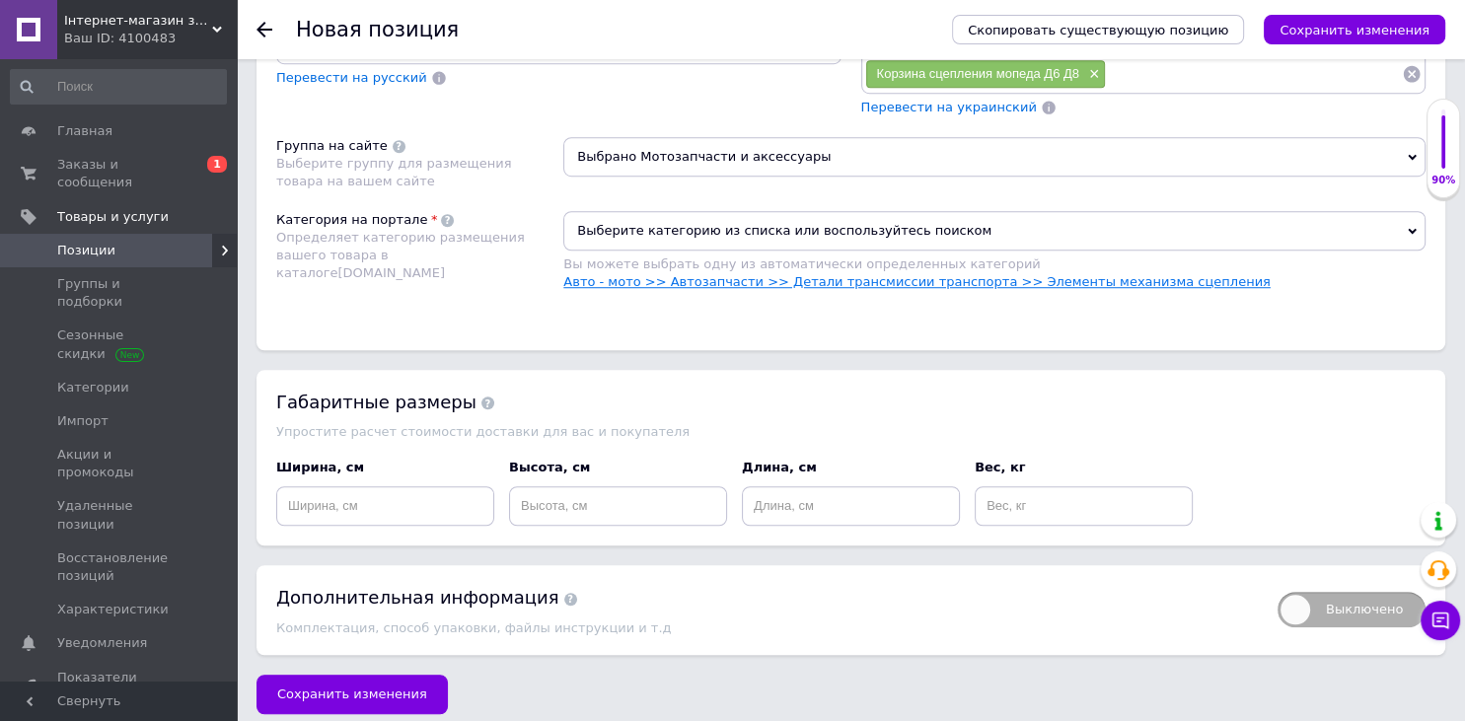
click at [760, 280] on link "Авто - мото >> Автозапчасти >> Детали трансмиссии транспорта >> Элементы механи…" at bounding box center [916, 281] width 707 height 15
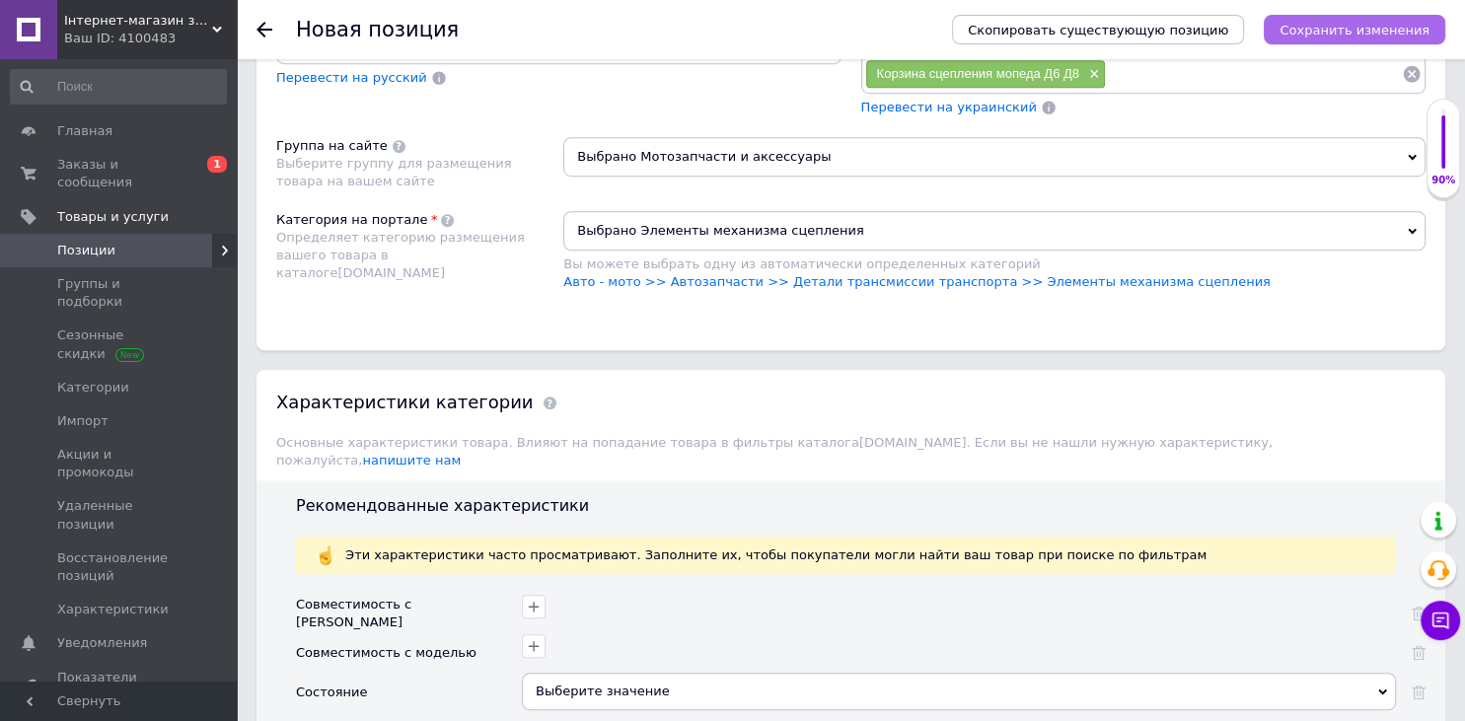
click at [1336, 29] on icon "Сохранить изменения" at bounding box center [1355, 30] width 150 height 15
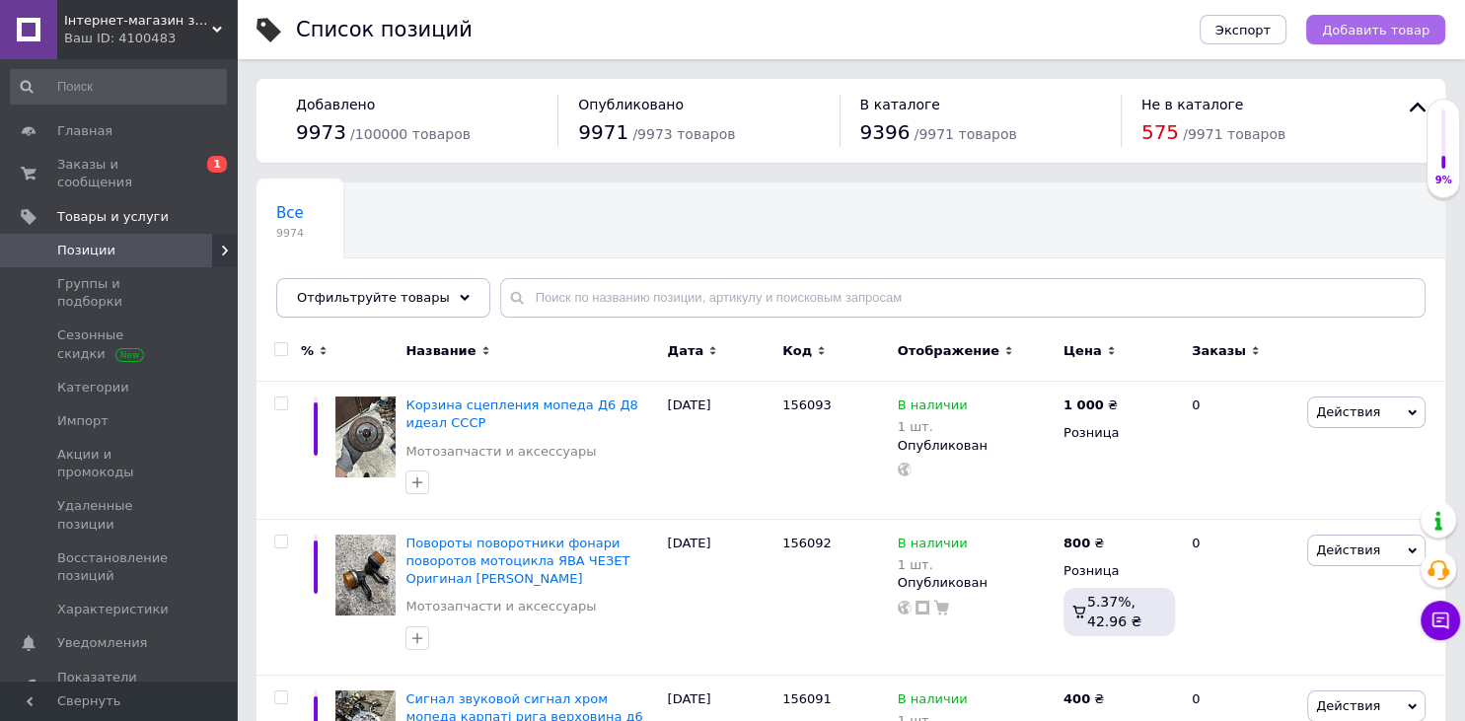
click at [1358, 32] on span "Добавить товар" at bounding box center [1376, 30] width 108 height 15
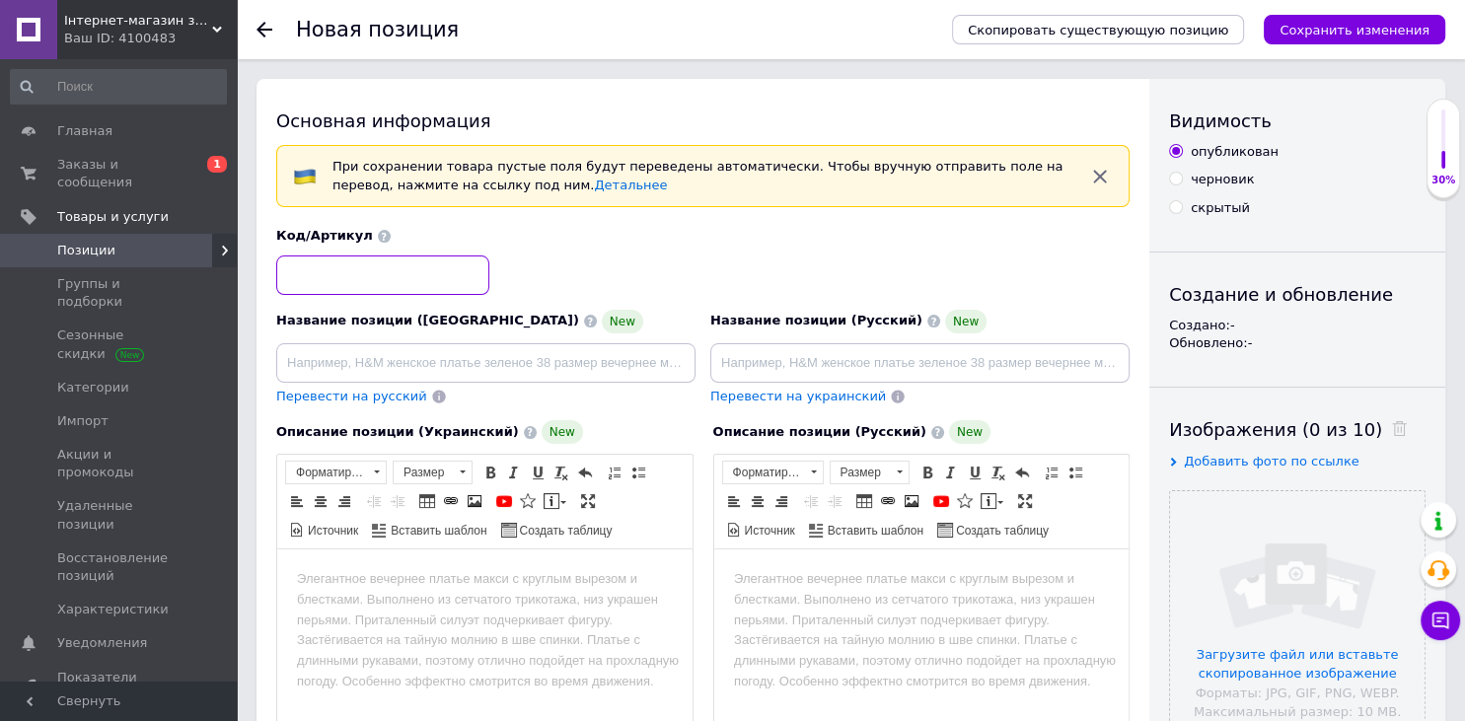
click at [358, 262] on input at bounding box center [382, 275] width 213 height 39
type input "156094"
click at [1023, 620] on html at bounding box center [920, 673] width 415 height 247
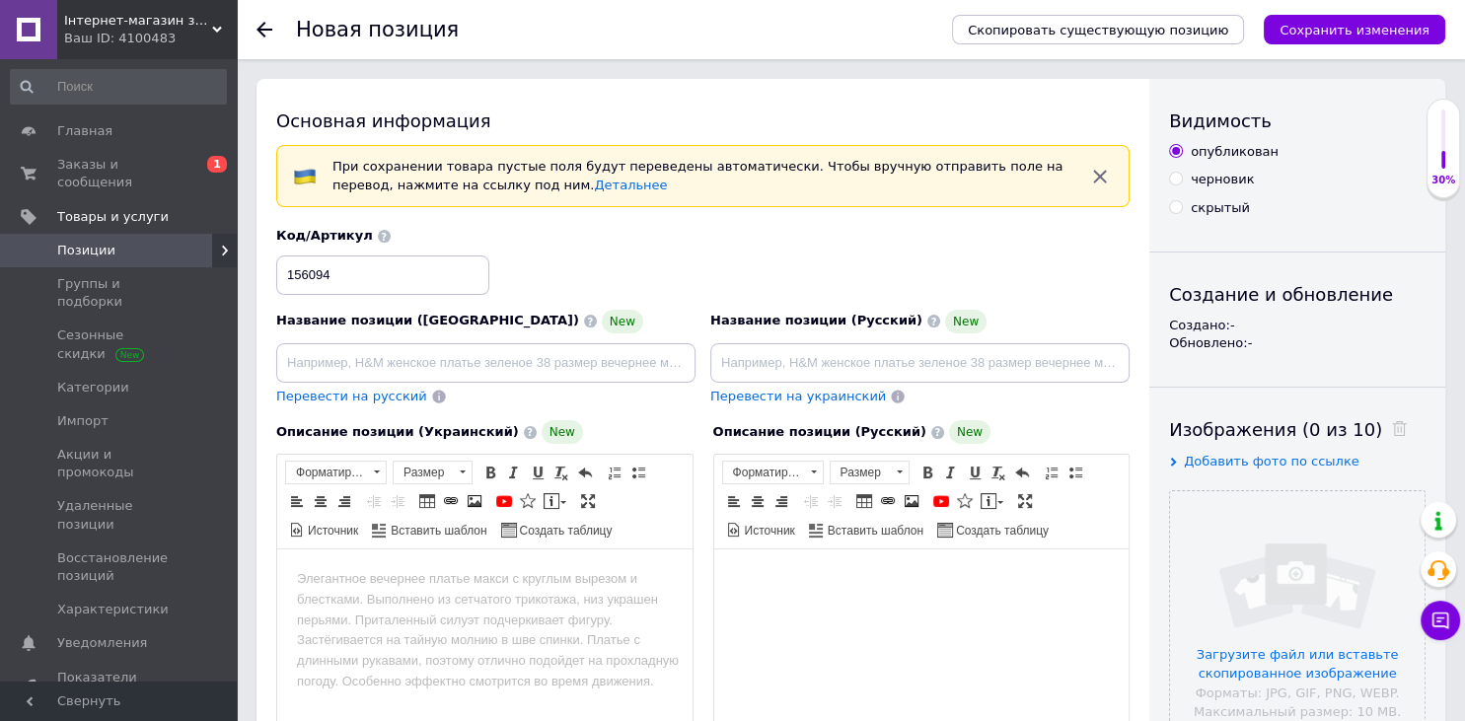
scroll to position [11, 0]
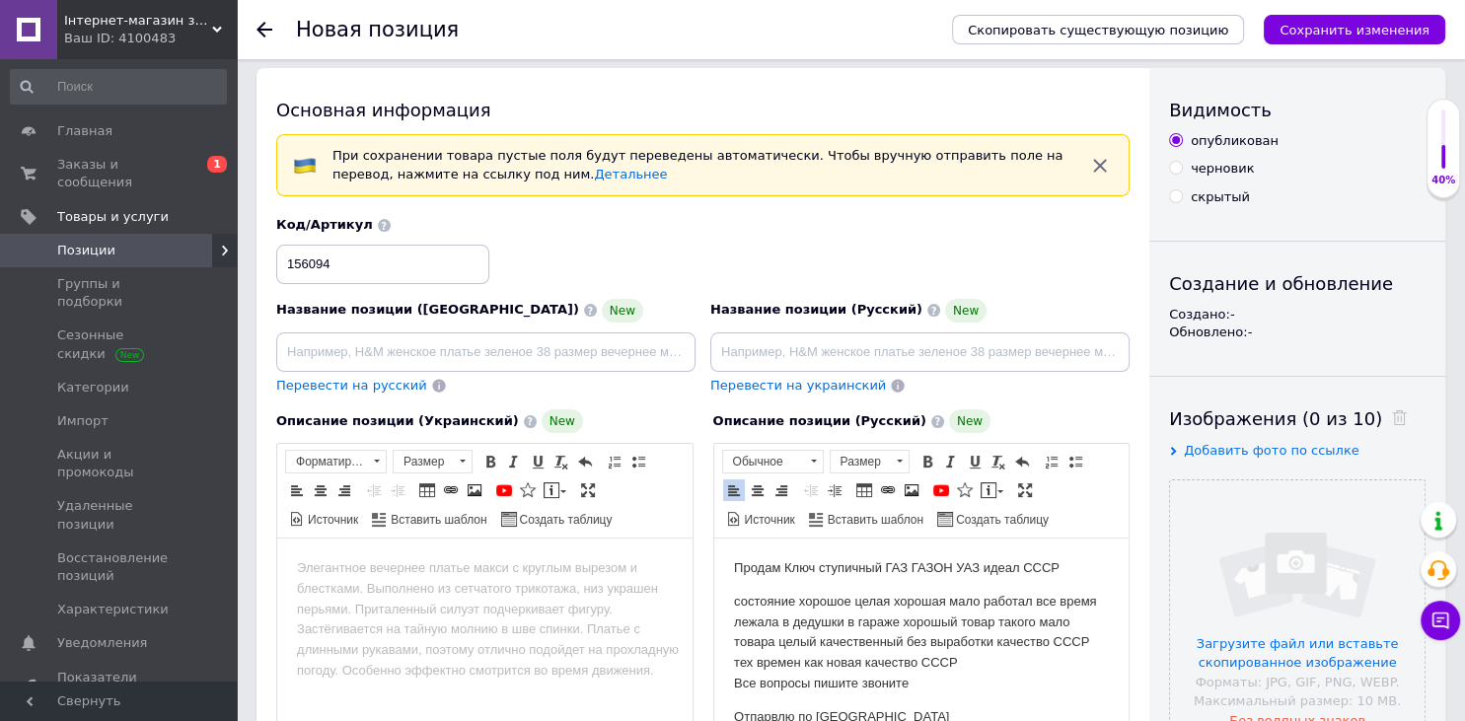
drag, startPoint x: 1007, startPoint y: 562, endPoint x: 782, endPoint y: 556, distance: 225.0
click at [782, 556] on html "Продам Ключ ступичный ГАЗ ГАЗОН УАЗ идеал СССР состояние хорошое целая хорошая …" at bounding box center [920, 662] width 415 height 247
copy body "Ключ ступичный ГАЗ ГАЗОН УАЗ идеал СССР"
click at [816, 350] on input at bounding box center [919, 351] width 419 height 39
type input "Ключ ступичный ГАЗ ГАЗОН УАЗ идеал СССР"
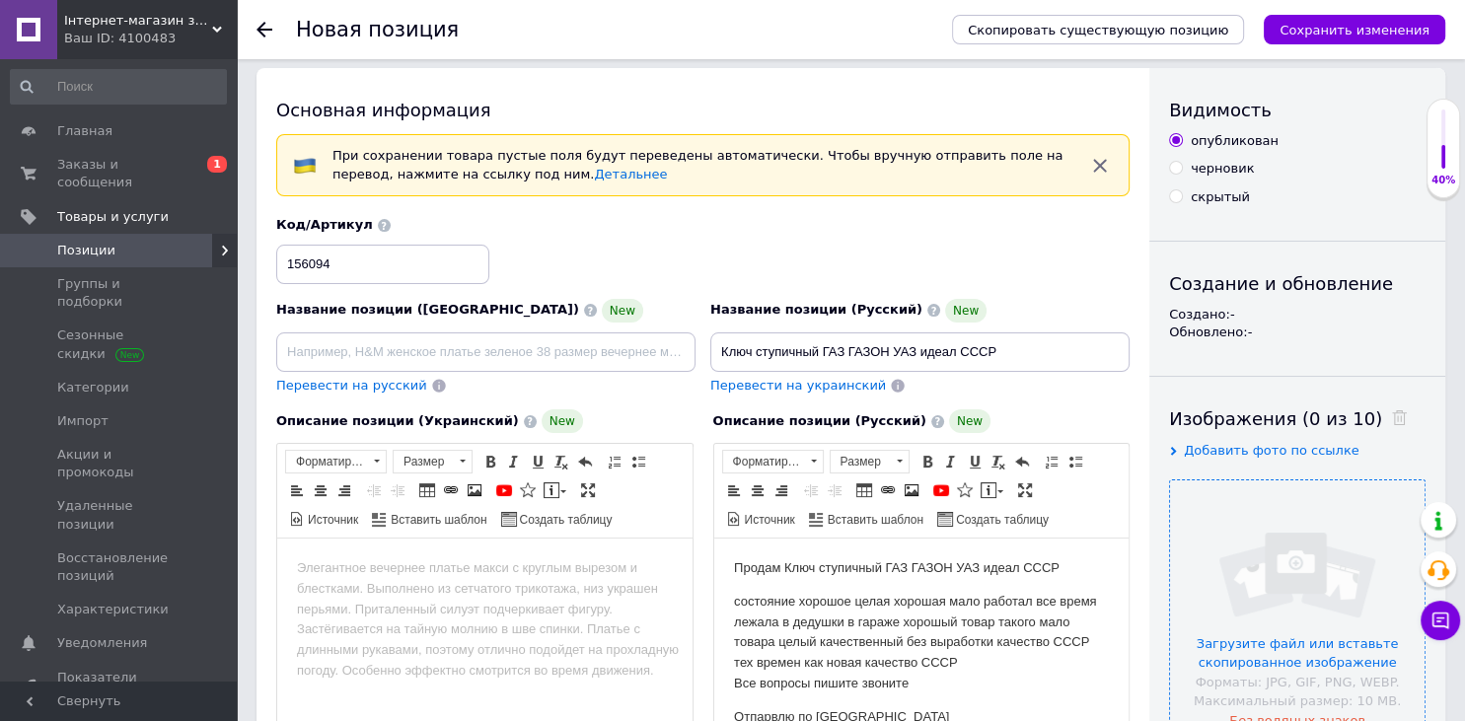
click at [1326, 593] on input "file" at bounding box center [1297, 607] width 255 height 255
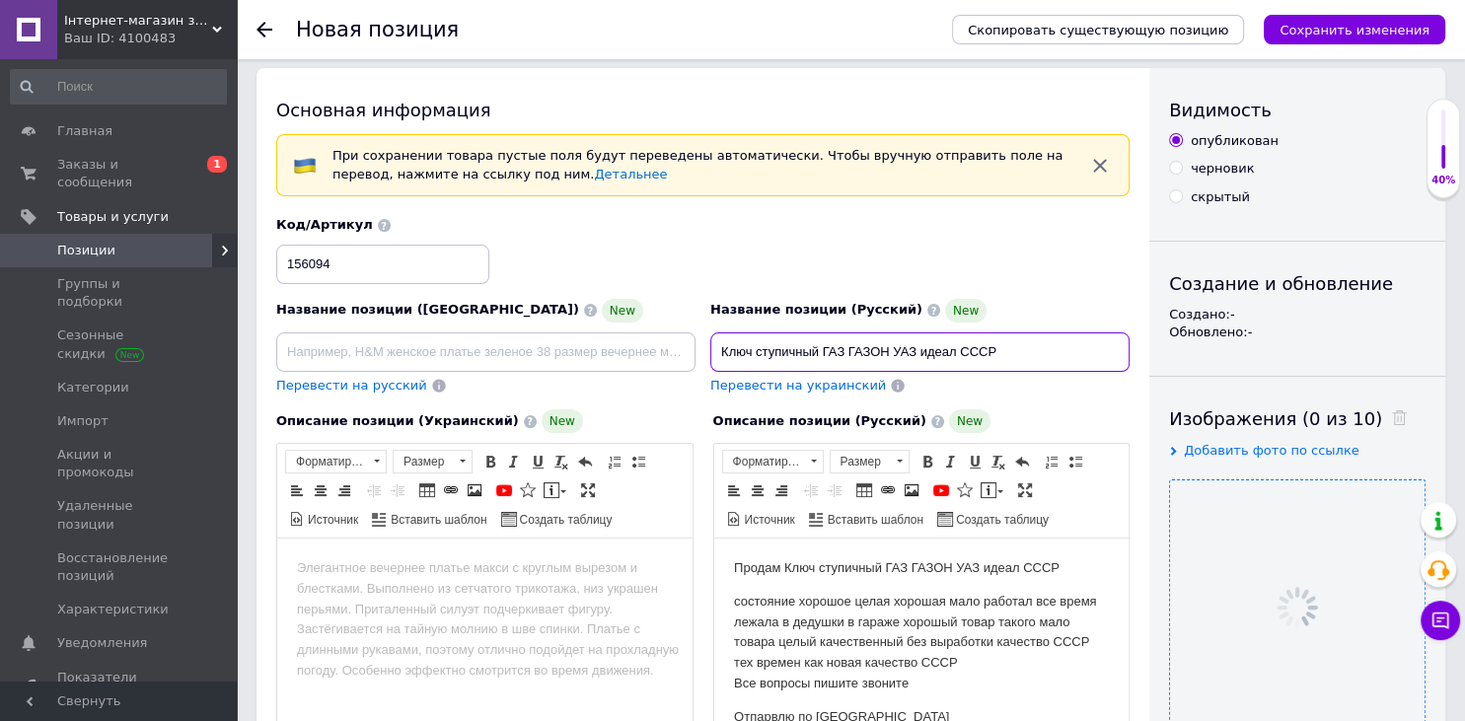
drag, startPoint x: 715, startPoint y: 346, endPoint x: 1464, endPoint y: 383, distance: 749.7
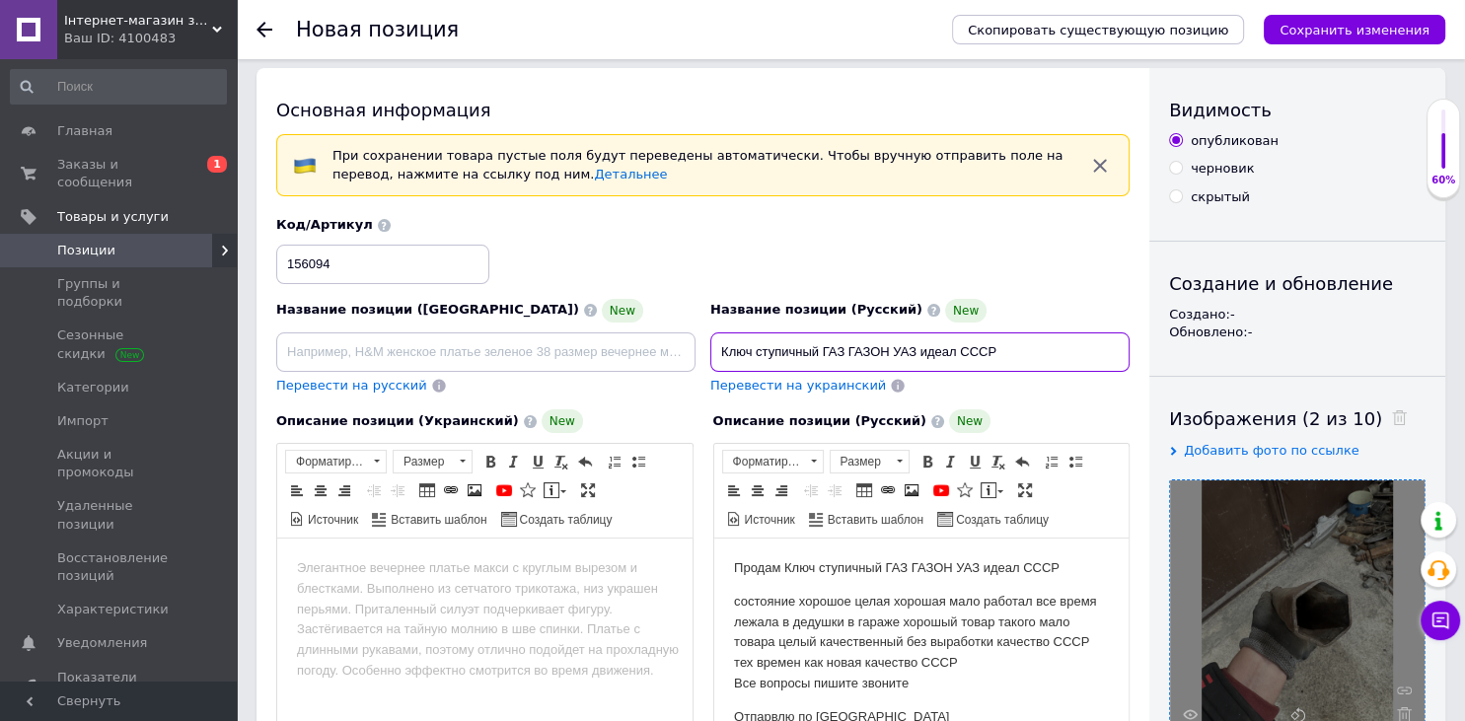
drag, startPoint x: 1032, startPoint y: 354, endPoint x: 650, endPoint y: 333, distance: 382.4
click at [710, 333] on input "Ключ ступичный ГАЗ ГАЗОН УАЗ идеал СССР" at bounding box center [919, 351] width 419 height 39
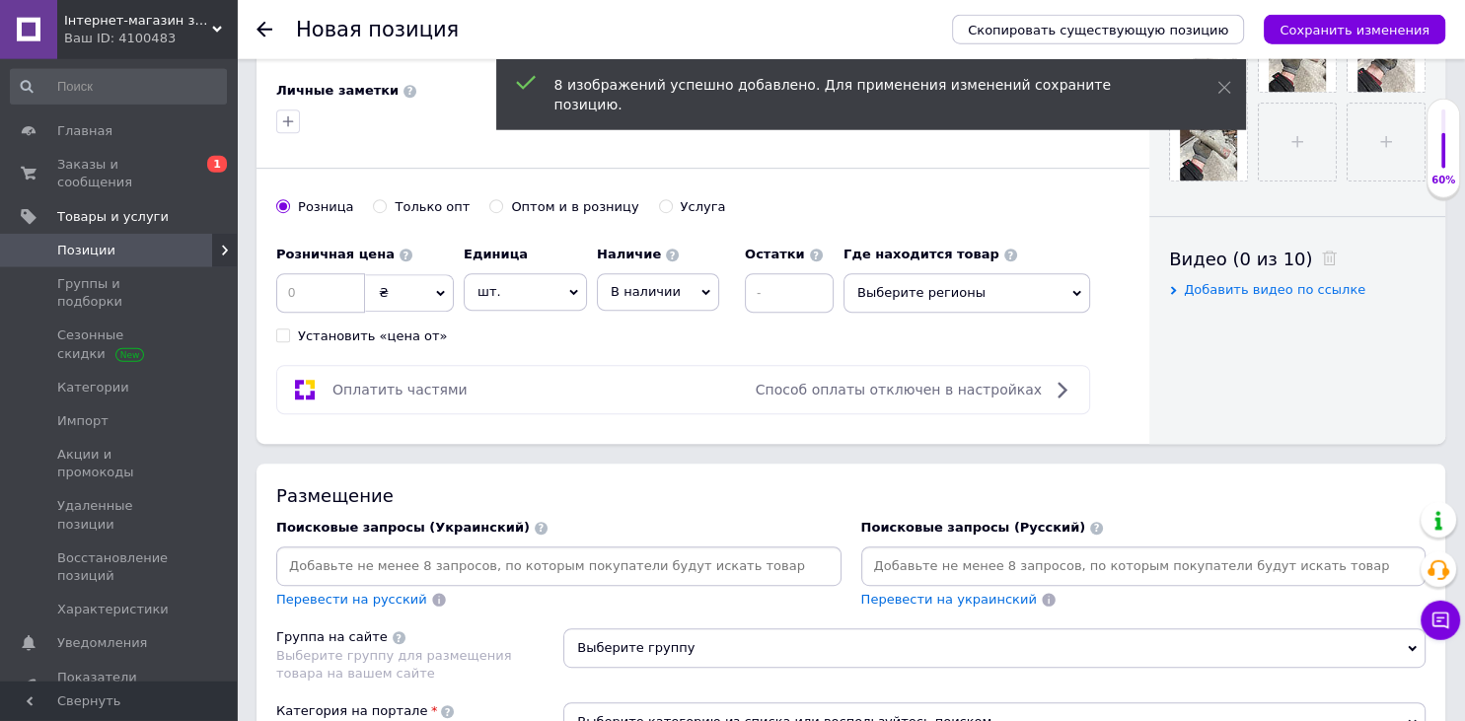
scroll to position [845, 0]
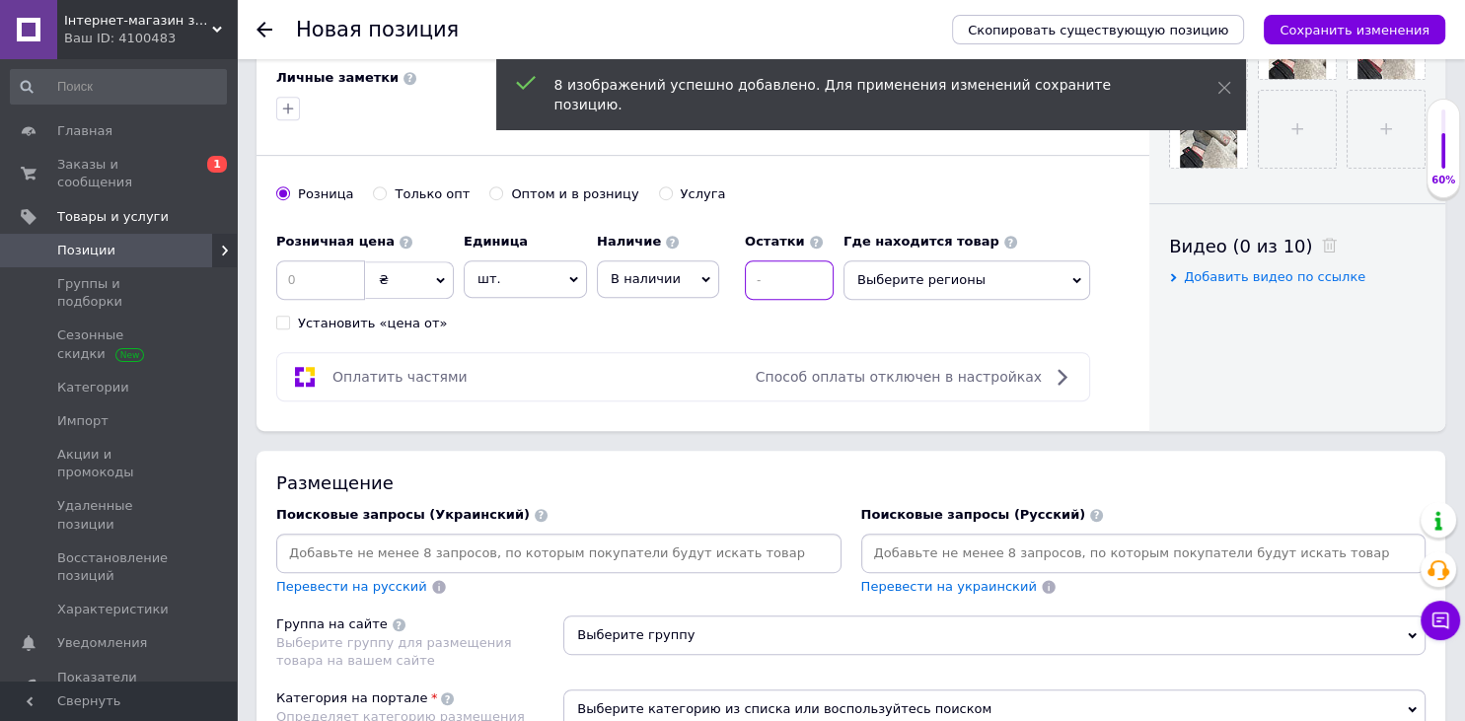
click at [790, 260] on input at bounding box center [789, 279] width 89 height 39
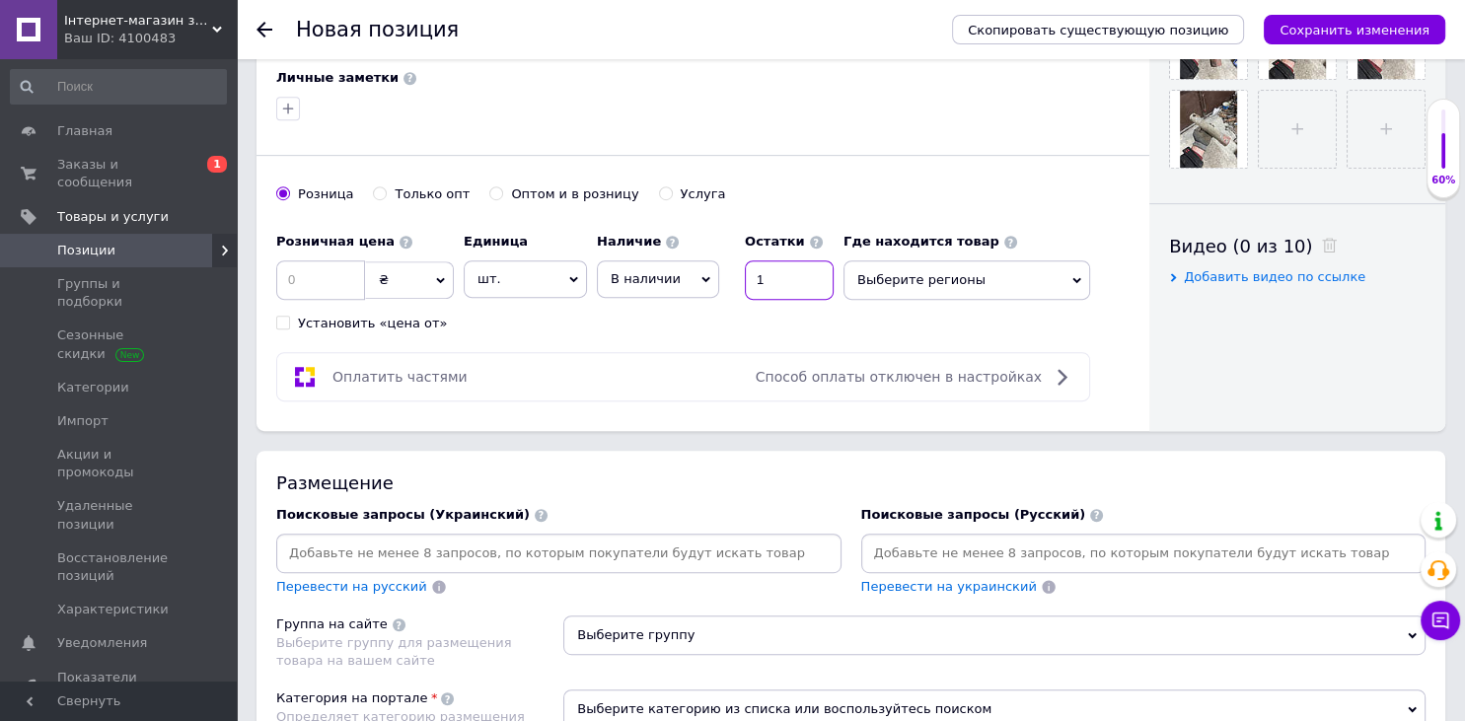
type input "1"
click at [306, 283] on input at bounding box center [320, 279] width 89 height 39
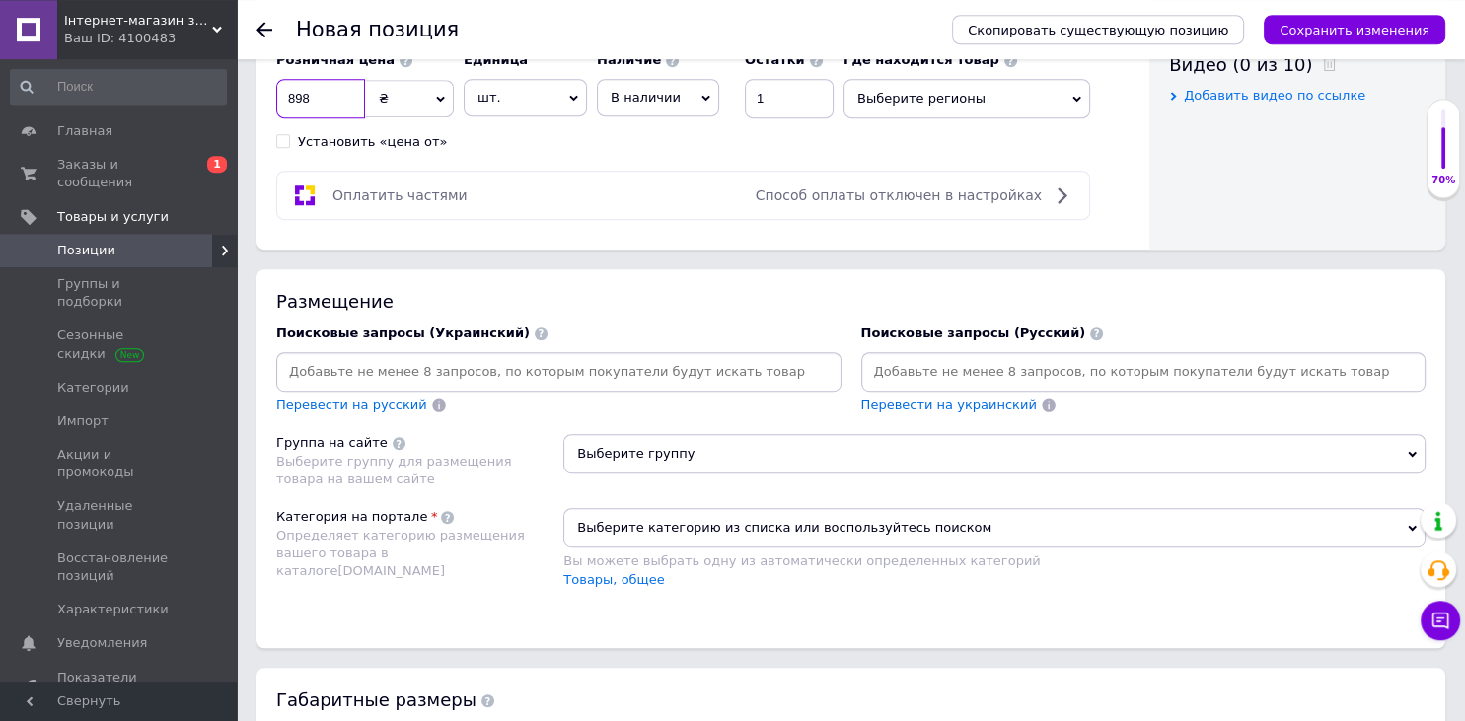
scroll to position [1156, 0]
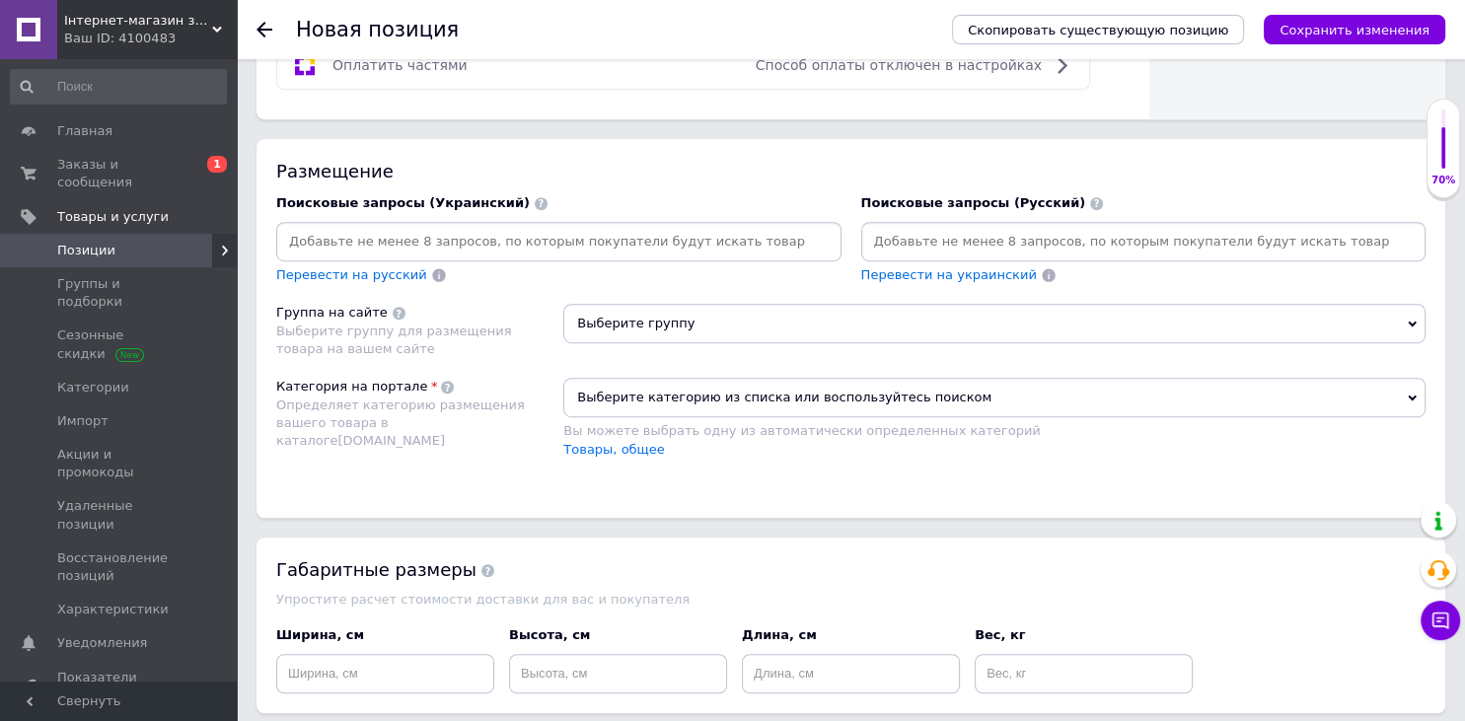
type input "898"
click at [961, 240] on input at bounding box center [1143, 242] width 557 height 30
paste input "Ключ ступичный ГАЗ ГАЗОН УАЗ идеал СССР"
type input "Ключ ступичный ГАЗ ГАЗОН УАЗ идеал СССР"
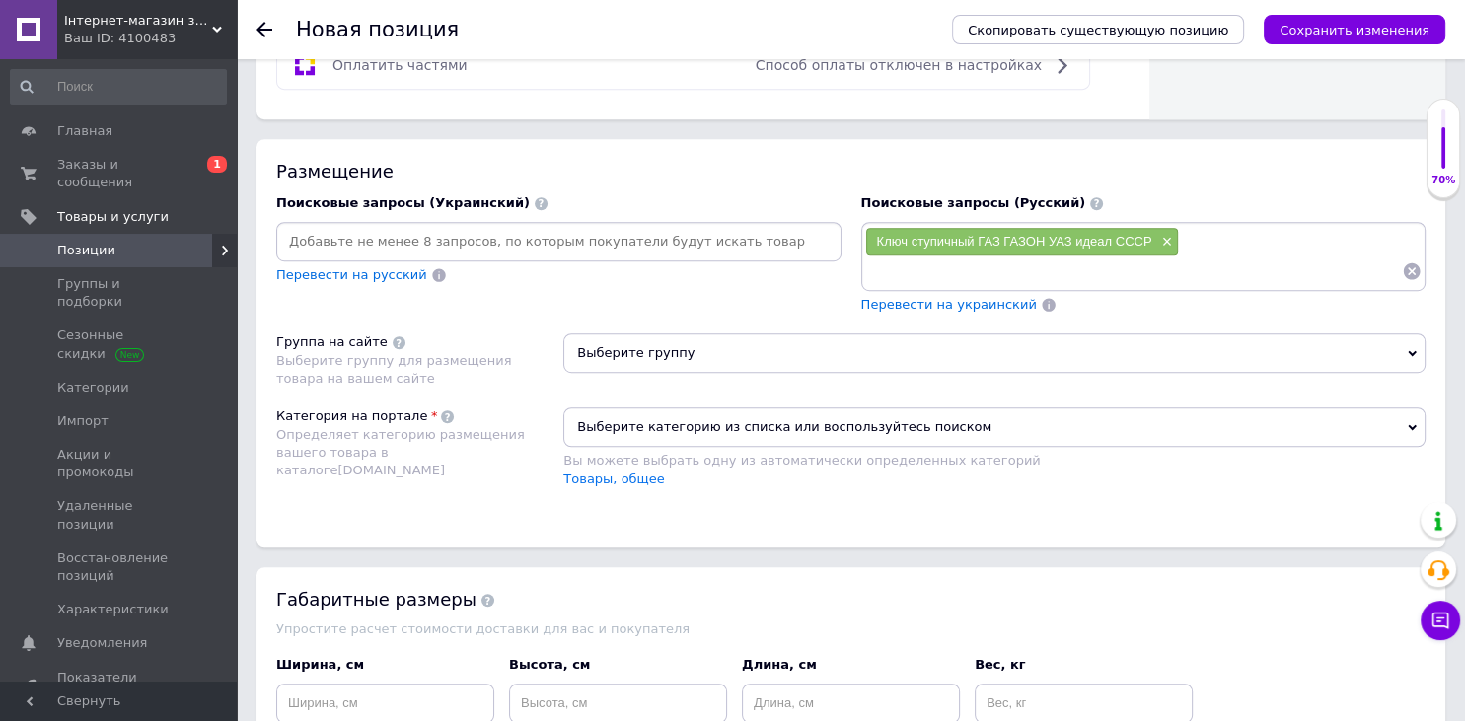
paste input "Ключ ступичный ГАЗ ГАЗОН УАЗ идеал СССР"
drag, startPoint x: 1069, startPoint y: 270, endPoint x: 1464, endPoint y: 274, distance: 394.7
click at [1403, 274] on input "Ключ ступичный ГАЗ ГАЗОН УАЗ идеал СССР" at bounding box center [1134, 272] width 538 height 30
type input "Ключ ступичный ГАЗ ГАЗОН УАЗ"
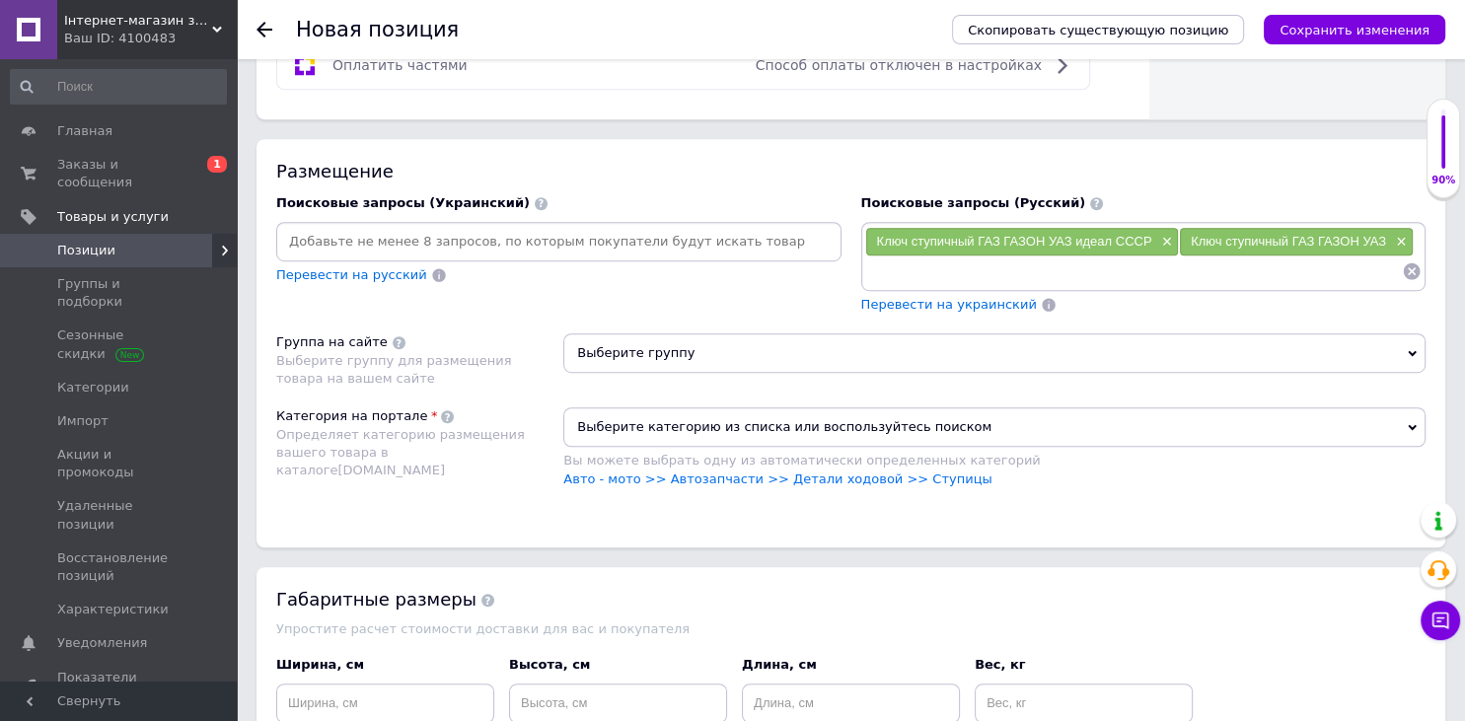
click at [619, 345] on span "Выберите группу" at bounding box center [994, 352] width 862 height 39
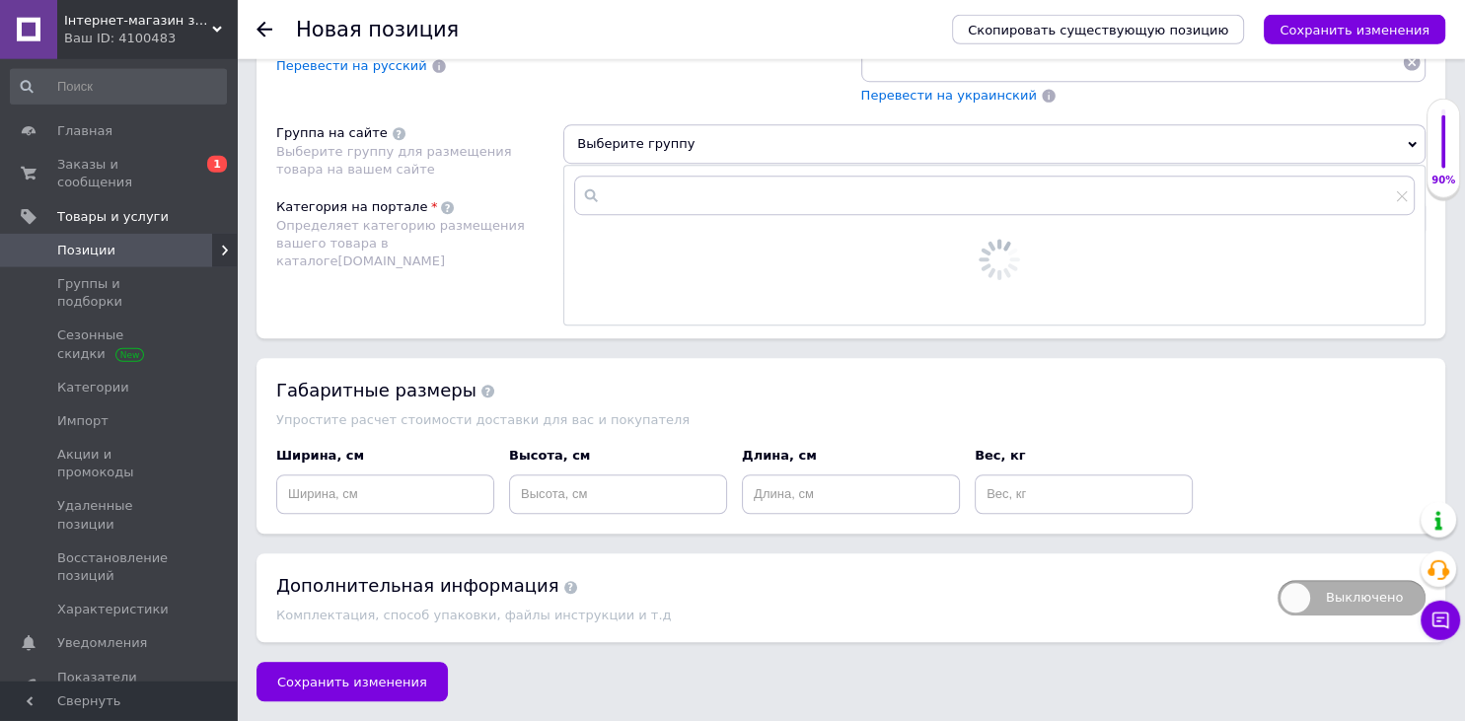
scroll to position [1366, 0]
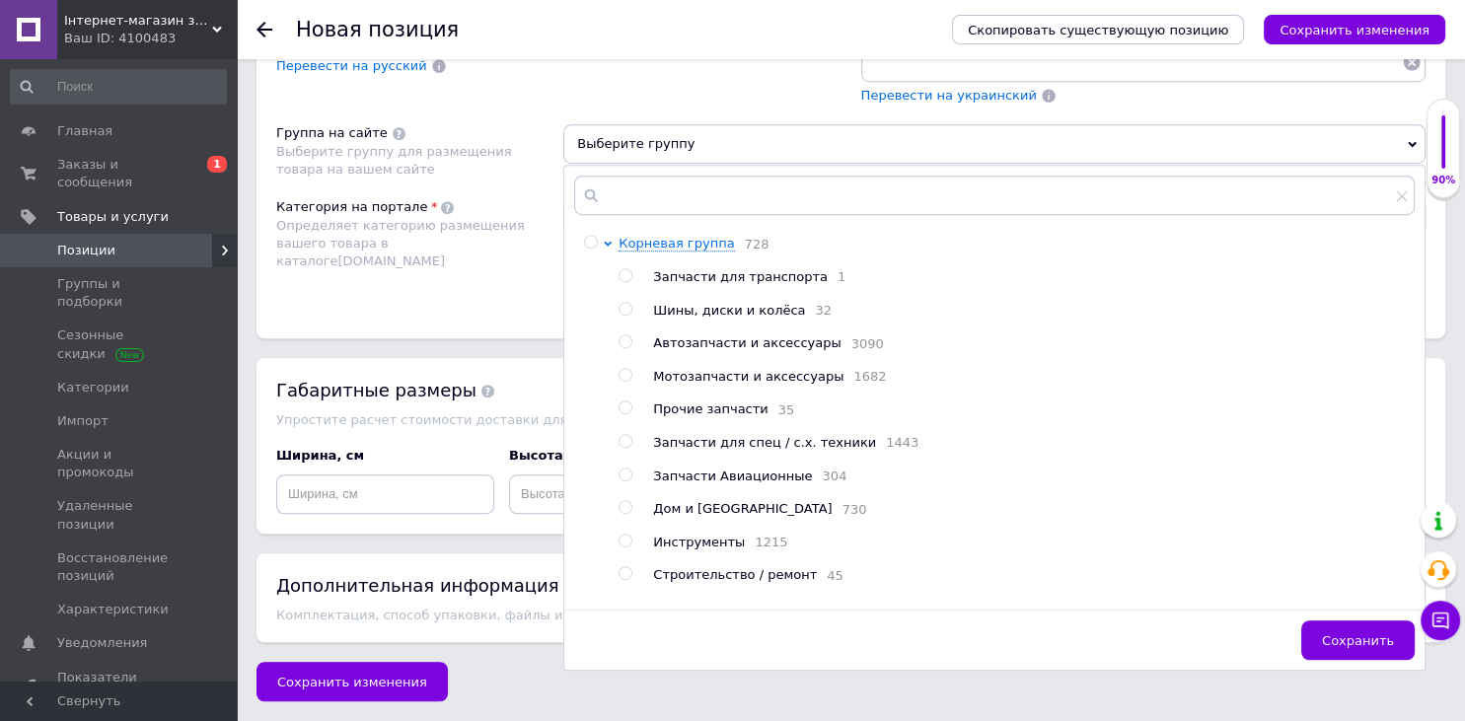
click at [661, 516] on span "Дом и [GEOGRAPHIC_DATA]" at bounding box center [742, 508] width 179 height 15
click at [685, 550] on span "Инструменты" at bounding box center [699, 542] width 92 height 15
radio input "false"
radio input "true"
click at [460, 323] on div "Размещение Поисковые запросы (Украинский) Перевести на русский Поисковые запрос…" at bounding box center [851, 133] width 1189 height 407
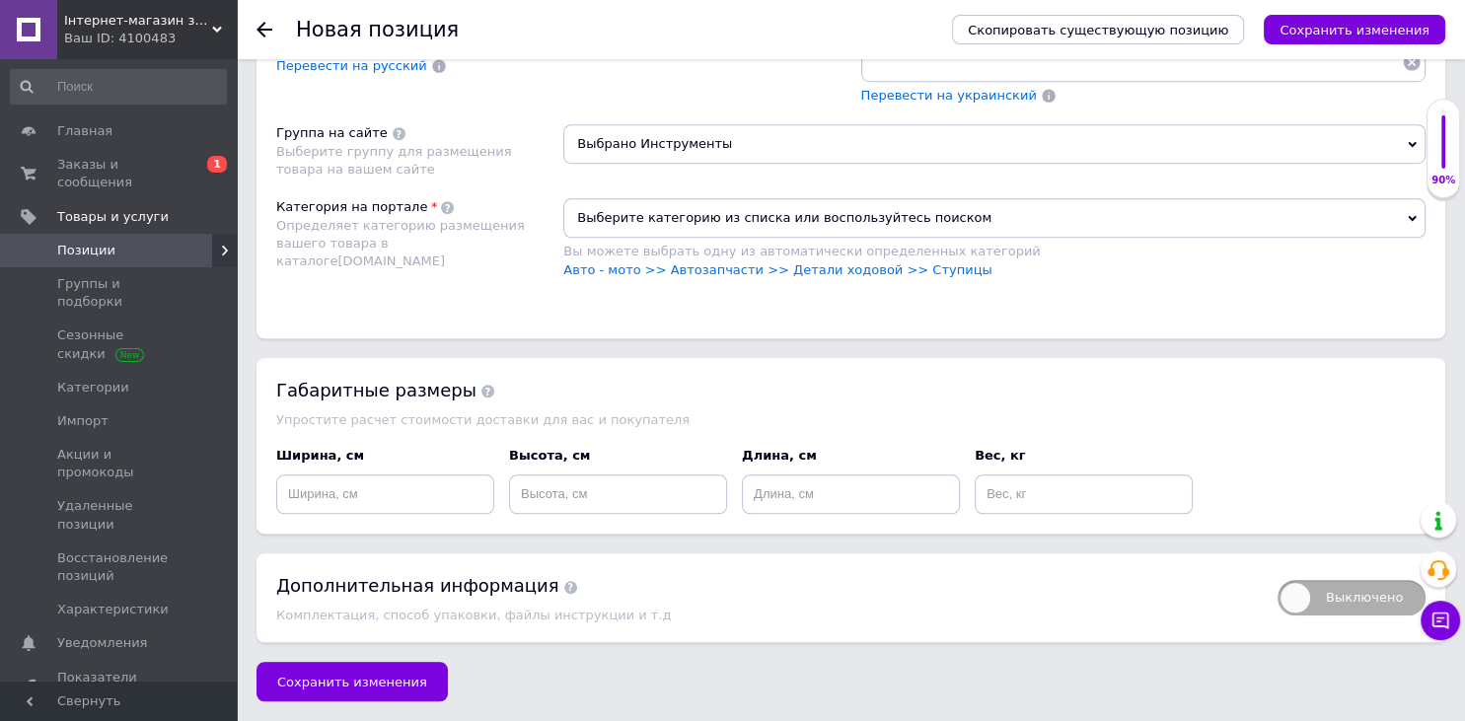
click at [771, 217] on span "Выберите категорию из списка или воспользуйтесь поиском" at bounding box center [994, 217] width 862 height 39
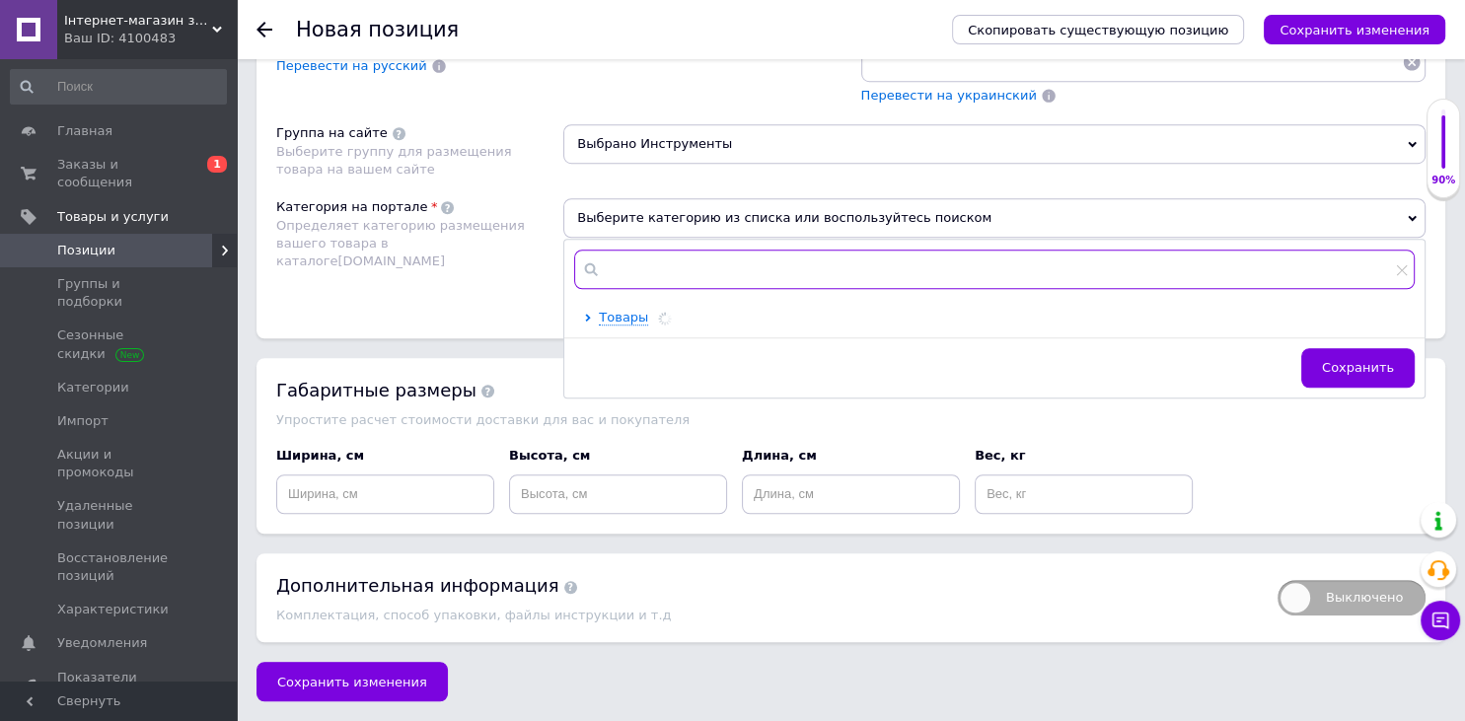
click at [740, 265] on input "text" at bounding box center [994, 269] width 841 height 39
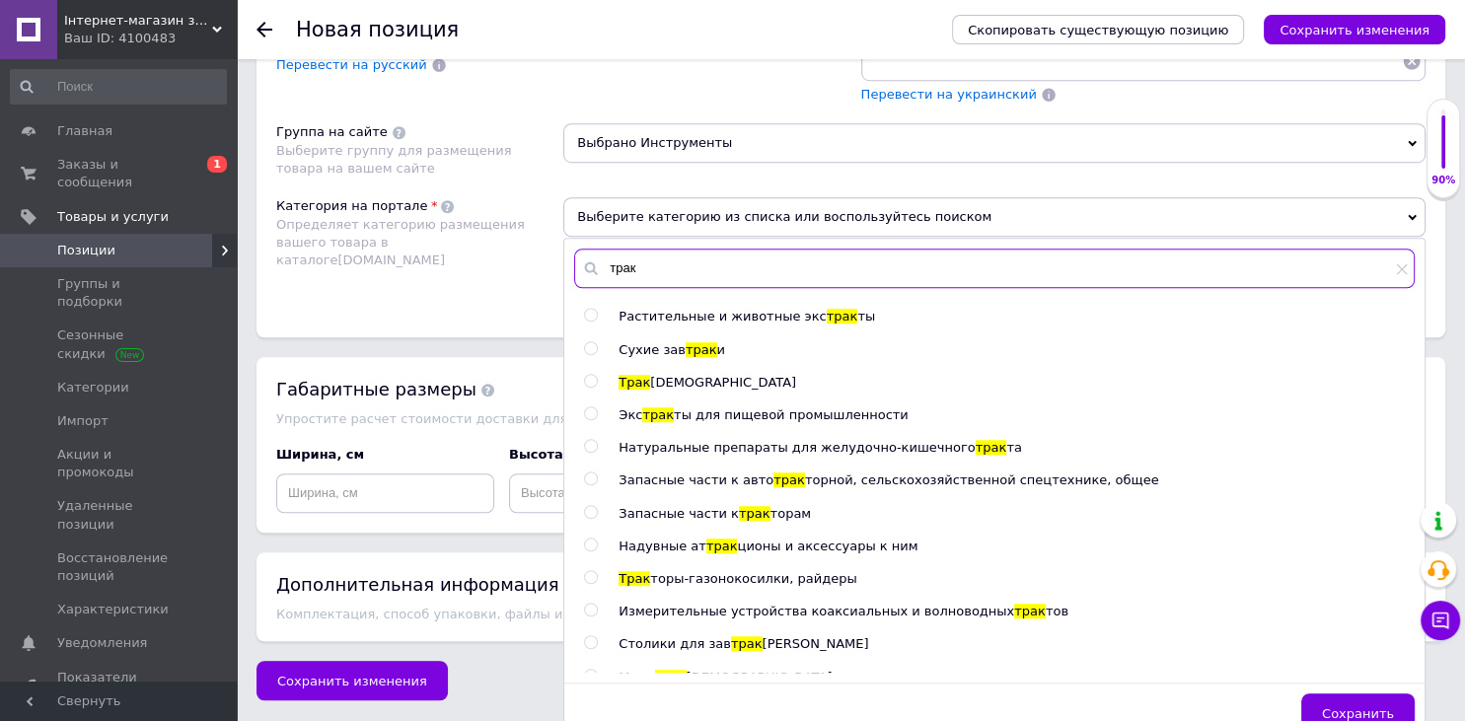
type input "трак"
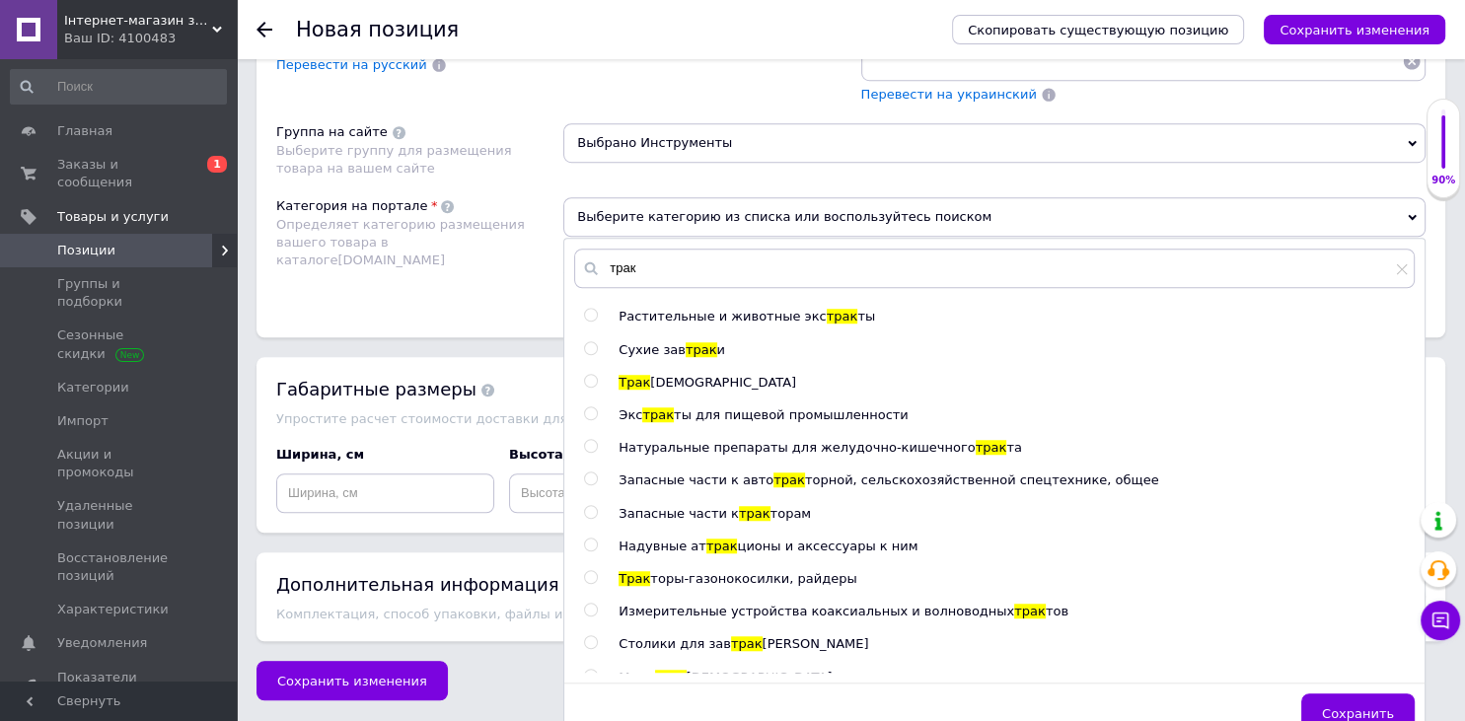
click at [699, 506] on span "Запасные части к" at bounding box center [679, 513] width 120 height 15
radio input "true"
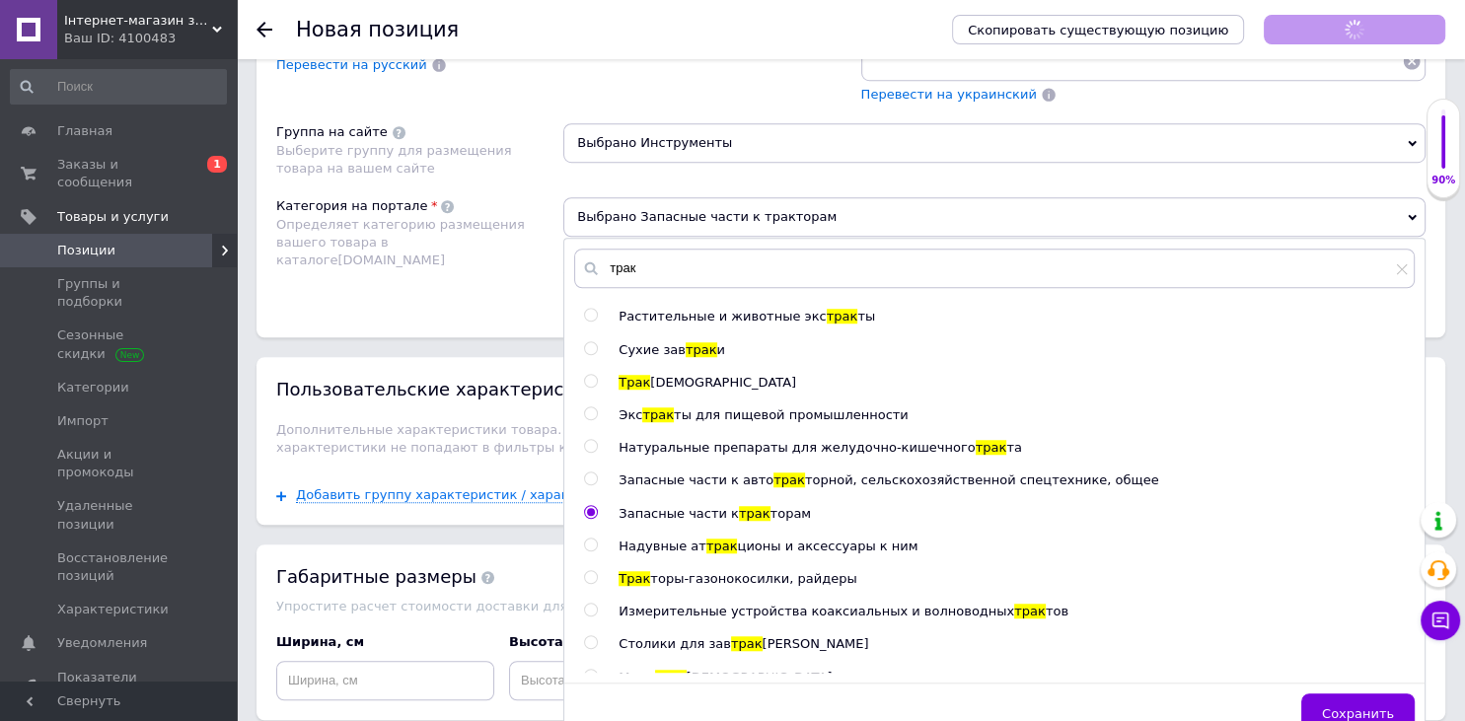
click at [456, 262] on div "Категория на портале Определяет категорию размещения вашего товара в каталоге […" at bounding box center [419, 247] width 287 height 100
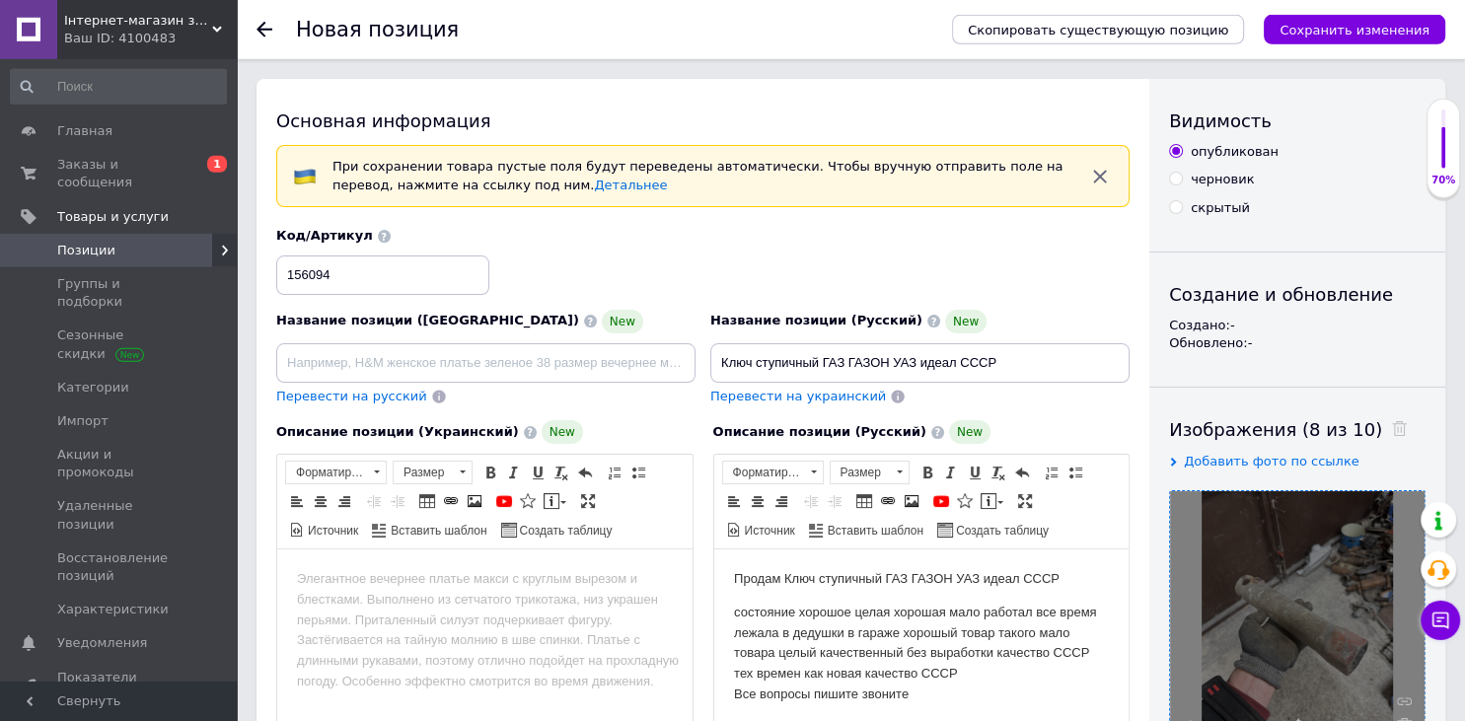
scroll to position [0, 0]
click at [1312, 34] on icon "Сохранить изменения" at bounding box center [1355, 30] width 150 height 15
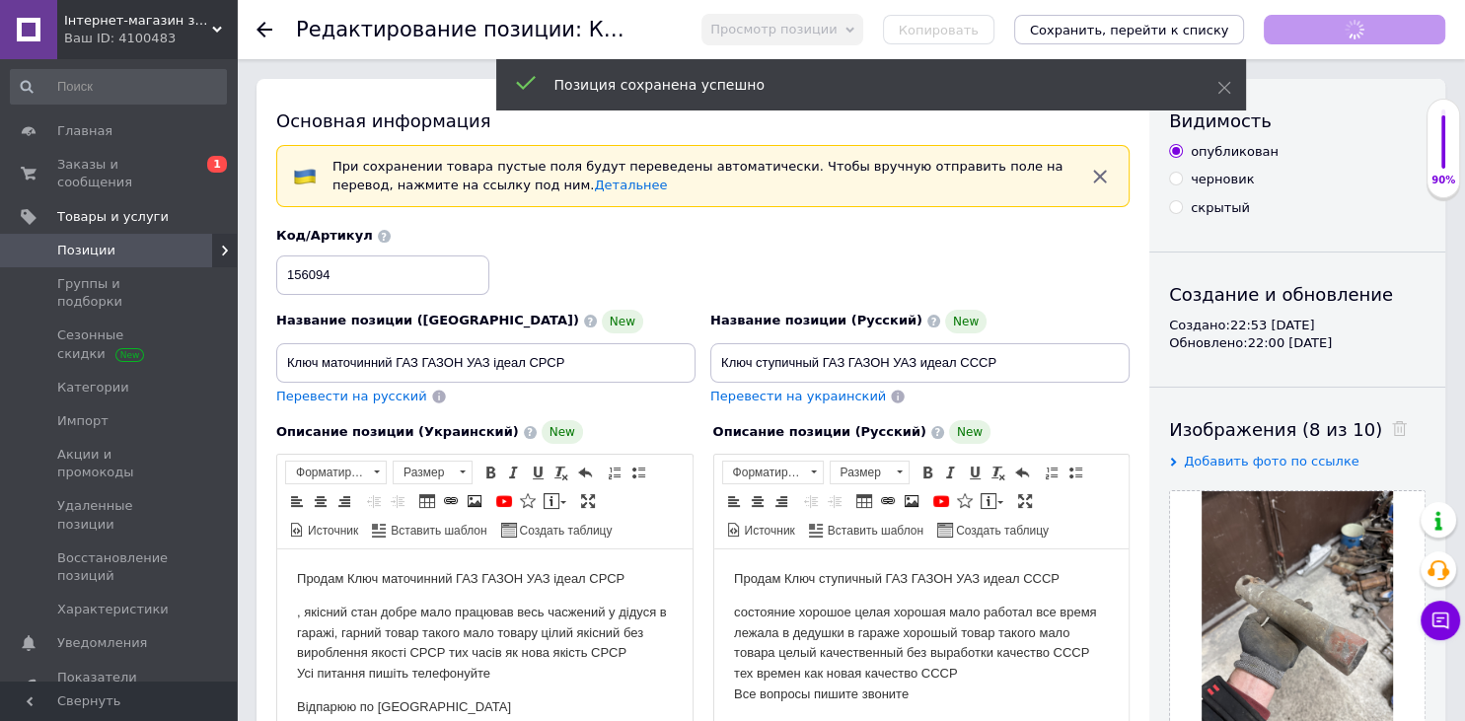
click at [1215, 32] on icon "Сохранить, перейти к списку" at bounding box center [1129, 30] width 199 height 15
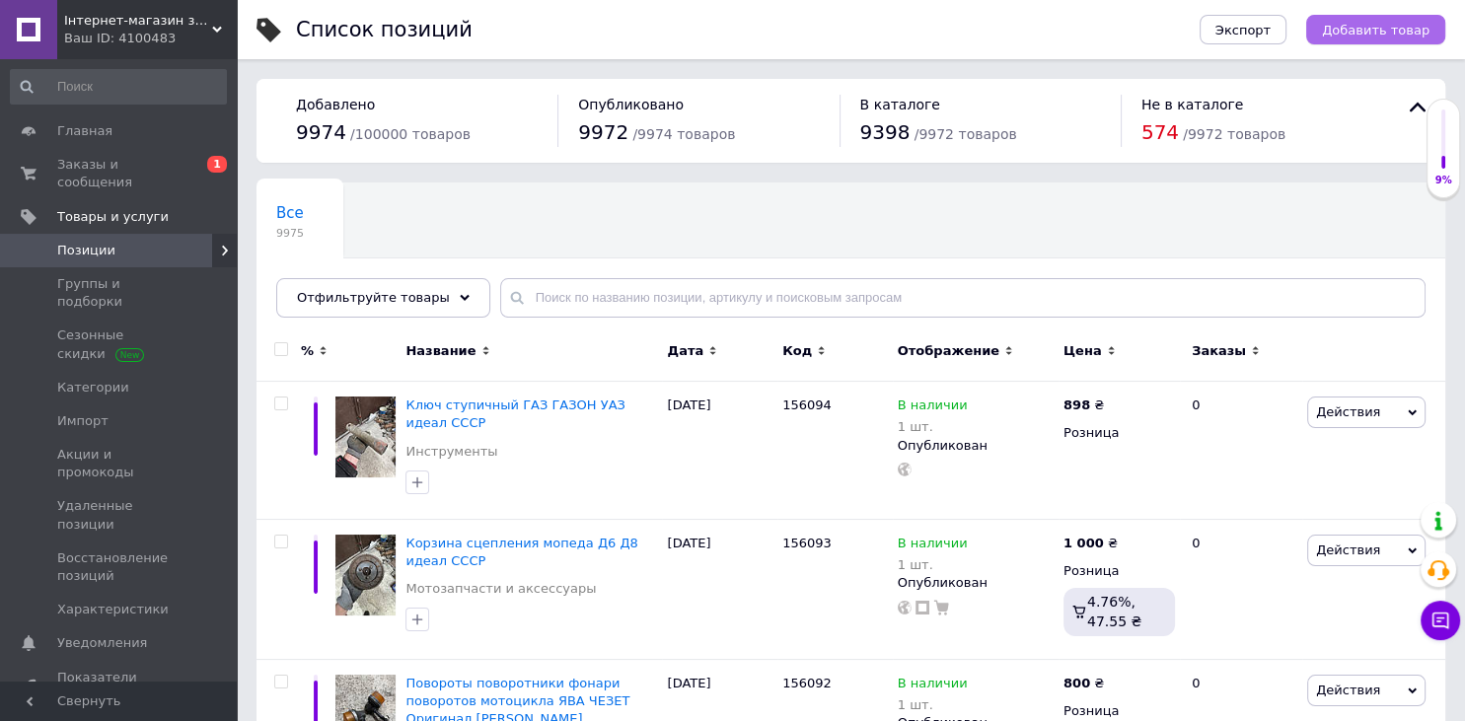
click at [1369, 33] on span "Добавить товар" at bounding box center [1376, 30] width 108 height 15
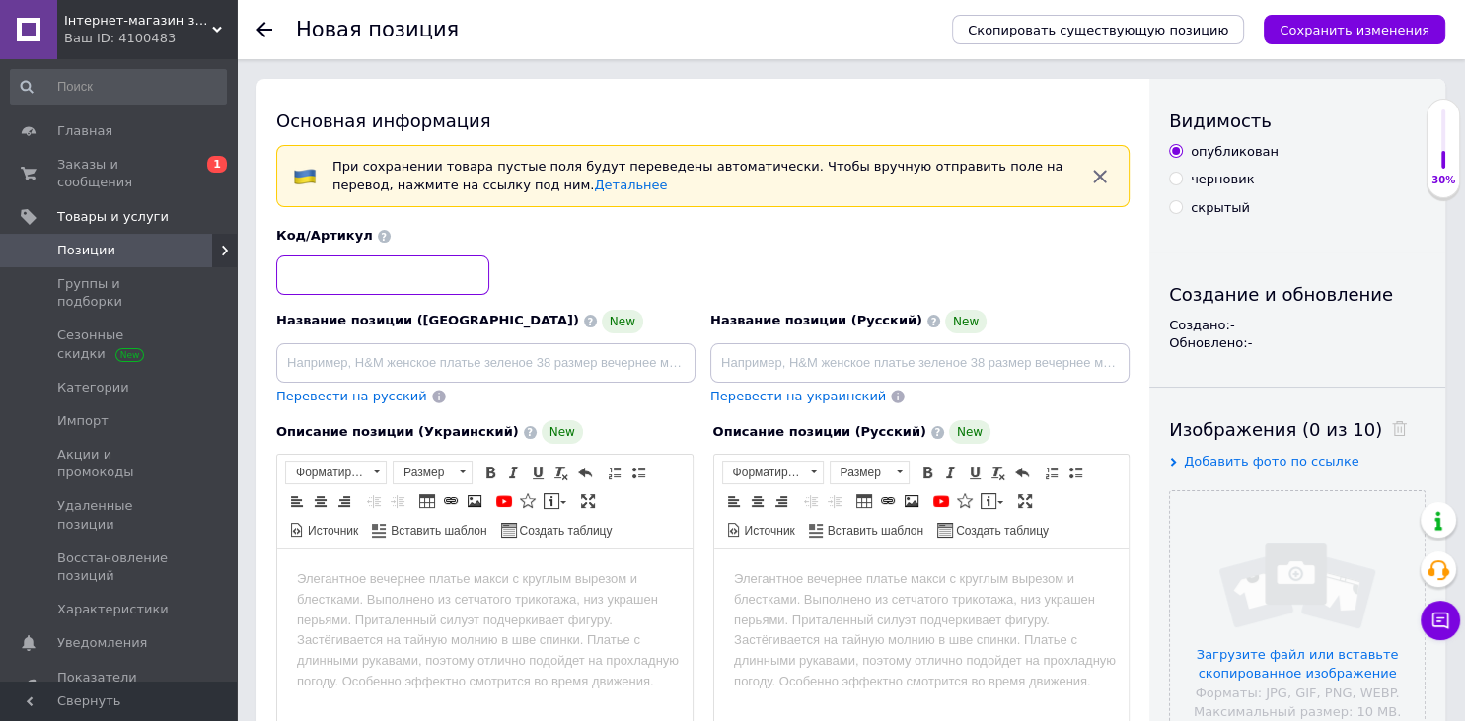
click at [392, 285] on input at bounding box center [382, 275] width 213 height 39
type input "156095"
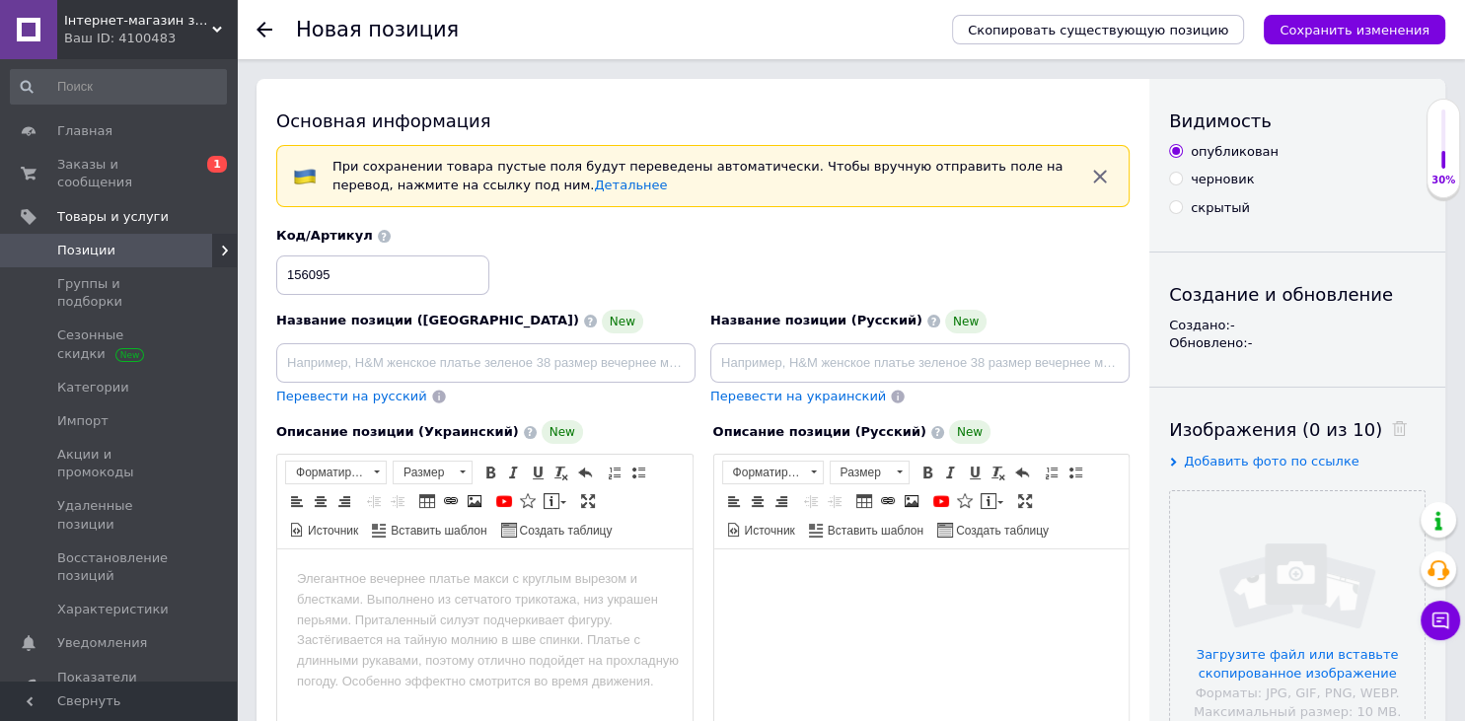
click at [956, 641] on html at bounding box center [920, 673] width 415 height 247
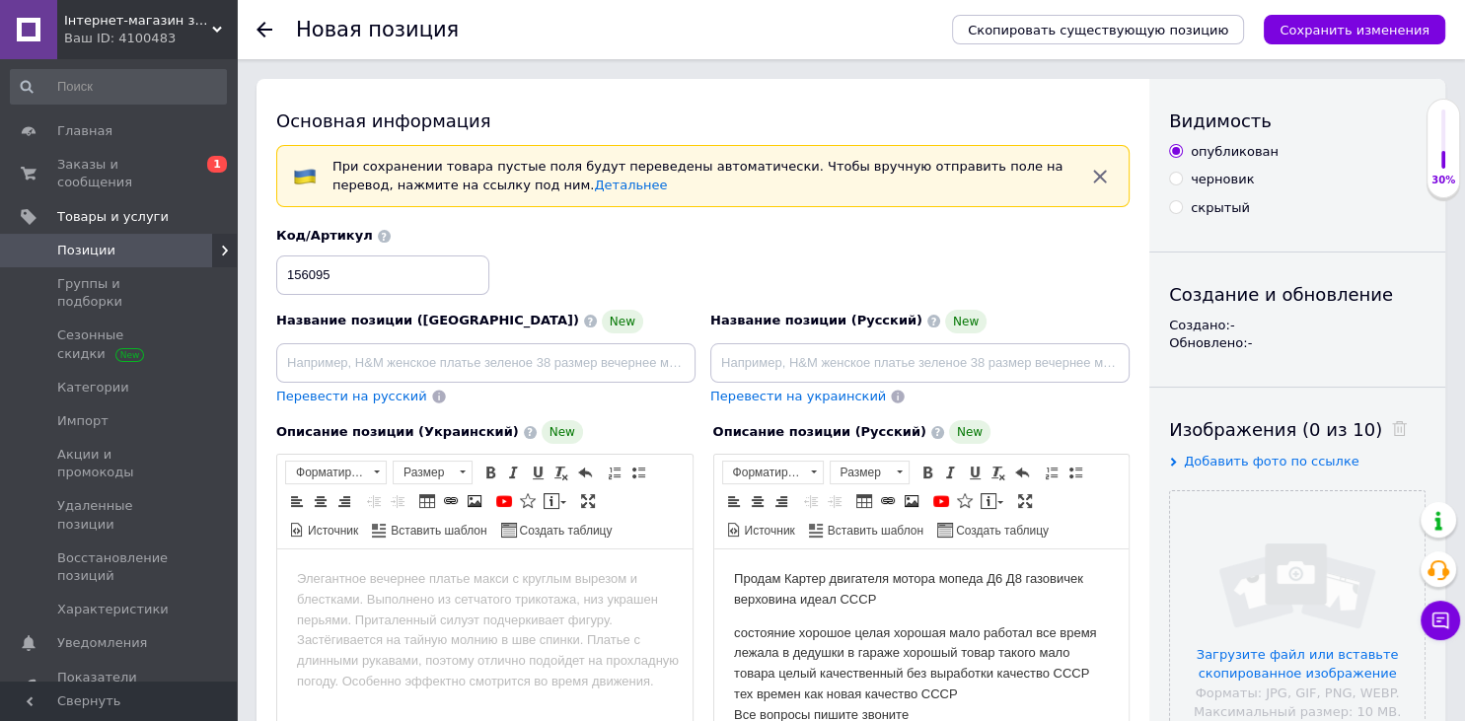
scroll to position [32, 0]
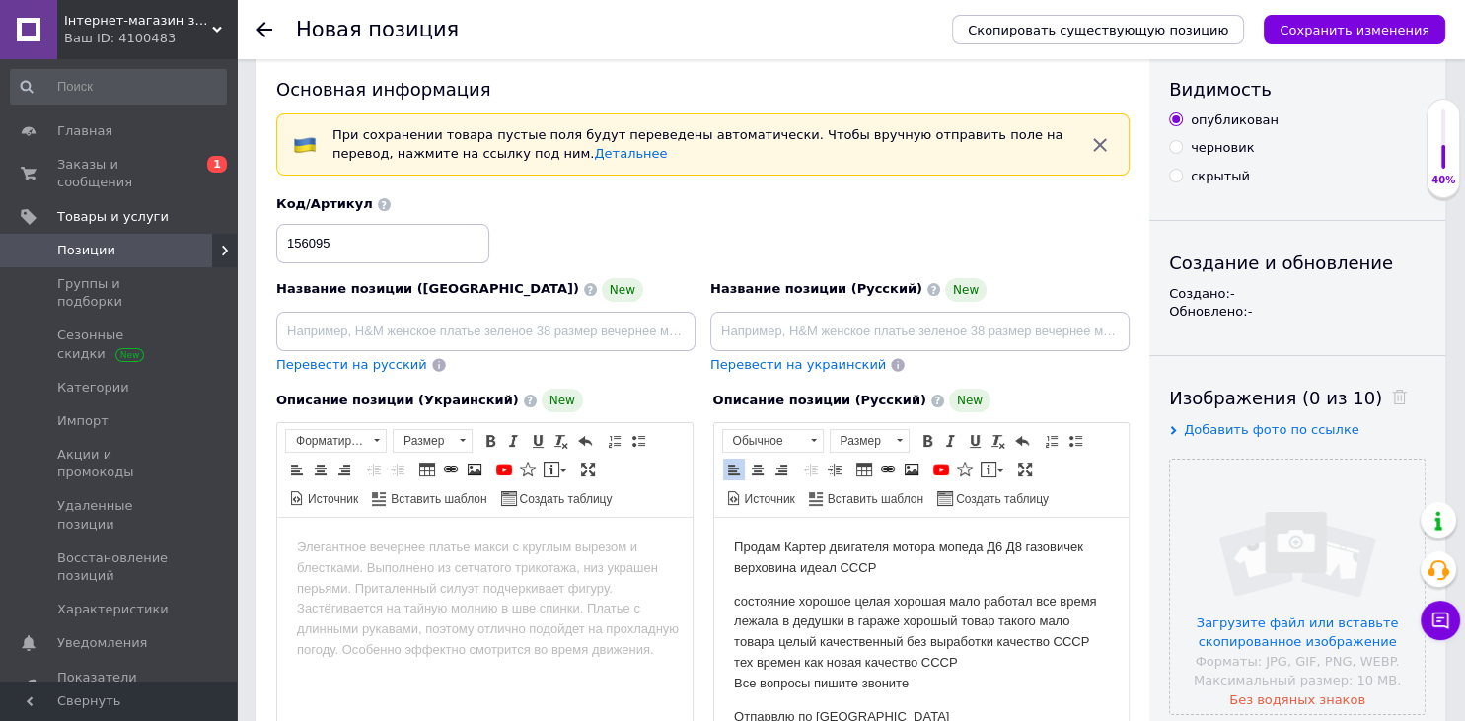
drag, startPoint x: 892, startPoint y: 570, endPoint x: 782, endPoint y: 544, distance: 112.7
click at [782, 544] on body "Продам Картер двигателя мотора мопеда Д6 Д8 газовичек верховина идеал СССР сост…" at bounding box center [921, 632] width 376 height 189
copy body "Картер двигателя мотора мопеда Д6 Д8 газовичек верховина идеал СССР"
click at [787, 316] on input at bounding box center [919, 331] width 419 height 39
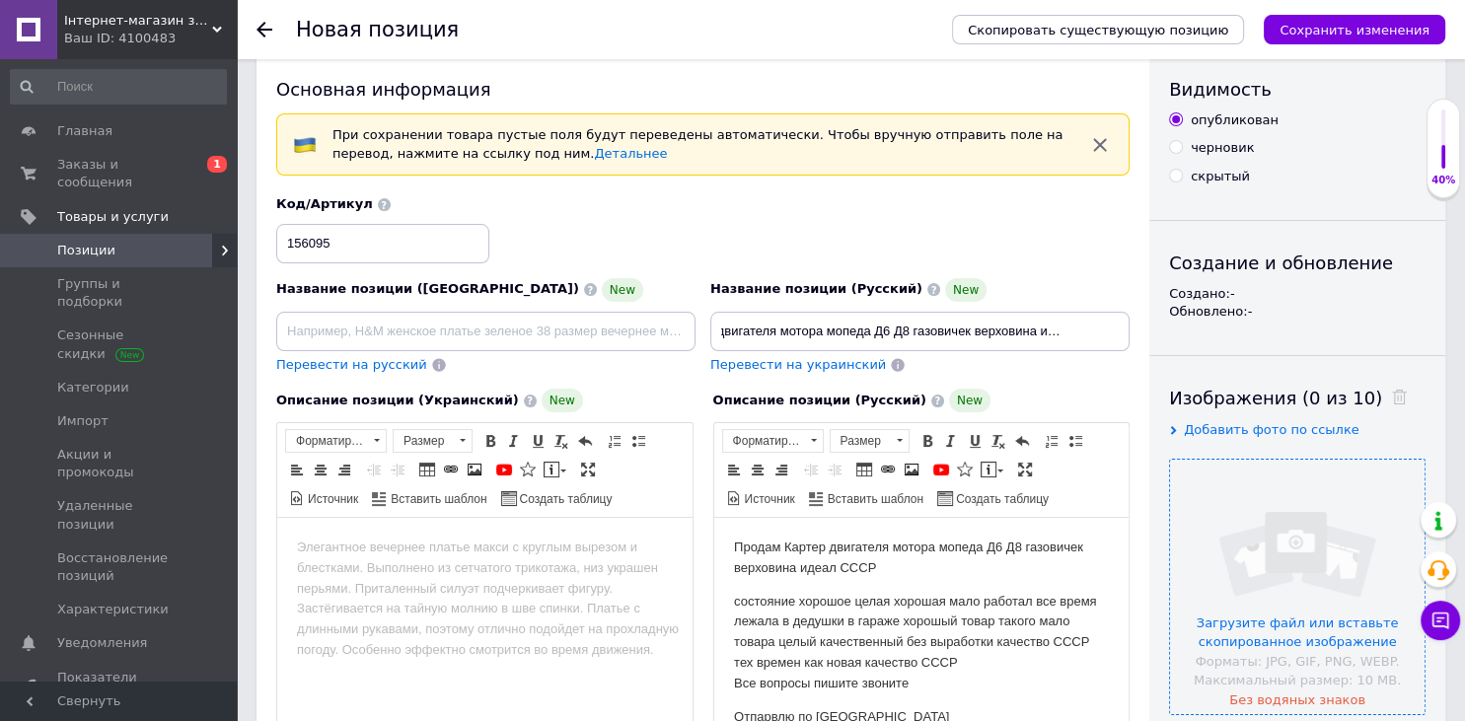
type input "Картер двигателя мотора мопеда Д6 Д8 газовичек верховина идеал СССР"
click at [1347, 604] on input "file" at bounding box center [1297, 587] width 255 height 255
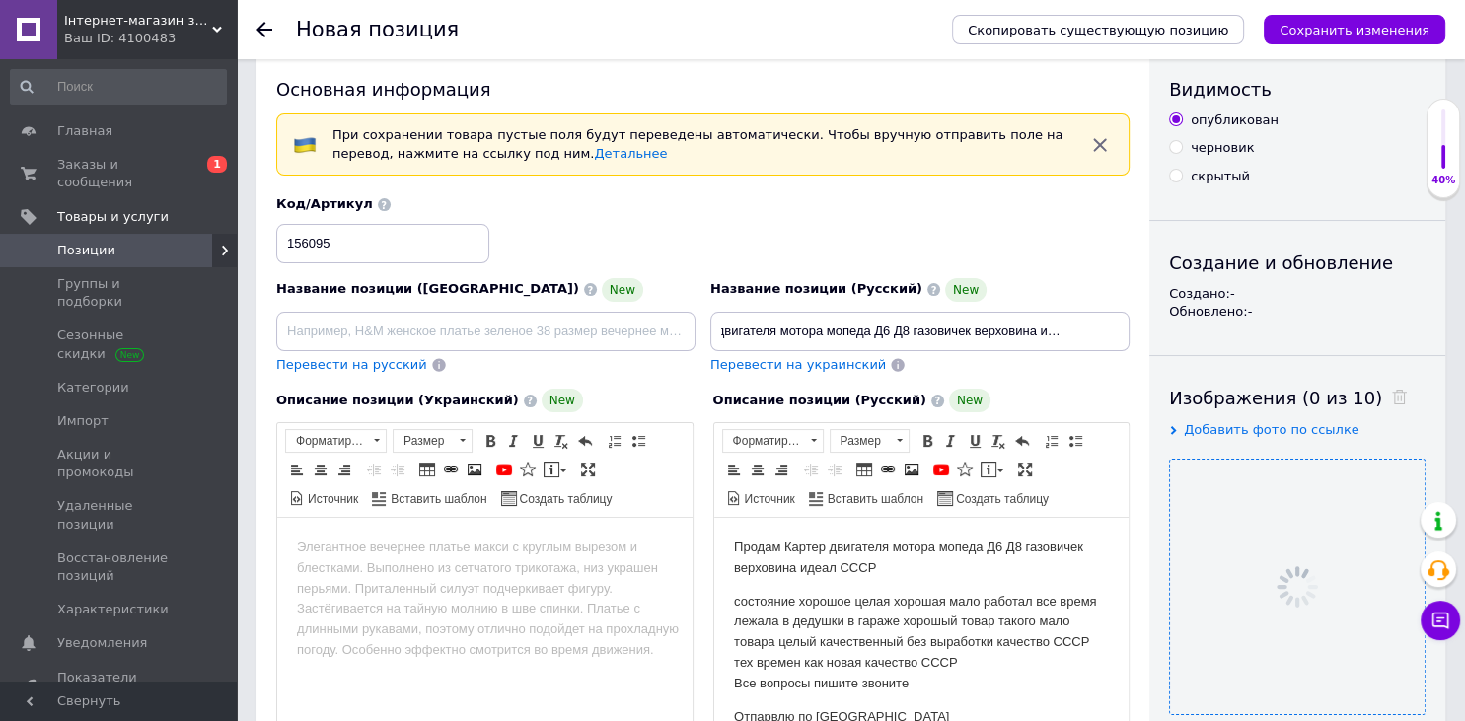
scroll to position [552, 0]
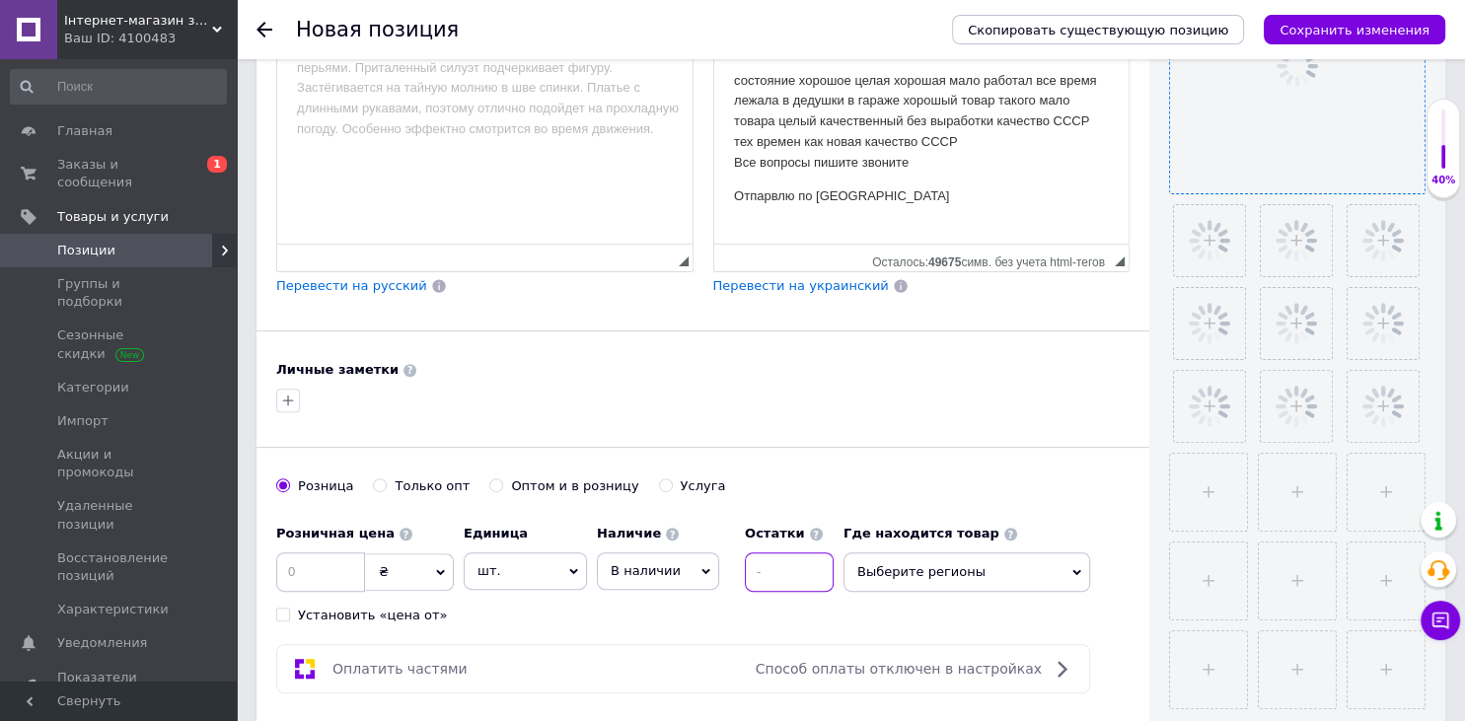
click at [779, 569] on input at bounding box center [789, 571] width 89 height 39
type input "1"
click at [305, 572] on input at bounding box center [320, 571] width 89 height 39
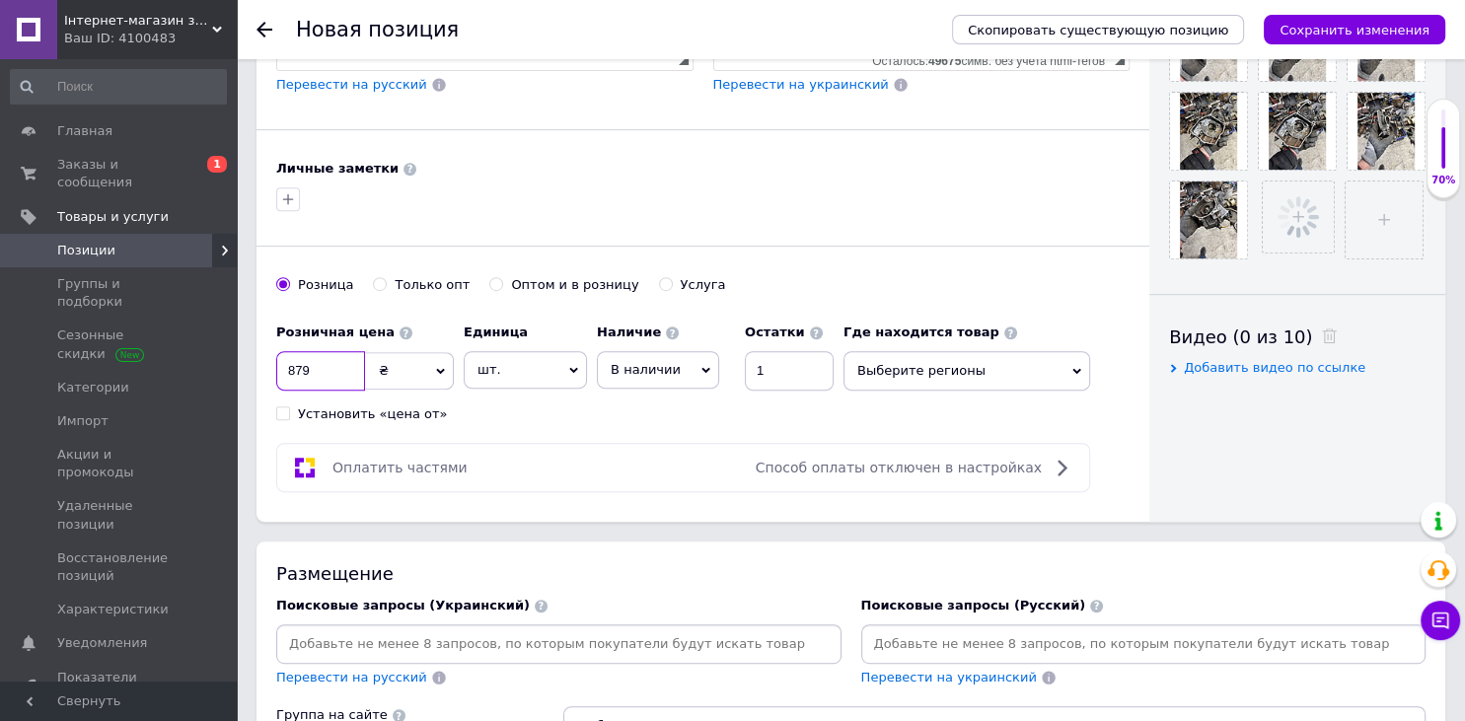
scroll to position [864, 0]
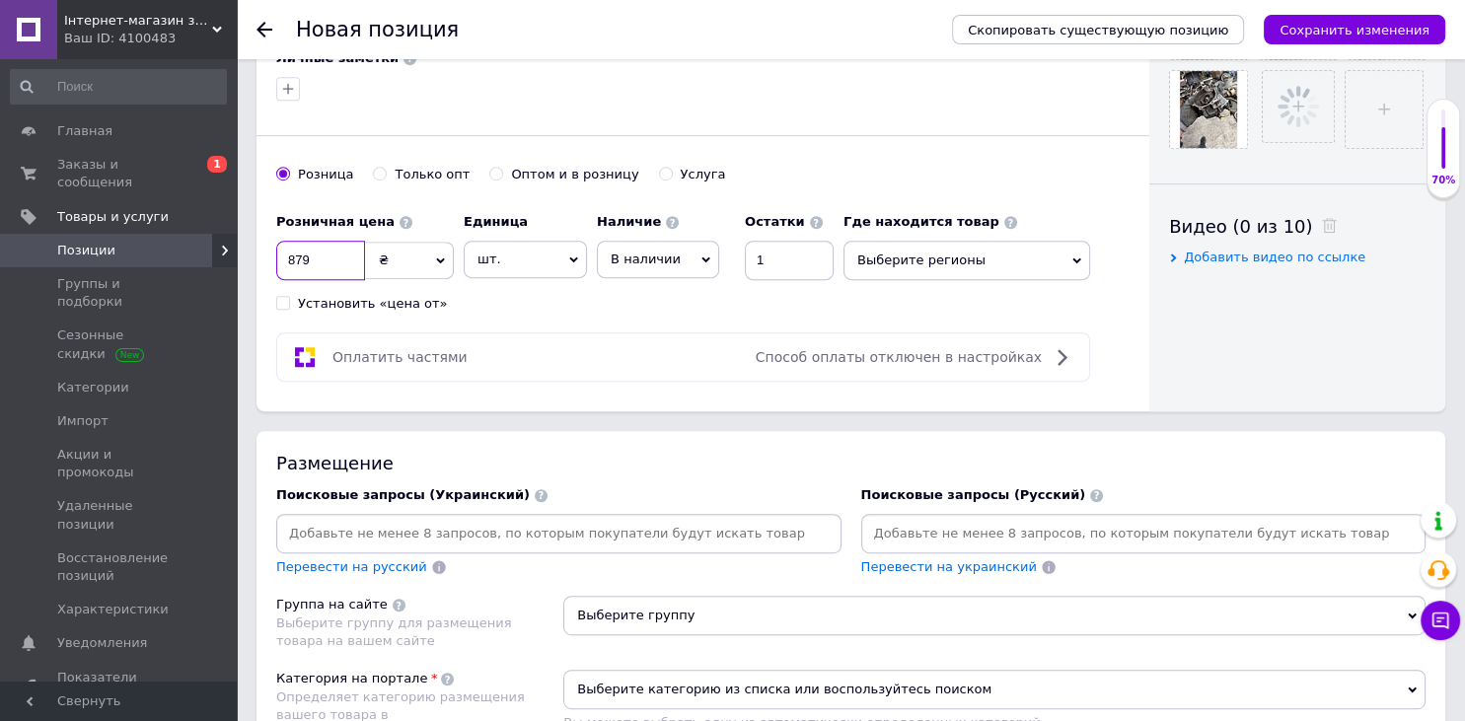
type input "879"
click at [931, 514] on div at bounding box center [1143, 533] width 565 height 39
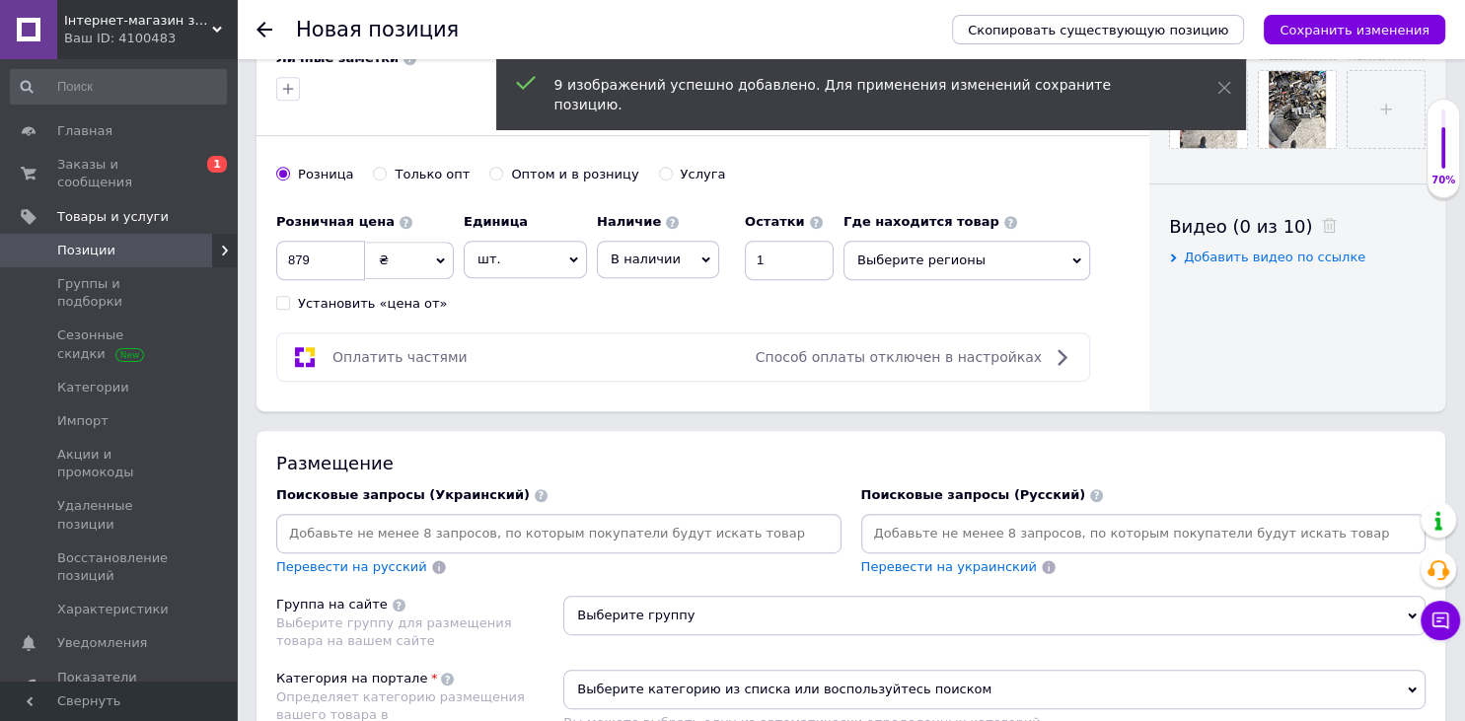
click at [945, 537] on input at bounding box center [1143, 534] width 557 height 30
paste input "Картер двигателя мотора мопеда Д6 Д8 газовичек верховина идеал СССР"
type input "Картер двигателя мотора мопеда Д6 Д8 газовичек верховина идеал СССР"
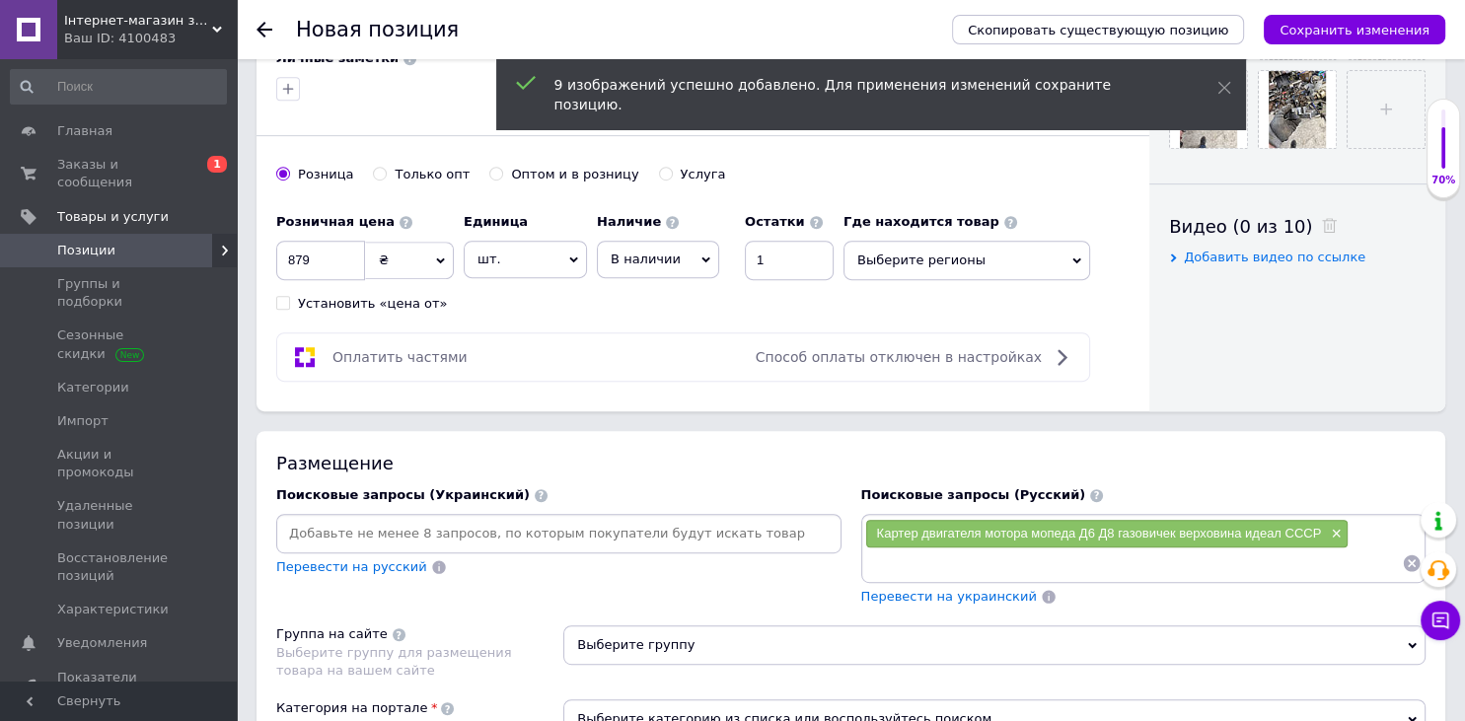
paste input "Картер двигателя мотора мопеда Д6 Д8 газовичек верховина идеал СССР"
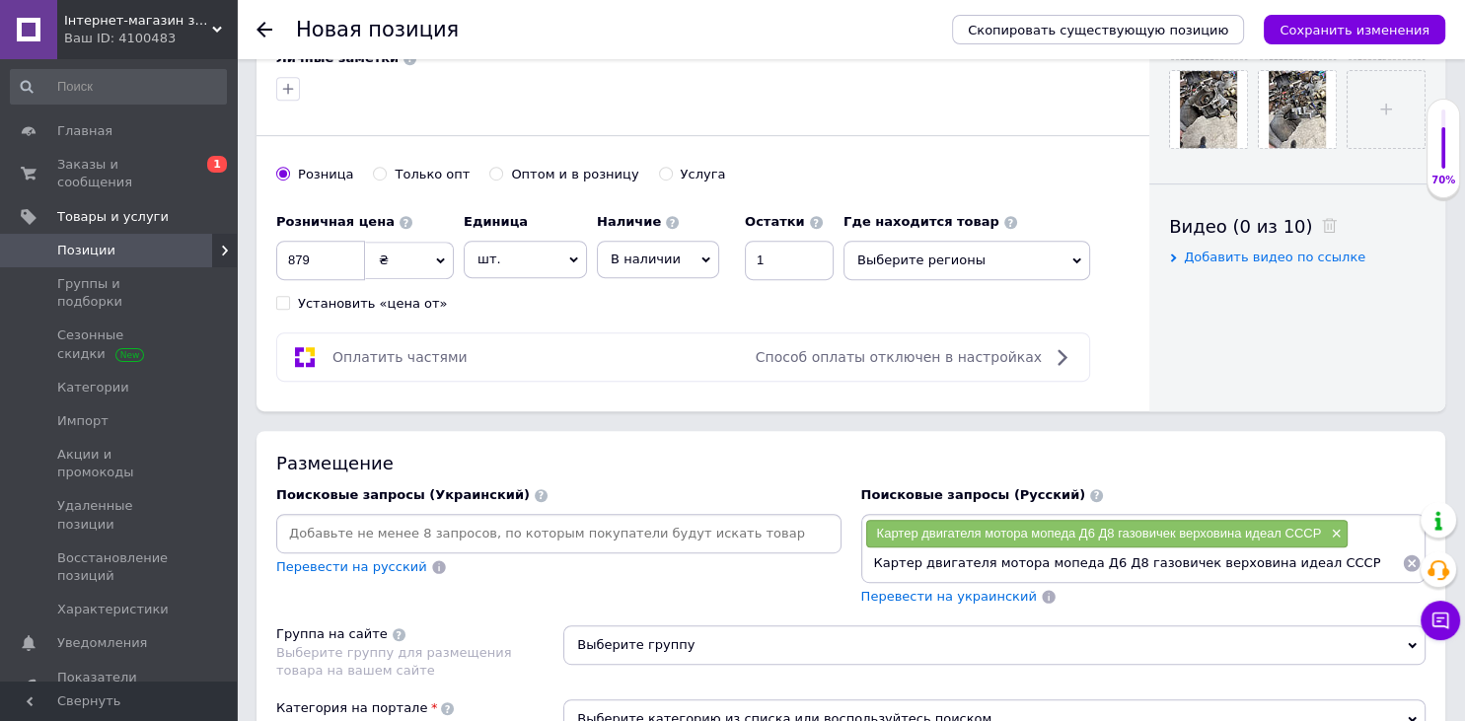
drag, startPoint x: 1241, startPoint y: 558, endPoint x: 1449, endPoint y: 588, distance: 210.3
click at [1403, 578] on input "Картер двигателя мотора мопеда Д6 Д8 газовичек верховина идеал СССР" at bounding box center [1134, 564] width 538 height 30
type input "Картер двигателя мотора мопеда Д6 Д8 газовичек верховина"
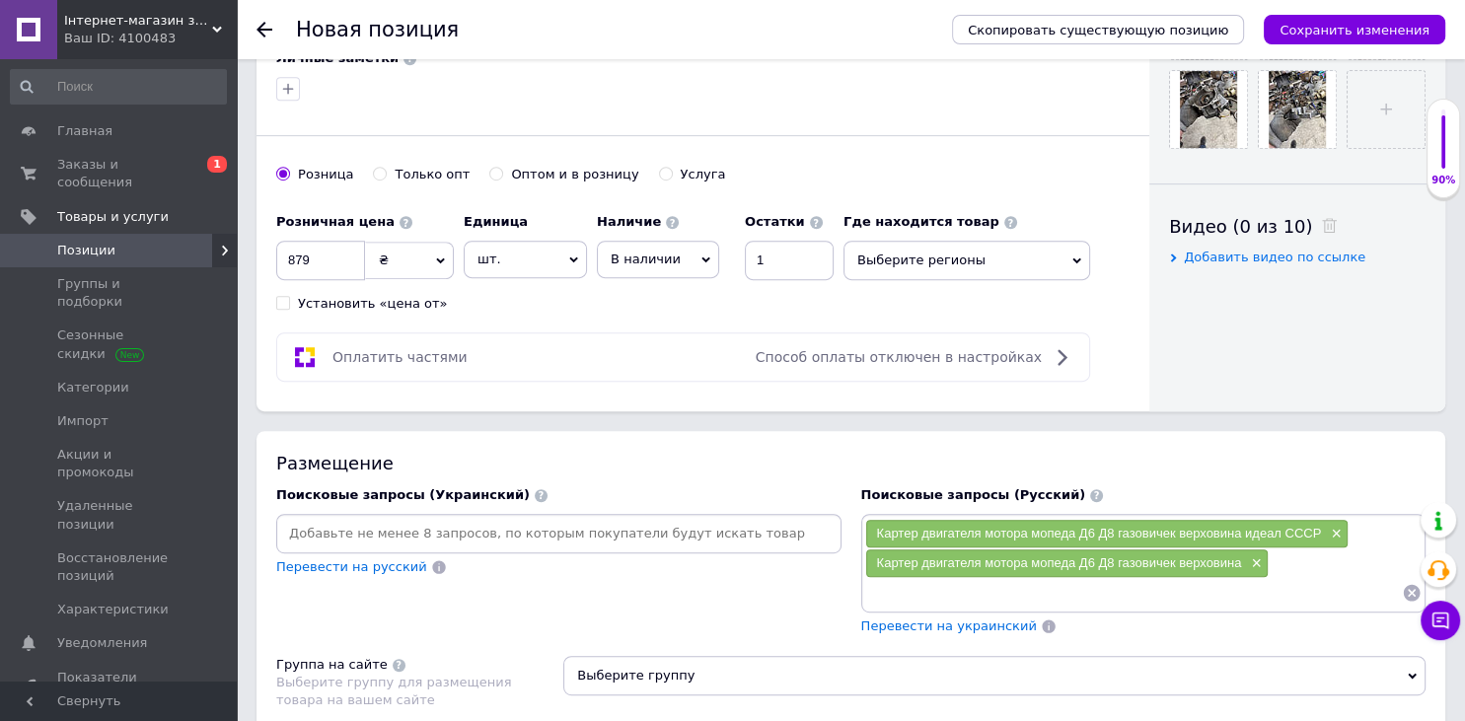
scroll to position [1282, 0]
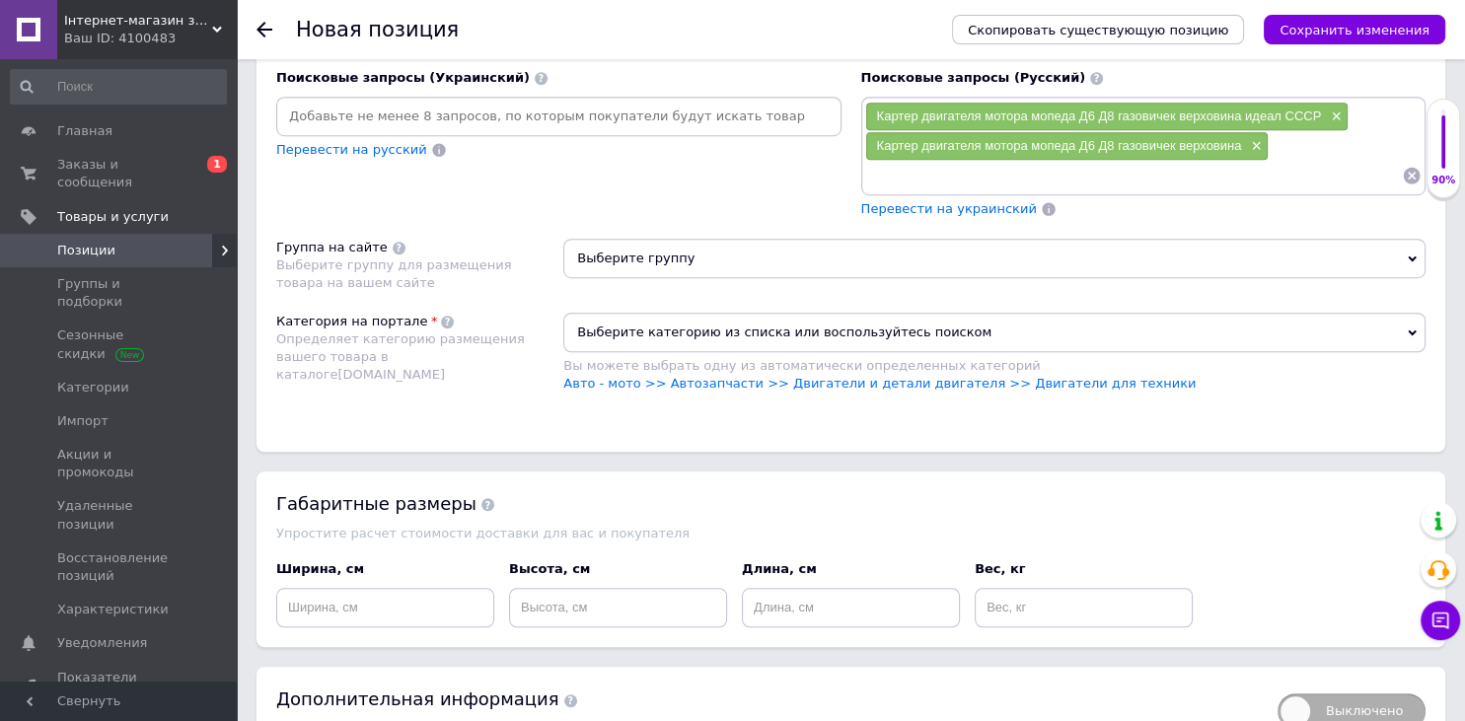
click at [705, 269] on span "Выберите группу" at bounding box center [994, 258] width 862 height 39
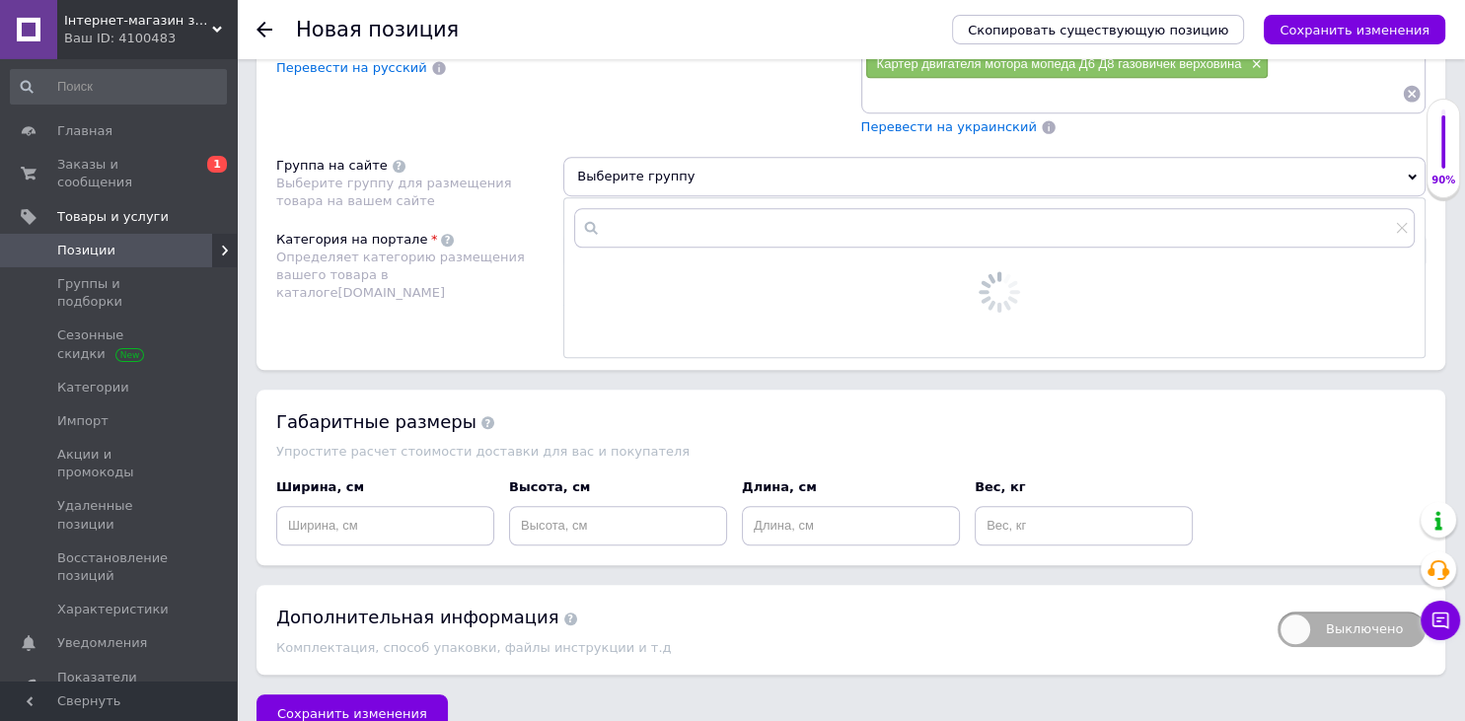
scroll to position [1396, 0]
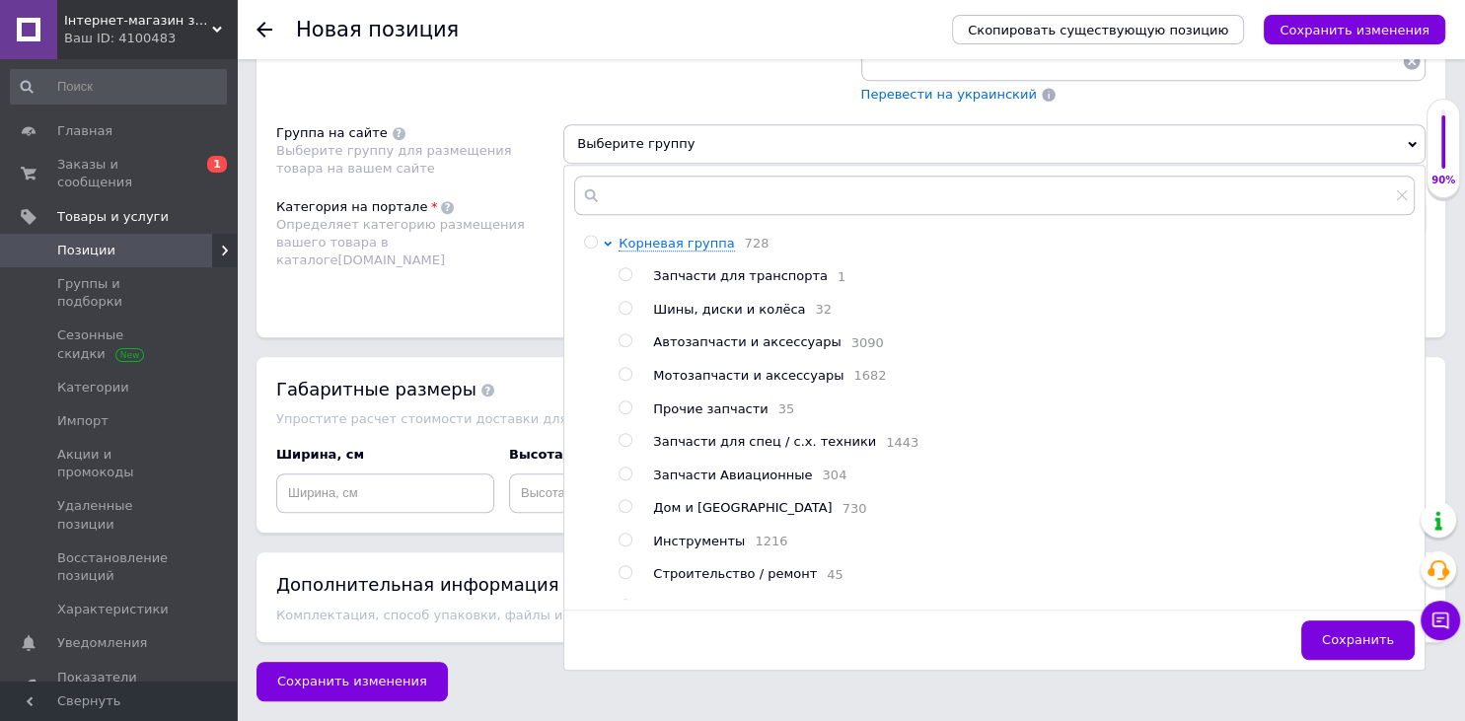
click at [690, 377] on span "Мотозапчасти и аксессуары" at bounding box center [748, 375] width 190 height 15
radio input "true"
click at [522, 272] on div "Категория на портале Определяет категорию размещения вашего товара в каталоге […" at bounding box center [419, 248] width 287 height 100
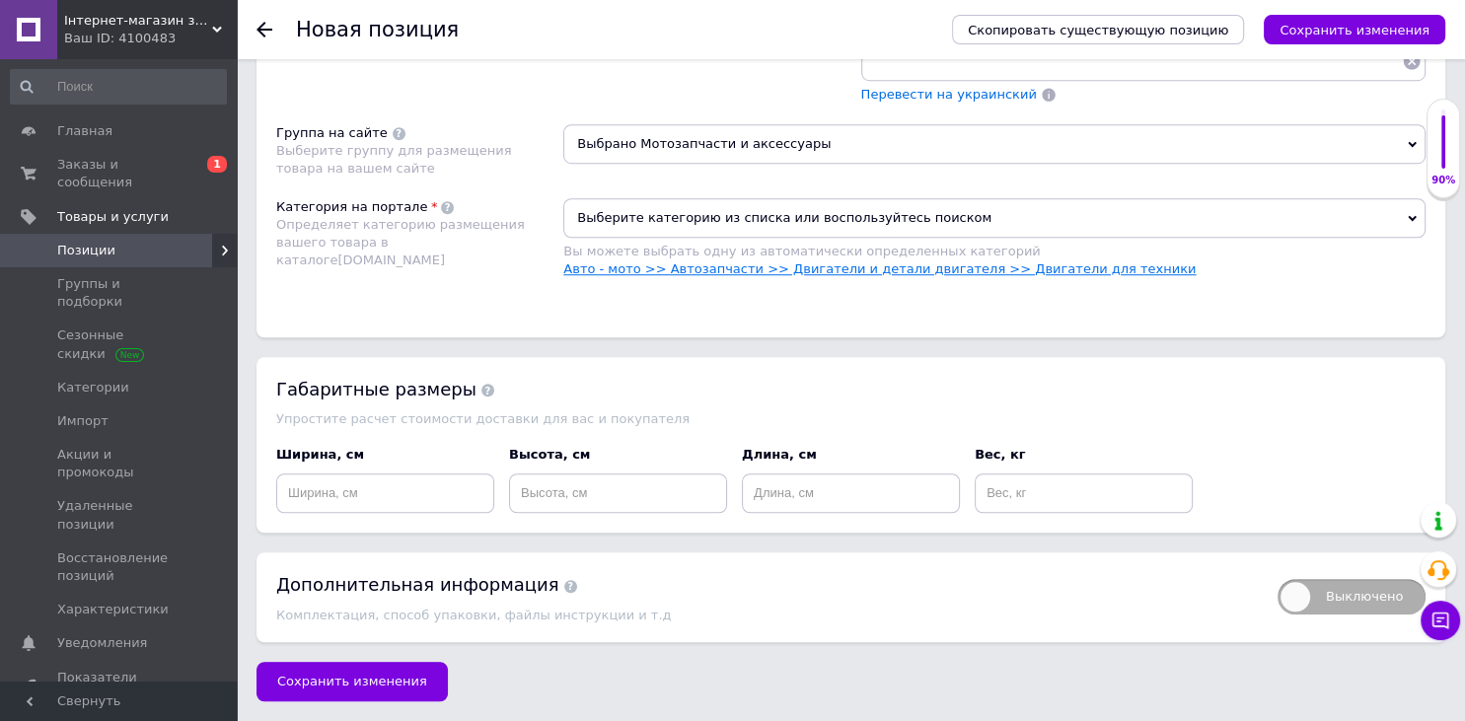
click at [639, 261] on link "Авто - мото >> Автозапчасти >> Двигатели и детали двигателя >> Двигатели для те…" at bounding box center [879, 268] width 632 height 15
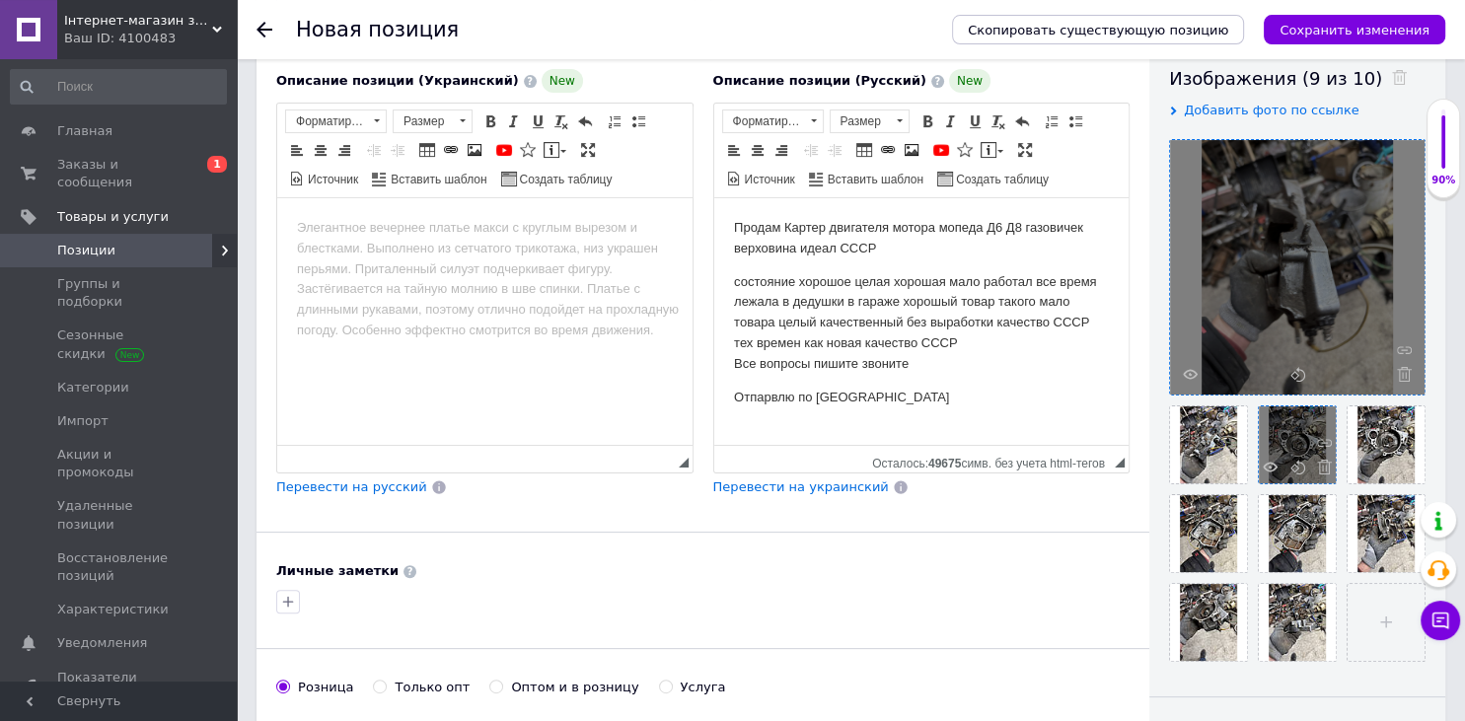
scroll to position [354, 0]
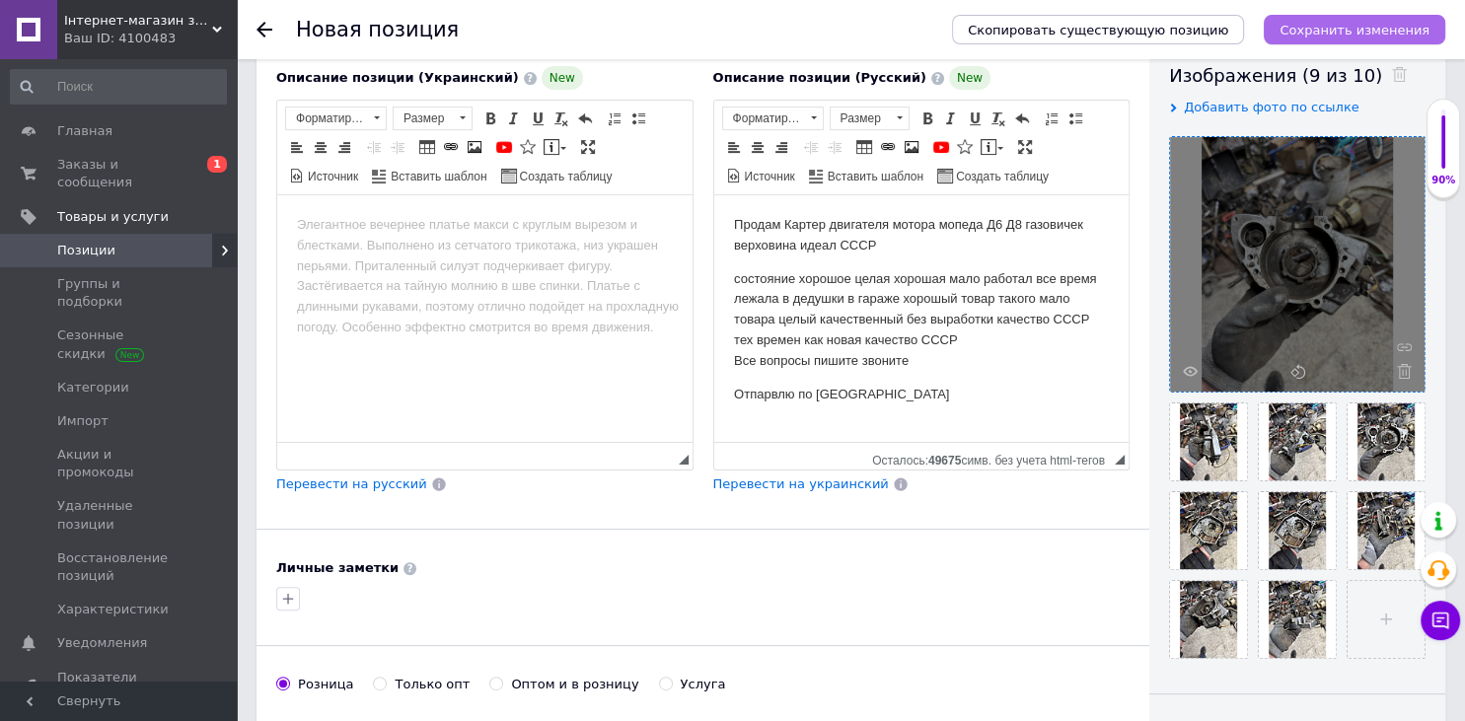
click at [1322, 27] on icon "Сохранить изменения" at bounding box center [1355, 30] width 150 height 15
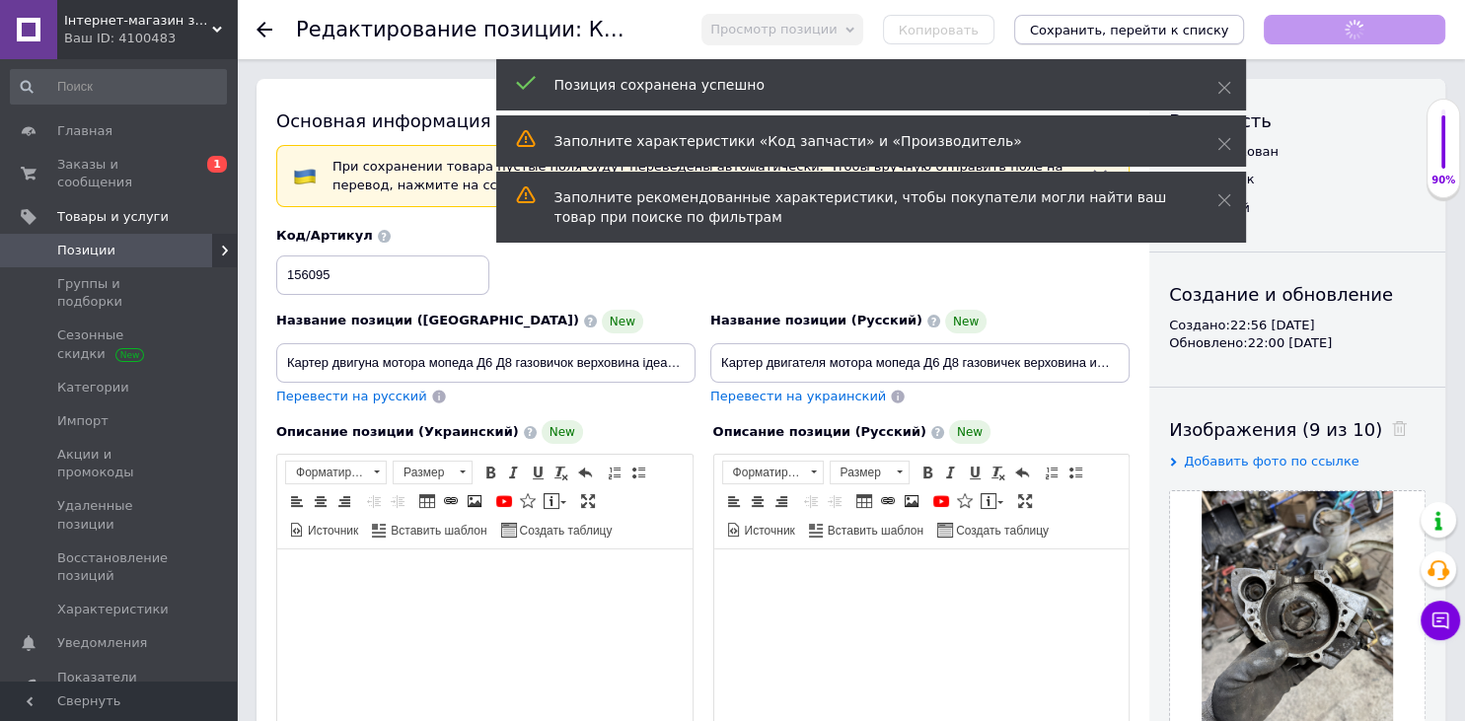
click at [1161, 24] on icon "Сохранить, перейти к списку" at bounding box center [1129, 30] width 199 height 15
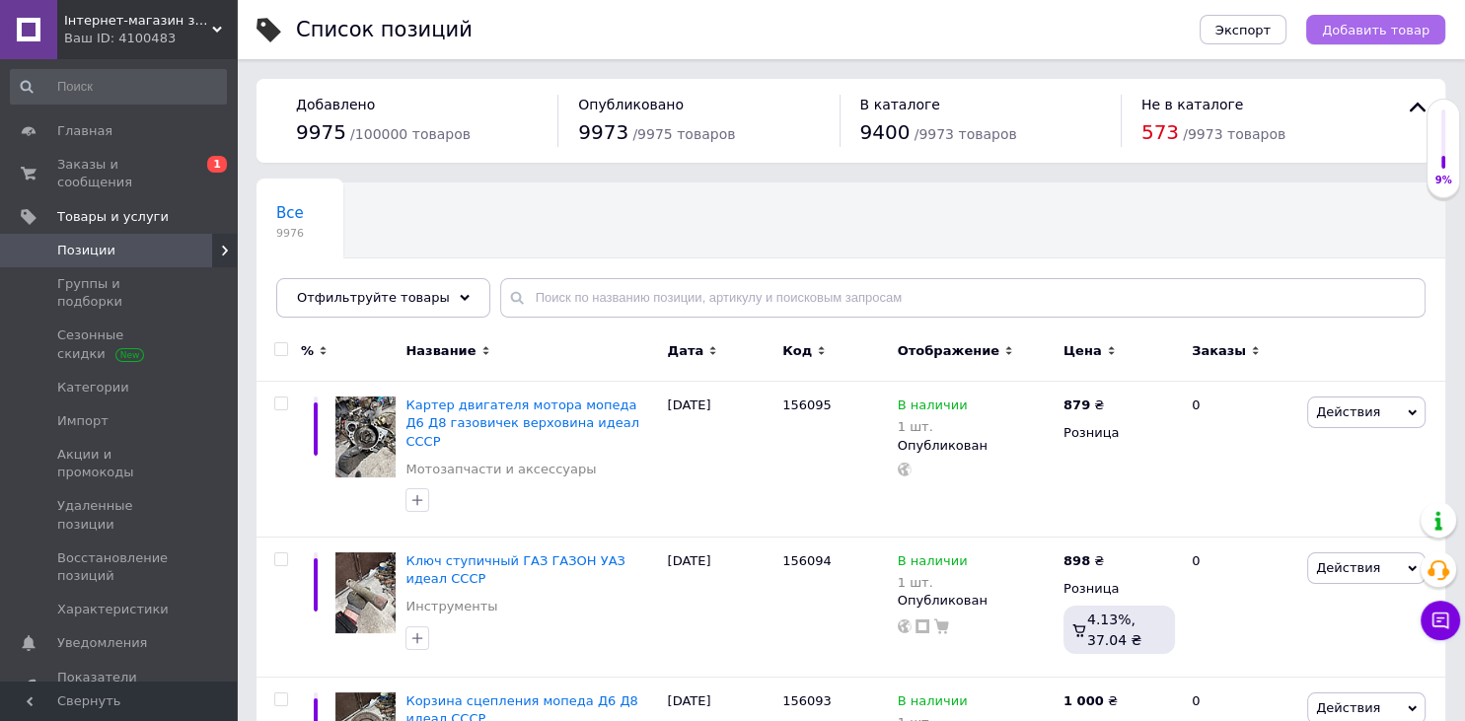
click at [1363, 28] on span "Добавить товар" at bounding box center [1376, 30] width 108 height 15
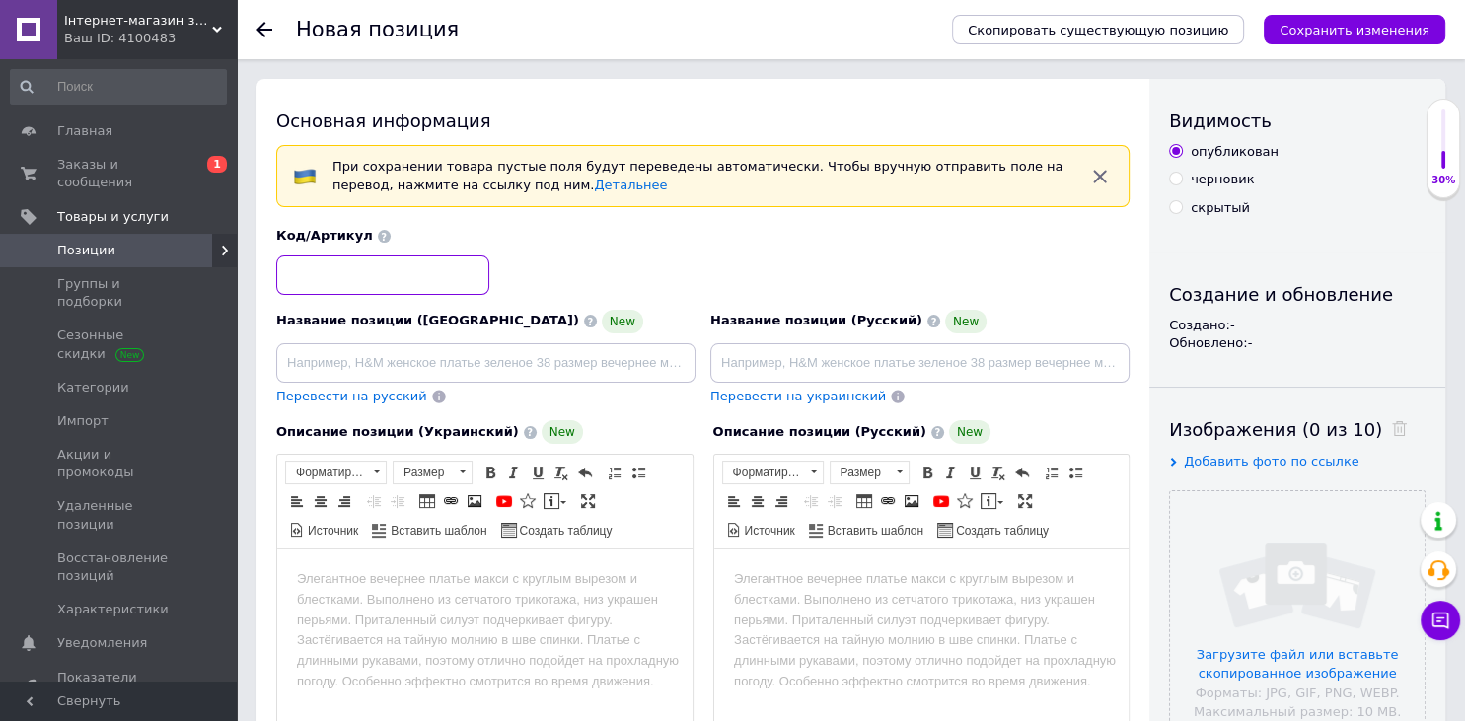
click at [356, 279] on input at bounding box center [382, 275] width 213 height 39
type input "156096"
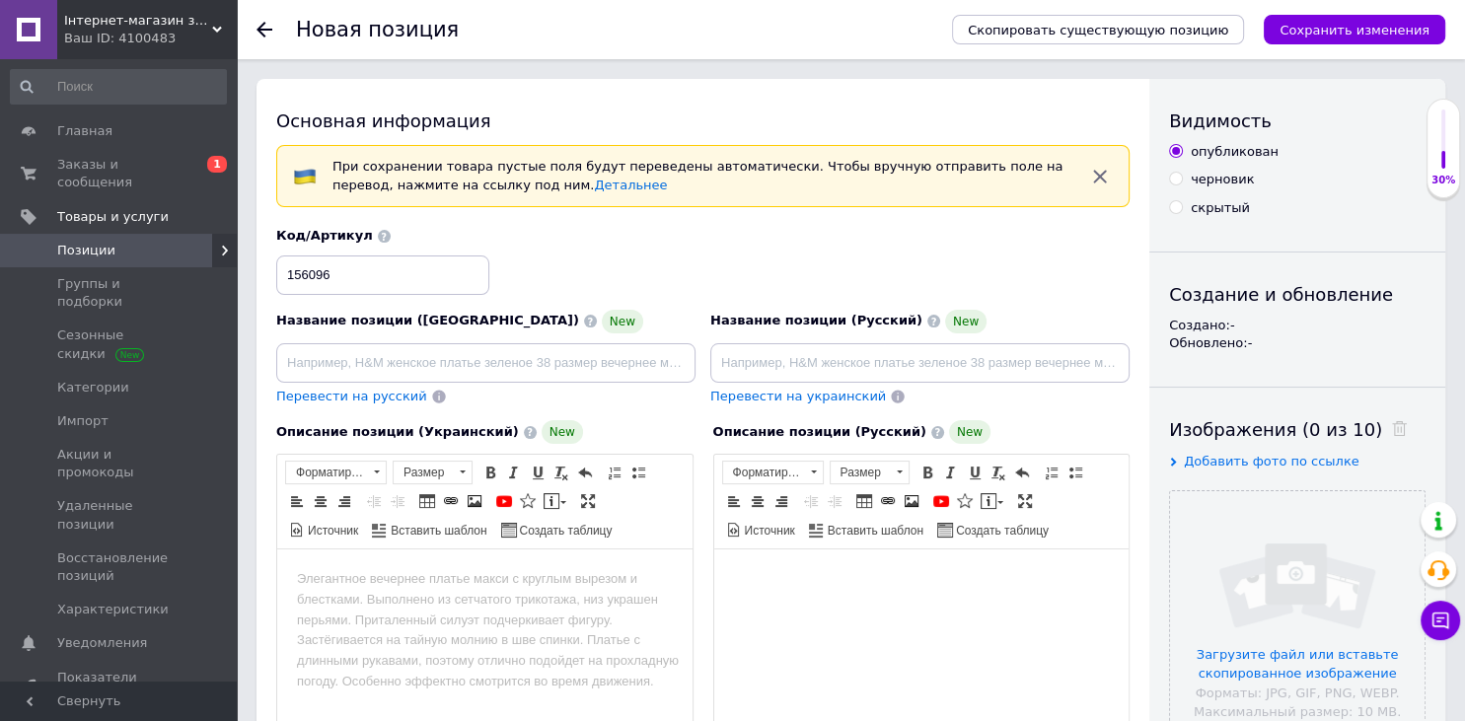
click at [794, 631] on html at bounding box center [920, 673] width 415 height 247
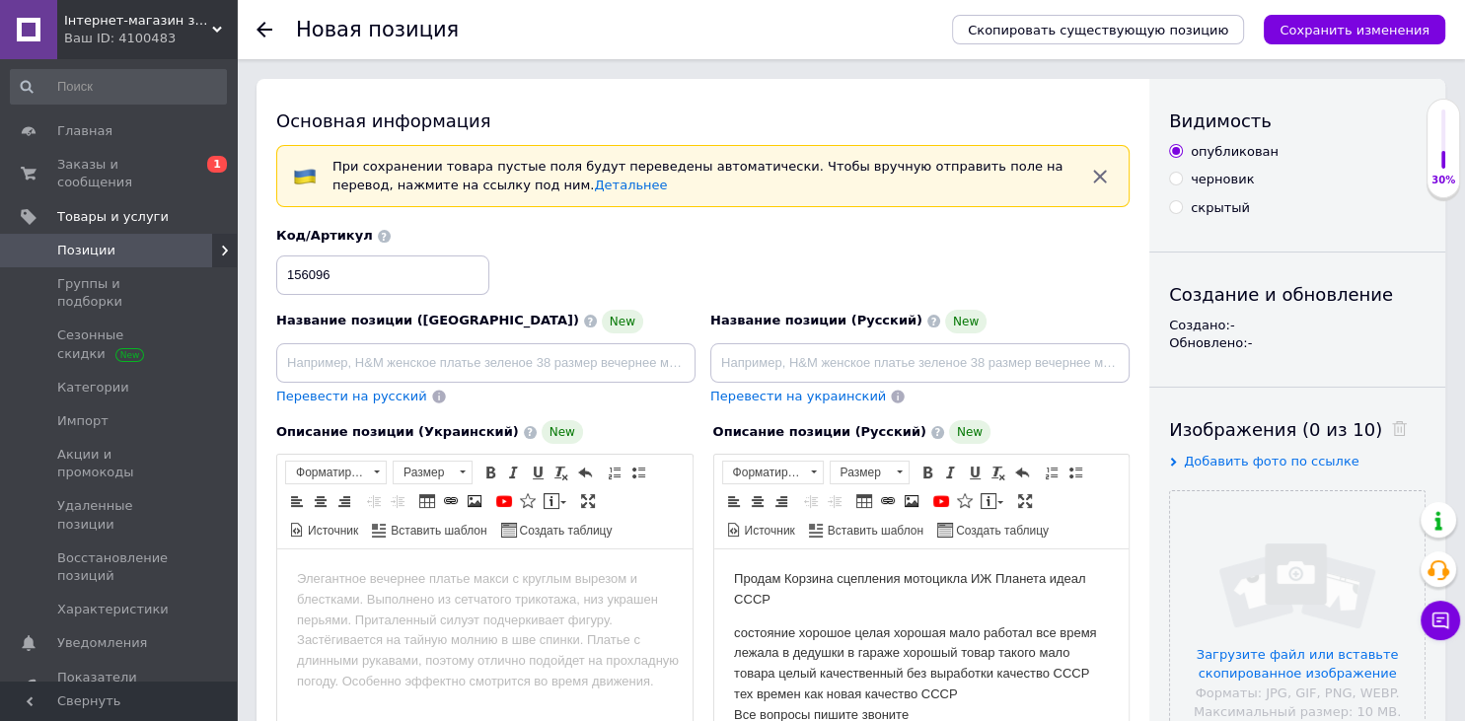
scroll to position [32, 0]
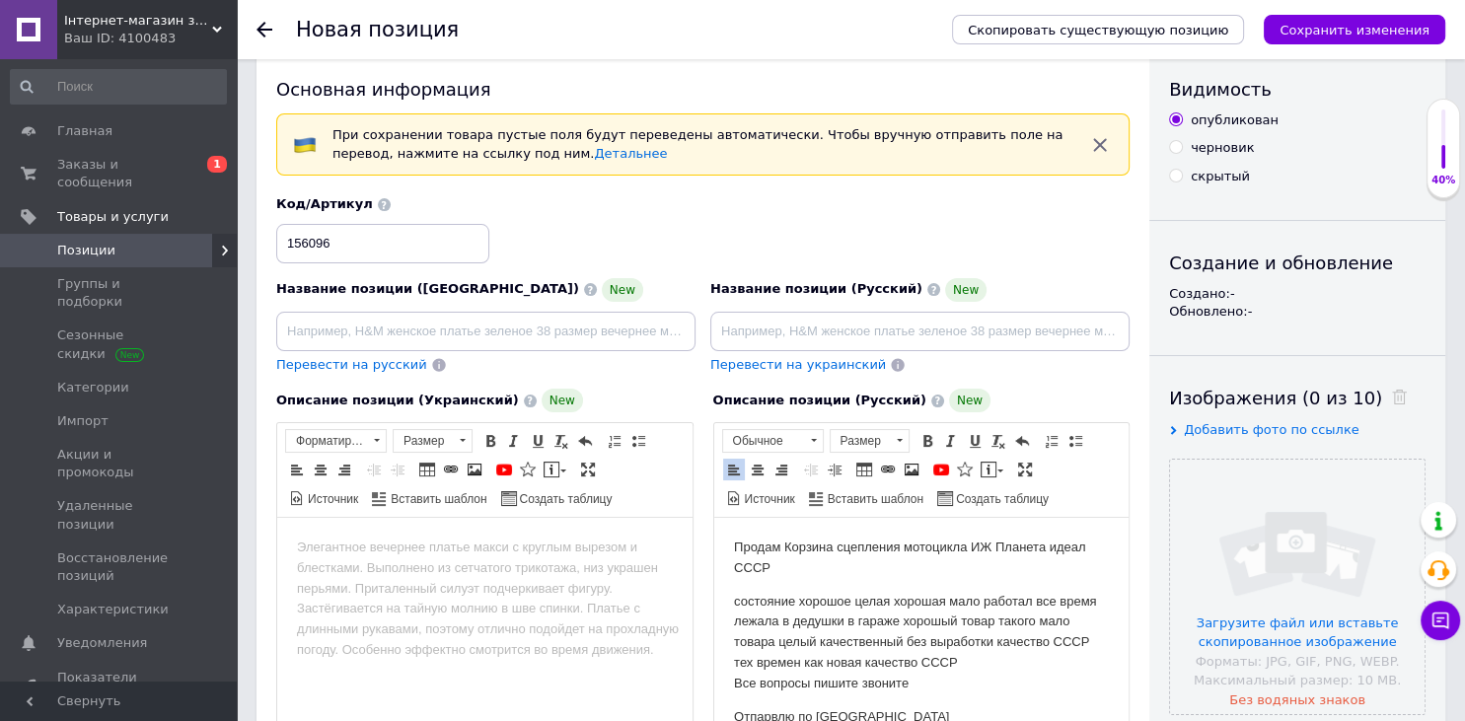
drag, startPoint x: 876, startPoint y: 576, endPoint x: 781, endPoint y: 552, distance: 97.9
click at [781, 552] on body "Продам [PERSON_NAME] сцепления мотоцикла ИЖ Планета идеал СССР состояние хорошо…" at bounding box center [921, 632] width 376 height 189
copy body "Корзина сцепления мотоцикла ИЖ Планета идеал СССР"
click at [804, 330] on input at bounding box center [919, 331] width 419 height 39
paste input "Корзина сцепления мотоцикла ИЖ Планета идеал СССР"
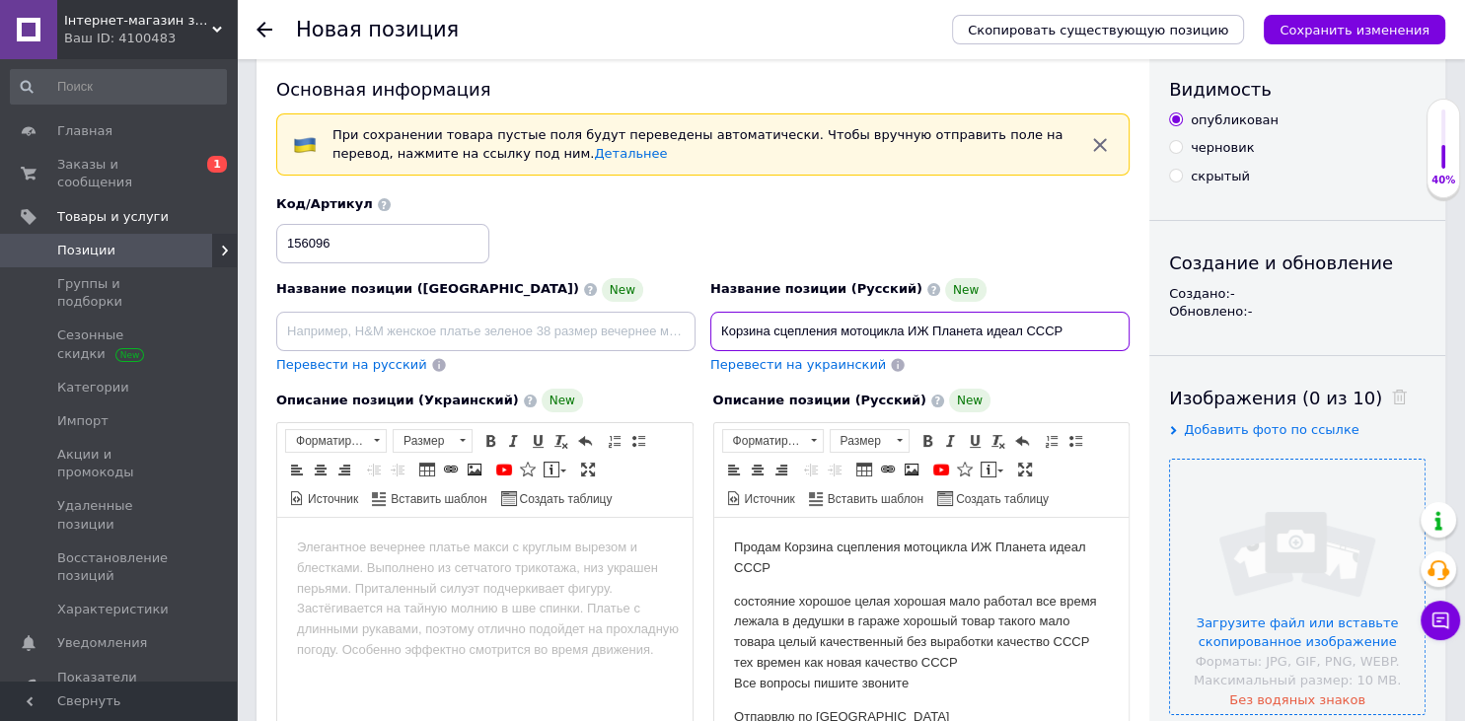
type input "Корзина сцепления мотоцикла ИЖ Планета идеал СССР"
click at [1215, 563] on input "file" at bounding box center [1297, 587] width 255 height 255
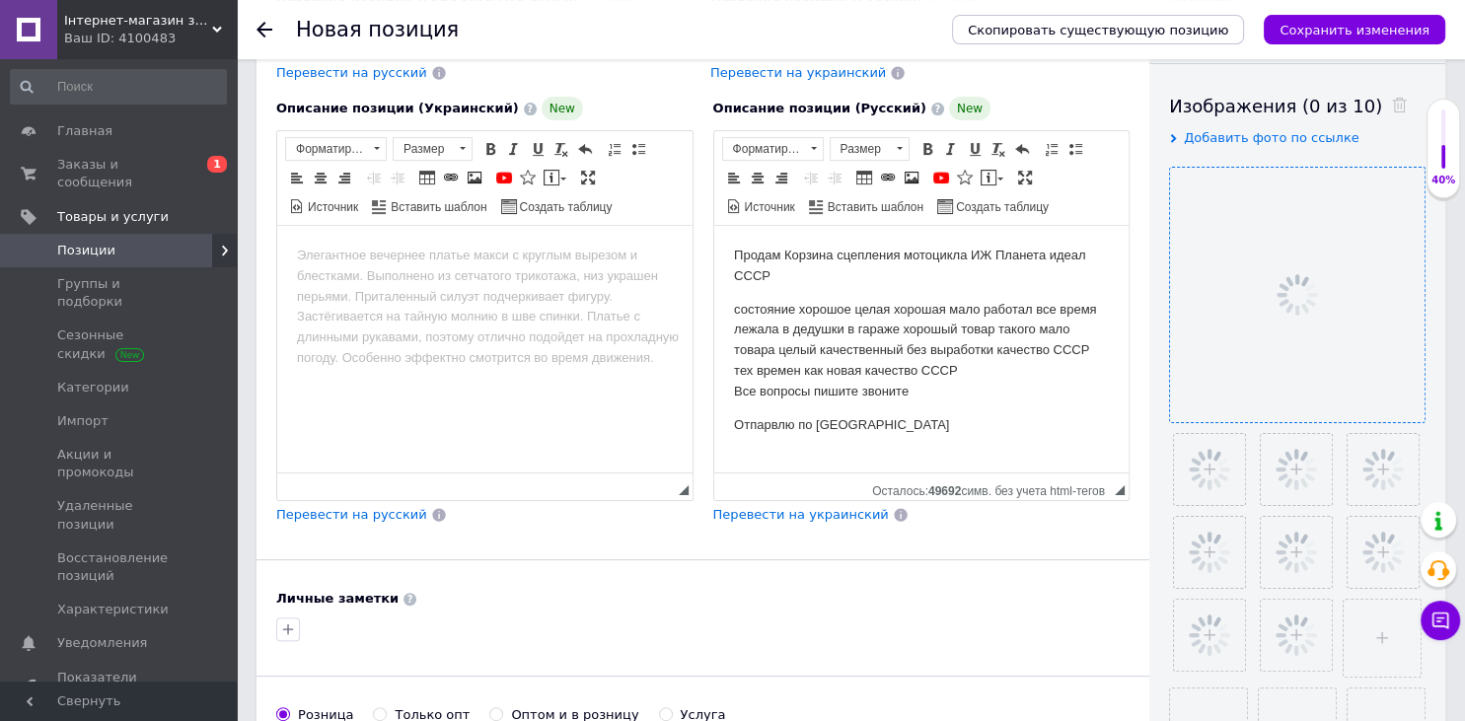
scroll to position [552, 0]
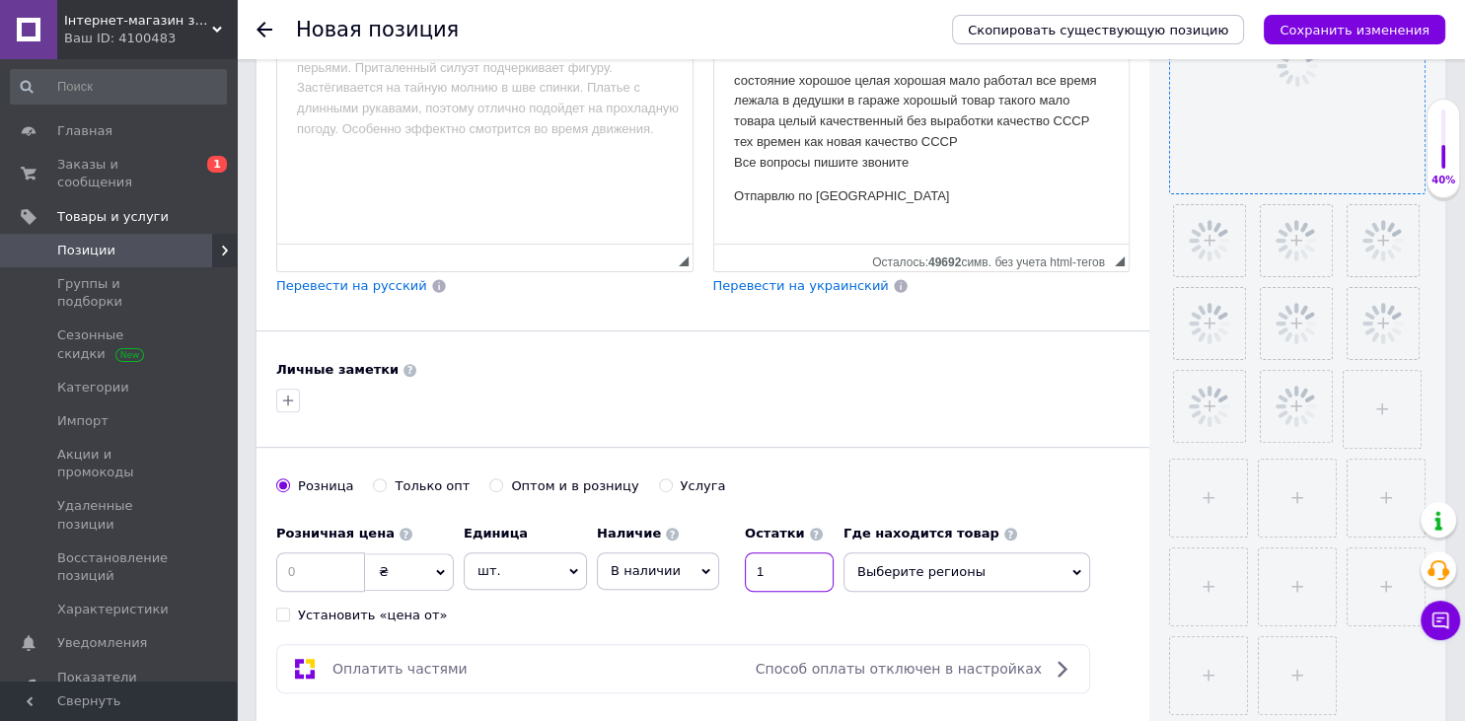
click at [800, 558] on input "1" at bounding box center [789, 571] width 89 height 39
type input "1"
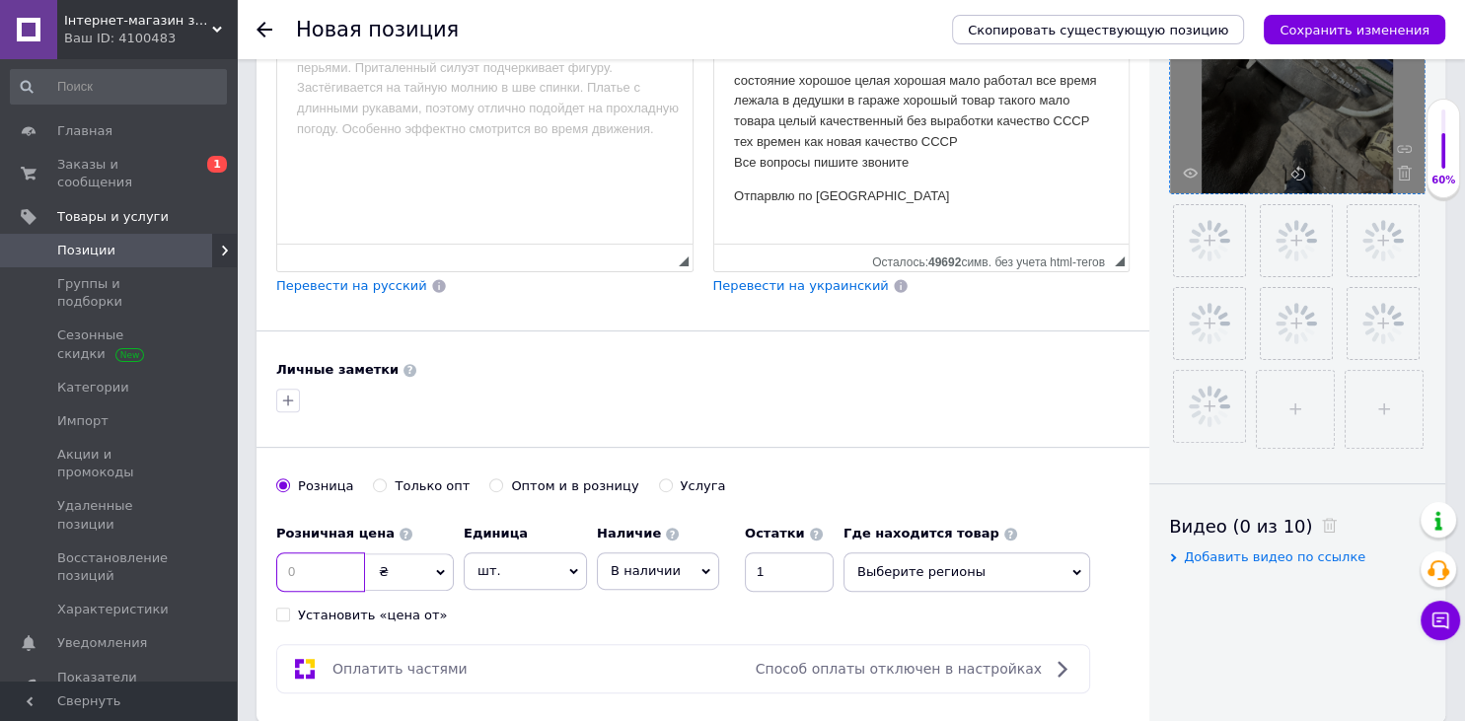
click at [312, 559] on input at bounding box center [320, 571] width 89 height 39
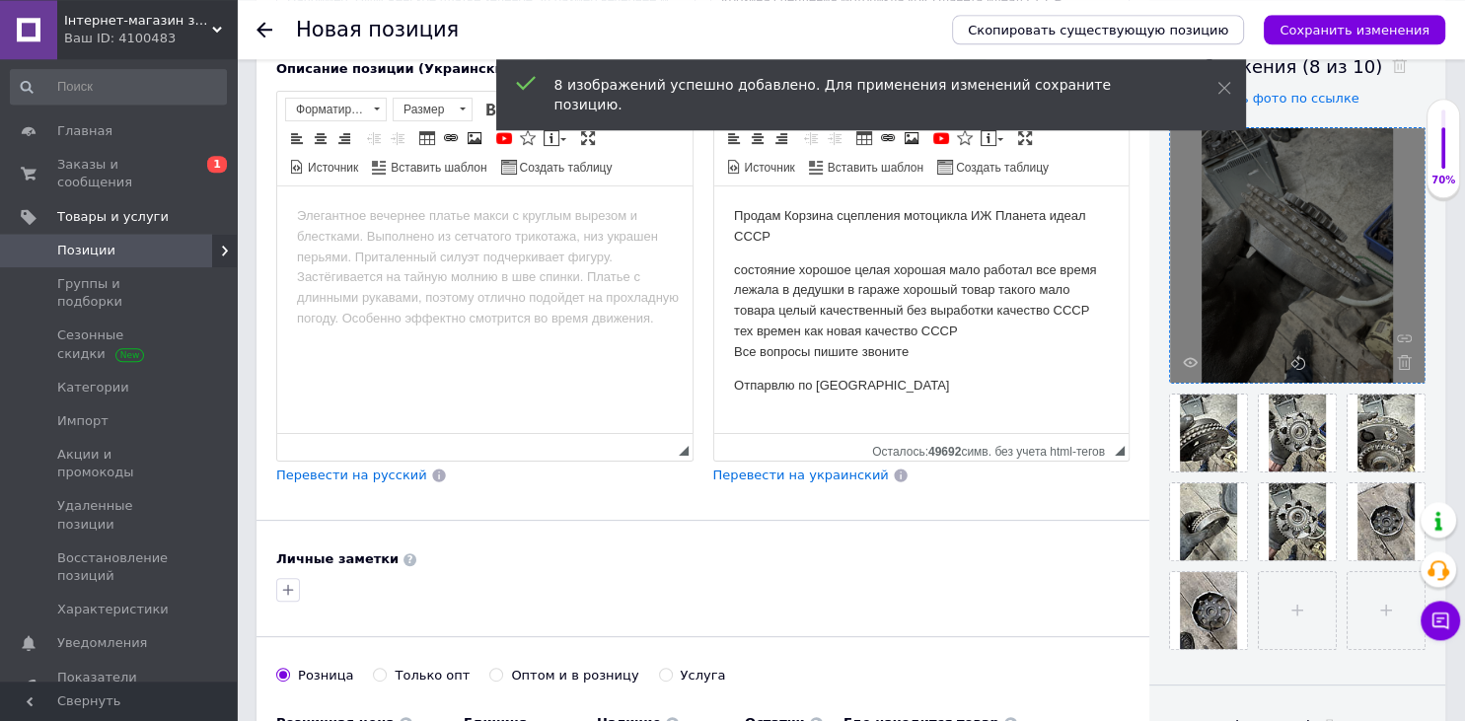
scroll to position [343, 0]
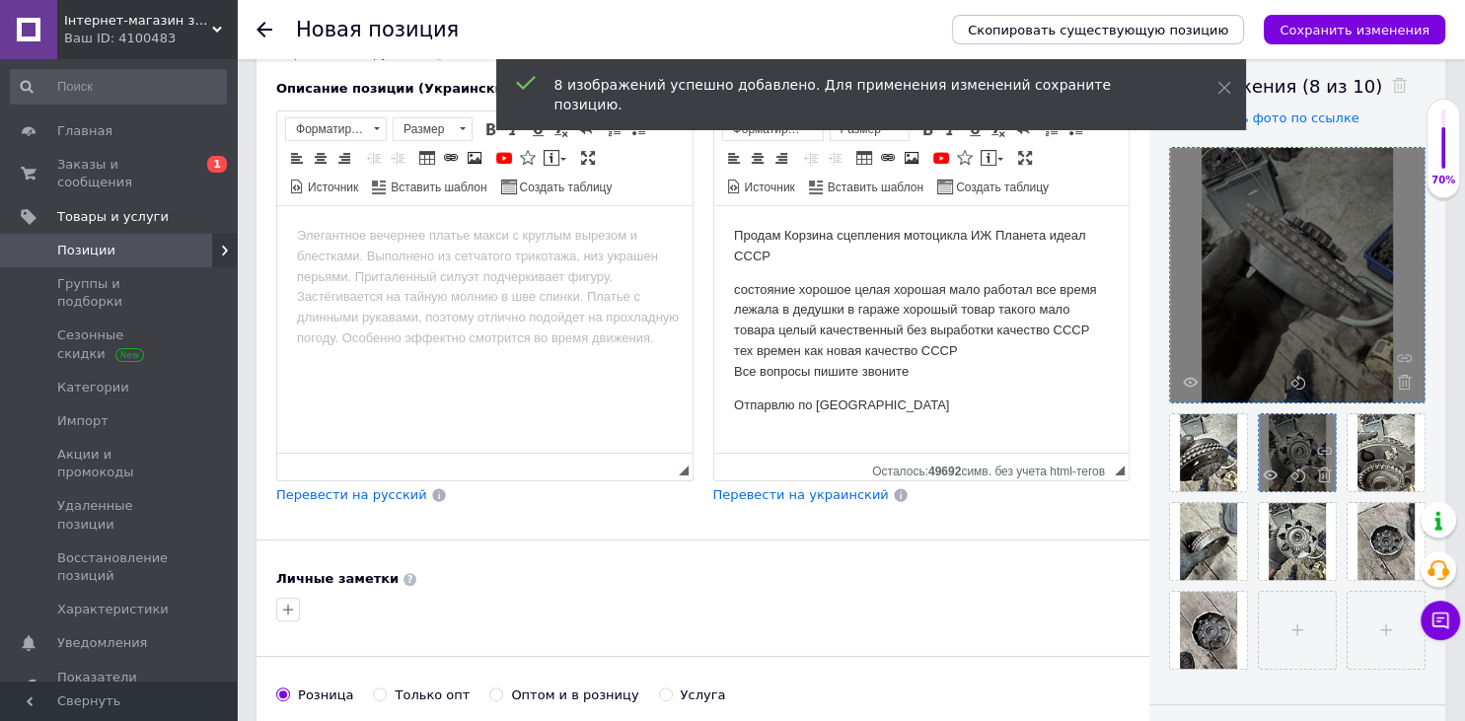
type input "2000"
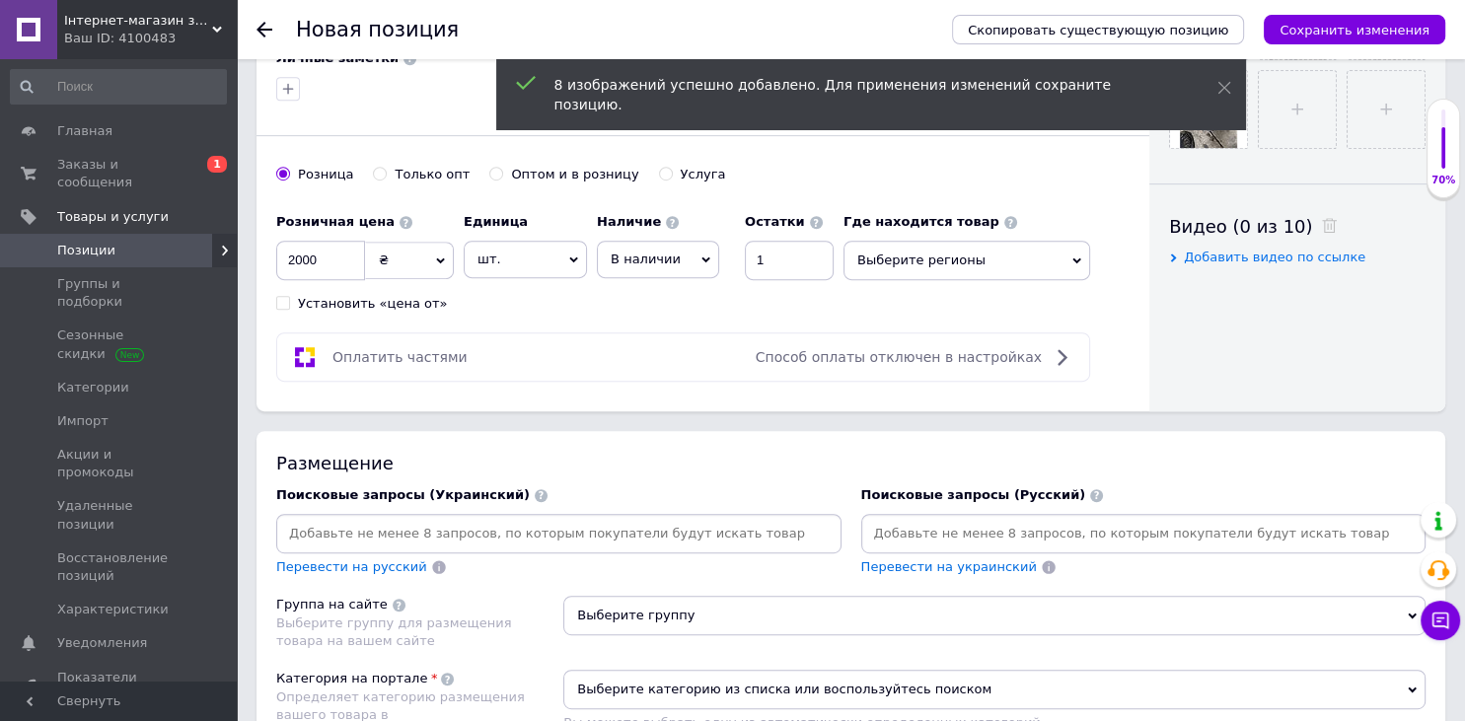
scroll to position [1177, 0]
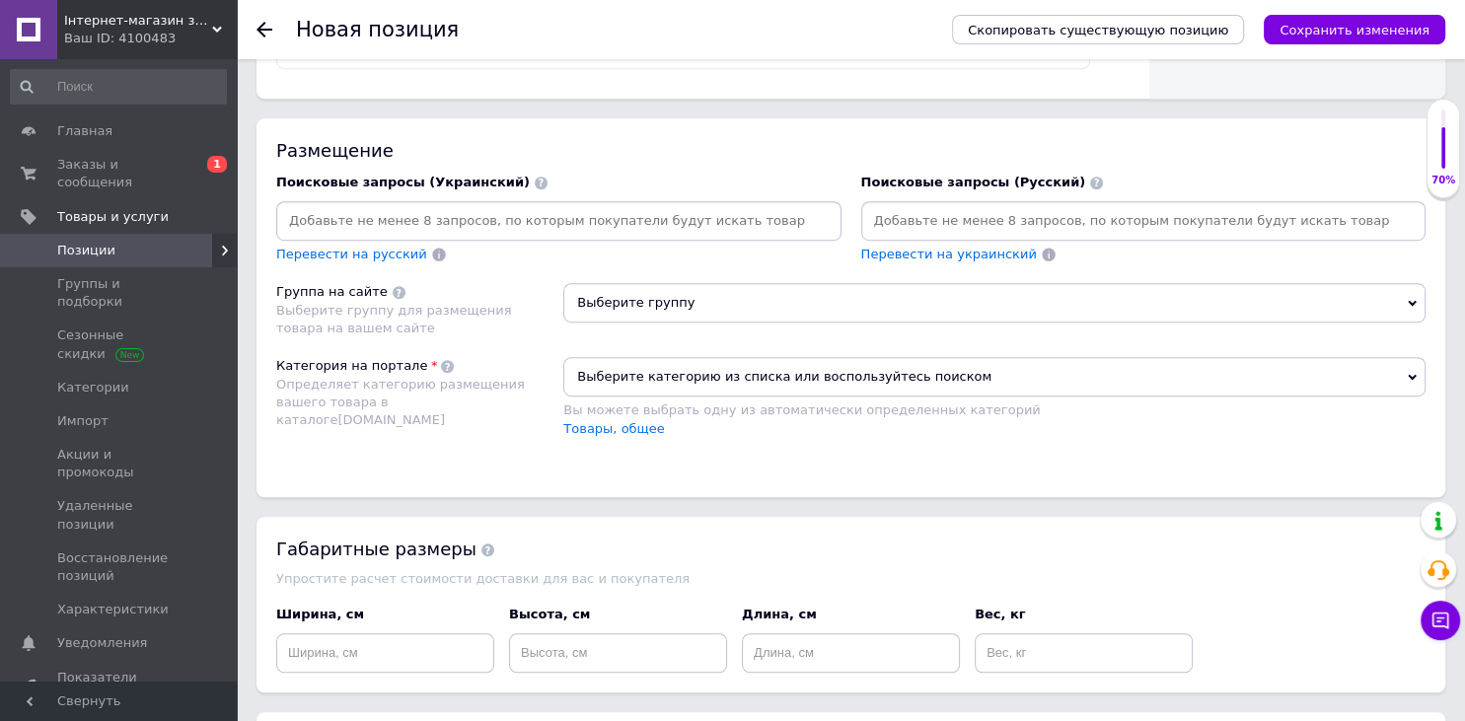
click at [972, 219] on input at bounding box center [1143, 221] width 557 height 30
paste input "Корзина сцепления мотоцикла ИЖ Планета идеал СССР"
type input "Корзина сцепления мотоцикла ИЖ Планета идеал СССР"
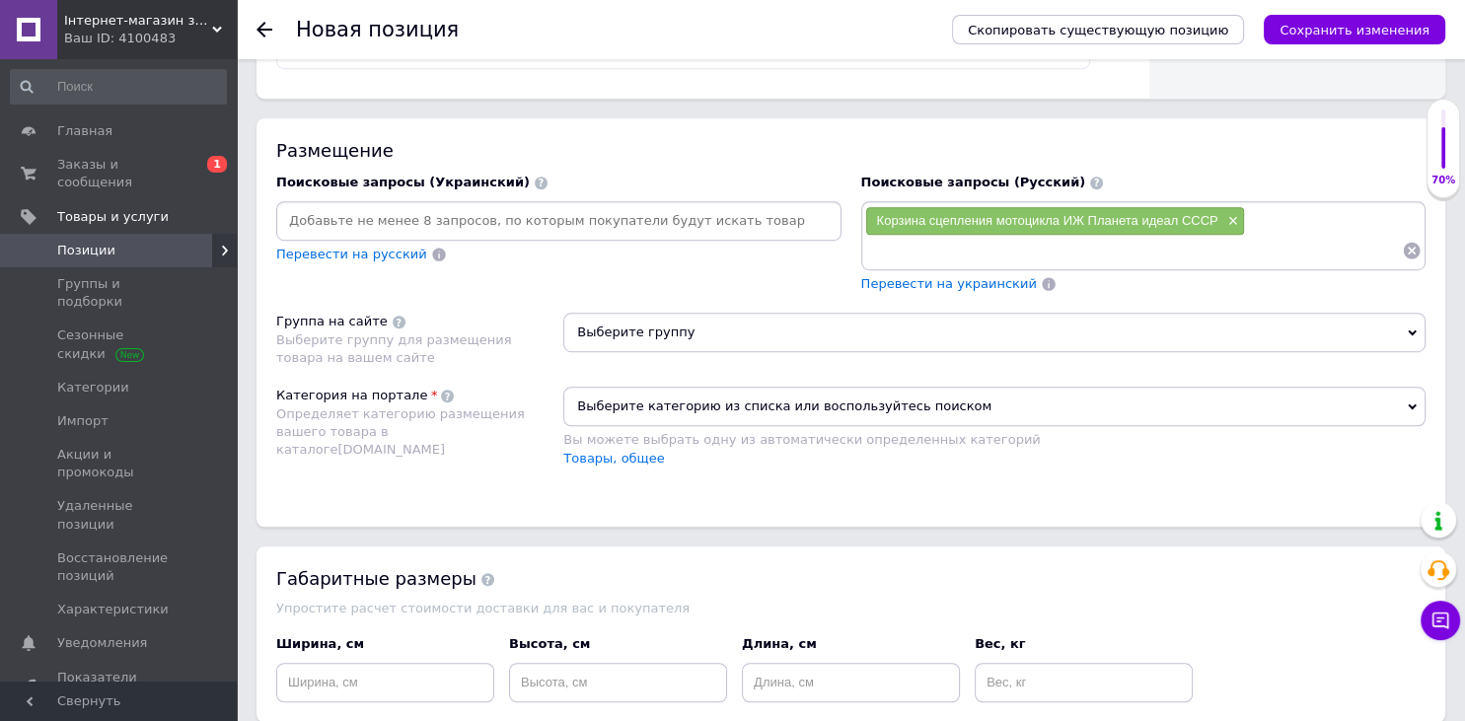
paste input "Корзина сцепления мотоцикла ИЖ Планета идеал СССР"
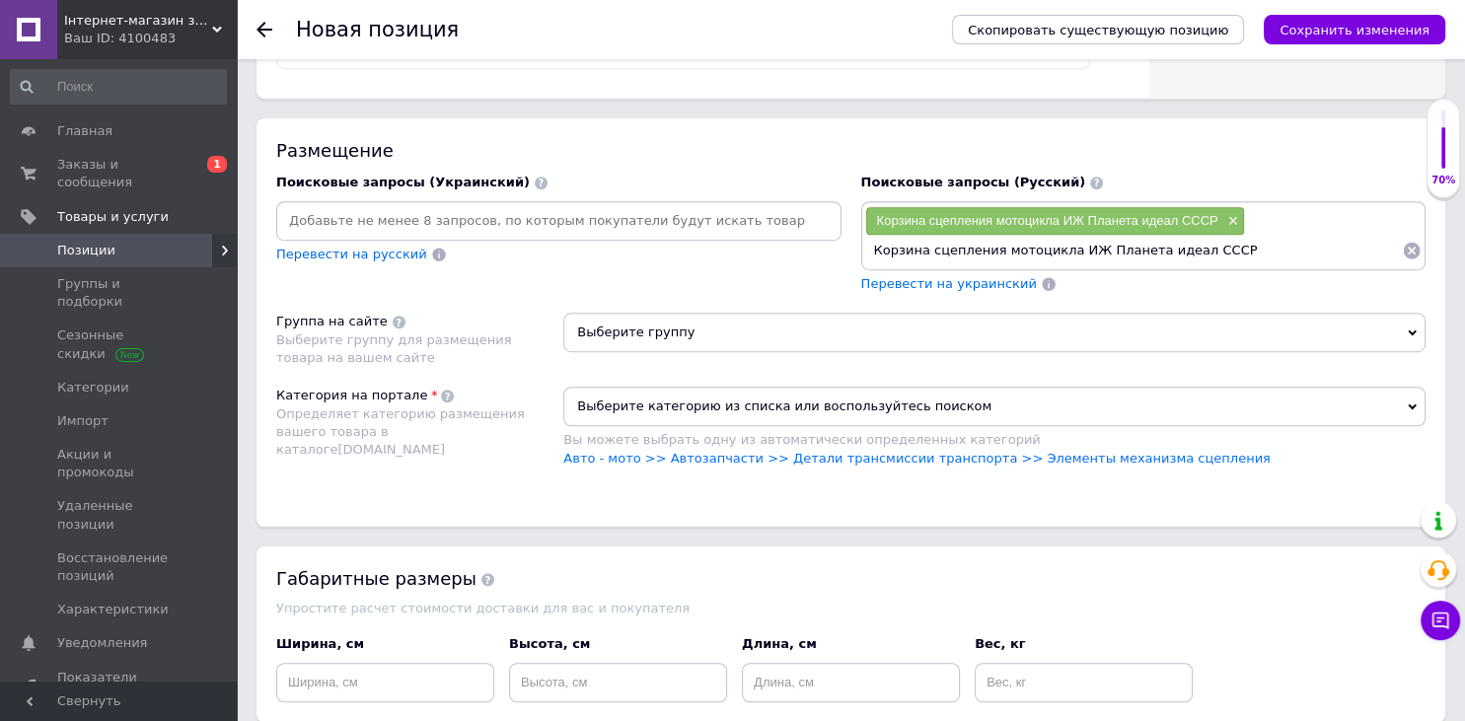
drag, startPoint x: 1139, startPoint y: 243, endPoint x: 1464, endPoint y: 276, distance: 327.3
click at [1403, 265] on input "Корзина сцепления мотоцикла ИЖ Планета идеал СССР" at bounding box center [1134, 251] width 538 height 30
type input "Корзина сцепления мотоцикла ИЖ Планета"
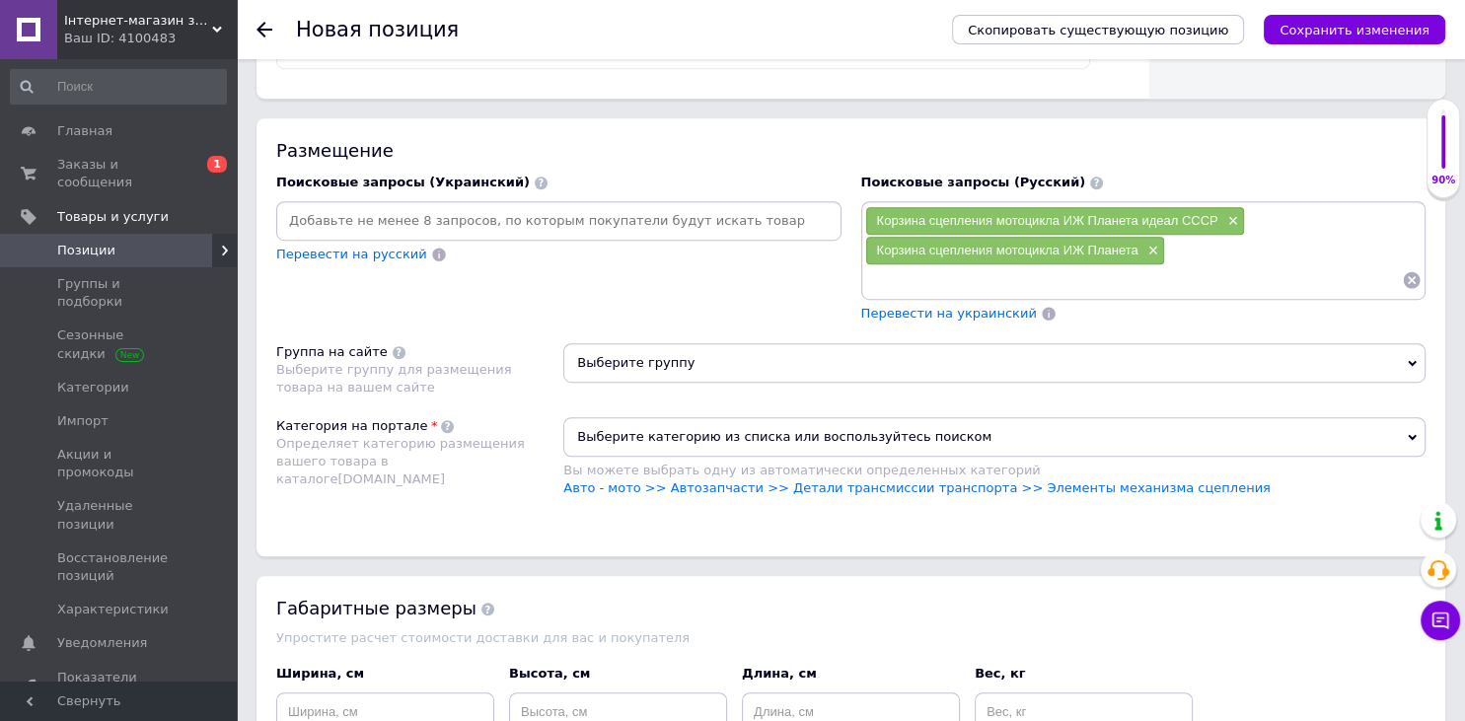
click at [665, 377] on span "Выберите группу" at bounding box center [994, 362] width 862 height 39
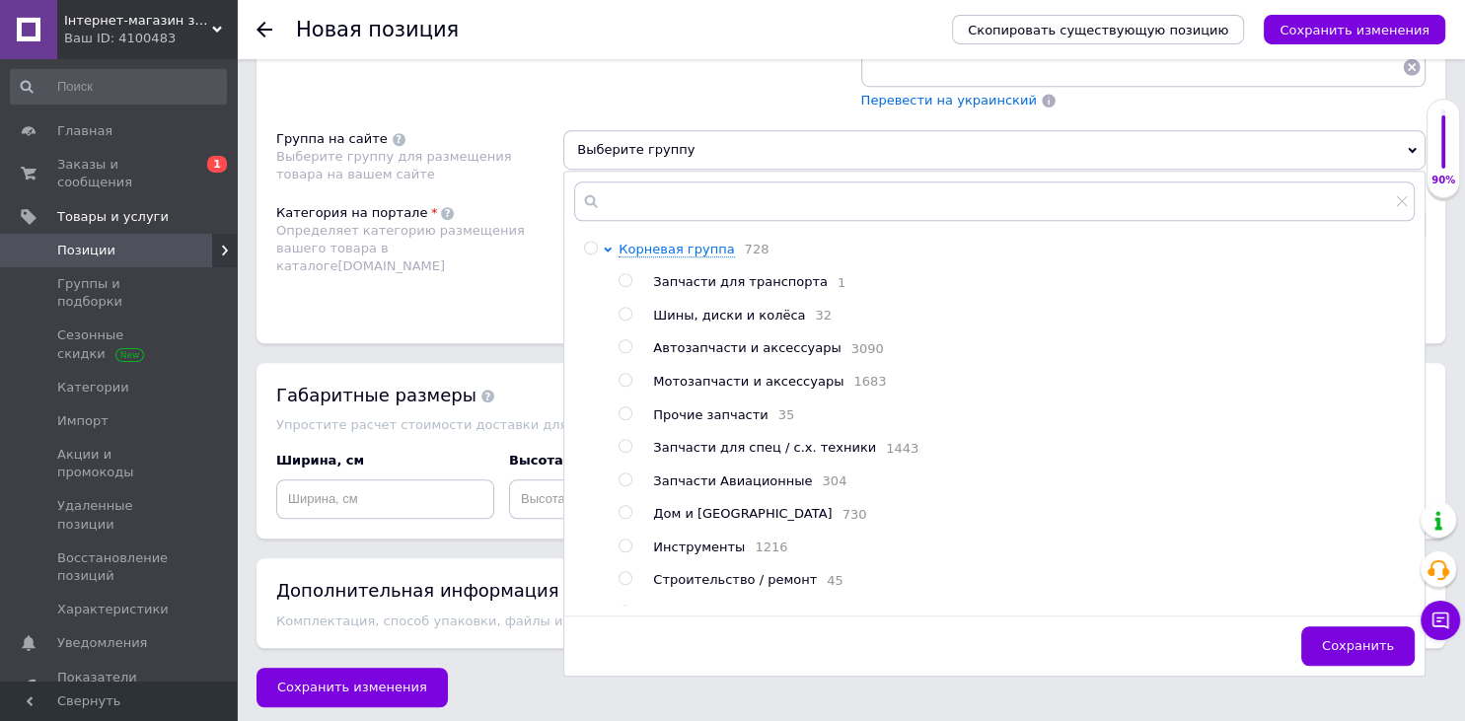
scroll to position [1396, 0]
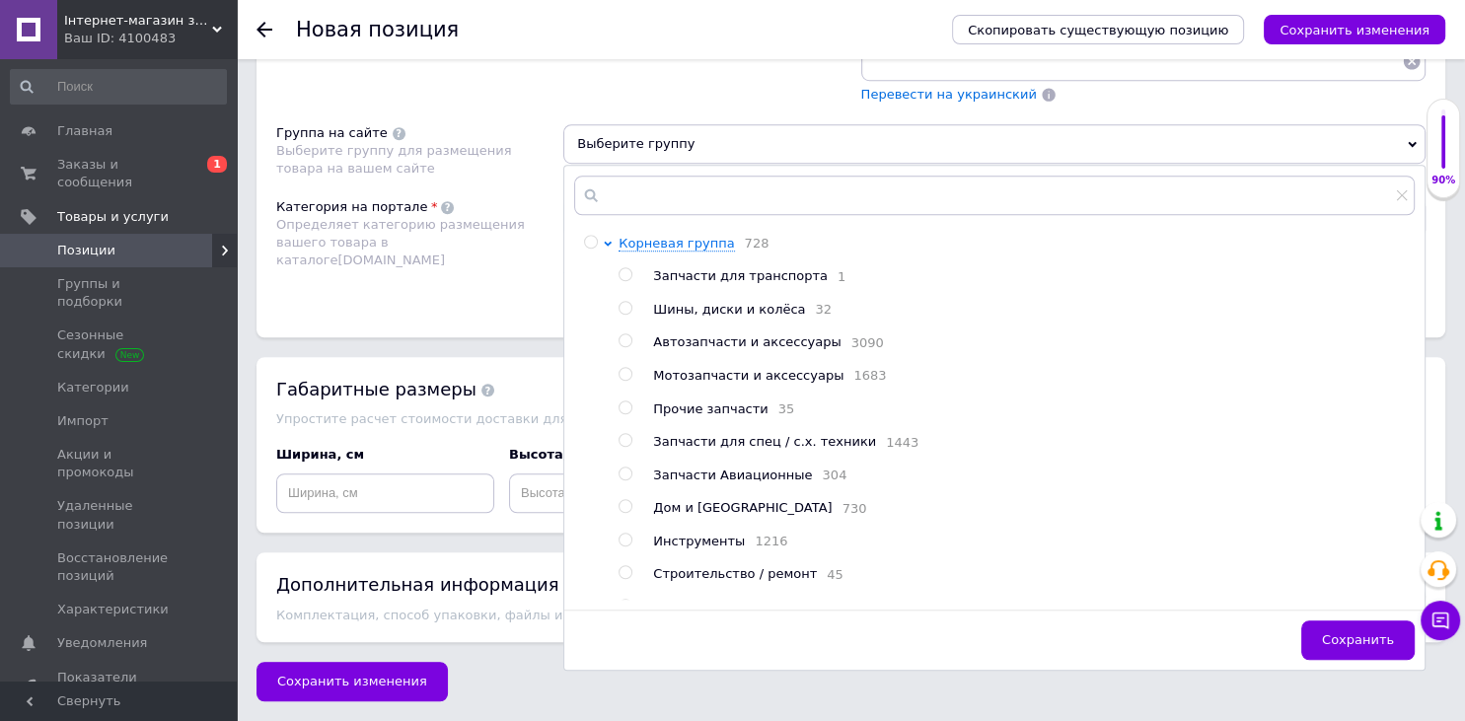
click at [663, 377] on span "Мотозапчасти и аксессуары" at bounding box center [748, 375] width 190 height 15
radio input "true"
click at [382, 219] on span "Определяет категорию размещения вашего товара в каталоге [DOMAIN_NAME]" at bounding box center [400, 242] width 249 height 50
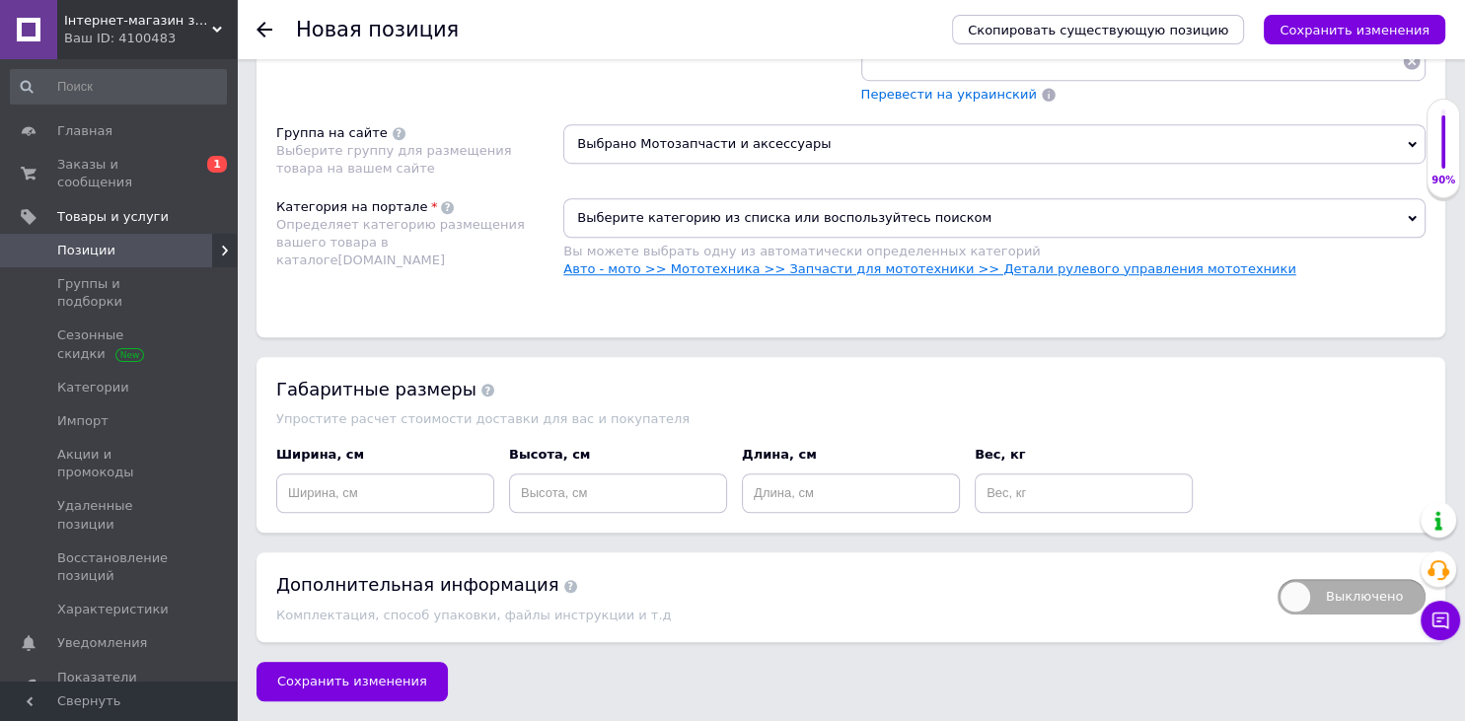
click at [728, 263] on link "Авто - мото >> Мототехника >> Запчасти для мототехники >> Детали рулевого управ…" at bounding box center [929, 268] width 732 height 15
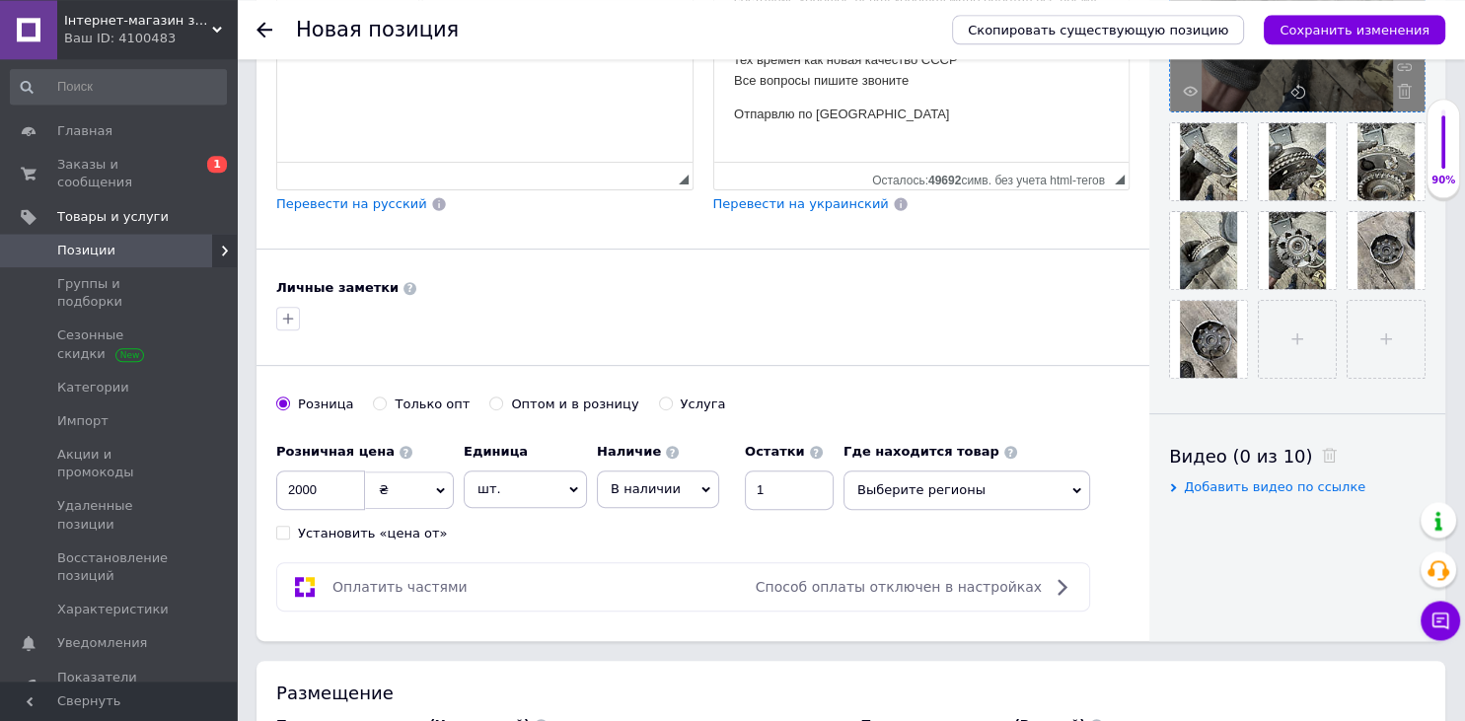
scroll to position [146, 0]
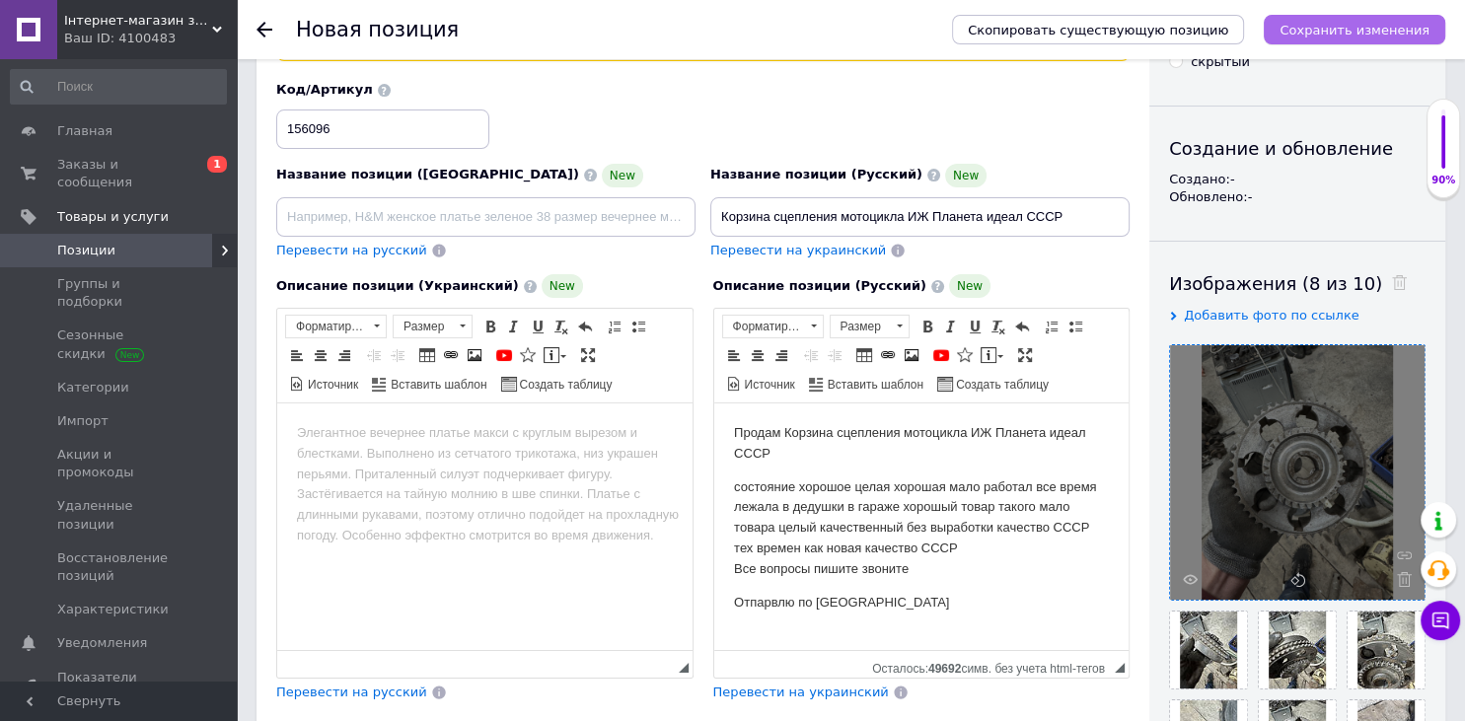
click at [1328, 35] on icon "Сохранить изменения" at bounding box center [1355, 30] width 150 height 15
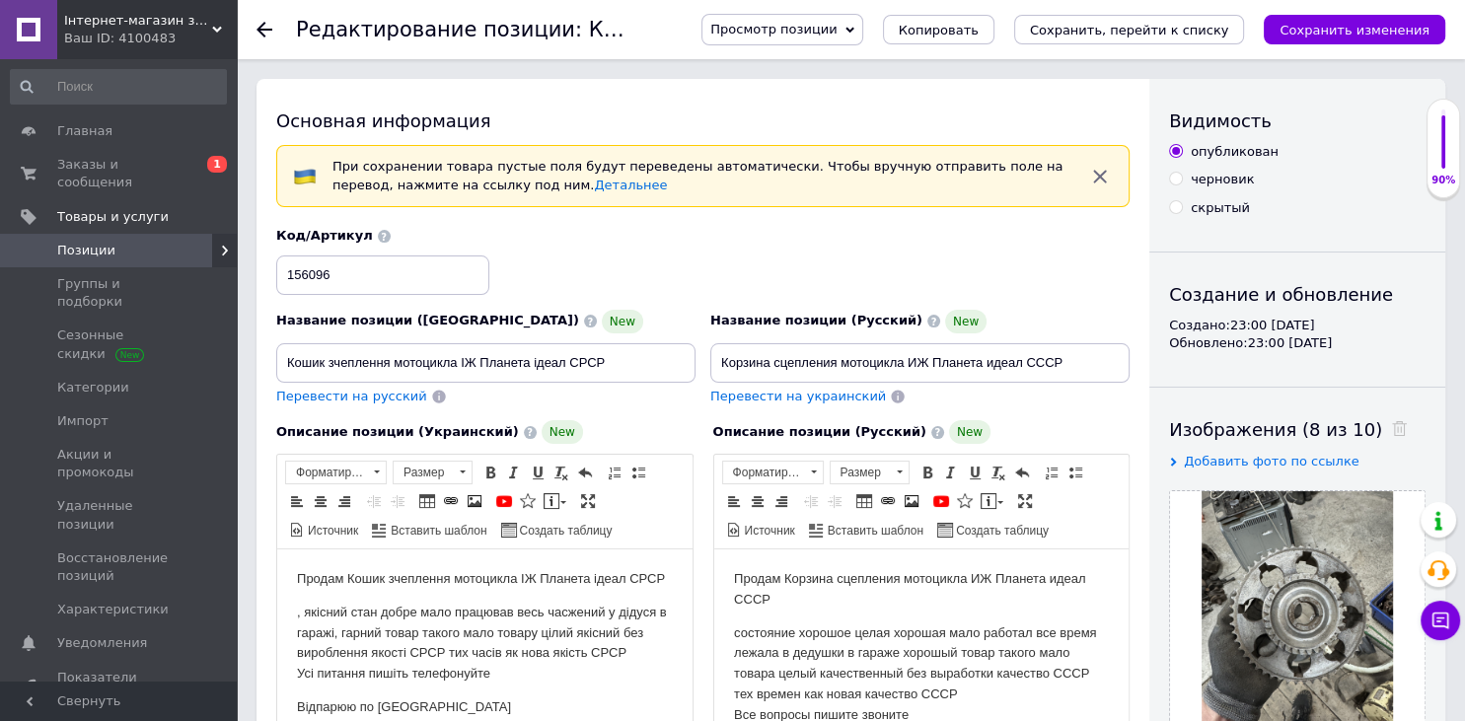
click at [1223, 46] on div "Просмотр позиции Сохранить и посмотреть на сайте Сохранить и посмотреть на порт…" at bounding box center [1053, 29] width 783 height 59
click at [1224, 39] on button "Сохранить, перейти к списку" at bounding box center [1129, 30] width 231 height 30
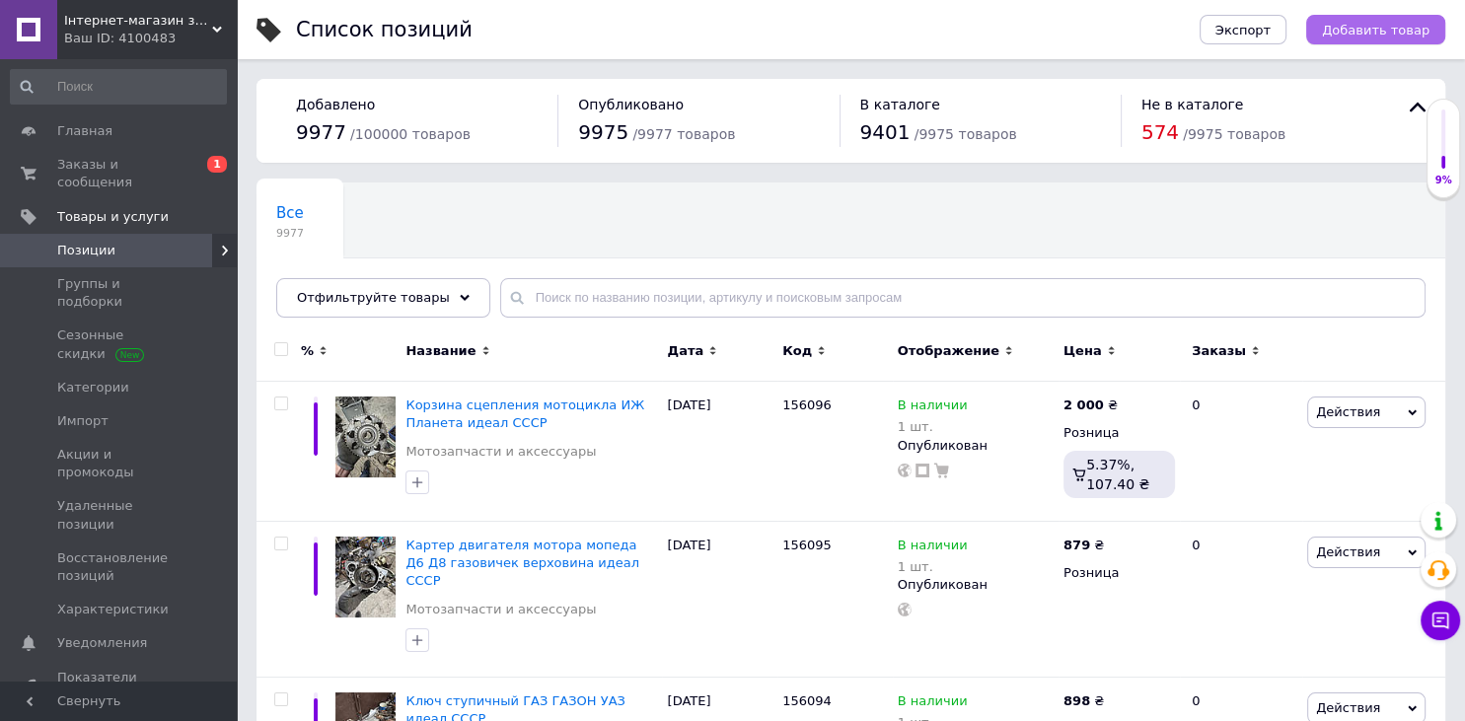
click at [1380, 29] on span "Добавить товар" at bounding box center [1376, 30] width 108 height 15
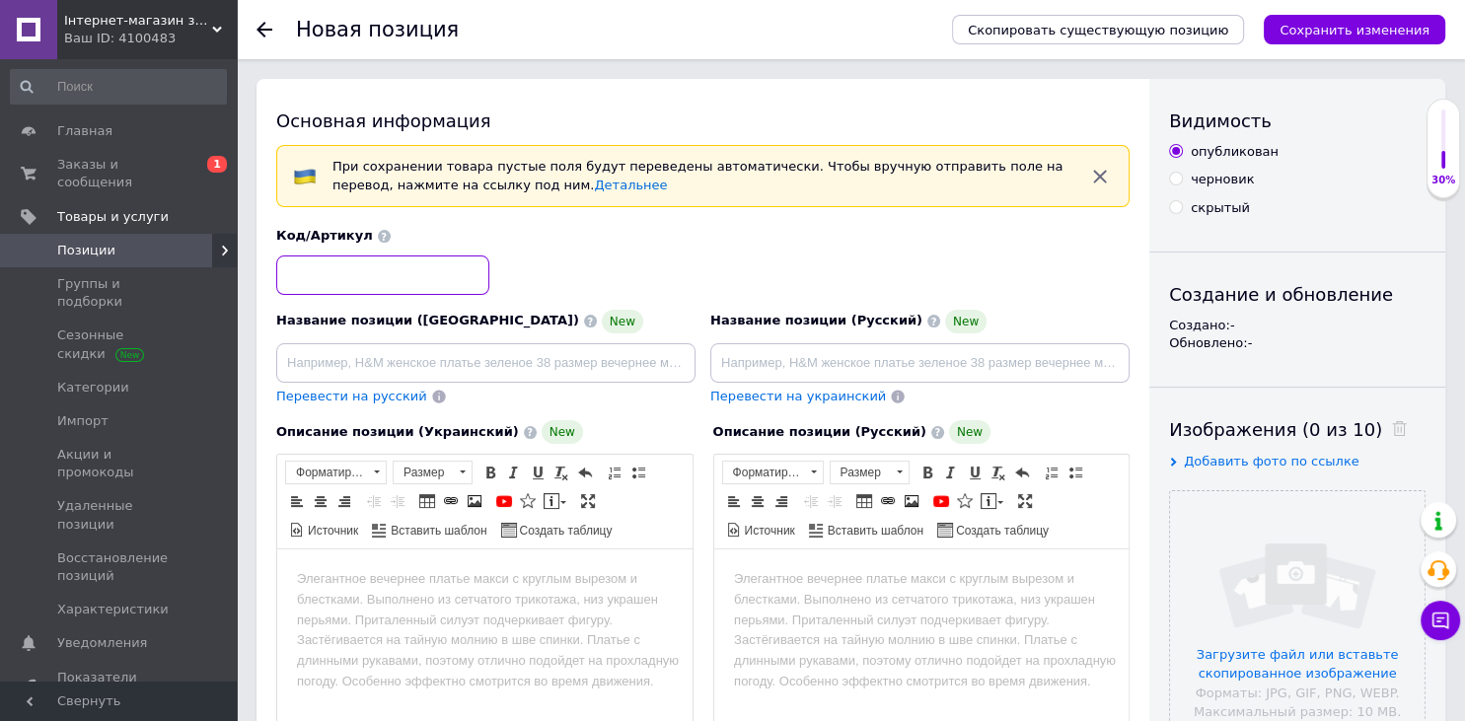
click at [350, 280] on input at bounding box center [382, 275] width 213 height 39
type input "156097"
click at [865, 679] on html at bounding box center [920, 673] width 415 height 247
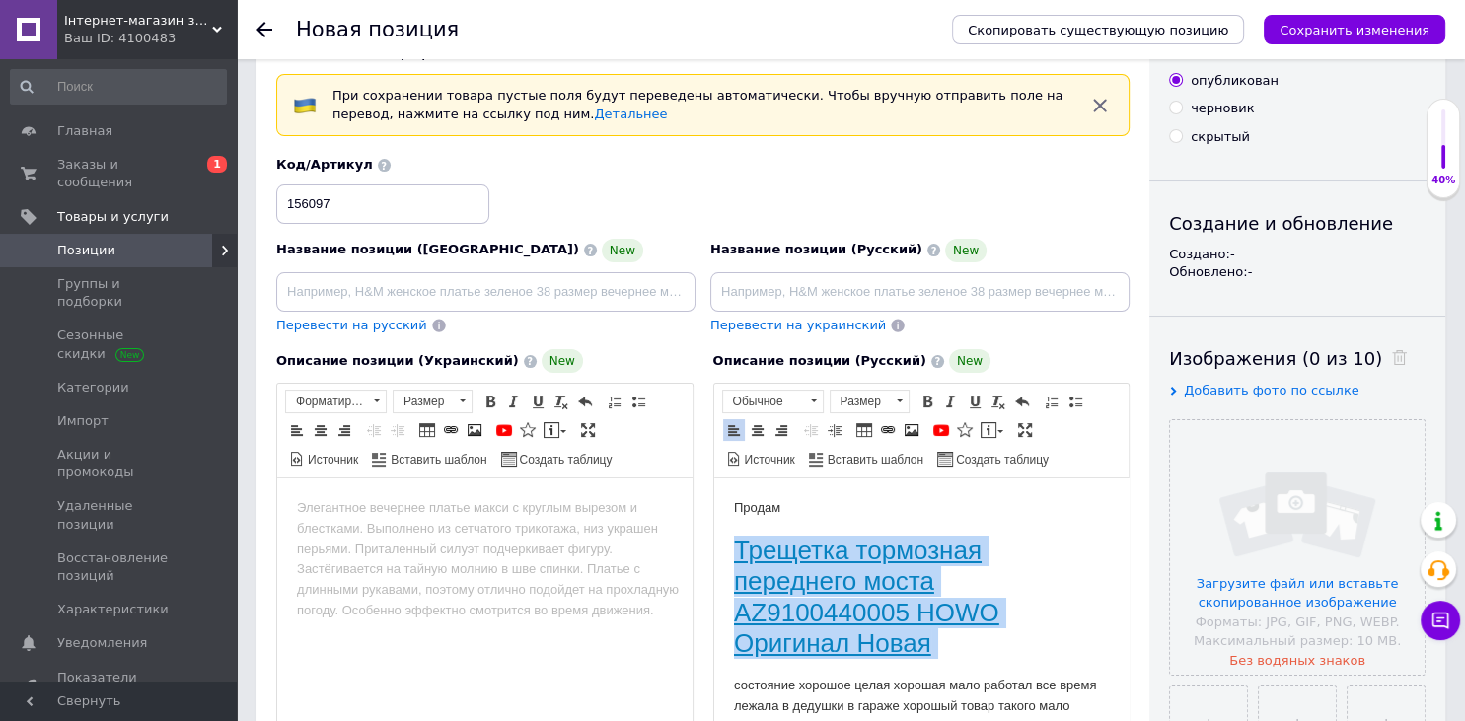
drag, startPoint x: 963, startPoint y: 565, endPoint x: 738, endPoint y: 544, distance: 226.0
click at [738, 544] on h1 "Трещетка тормозная переднего моста AZ9100440005 HOWO Оригинал Новая" at bounding box center [921, 597] width 376 height 123
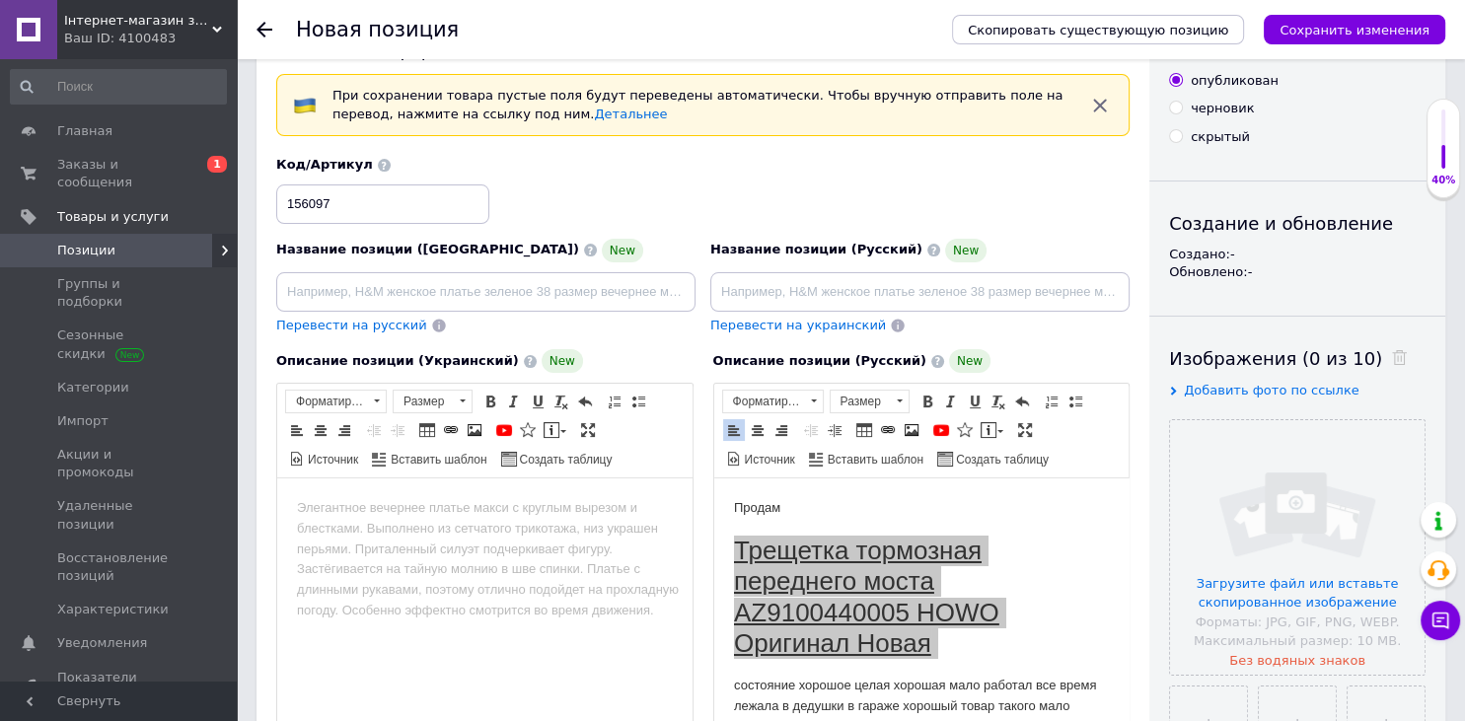
click at [795, 296] on input at bounding box center [919, 291] width 419 height 39
type input "Трещетка тормозная переднего моста AZ9100440005 HOWO Оригинал Новая"
click at [1295, 546] on input "file" at bounding box center [1297, 547] width 255 height 255
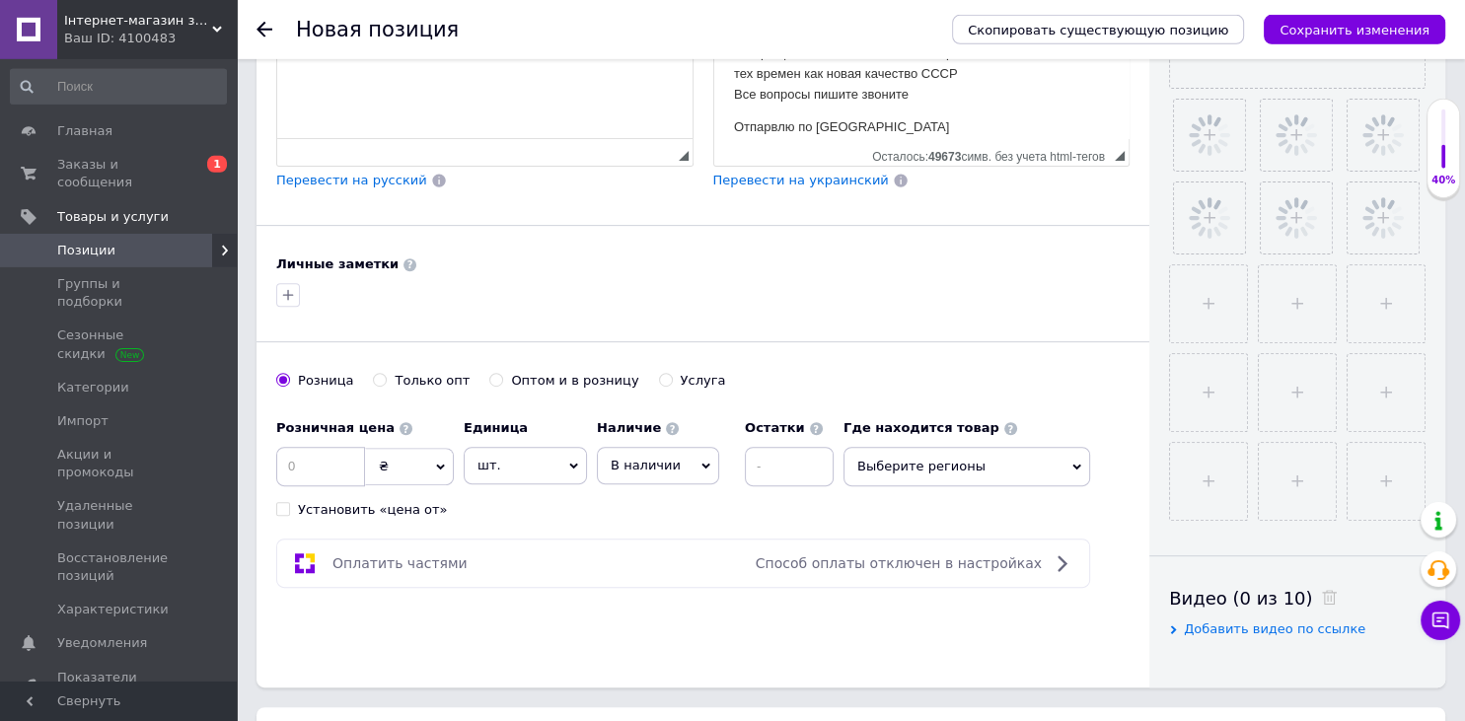
scroll to position [801, 0]
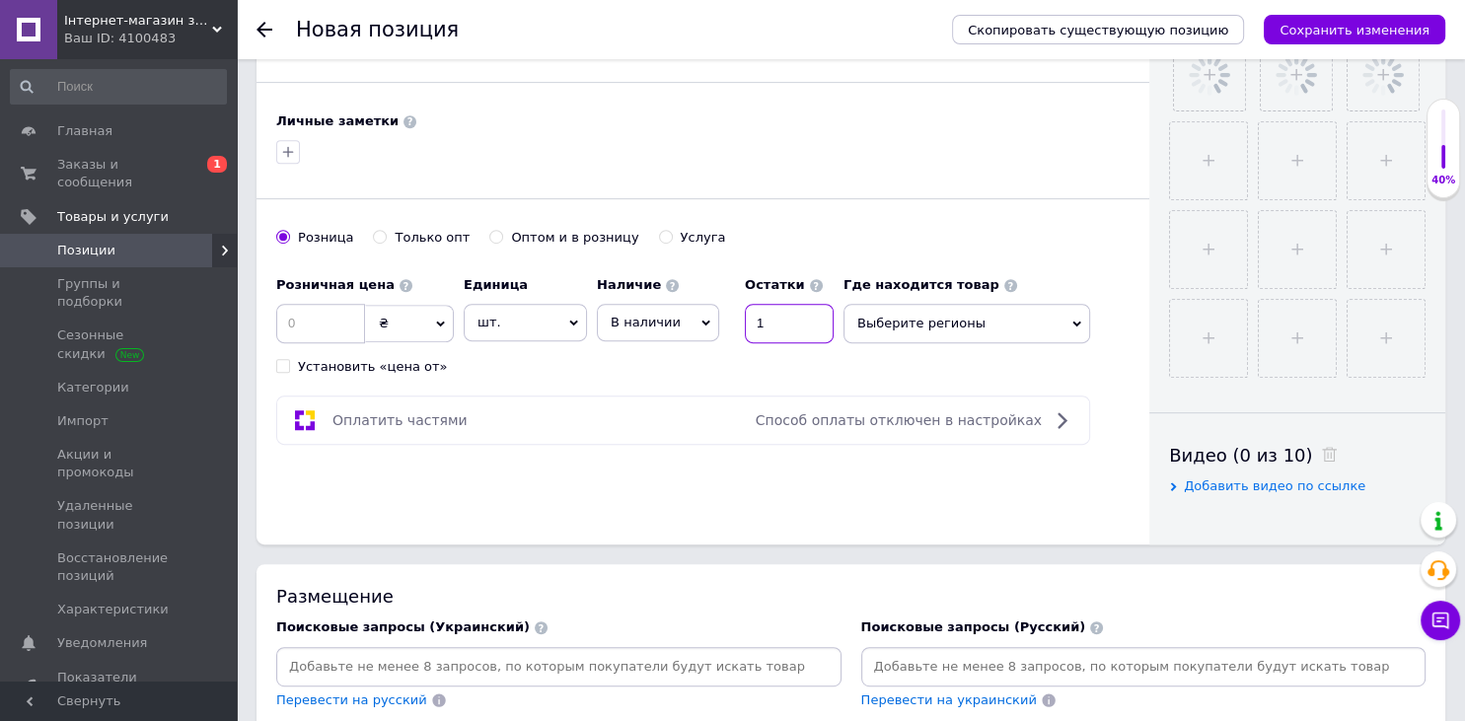
click at [779, 335] on input "1" at bounding box center [789, 323] width 89 height 39
type input "1"
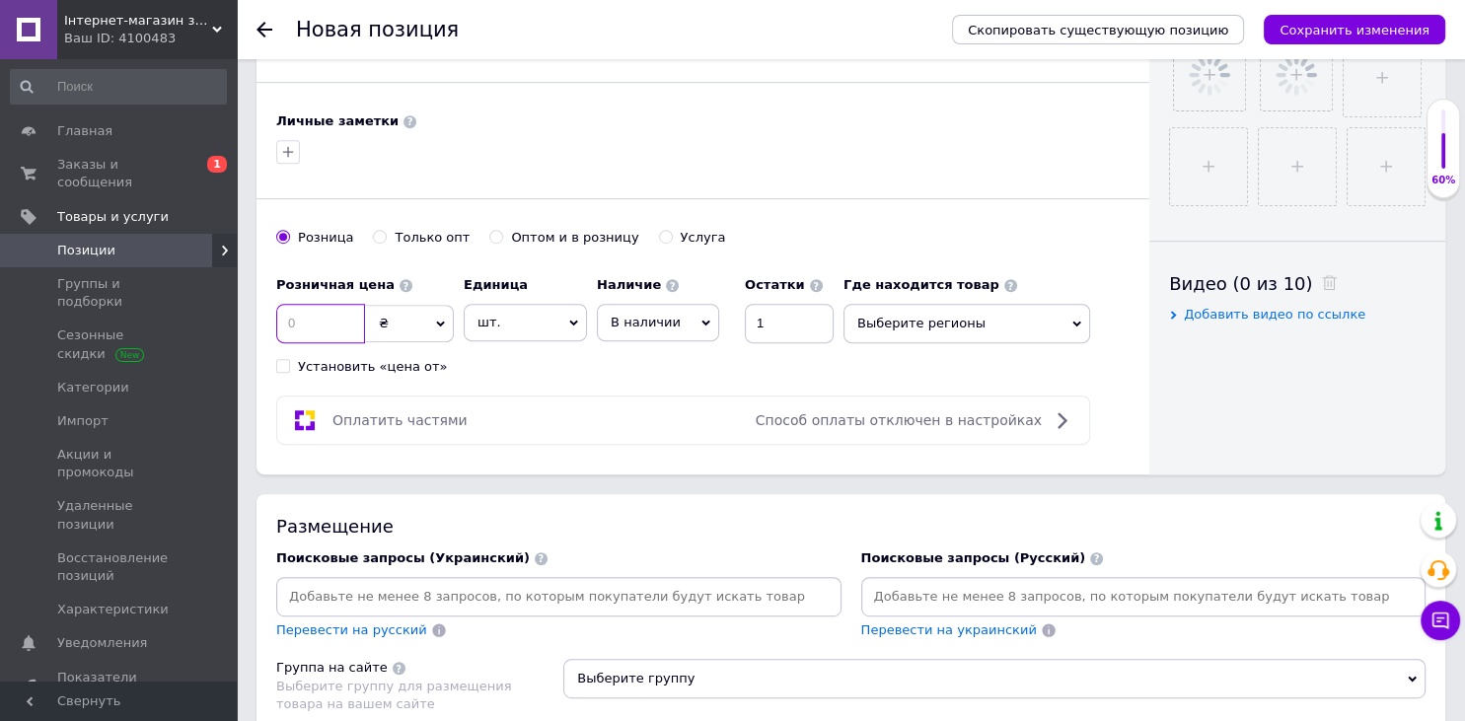
click at [308, 331] on input at bounding box center [320, 323] width 89 height 39
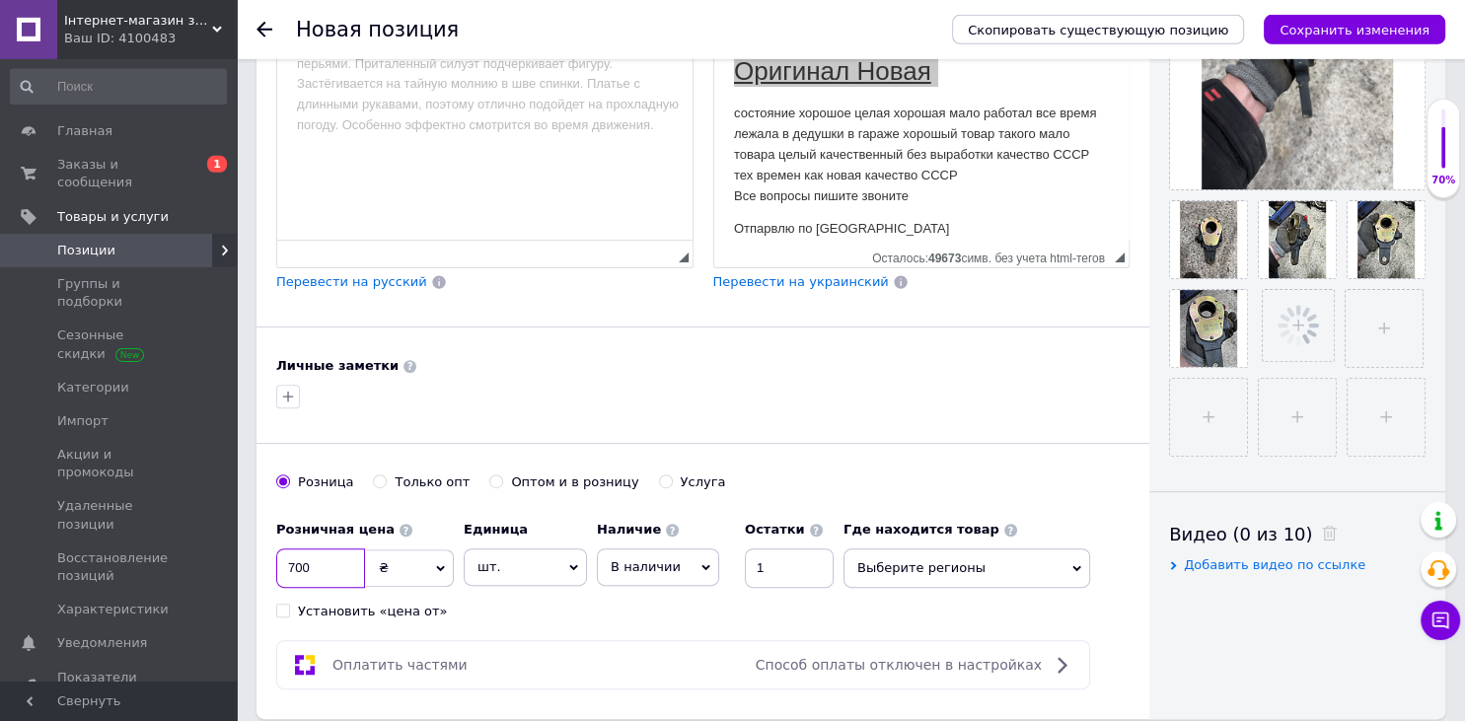
scroll to position [384, 0]
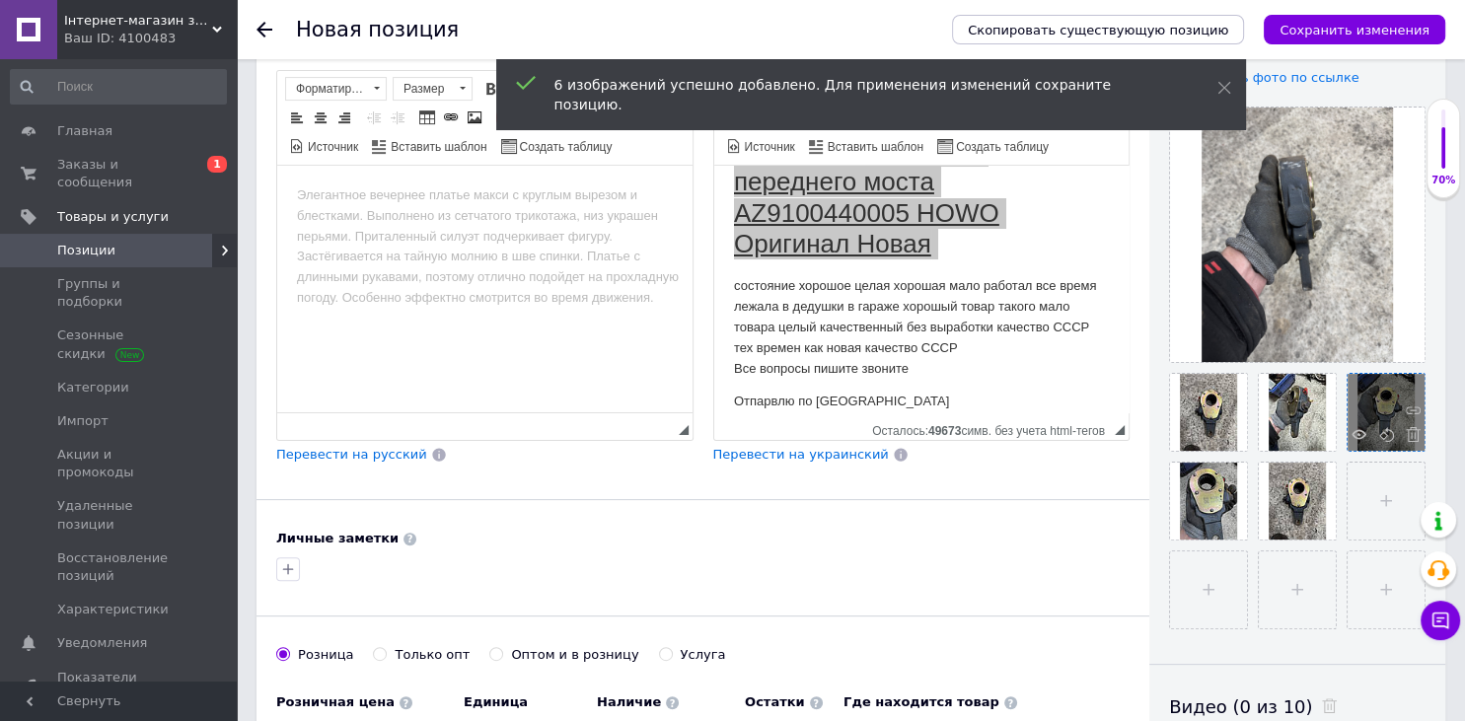
type input "700"
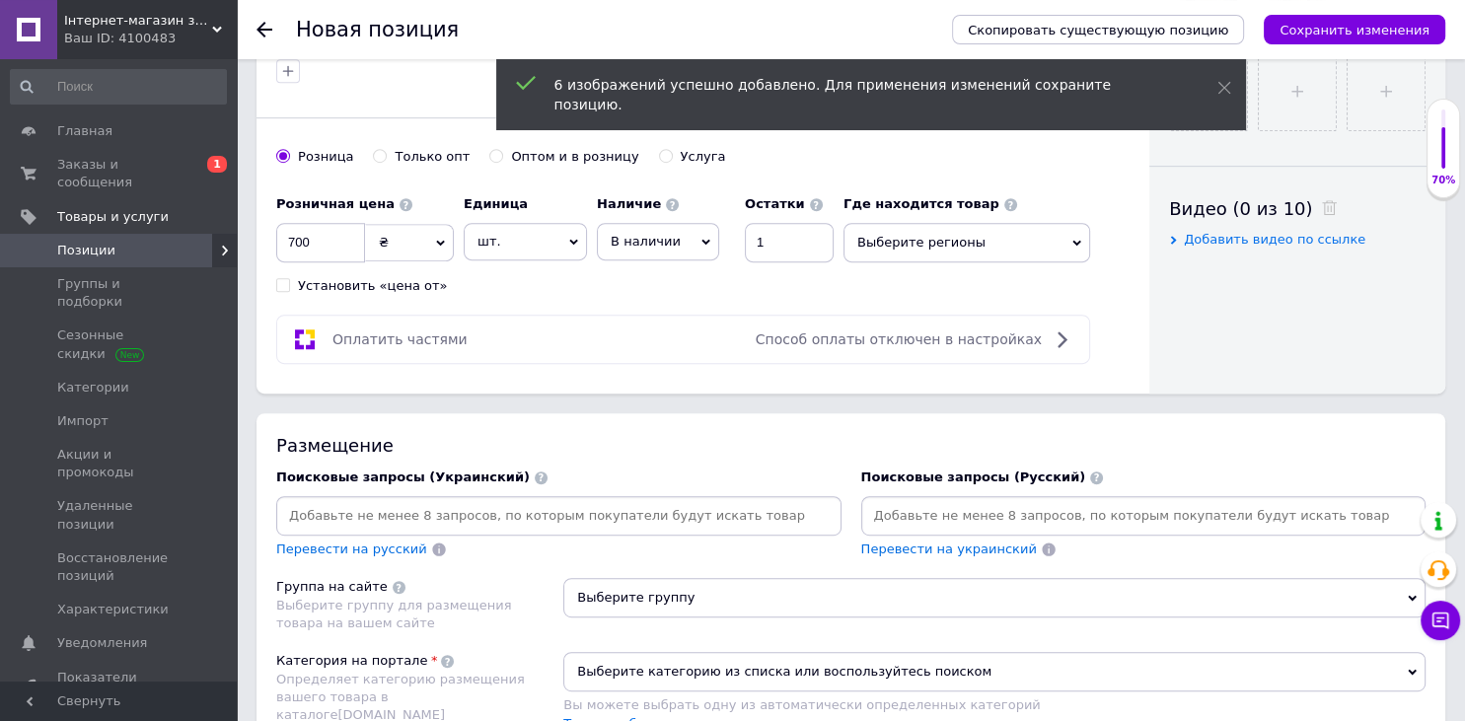
scroll to position [1009, 0]
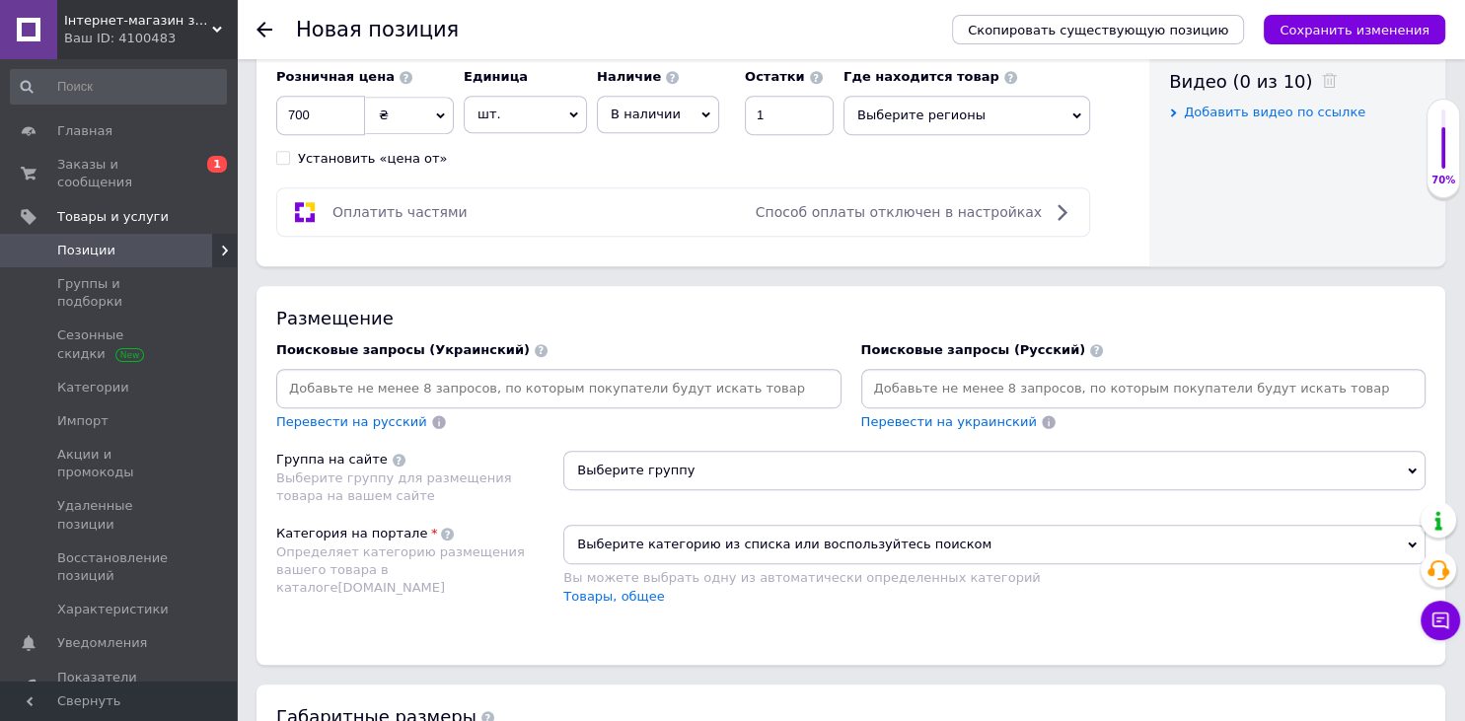
click at [1028, 380] on input at bounding box center [1143, 389] width 557 height 30
paste input "Трещетка тормозная переднего моста AZ9100440005 HOWO Оригинал Новая"
type input "Трещетка тормозная переднего моста AZ9100440005 HOWO Оригинал Новая"
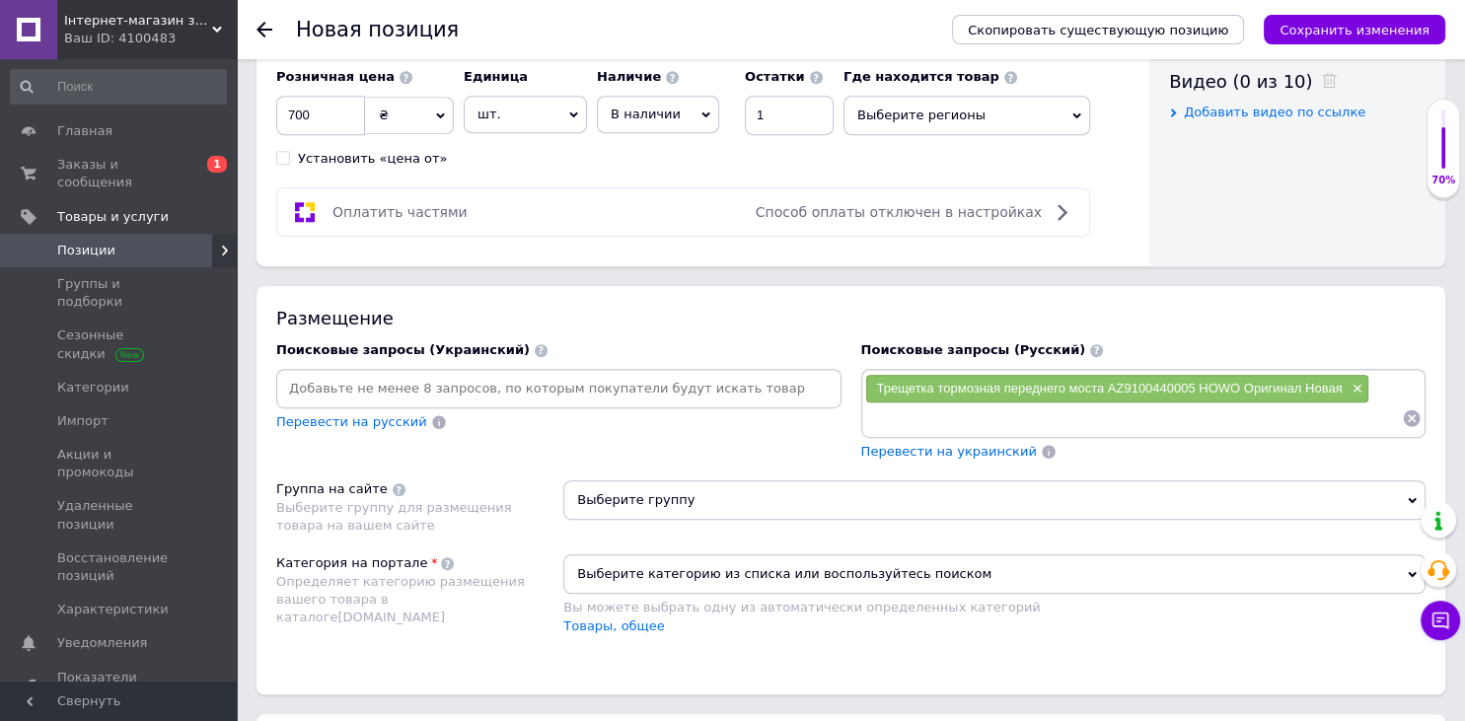
paste input "Трещетка тормозная переднего моста AZ9100440005 HOWO Оригинал Новая"
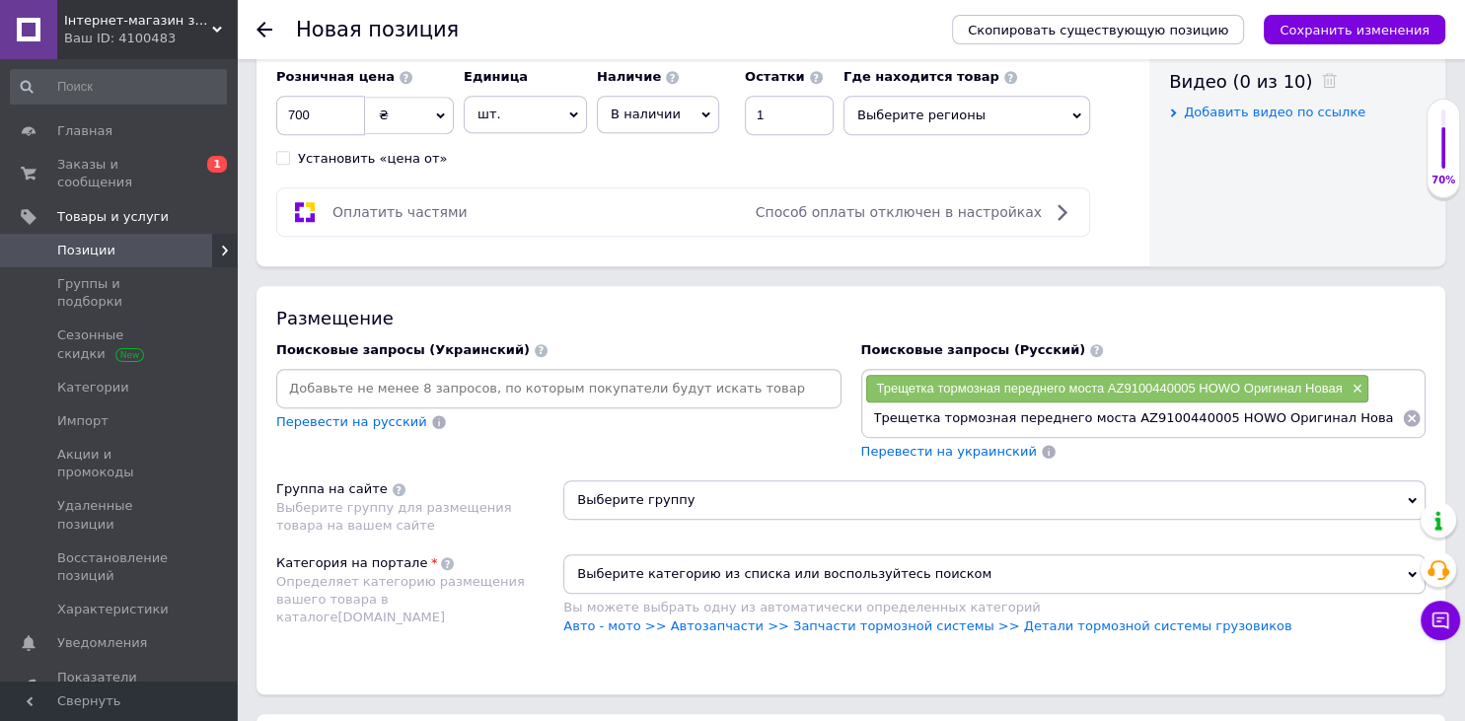
drag, startPoint x: 1238, startPoint y: 417, endPoint x: 1464, endPoint y: 414, distance: 225.9
click at [1403, 414] on input "Трещетка тормозная переднего моста AZ9100440005 HOWO Оригинал Новая" at bounding box center [1134, 419] width 538 height 30
type input "Трещетка тормозная переднего моста AZ9100440005 HOWO"
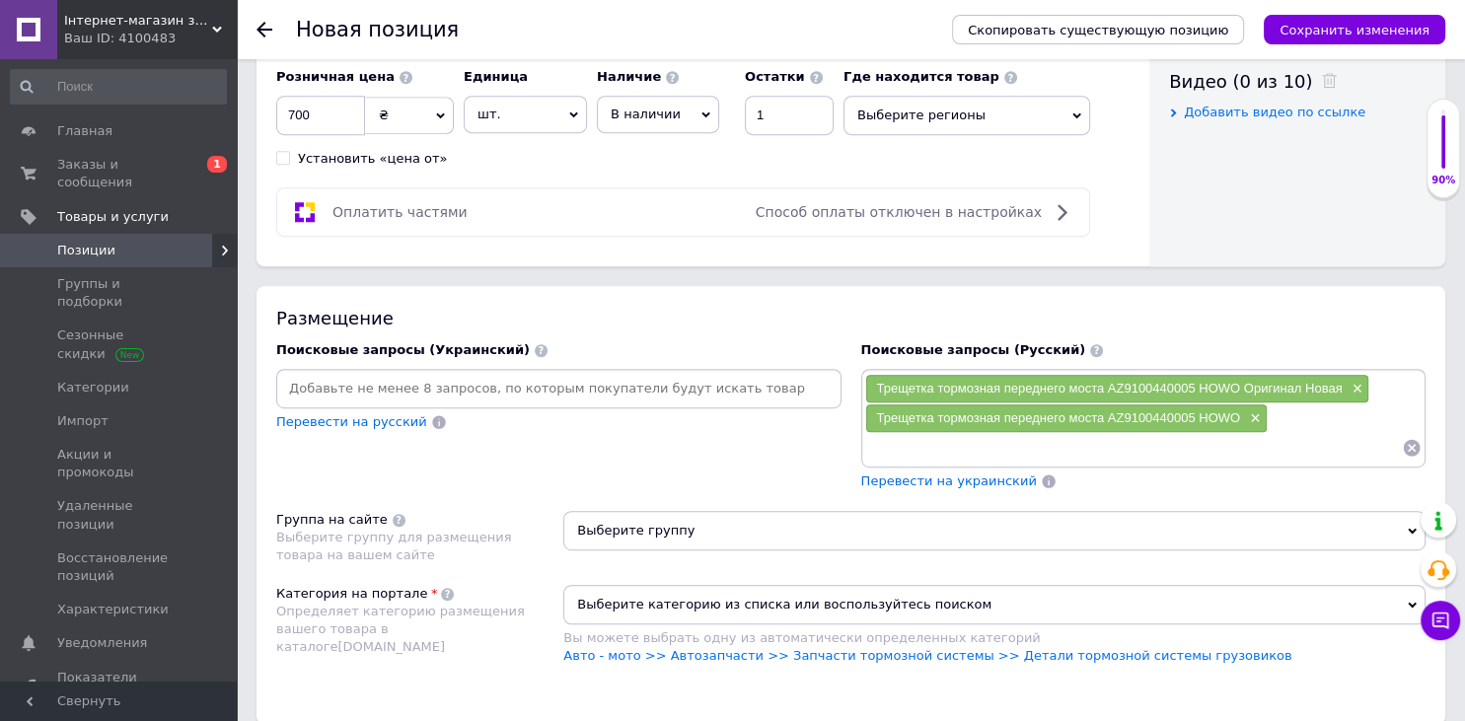
click at [752, 517] on span "Выберите группу" at bounding box center [994, 530] width 862 height 39
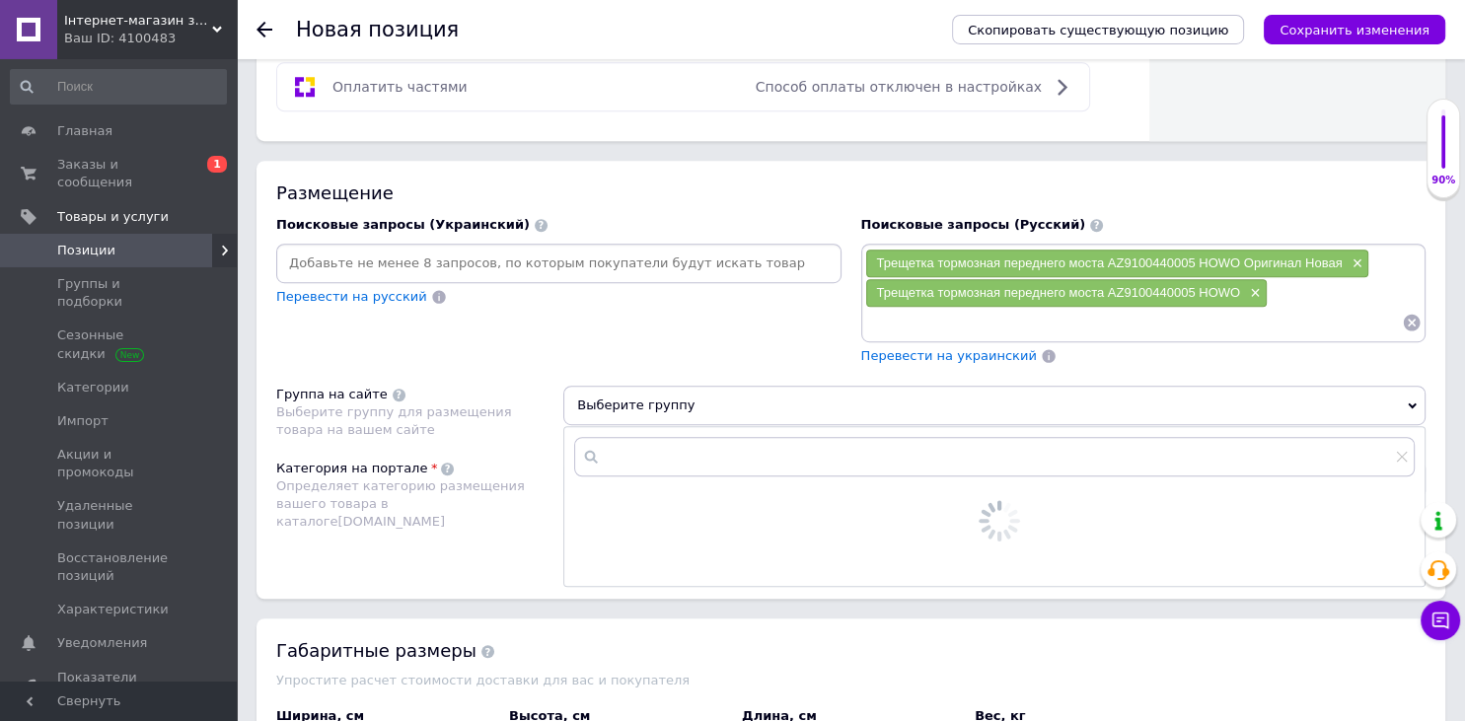
scroll to position [1322, 0]
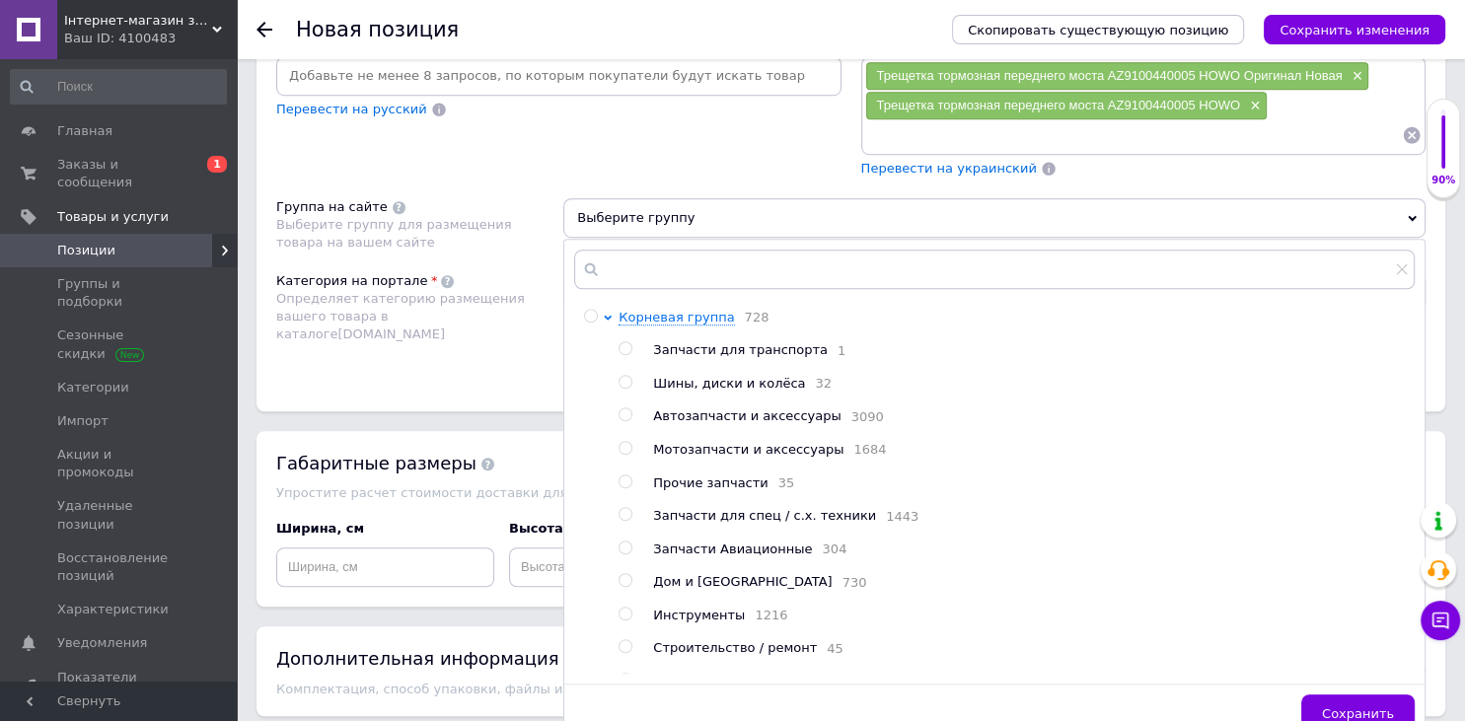
click at [689, 413] on span "Автозапчасти и аксессуары" at bounding box center [746, 415] width 187 height 15
radio input "true"
click at [488, 321] on div "Определяет категорию размещения вашего товара в каталоге [DOMAIN_NAME]" at bounding box center [414, 317] width 277 height 54
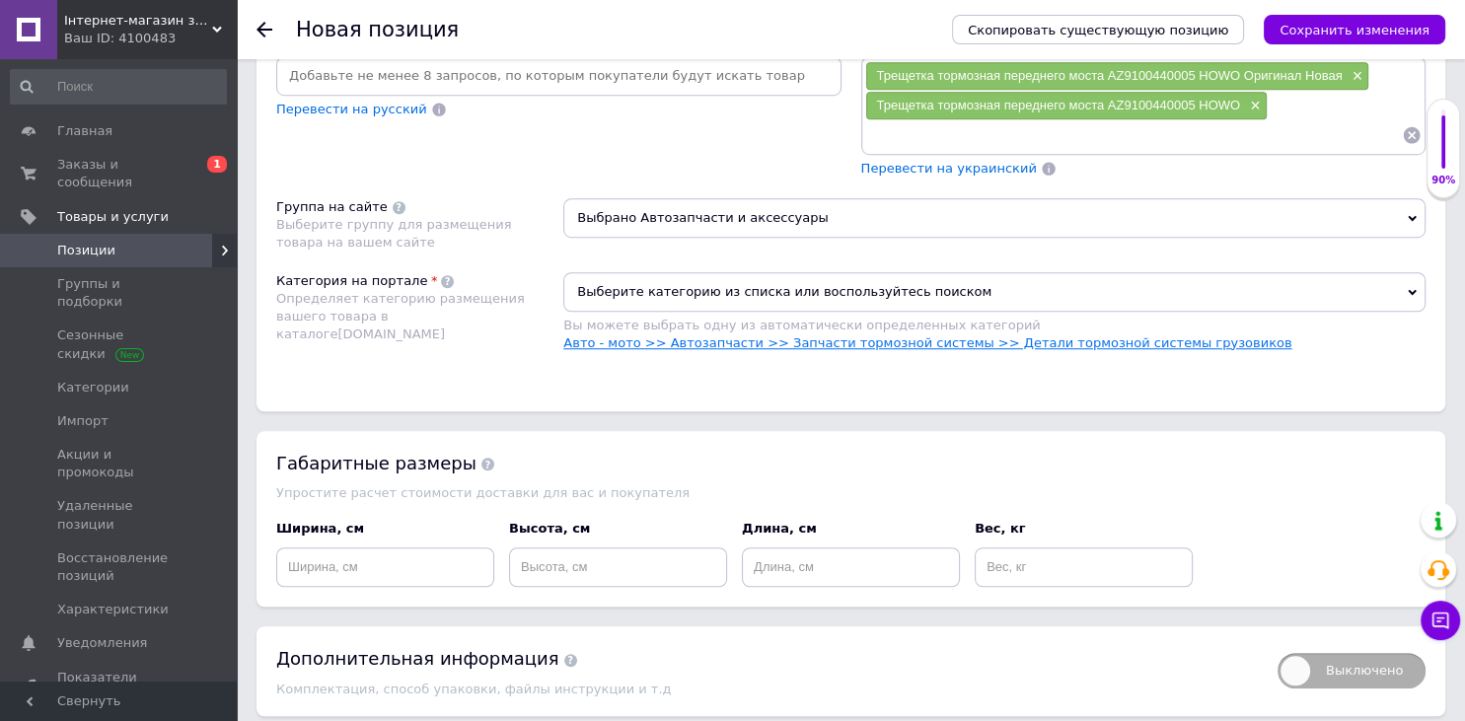
click at [740, 335] on link "Авто - мото >> Автозапчасти >> Запчасти тормозной системы >> Детали тормозной с…" at bounding box center [927, 342] width 728 height 15
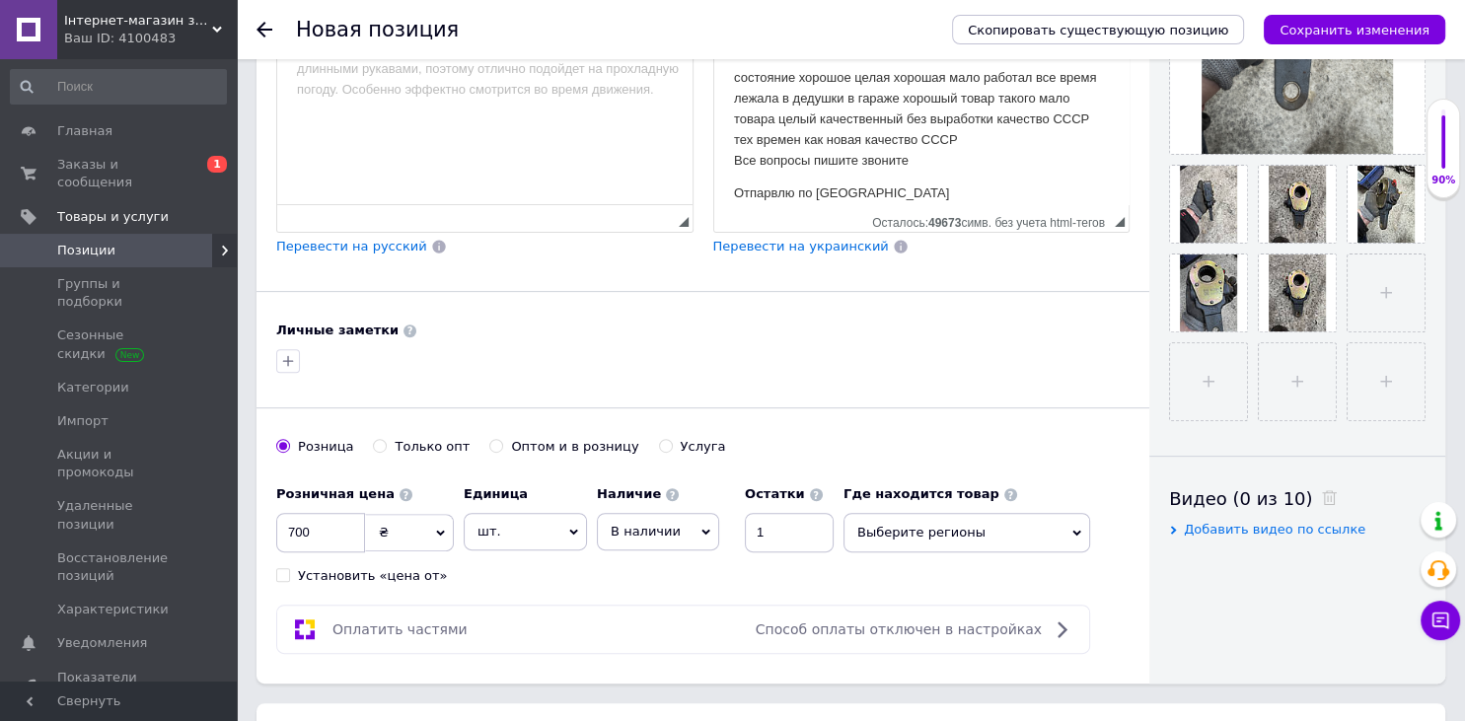
scroll to position [71, 0]
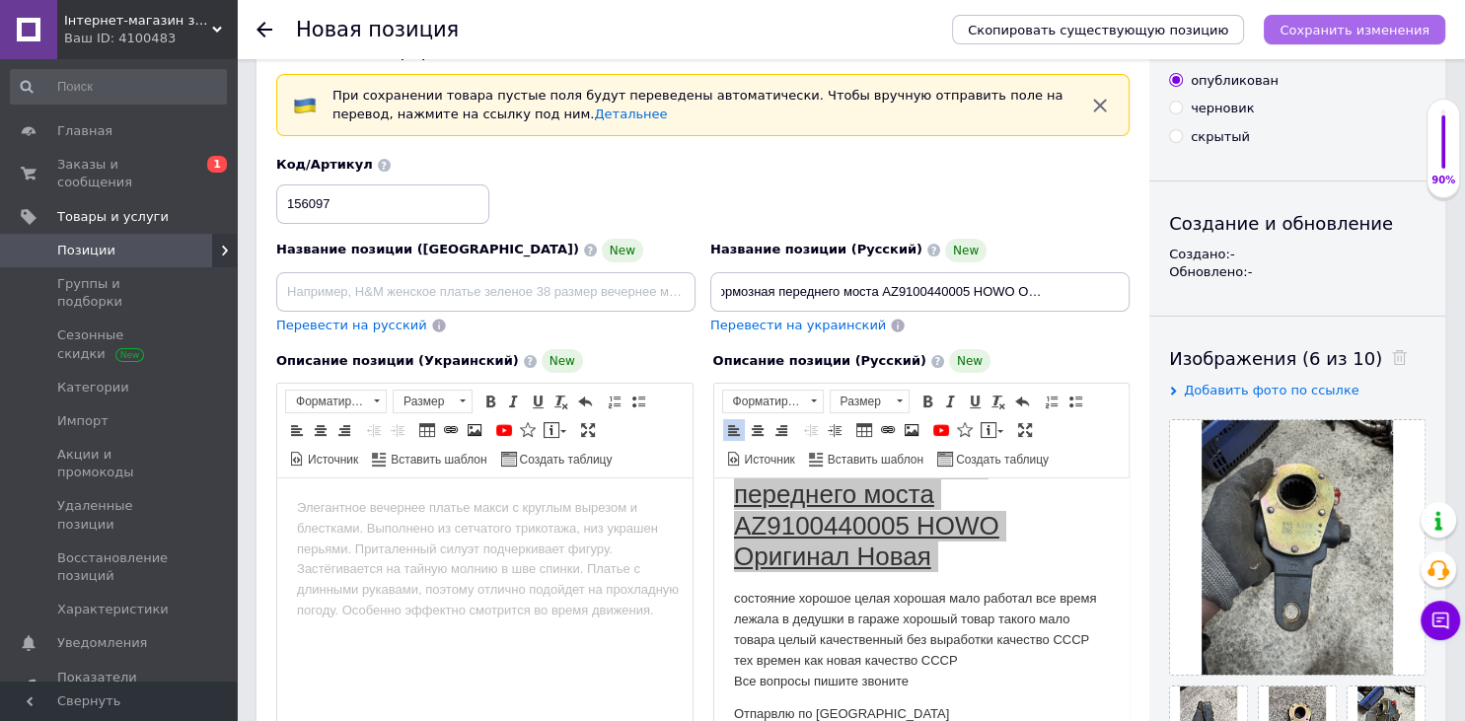
click at [1349, 33] on icon "Сохранить изменения" at bounding box center [1355, 30] width 150 height 15
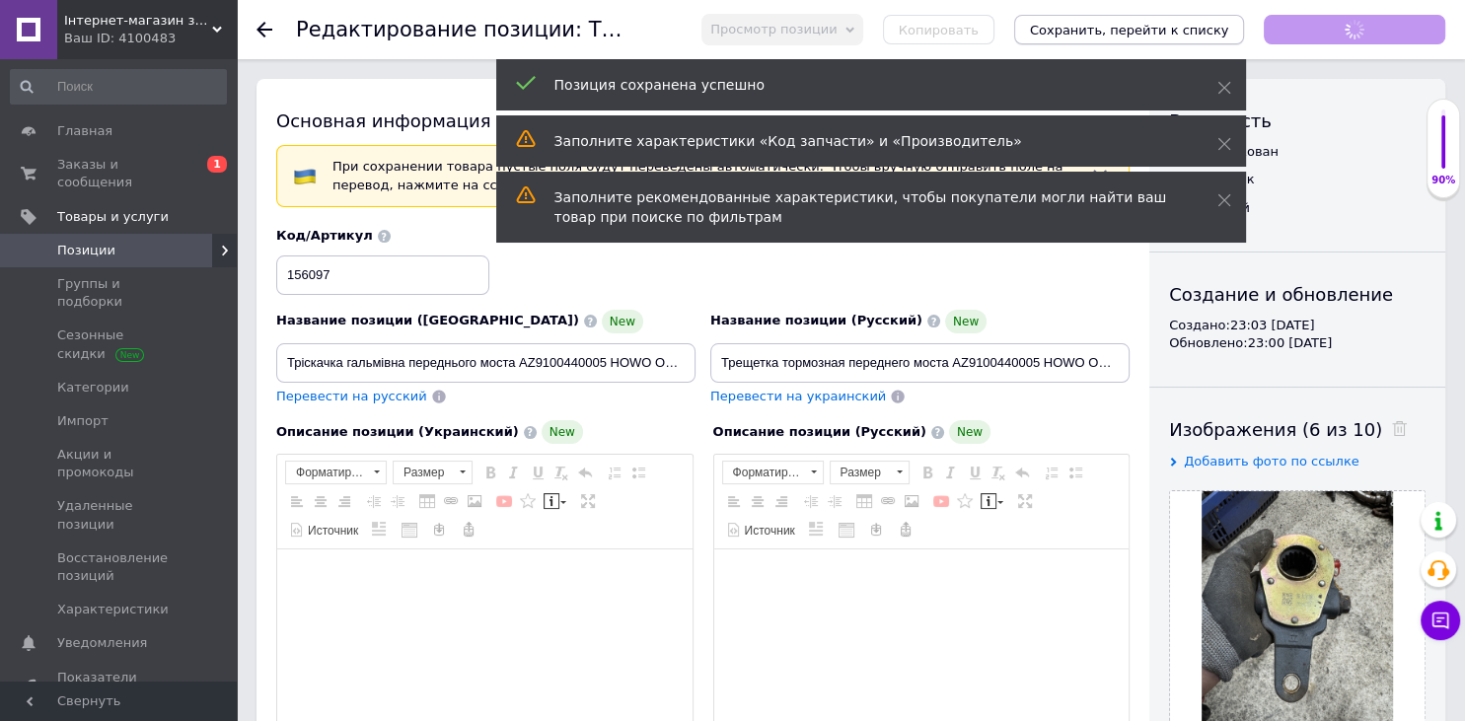
click at [1189, 31] on icon "Сохранить, перейти к списку" at bounding box center [1129, 30] width 199 height 15
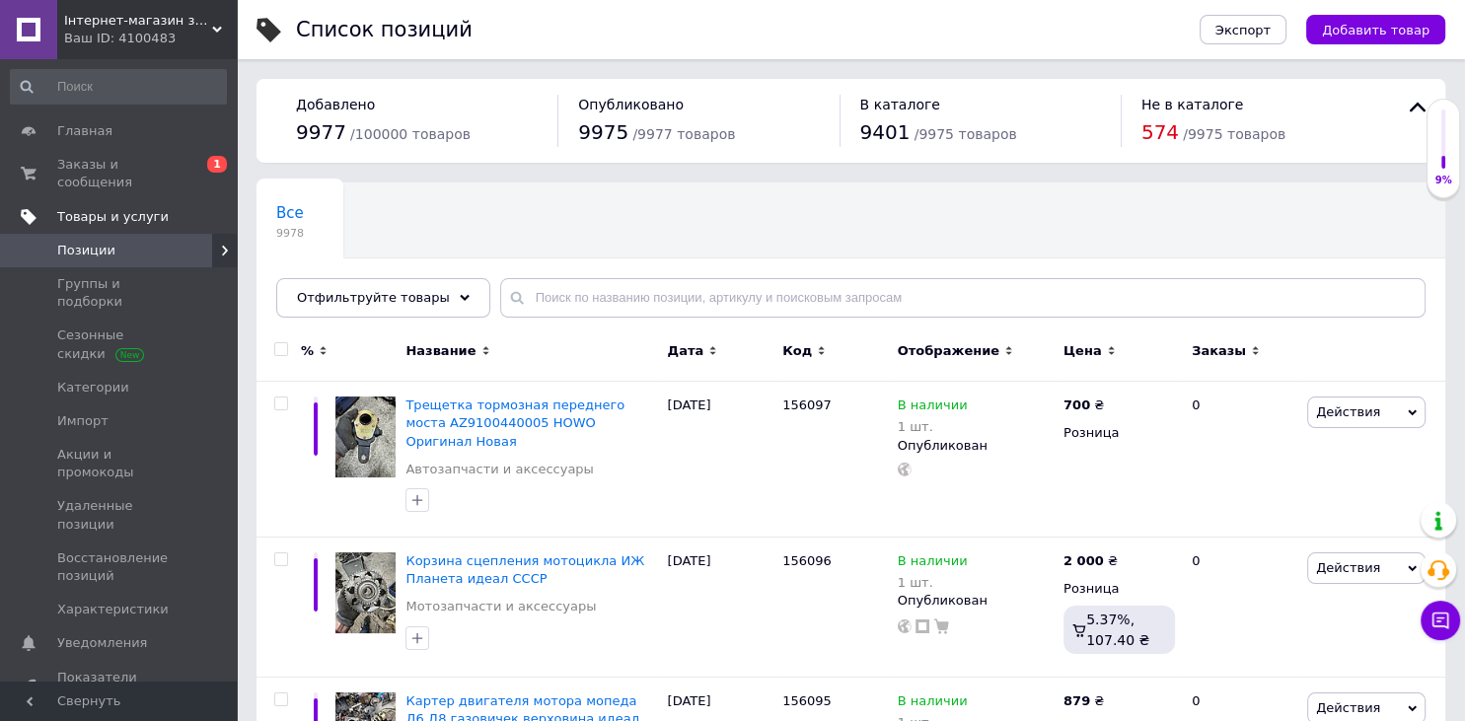
click at [152, 208] on span "Товары и услуги" at bounding box center [112, 217] width 111 height 18
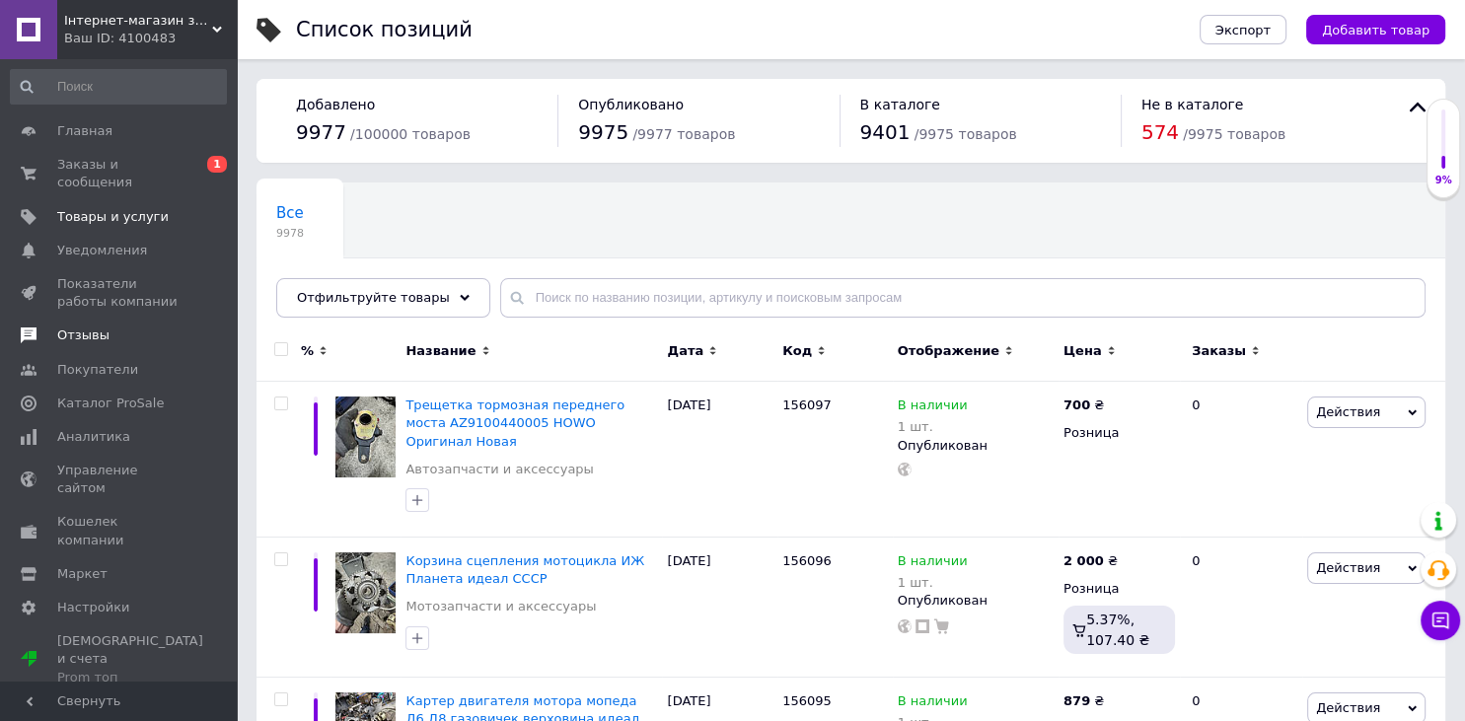
click at [97, 327] on span "Отзывы" at bounding box center [83, 336] width 52 height 18
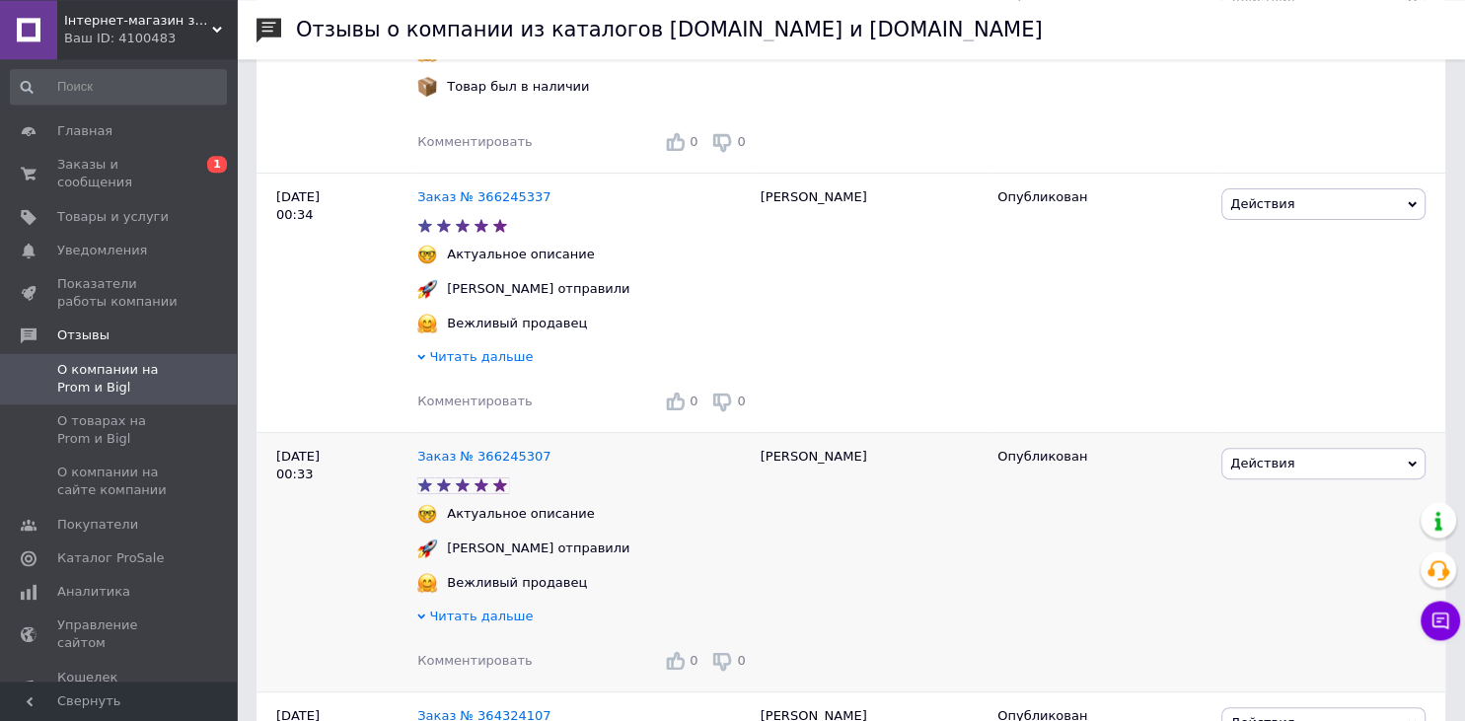
scroll to position [625, 0]
